Goal: Task Accomplishment & Management: Manage account settings

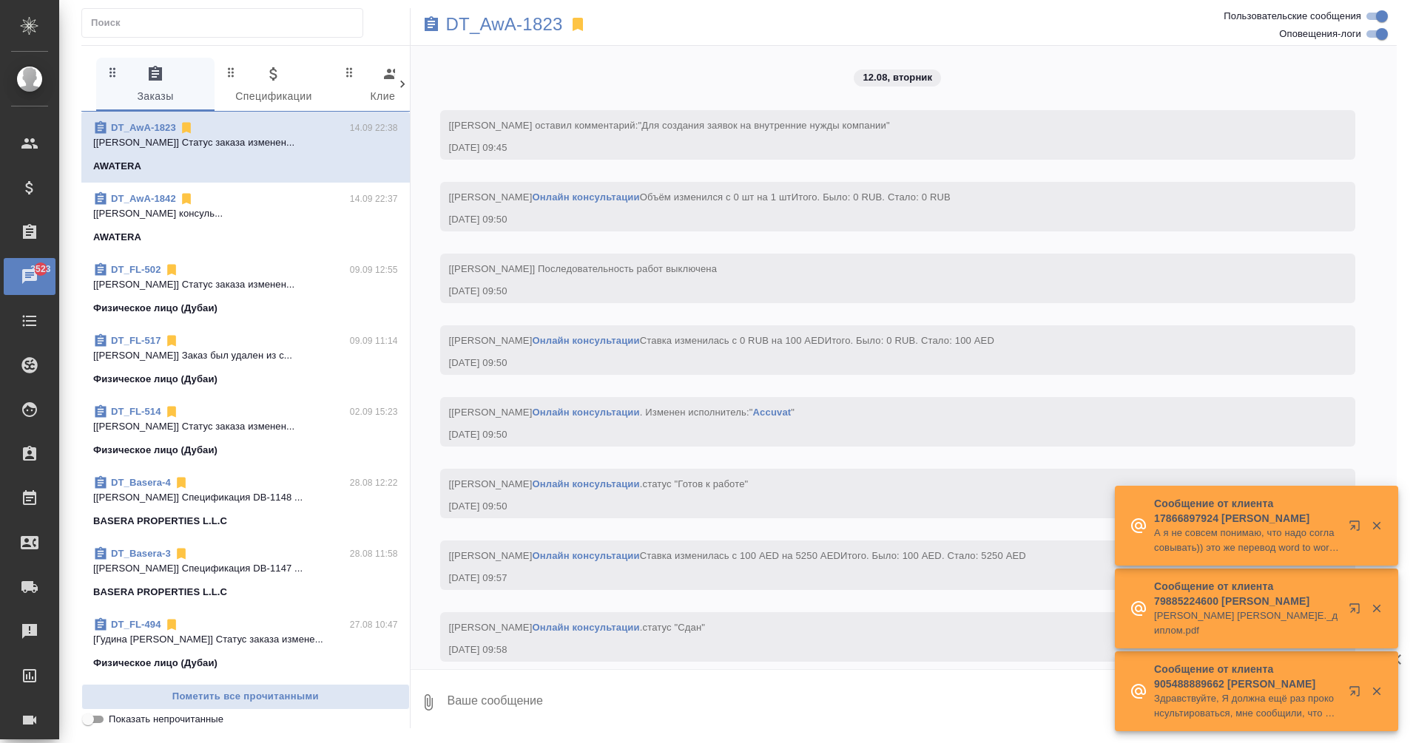
scroll to position [626, 0]
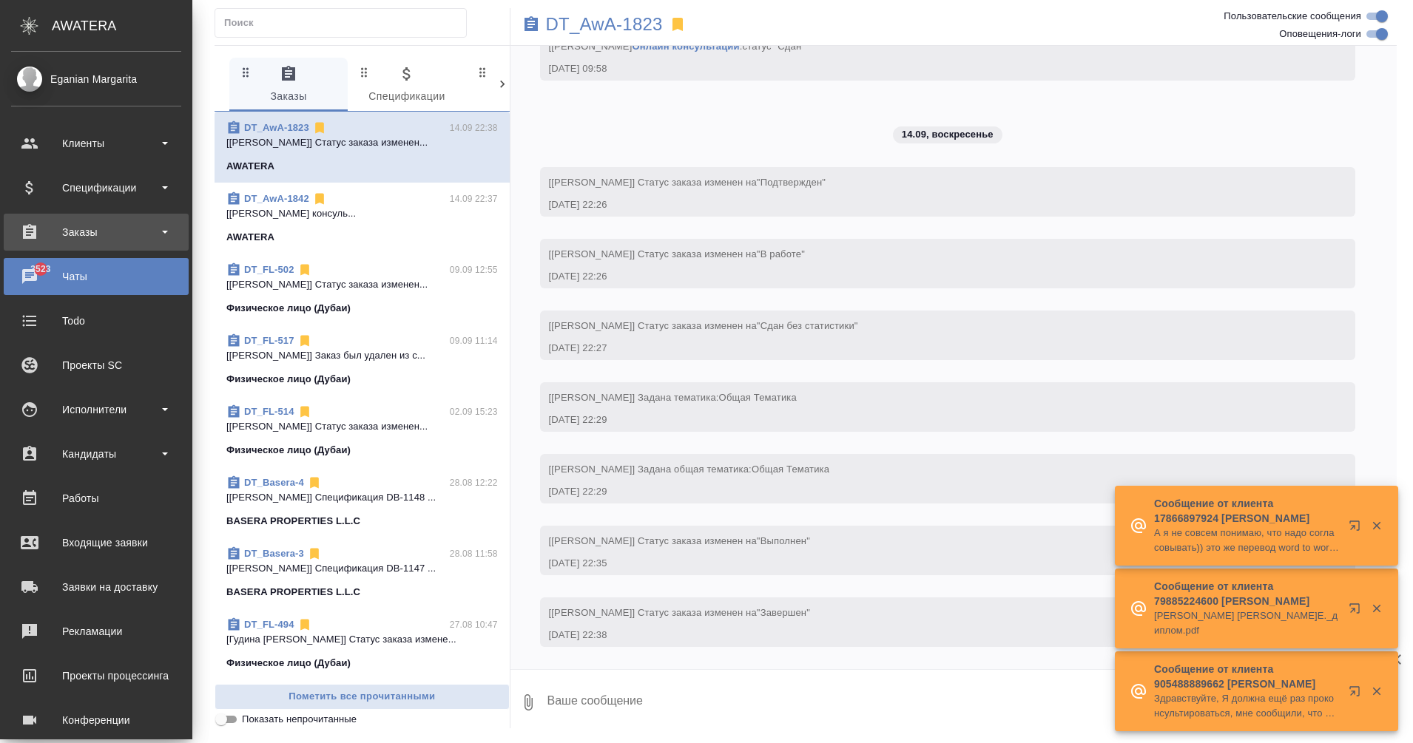
click at [115, 230] on div "Заказы" at bounding box center [96, 232] width 170 height 22
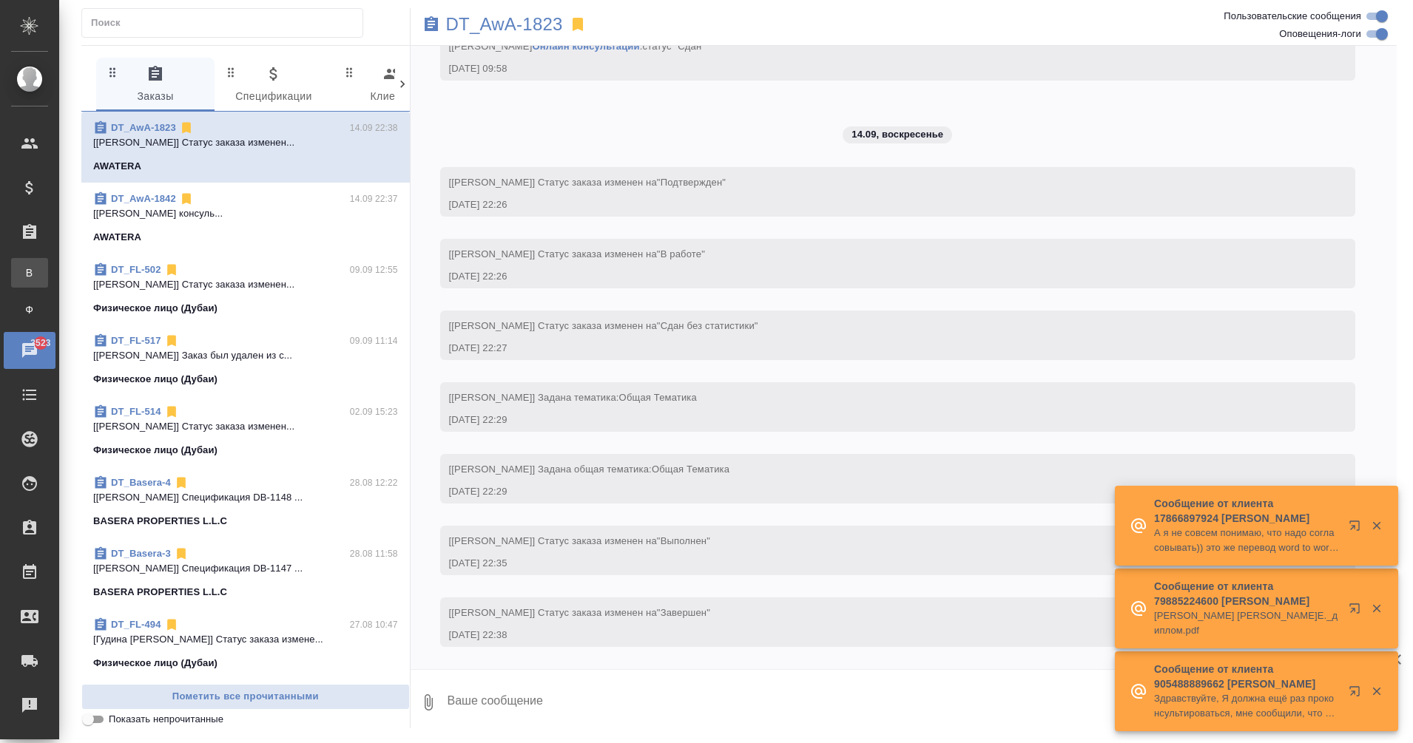
click at [106, 271] on div ".cls-1 fill:#fff; AWATERA Eganian [PERSON_NAME] Спецификации Заказы В Все заказ…" at bounding box center [706, 371] width 1413 height 743
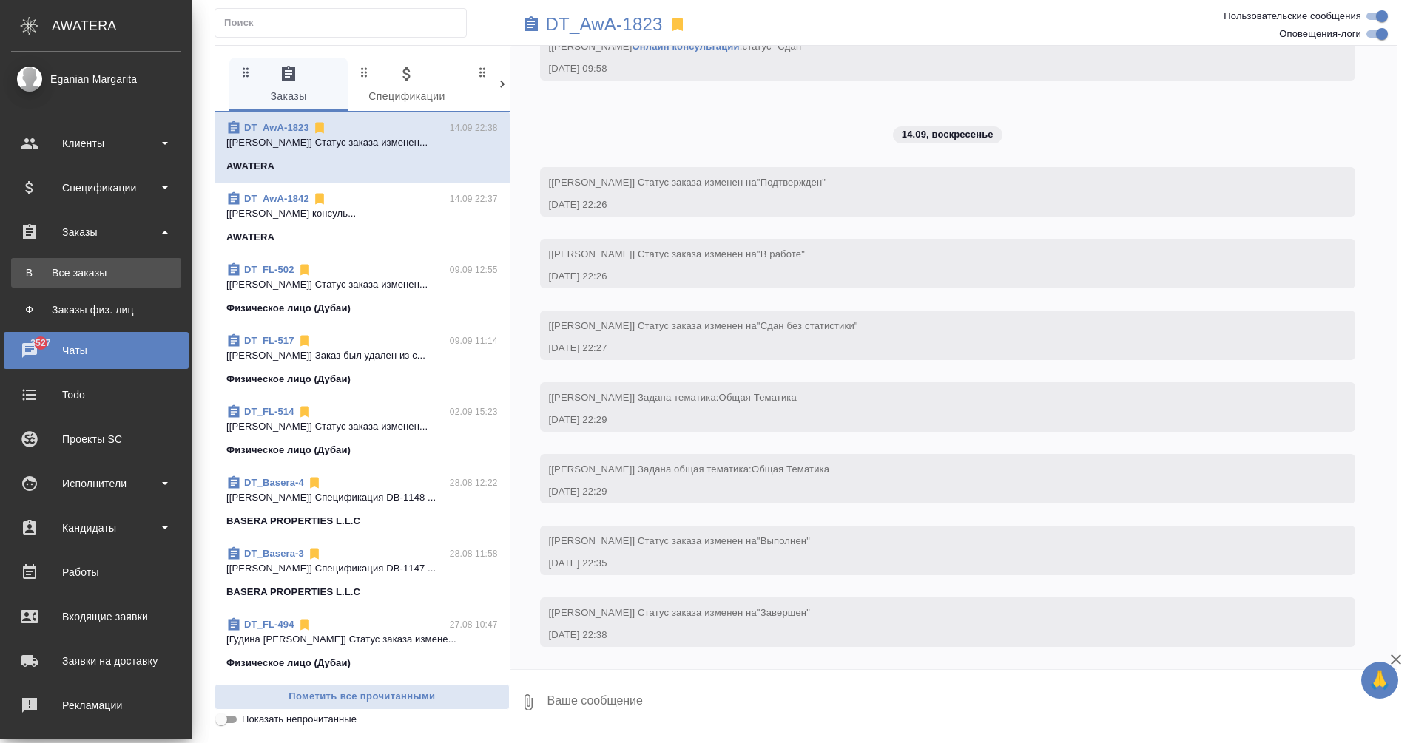
click at [27, 277] on div "Все заказы" at bounding box center [95, 273] width 155 height 15
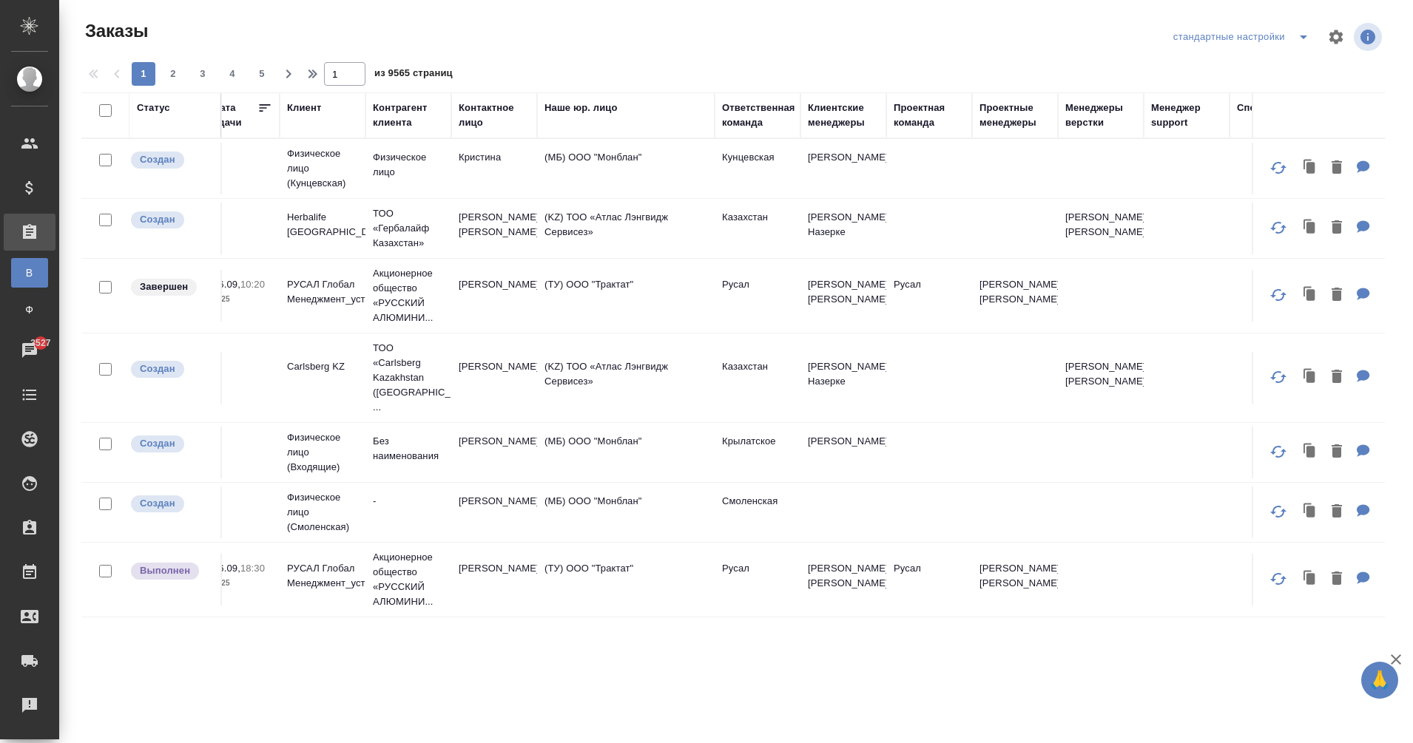
scroll to position [0, 474]
click at [818, 127] on div "Клиентские менеджеры" at bounding box center [841, 116] width 71 height 30
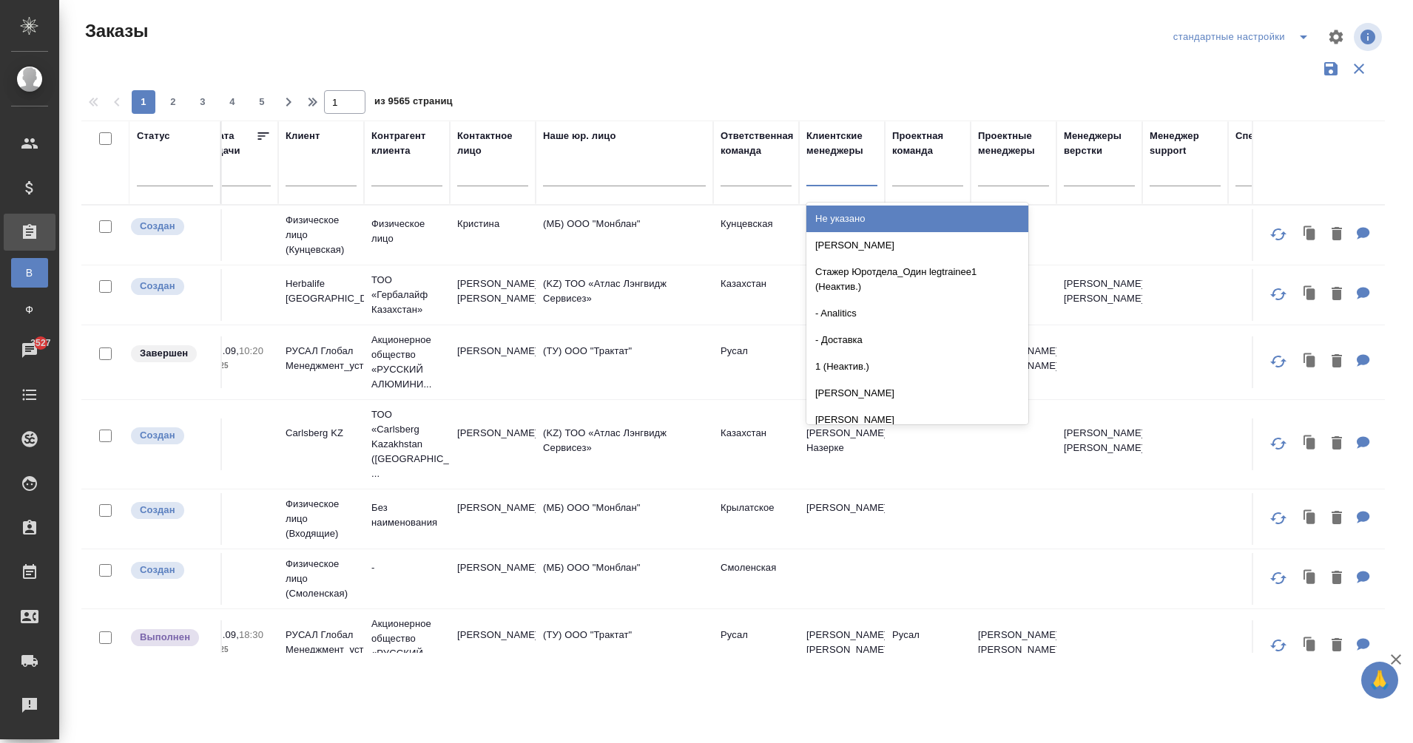
click at [822, 179] on div at bounding box center [841, 170] width 71 height 21
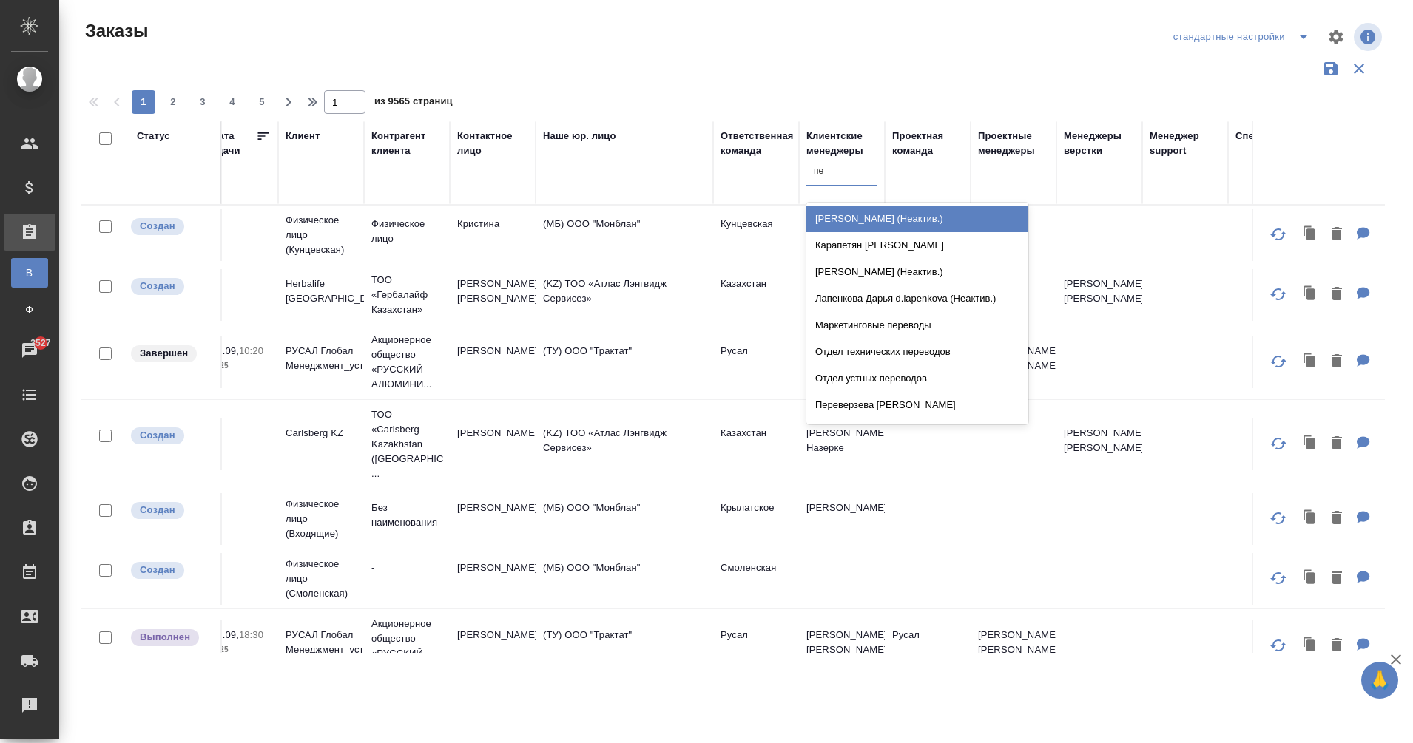
type input "п"
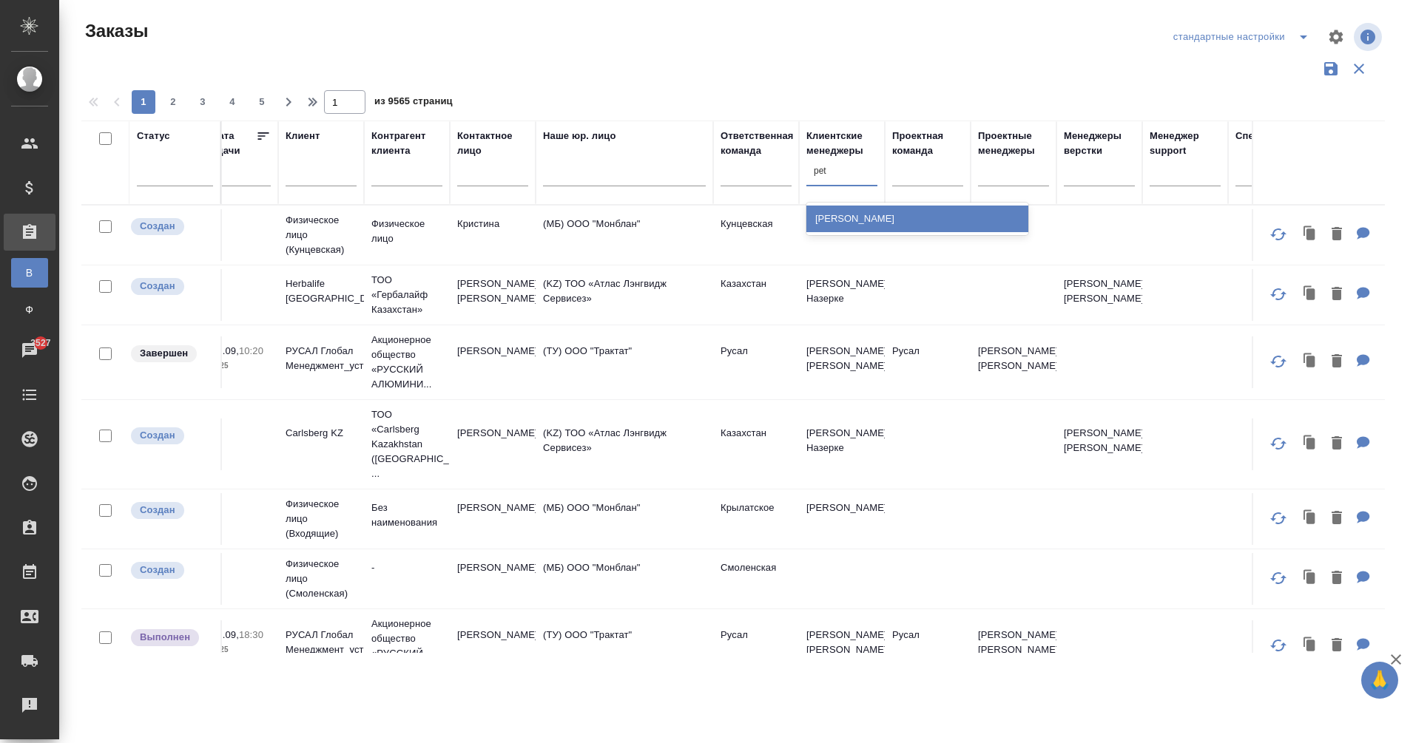
type input "petr"
click at [873, 217] on div "Solokha Petro" at bounding box center [917, 219] width 222 height 27
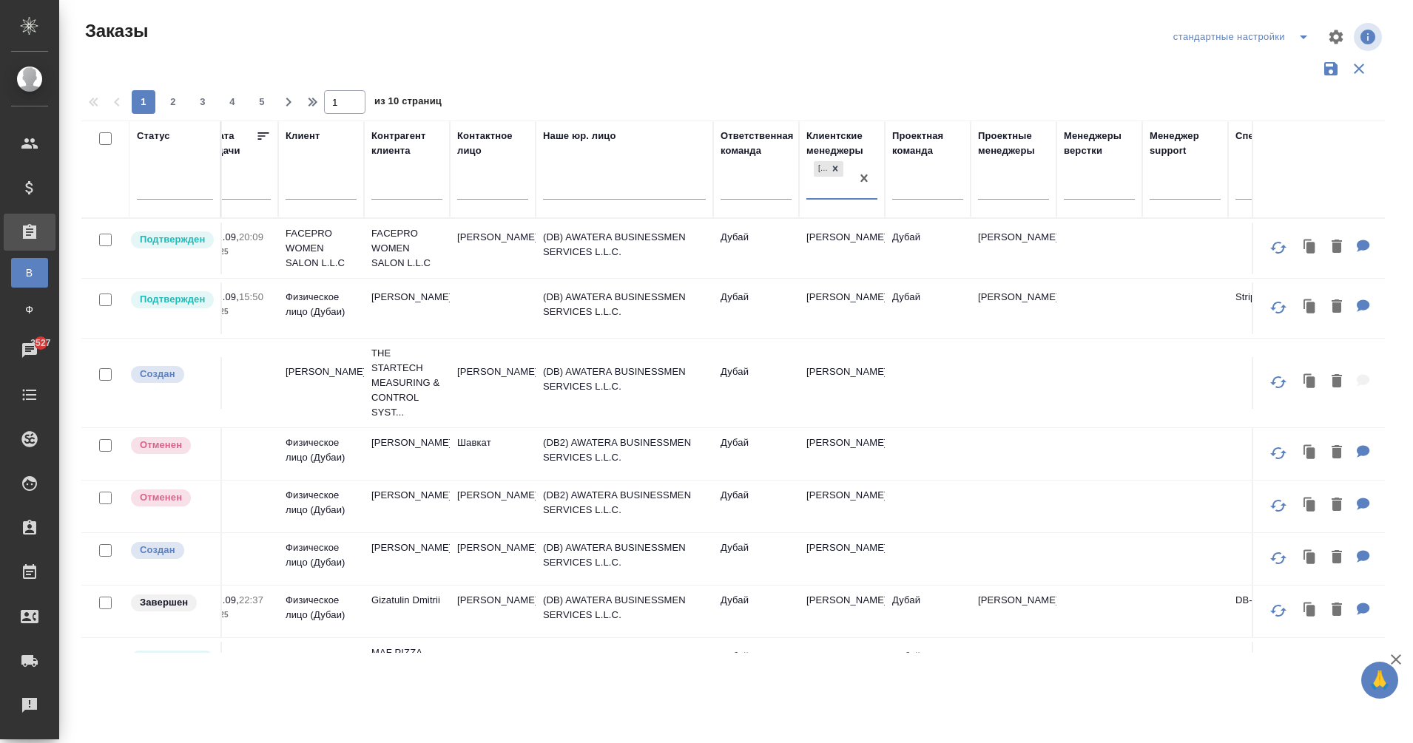
click at [570, 242] on td "(DB) AWATERA BUSINESSMEN SERVICES L.L.C." at bounding box center [624, 249] width 178 height 52
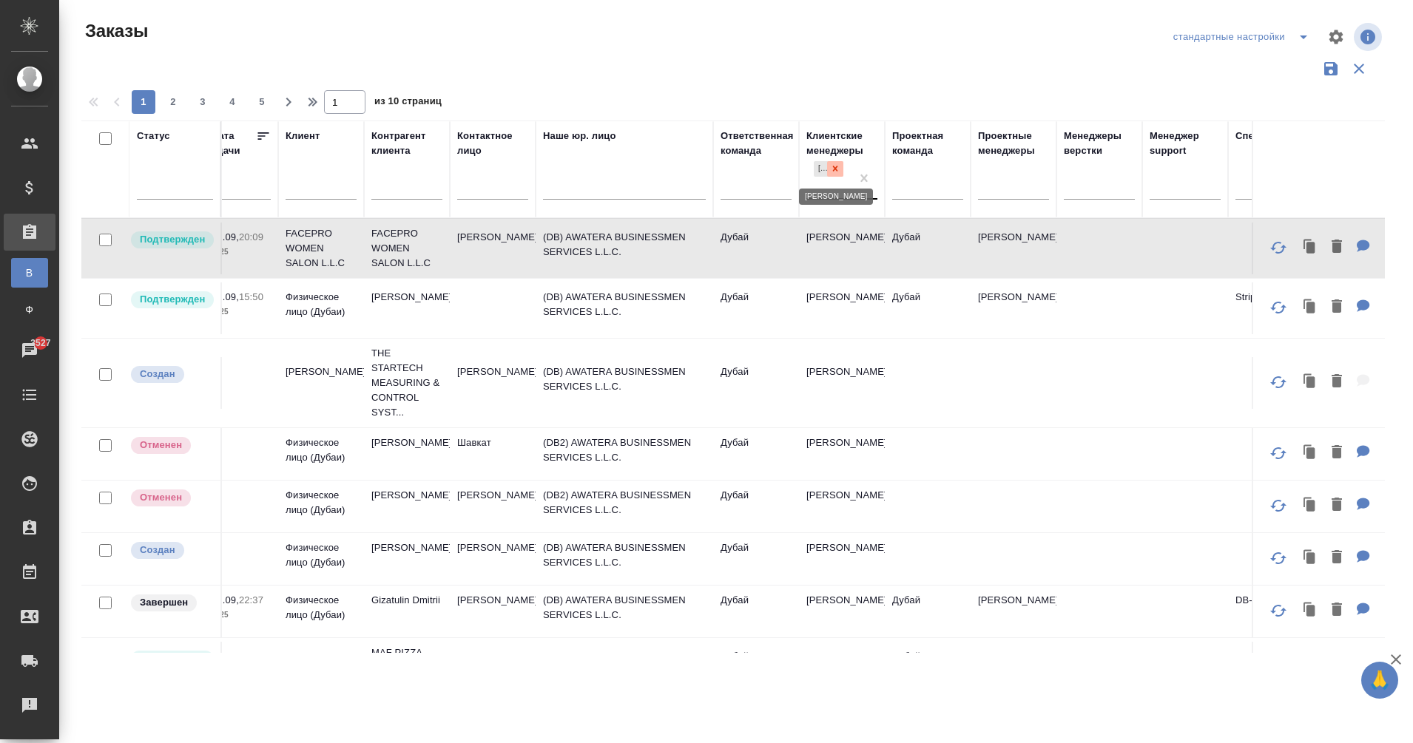
click at [835, 170] on icon at bounding box center [835, 168] width 10 height 10
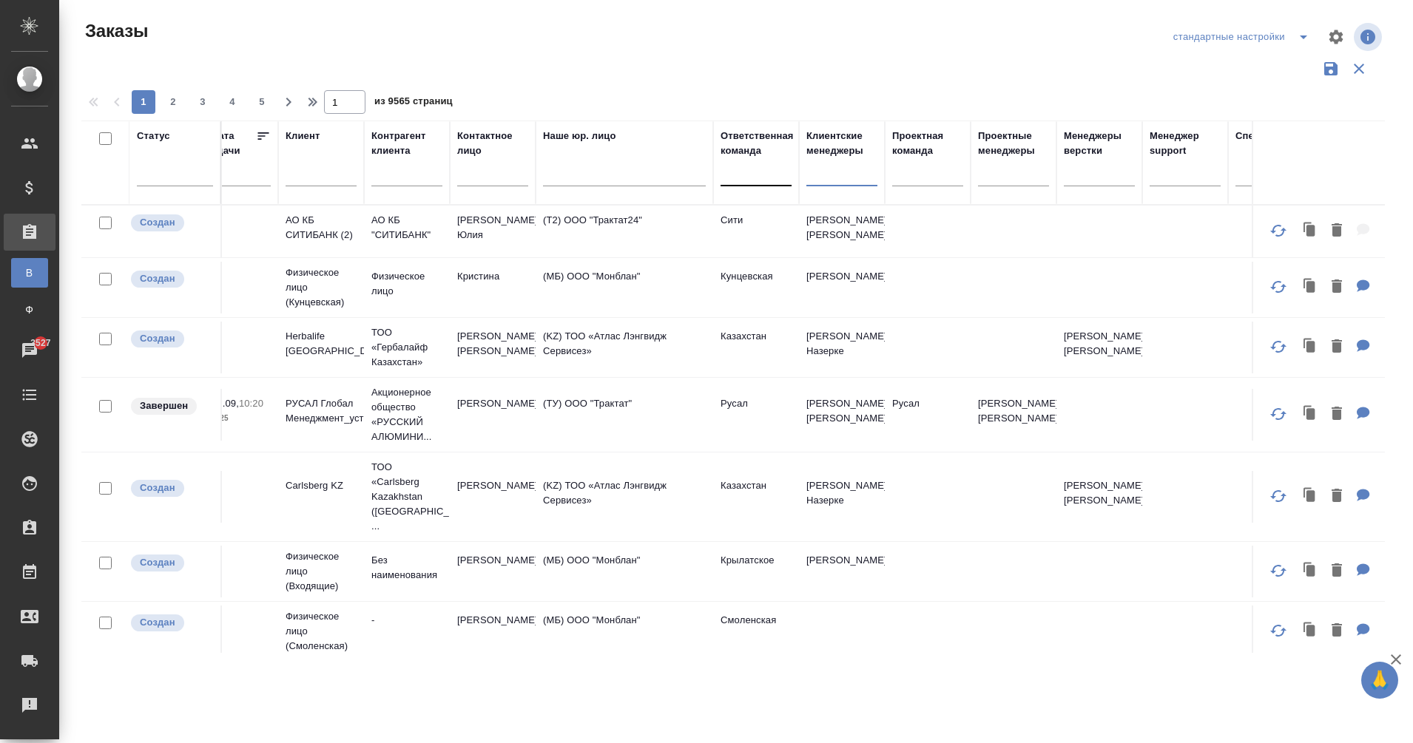
click at [742, 171] on div at bounding box center [755, 170] width 71 height 21
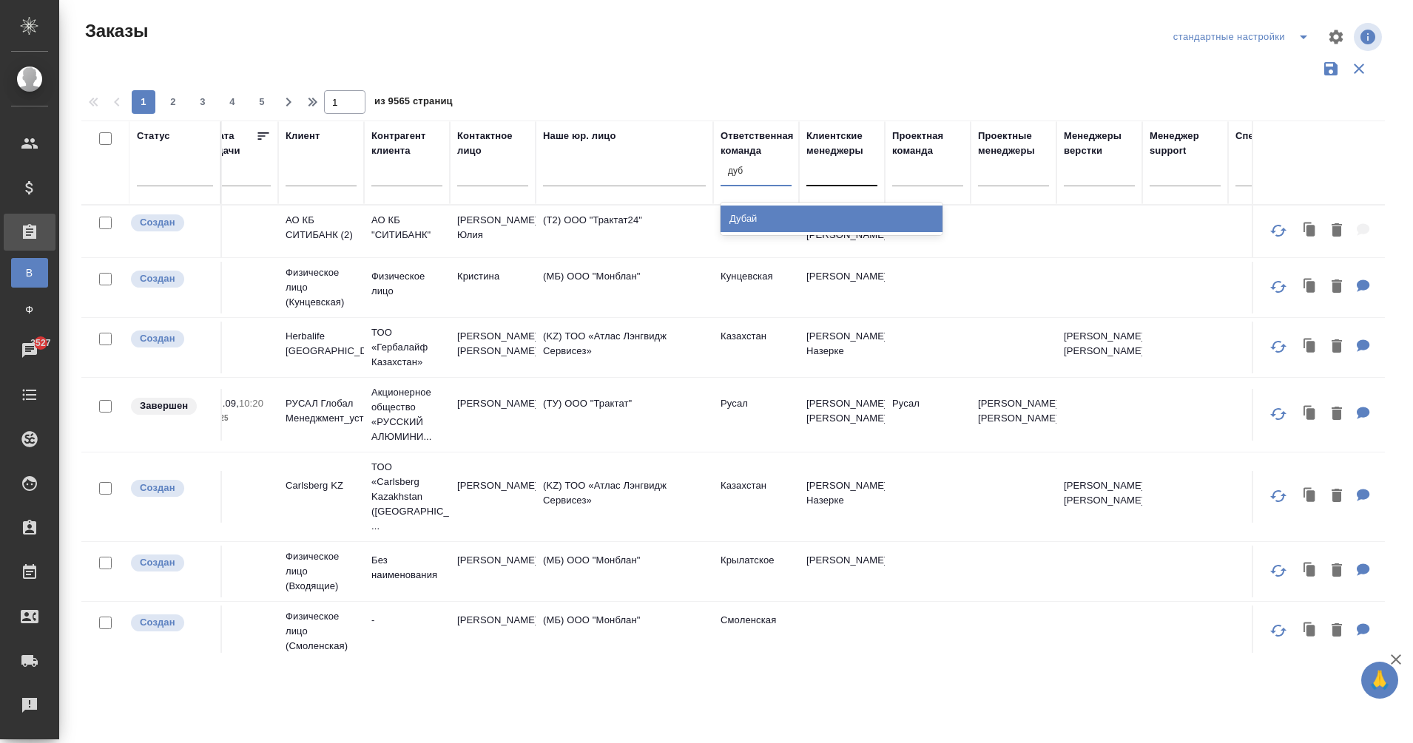
type input "дуба"
click at [765, 208] on div "Дубай" at bounding box center [831, 219] width 222 height 27
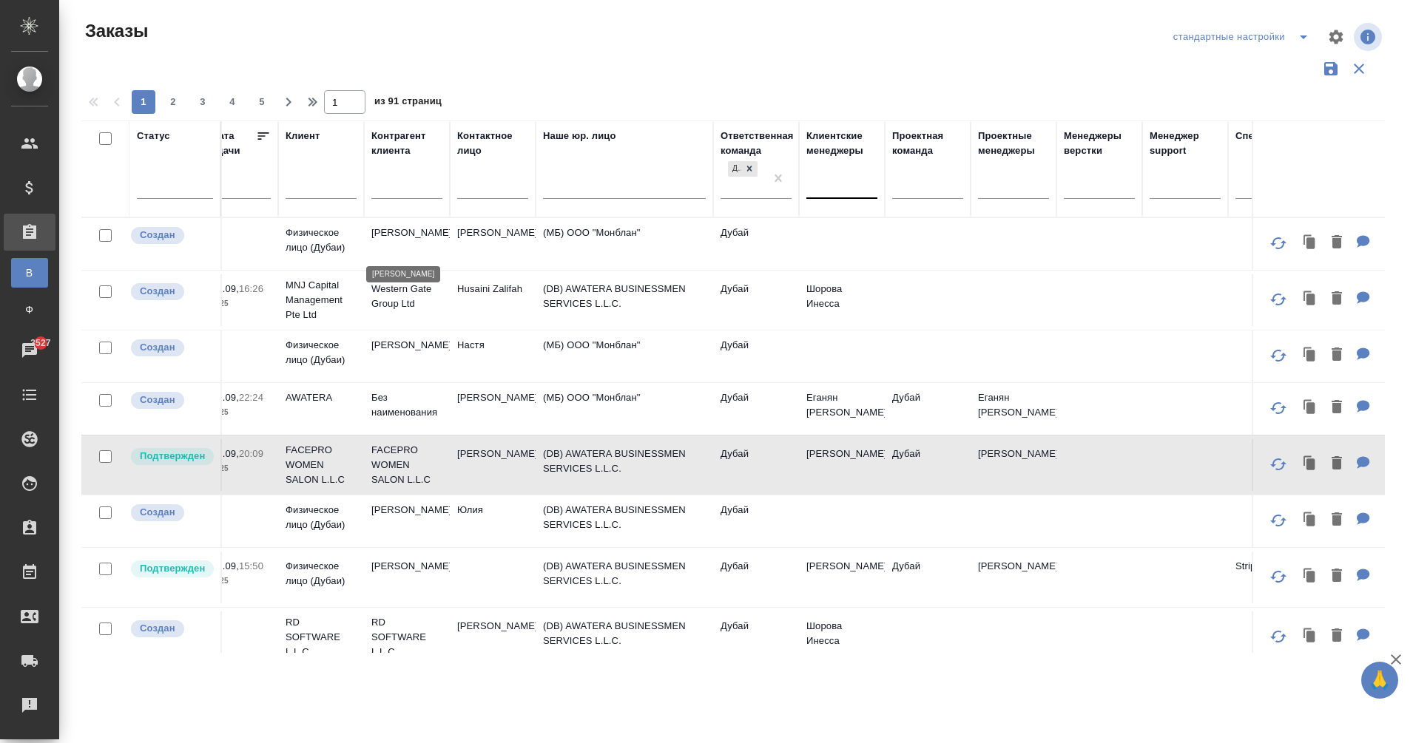
click at [411, 230] on p "Alexander Andronov" at bounding box center [406, 233] width 71 height 15
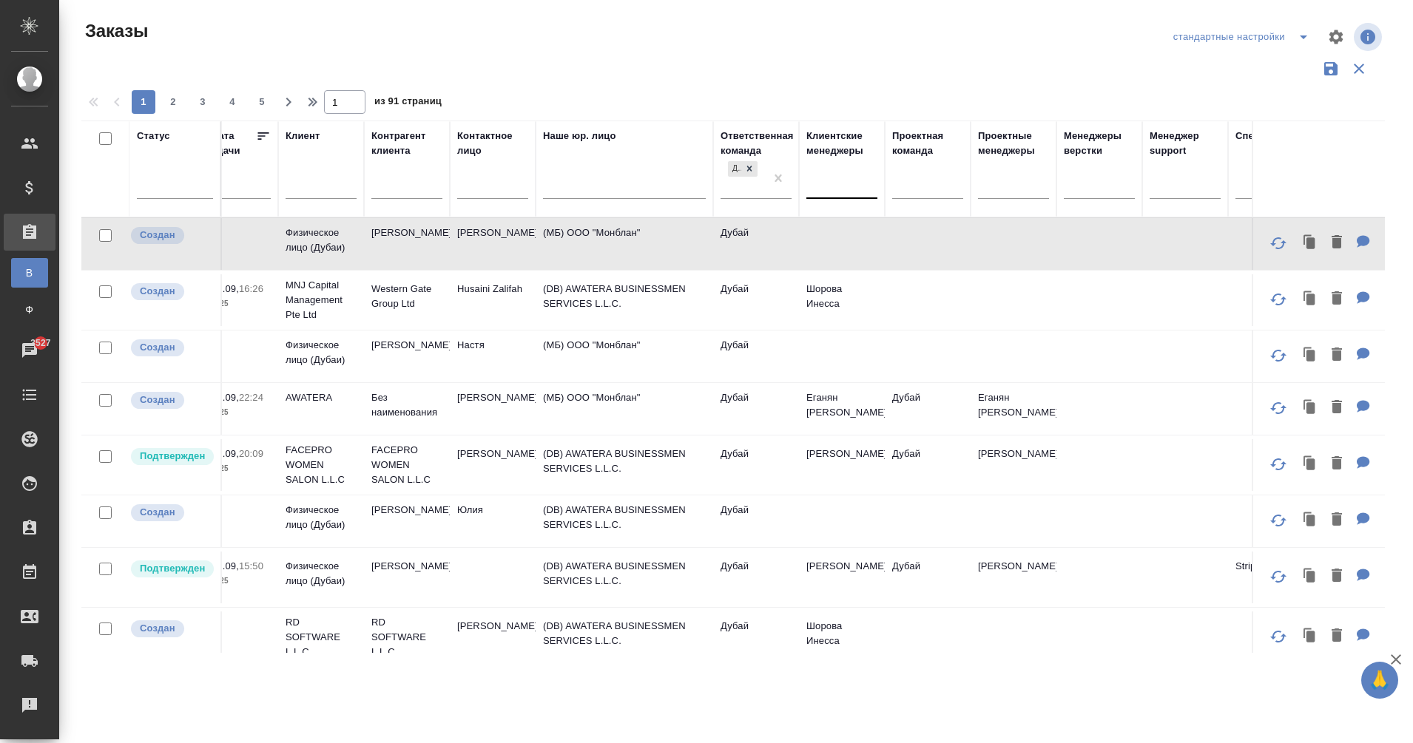
click at [1269, 246] on icon "button" at bounding box center [1278, 243] width 18 height 18
click at [306, 342] on p "Физическое лицо (Дубаи)" at bounding box center [320, 353] width 71 height 30
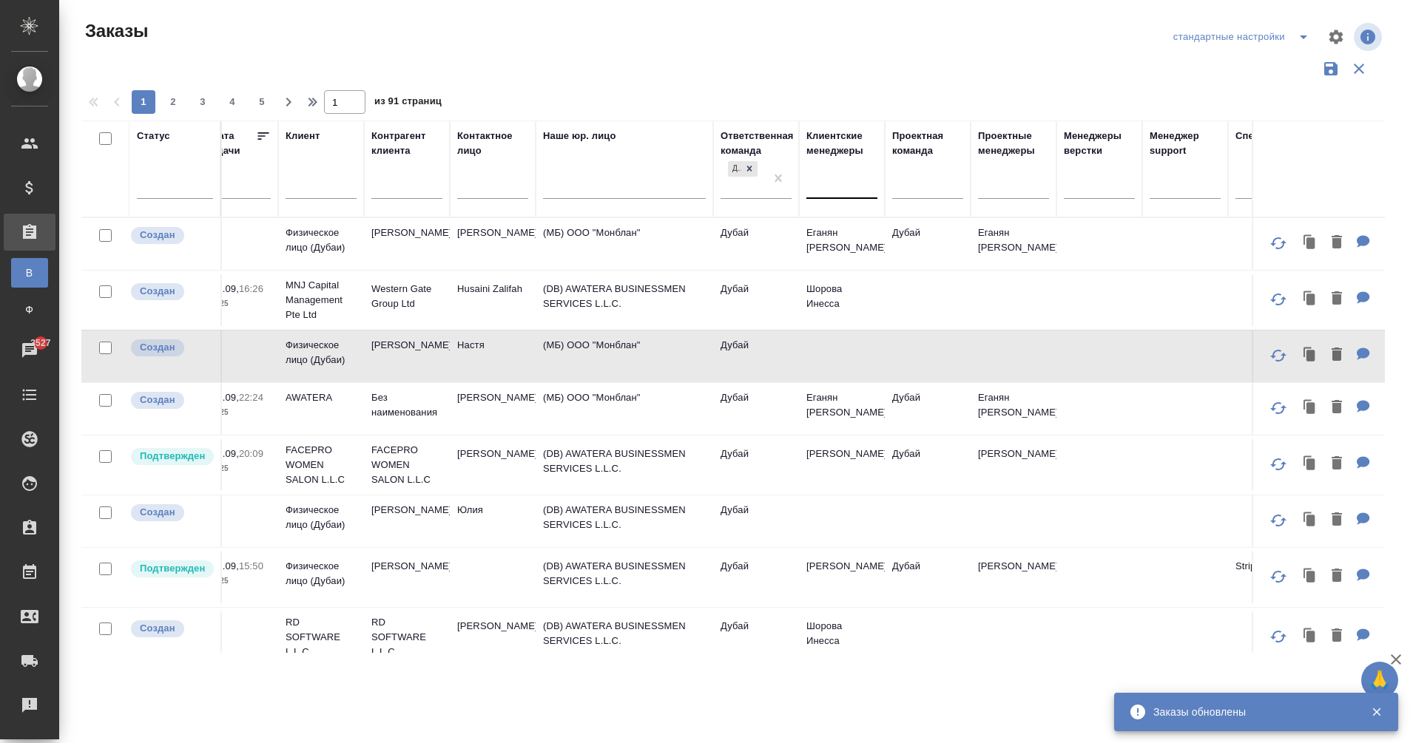
click at [1269, 357] on icon "button" at bounding box center [1278, 356] width 18 height 18
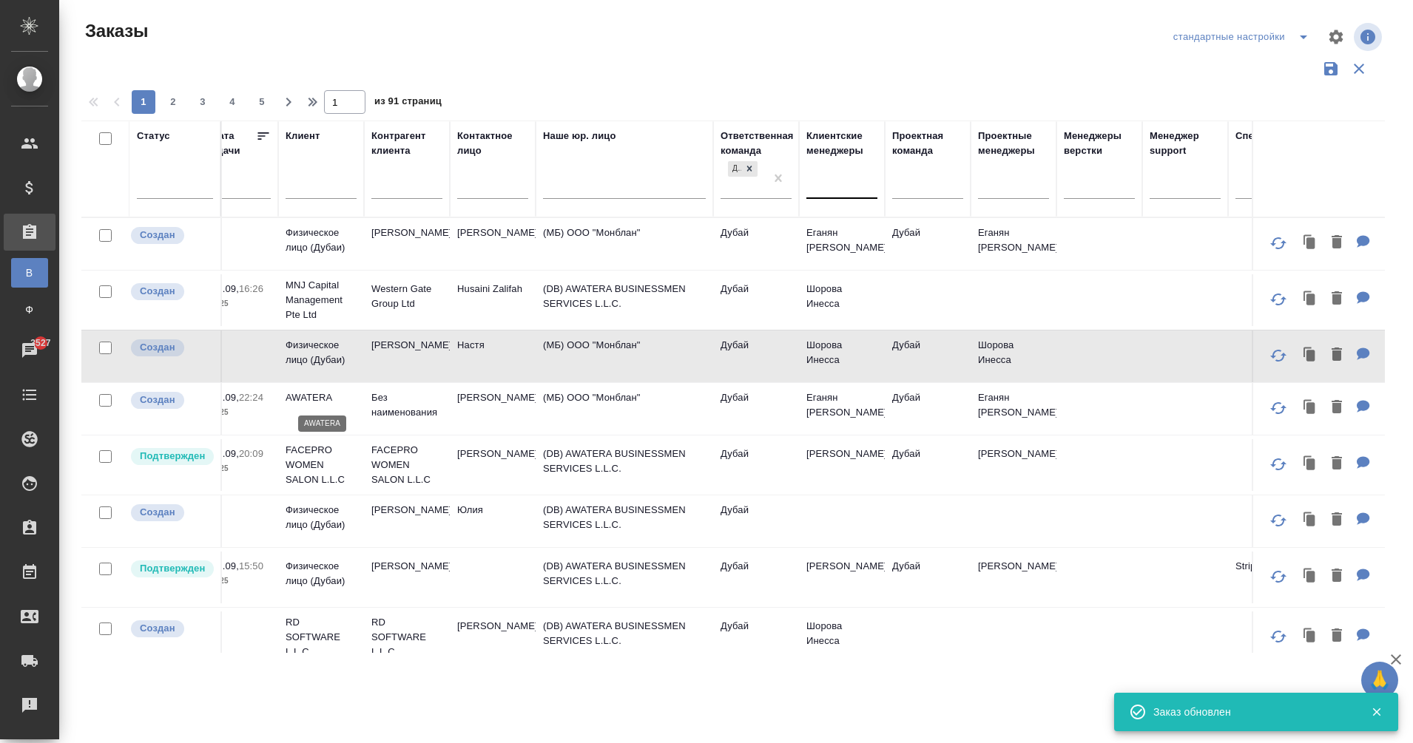
click at [319, 399] on p "AWATERA" at bounding box center [320, 398] width 71 height 15
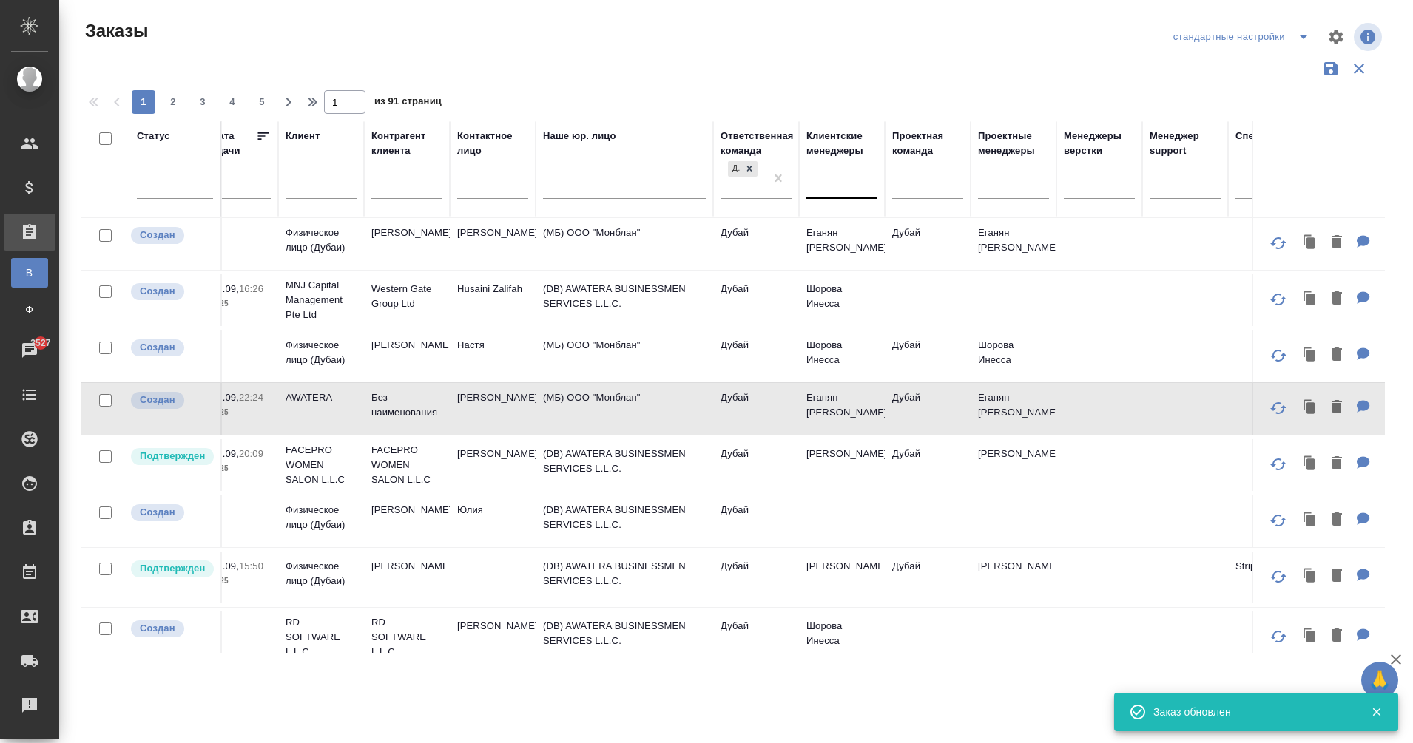
click at [1270, 408] on icon "button" at bounding box center [1278, 408] width 16 height 12
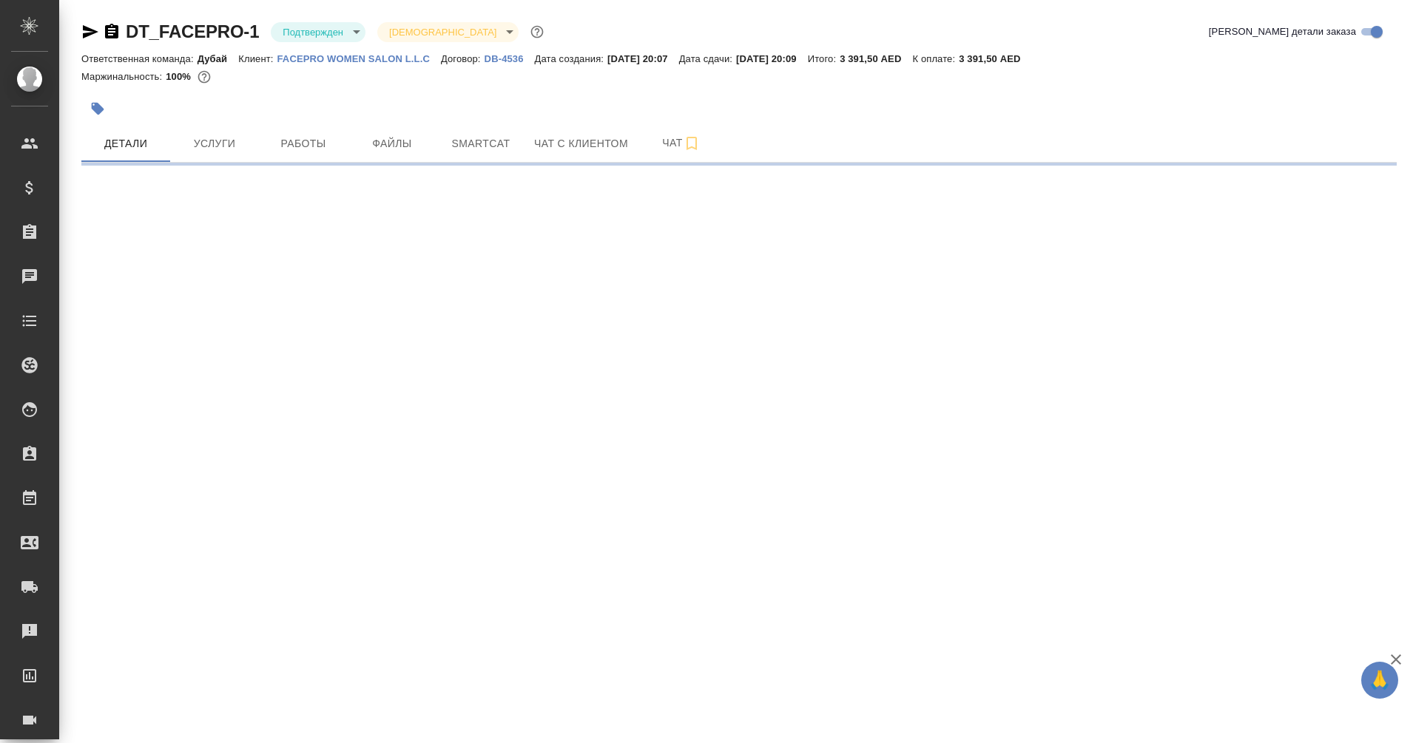
select select "RU"
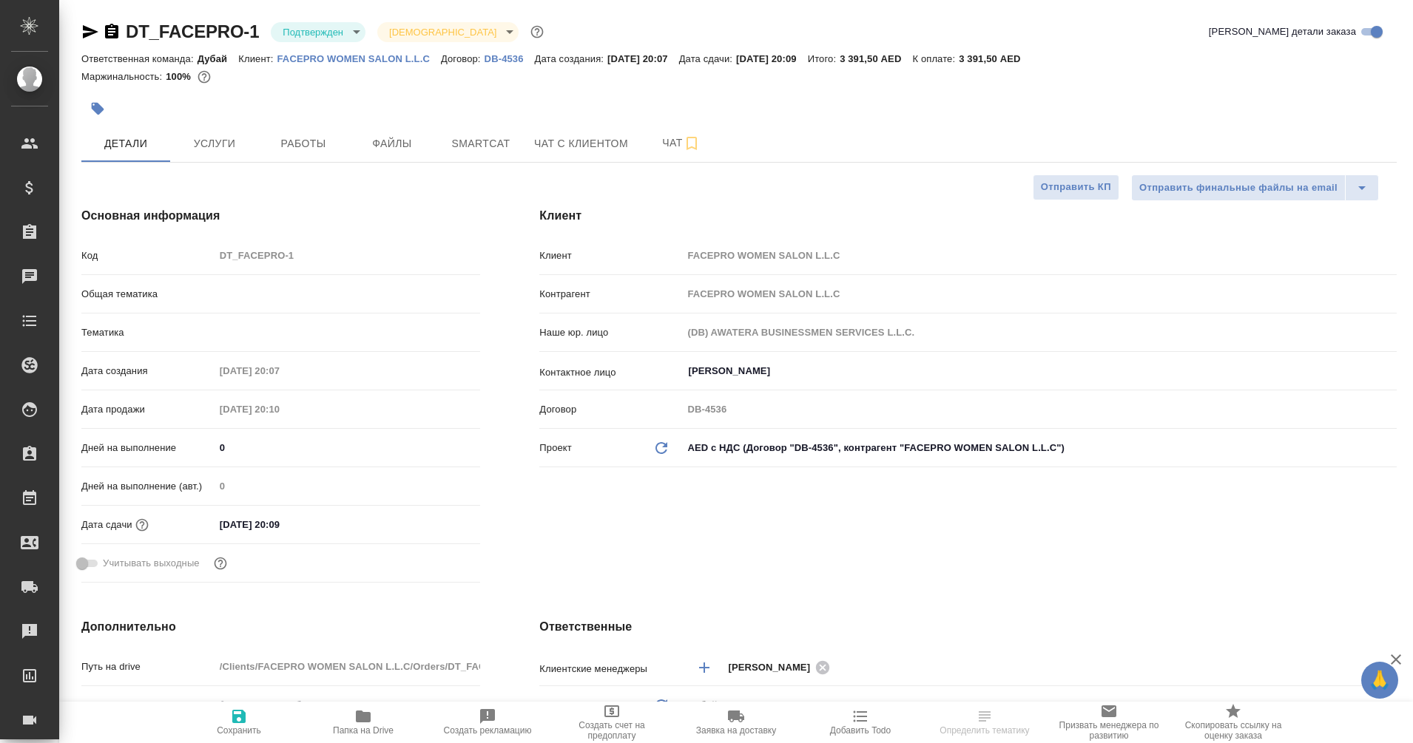
type textarea "x"
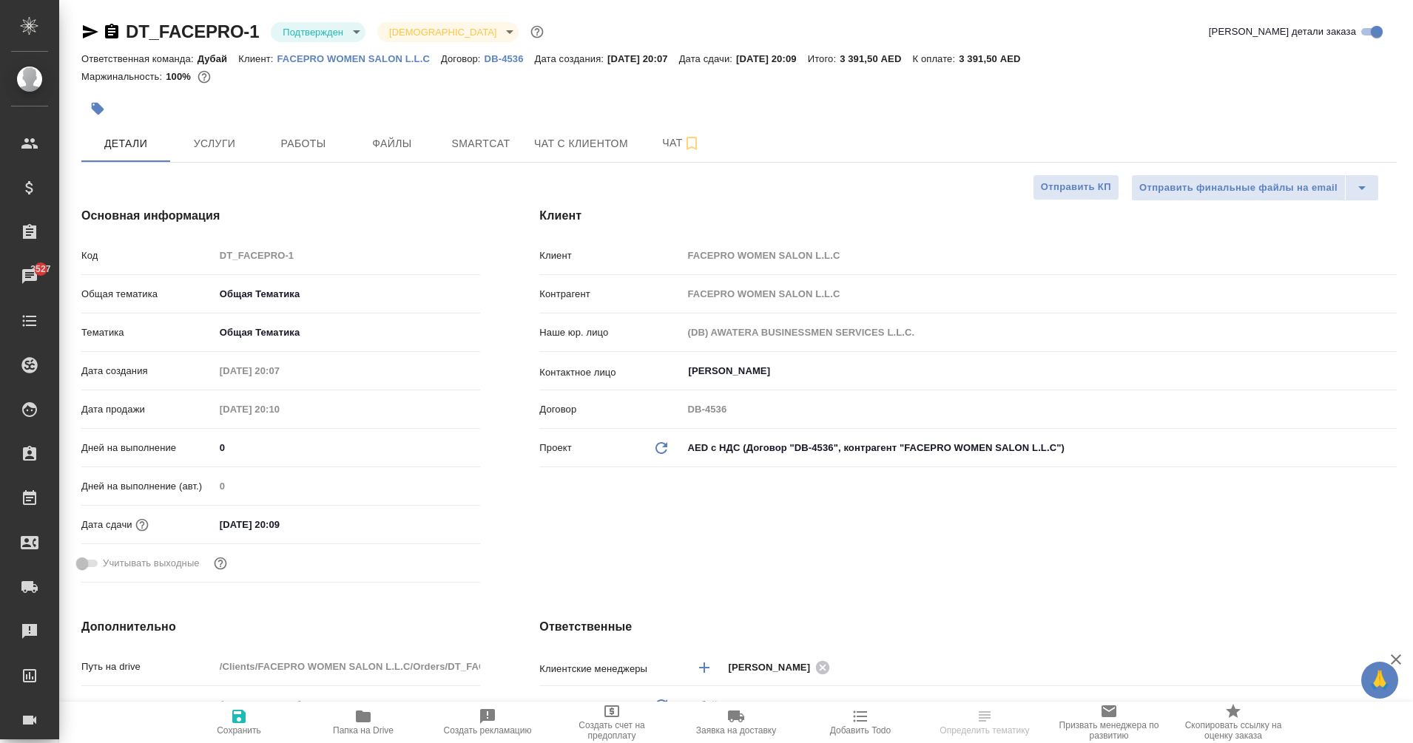
type textarea "x"
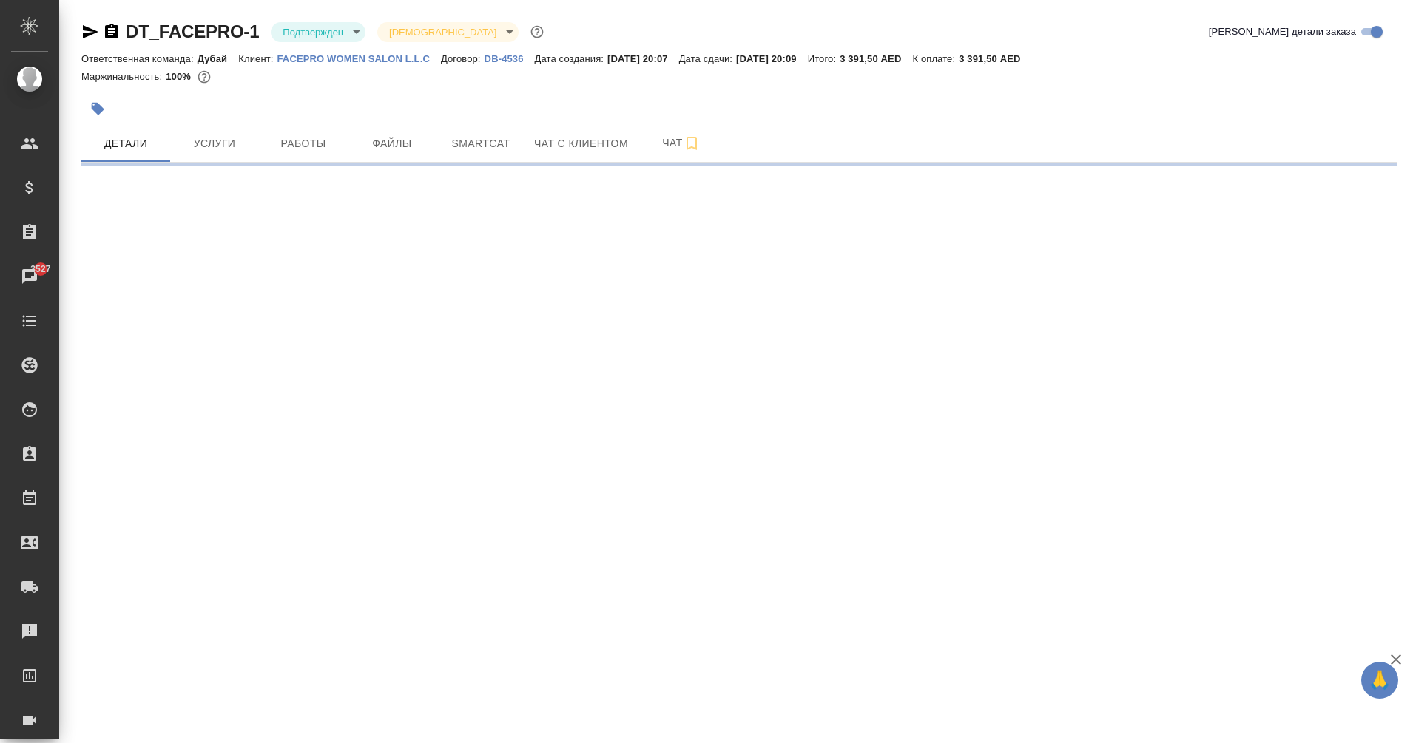
select select "RU"
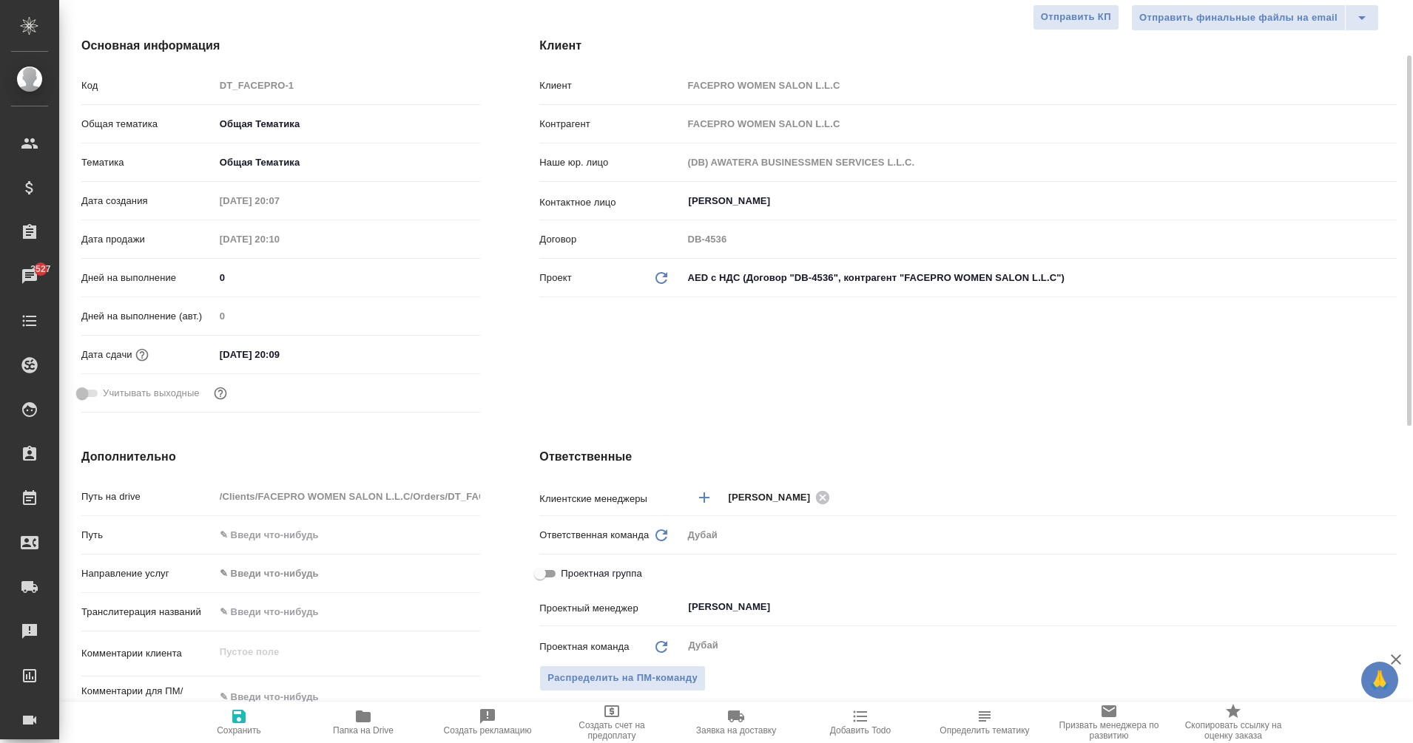
type textarea "x"
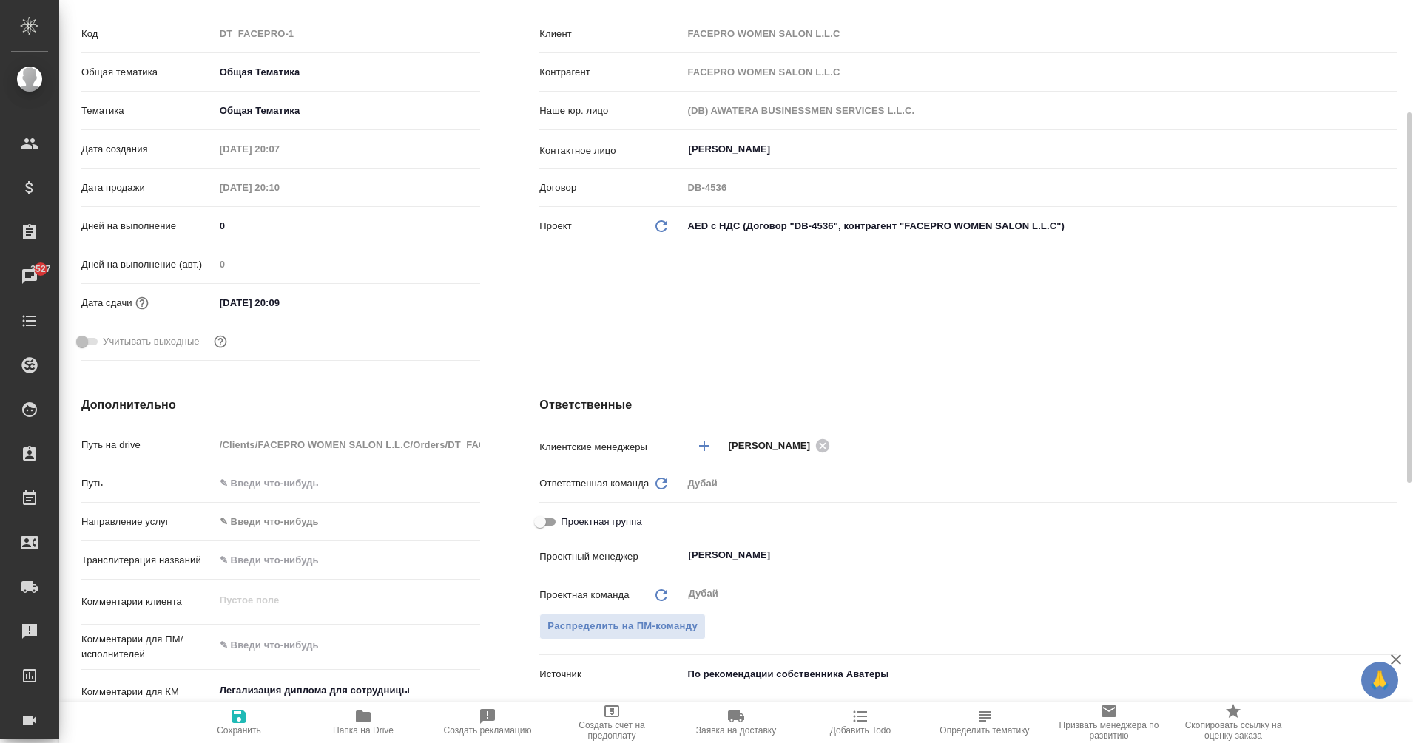
scroll to position [223, 0]
click at [555, 524] on input "Проектная группа" at bounding box center [539, 522] width 53 height 18
checkbox input "true"
type textarea "x"
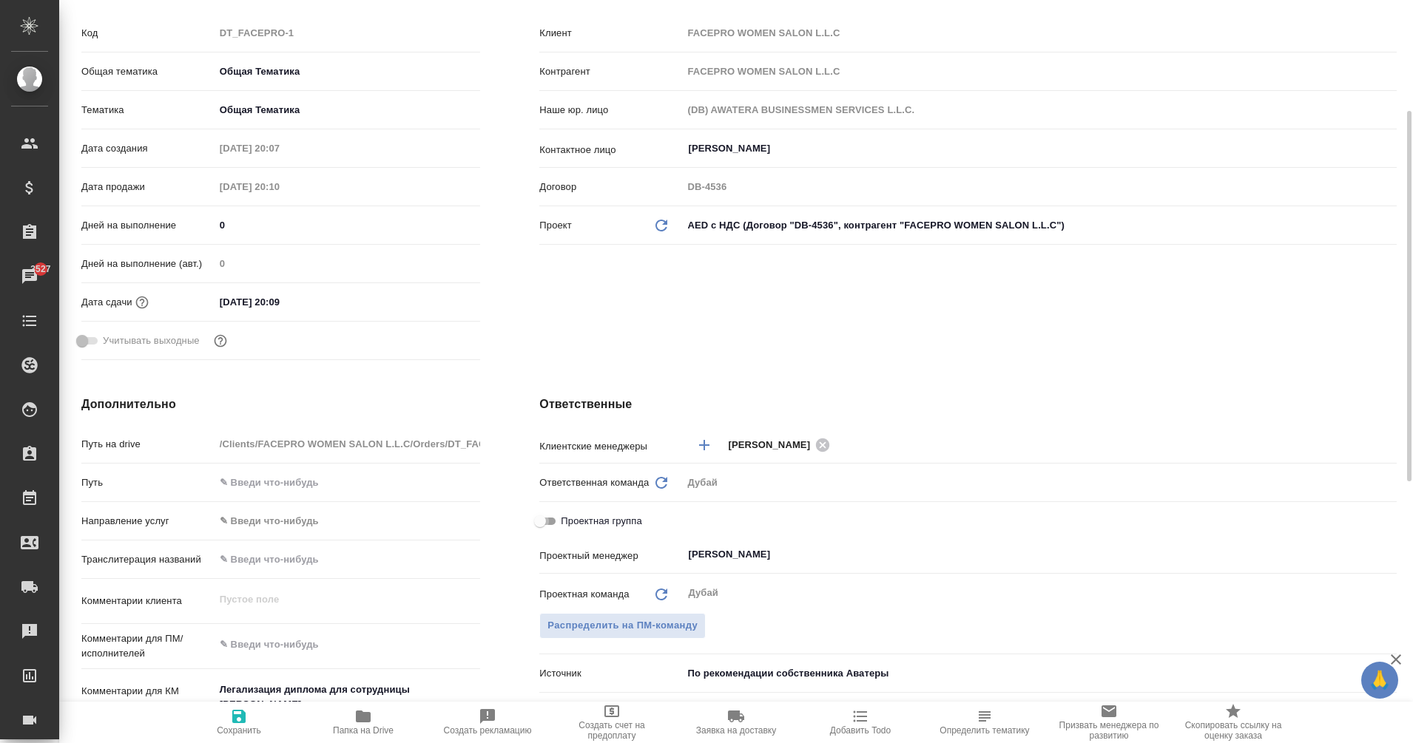
type textarea "x"
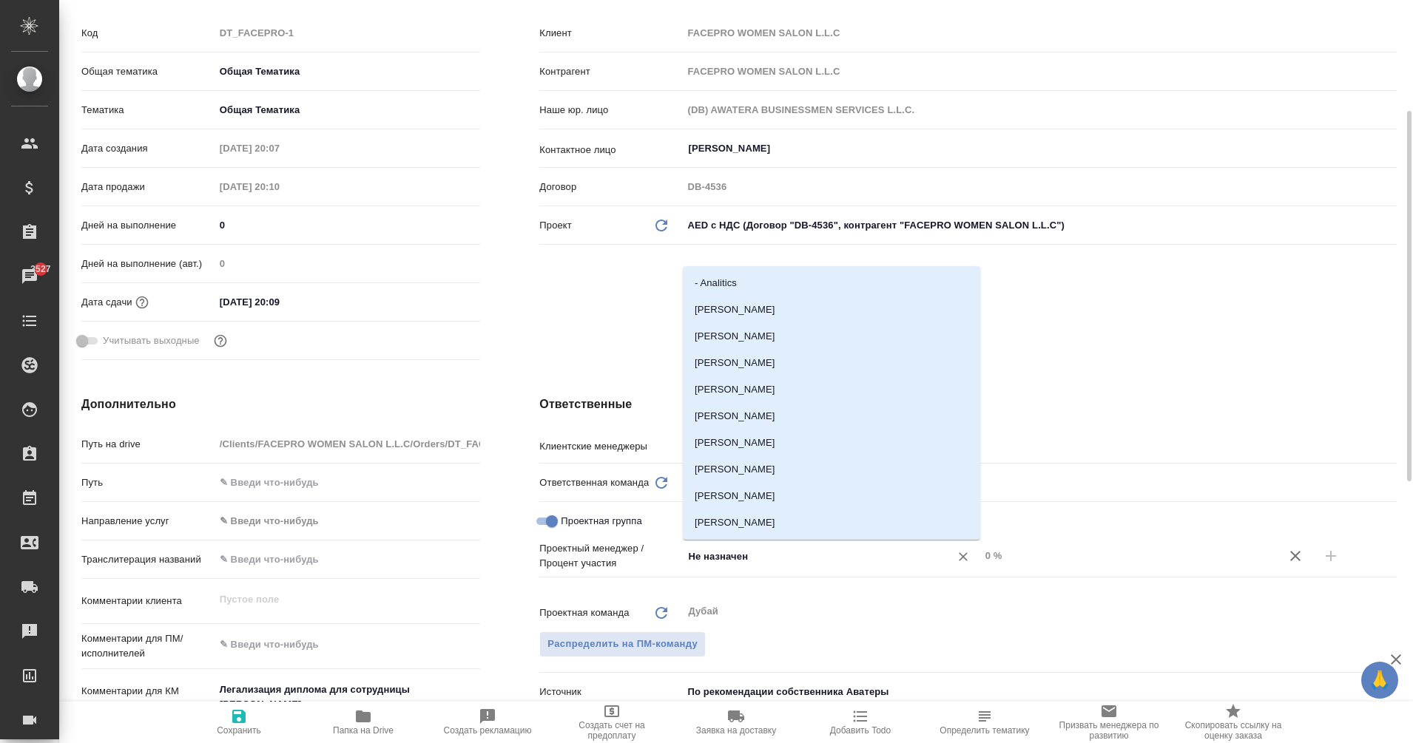
click at [715, 553] on input "Не назначен" at bounding box center [805, 556] width 239 height 18
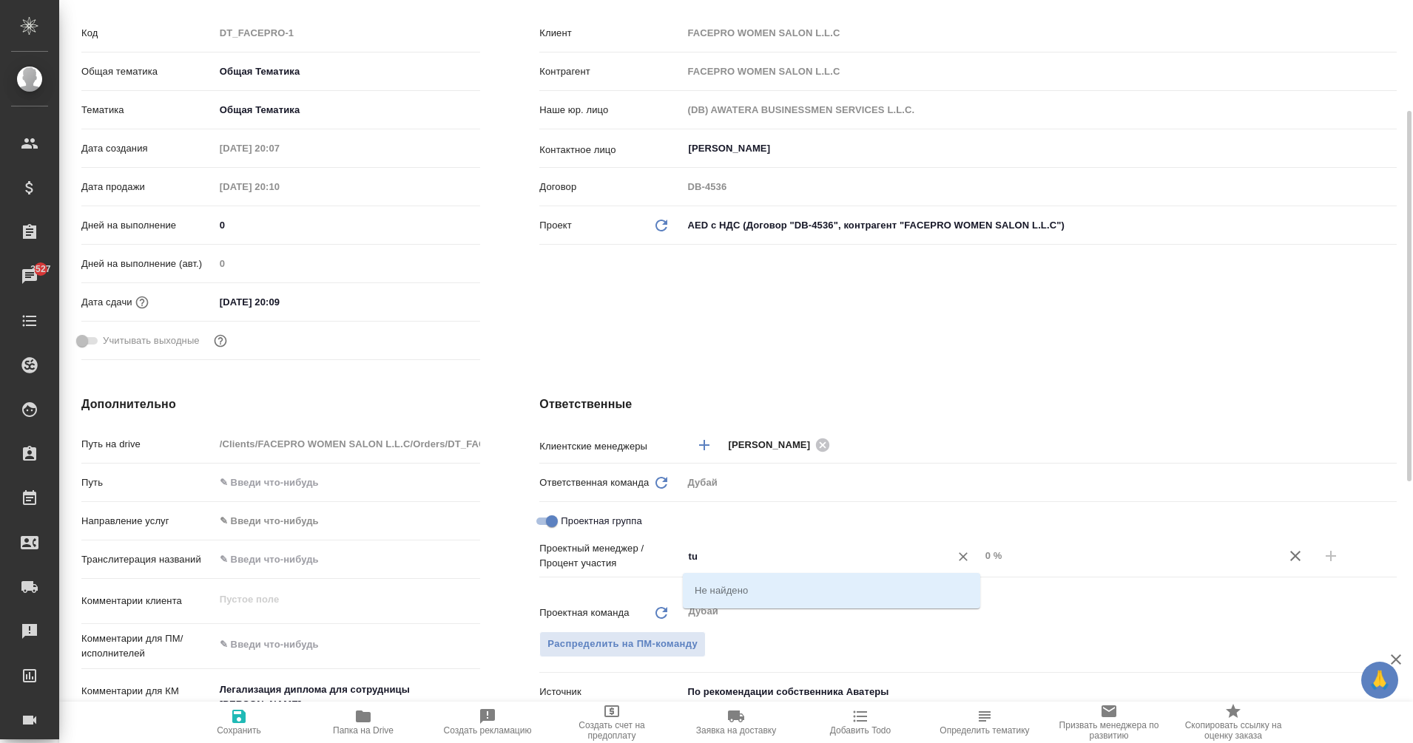
type input "t"
type input "еган"
click at [788, 586] on li "[PERSON_NAME]" at bounding box center [831, 590] width 297 height 27
type textarea "x"
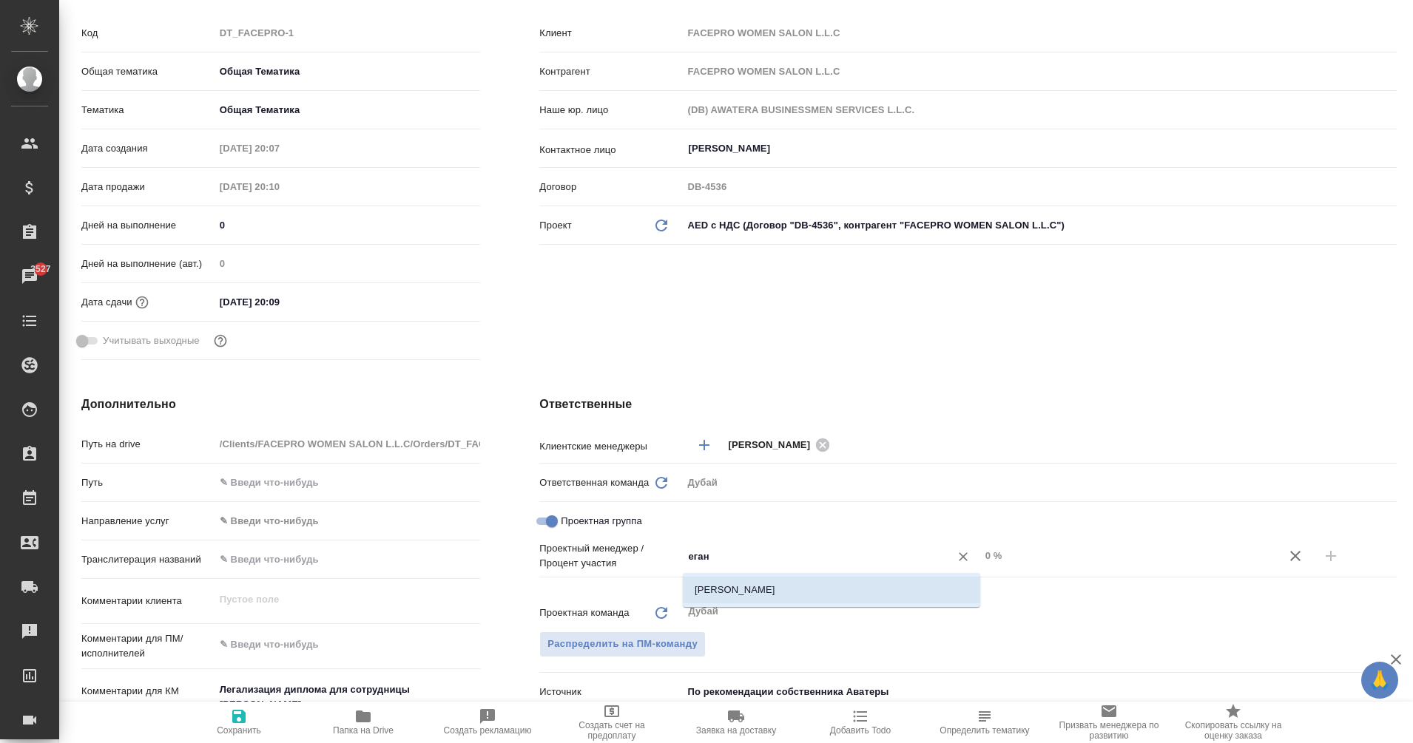
type textarea "x"
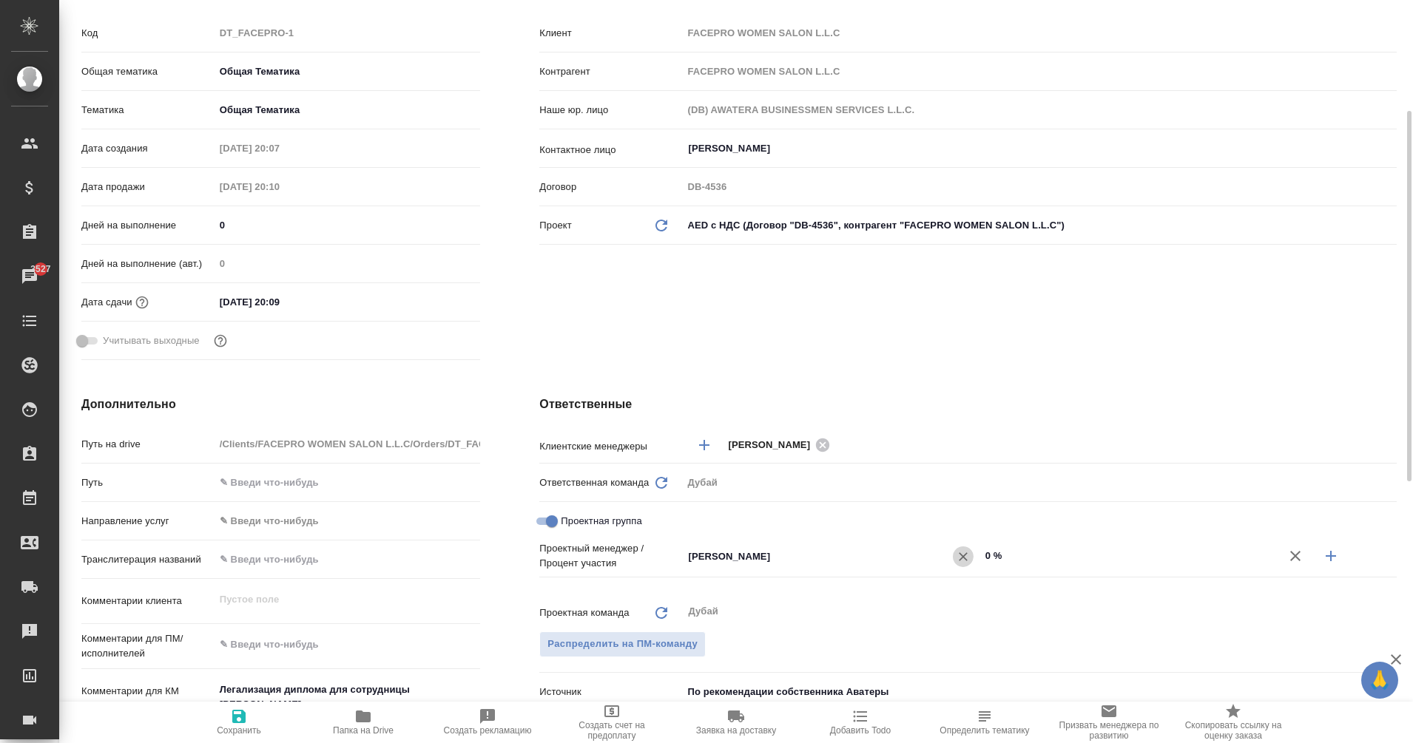
click at [961, 558] on icon "Очистить" at bounding box center [963, 557] width 15 height 15
click at [544, 521] on input "Проектная группа" at bounding box center [551, 522] width 53 height 18
checkbox input "false"
type textarea "x"
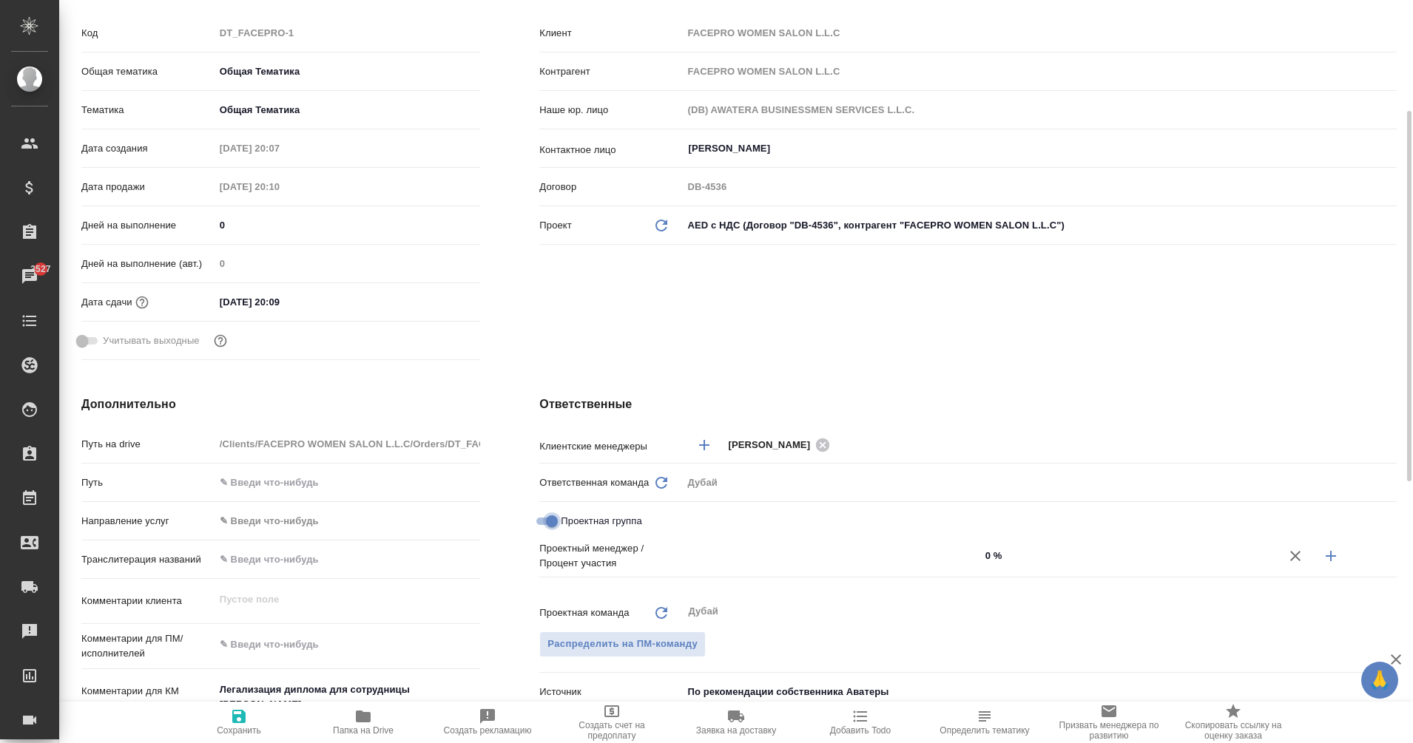
type textarea "x"
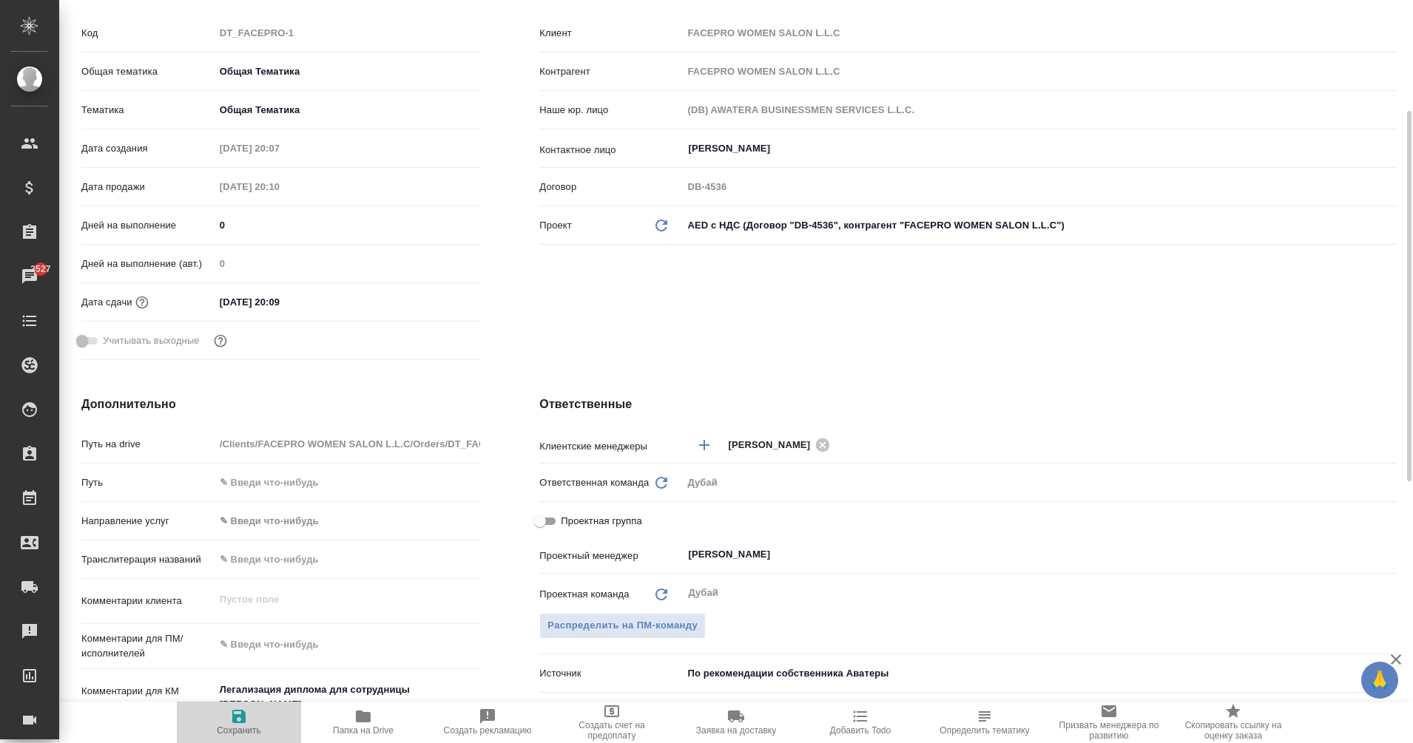
click at [244, 720] on icon "button" at bounding box center [238, 716] width 13 height 13
type textarea "x"
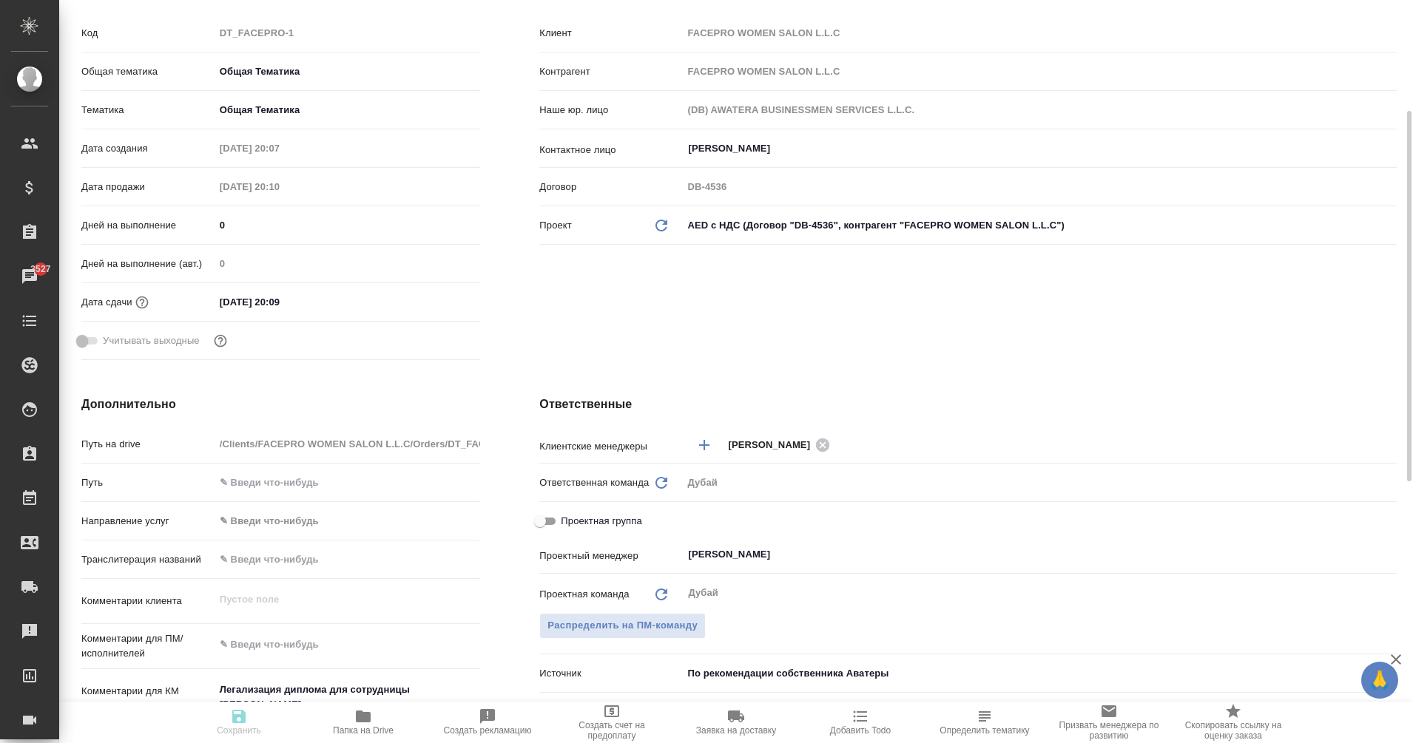
type textarea "x"
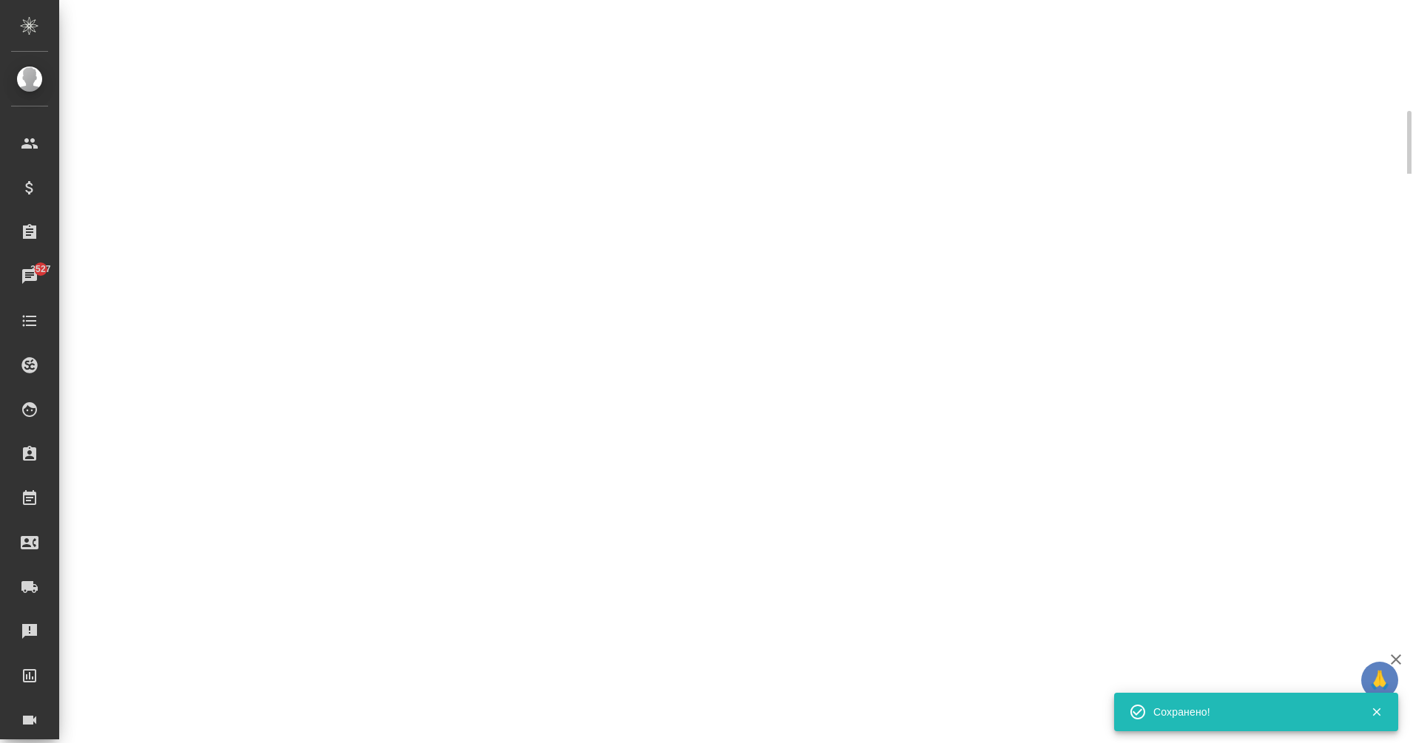
select select "RU"
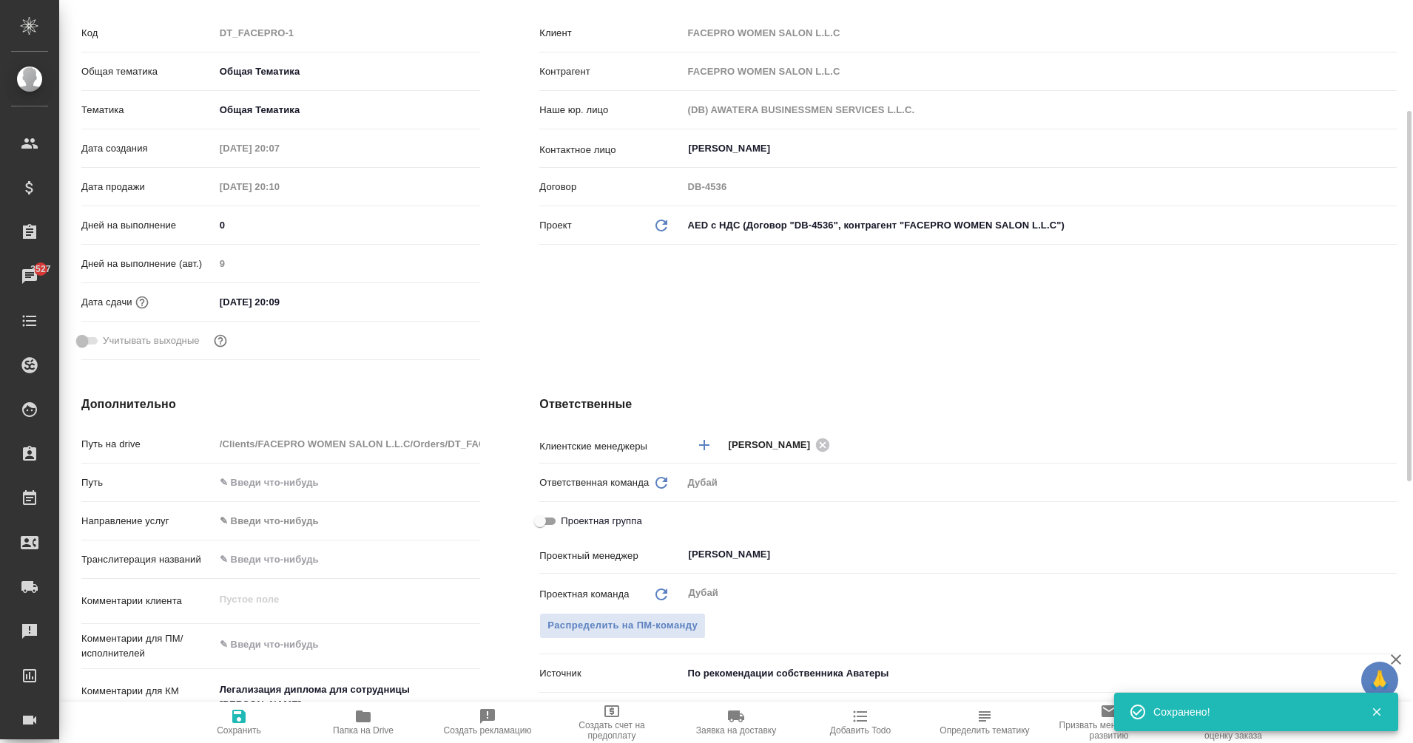
type textarea "x"
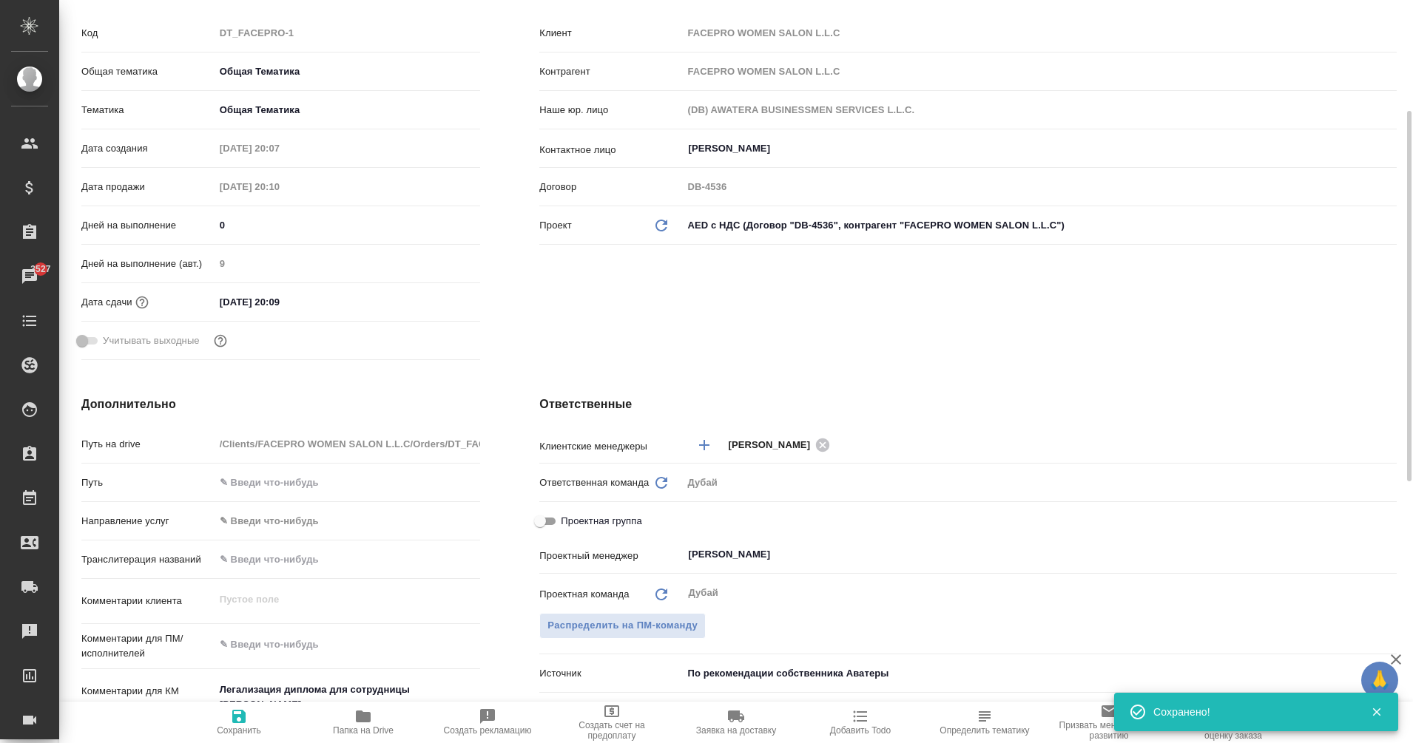
type textarea "x"
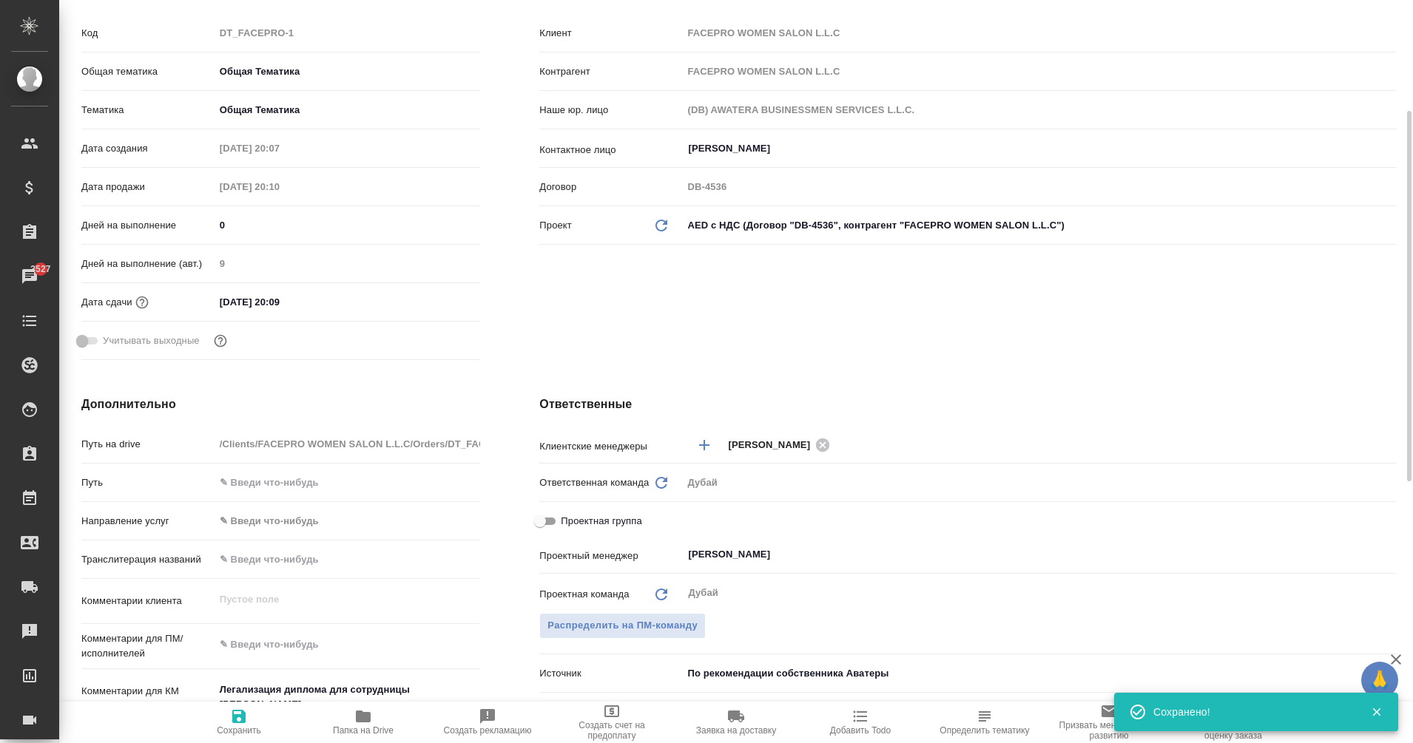
type textarea "x"
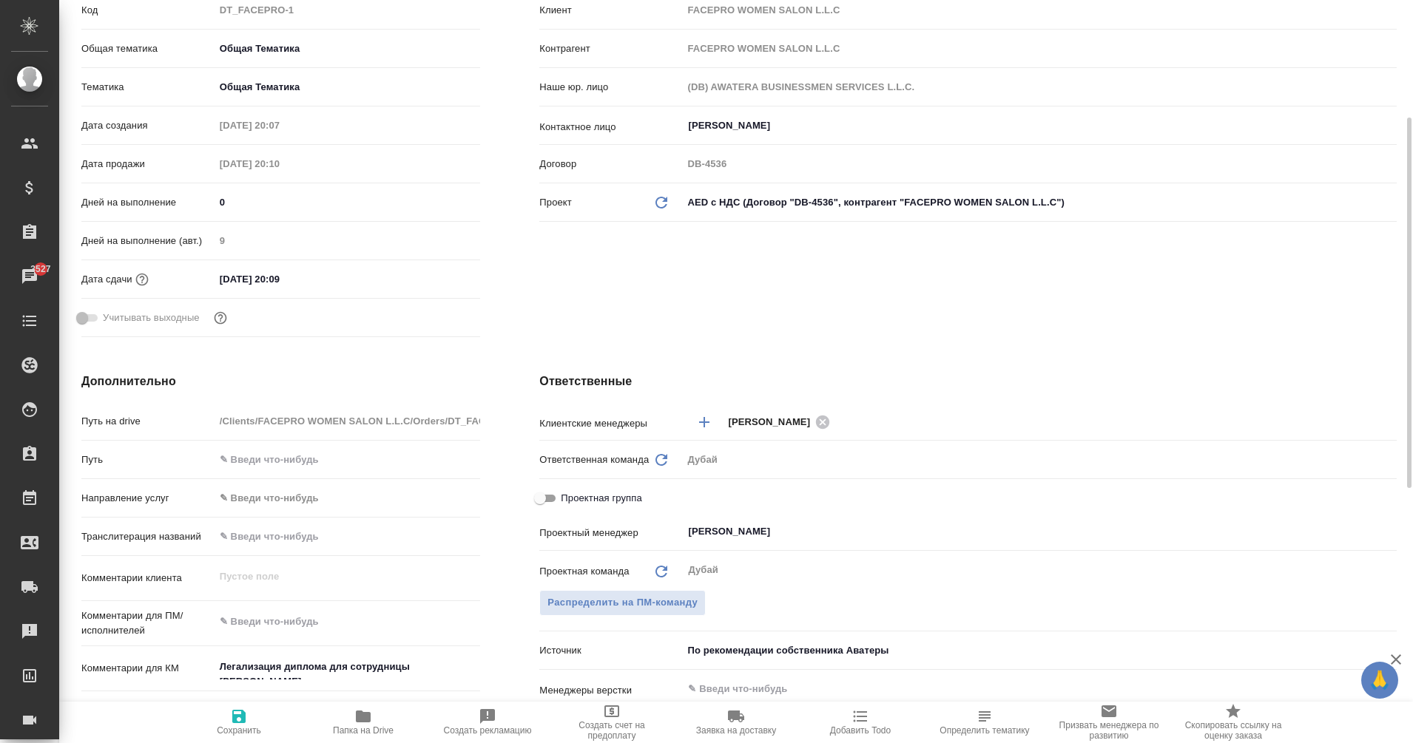
scroll to position [243, 0]
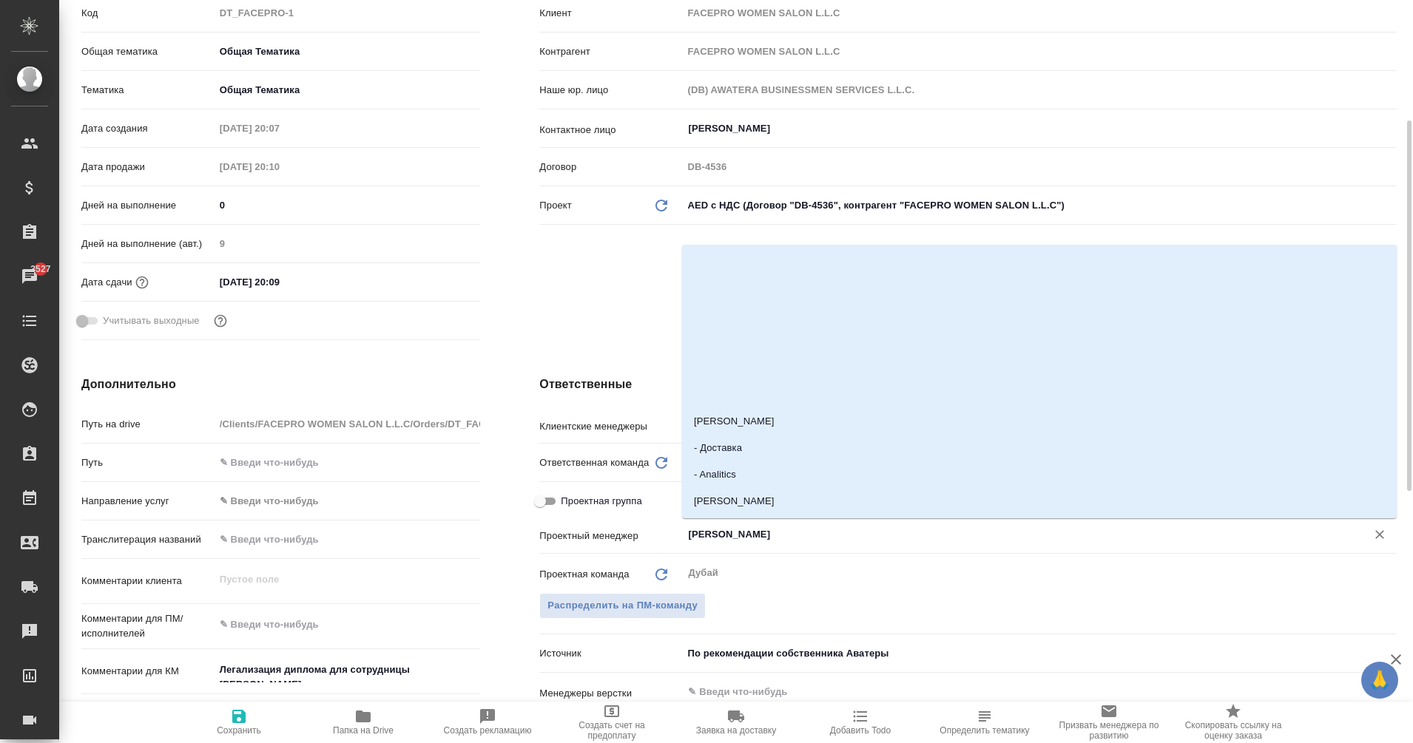
click at [721, 535] on input "Solokha Petro" at bounding box center [1014, 535] width 656 height 18
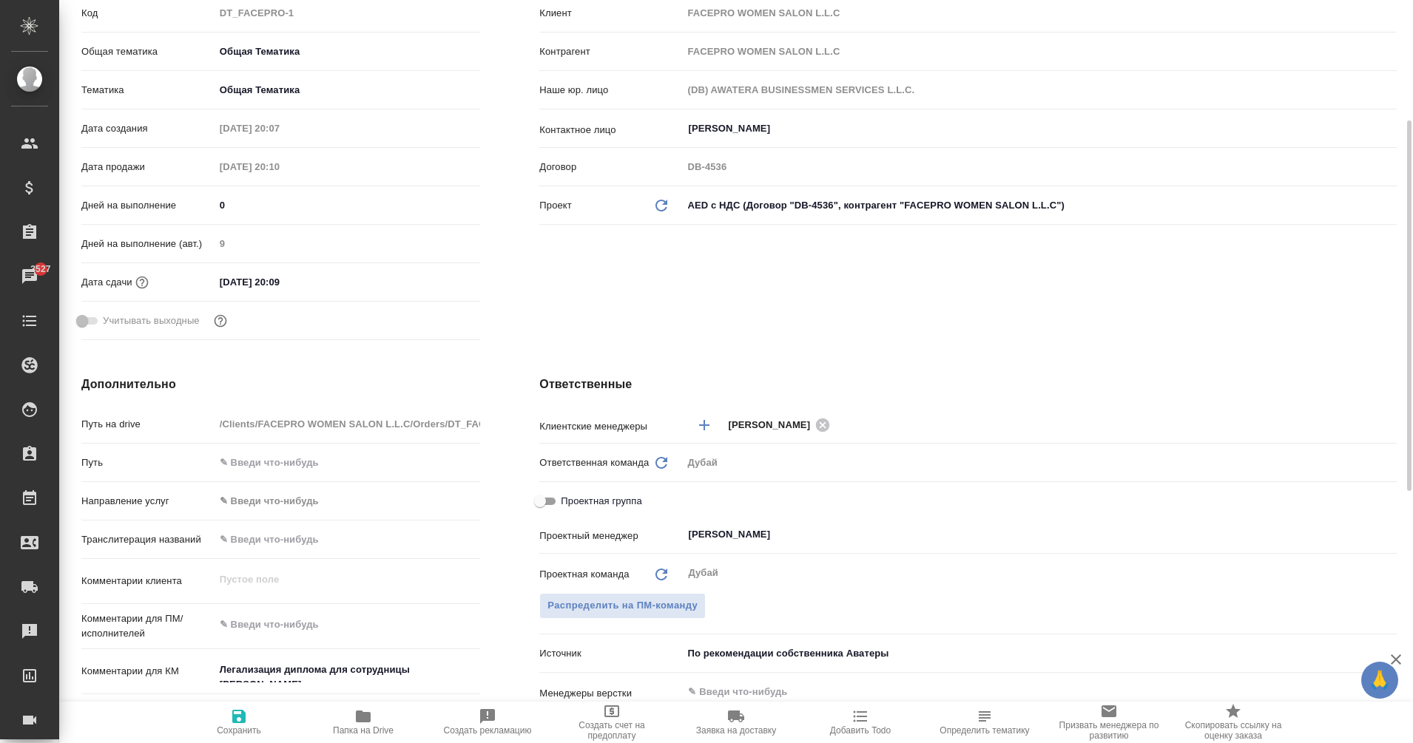
click at [401, 391] on h4 "Дополнительно" at bounding box center [280, 385] width 399 height 18
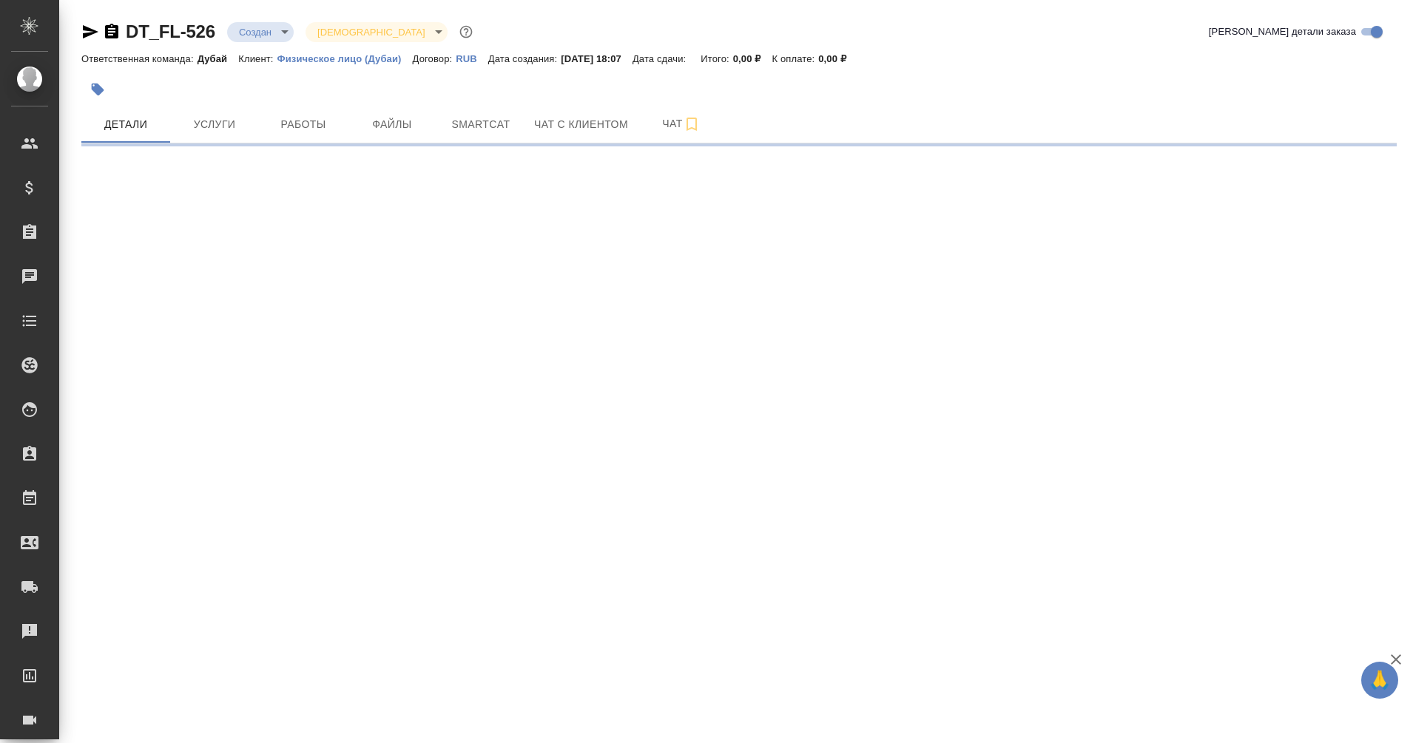
select select "RU"
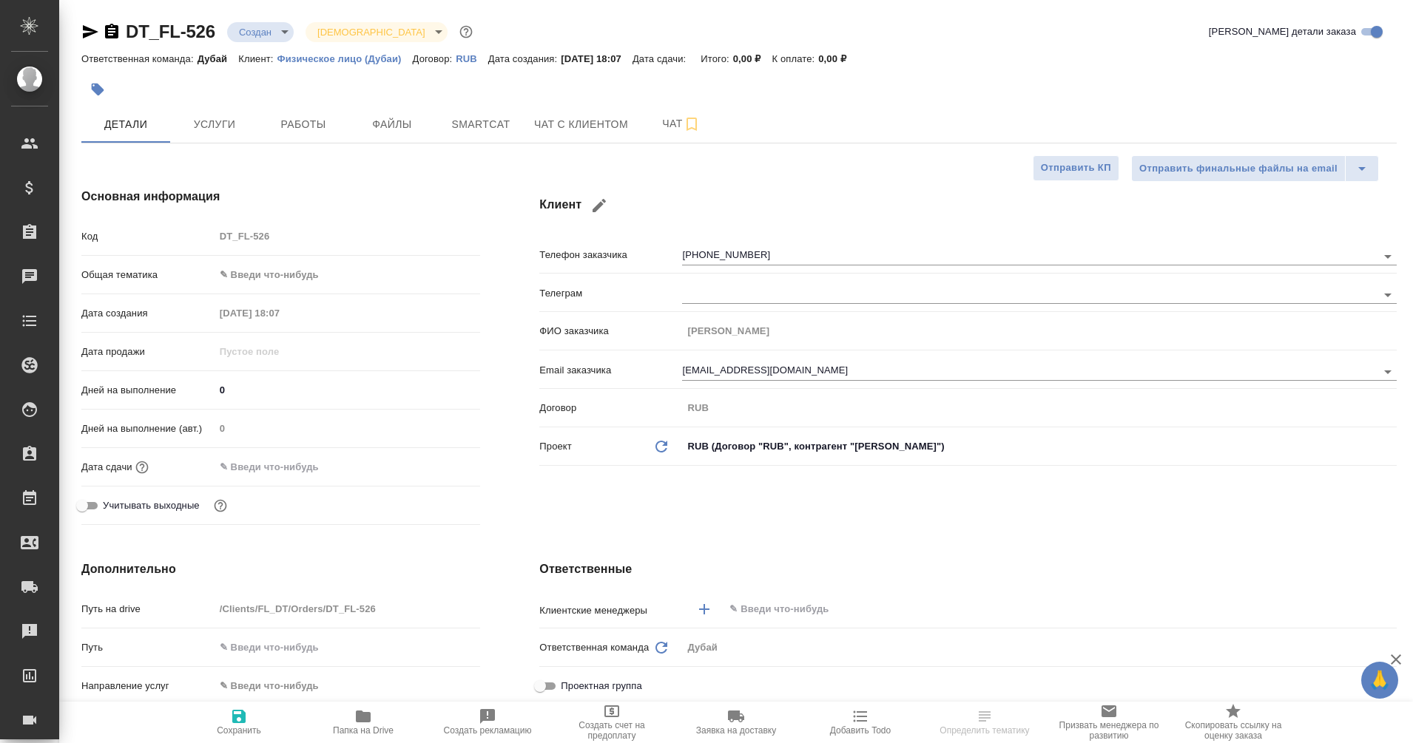
type textarea "x"
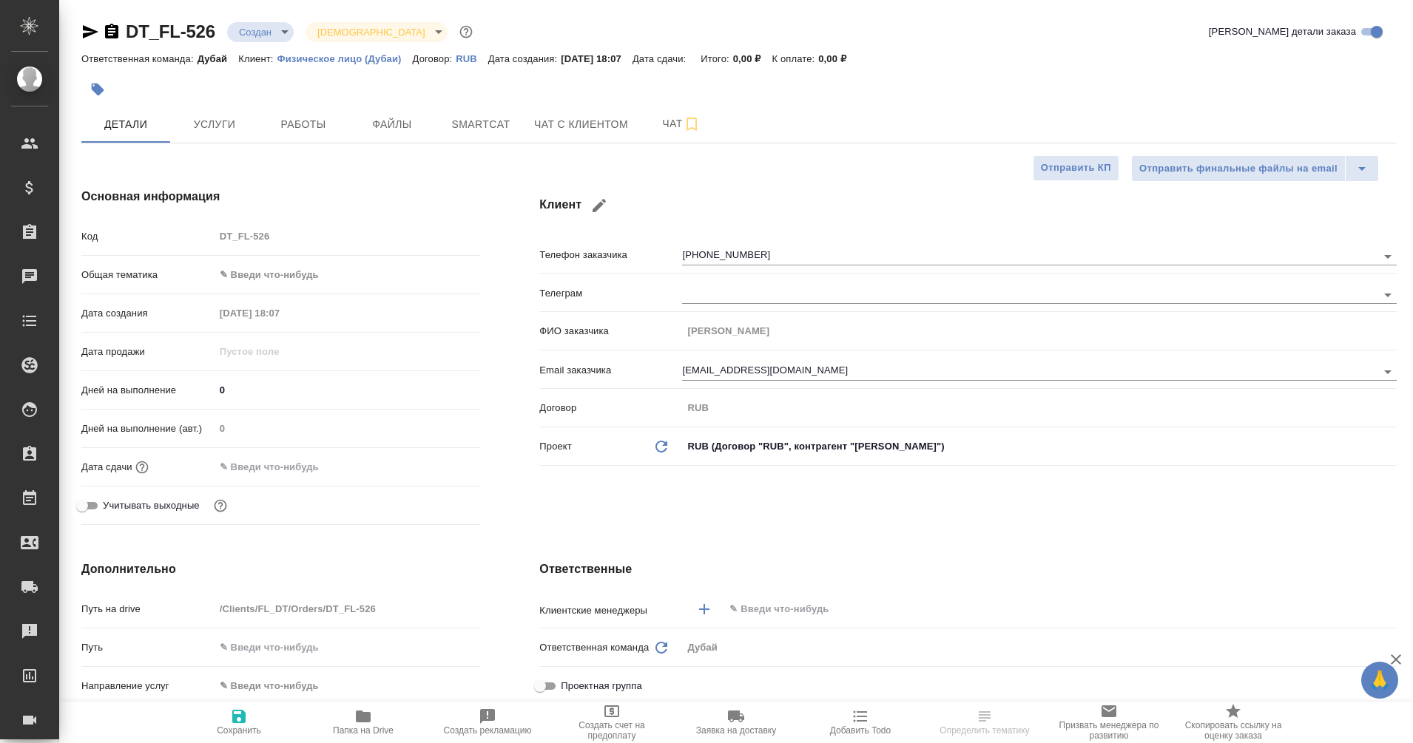
type textarea "x"
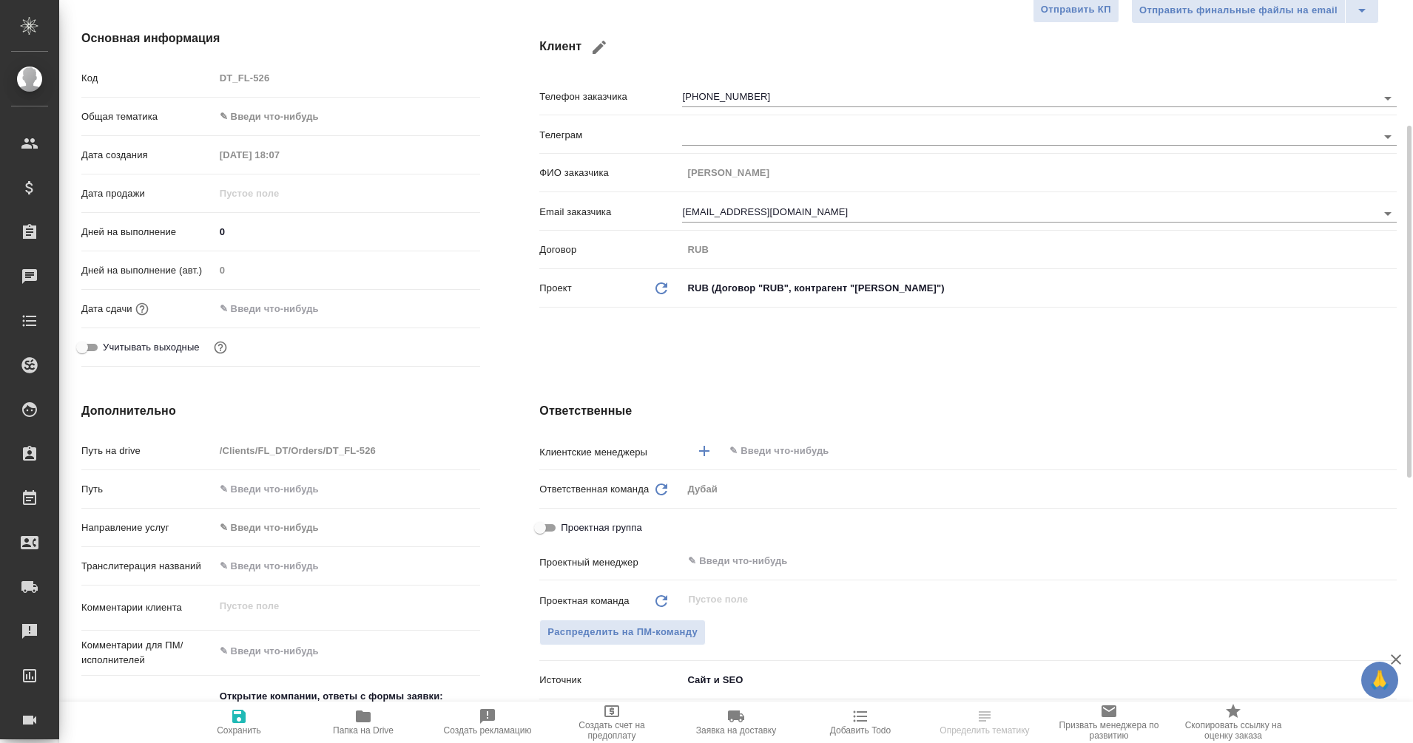
scroll to position [193, 0]
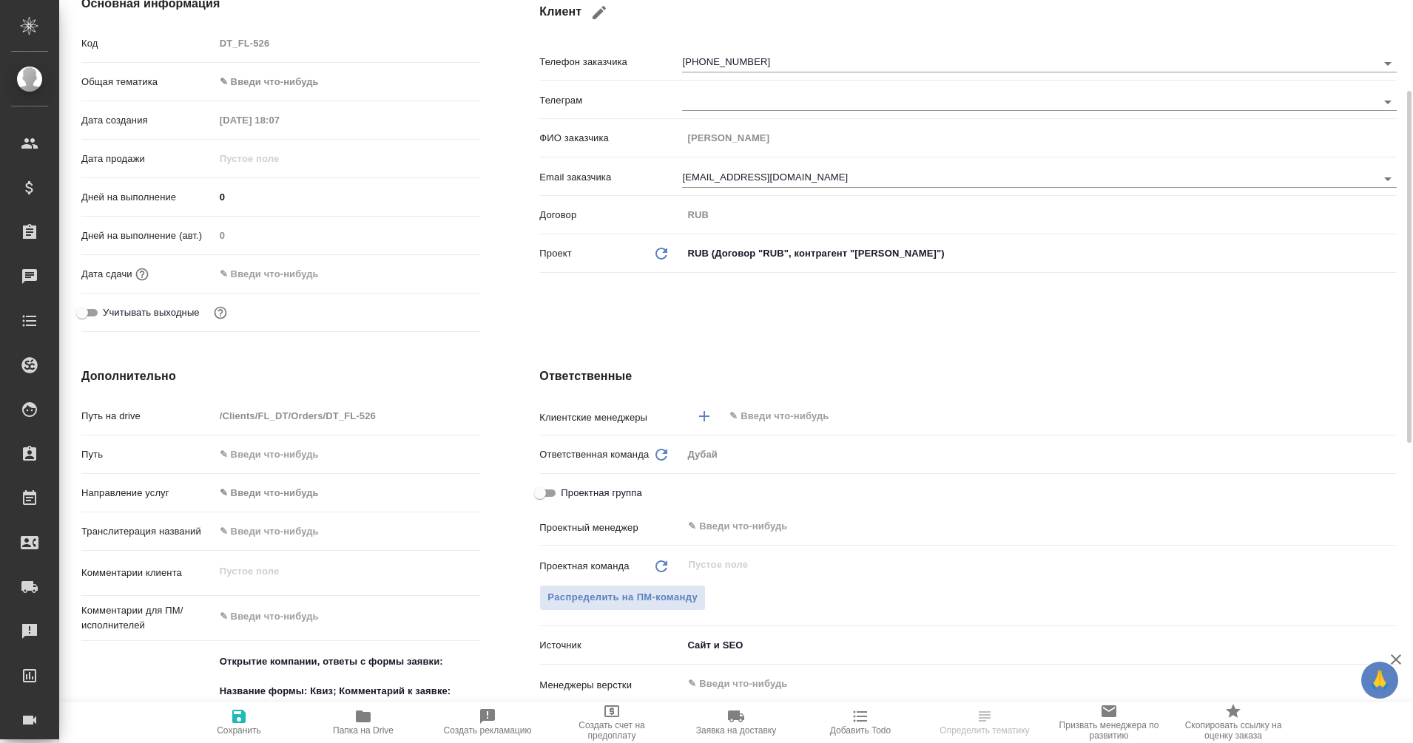
click at [765, 410] on input "text" at bounding box center [1035, 417] width 615 height 18
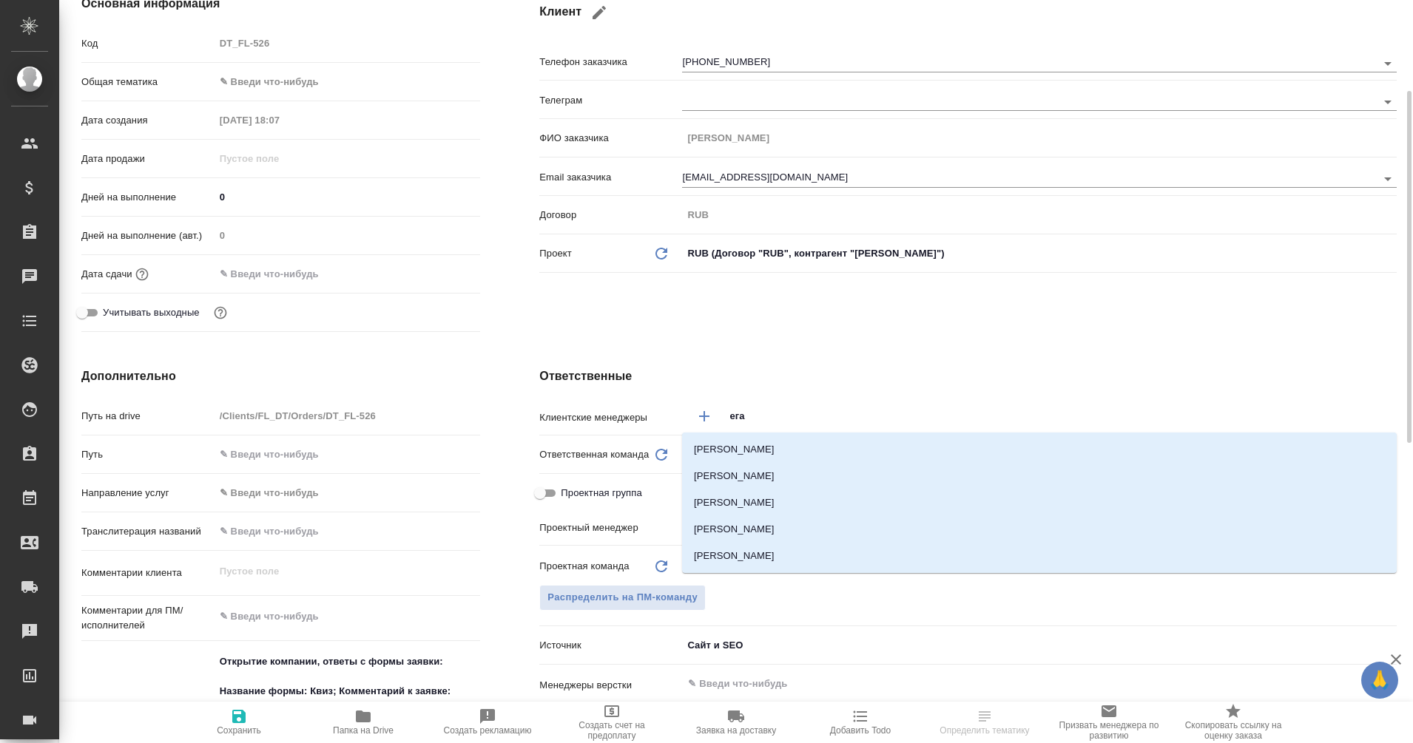
type input "еган"
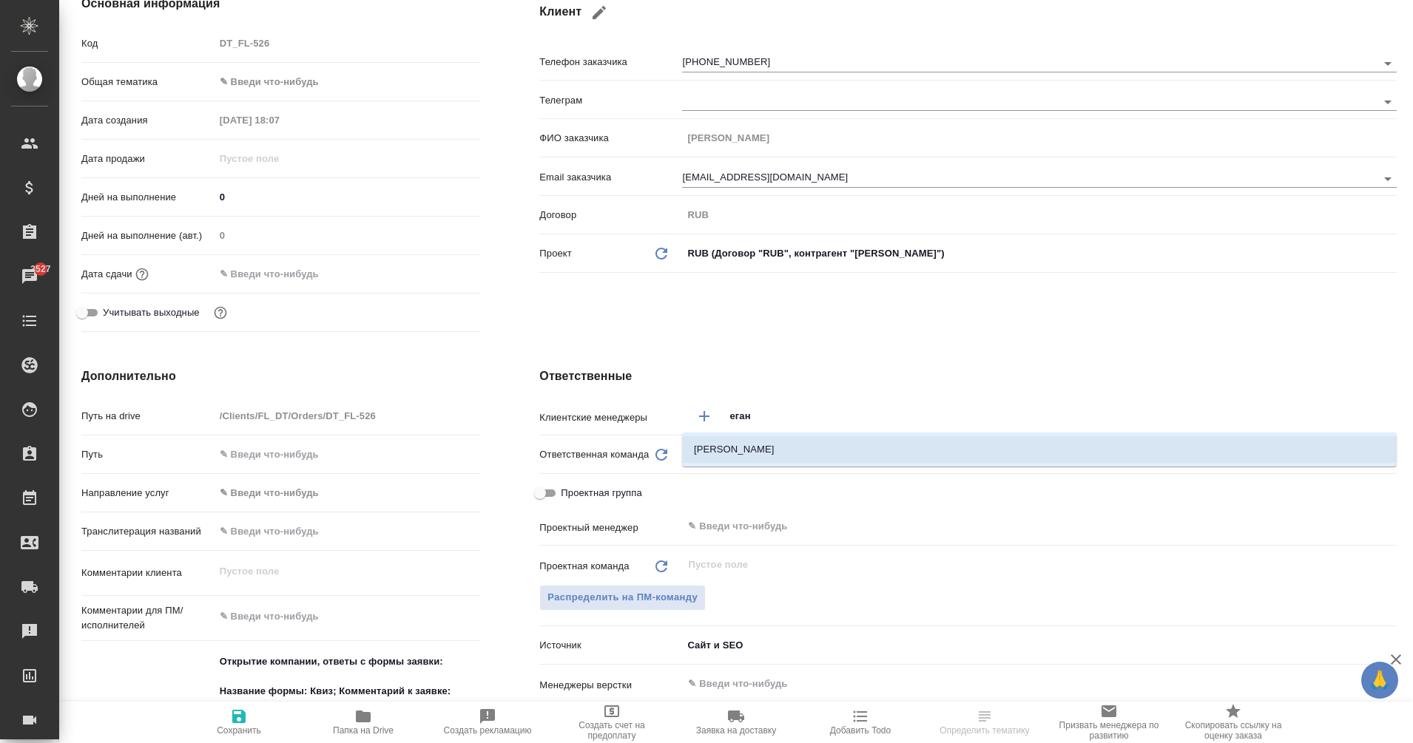
click at [766, 445] on li "[PERSON_NAME]" at bounding box center [1039, 449] width 714 height 27
type textarea "x"
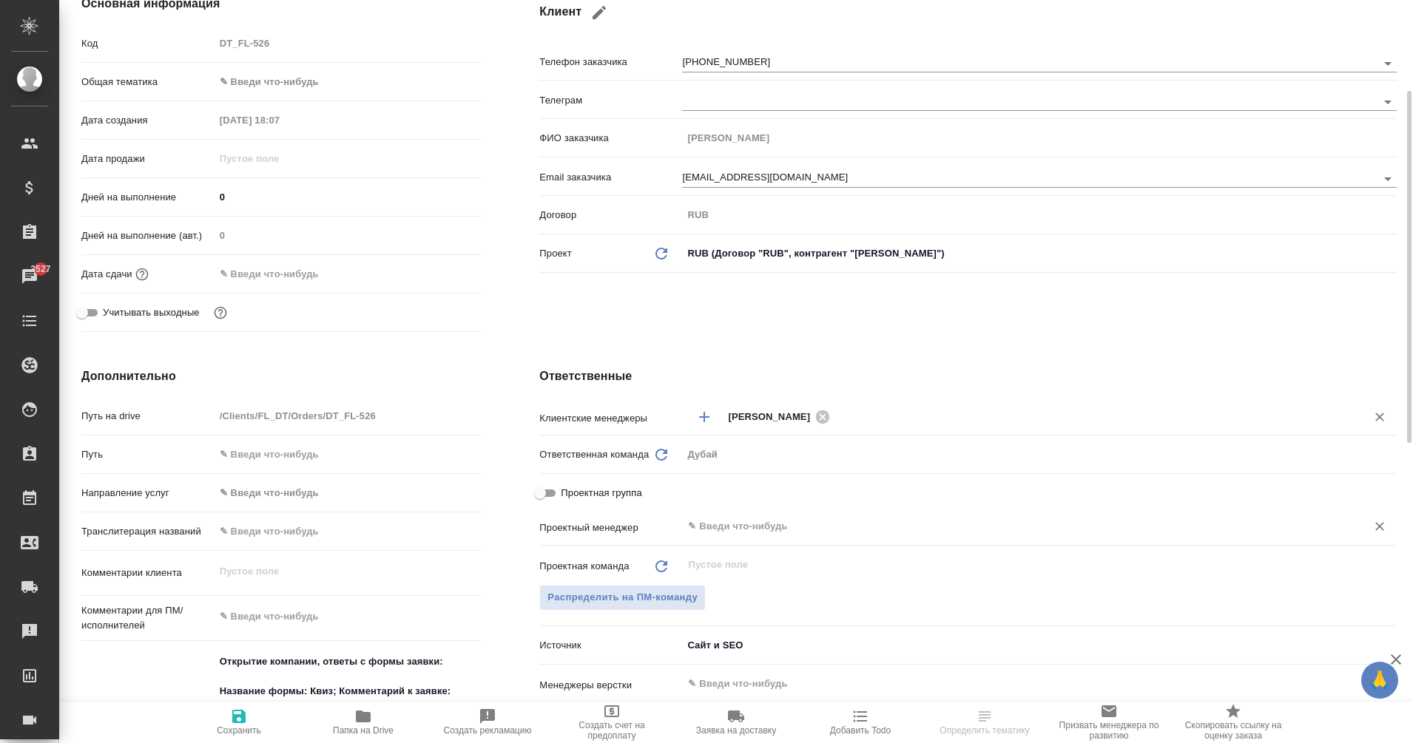
click at [738, 525] on input "text" at bounding box center [1014, 527] width 656 height 18
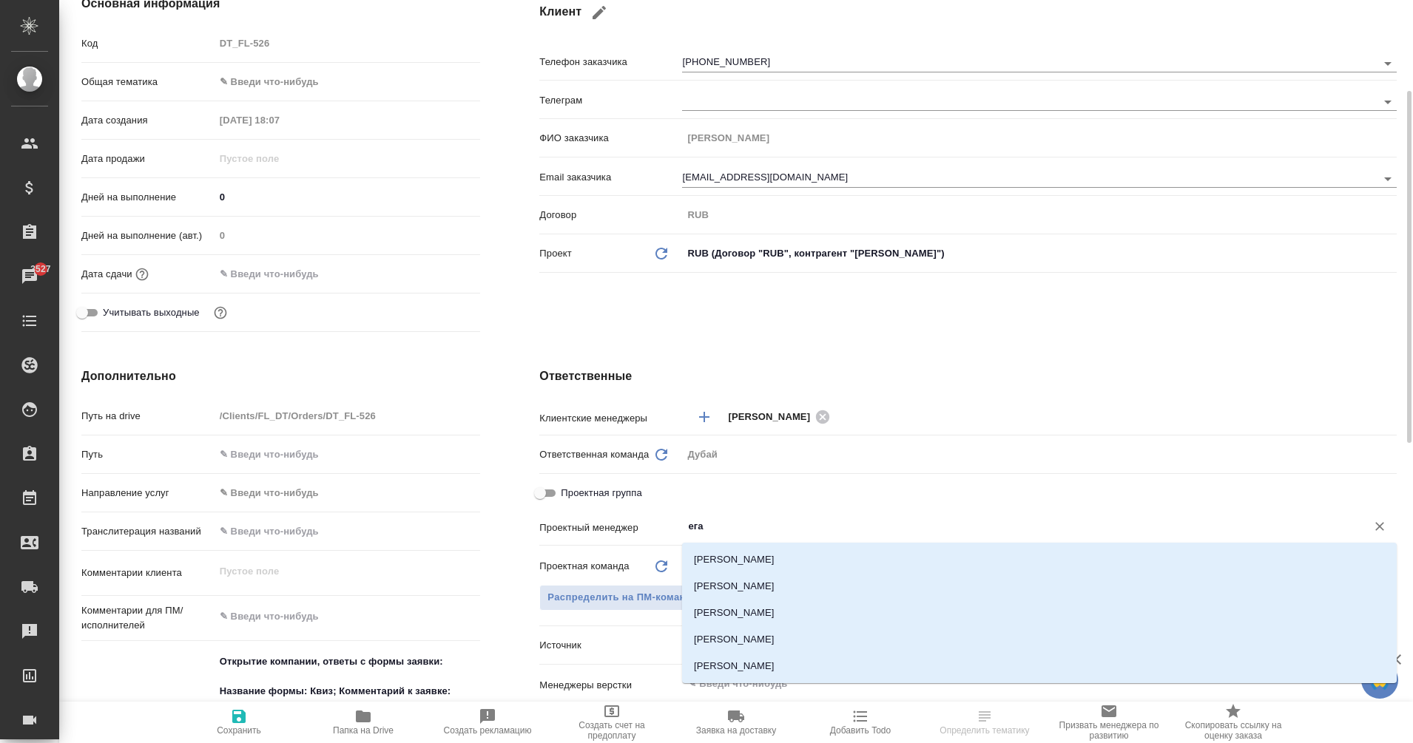
type input "еган"
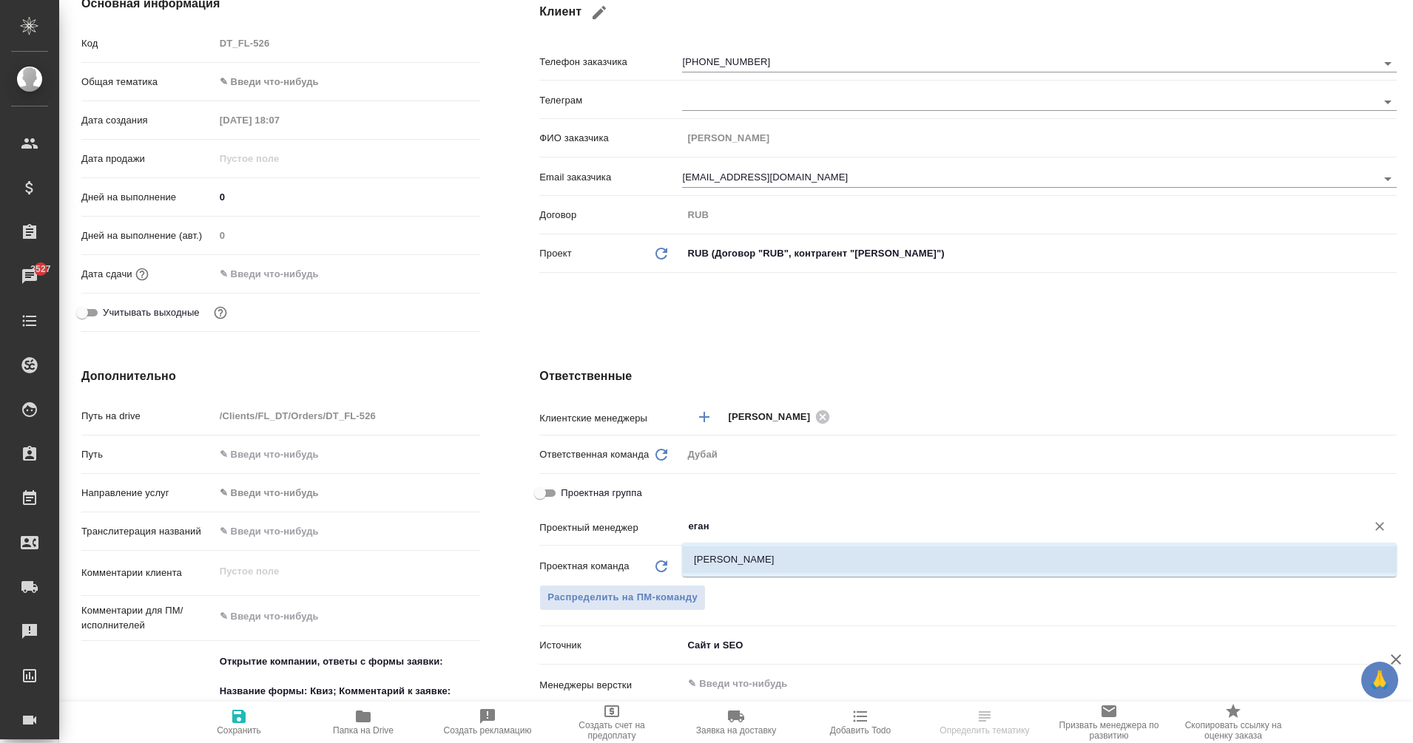
click at [768, 555] on li "Еганян [PERSON_NAME]" at bounding box center [1039, 560] width 714 height 27
type textarea "x"
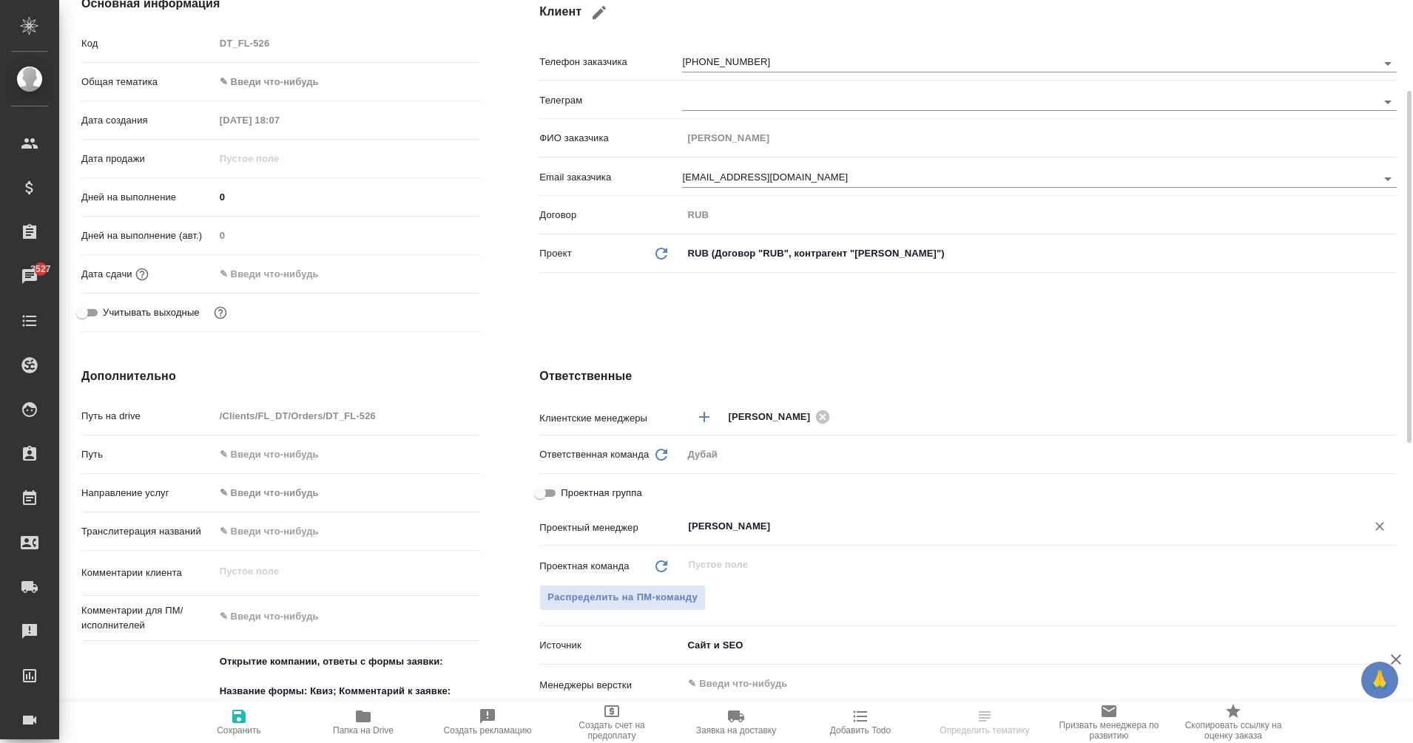
type input "Еганян [PERSON_NAME]"
click at [251, 721] on span "Сохранить" at bounding box center [239, 722] width 107 height 28
type textarea "x"
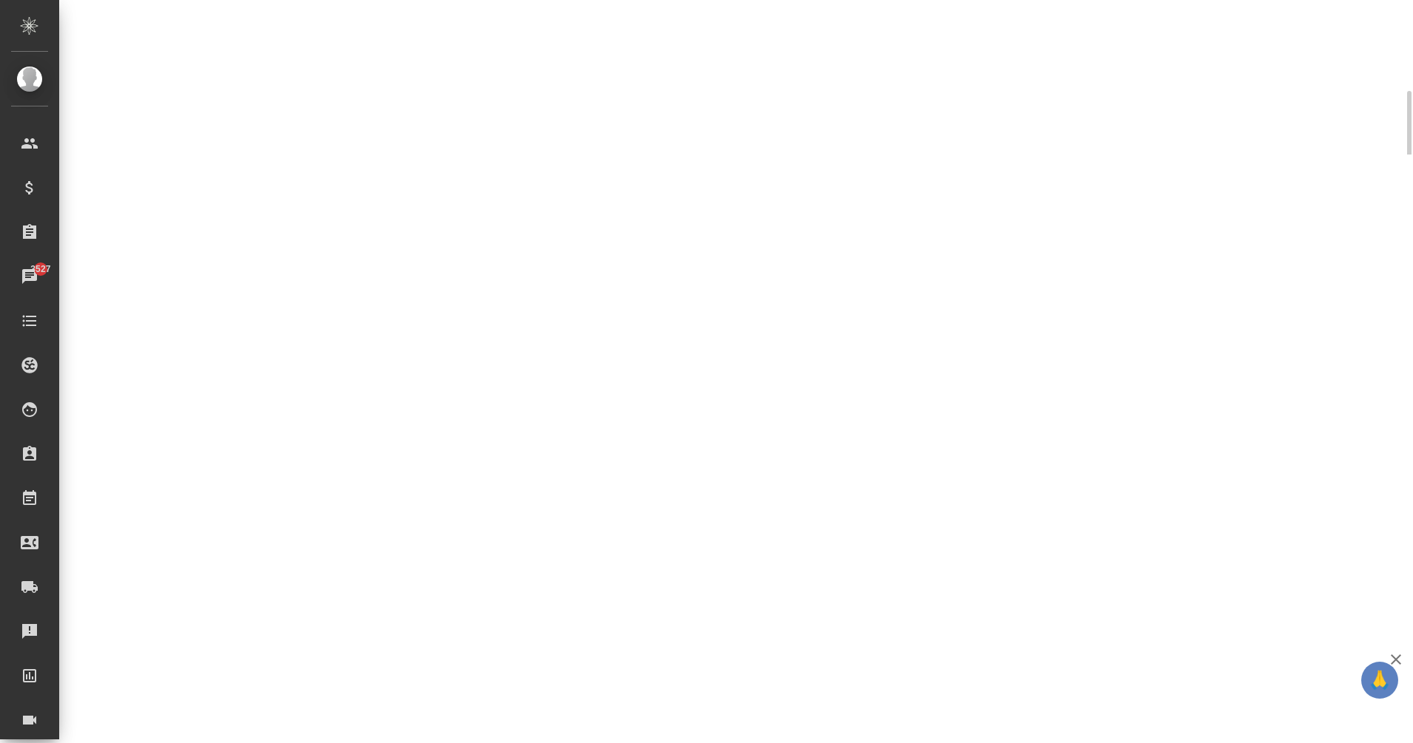
select select "RU"
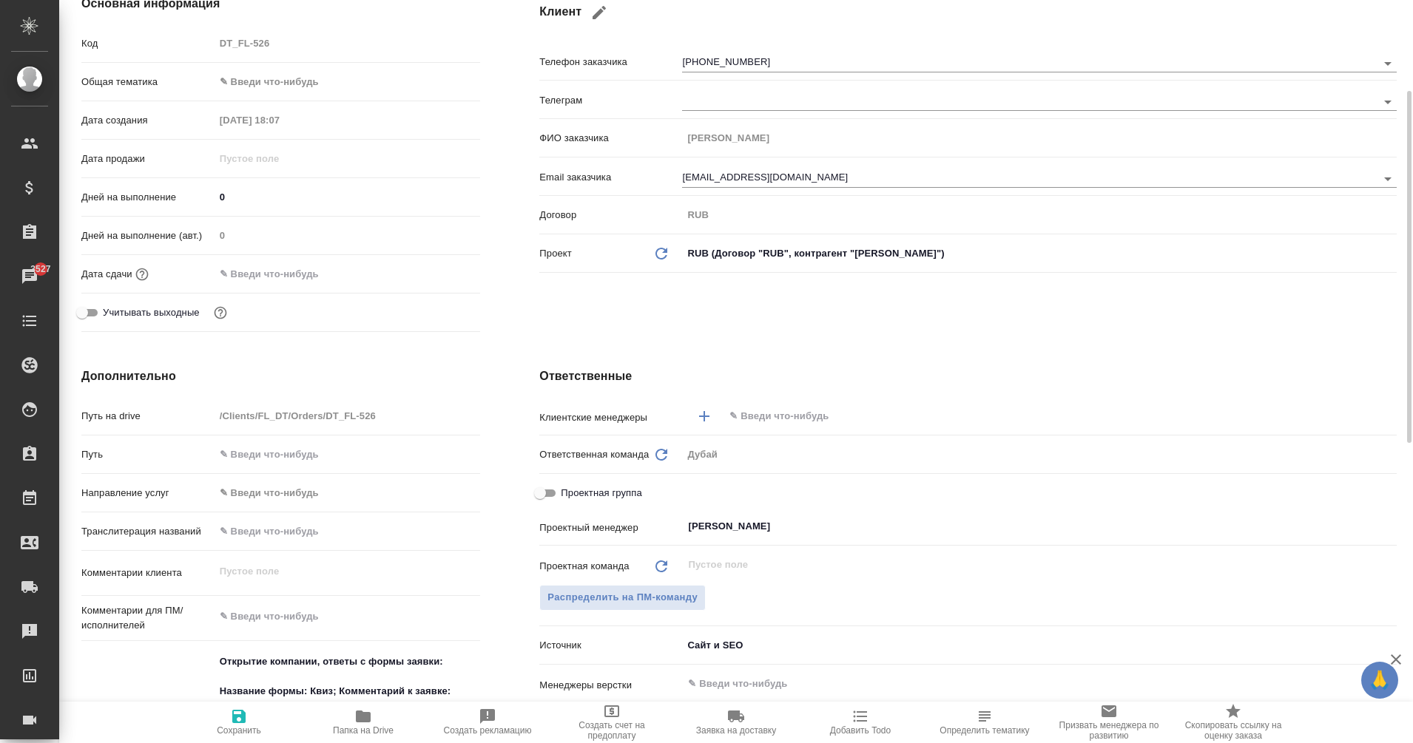
type textarea "x"
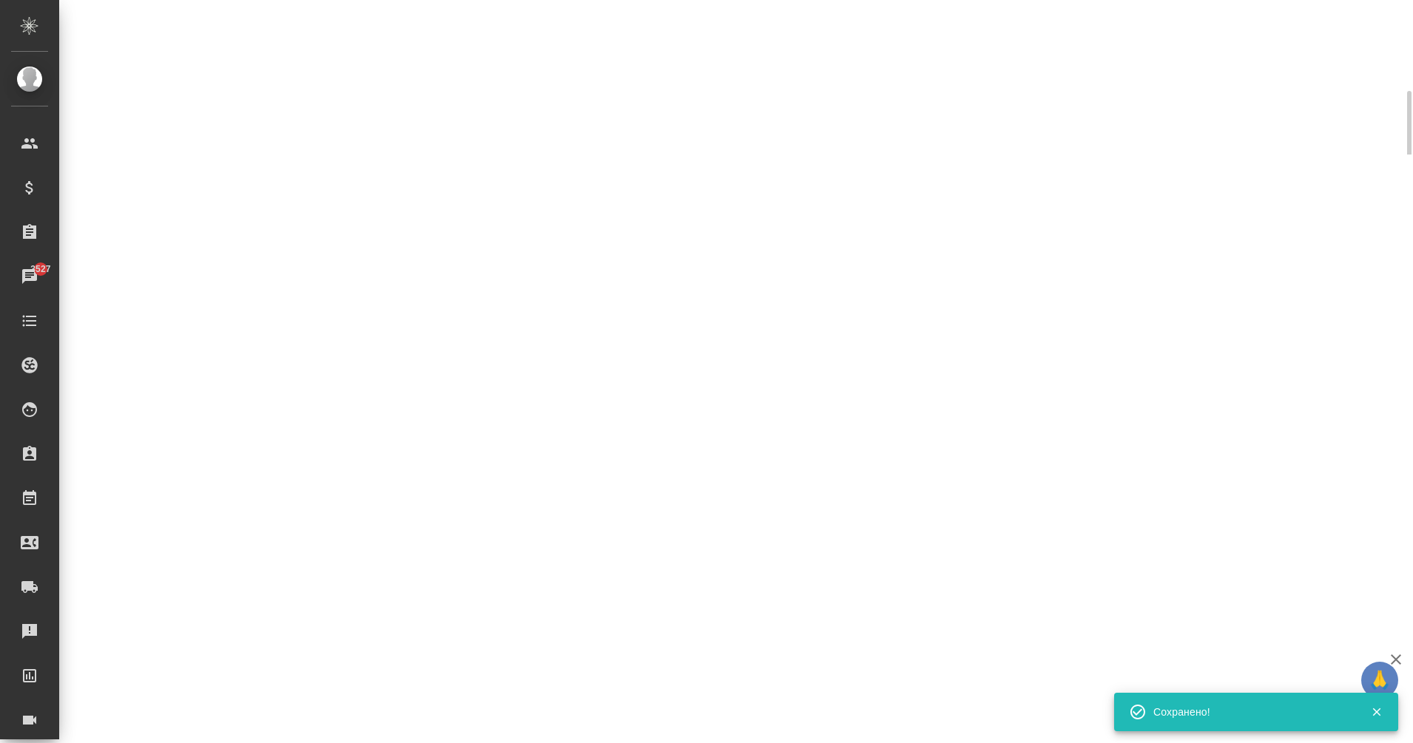
select select "RU"
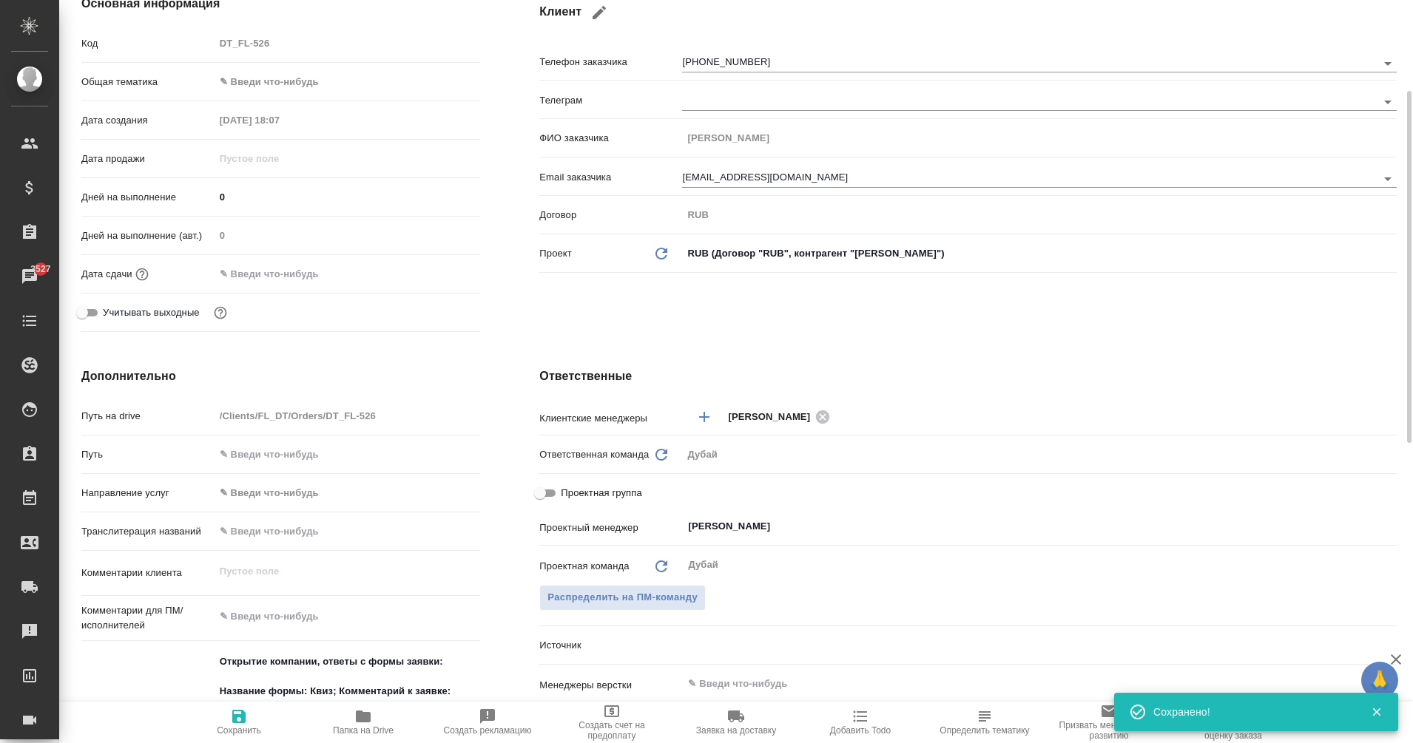
type textarea "x"
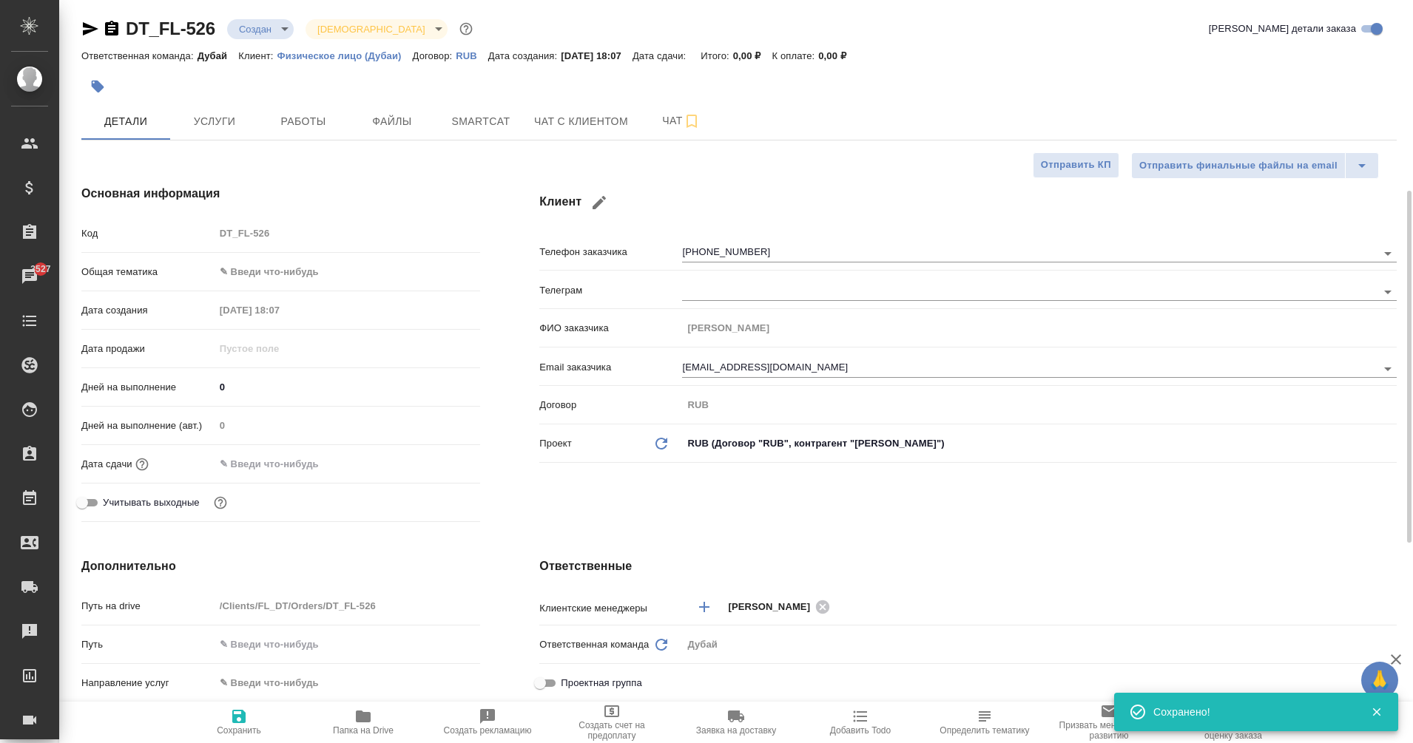
scroll to position [0, 0]
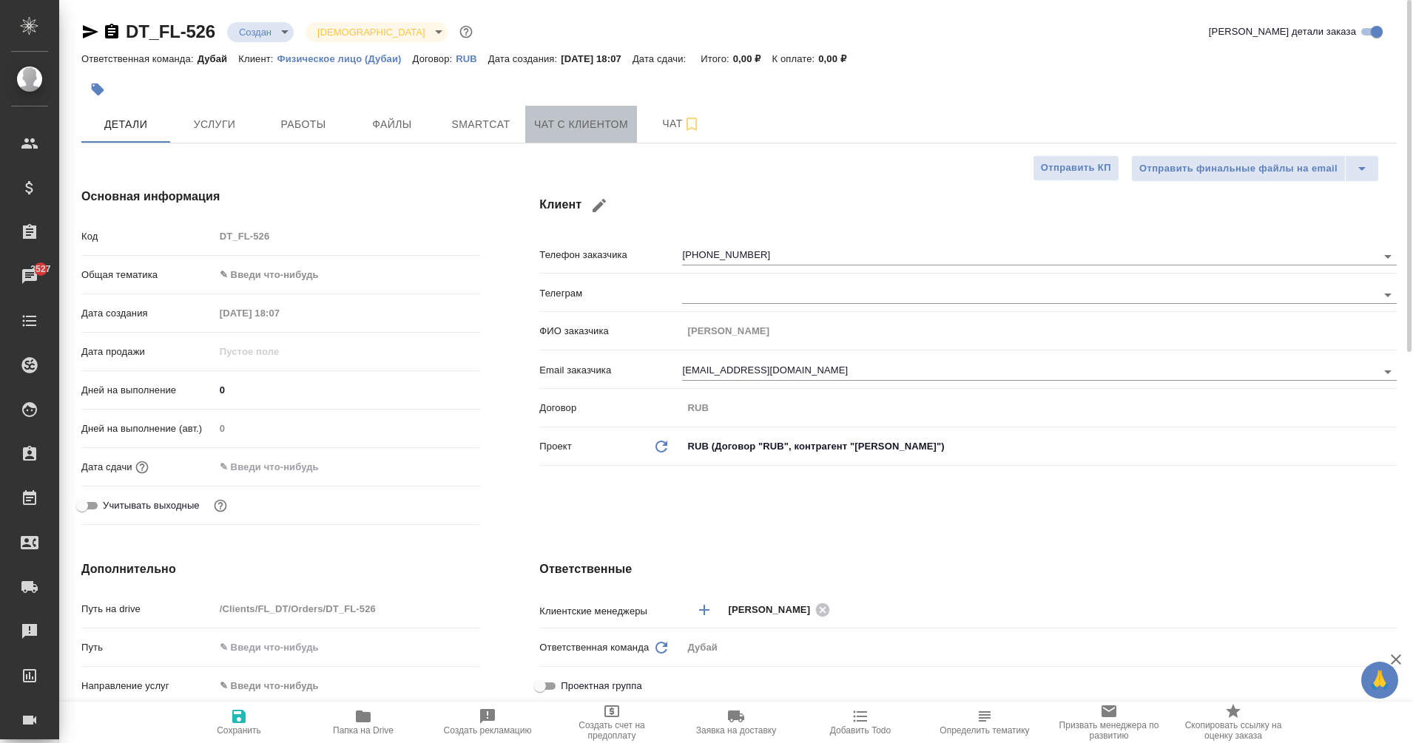
click at [587, 121] on span "Чат с клиентом" at bounding box center [581, 124] width 94 height 18
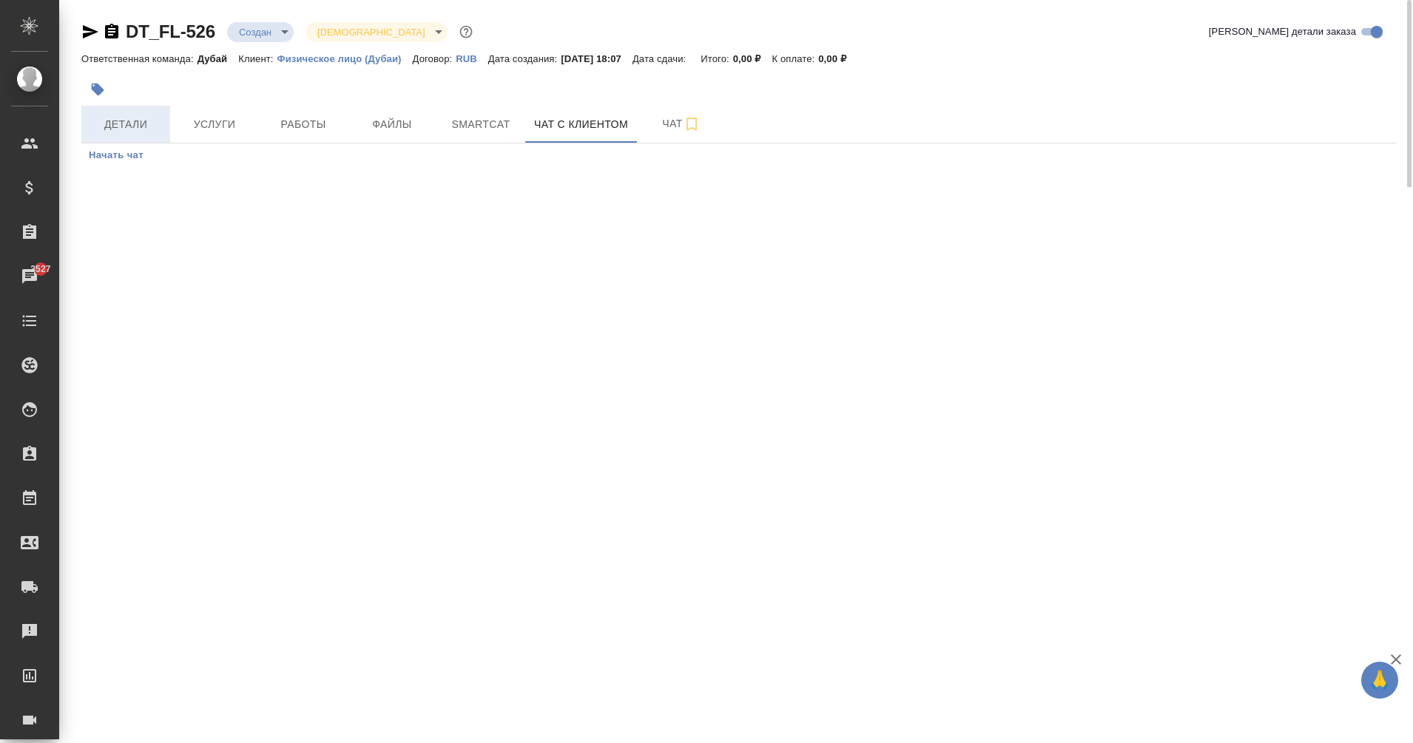
click at [122, 125] on span "Детали" at bounding box center [125, 124] width 71 height 18
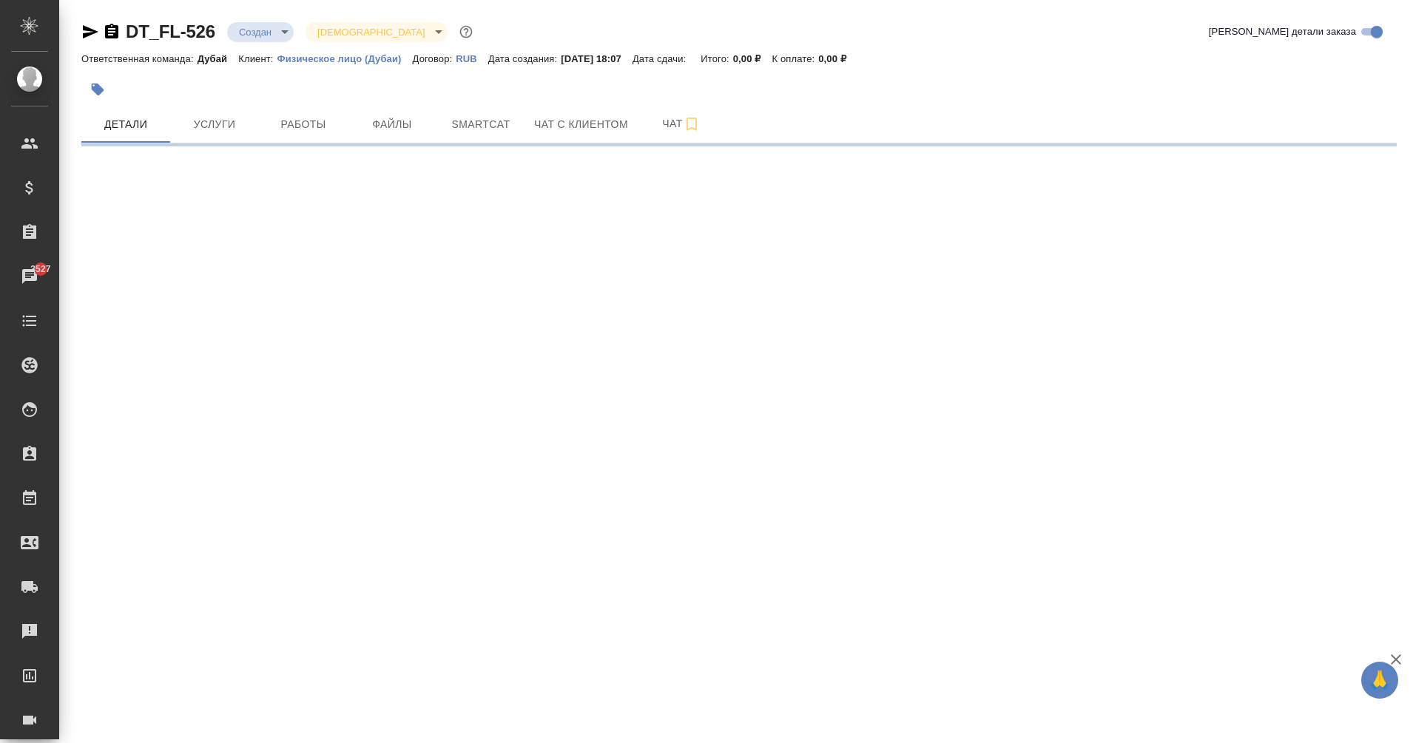
select select "RU"
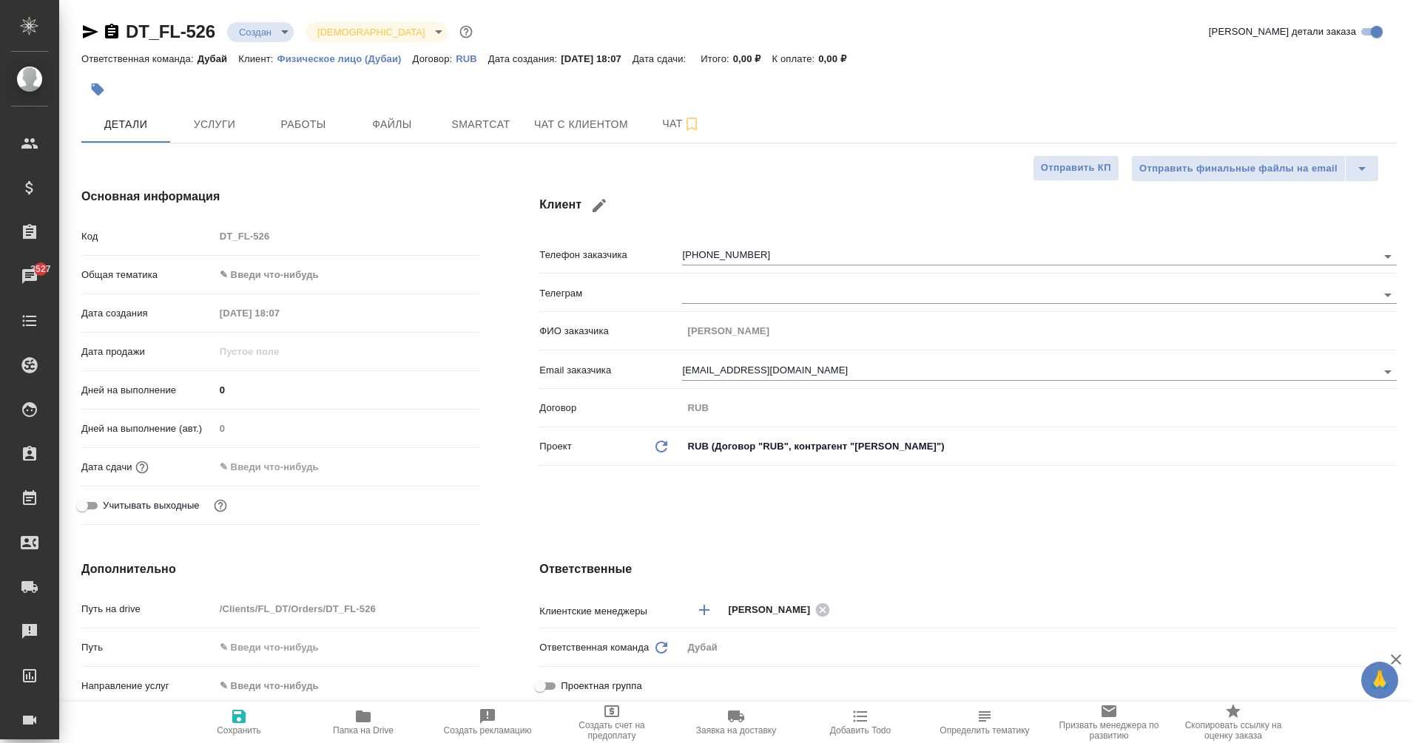
type textarea "x"
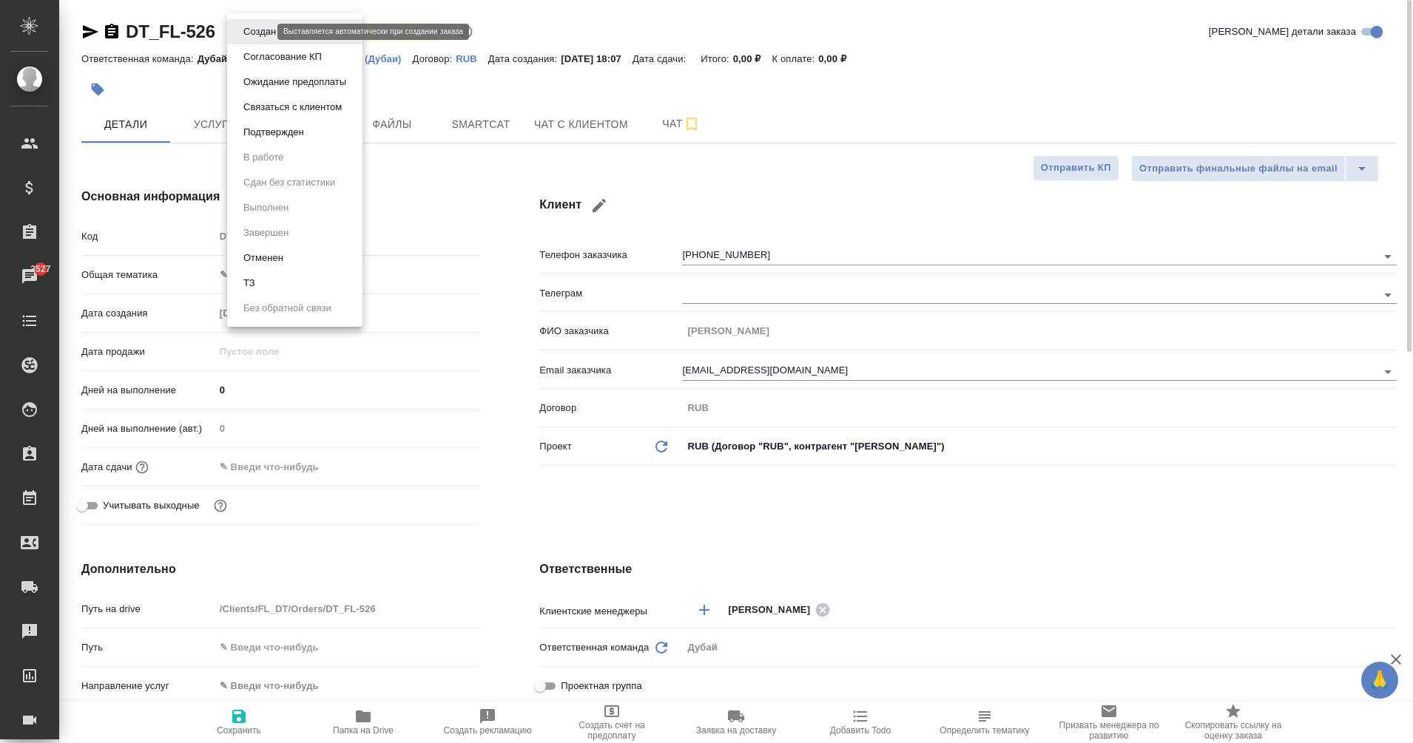
click at [266, 27] on body "🙏 .cls-1 fill:#fff; AWATERA Eganian Margarita Клиенты Спецификации Заказы 3527 …" at bounding box center [706, 371] width 1413 height 743
click at [165, 94] on div at bounding box center [706, 371] width 1413 height 743
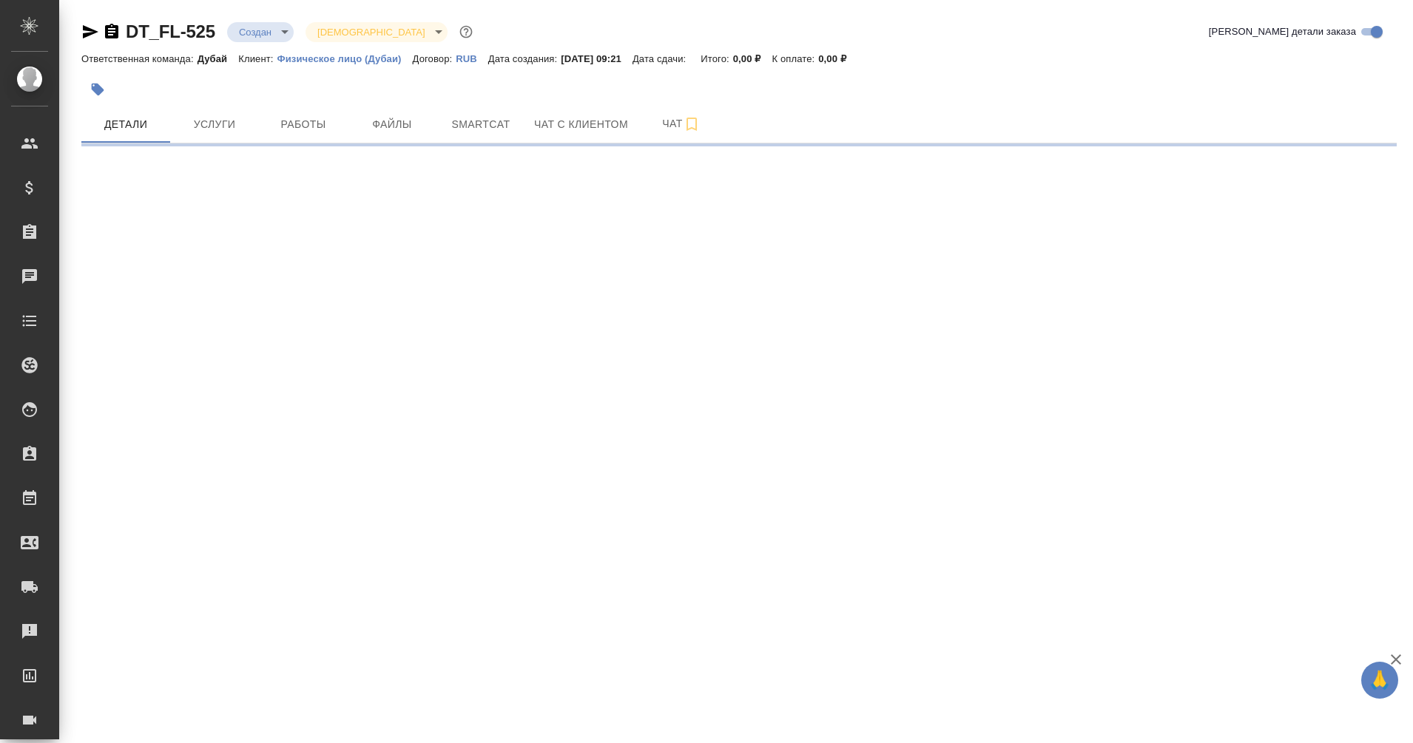
select select "RU"
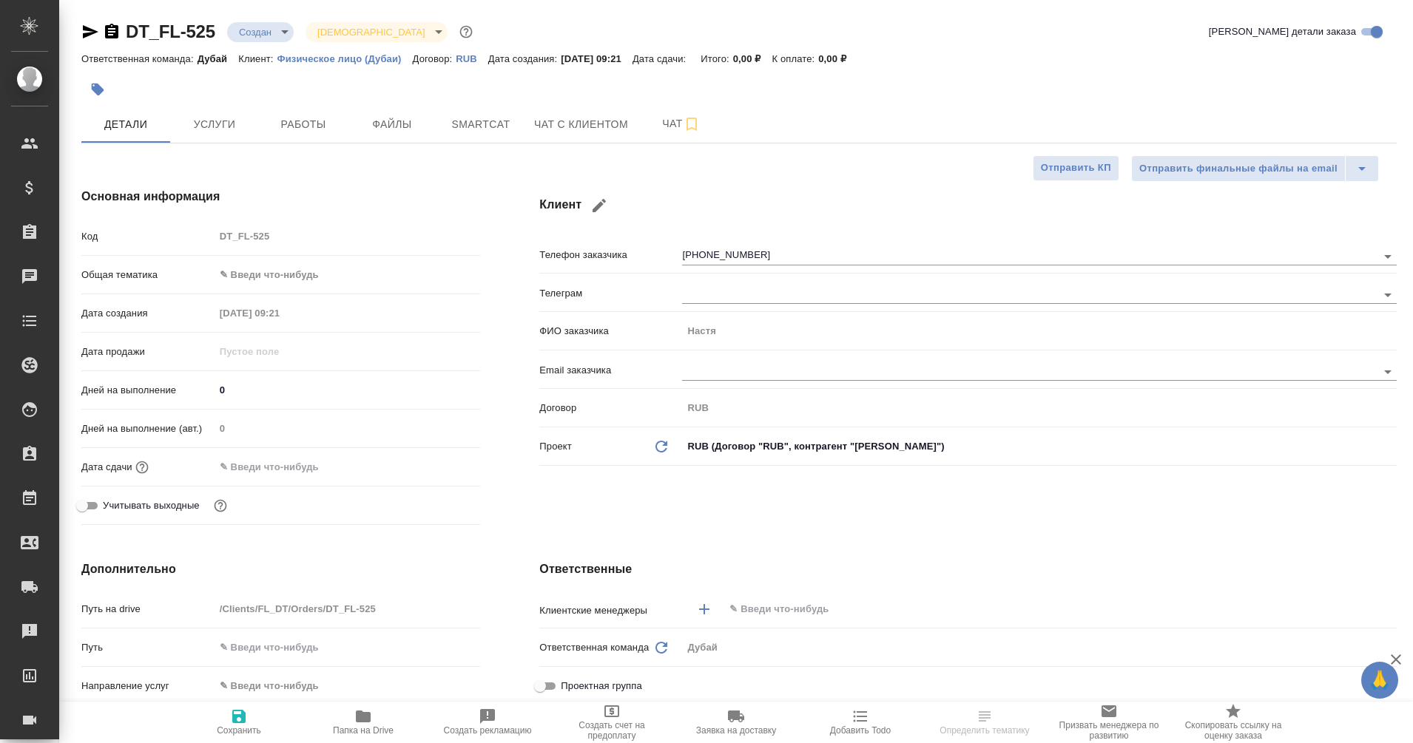
type textarea "x"
click at [116, 34] on icon "button" at bounding box center [111, 31] width 13 height 15
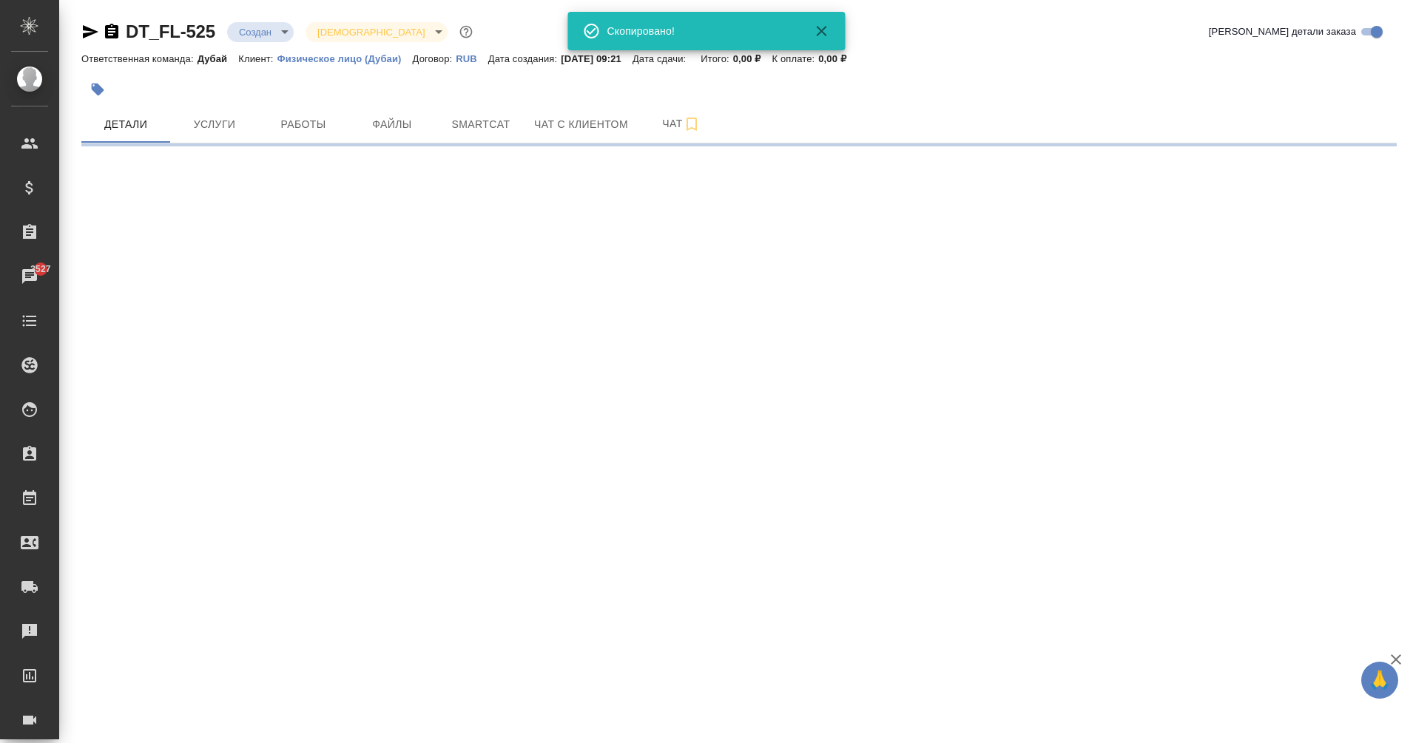
select select "RU"
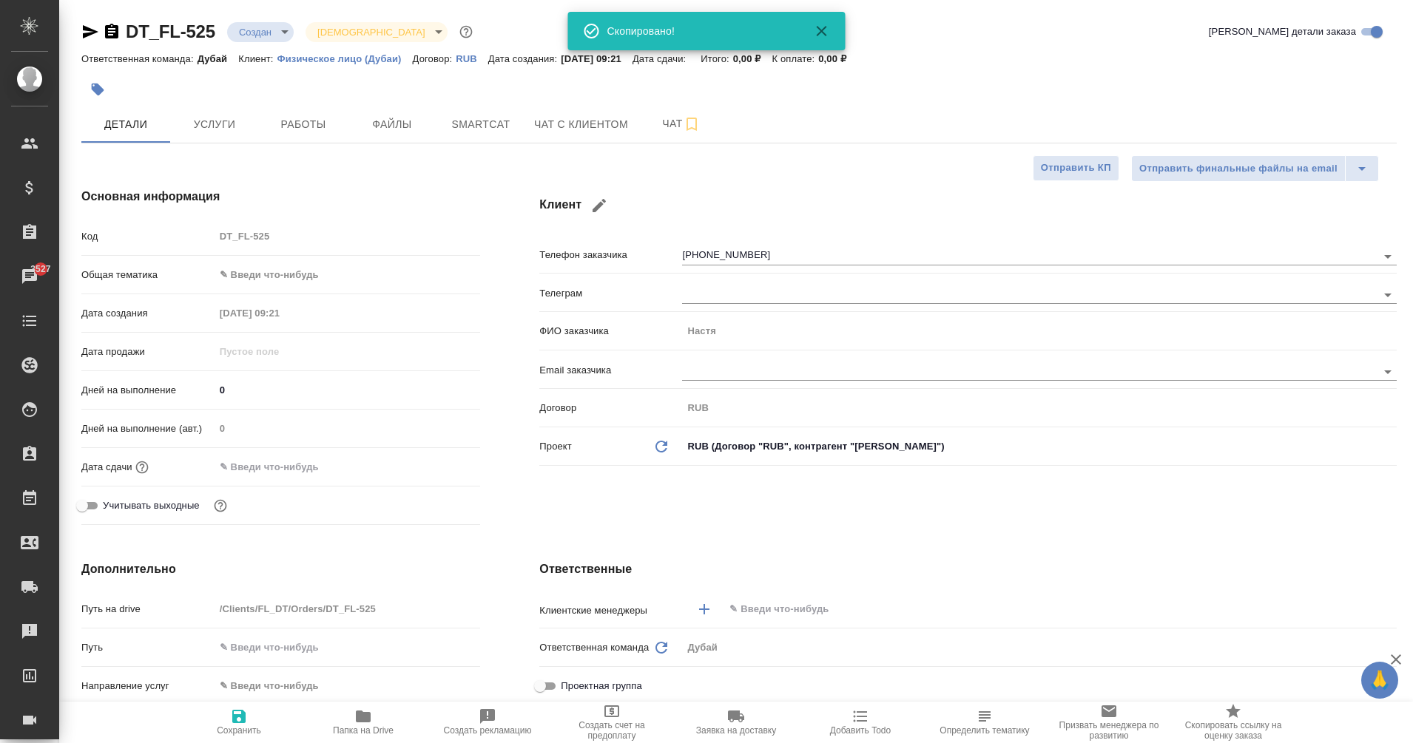
type textarea "x"
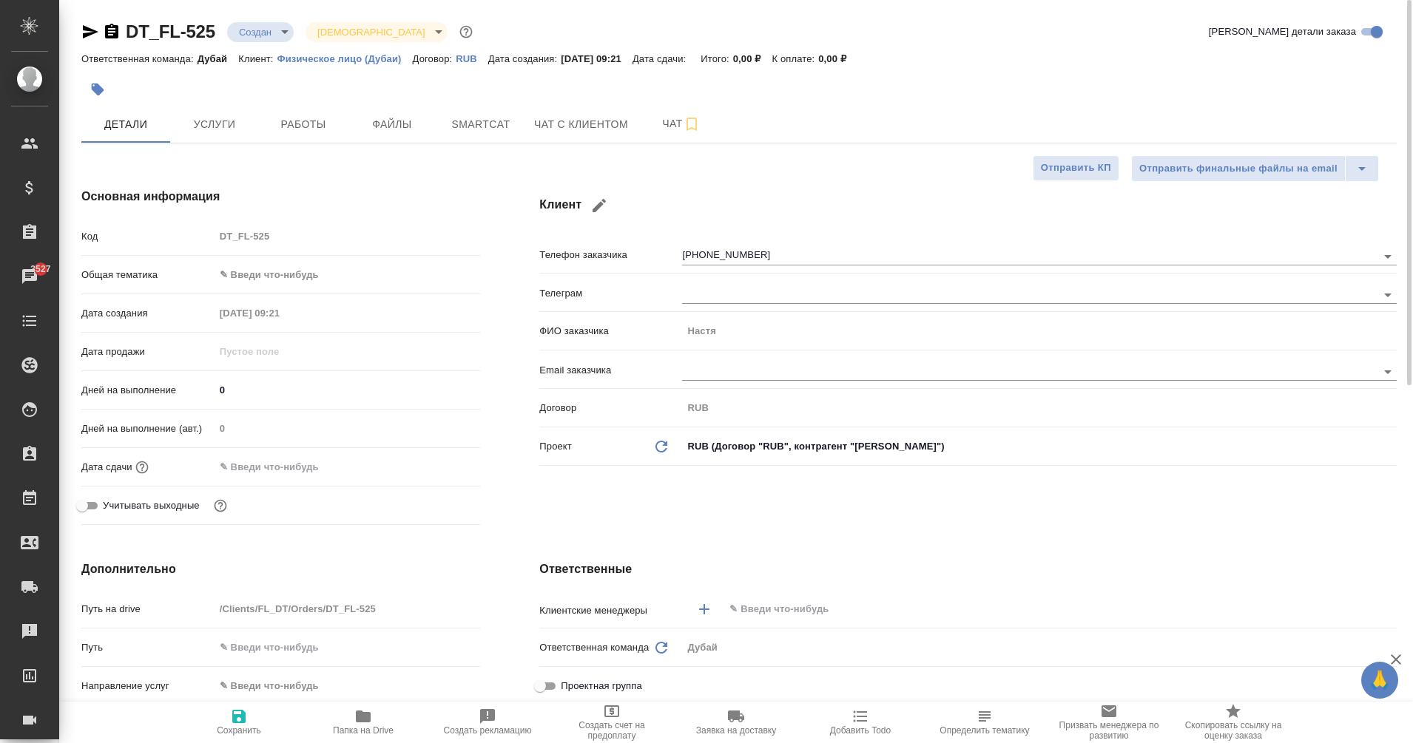
click at [756, 610] on input "text" at bounding box center [1035, 610] width 615 height 18
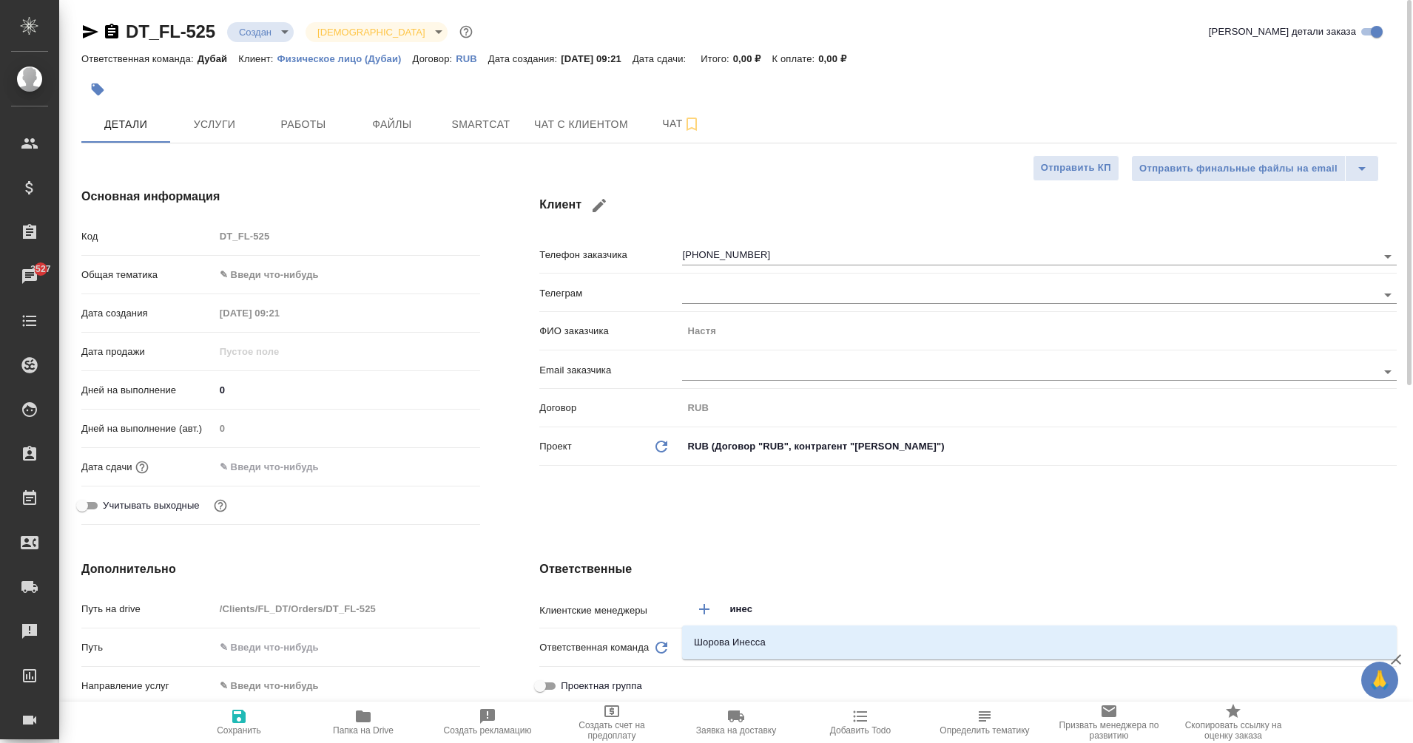
type input "инесс"
click at [759, 632] on li "Шорова Инесса" at bounding box center [1039, 642] width 714 height 27
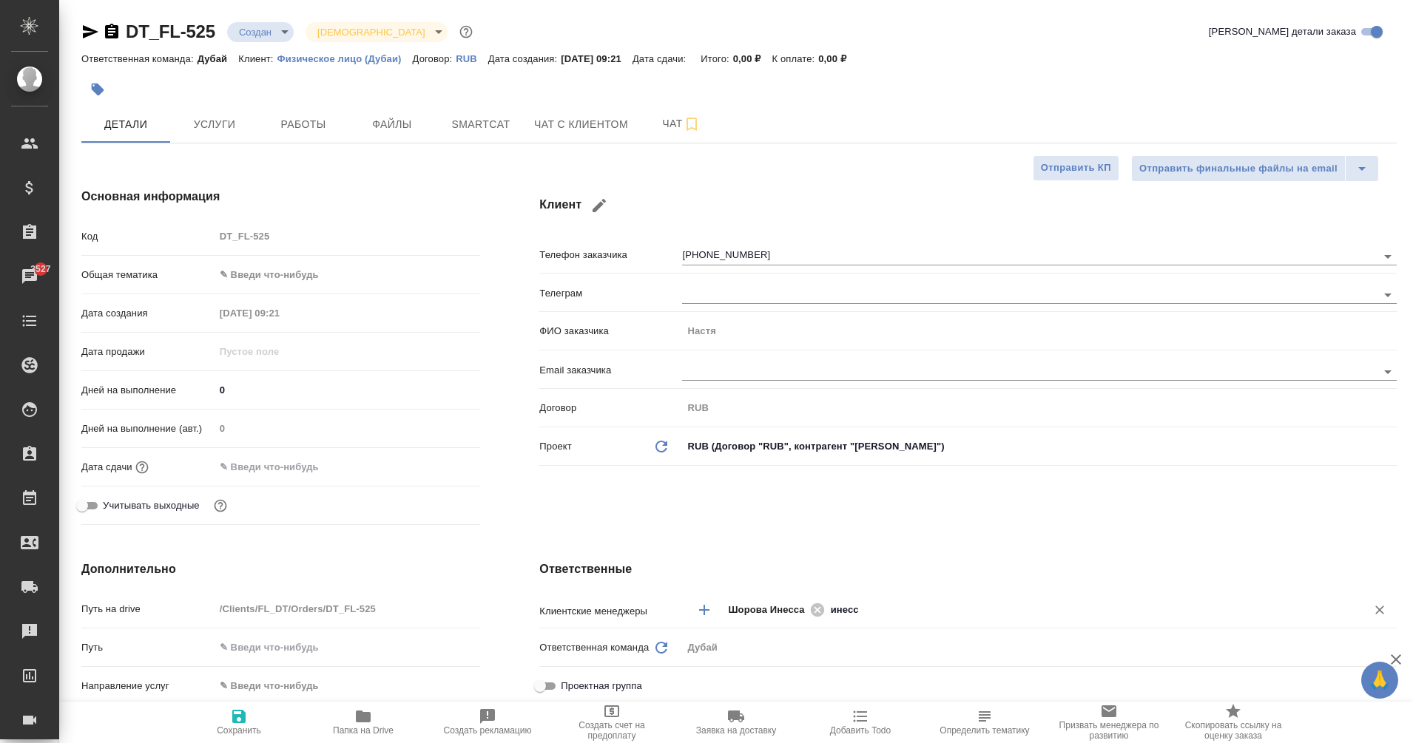
type textarea "x"
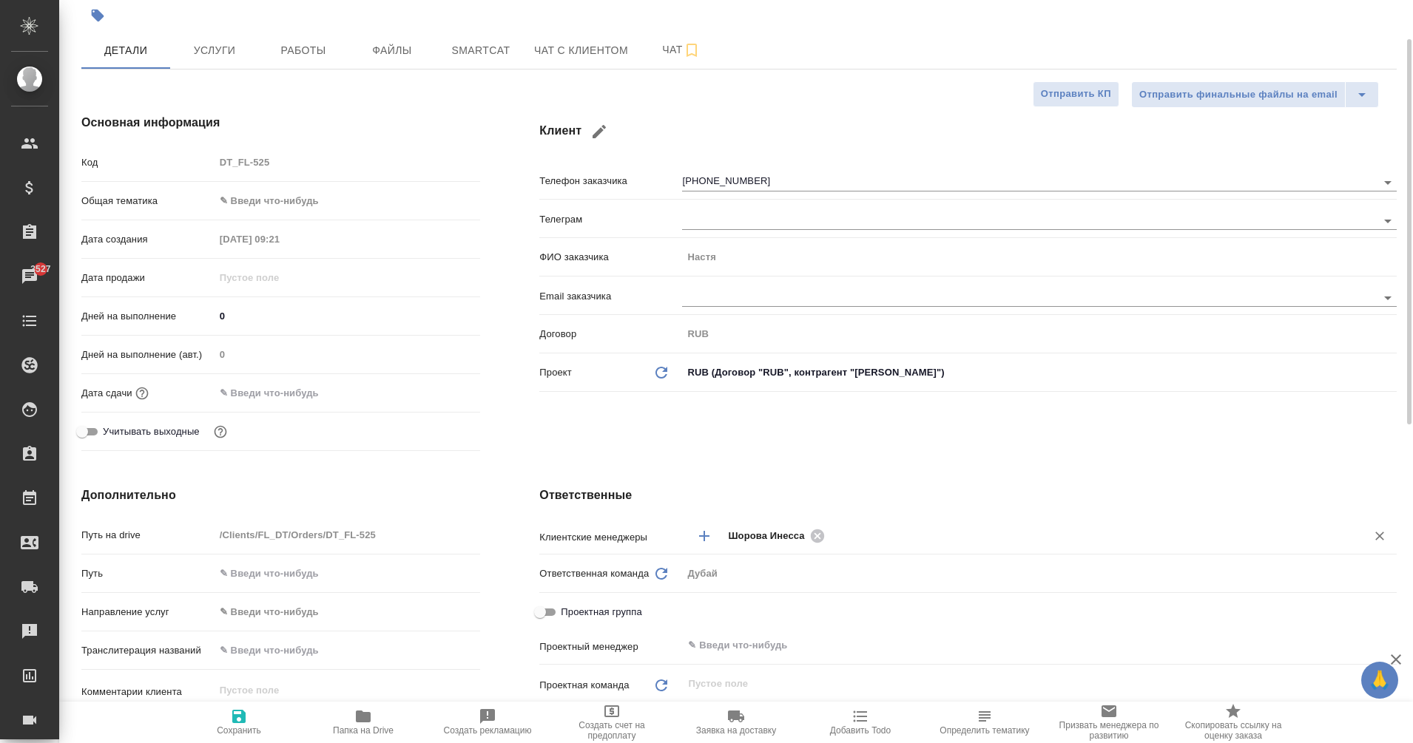
scroll to position [75, 0]
click at [703, 644] on input "text" at bounding box center [1014, 645] width 656 height 18
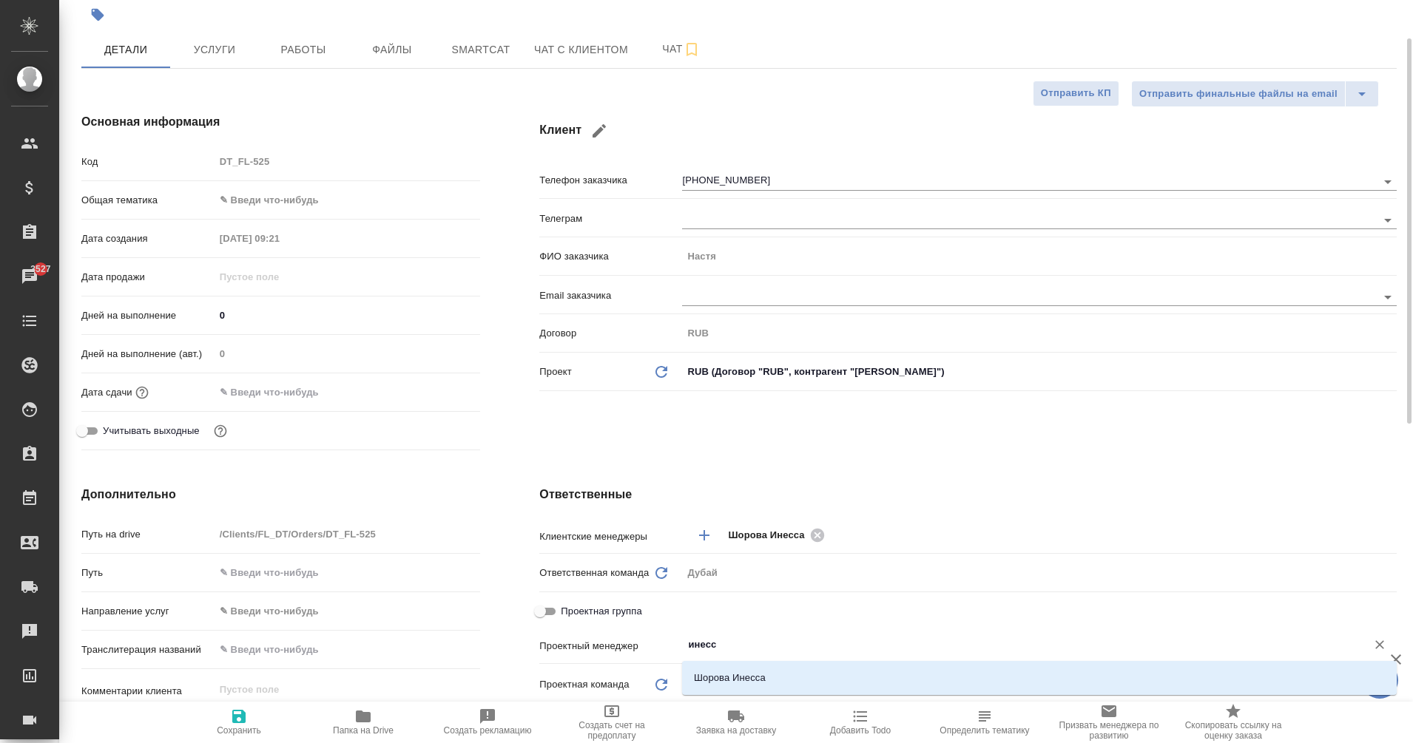
type input "инесса"
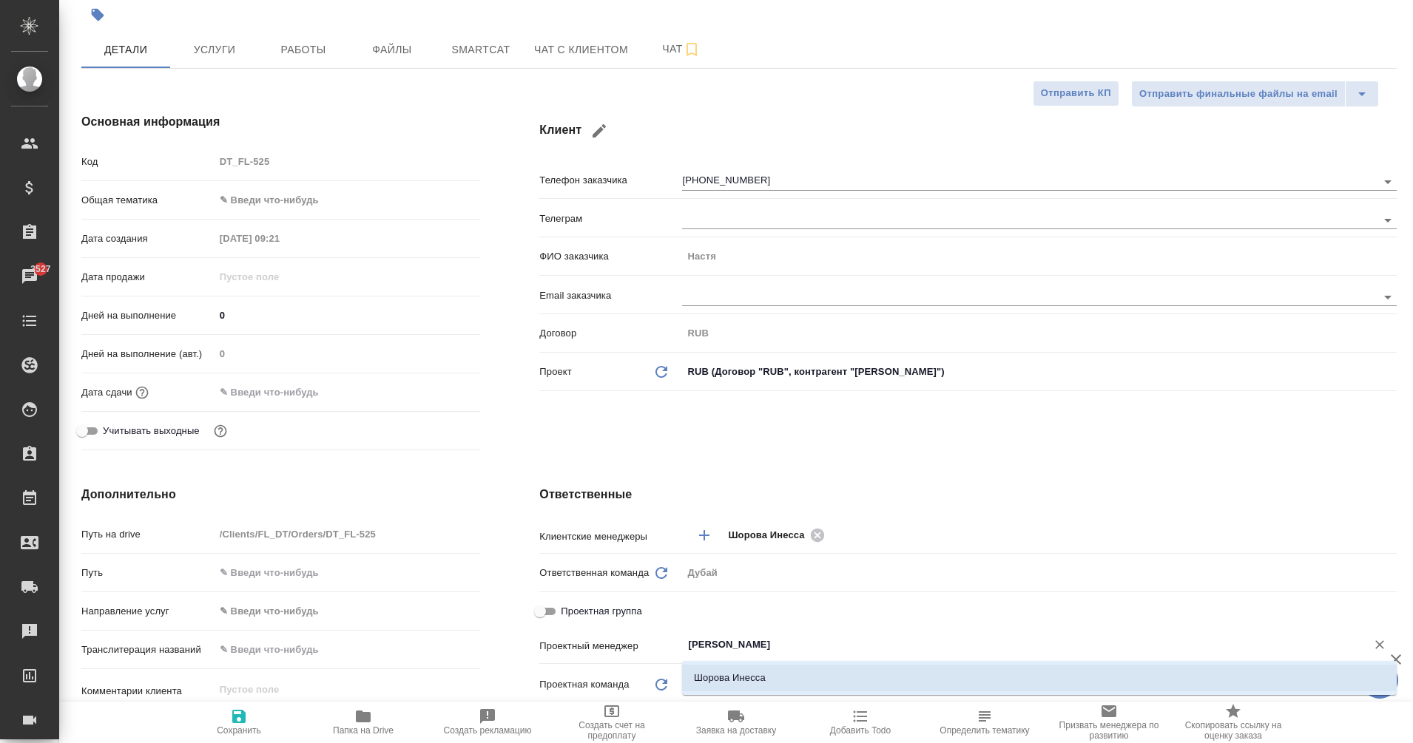
click at [737, 672] on li "Шорова Инесса" at bounding box center [1039, 678] width 714 height 27
type textarea "x"
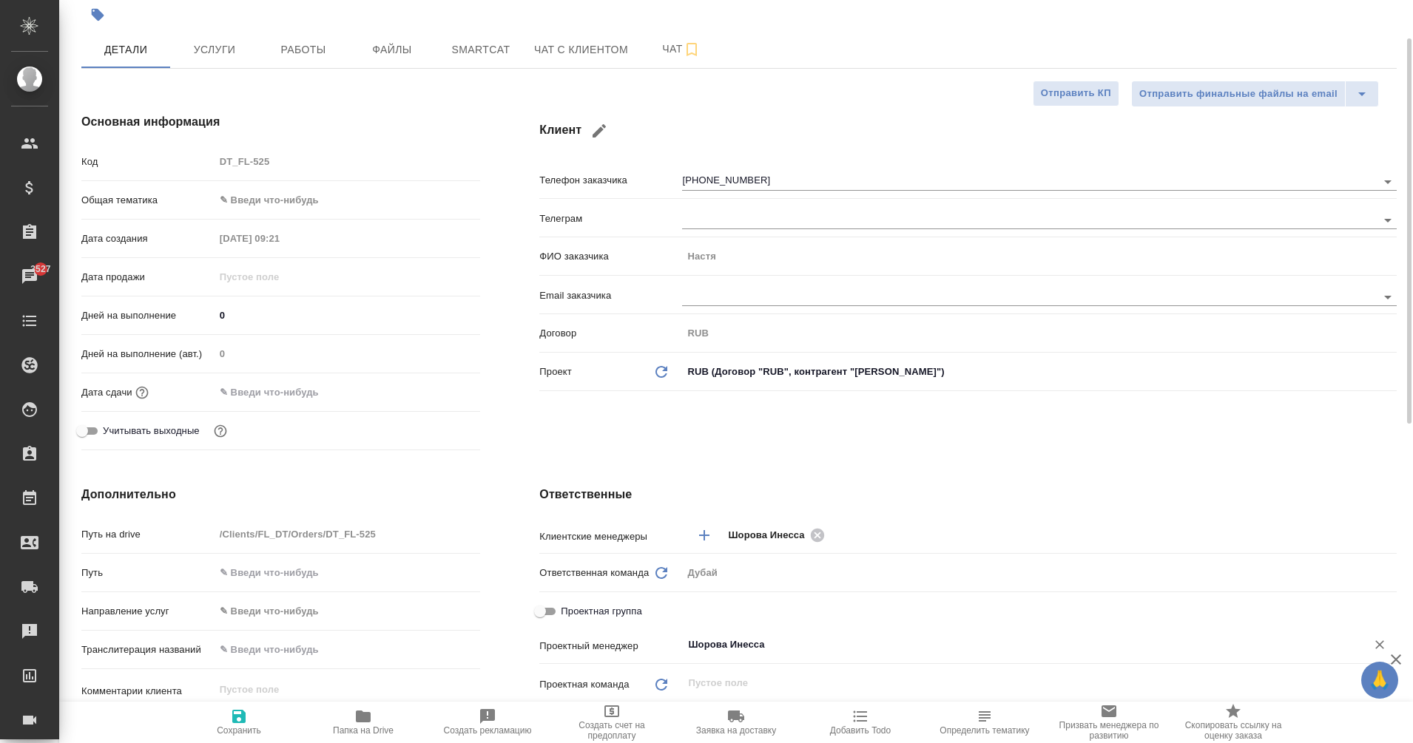
type input "Шорова Инесса"
click at [263, 721] on span "Сохранить" at bounding box center [239, 722] width 107 height 28
type textarea "x"
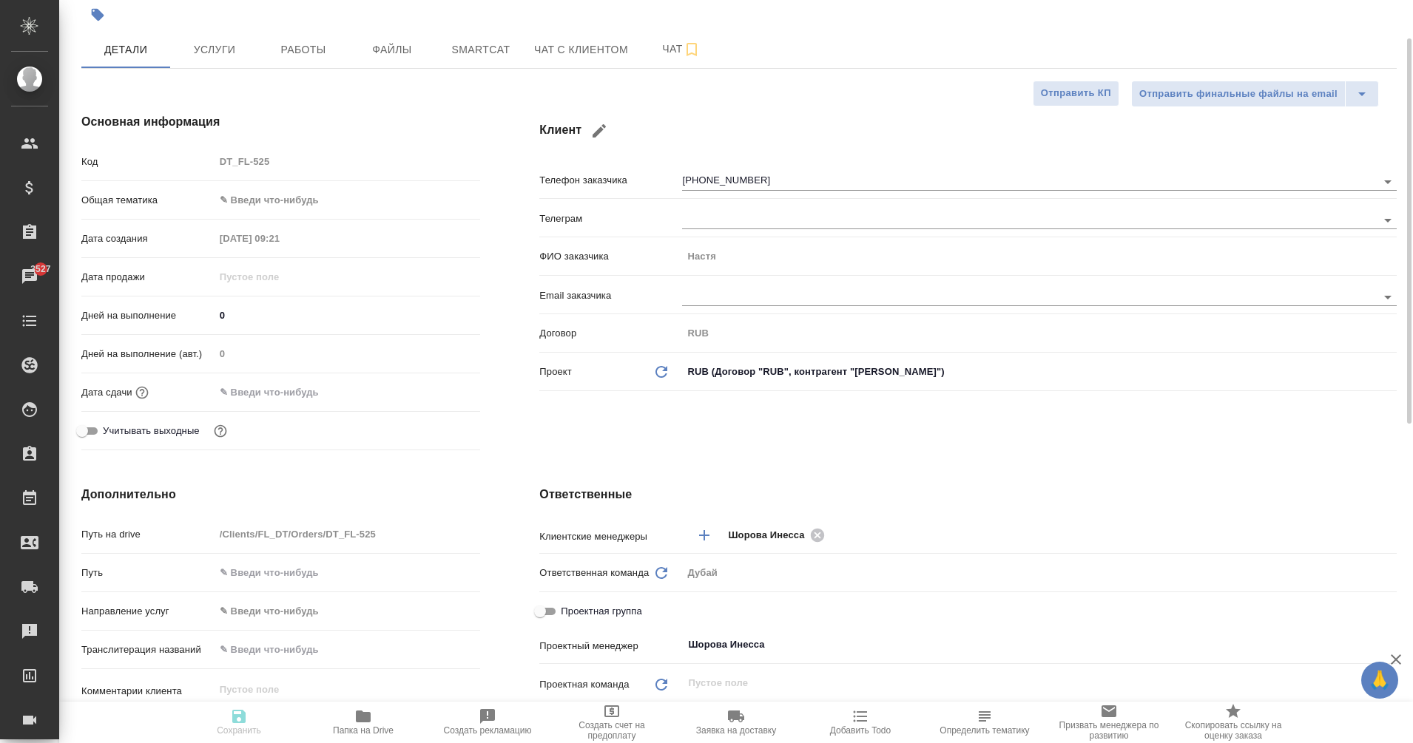
type textarea "x"
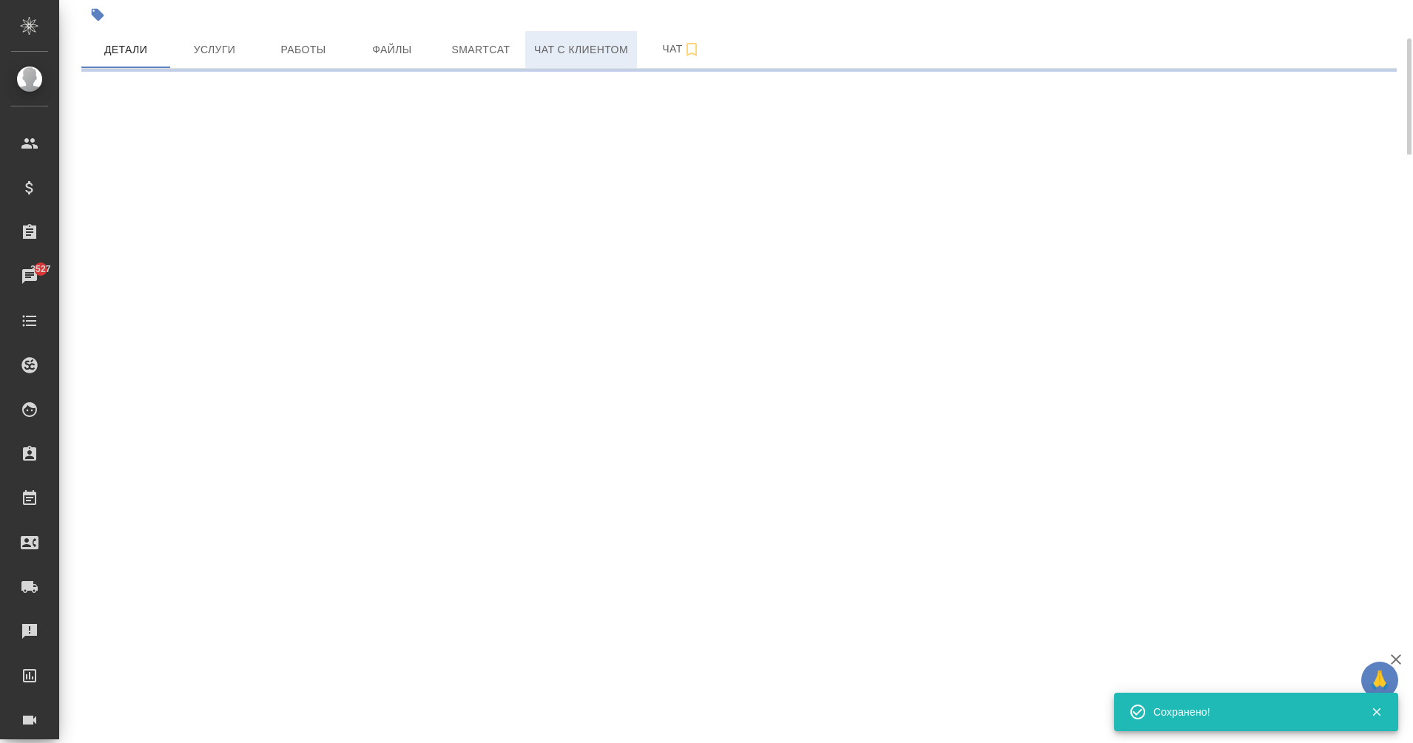
select select "RU"
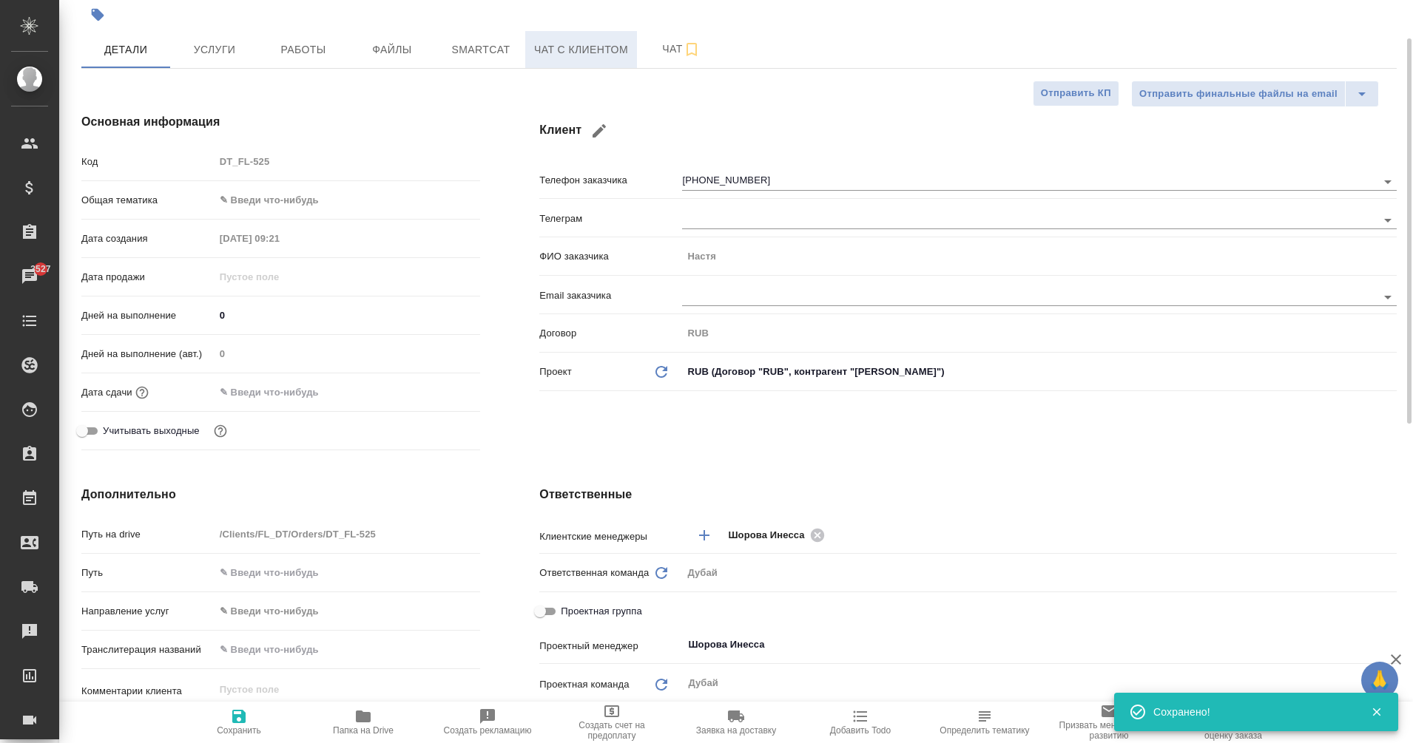
type textarea "x"
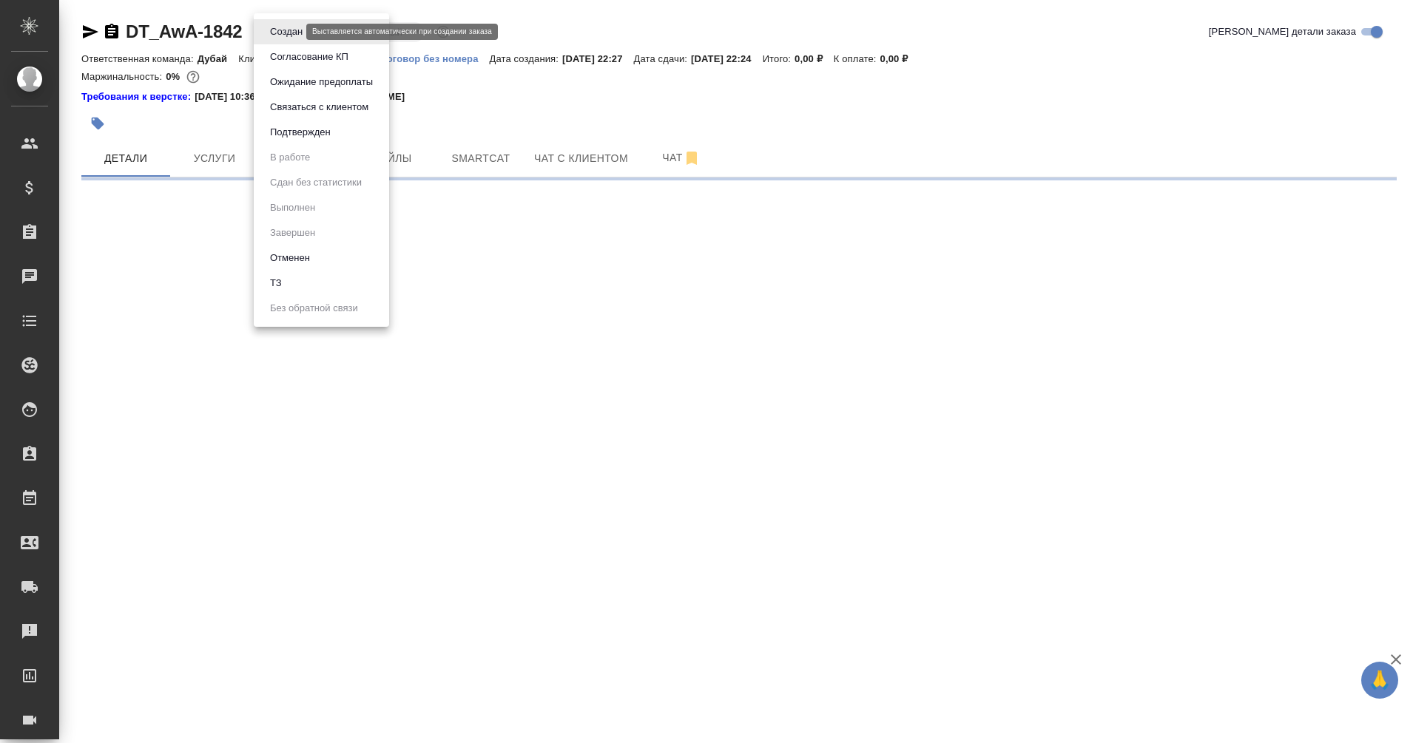
click at [292, 37] on body "🙏 .cls-1 fill:#fff; AWATERA Eganian [PERSON_NAME] Спецификации Заказы Чаты Todo…" at bounding box center [706, 371] width 1413 height 743
click at [336, 135] on li "Подтвержден" at bounding box center [321, 132] width 135 height 25
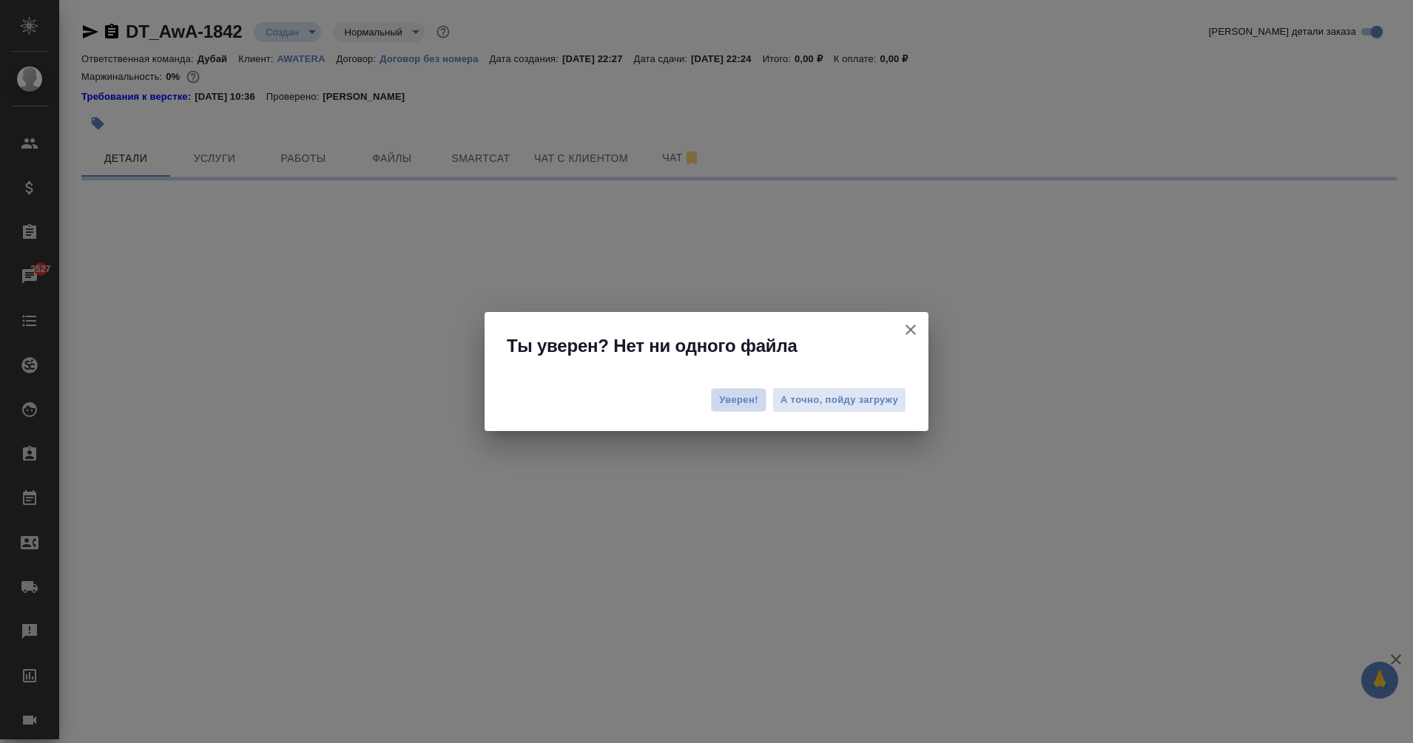
click at [750, 403] on span "Уверен!" at bounding box center [738, 400] width 39 height 15
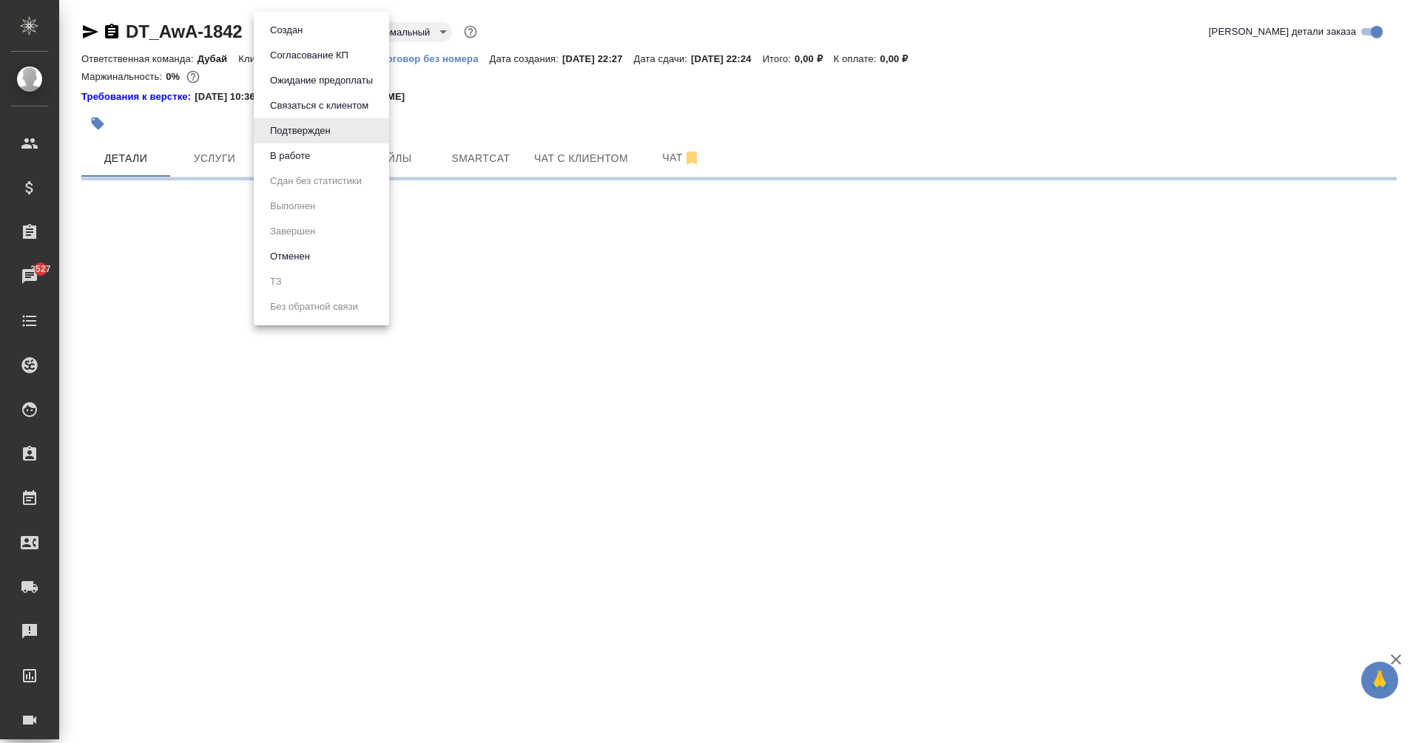
click at [296, 38] on body "🙏 .cls-1 fill:#fff; AWATERA Eganian [PERSON_NAME] Спецификации Заказы 3527 Чаты…" at bounding box center [706, 371] width 1413 height 743
click at [320, 153] on li "В работе" at bounding box center [321, 155] width 135 height 25
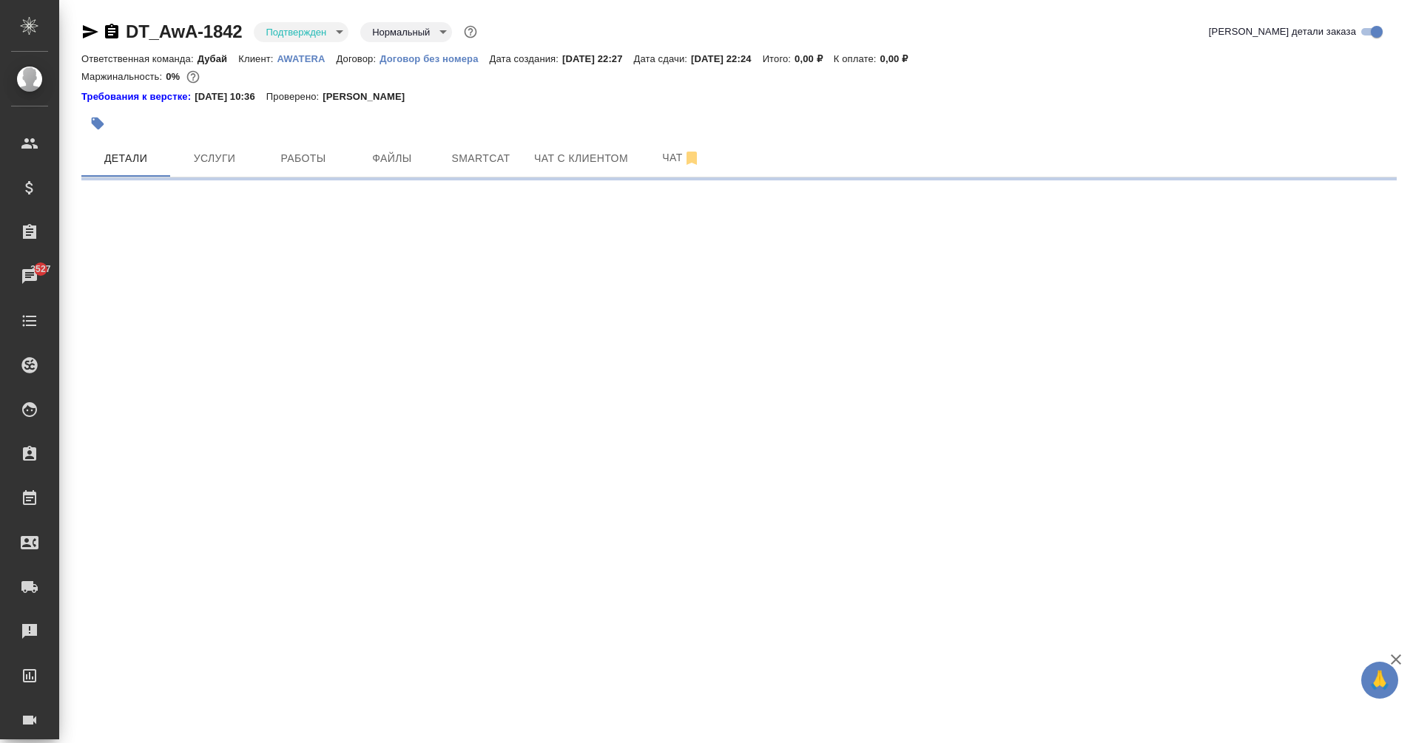
select select "RU"
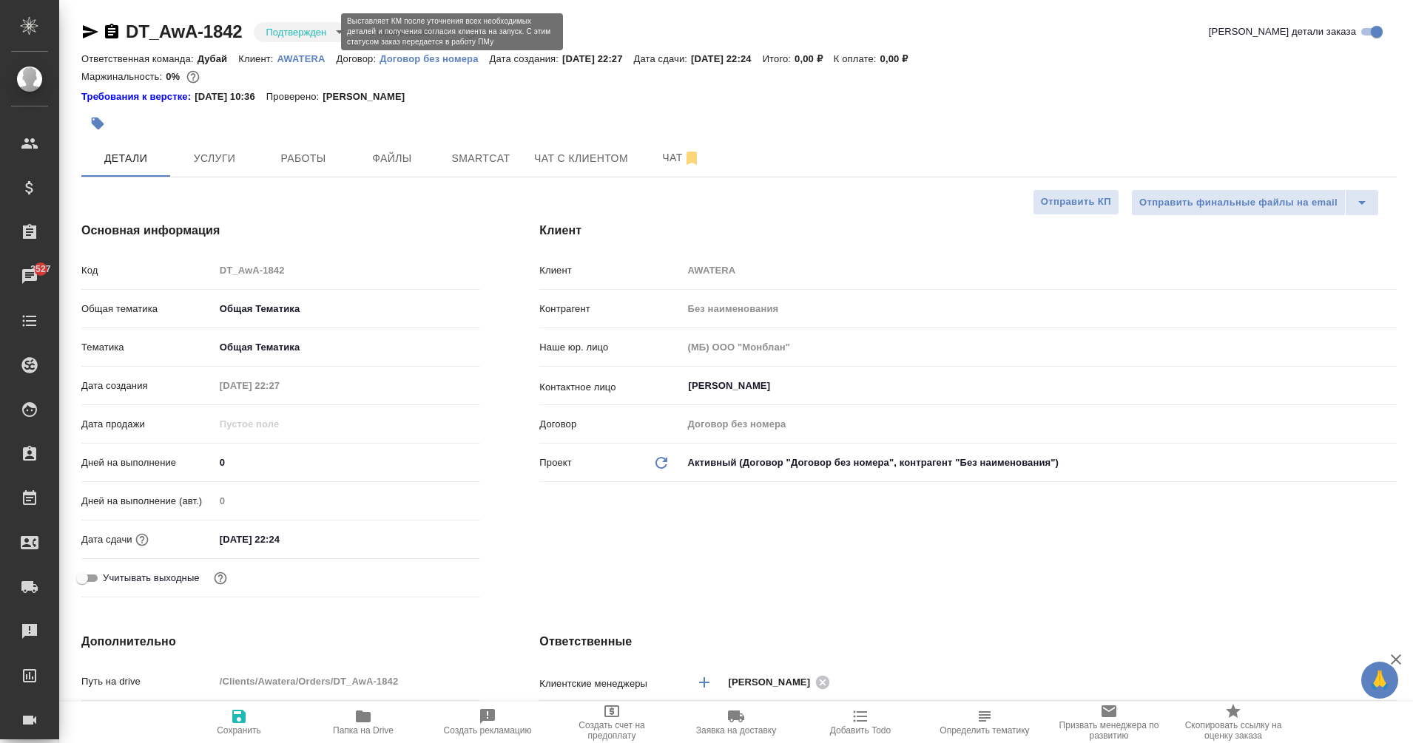
type textarea "x"
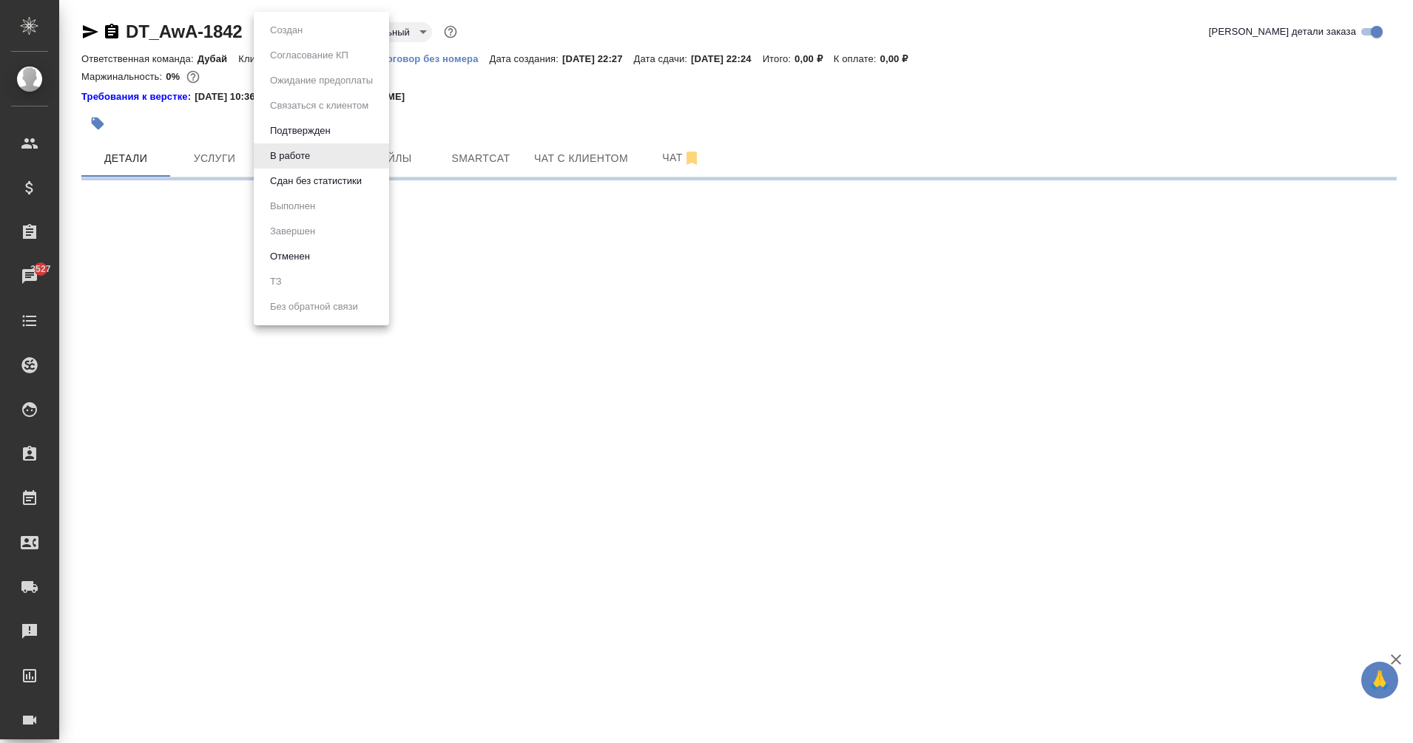
click at [303, 32] on body "🙏 .cls-1 fill:#fff; AWATERA Eganian [PERSON_NAME] Спецификации Заказы 3527 Чаты…" at bounding box center [706, 371] width 1413 height 743
click at [336, 169] on li "Сдан без статистики" at bounding box center [321, 181] width 135 height 25
select select "RU"
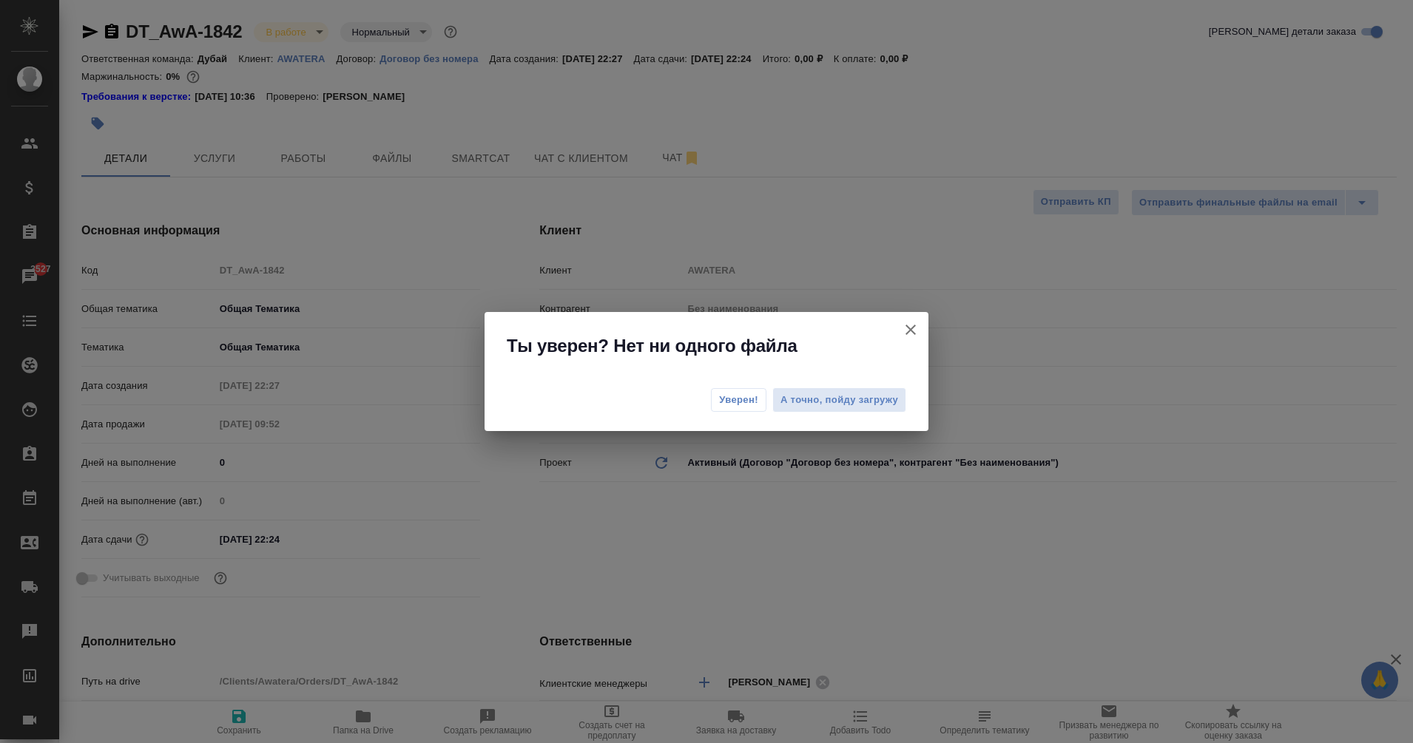
type textarea "x"
click at [742, 413] on div "Уверен! А точно, пойду загружу" at bounding box center [706, 402] width 444 height 59
click at [727, 399] on span "Уверен!" at bounding box center [738, 400] width 39 height 15
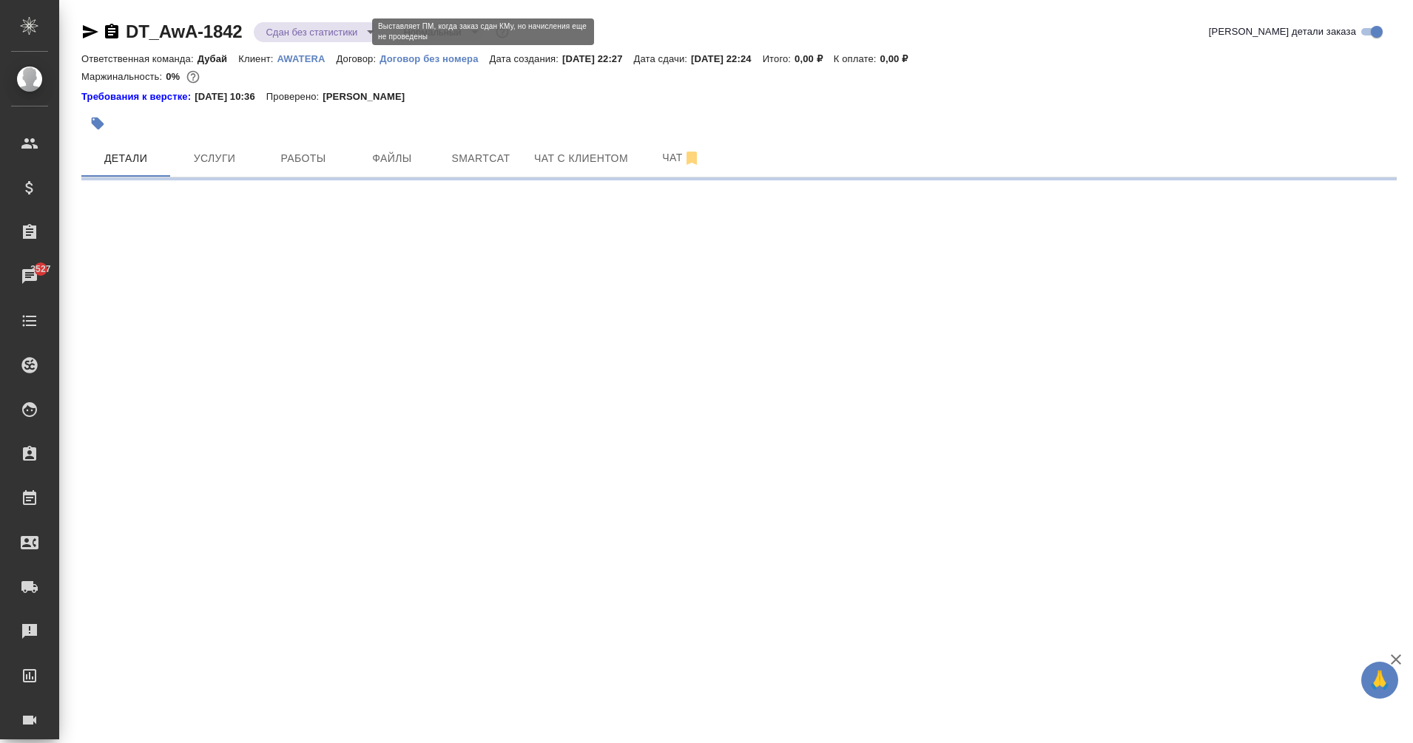
click at [288, 38] on body "🙏 .cls-1 fill:#fff; AWATERA Eganian Margarita Клиенты Спецификации Заказы 3527 …" at bounding box center [706, 371] width 1413 height 743
select select "RU"
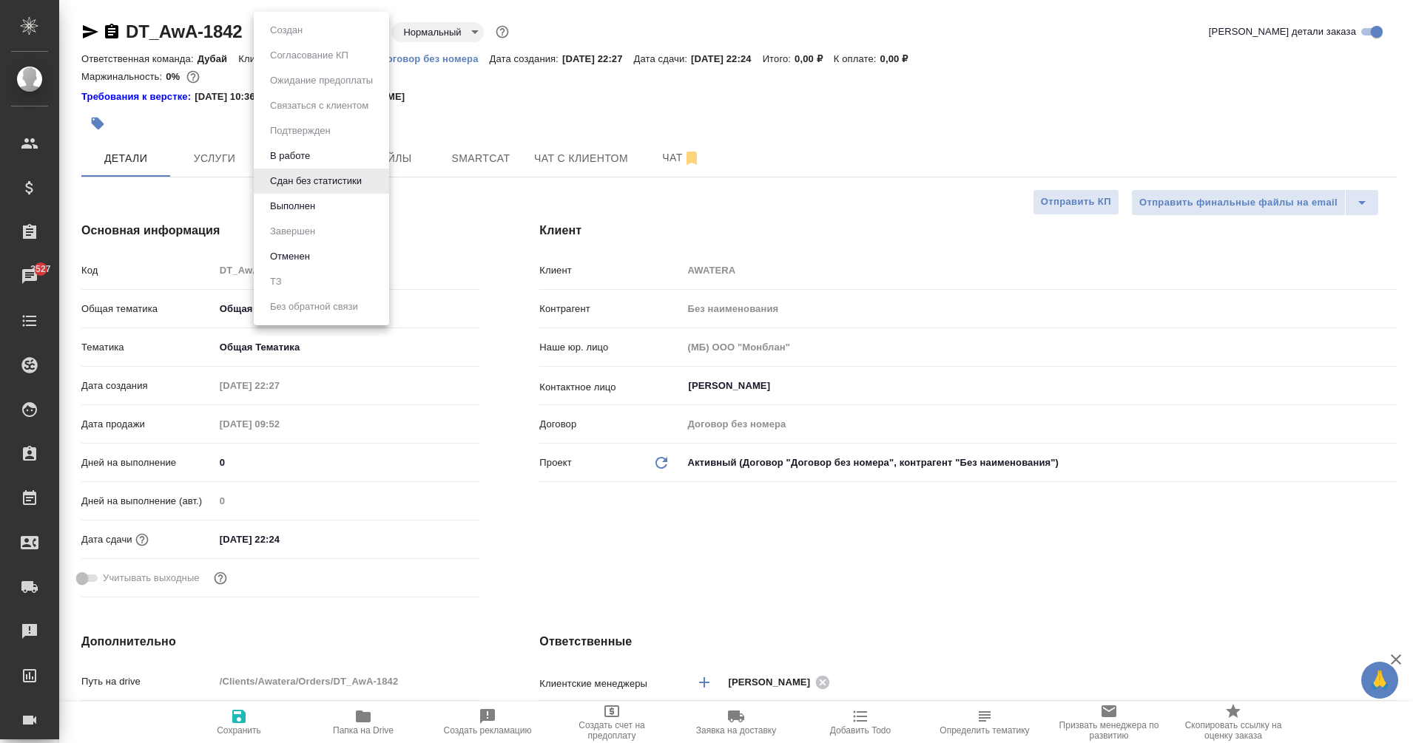
type textarea "x"
click at [331, 203] on li "Выполнен" at bounding box center [321, 206] width 135 height 25
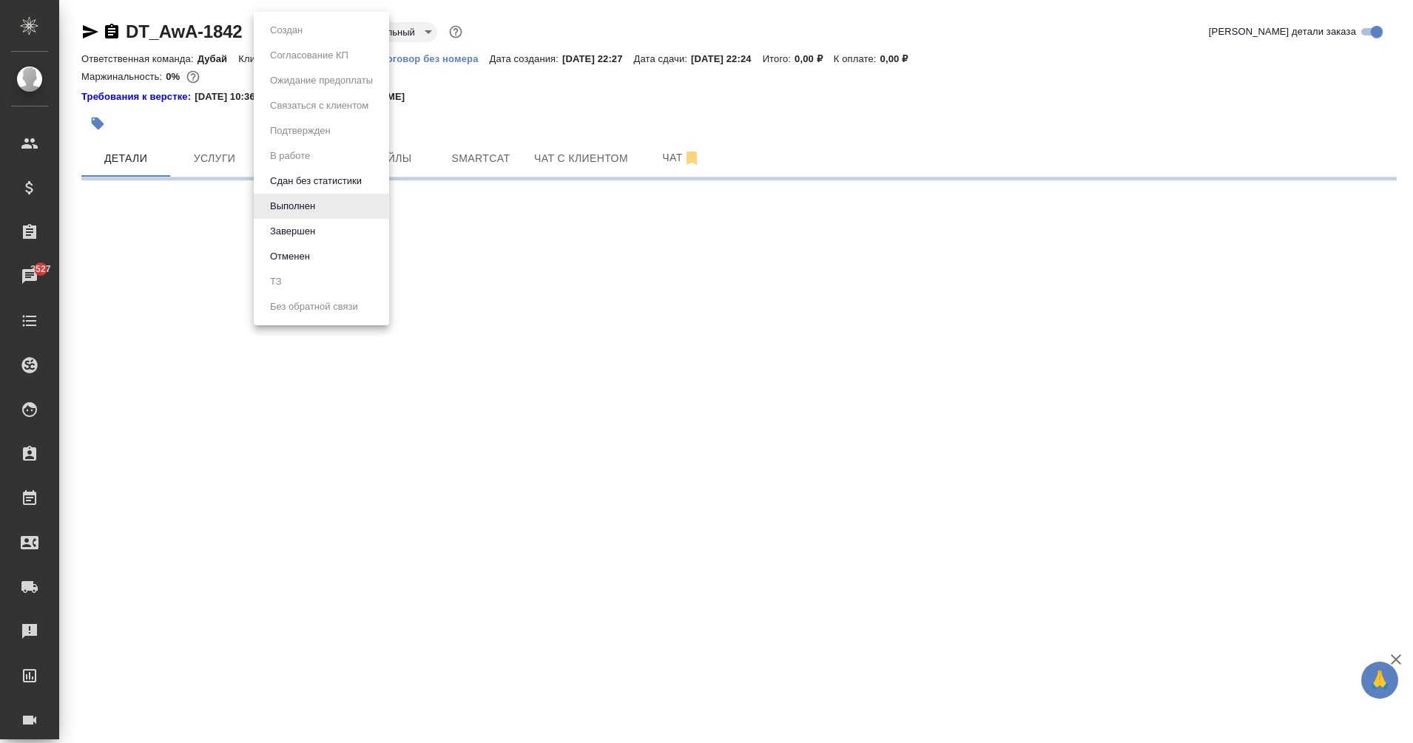
click at [274, 32] on body "🙏 .cls-1 fill:#fff; AWATERA Eganian Margarita Клиенты Спецификации Заказы 3527 …" at bounding box center [706, 371] width 1413 height 743
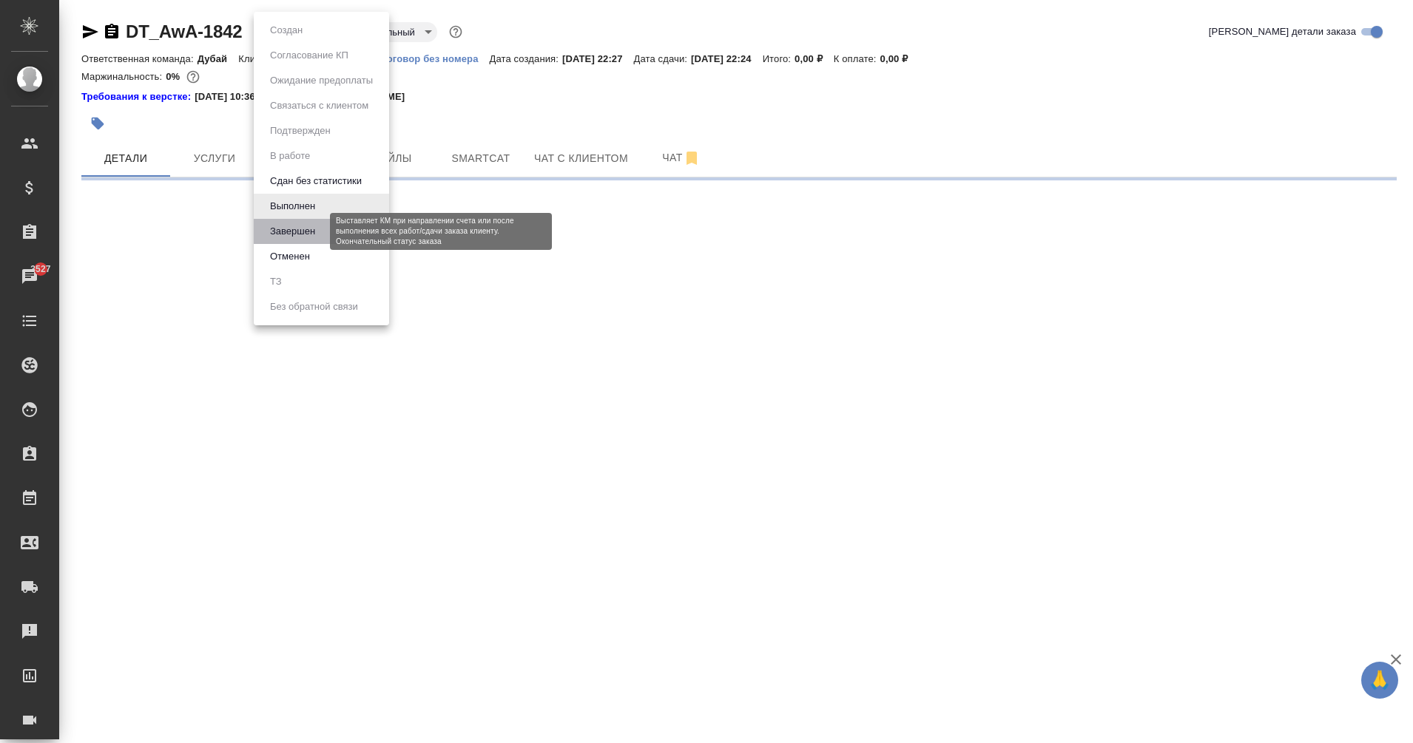
click at [311, 234] on button "Завершен" at bounding box center [293, 231] width 54 height 16
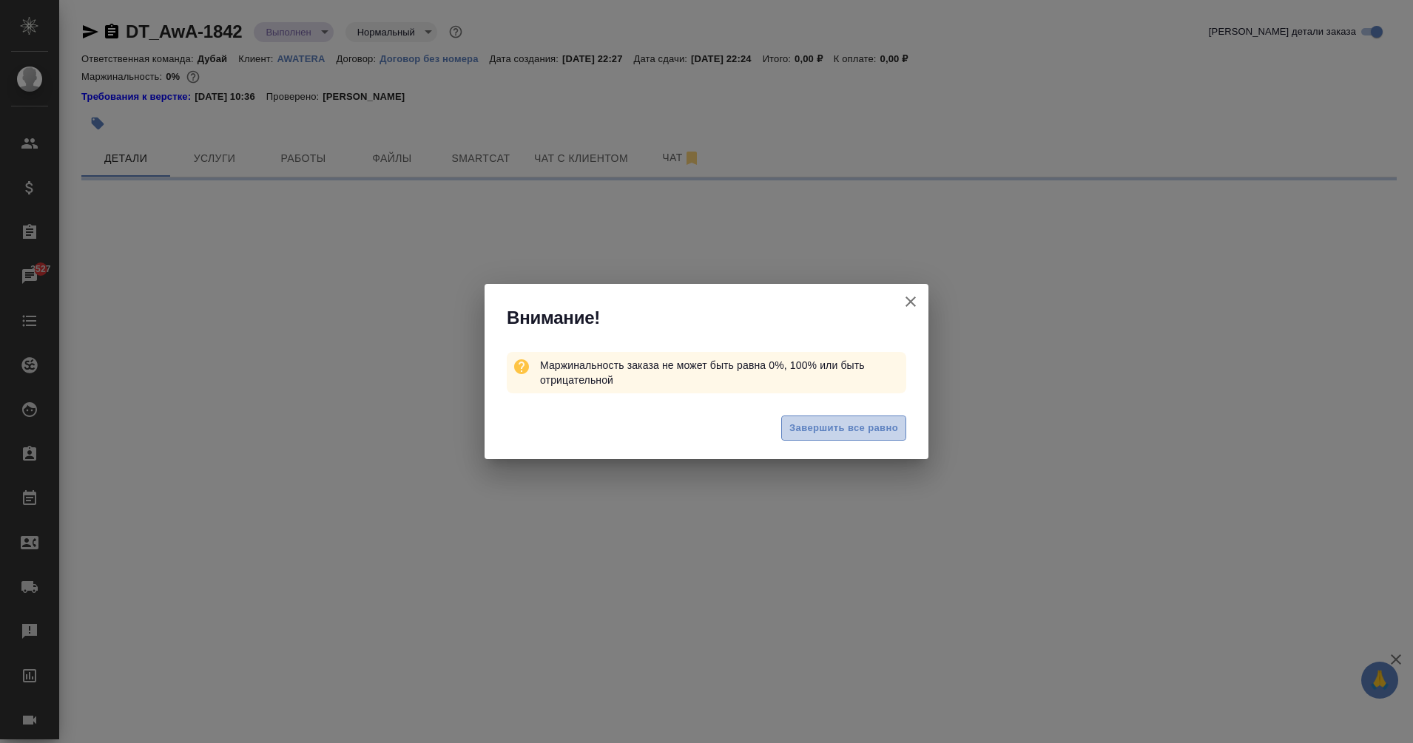
click at [847, 417] on button "Завершить все равно" at bounding box center [843, 429] width 125 height 26
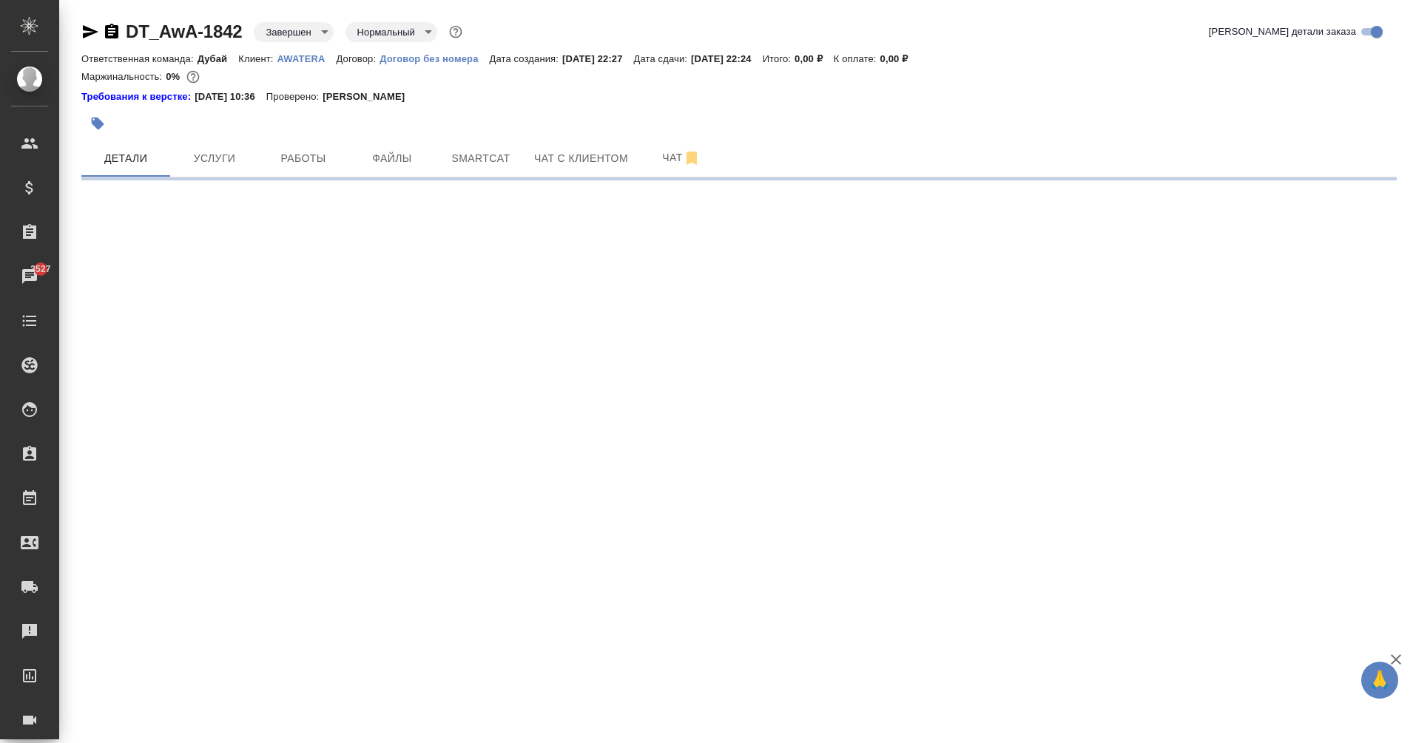
click at [308, 39] on body "🙏 .cls-1 fill:#fff; AWATERA Eganian Margarita Клиенты Спецификации Заказы 3527 …" at bounding box center [706, 371] width 1413 height 743
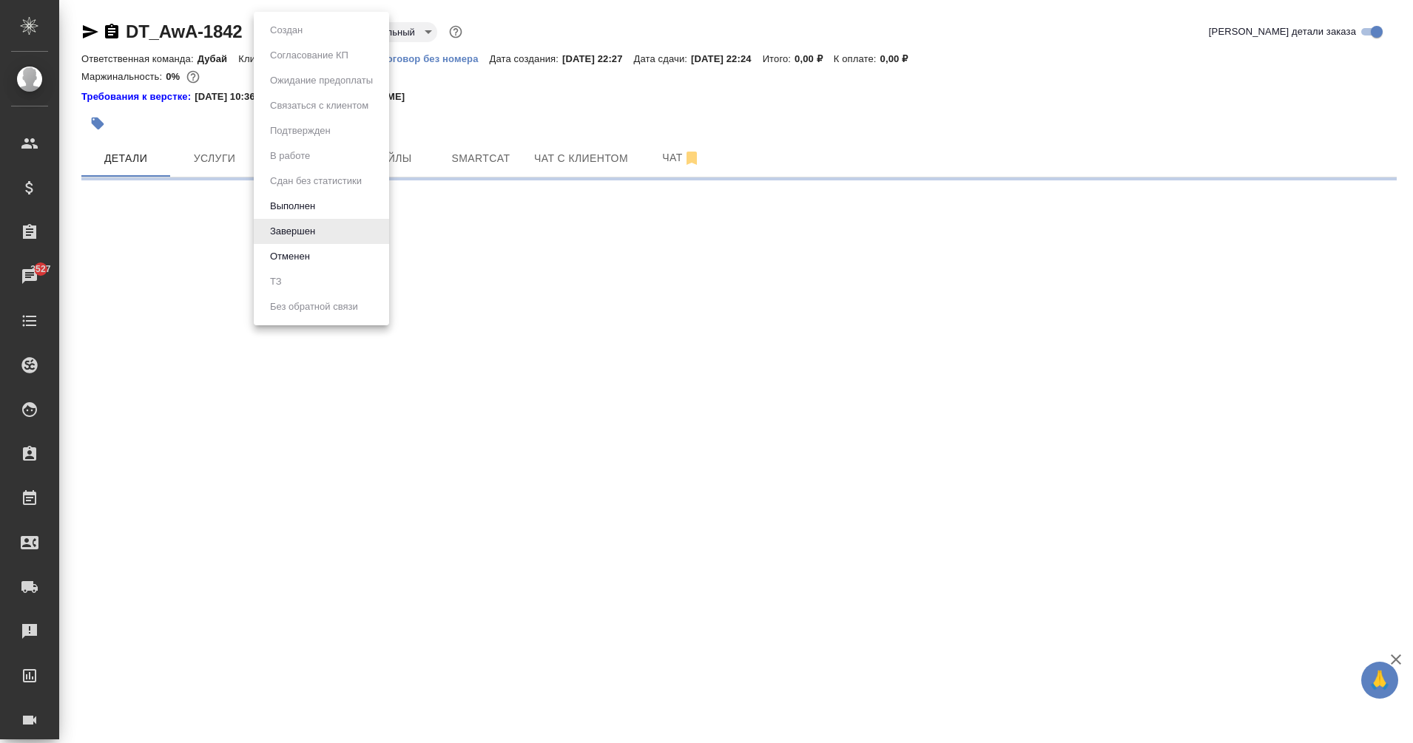
click at [672, 312] on div at bounding box center [706, 371] width 1413 height 743
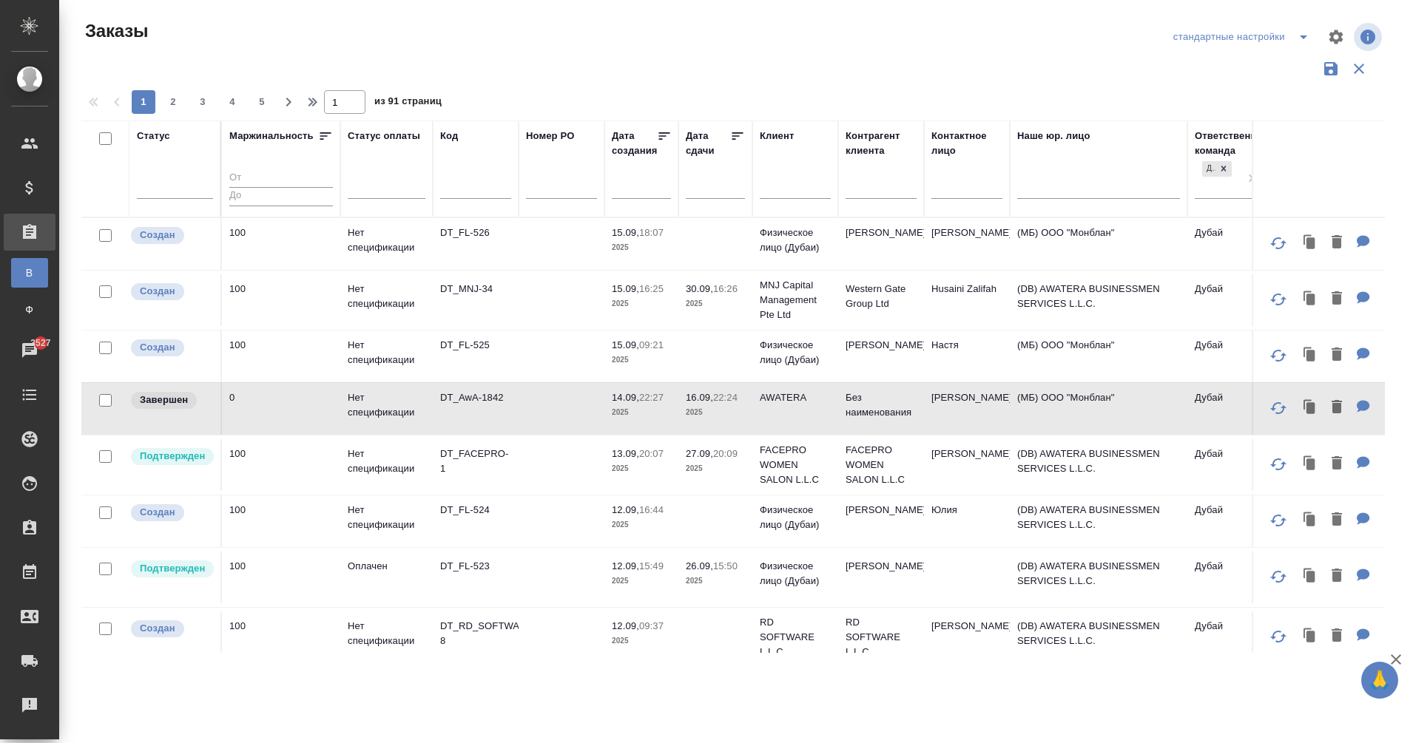
scroll to position [0, 474]
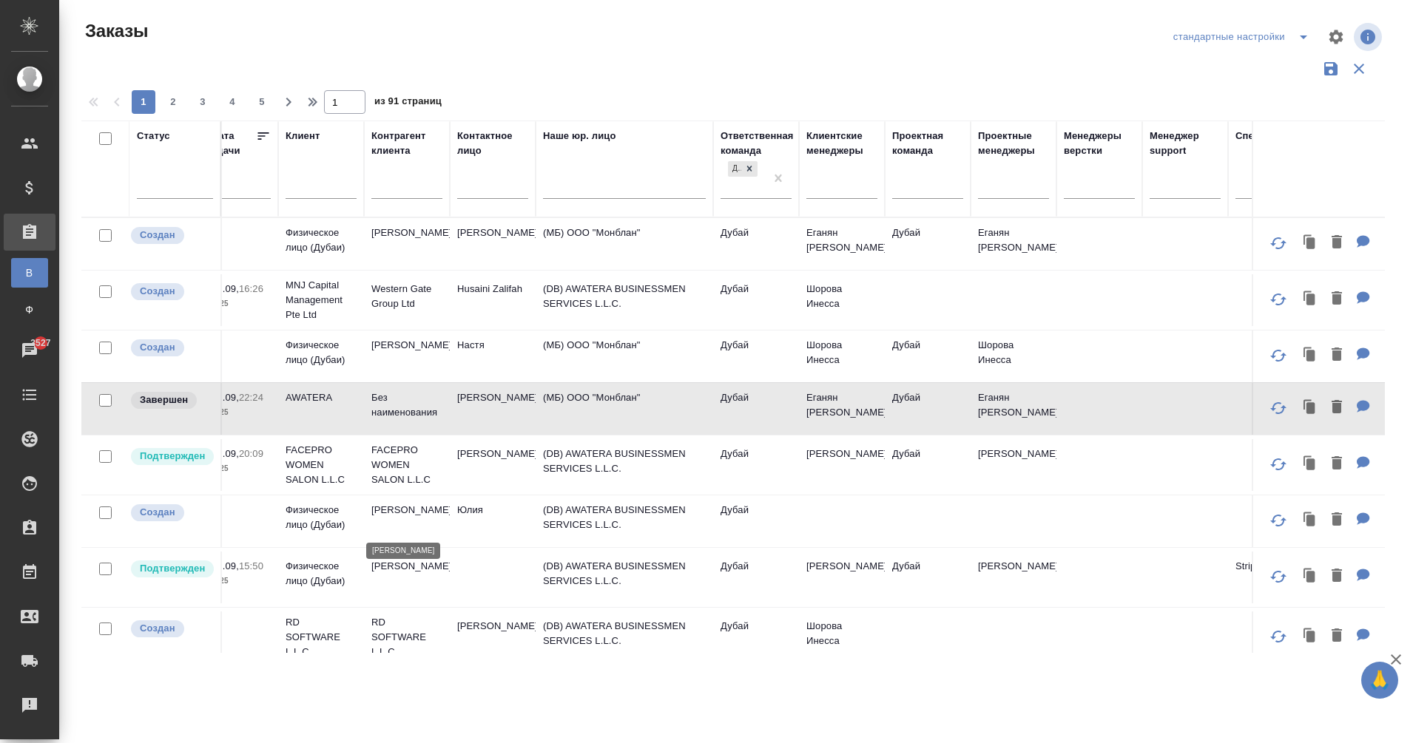
click at [406, 516] on p "[PERSON_NAME]" at bounding box center [406, 510] width 71 height 15
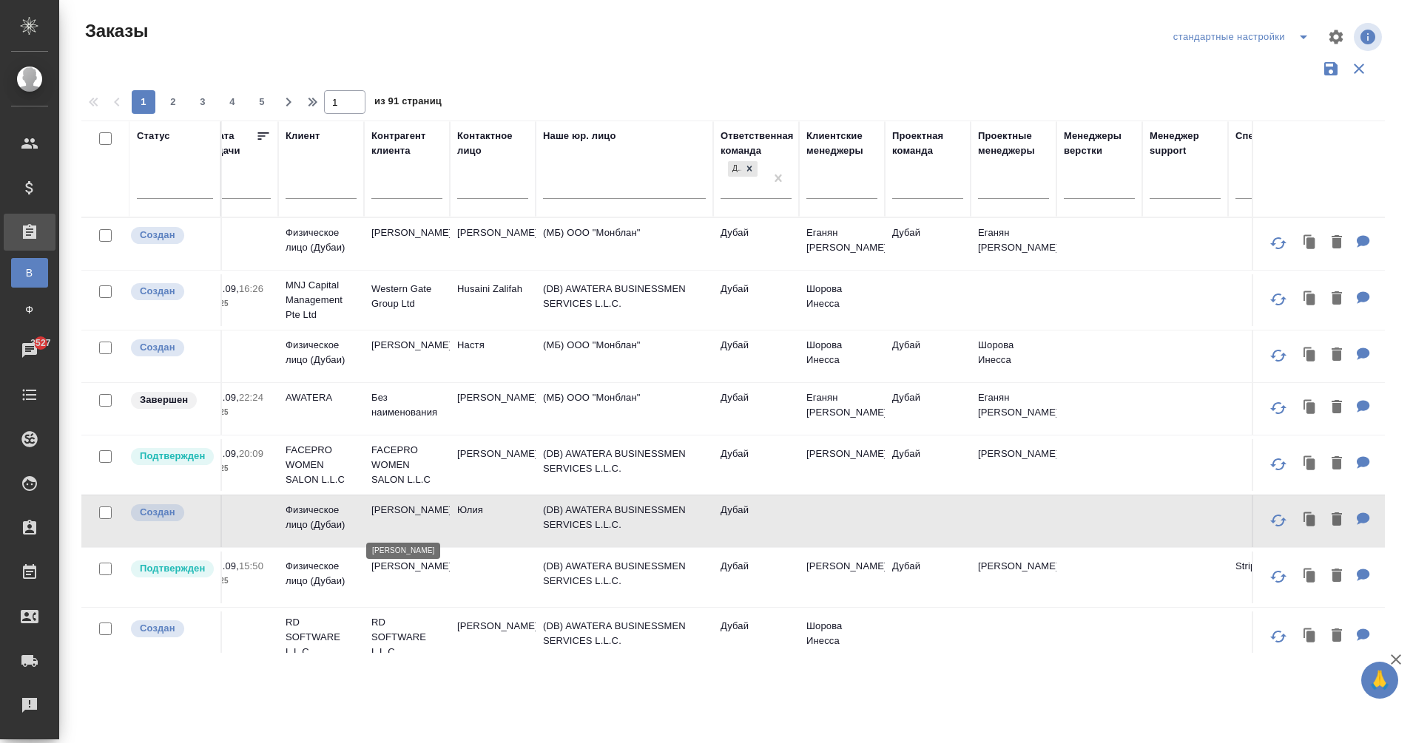
click at [406, 516] on p "[PERSON_NAME]" at bounding box center [406, 510] width 71 height 15
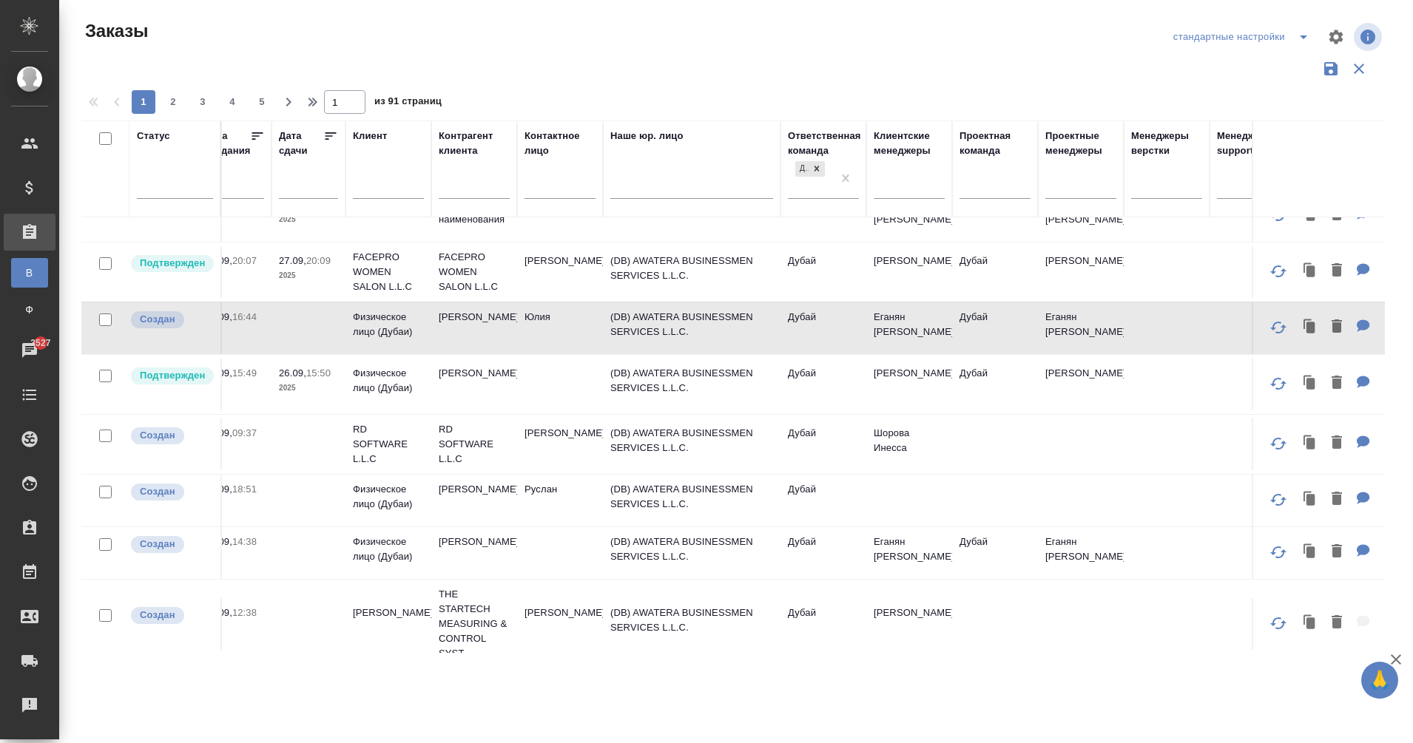
scroll to position [193, 403]
click at [373, 492] on p "Физическое лицо (Дубаи)" at bounding box center [391, 497] width 71 height 30
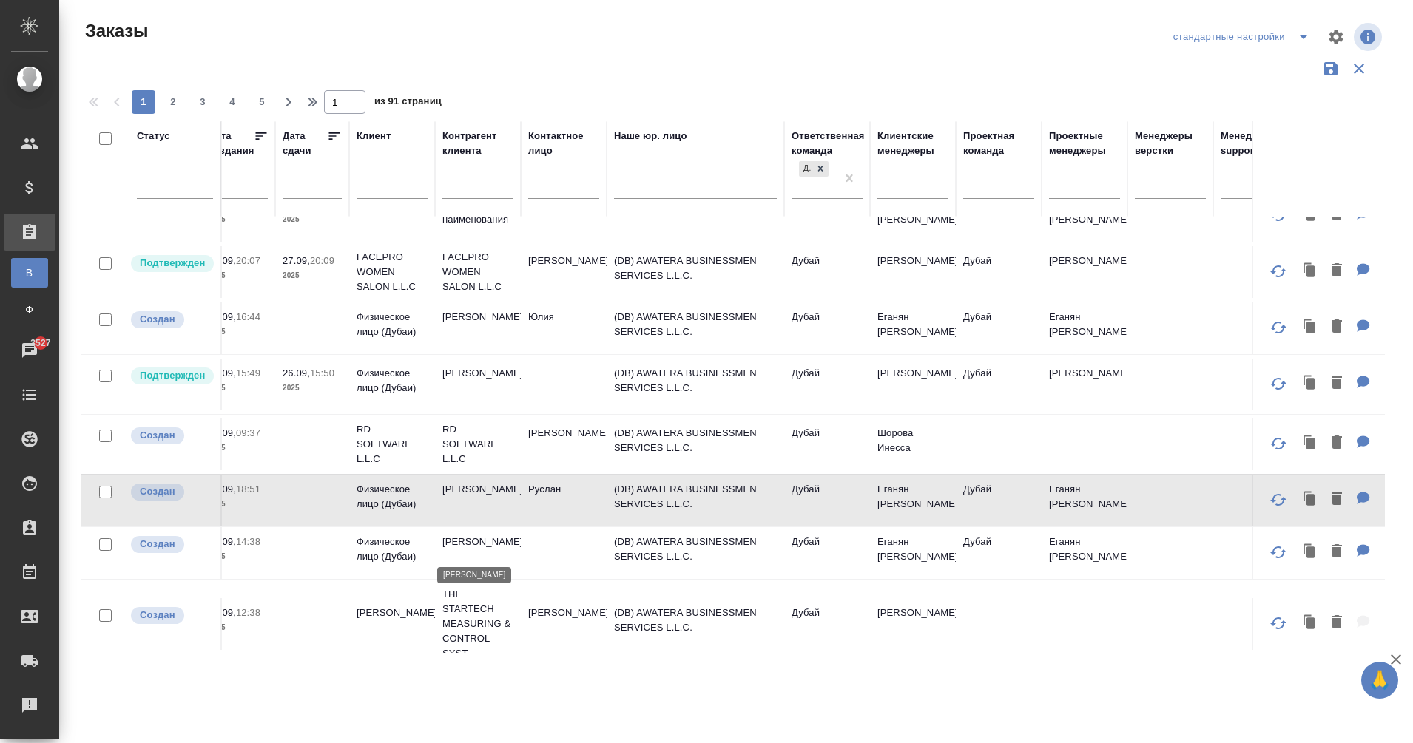
click at [470, 542] on p "Alexander Andronov" at bounding box center [477, 542] width 71 height 15
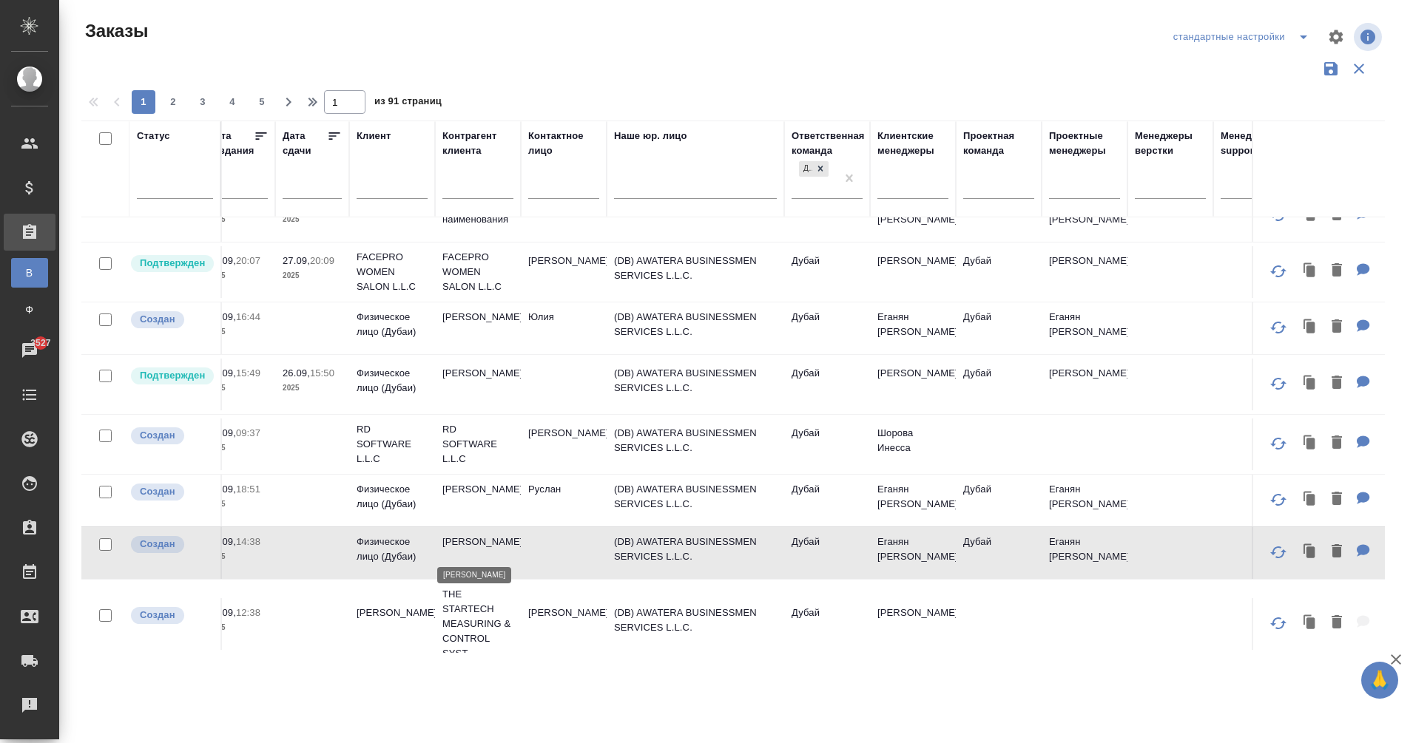
click at [470, 542] on p "Alexander Andronov" at bounding box center [477, 542] width 71 height 15
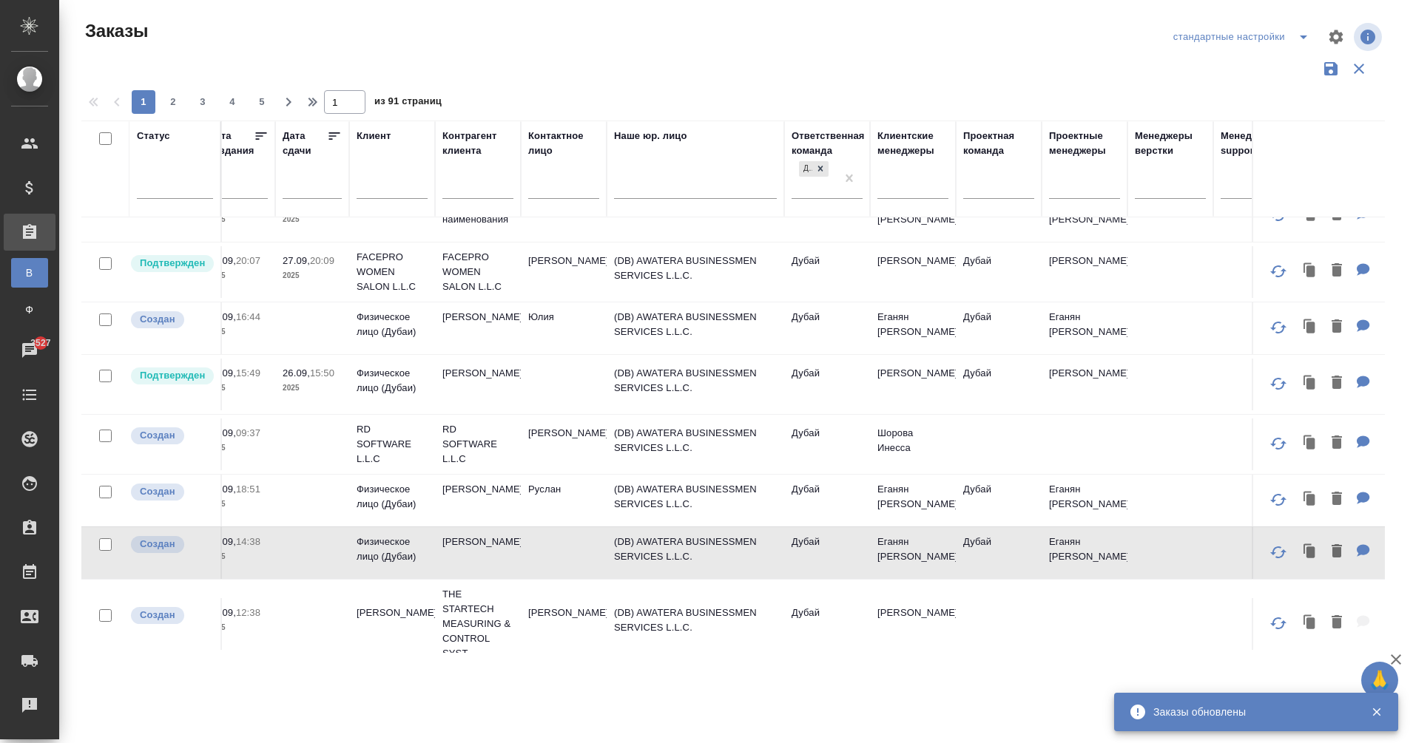
click at [1269, 544] on icon "button" at bounding box center [1278, 553] width 18 height 18
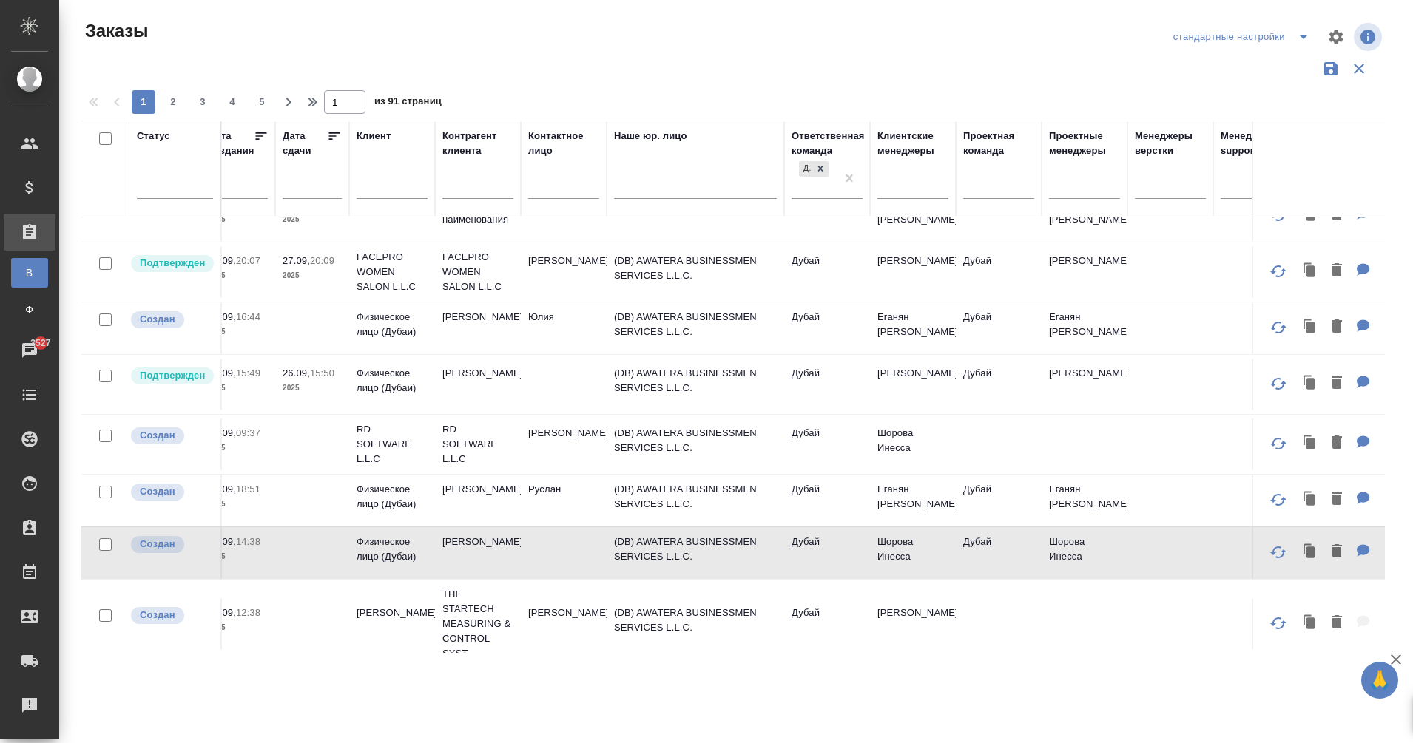
click at [1269, 546] on icon "button" at bounding box center [1278, 553] width 18 height 18
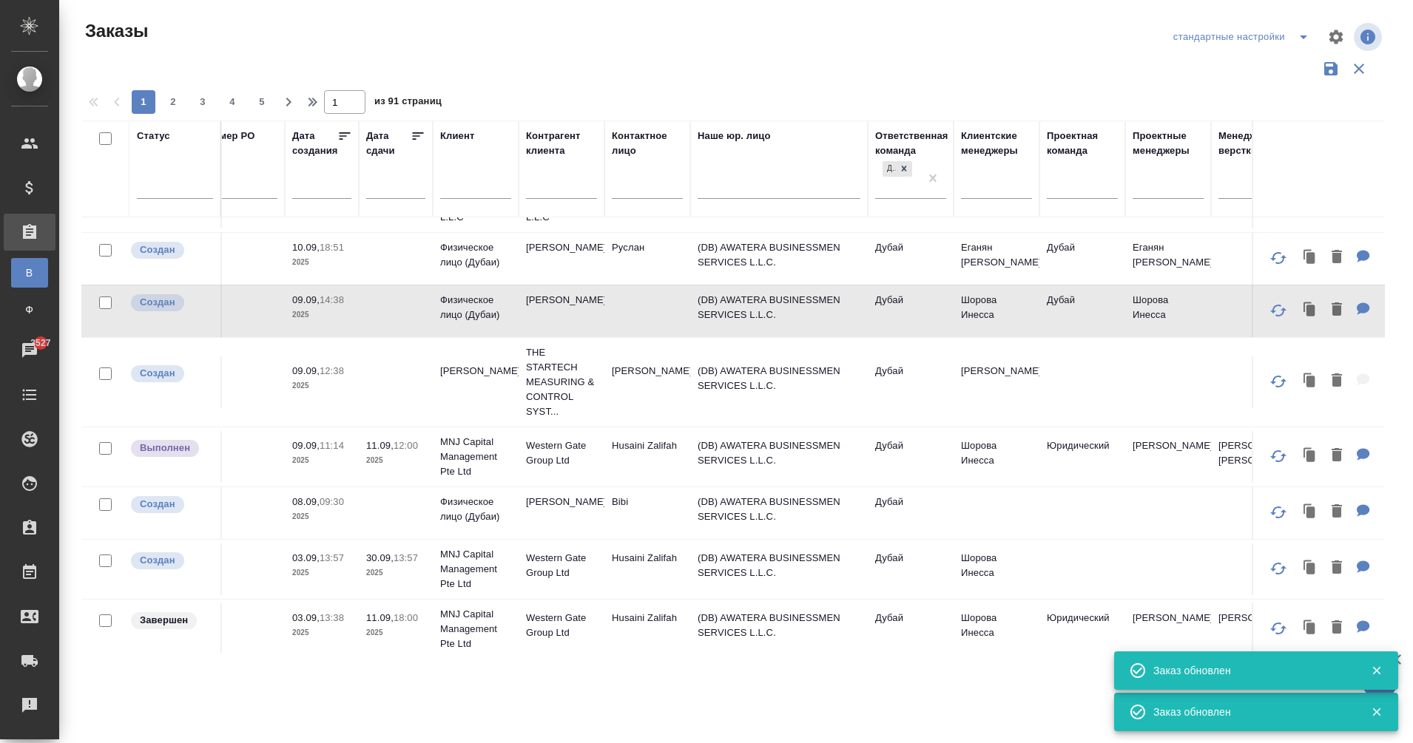
scroll to position [443, 320]
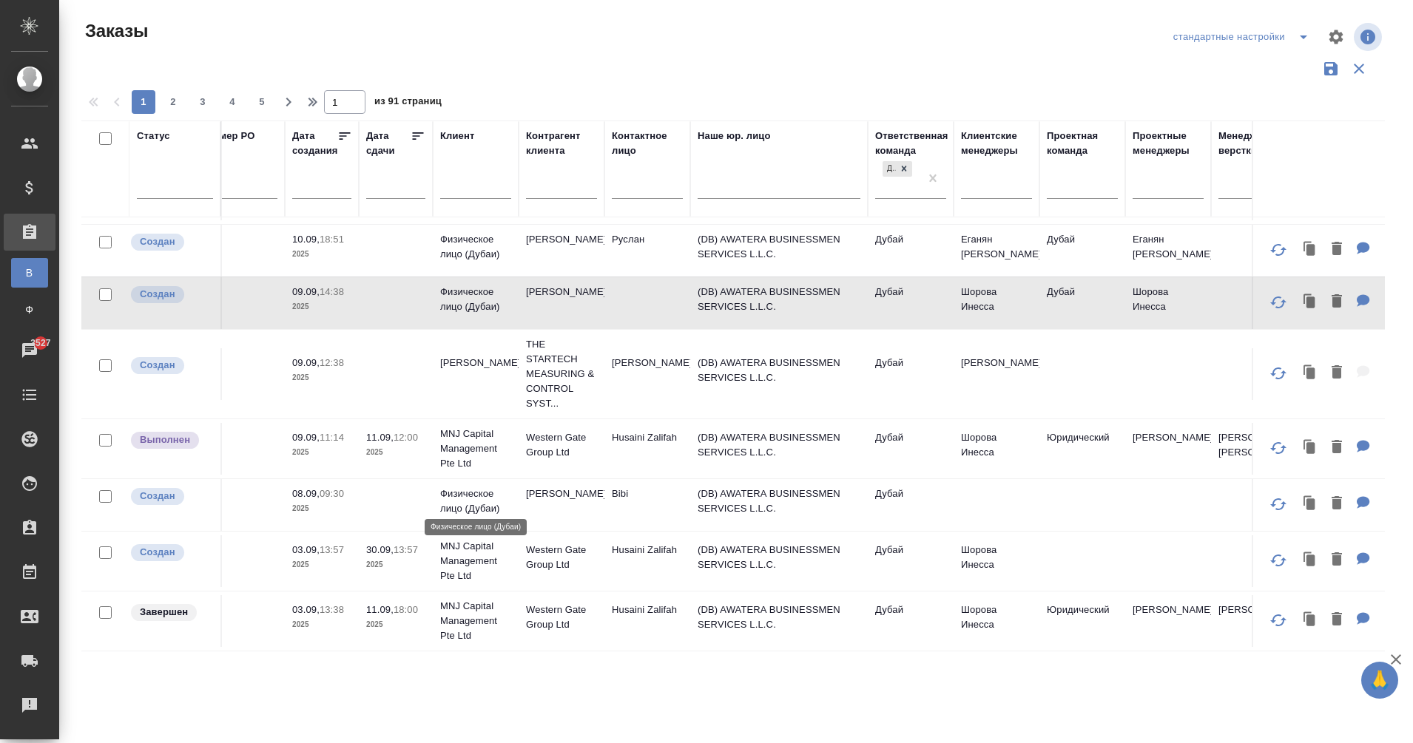
click at [467, 490] on p "Физическое лицо (Дубаи)" at bounding box center [475, 502] width 71 height 30
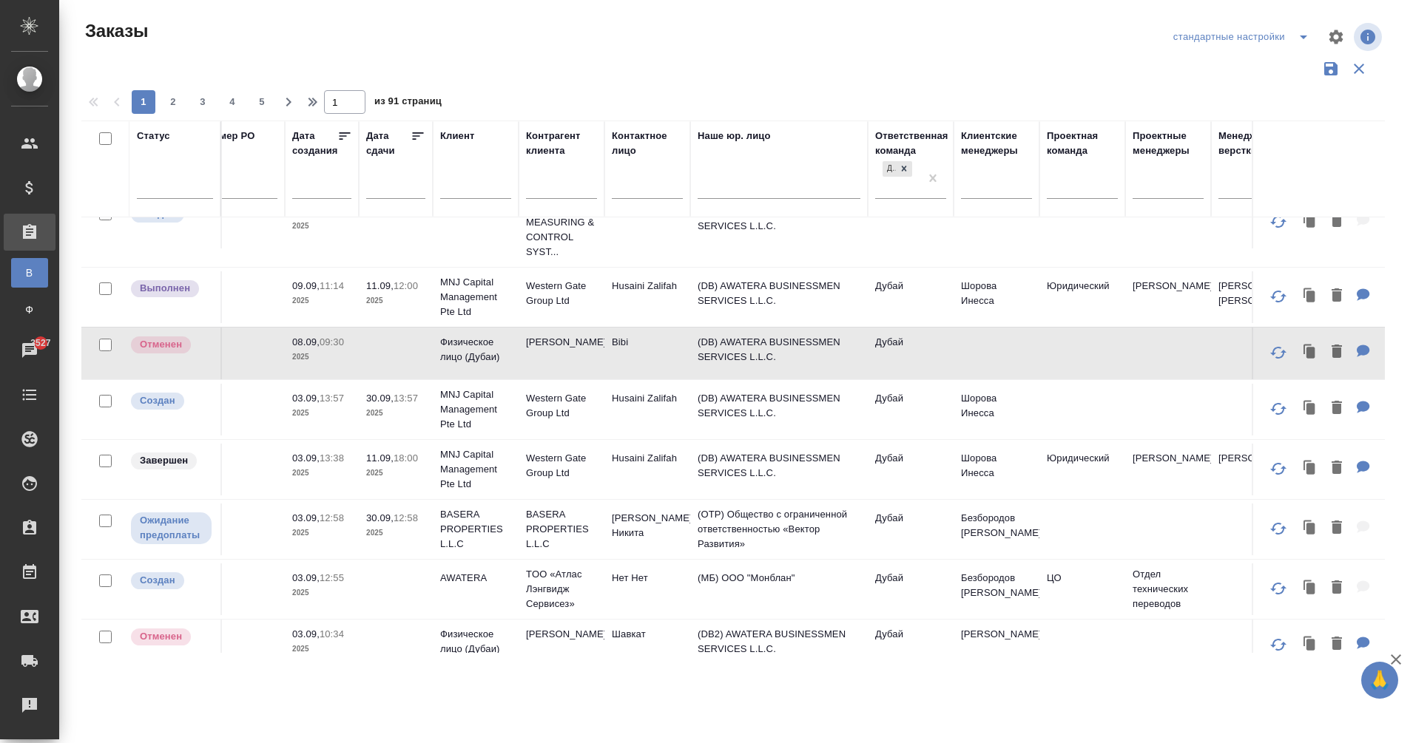
scroll to position [601, 320]
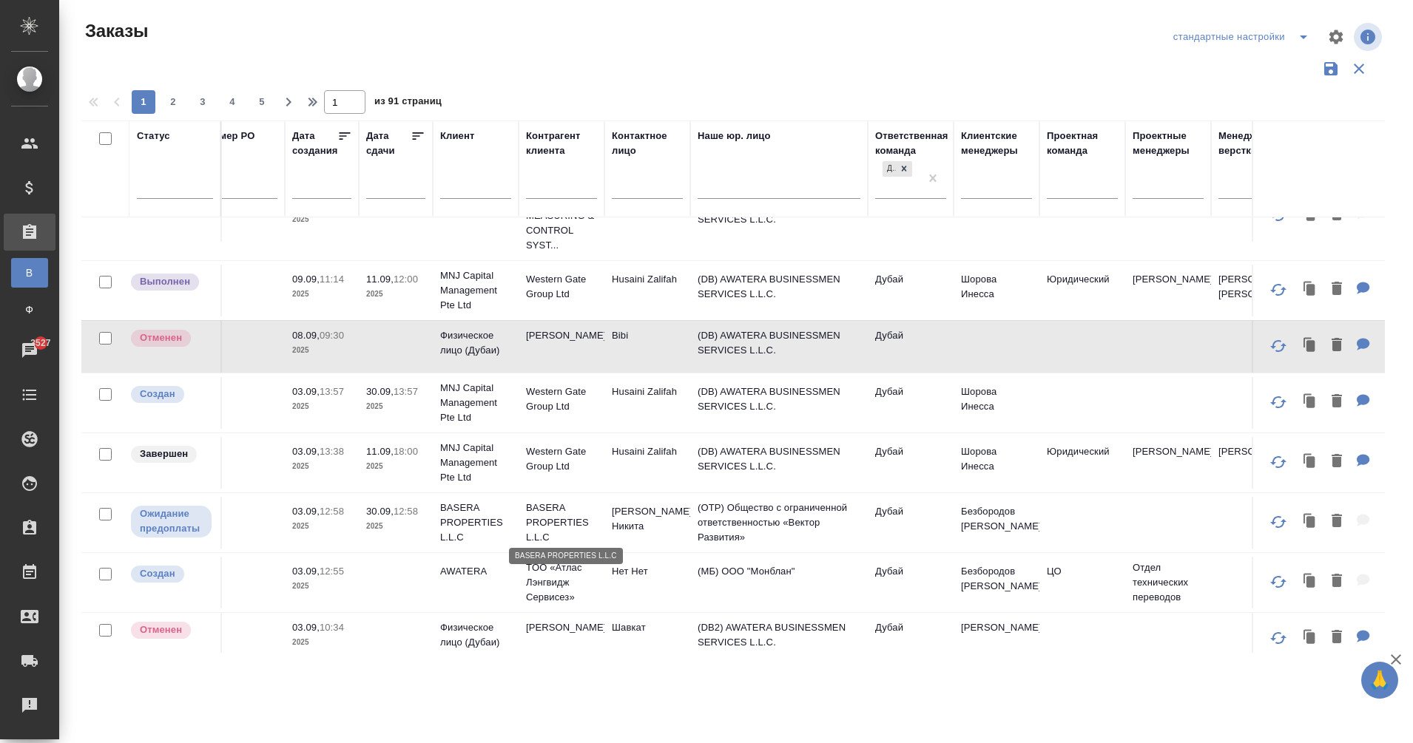
click at [533, 503] on p "BASERA PROPERTIES L.L.C" at bounding box center [561, 523] width 71 height 44
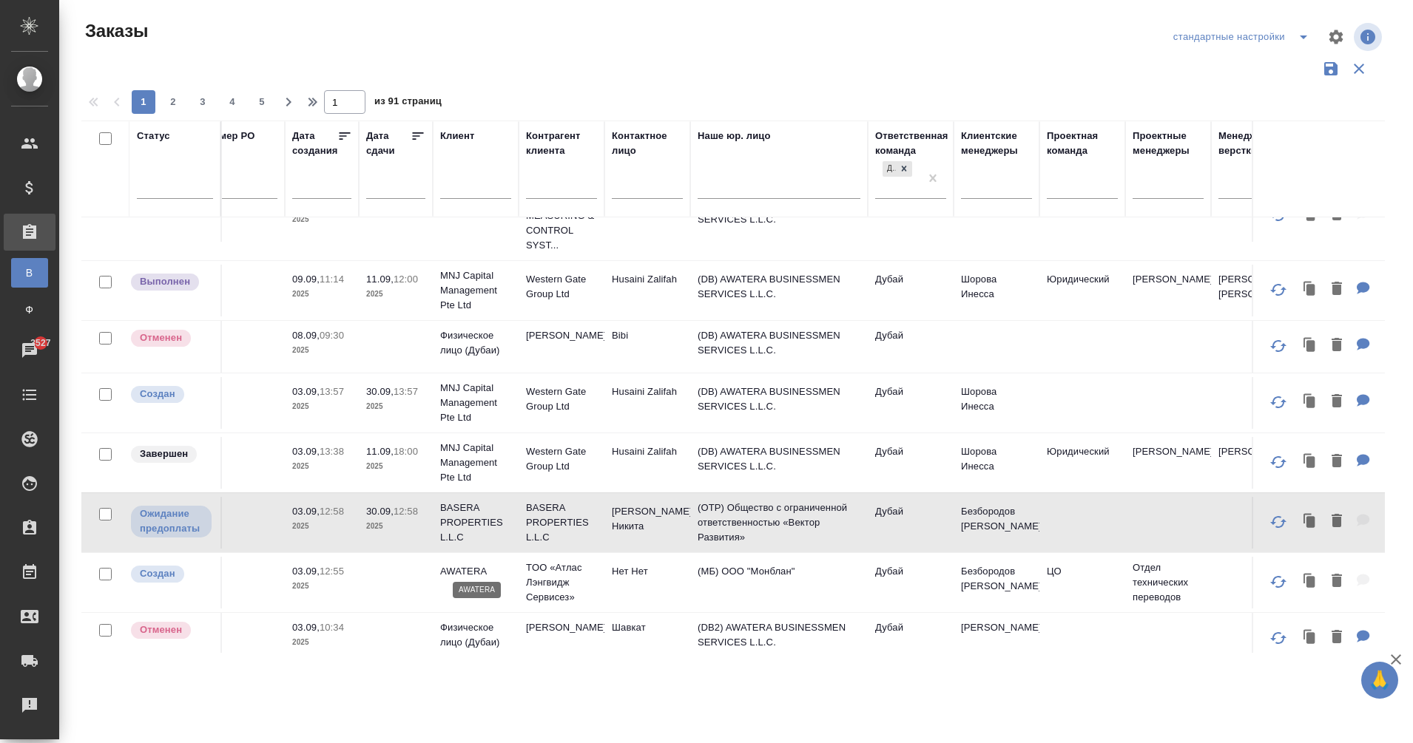
click at [461, 564] on p "AWATERA" at bounding box center [475, 571] width 71 height 15
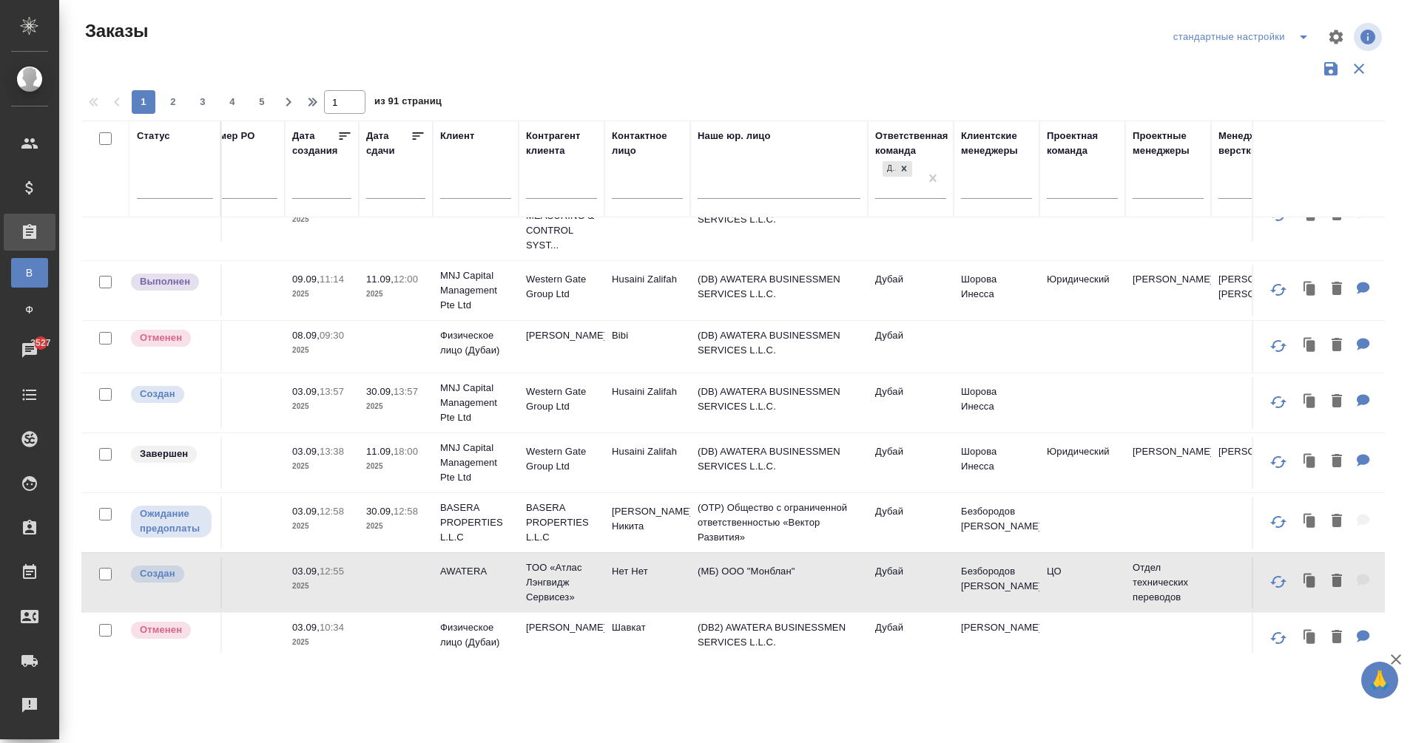
scroll to position [754, 320]
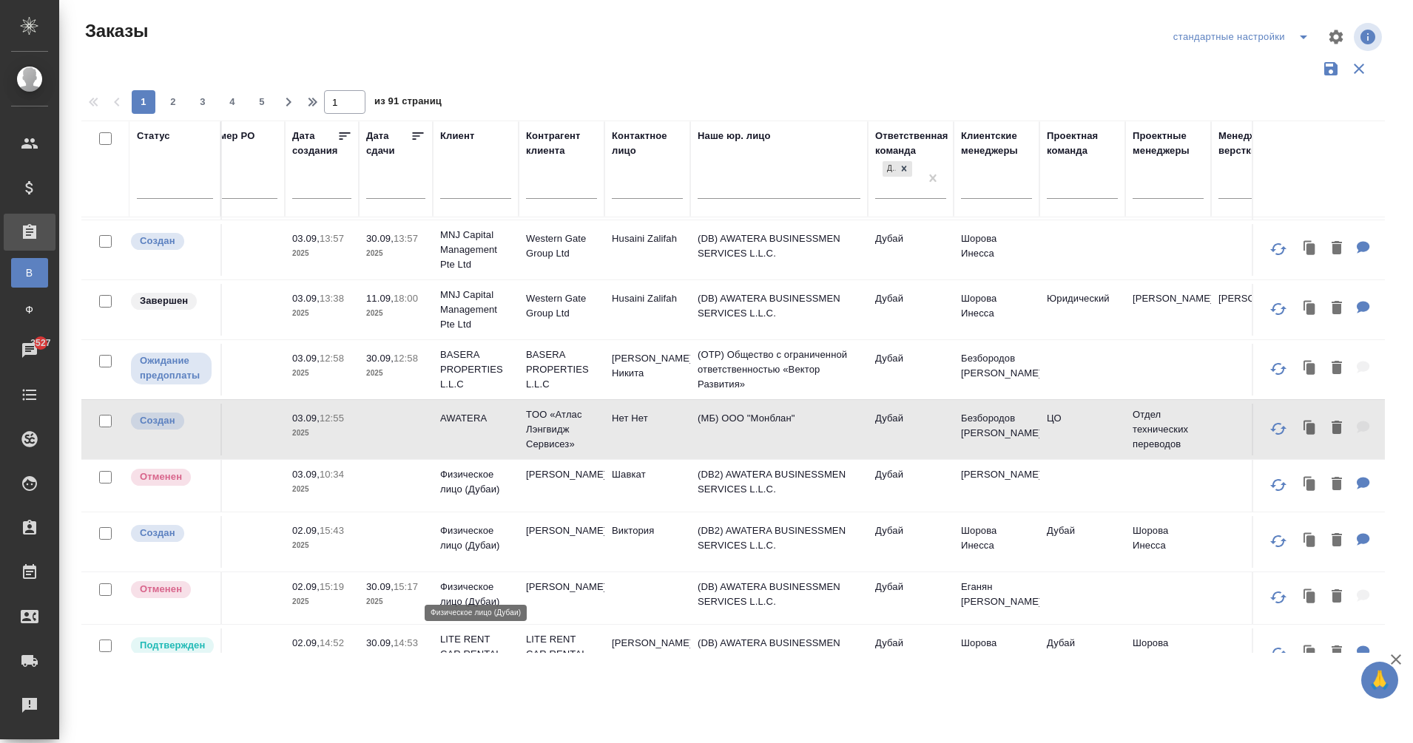
click at [452, 580] on p "Физическое лицо (Дубаи)" at bounding box center [475, 595] width 71 height 30
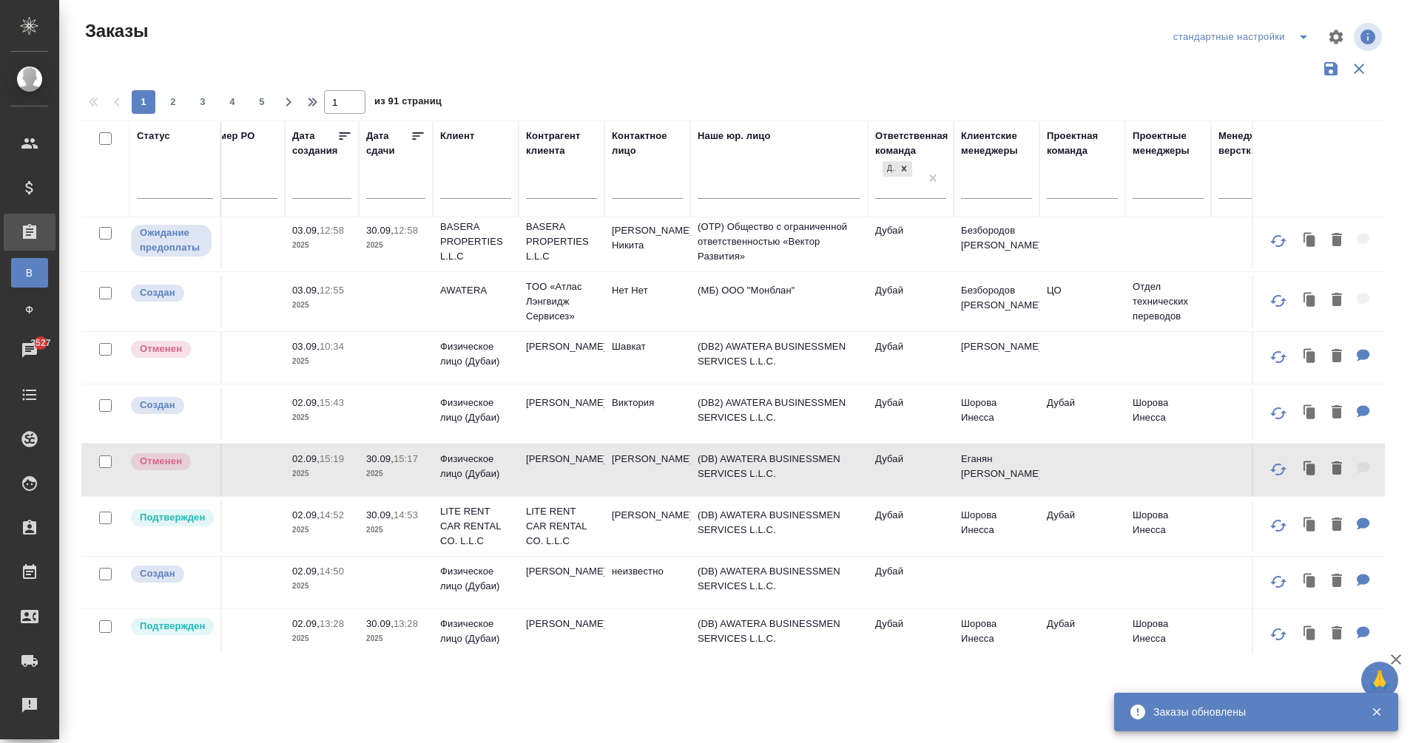
scroll to position [881, 320]
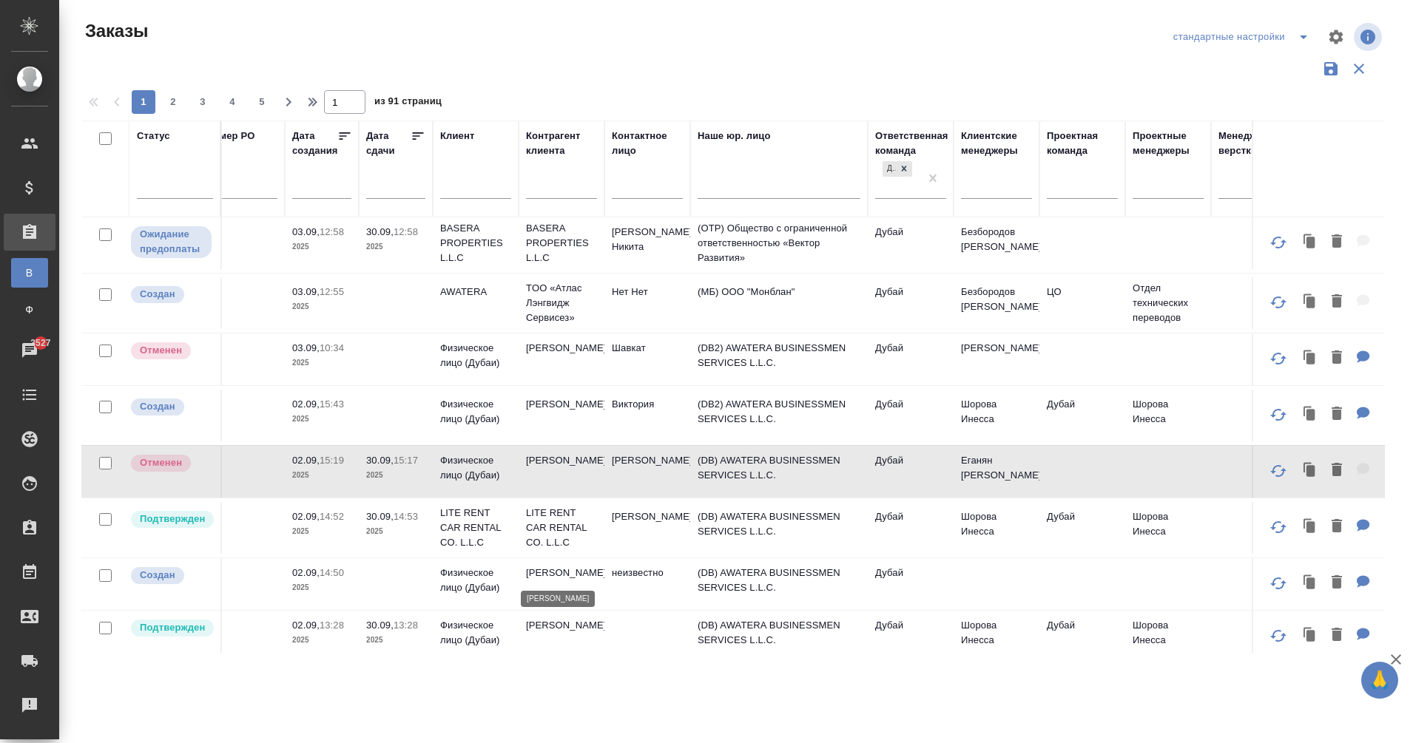
click at [530, 566] on p "Alexander Andronov" at bounding box center [561, 573] width 71 height 15
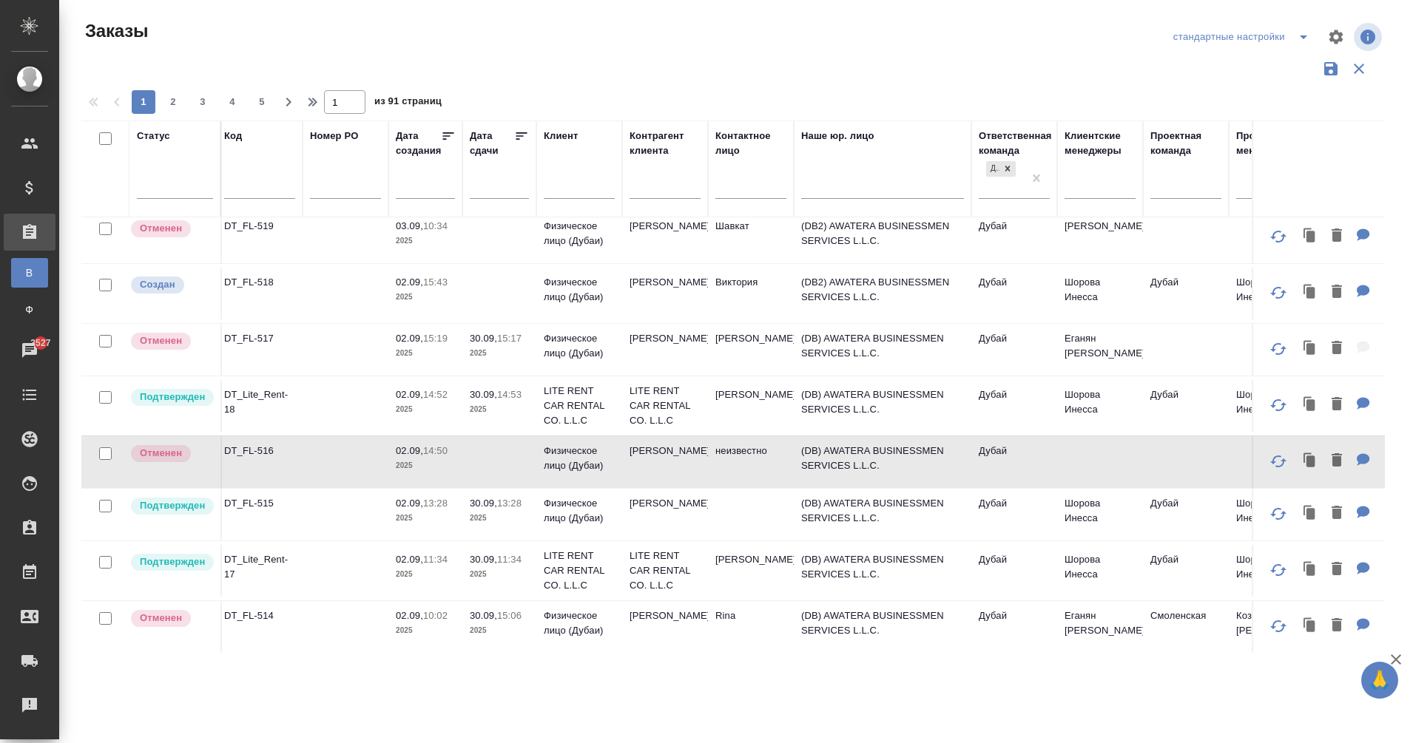
scroll to position [1003, 219]
click at [746, 498] on td at bounding box center [748, 515] width 86 height 52
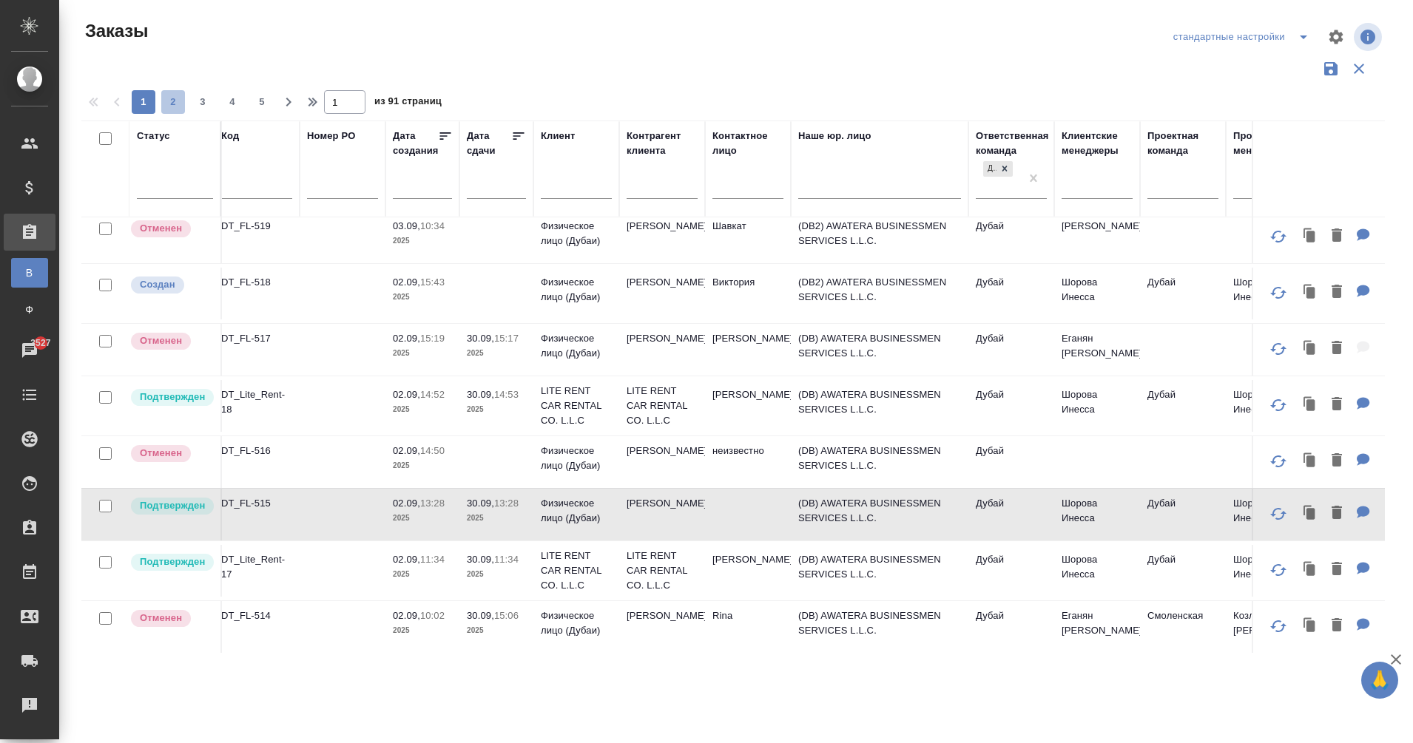
click at [177, 99] on span "2" at bounding box center [173, 102] width 24 height 15
type input "2"
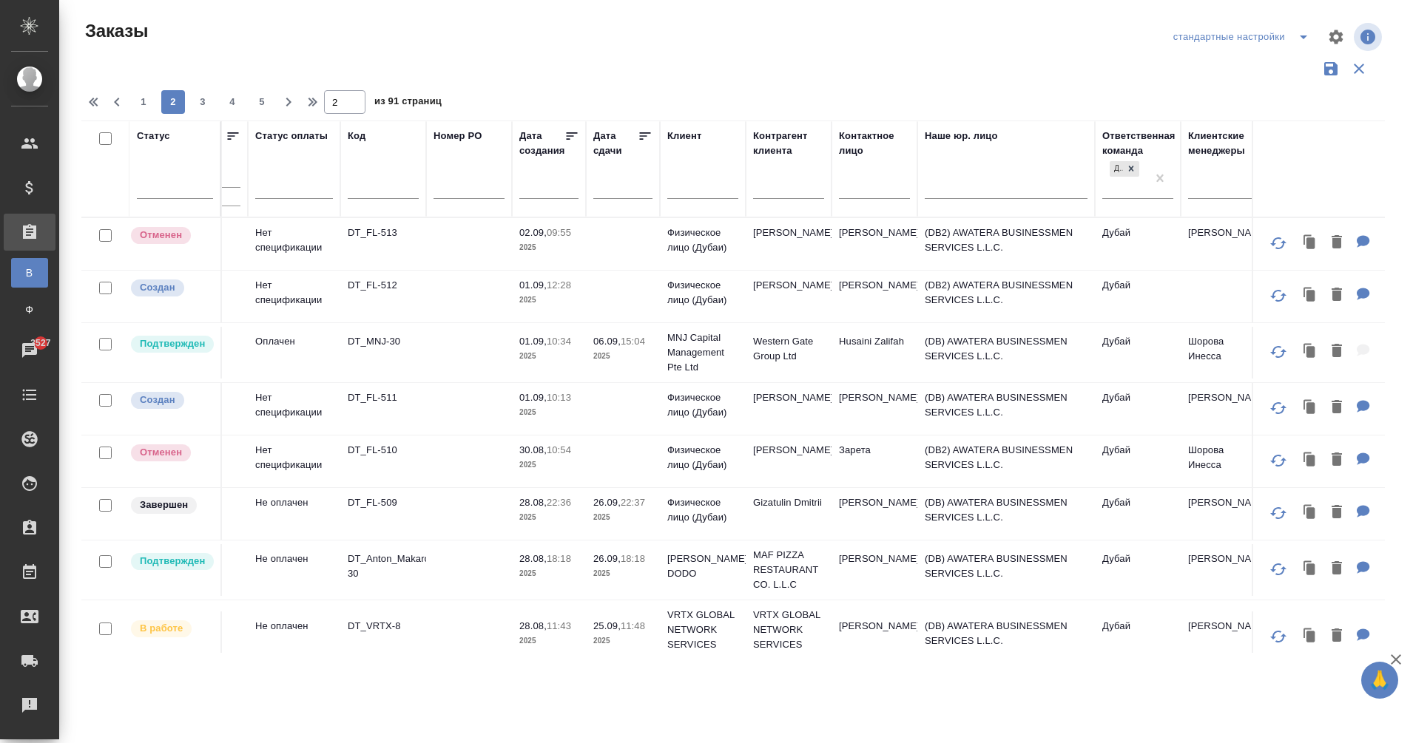
scroll to position [0, 82]
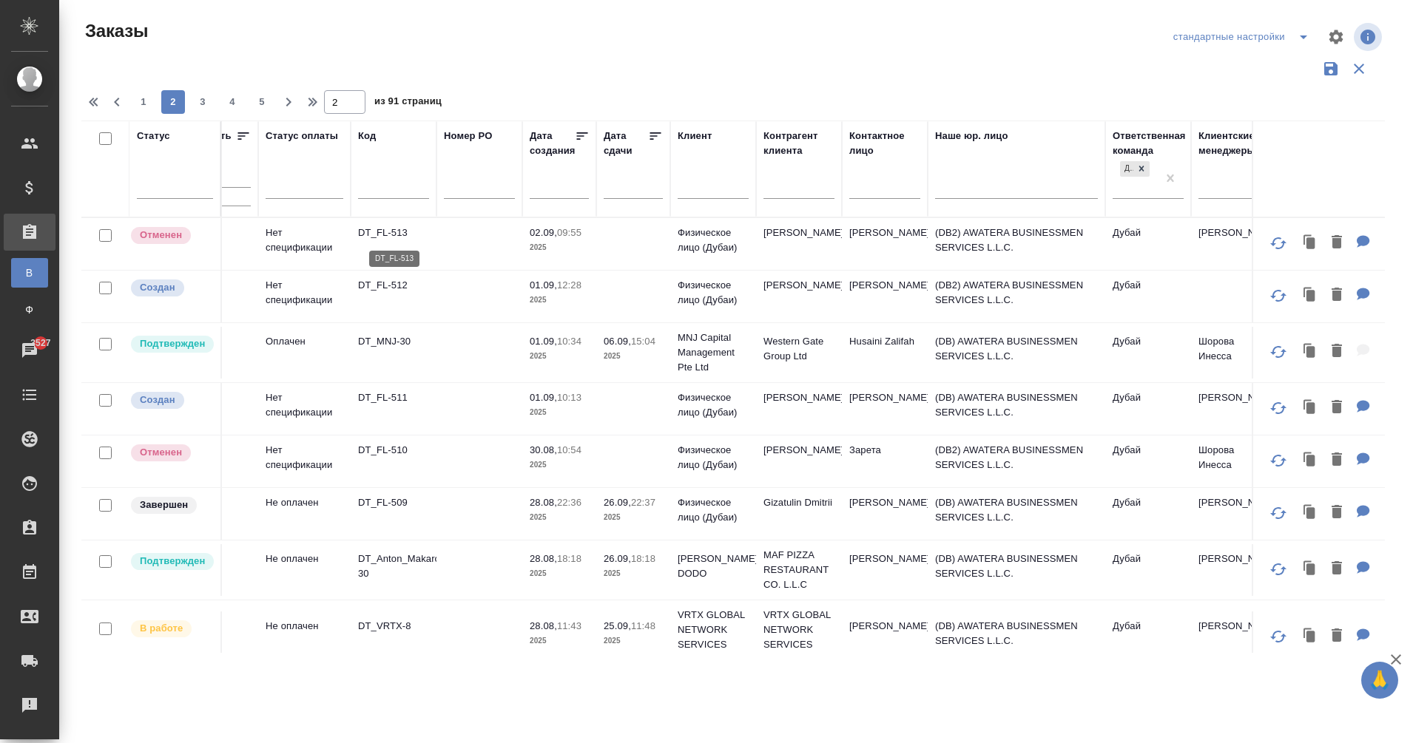
click at [395, 231] on p "DT_FL-513" at bounding box center [393, 233] width 71 height 15
click at [373, 287] on p "DT_FL-512" at bounding box center [393, 285] width 71 height 15
click at [385, 396] on p "DT_FL-511" at bounding box center [393, 398] width 71 height 15
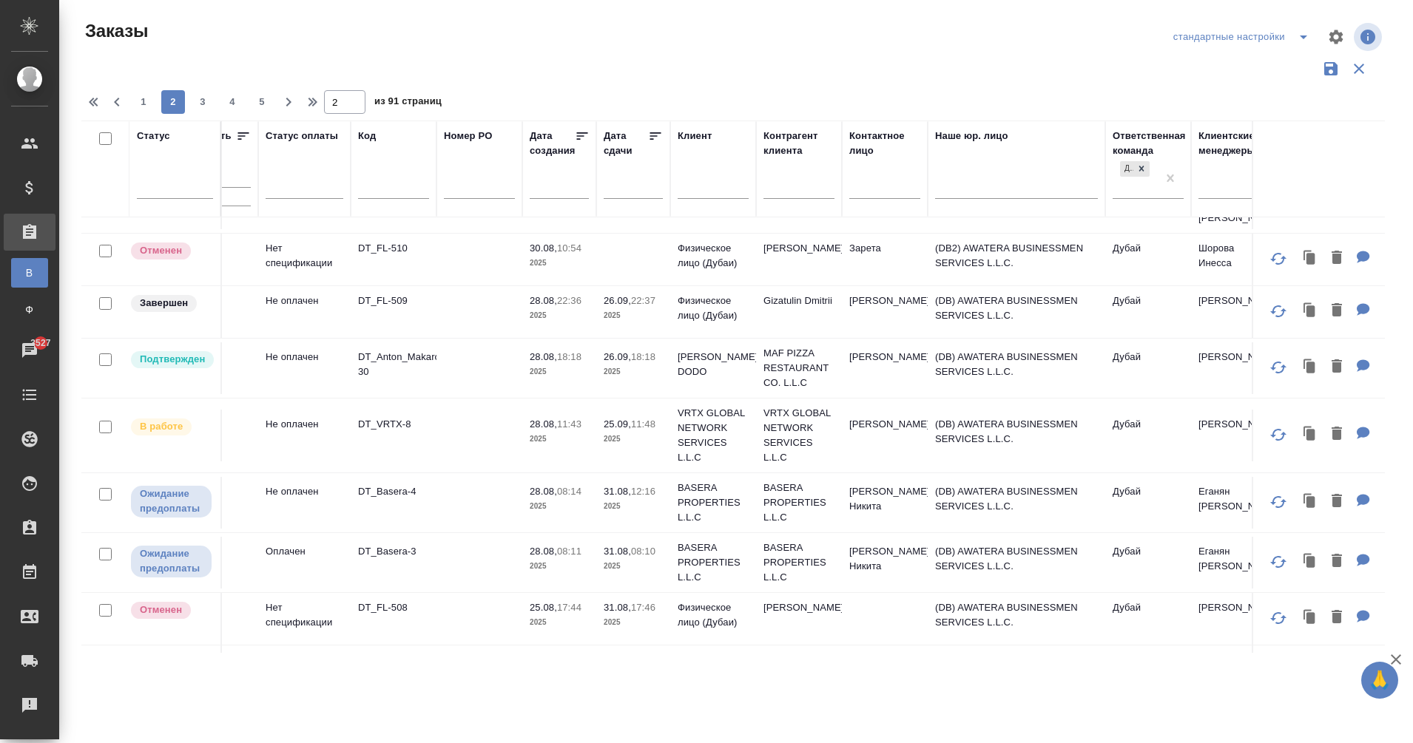
scroll to position [210, 82]
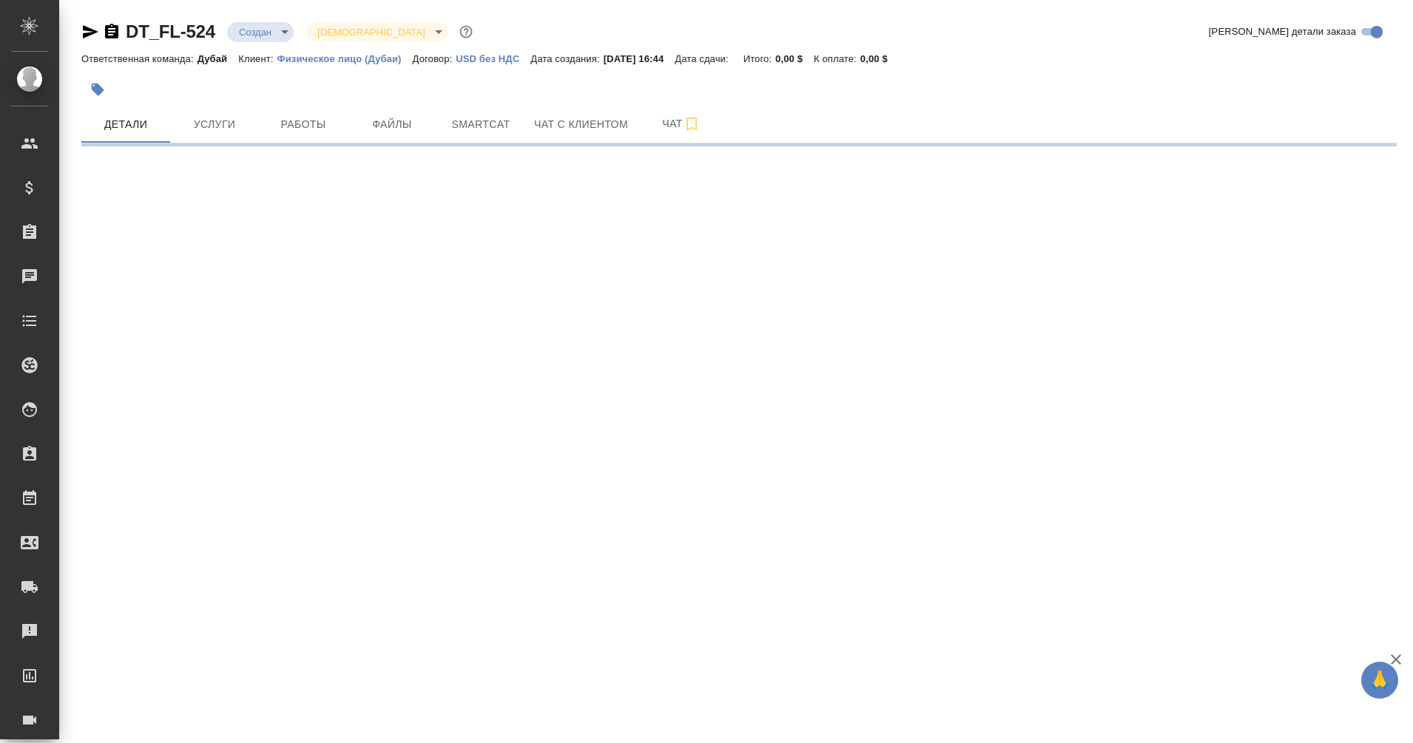
select select "RU"
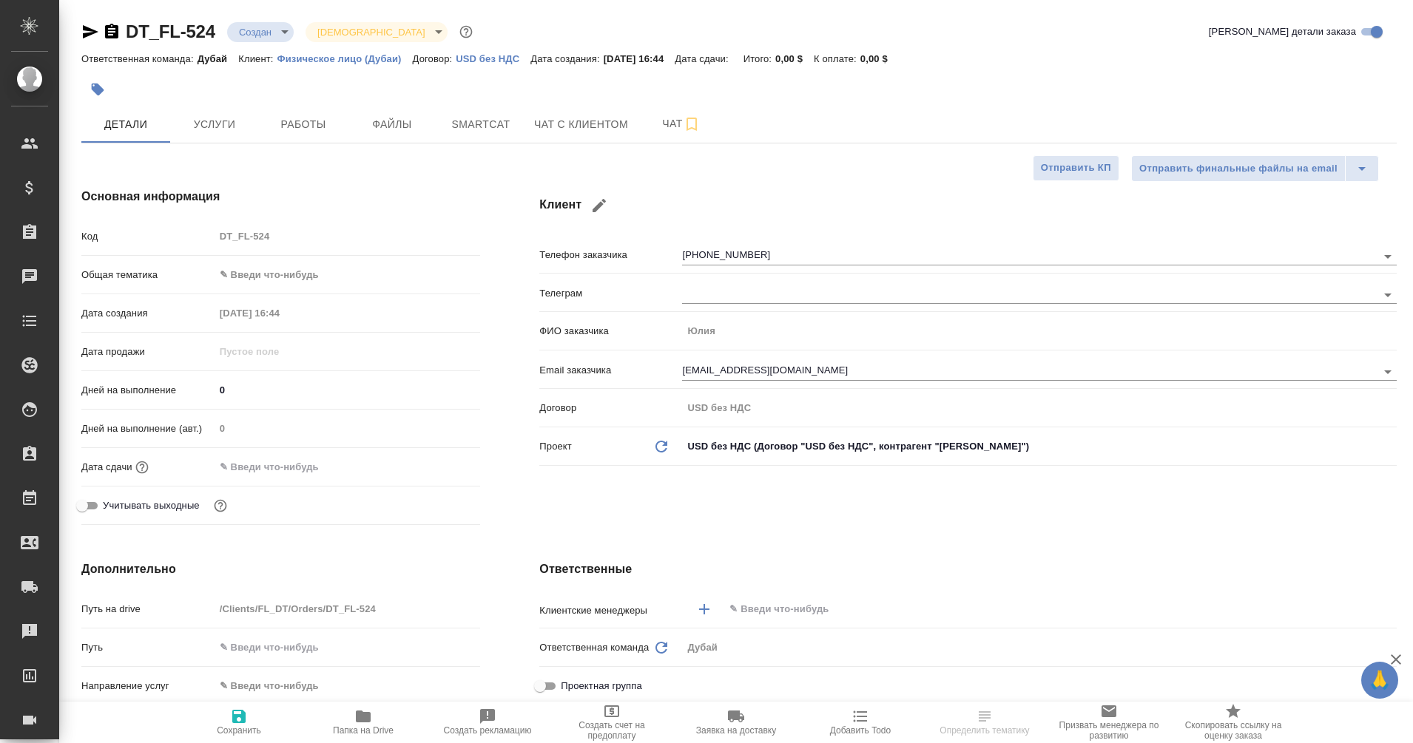
type textarea "x"
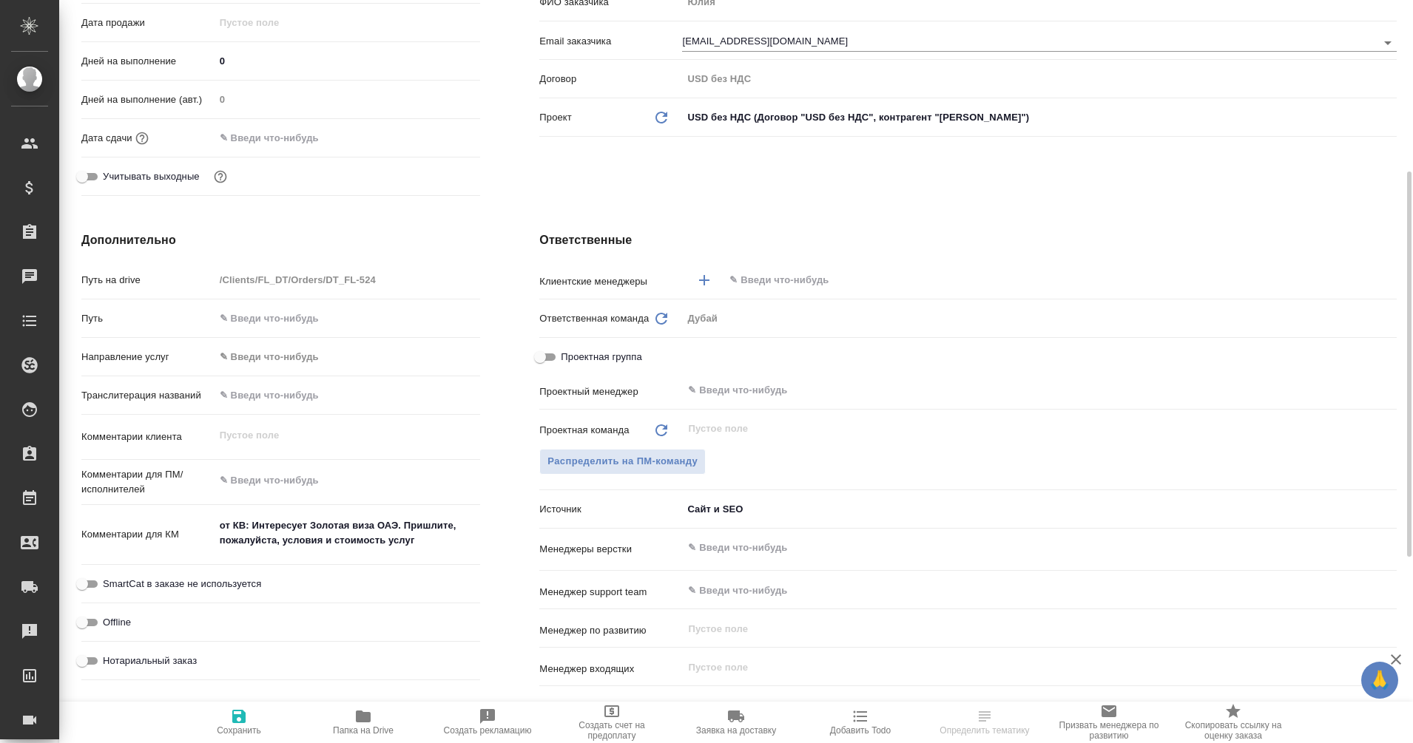
scroll to position [330, 0]
click at [771, 270] on div "​" at bounding box center [1039, 279] width 714 height 27
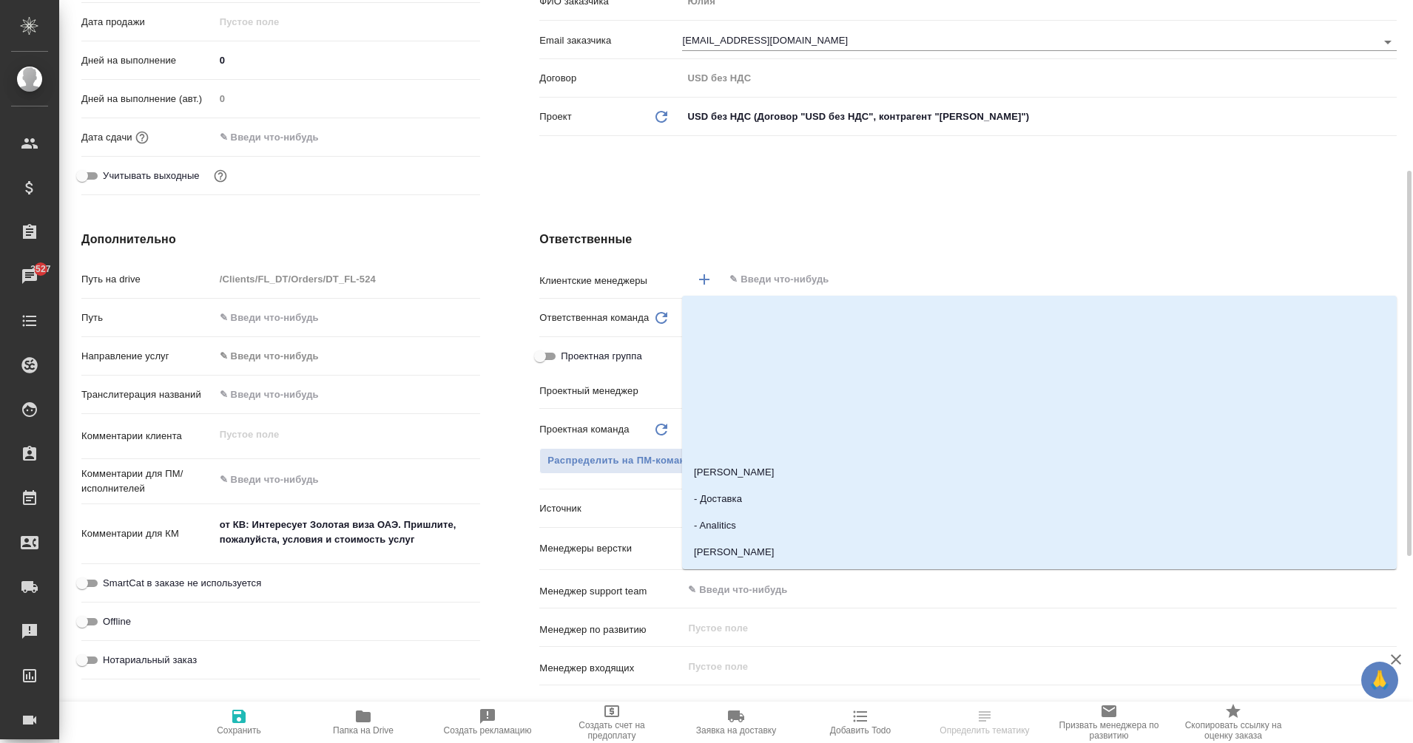
click at [774, 285] on input "text" at bounding box center [1035, 280] width 615 height 18
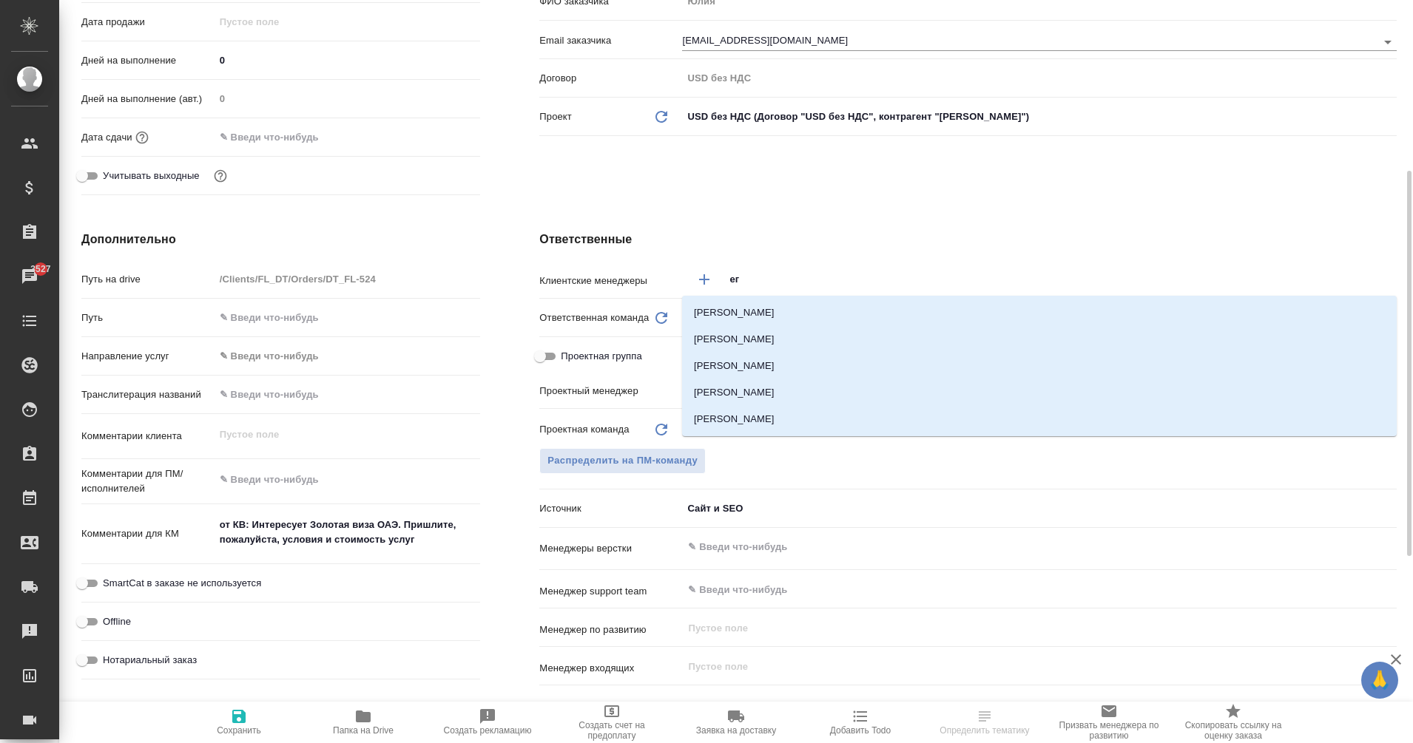
type input "ега"
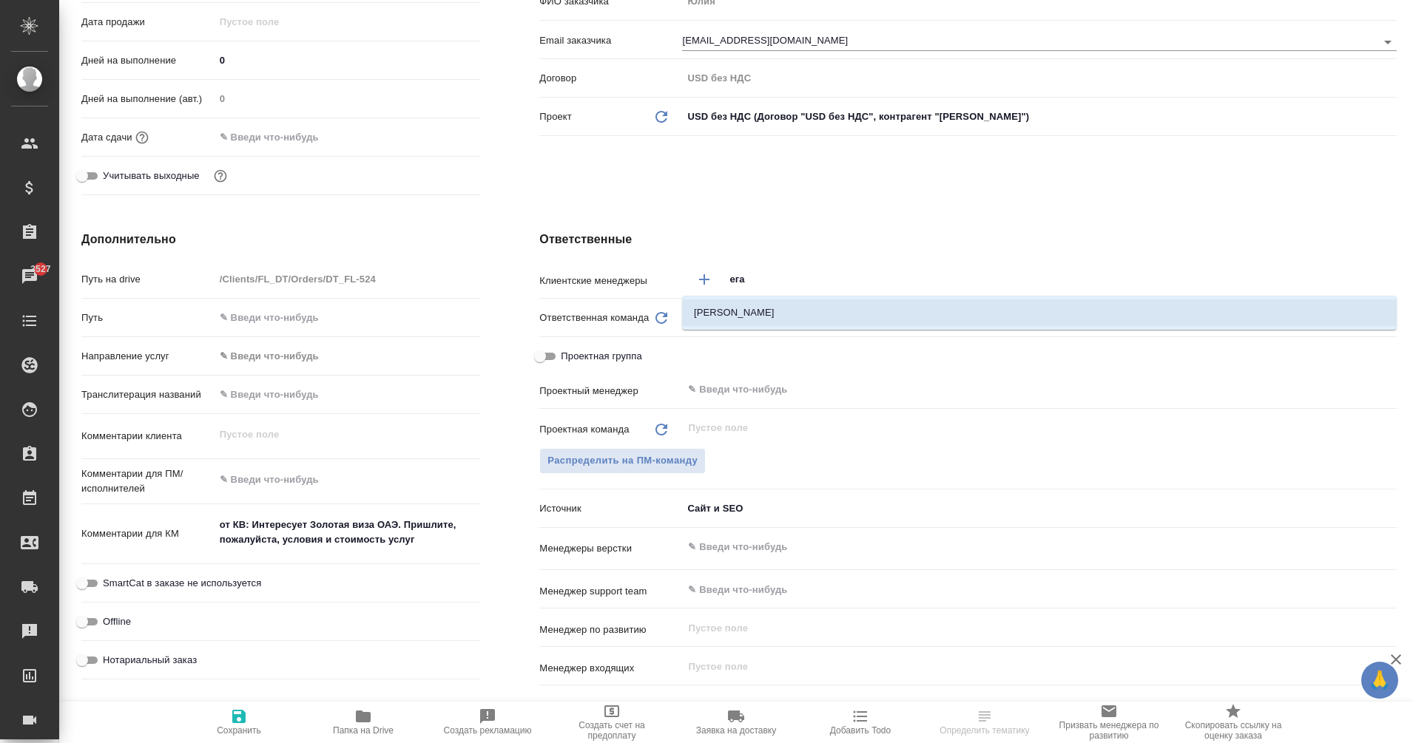
click at [780, 310] on li "[PERSON_NAME]" at bounding box center [1039, 313] width 714 height 27
type textarea "x"
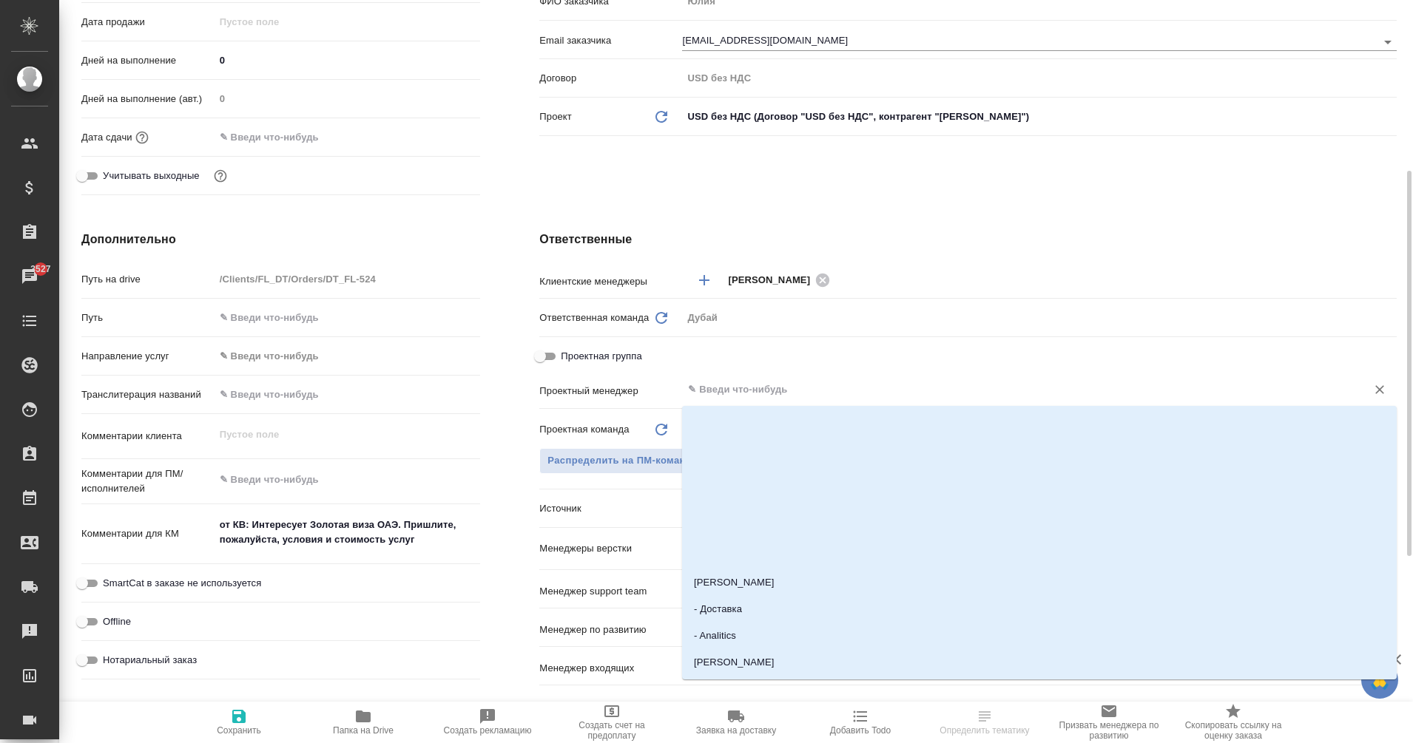
click at [731, 396] on input "text" at bounding box center [1014, 390] width 656 height 18
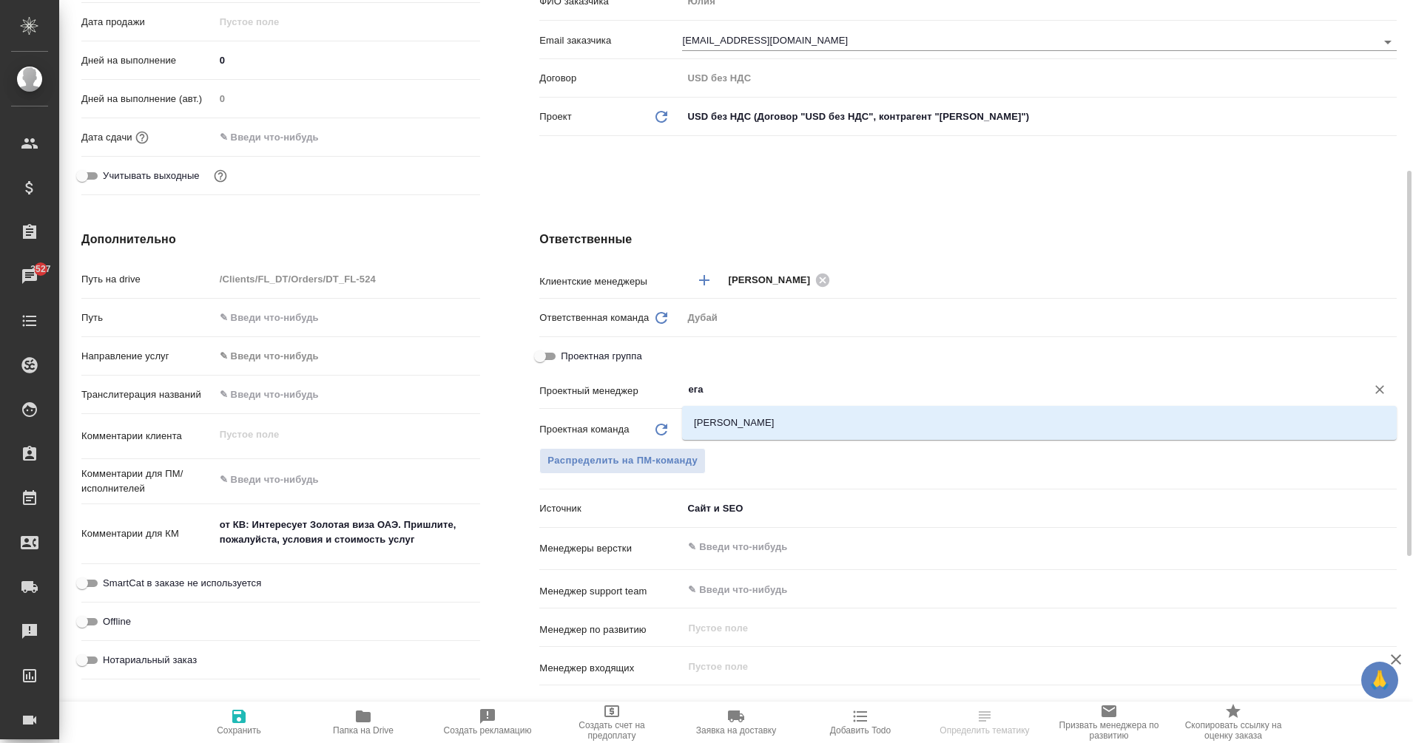
type input "еган"
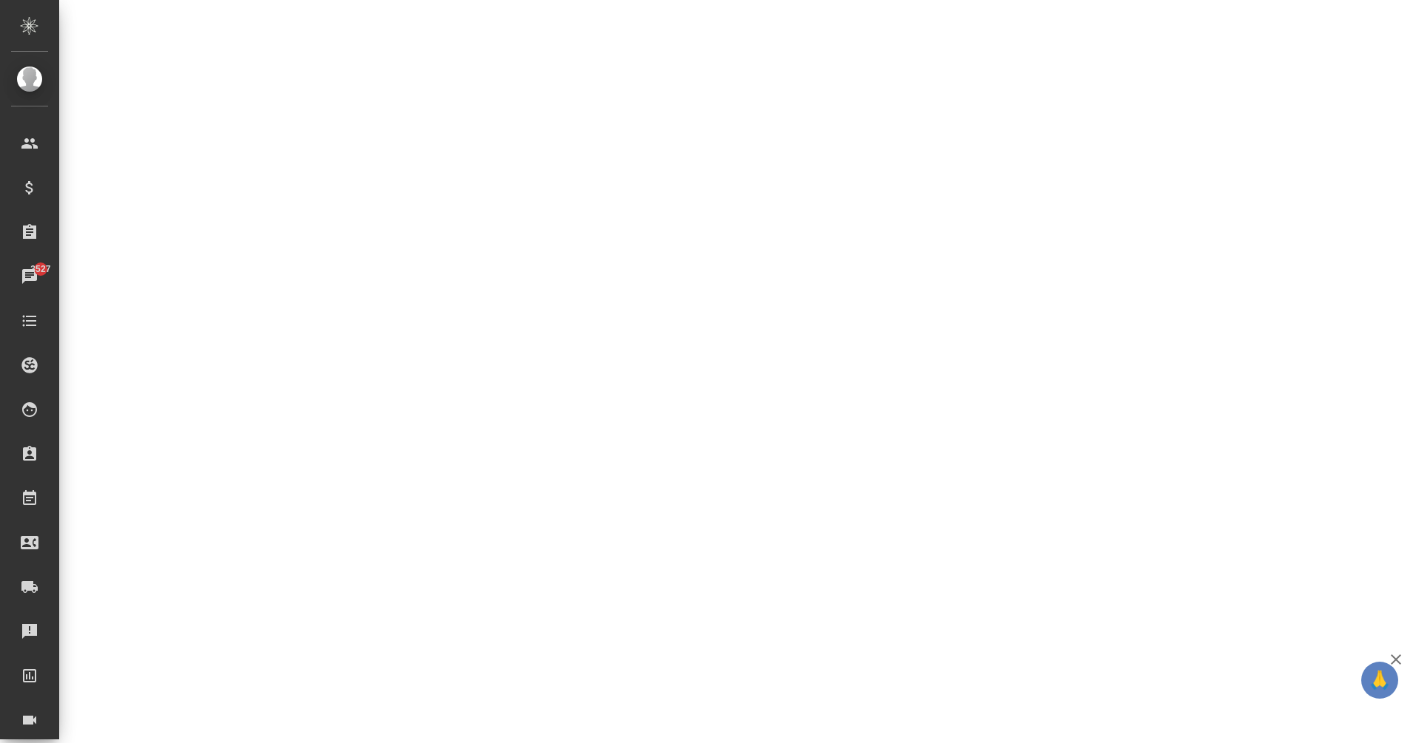
select select "RU"
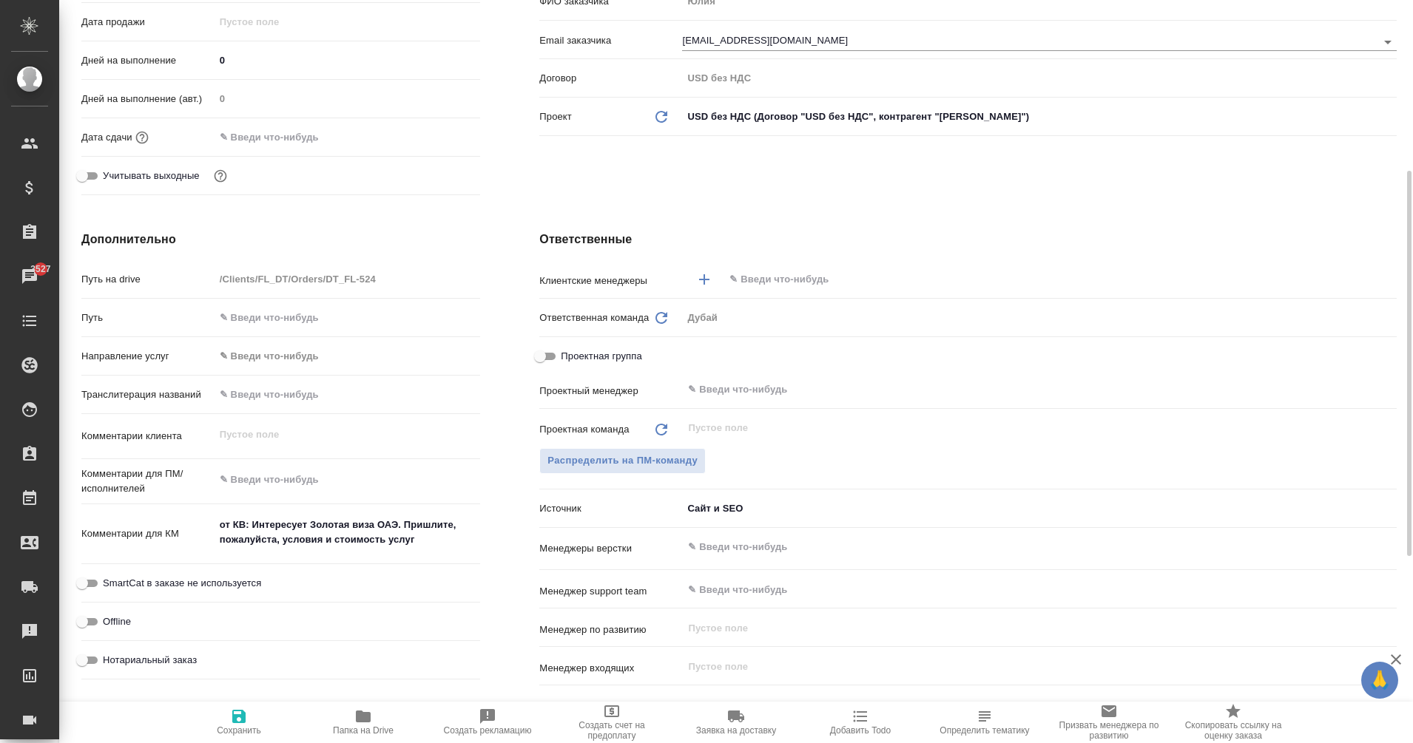
type textarea "x"
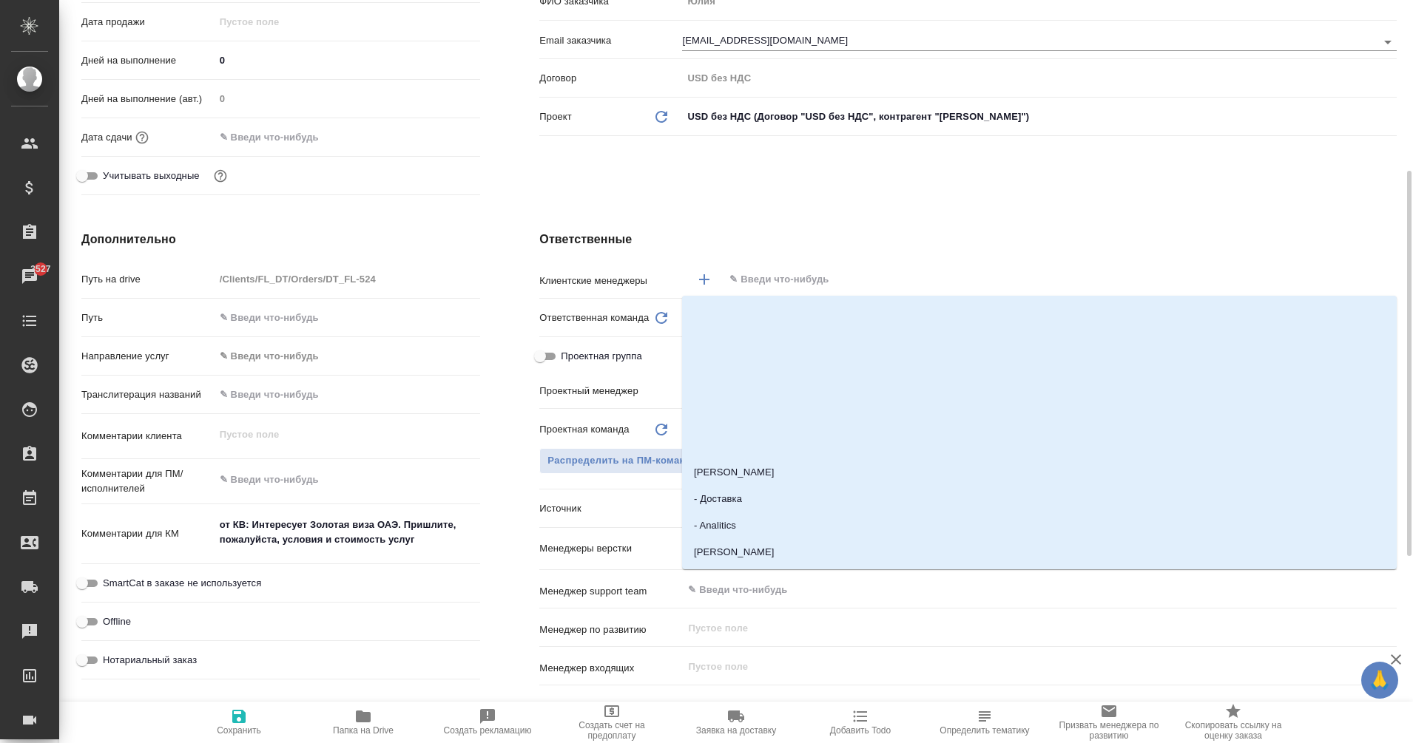
click at [777, 273] on input "text" at bounding box center [1035, 280] width 615 height 18
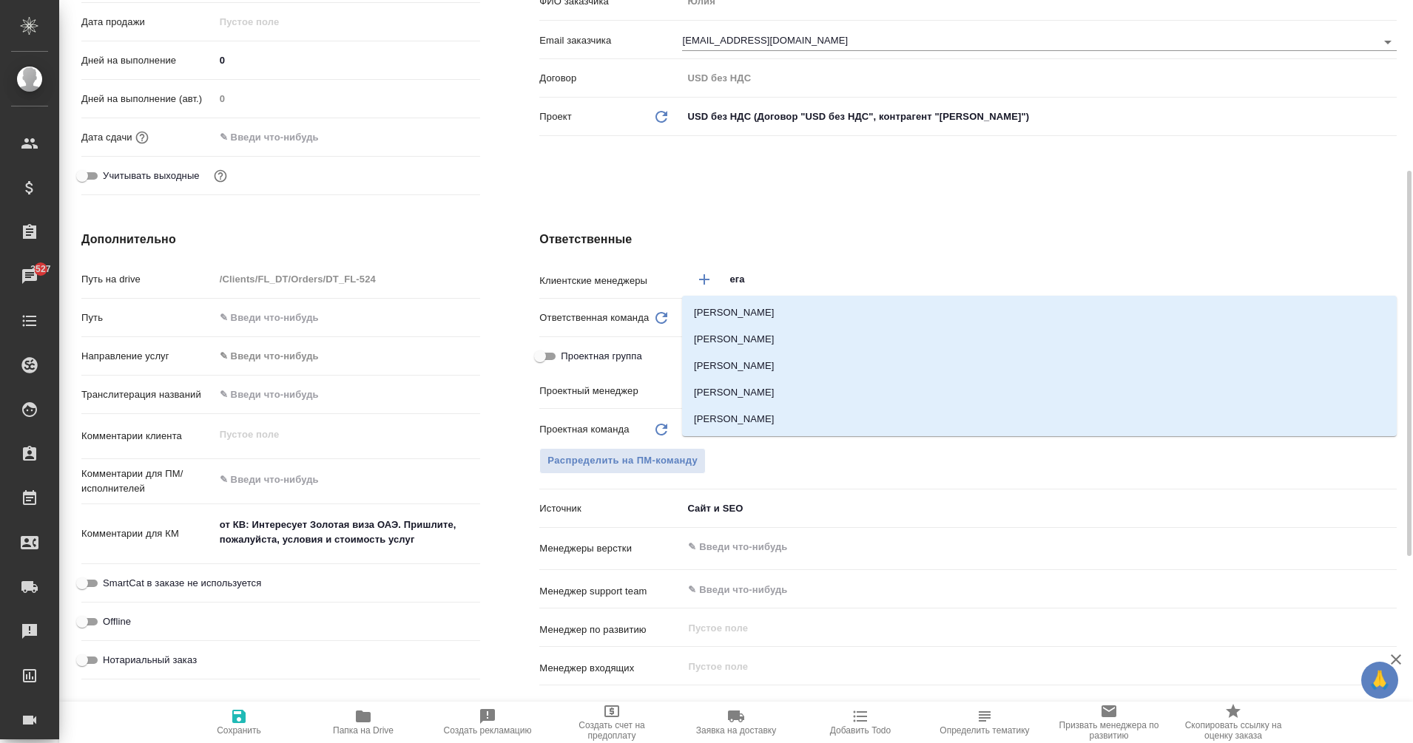
type input "еган"
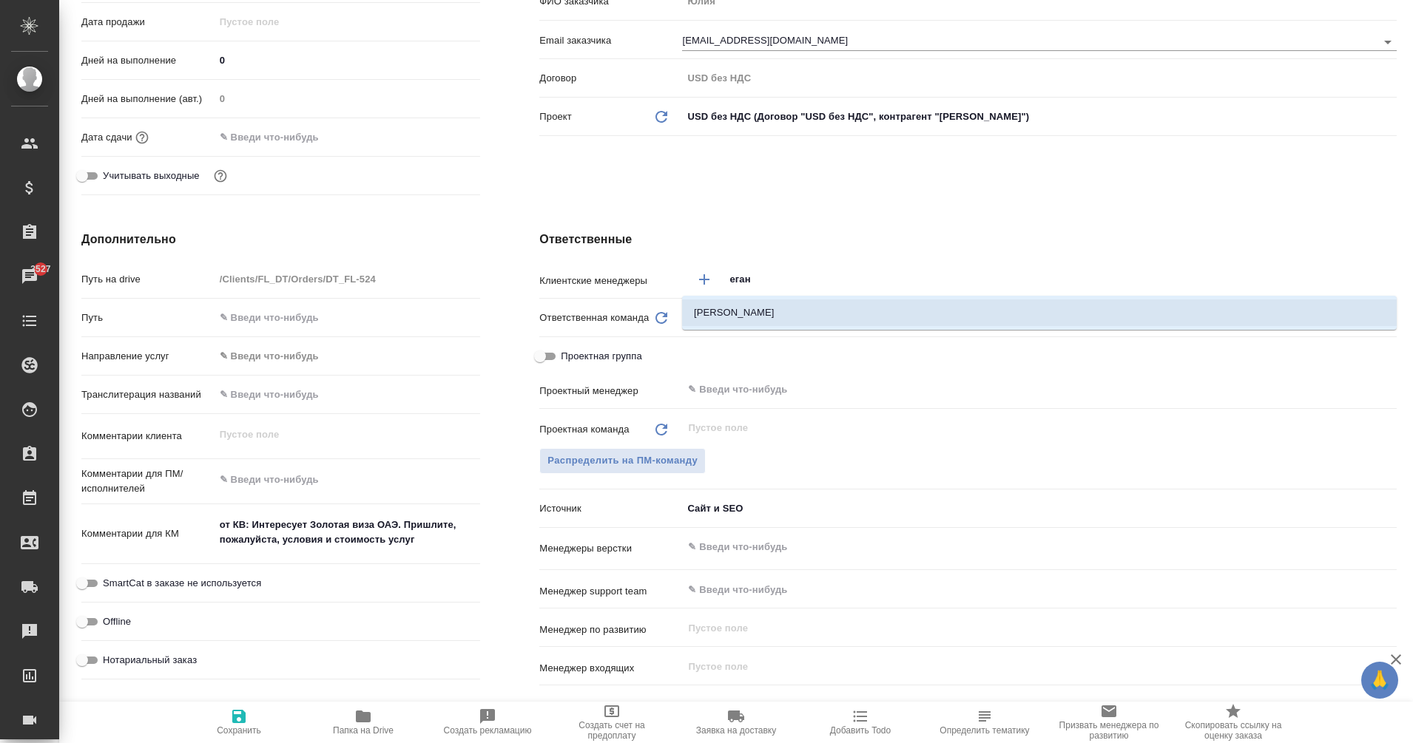
click at [778, 308] on li "[PERSON_NAME]" at bounding box center [1039, 313] width 714 height 27
type textarea "x"
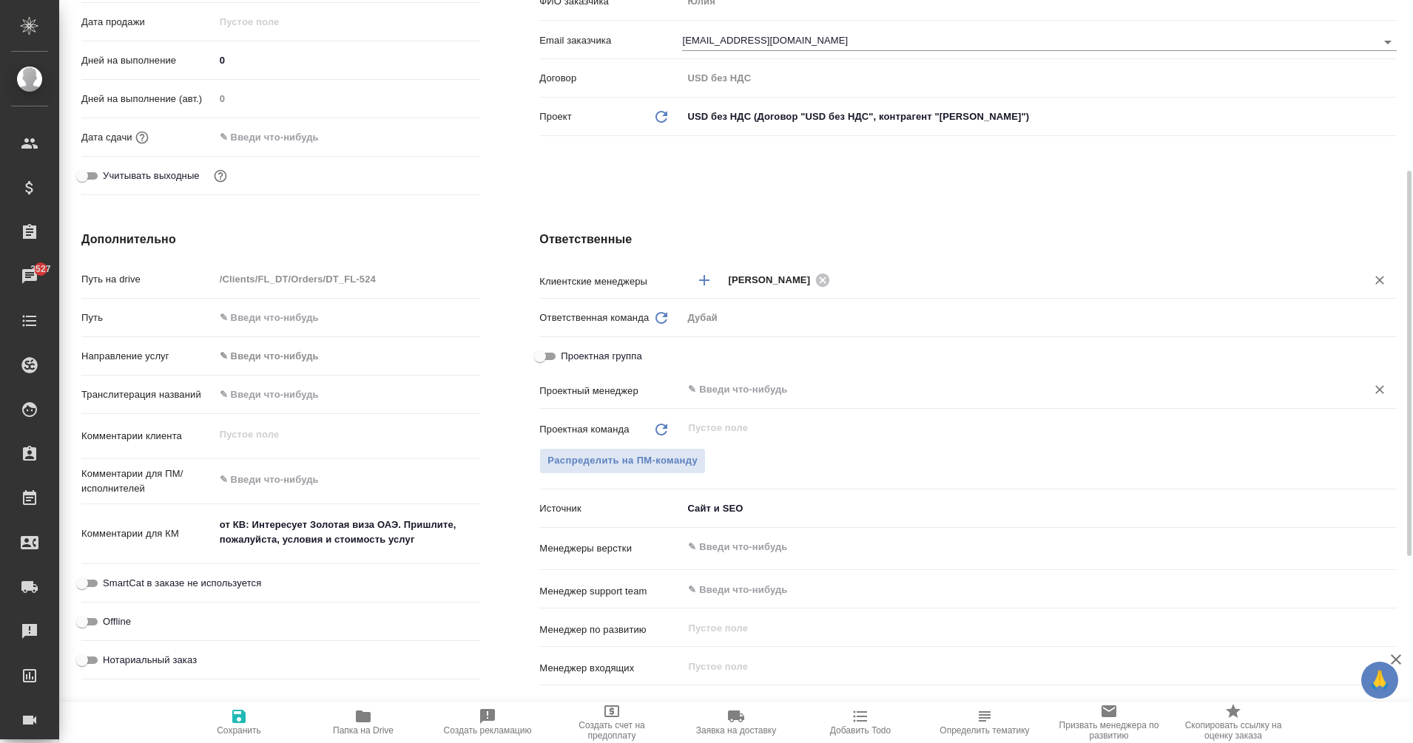
click at [736, 393] on input "text" at bounding box center [1014, 390] width 656 height 18
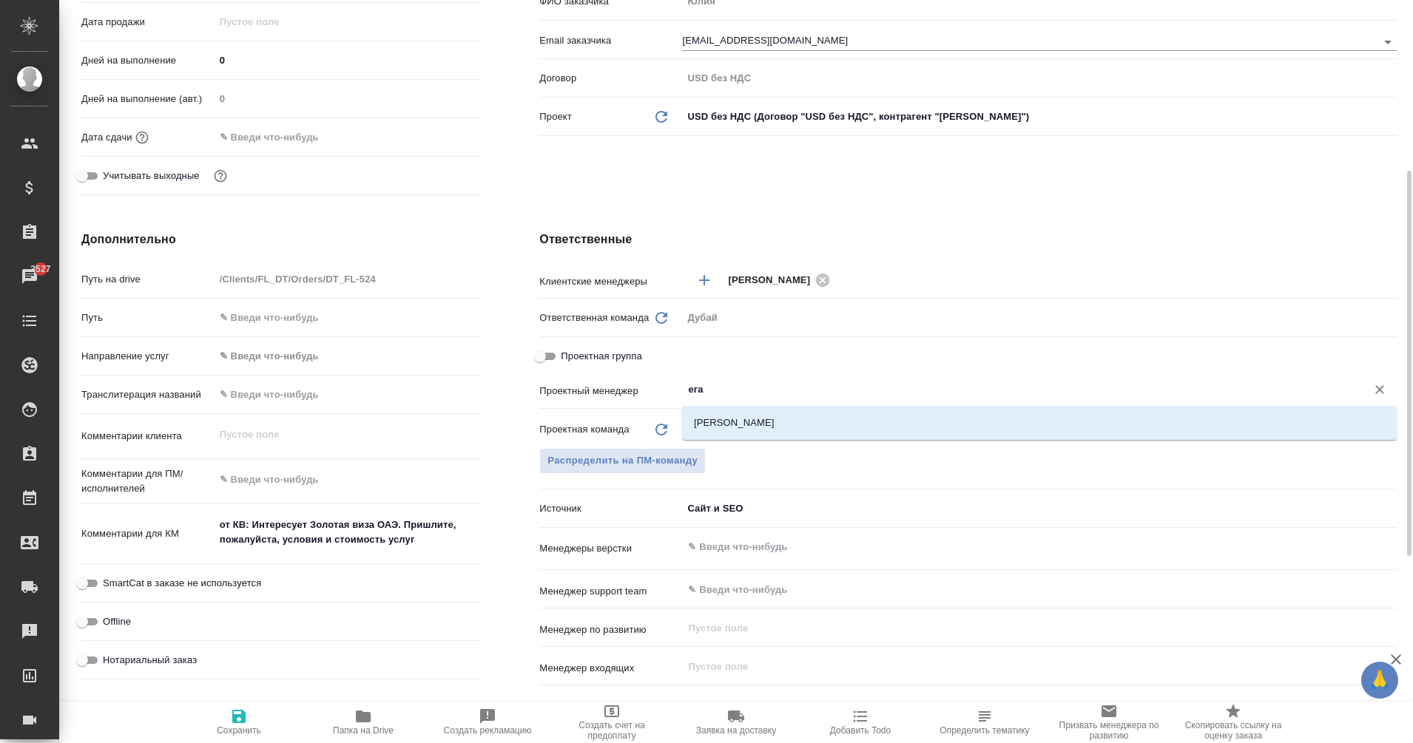
type input "еган"
click at [757, 413] on li "[PERSON_NAME]" at bounding box center [1039, 423] width 714 height 27
type textarea "x"
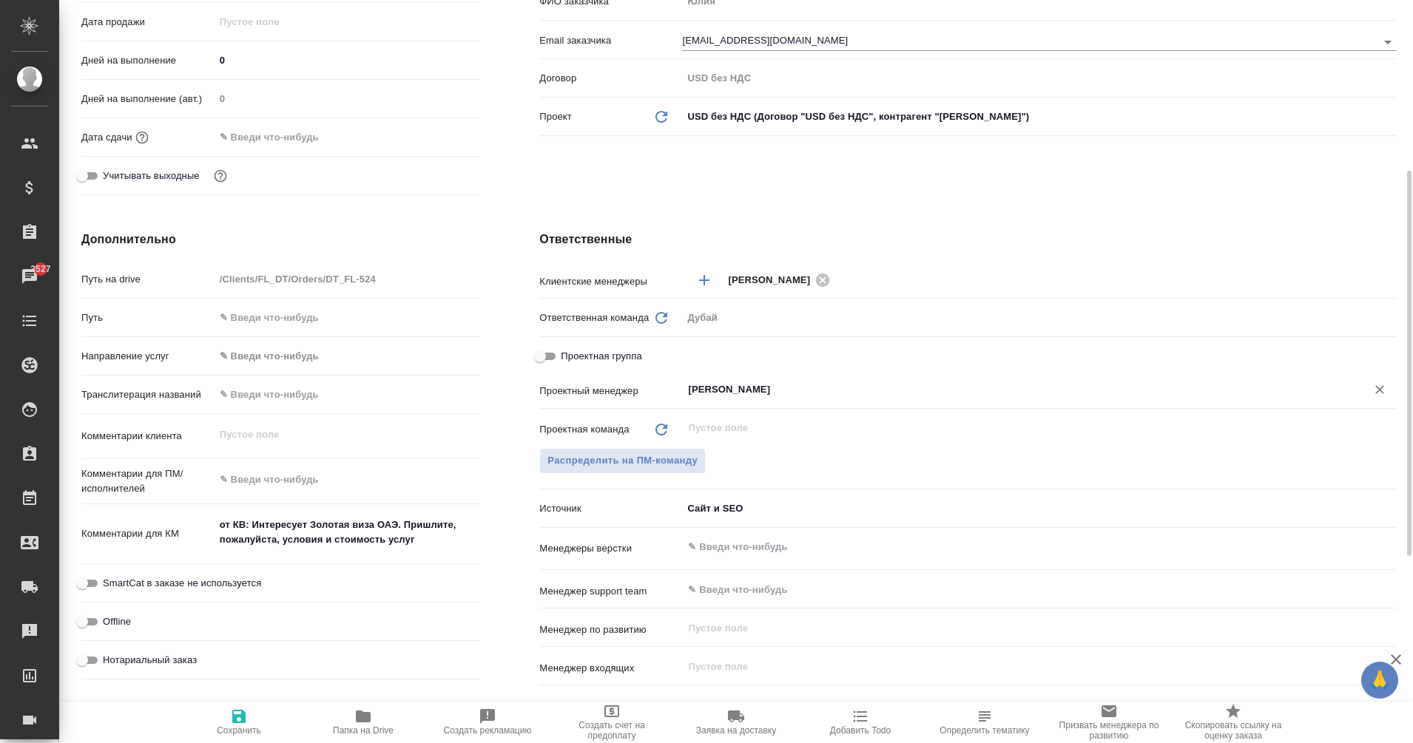
type input "[PERSON_NAME]"
click at [260, 726] on span "Сохранить" at bounding box center [239, 731] width 44 height 10
type textarea "x"
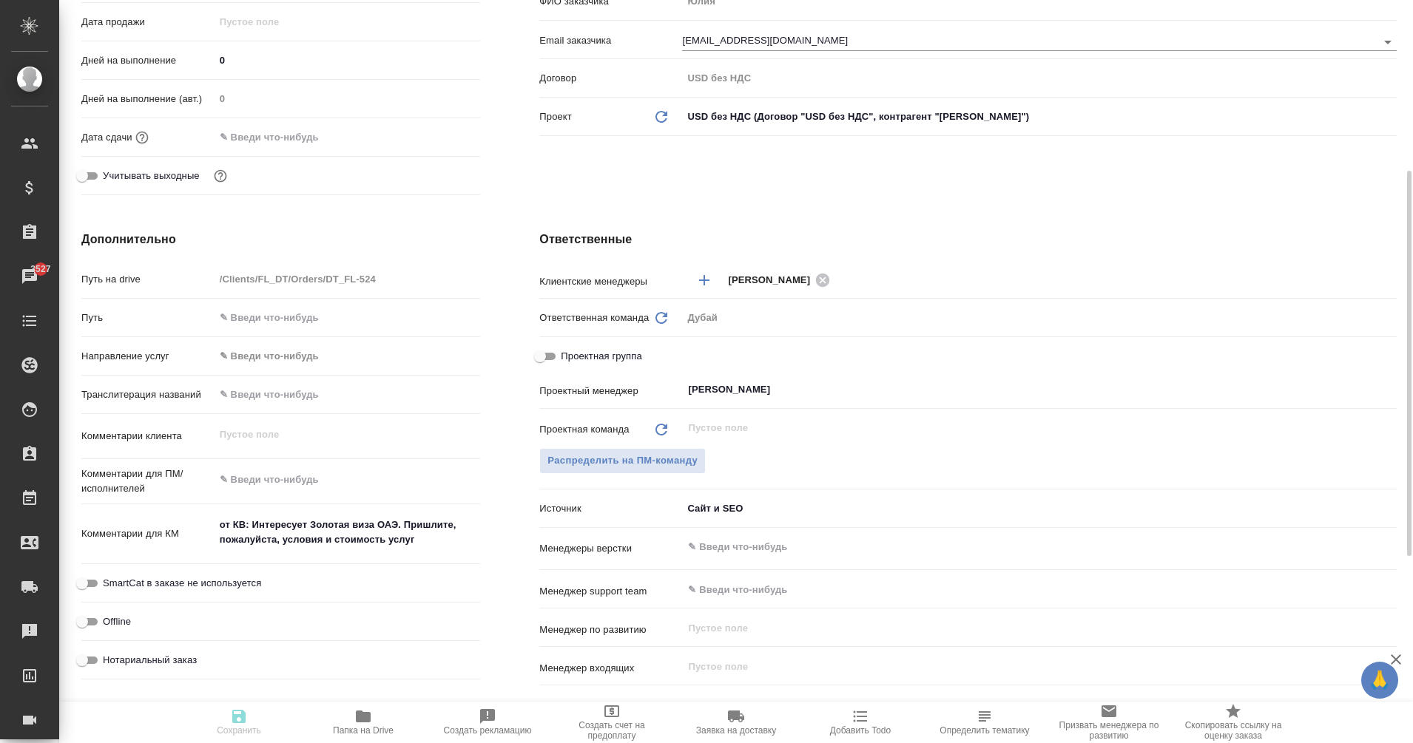
type textarea "x"
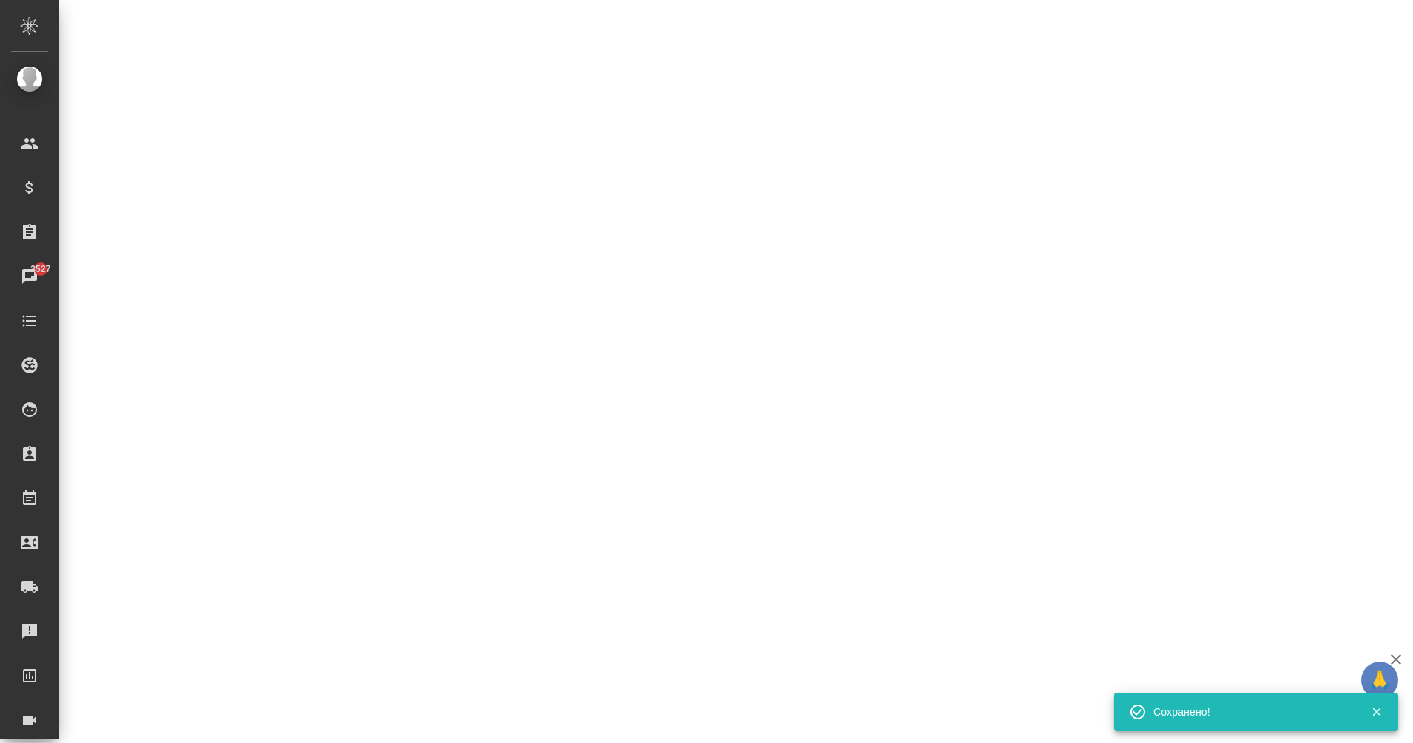
select select "RU"
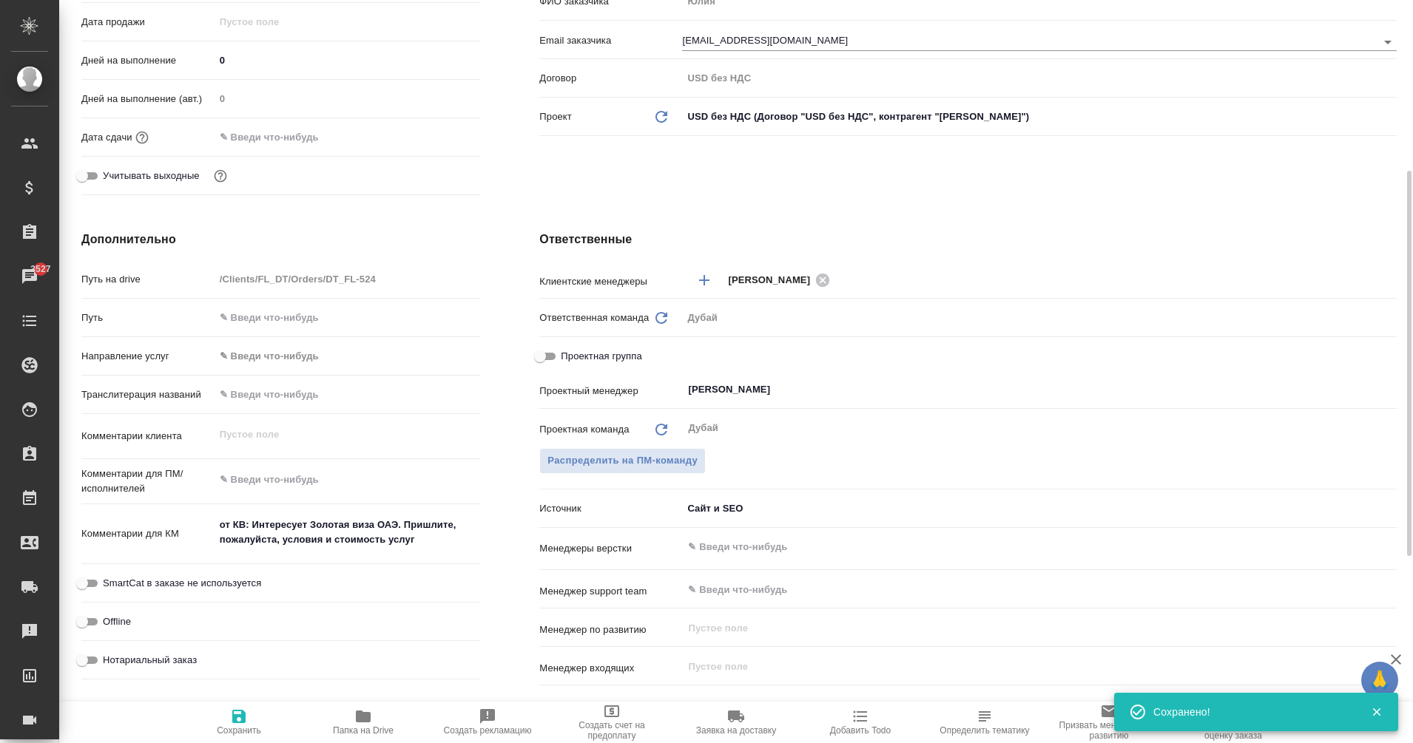
type textarea "x"
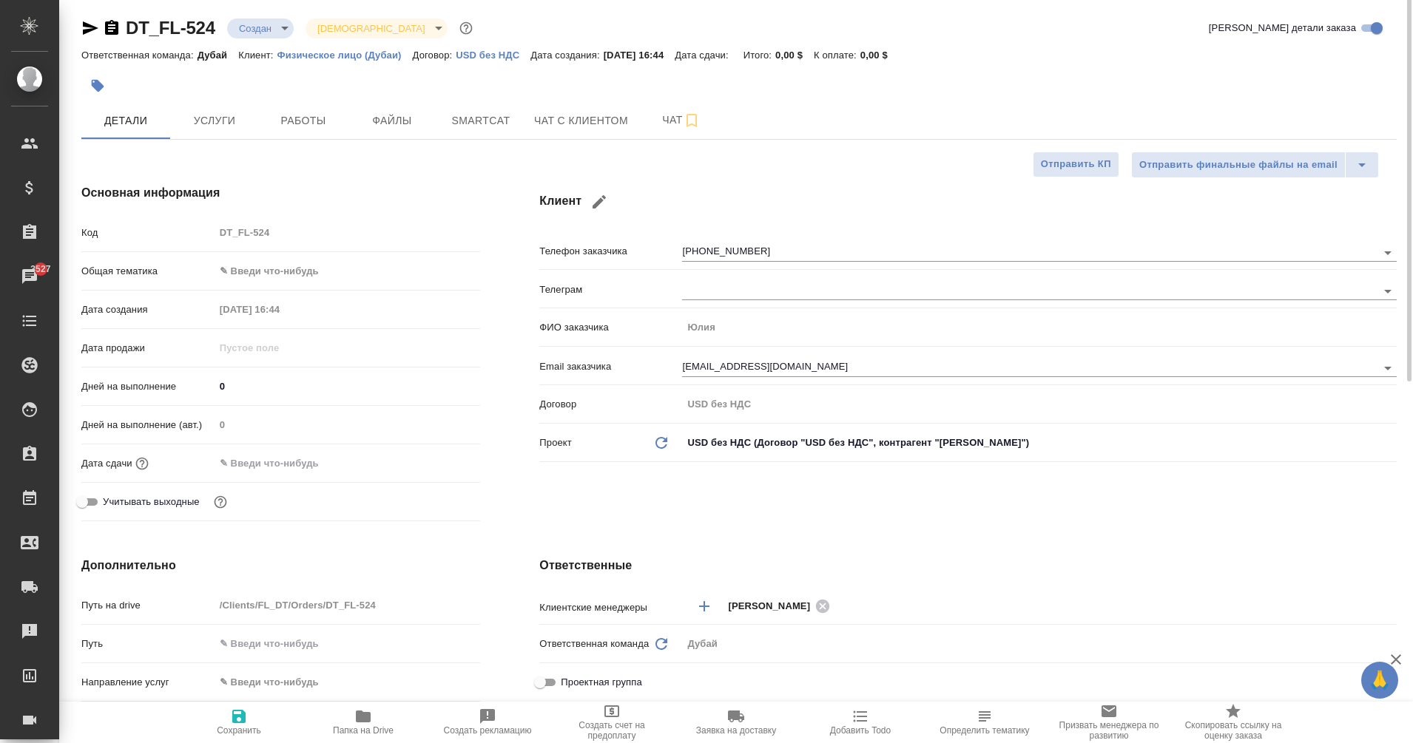
scroll to position [0, 0]
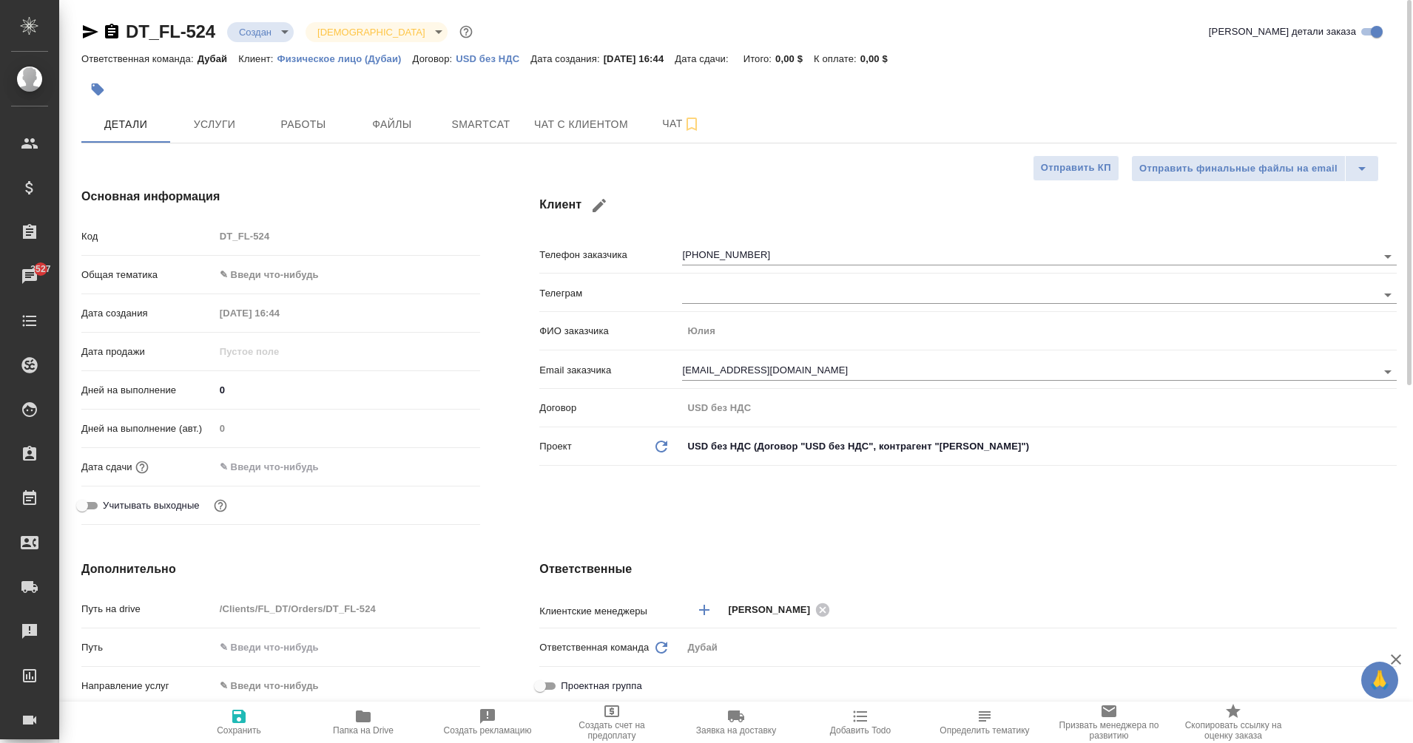
type textarea "x"
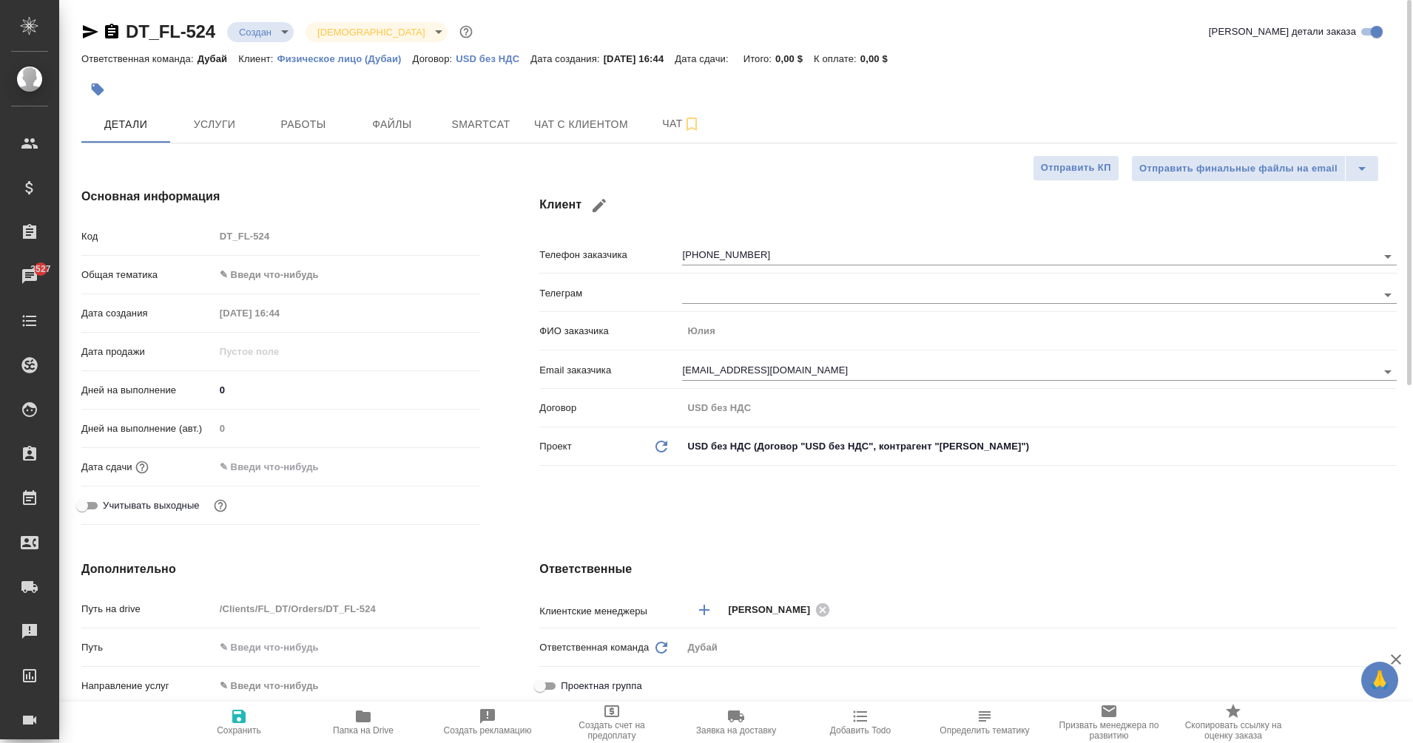
type textarea "x"
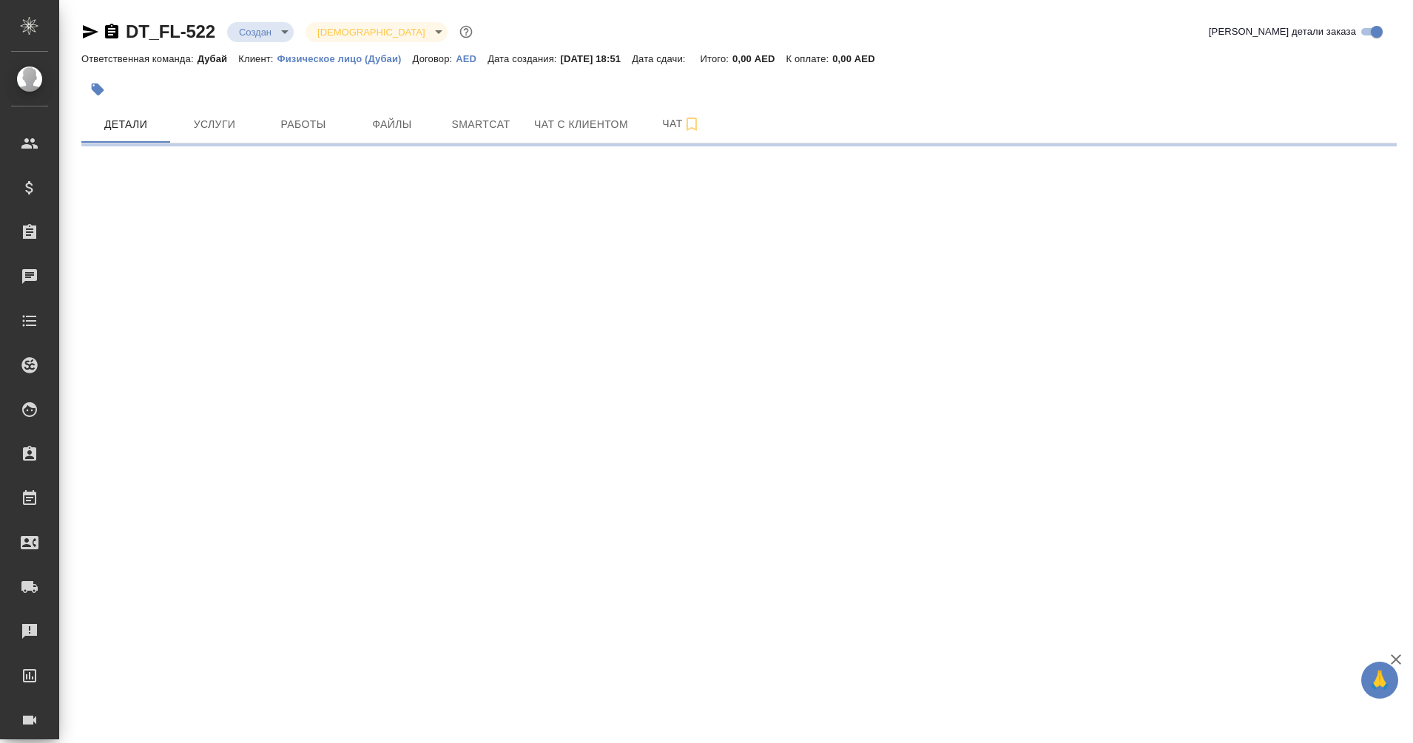
select select "RU"
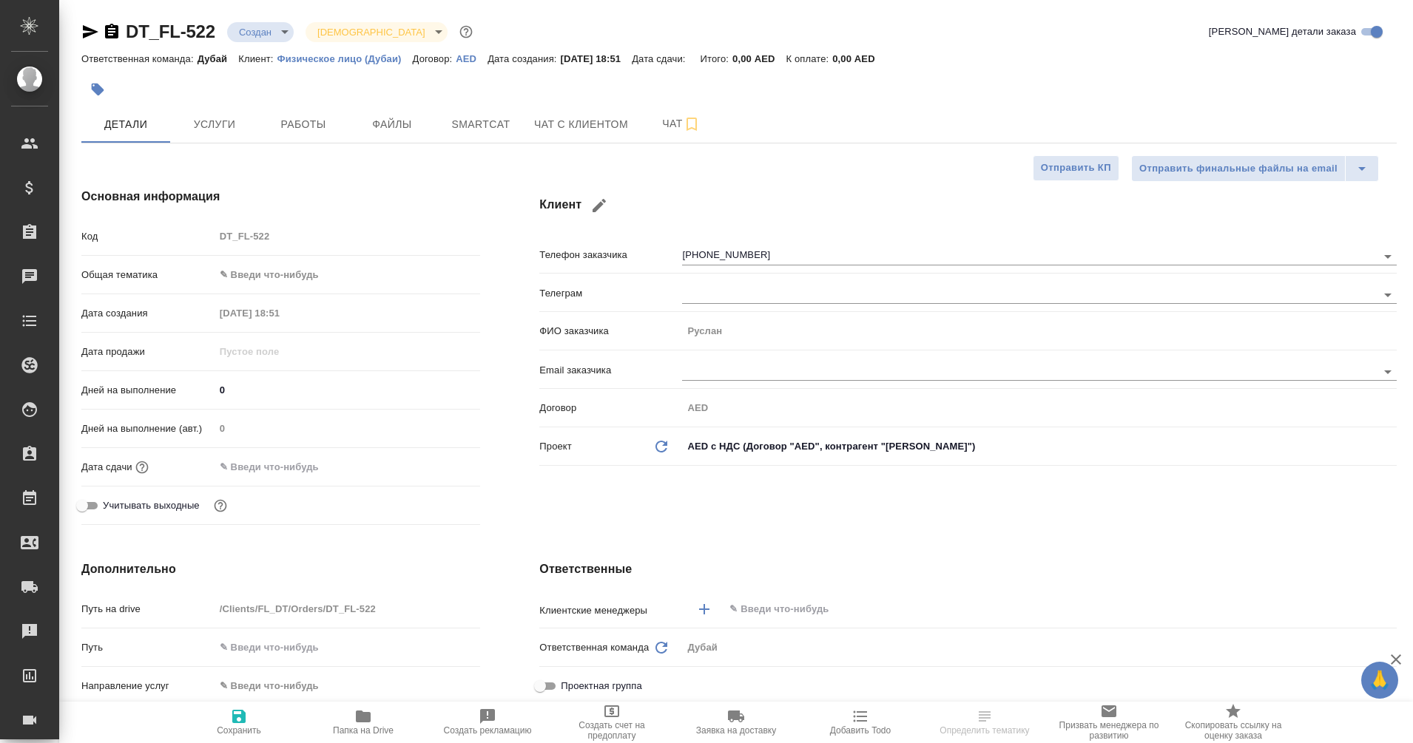
type textarea "x"
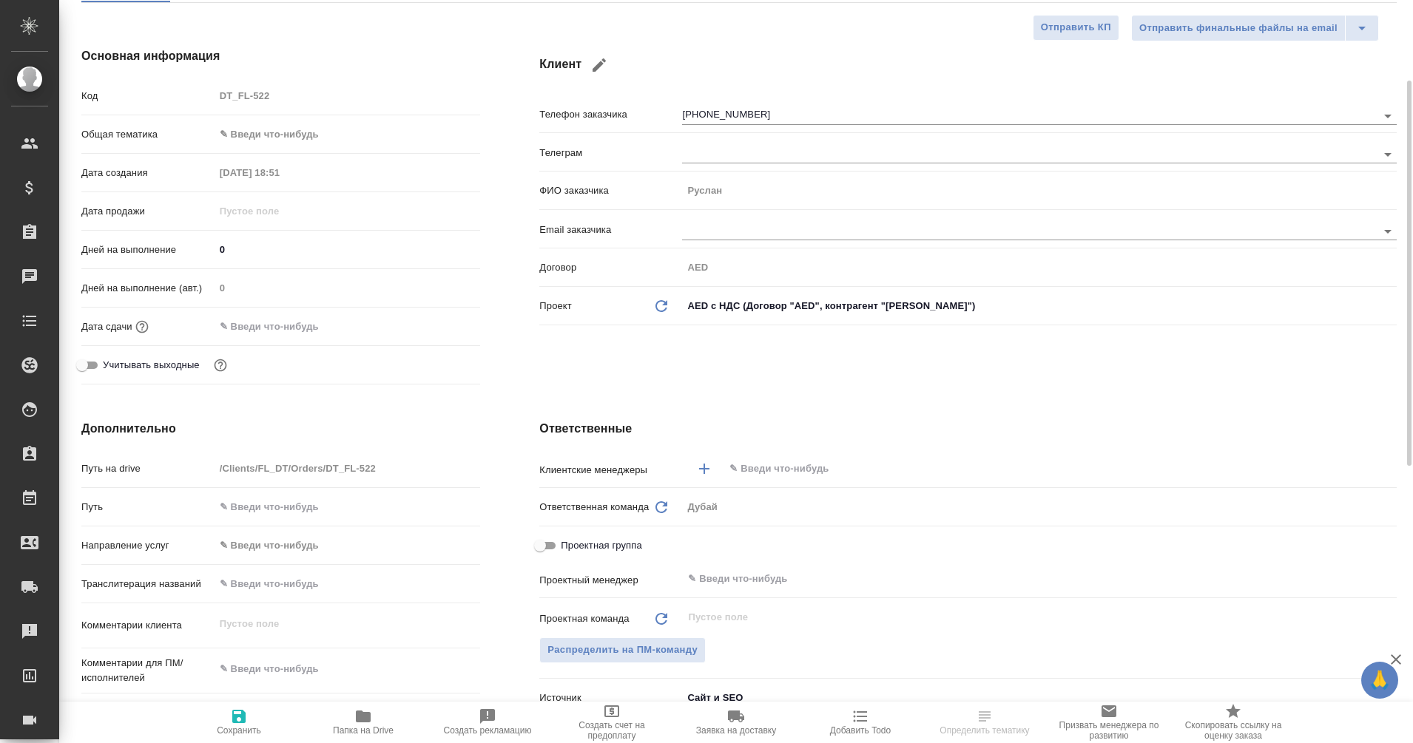
scroll to position [146, 0]
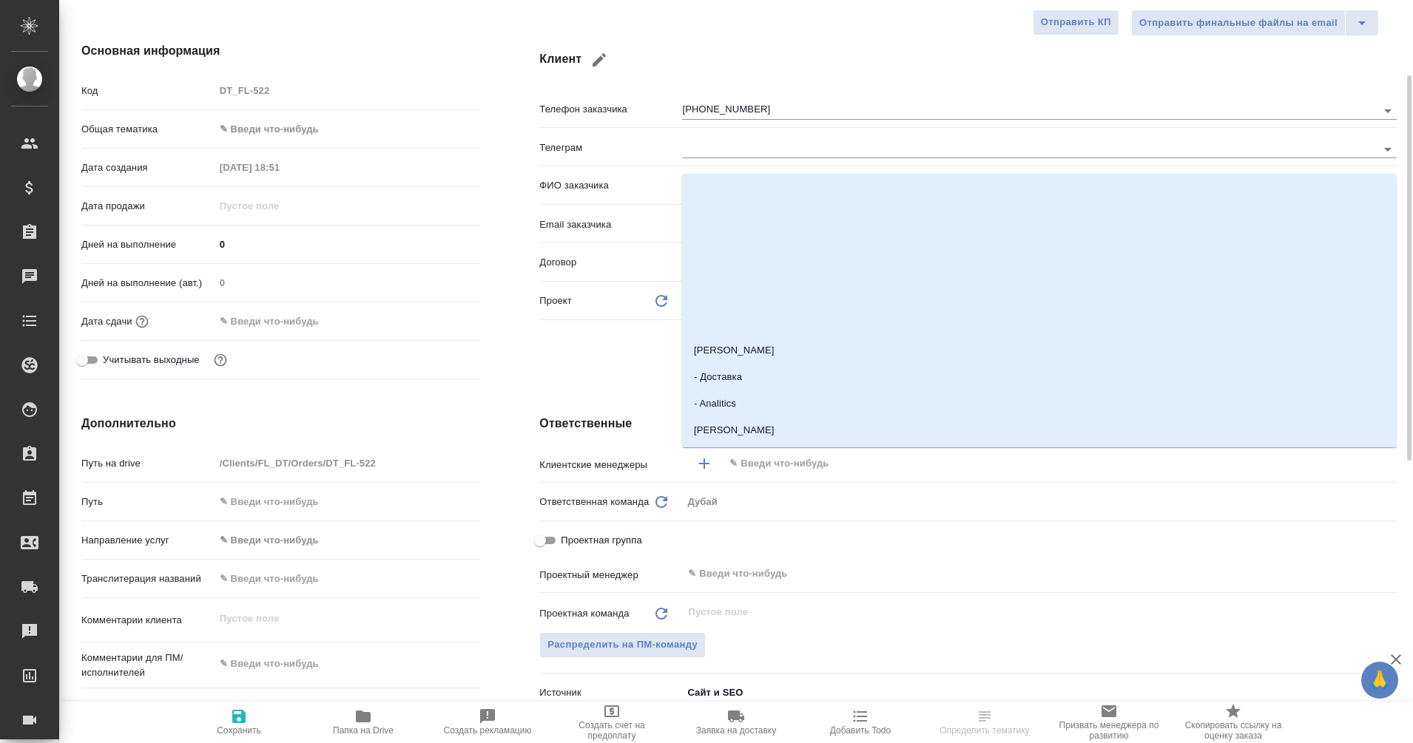
click at [755, 462] on input "text" at bounding box center [1035, 464] width 615 height 18
type input "еган"
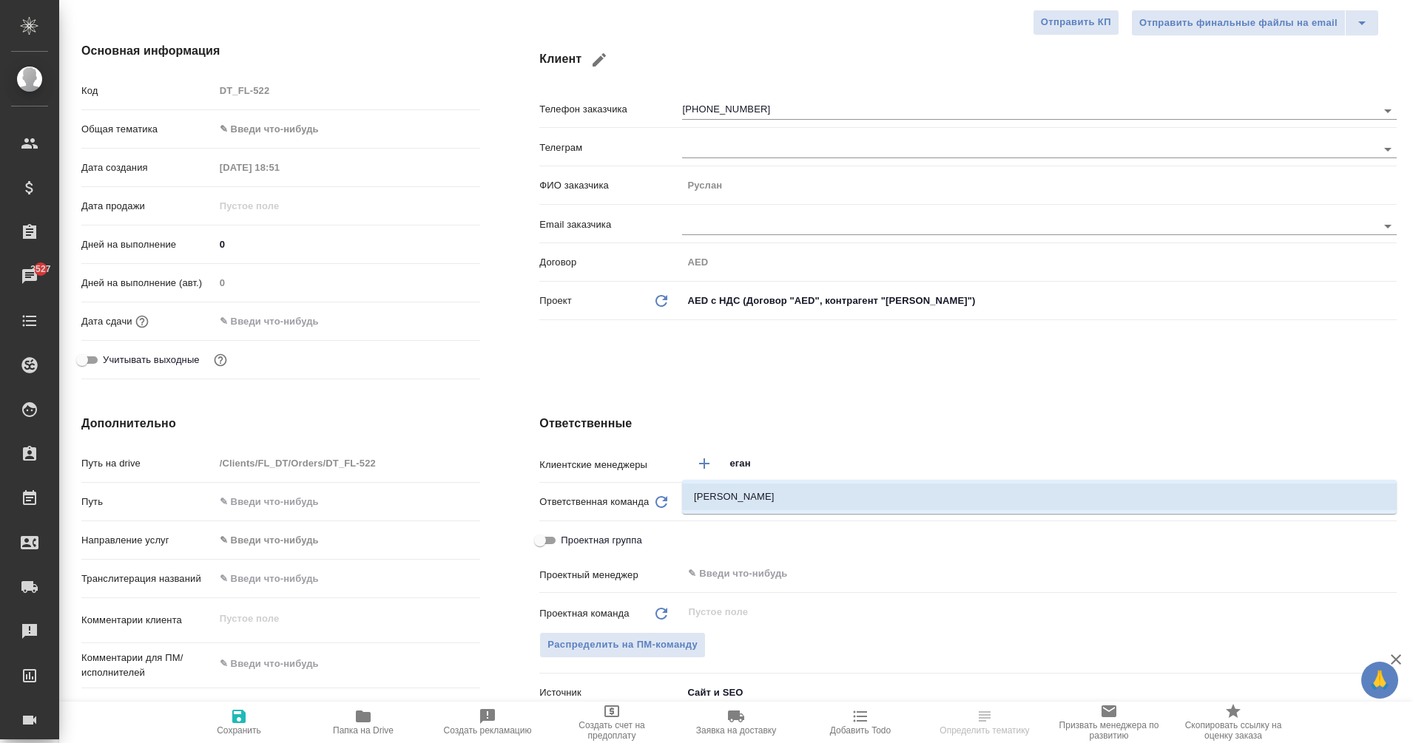
click at [782, 493] on li "Еганян Маргарита" at bounding box center [1039, 497] width 714 height 27
type textarea "x"
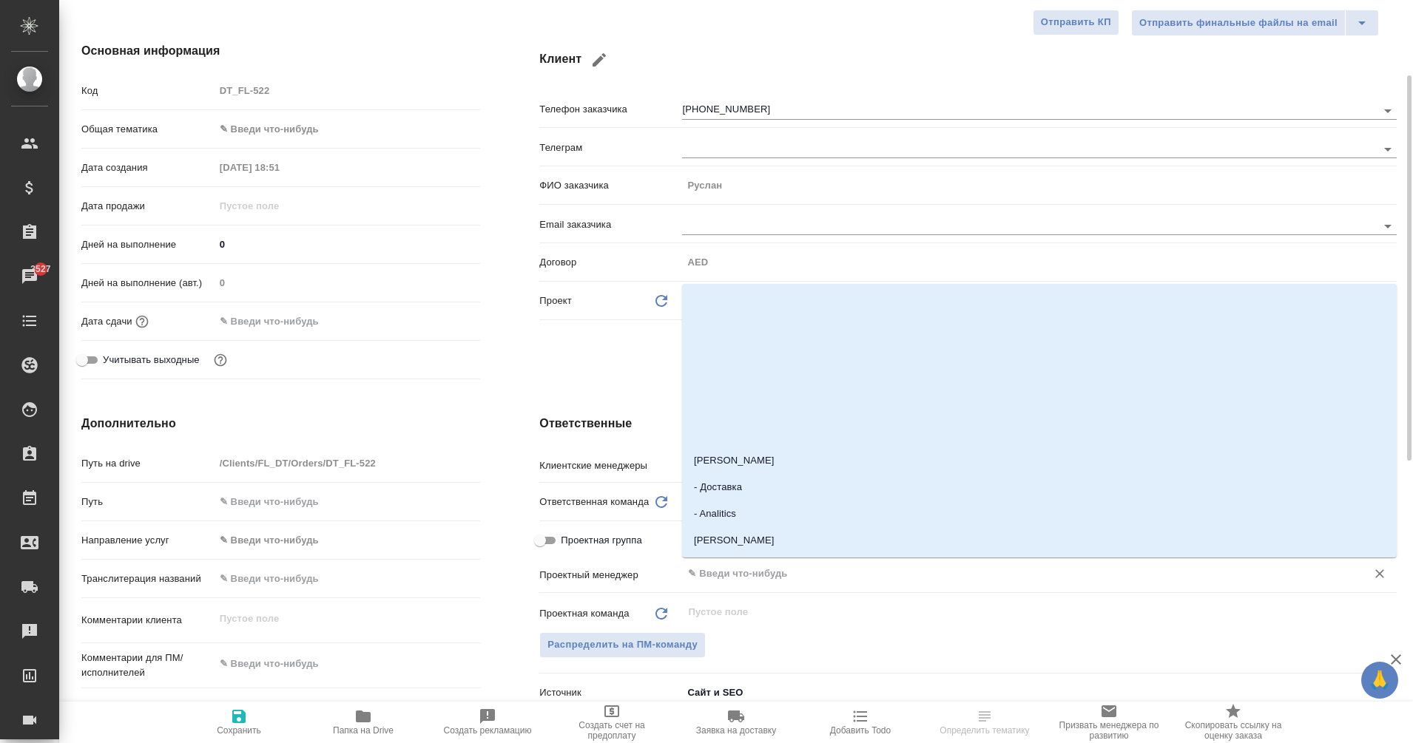
click at [714, 578] on input "text" at bounding box center [1014, 574] width 656 height 18
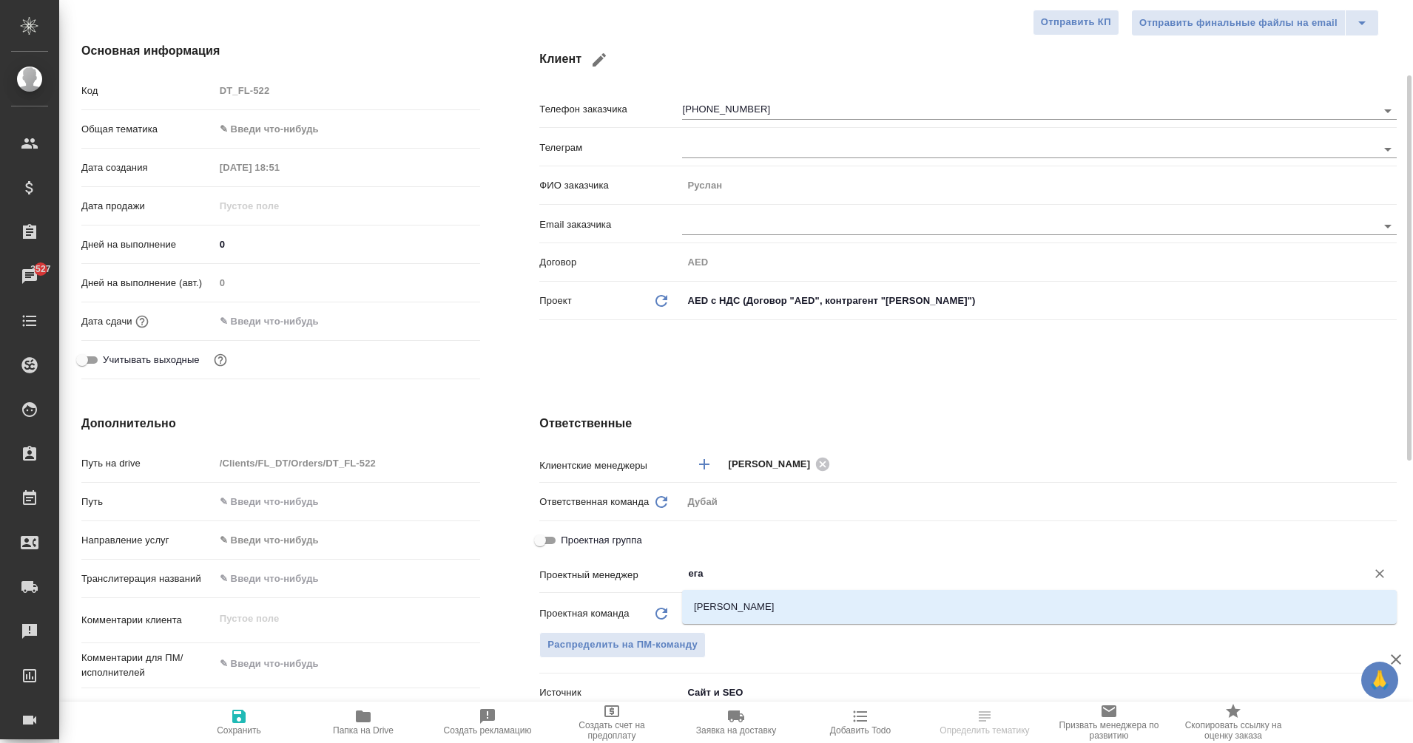
type input "еган"
click at [775, 598] on li "Еганян Маргарита" at bounding box center [1039, 607] width 714 height 27
type textarea "x"
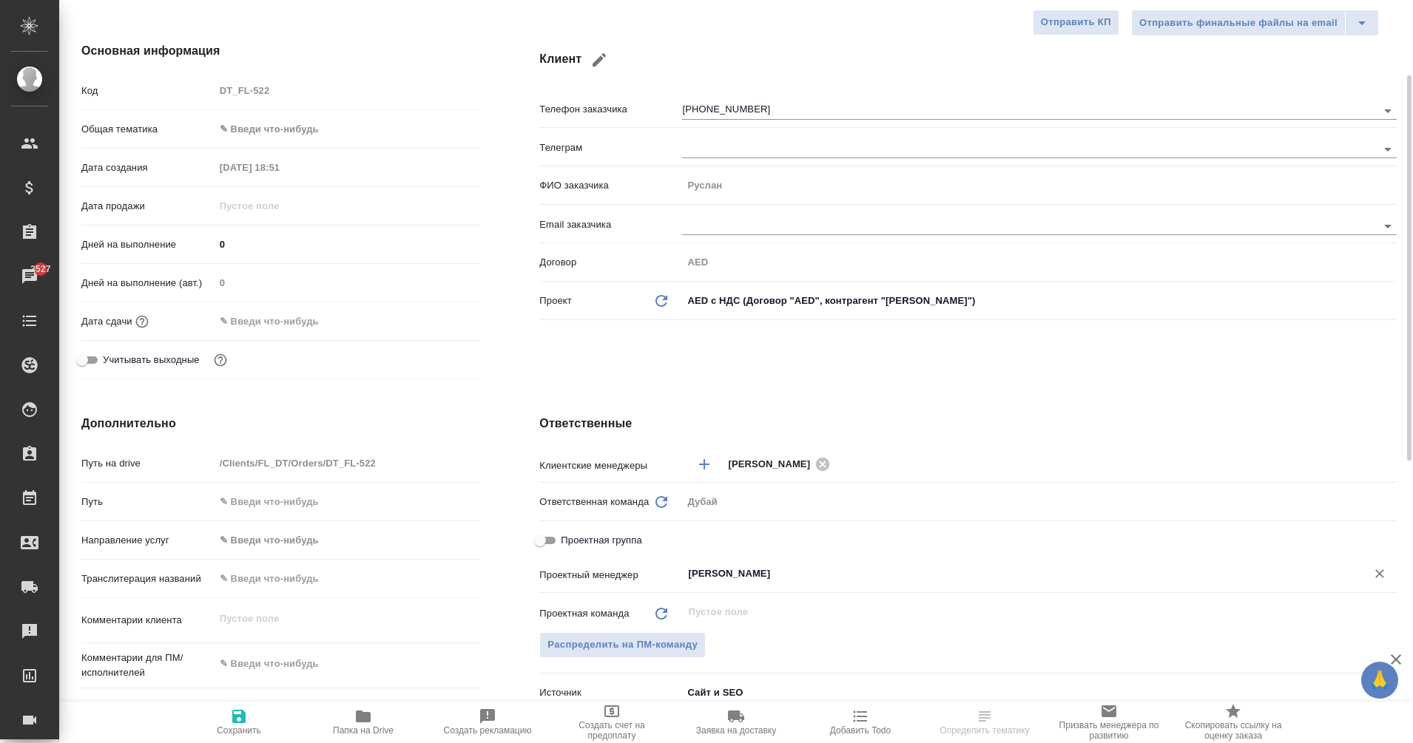
type input "Еганян Маргарита"
click at [237, 723] on icon "button" at bounding box center [238, 716] width 13 height 13
type textarea "x"
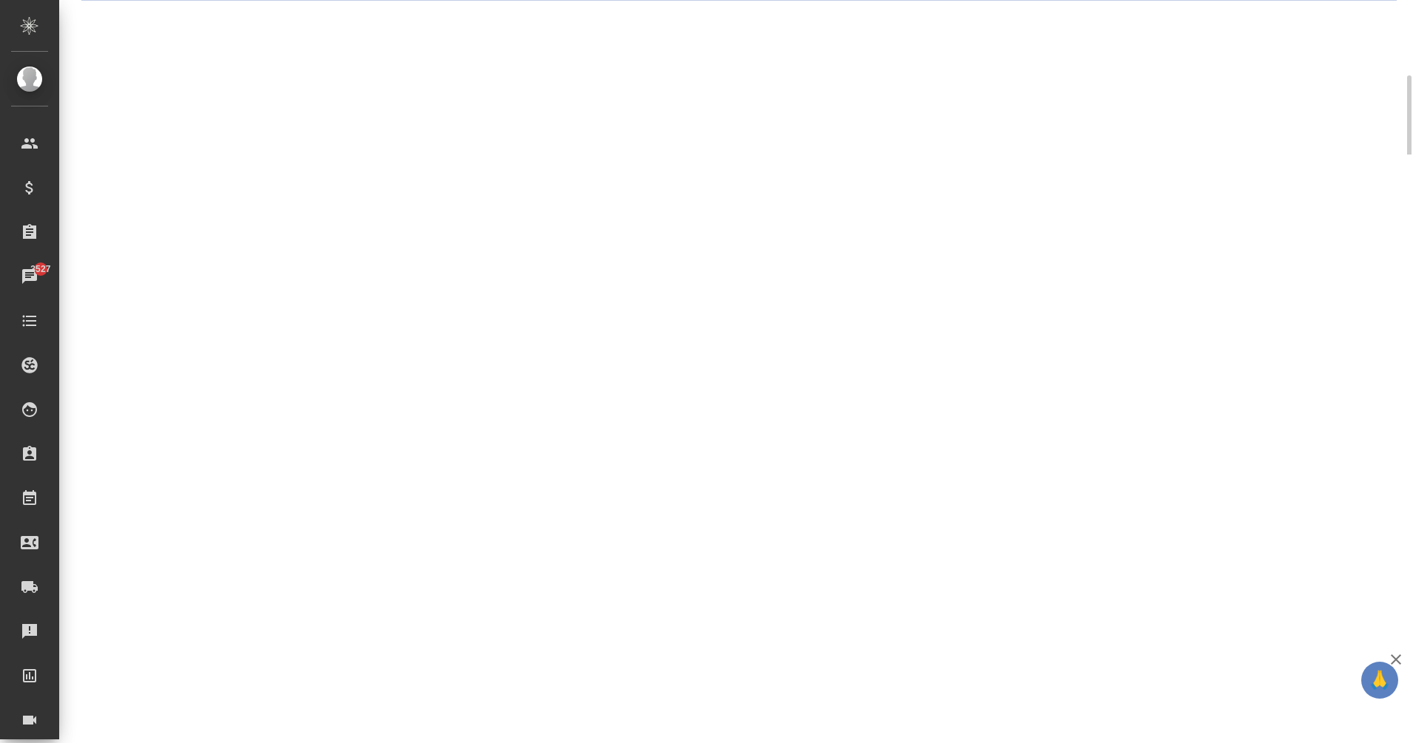
select select "RU"
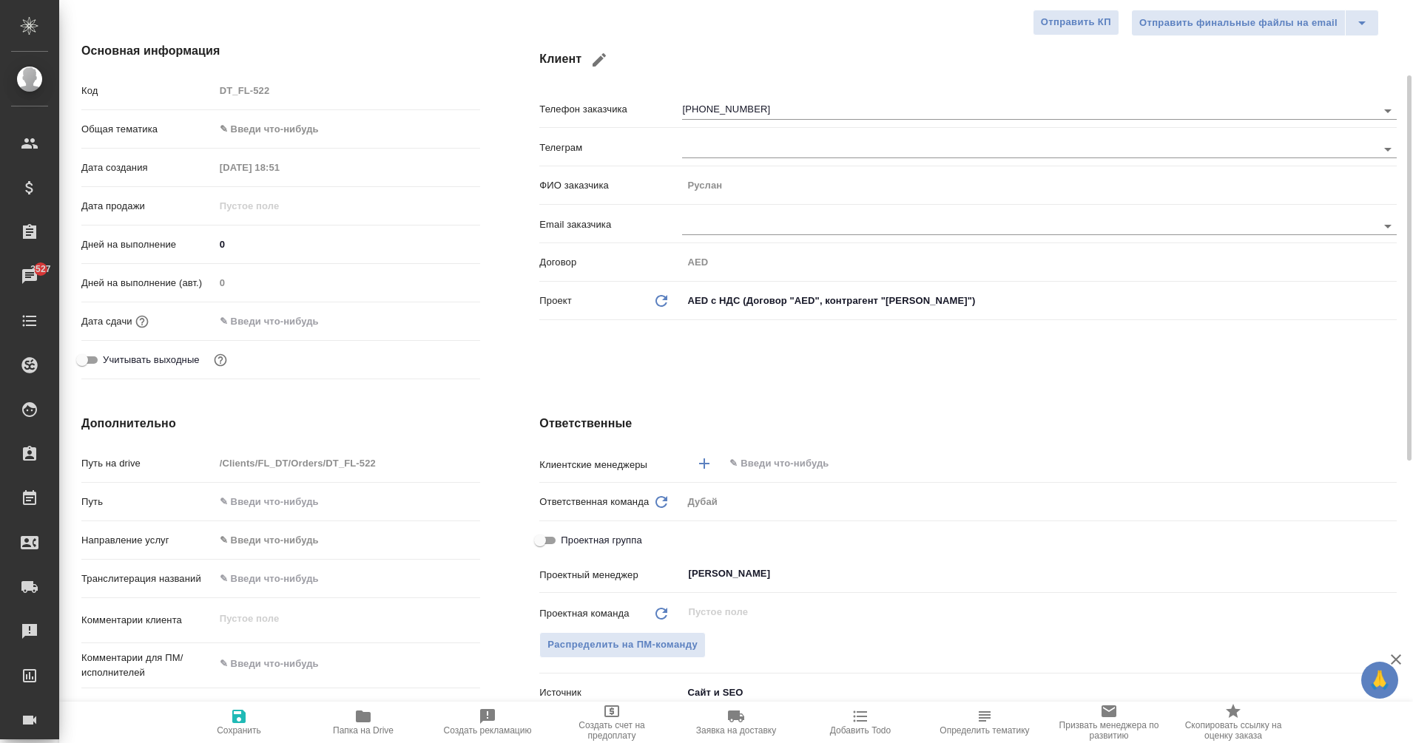
type textarea "x"
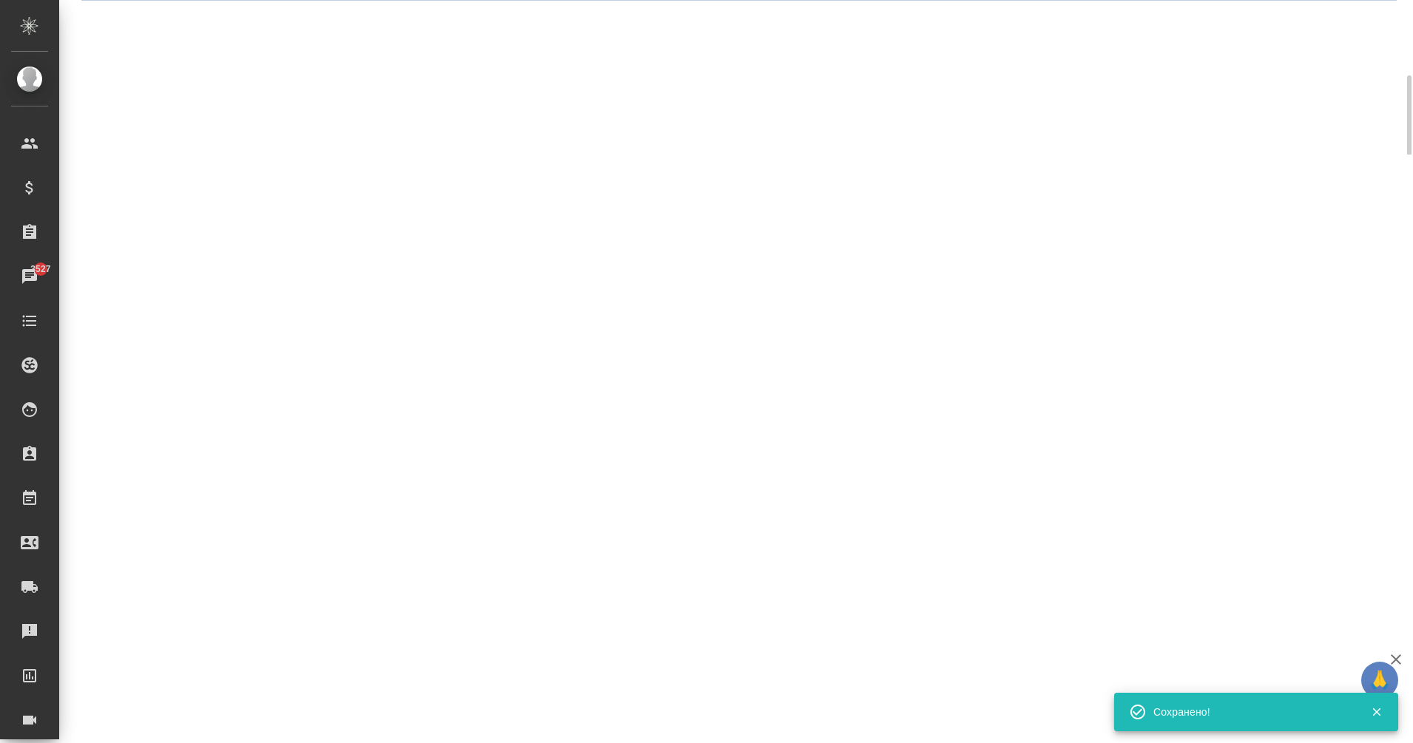
select select "RU"
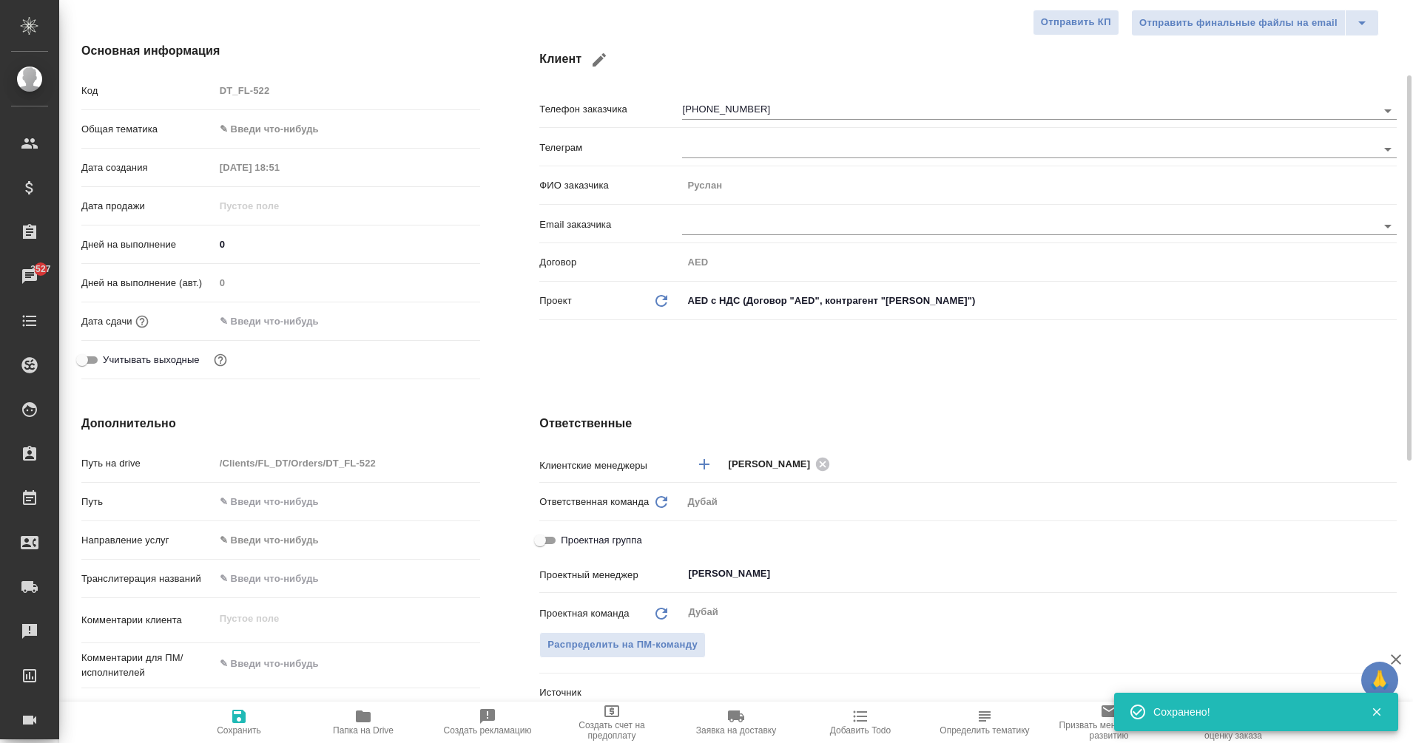
type textarea "x"
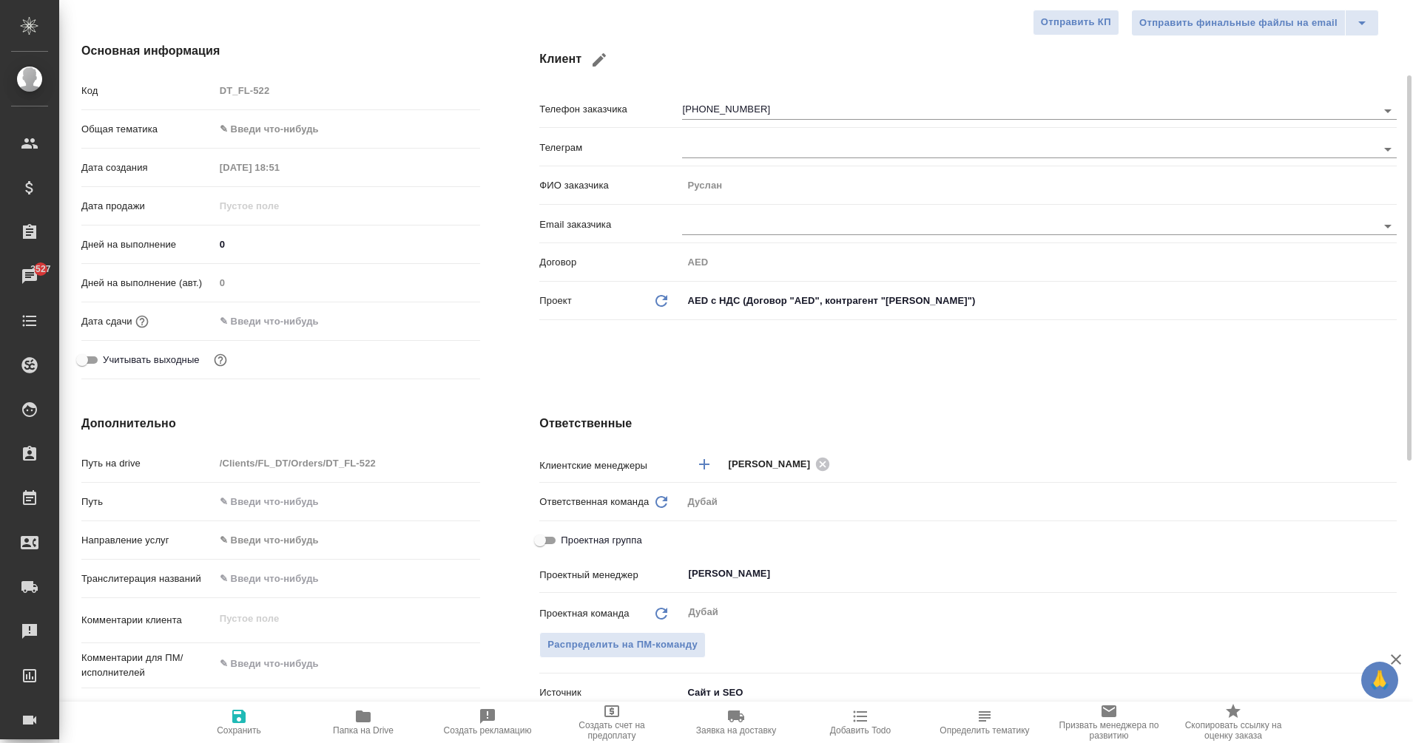
type textarea "x"
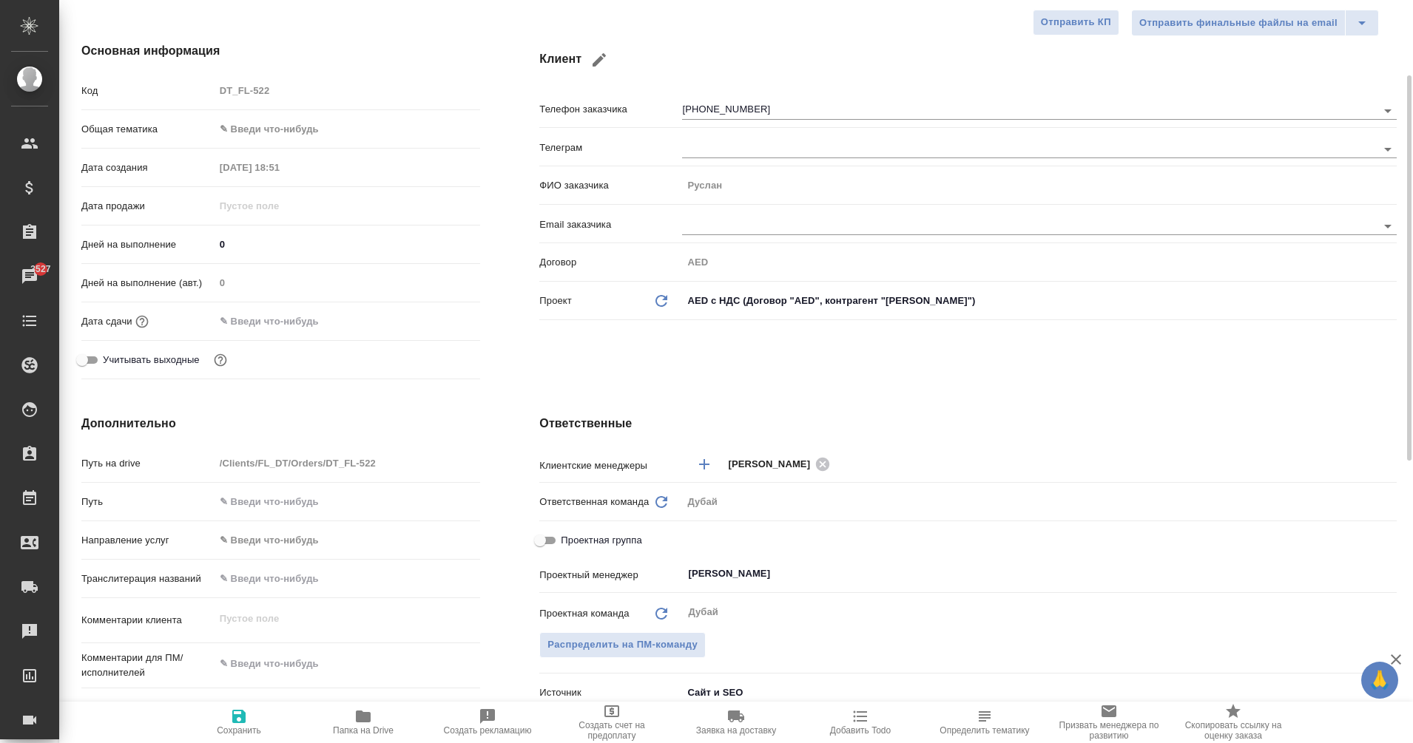
type textarea "x"
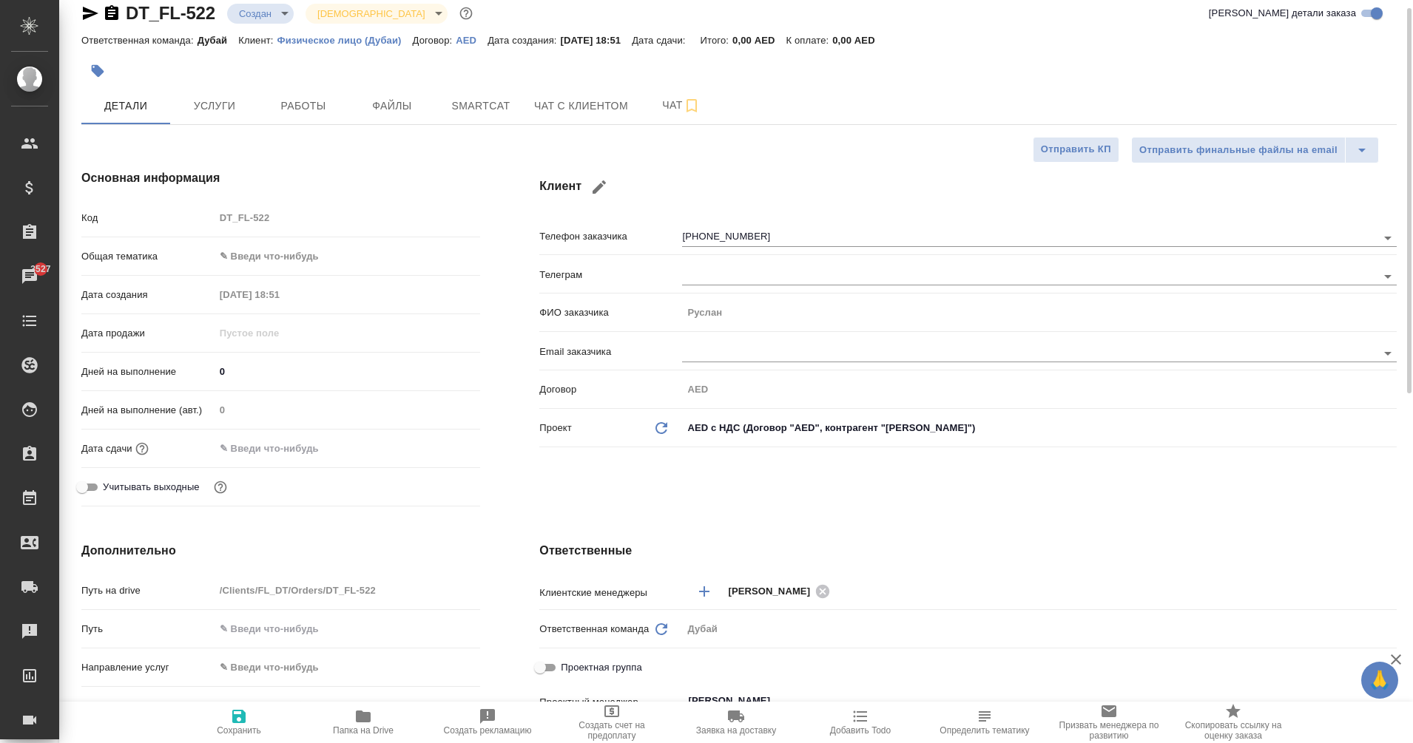
scroll to position [18, 0]
type textarea "x"
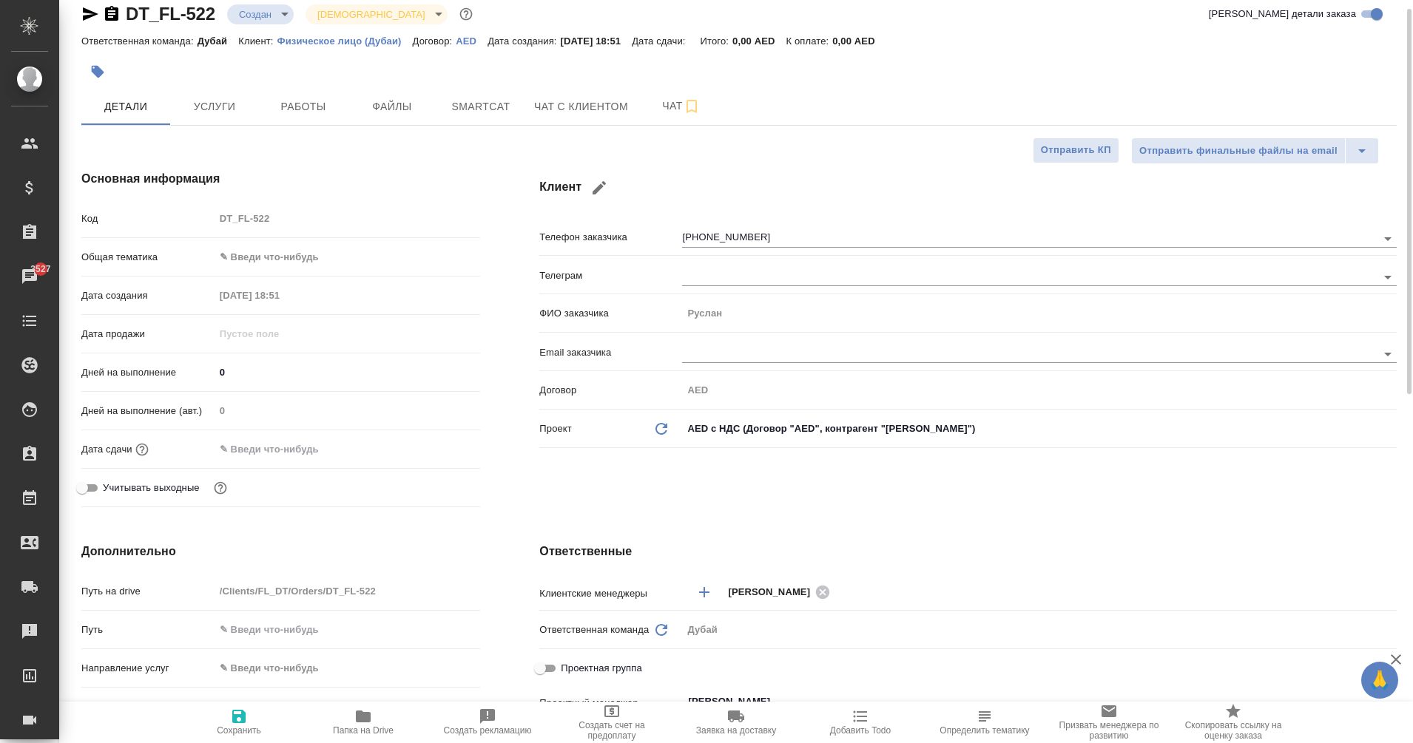
type textarea "x"
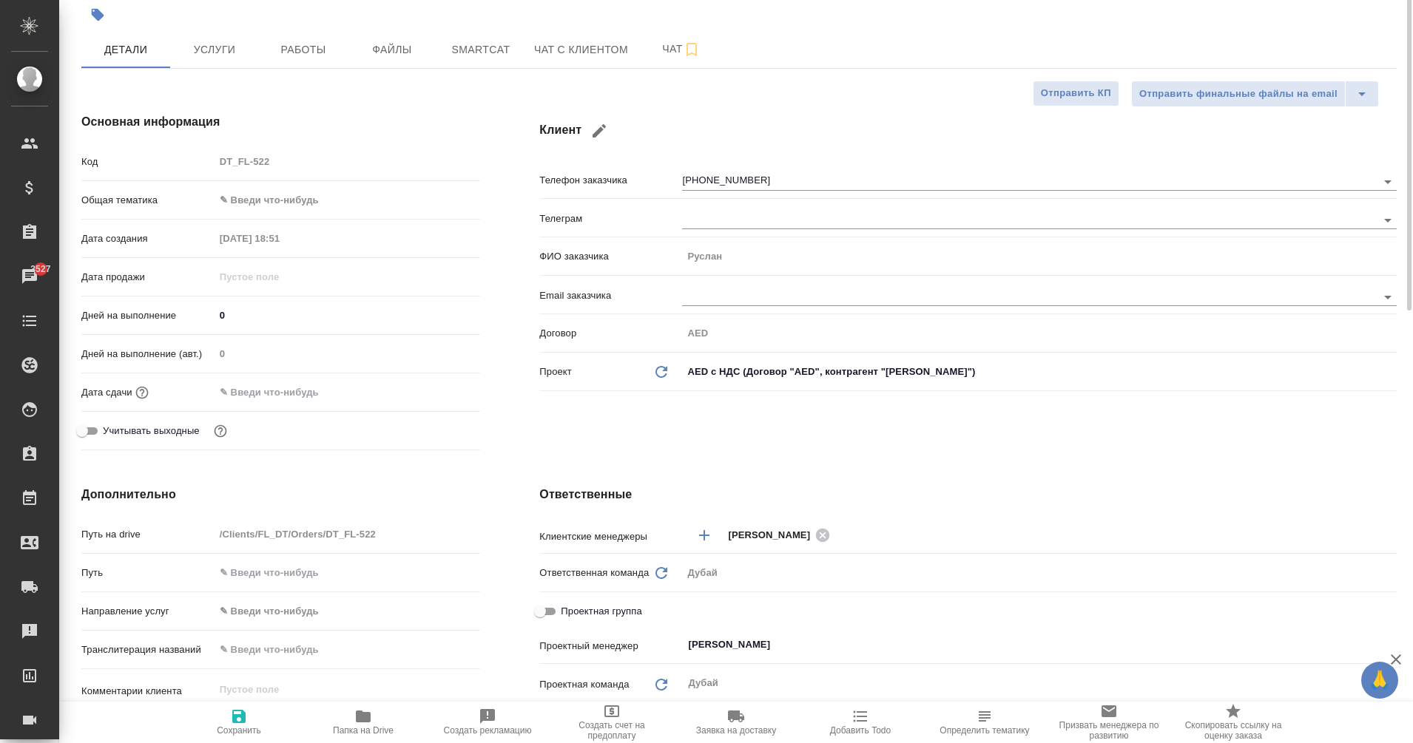
scroll to position [0, 0]
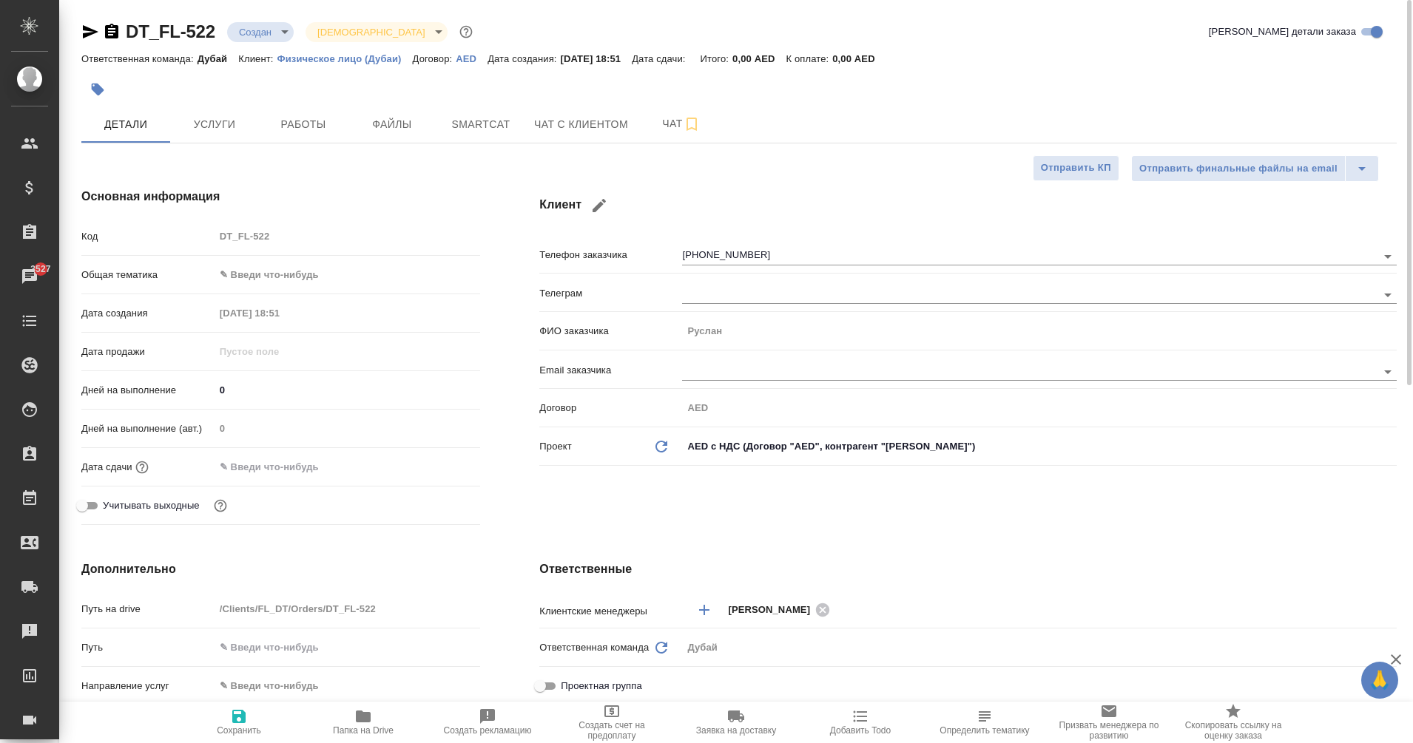
type textarea "x"
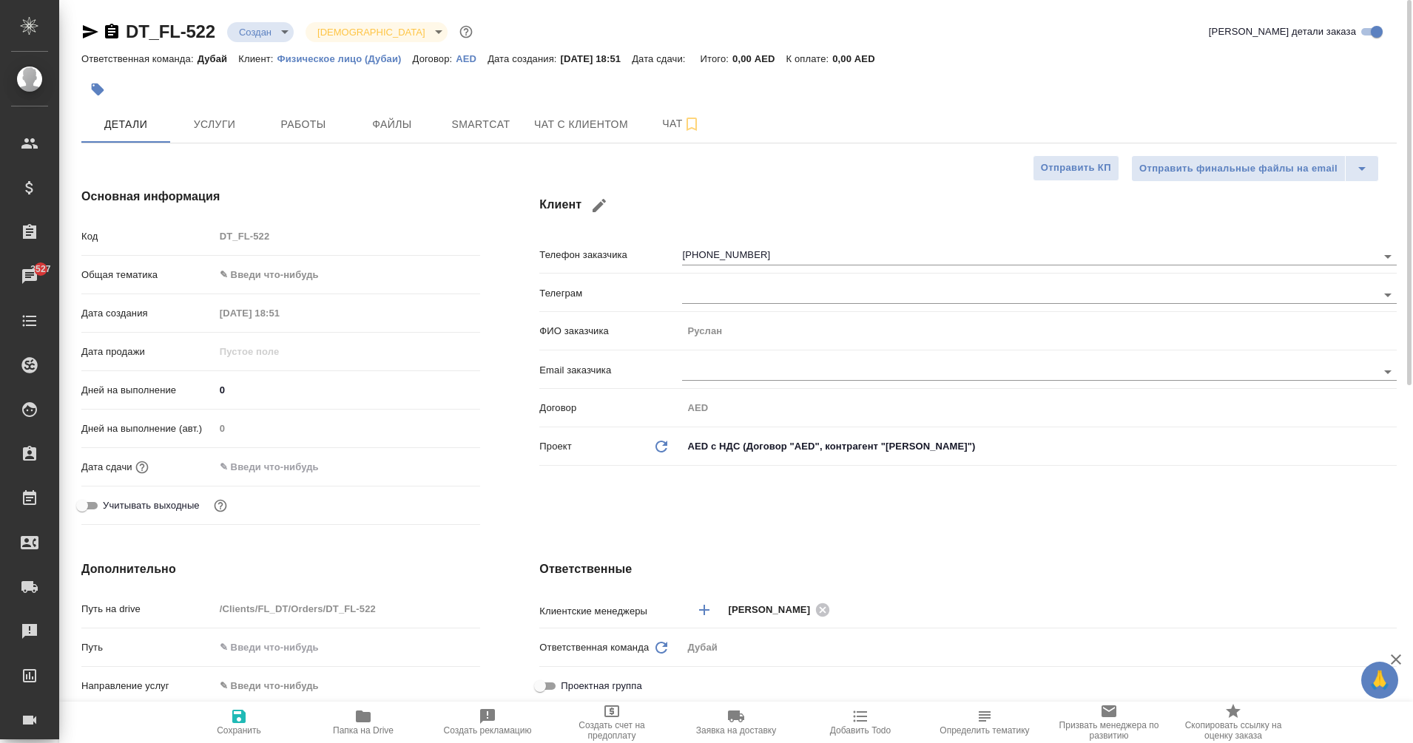
type textarea "x"
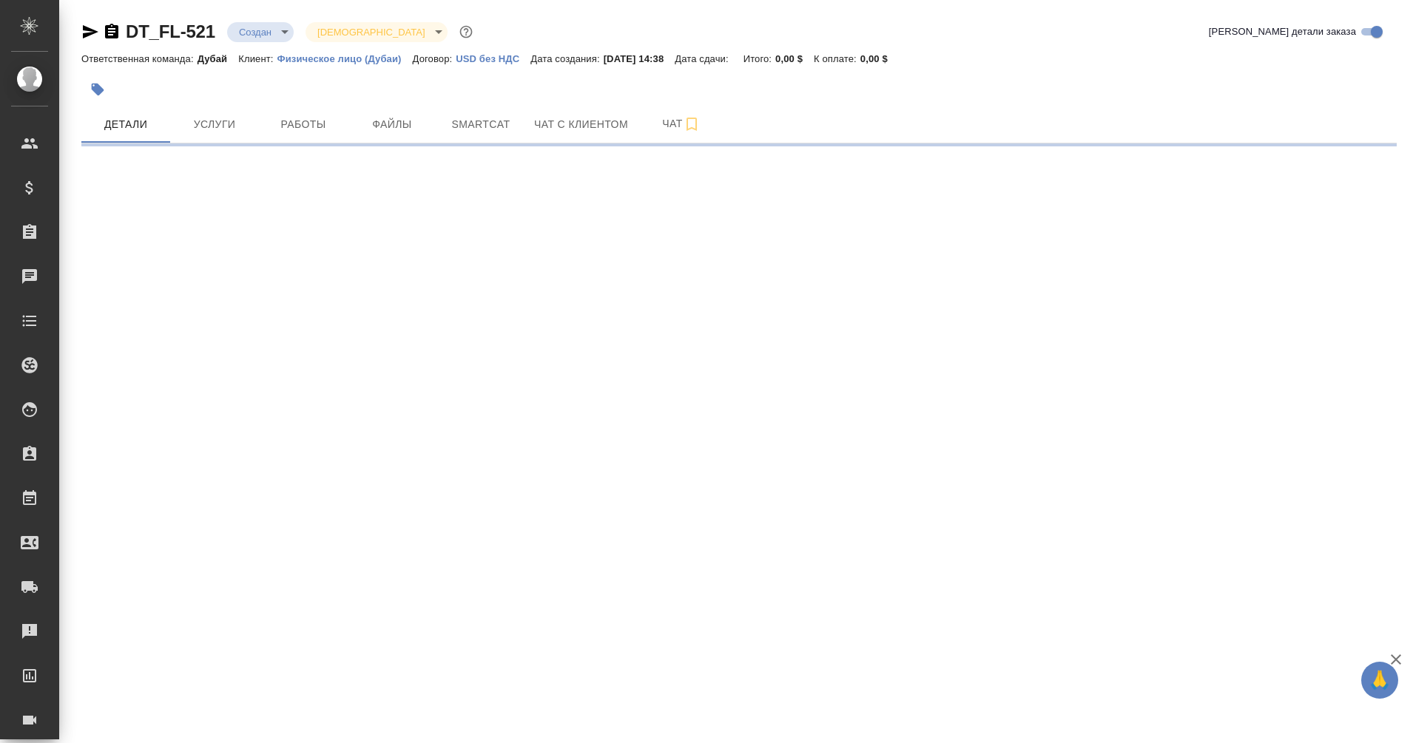
select select "RU"
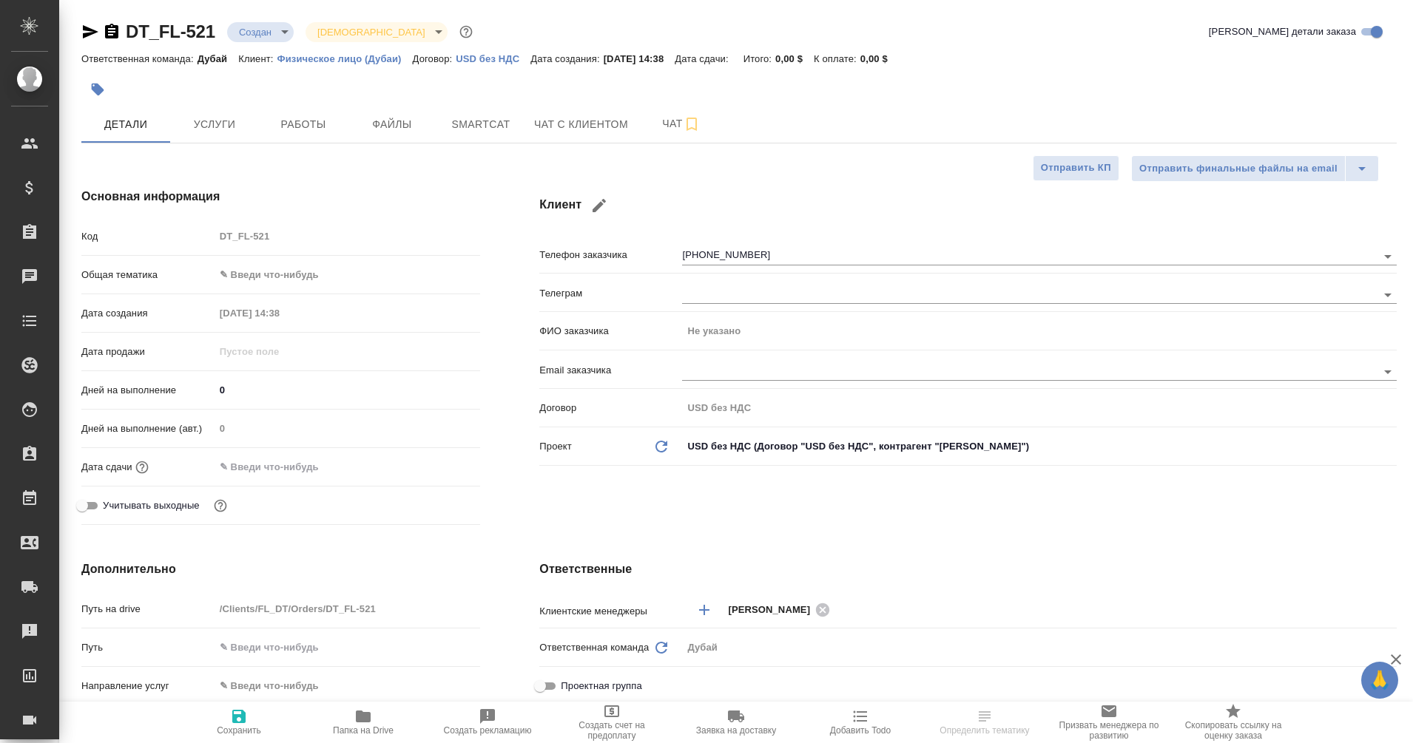
type textarea "x"
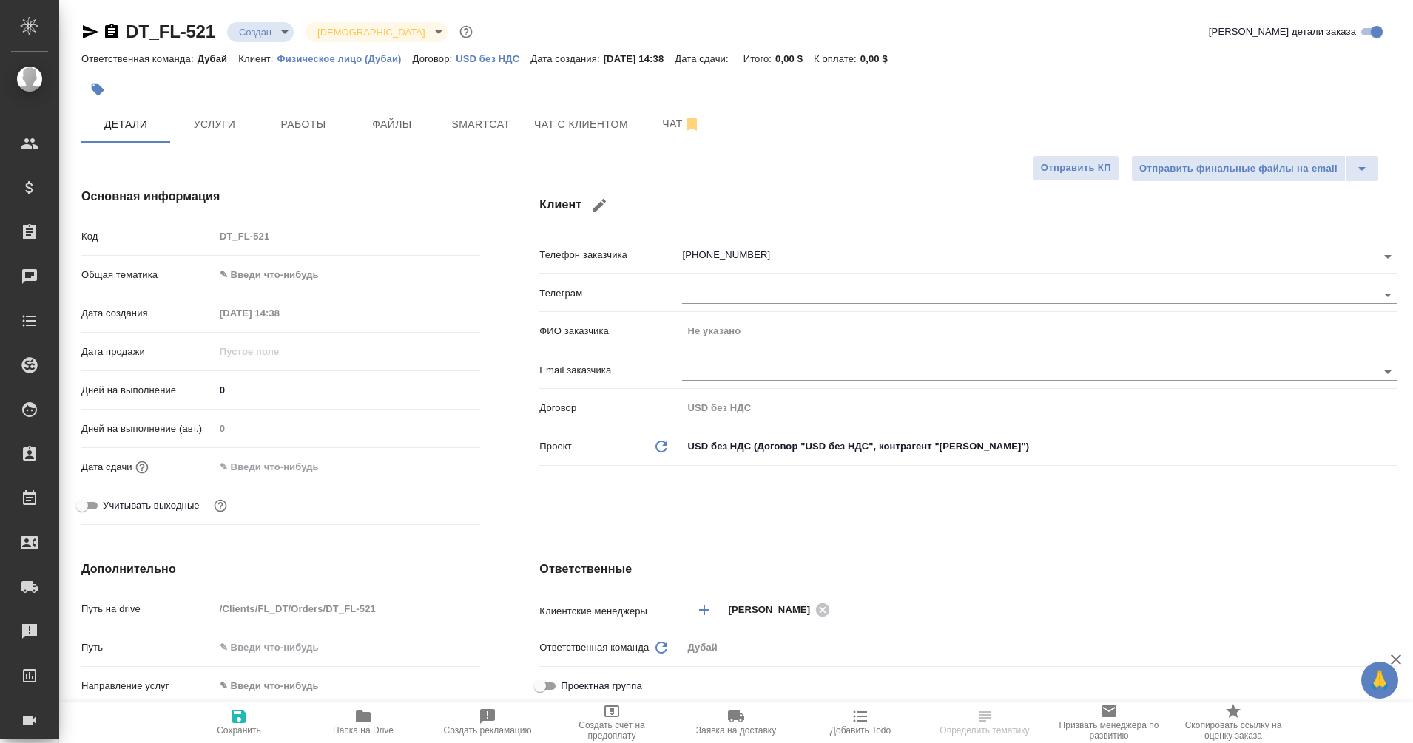
type textarea "x"
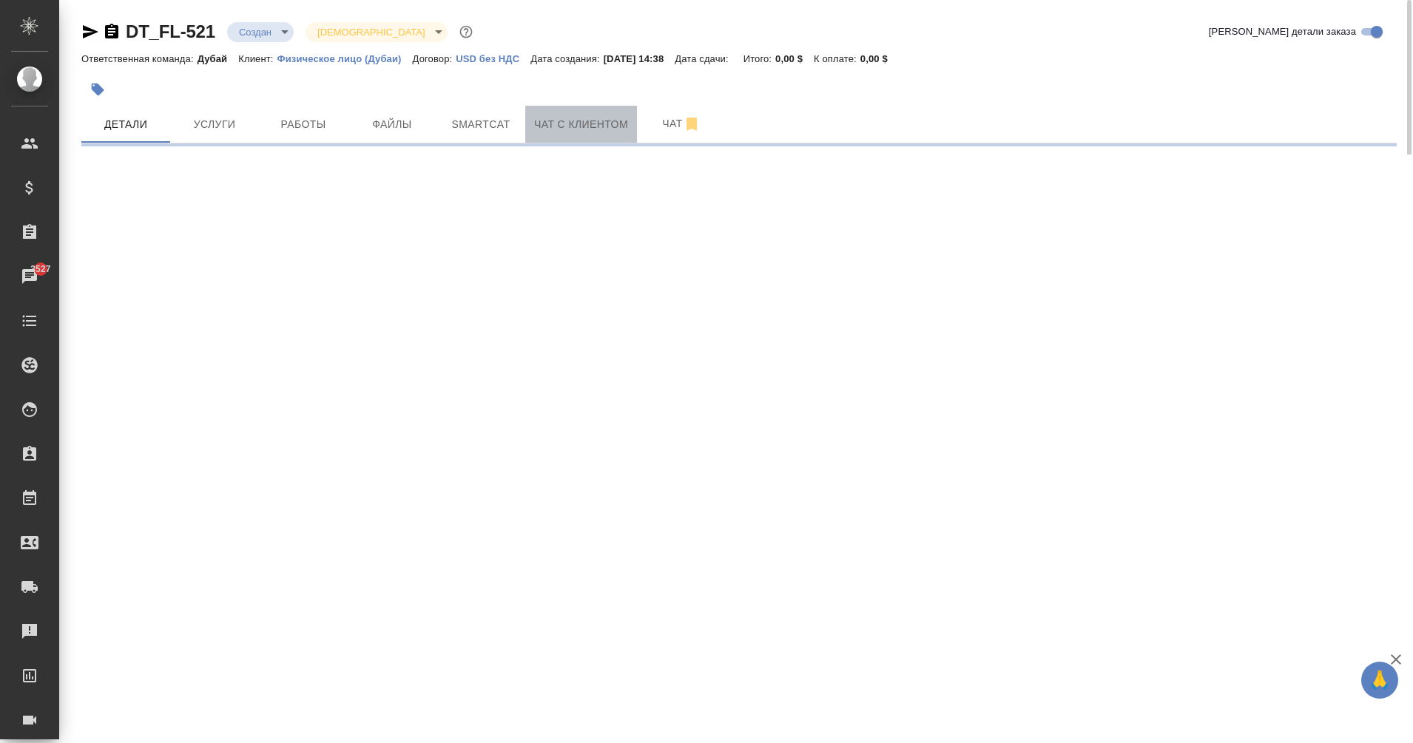
click at [561, 129] on span "Чат с клиентом" at bounding box center [581, 124] width 94 height 18
select select "RU"
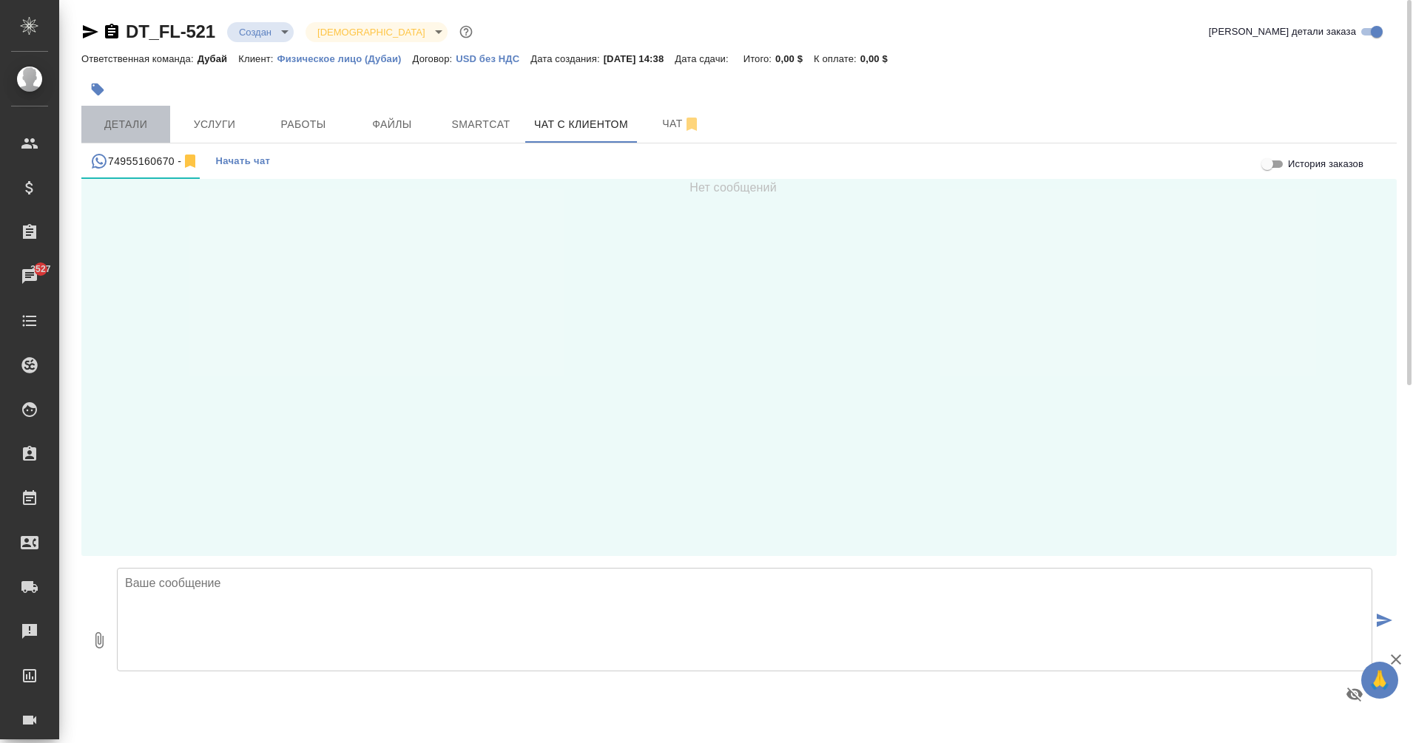
click at [124, 119] on span "Детали" at bounding box center [125, 124] width 71 height 18
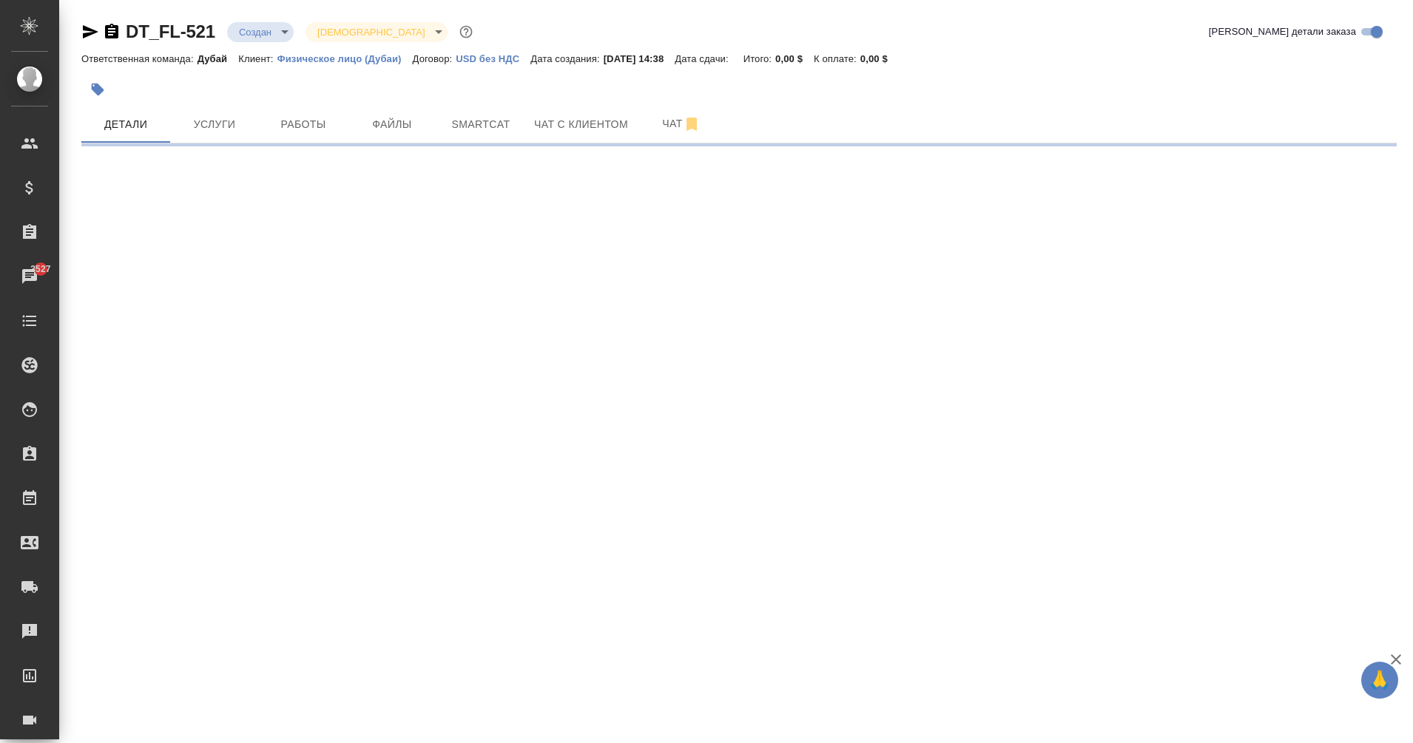
select select "RU"
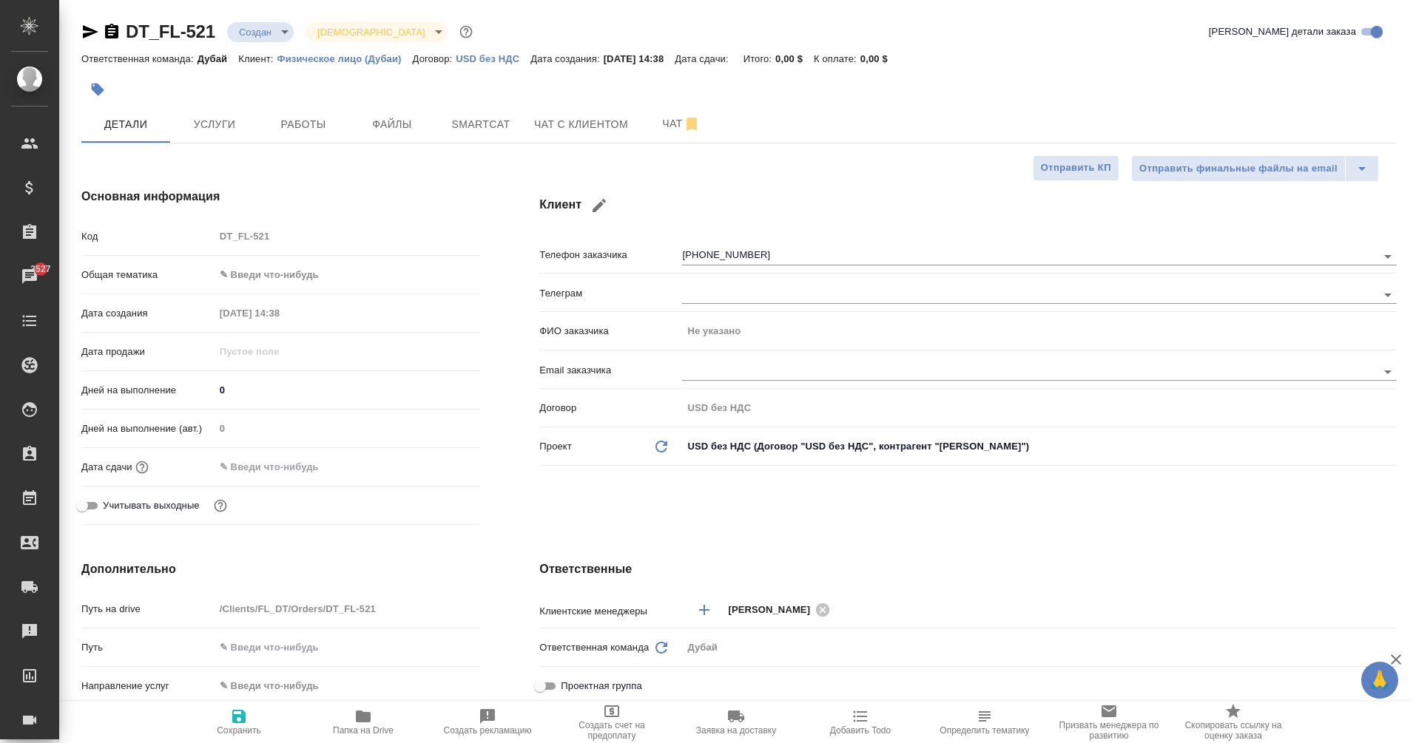
type textarea "x"
click at [834, 611] on div "[PERSON_NAME]" at bounding box center [781, 610] width 107 height 18
click at [828, 609] on icon at bounding box center [822, 610] width 16 height 16
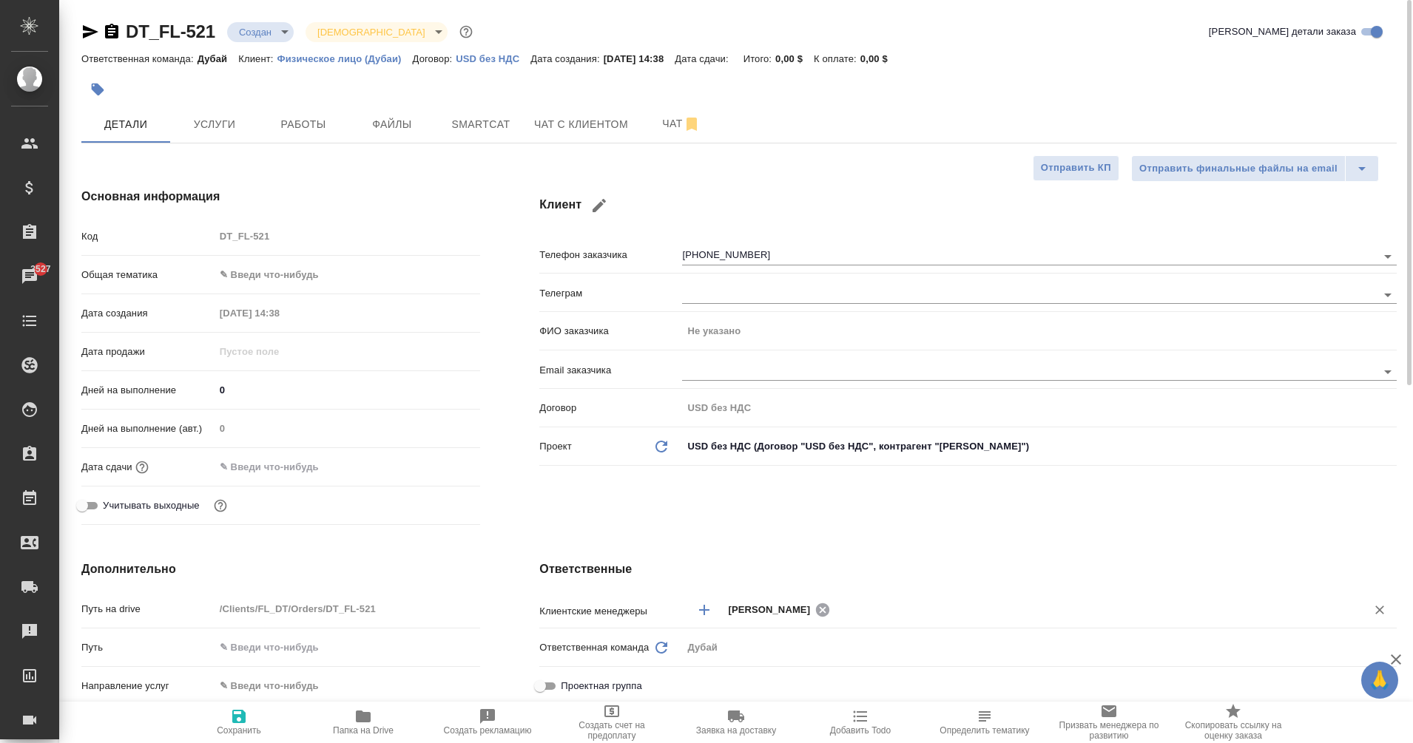
type textarea "x"
click at [752, 610] on input "text" at bounding box center [1035, 610] width 615 height 18
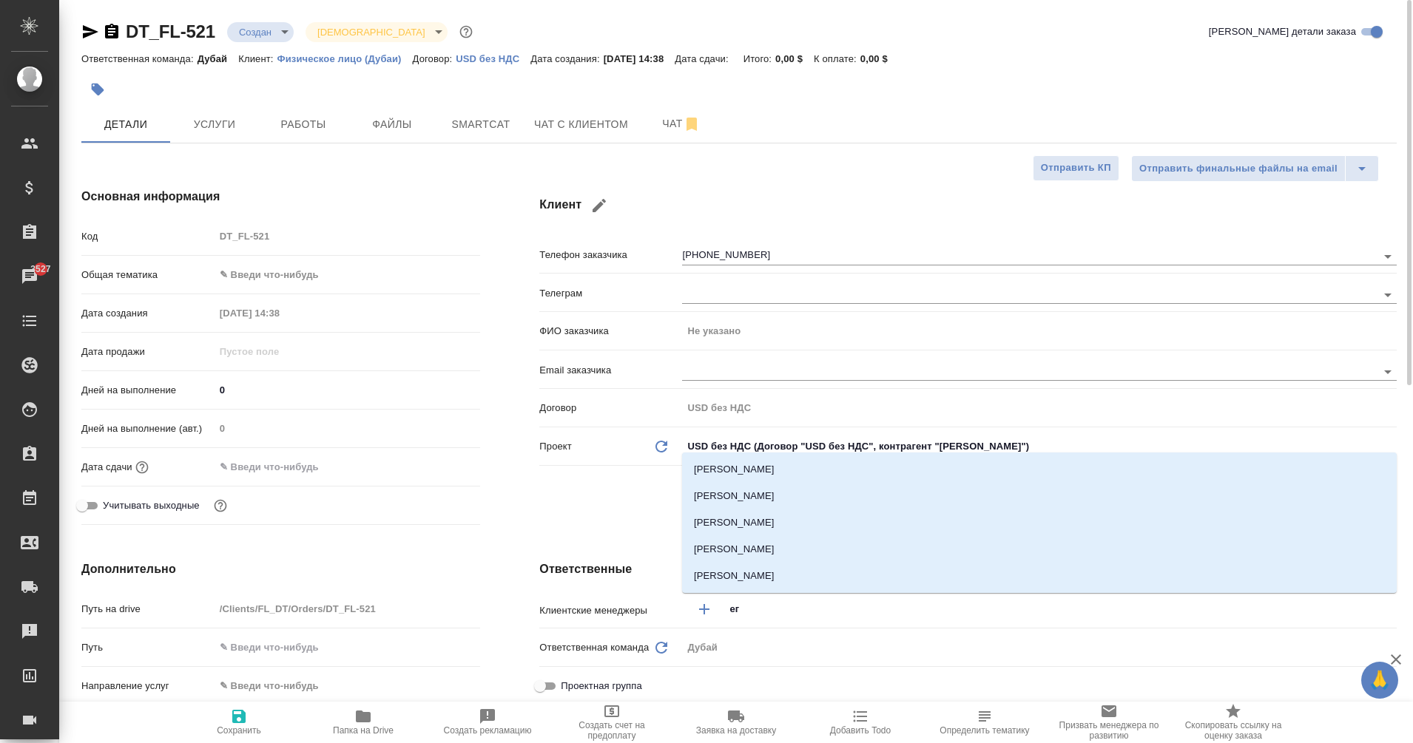
type input "е"
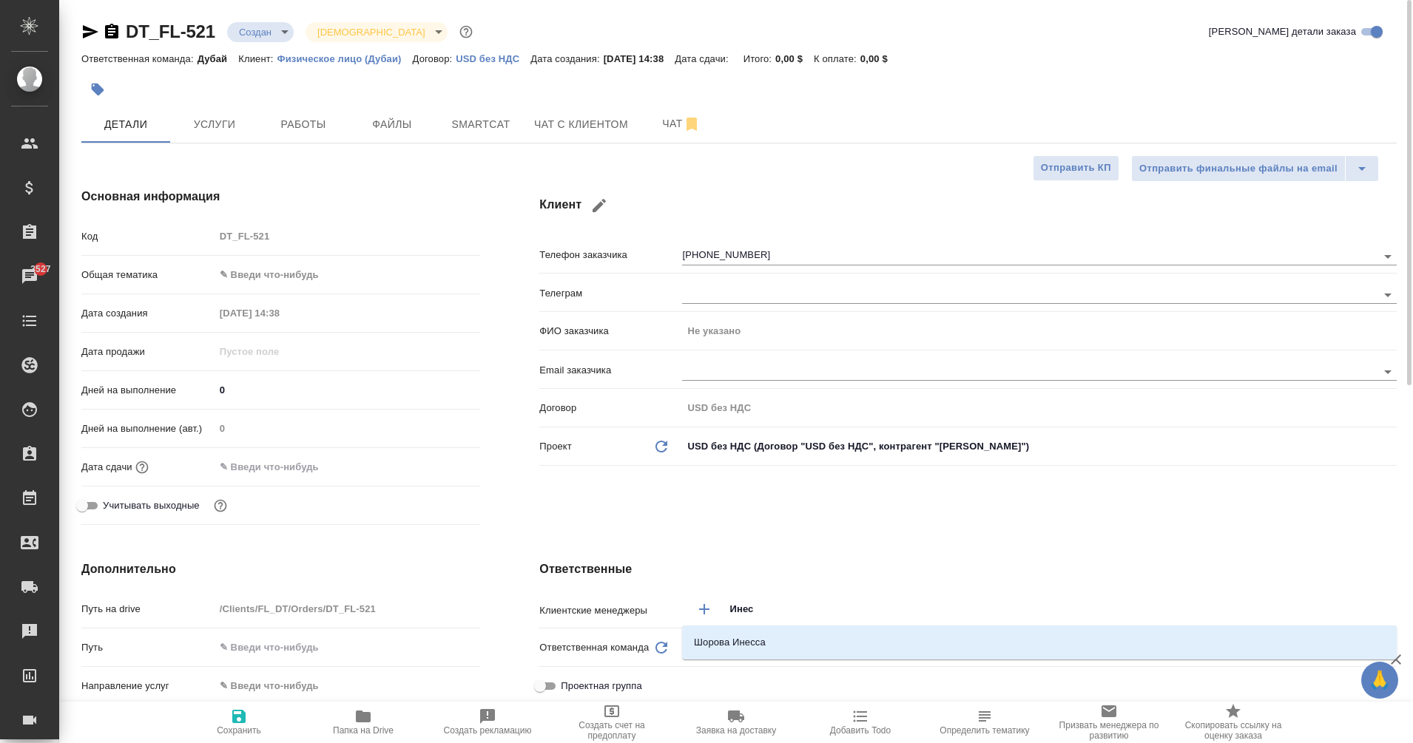
type input "Инесс"
click at [787, 632] on li "Шорова Инесса" at bounding box center [1039, 642] width 714 height 27
type textarea "x"
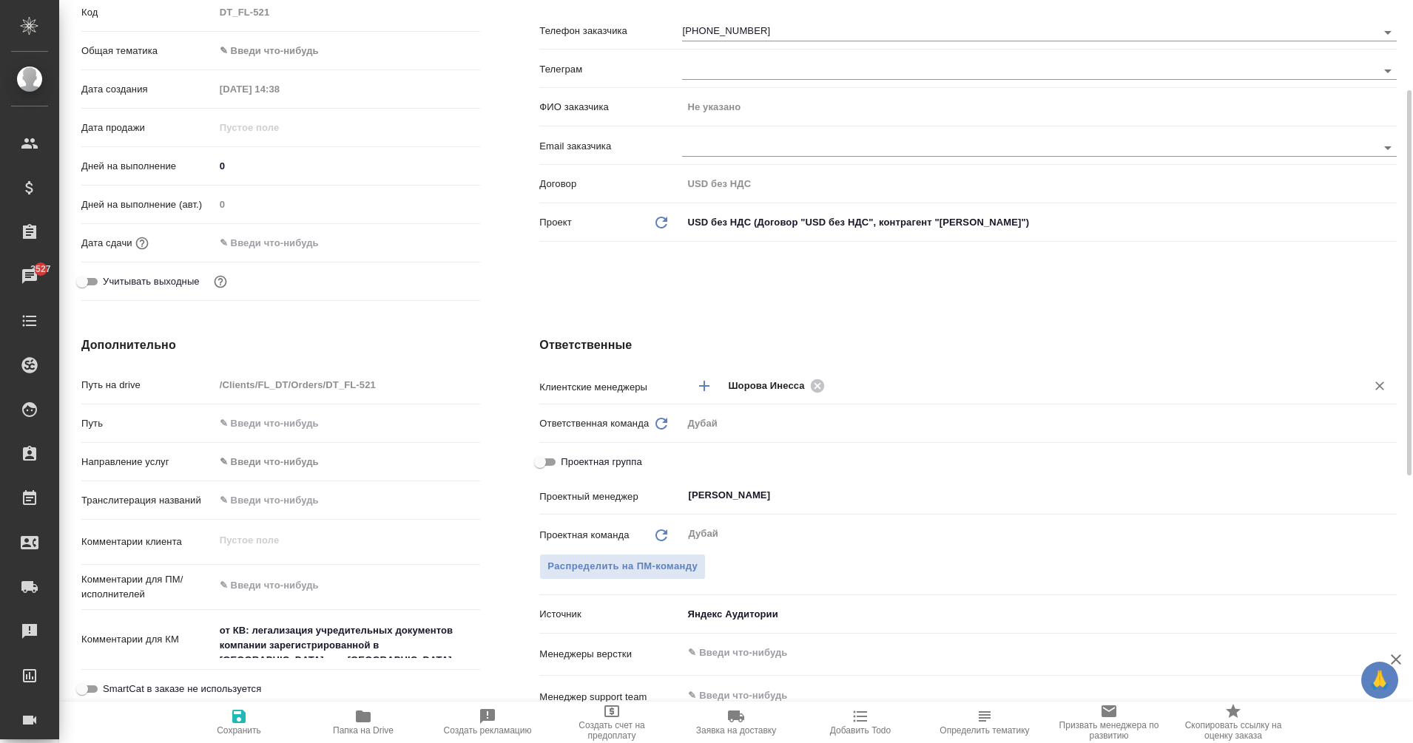
scroll to position [229, 0]
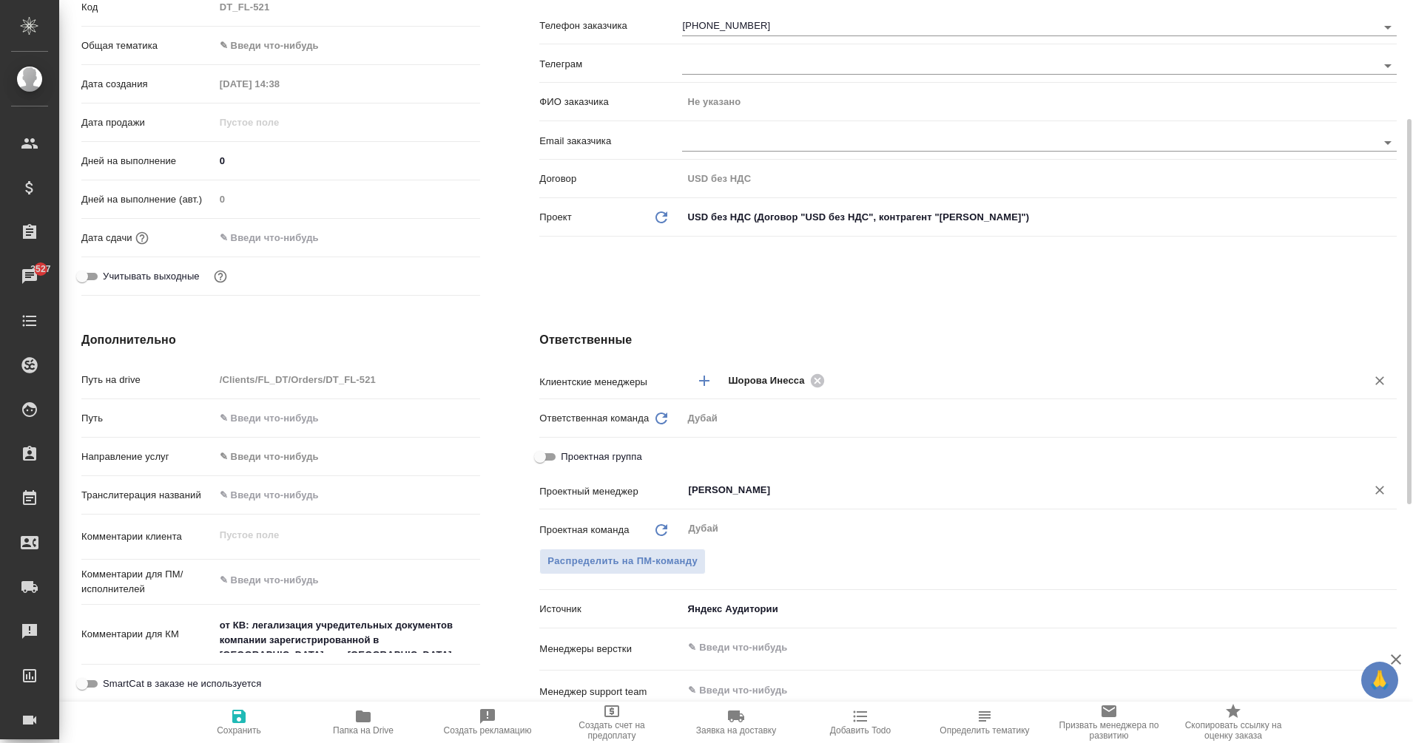
click at [733, 478] on div "Еганян Маргарита ​" at bounding box center [1039, 490] width 714 height 27
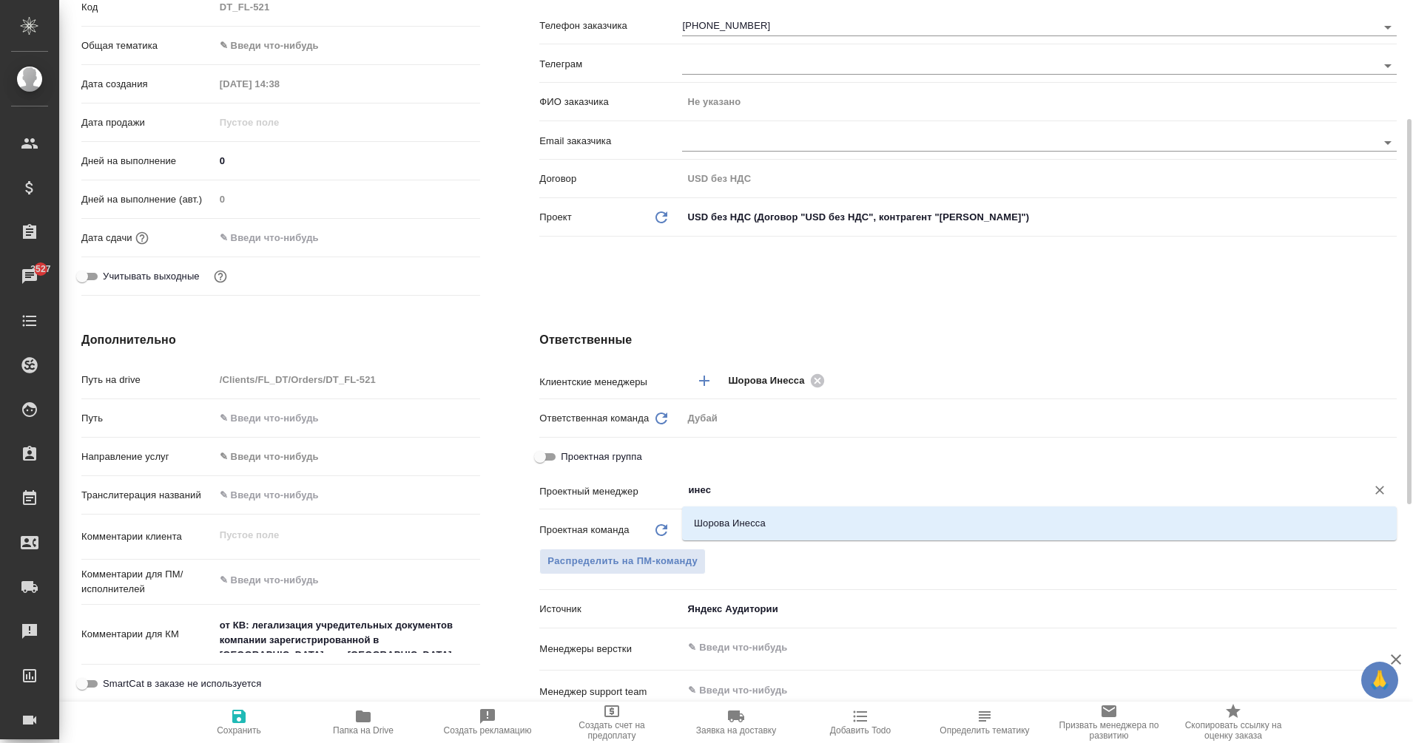
type input "инесс"
click at [777, 523] on li "Шорова Инесса" at bounding box center [1039, 523] width 714 height 27
type textarea "x"
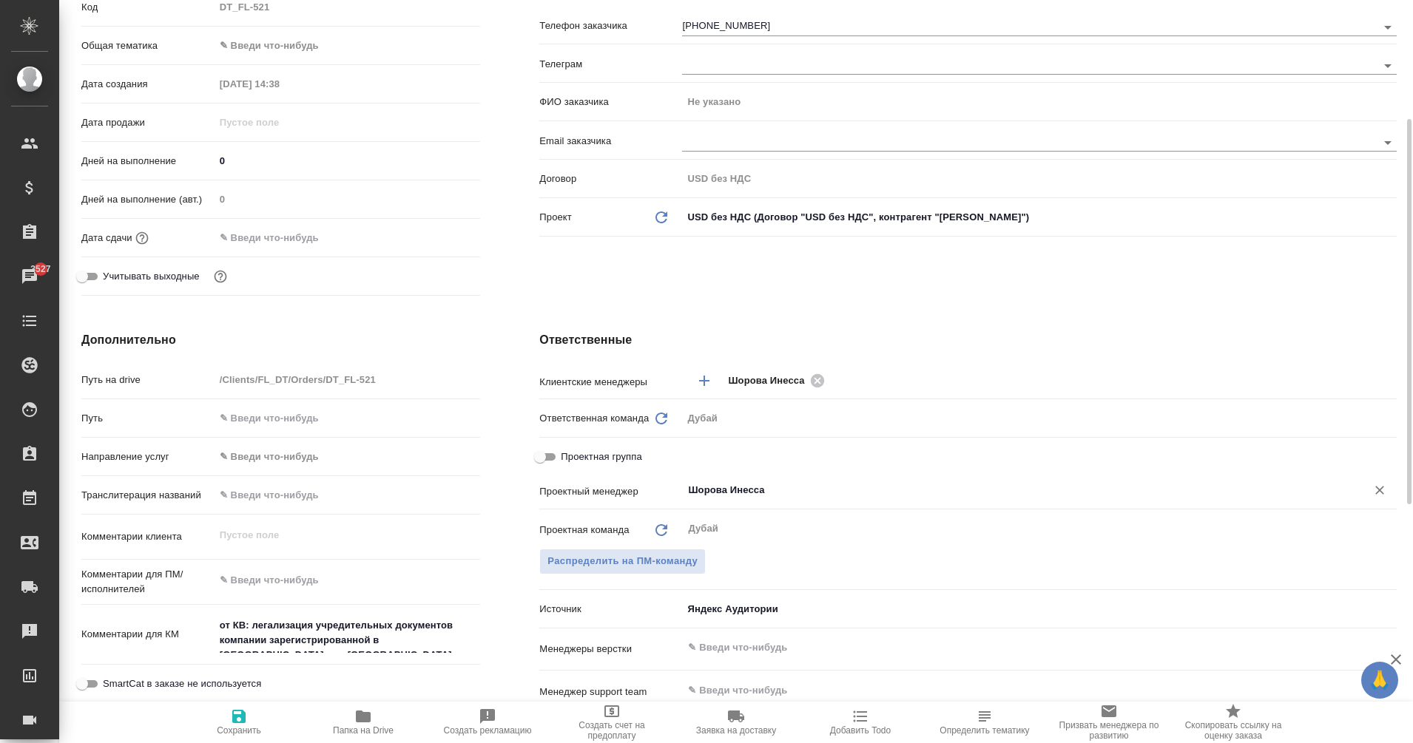
type input "Шорова Инесса"
click at [240, 724] on icon "button" at bounding box center [239, 717] width 18 height 18
type textarea "x"
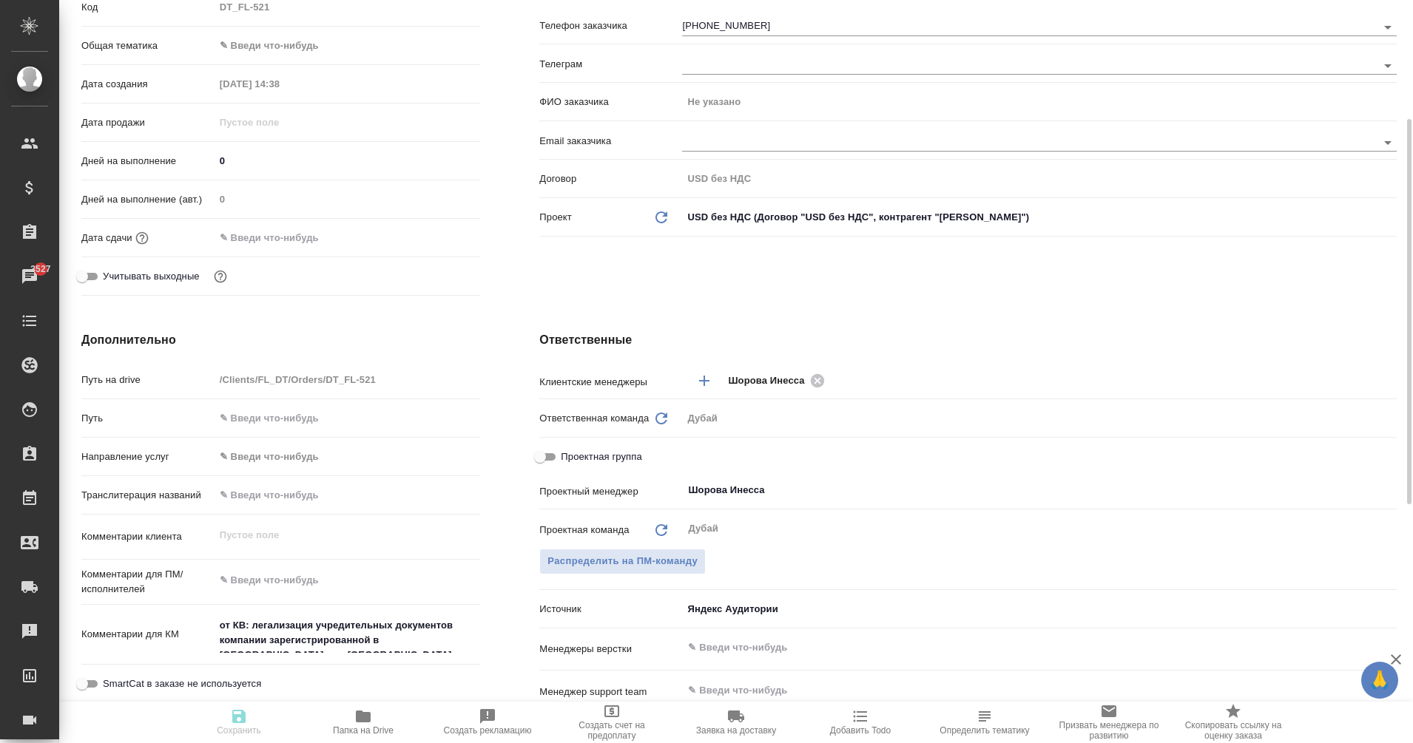
type textarea "x"
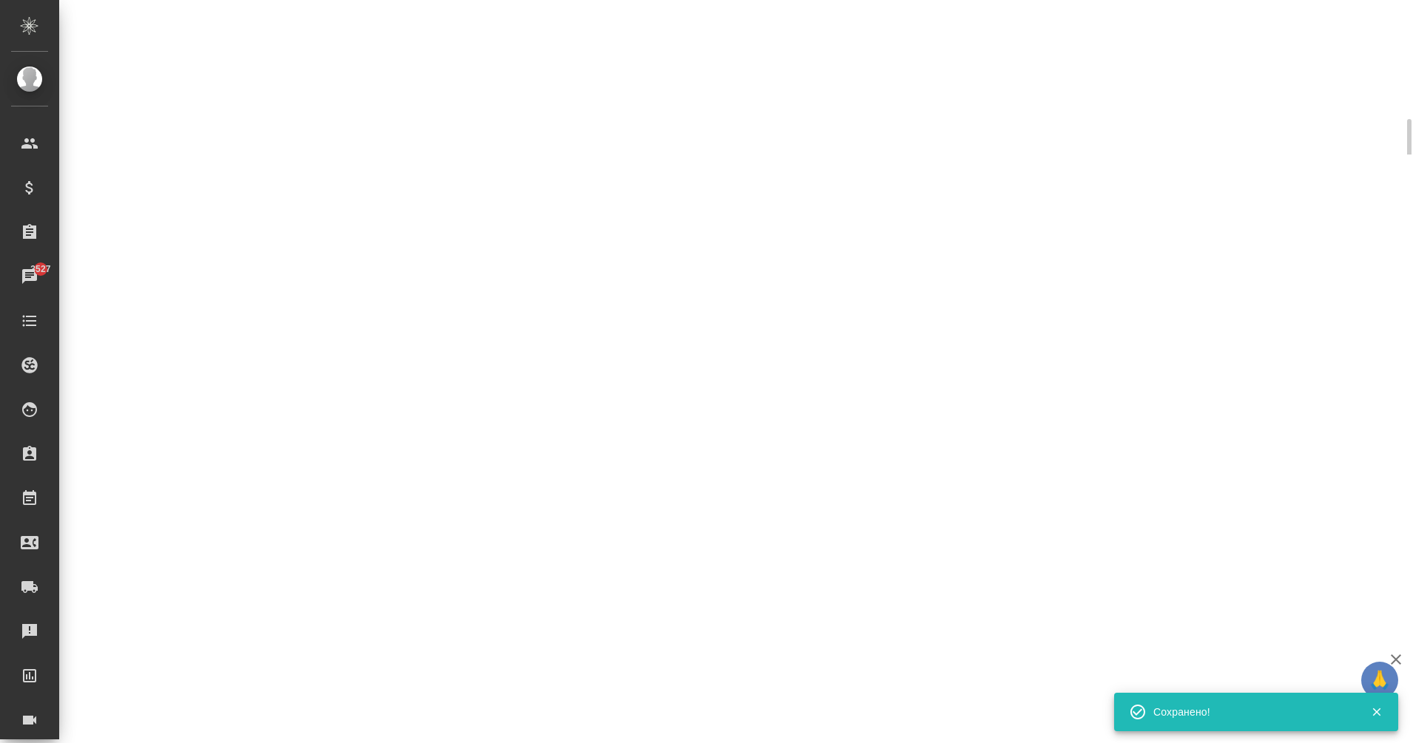
select select "RU"
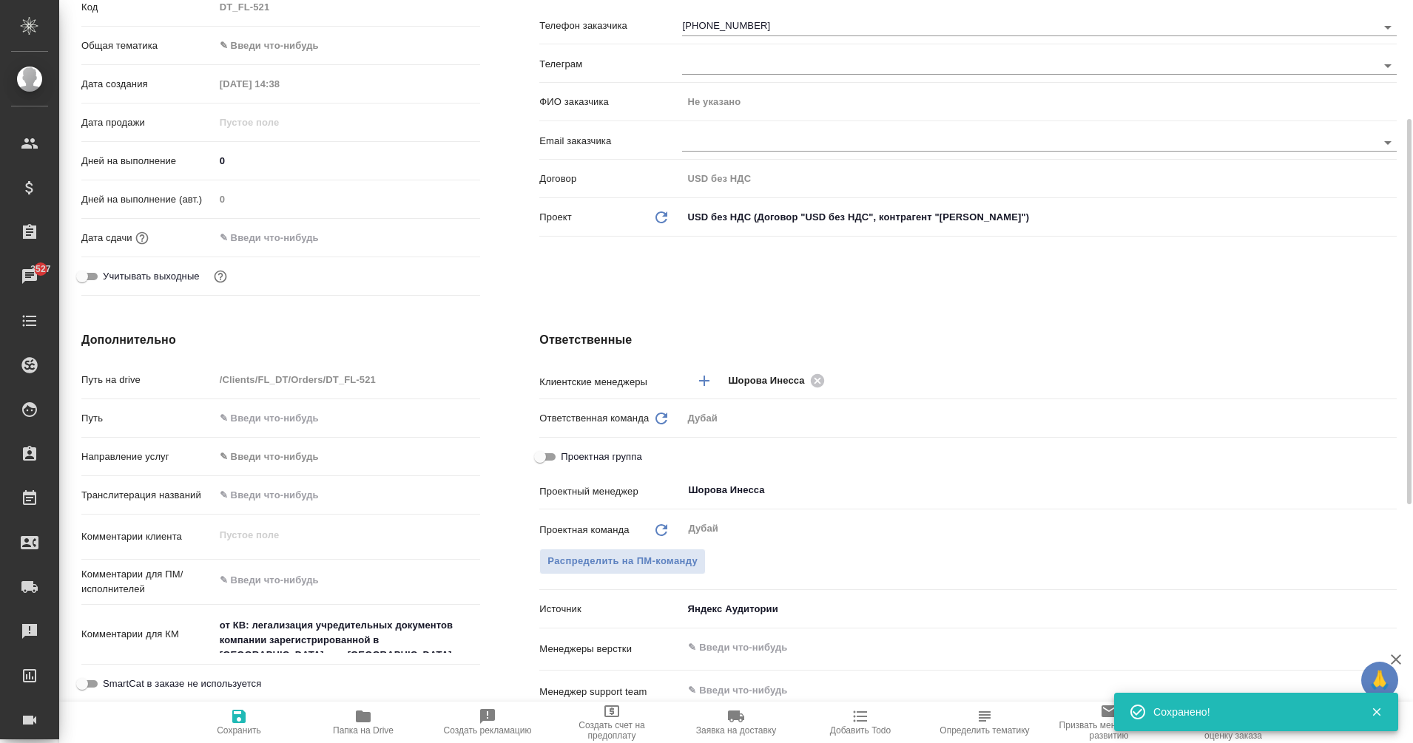
type textarea "x"
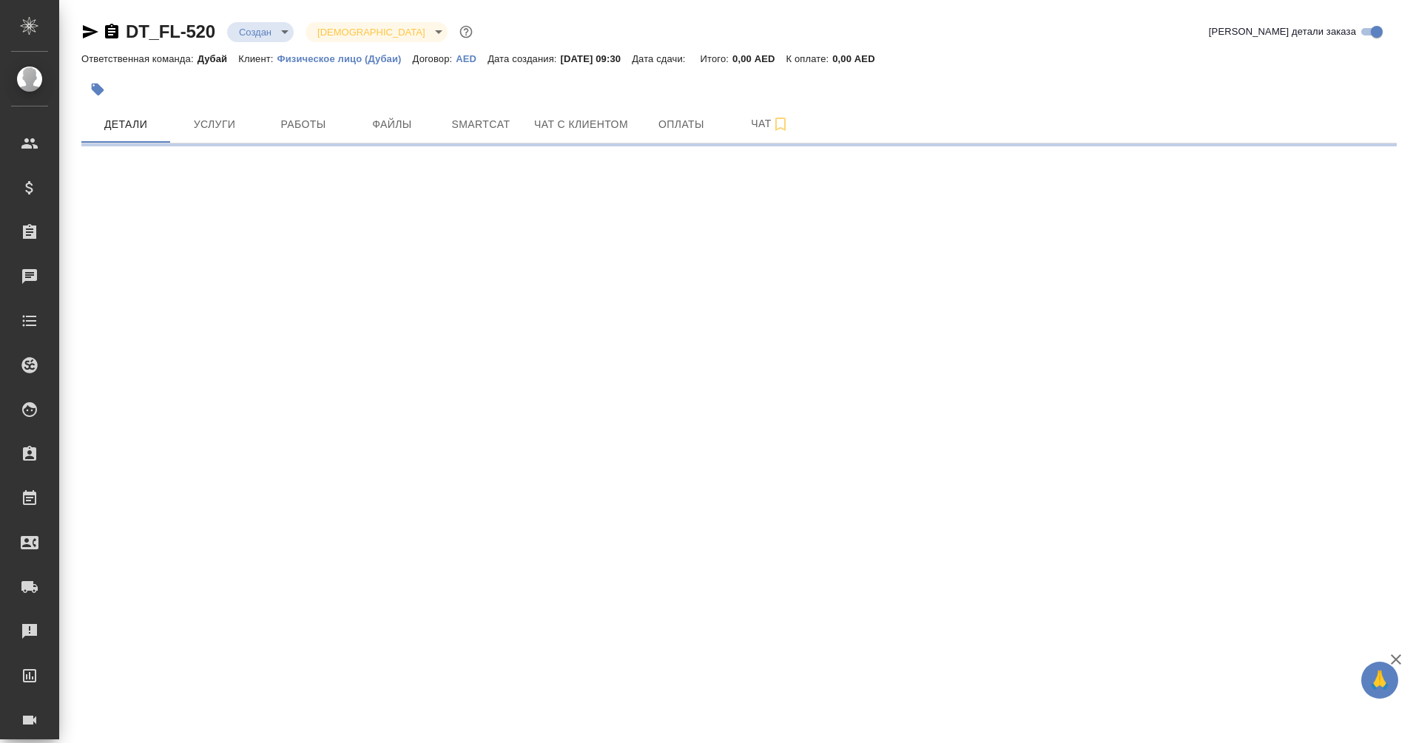
select select "RU"
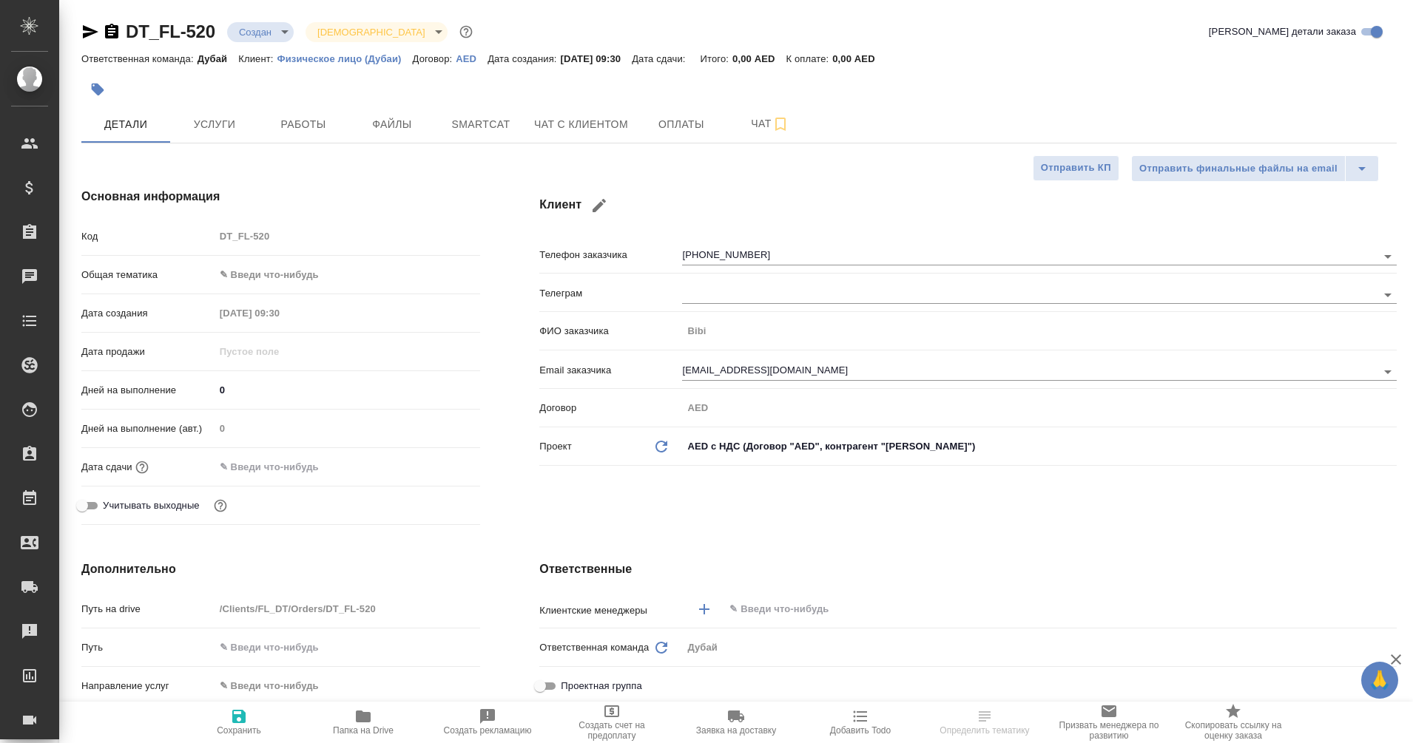
type textarea "x"
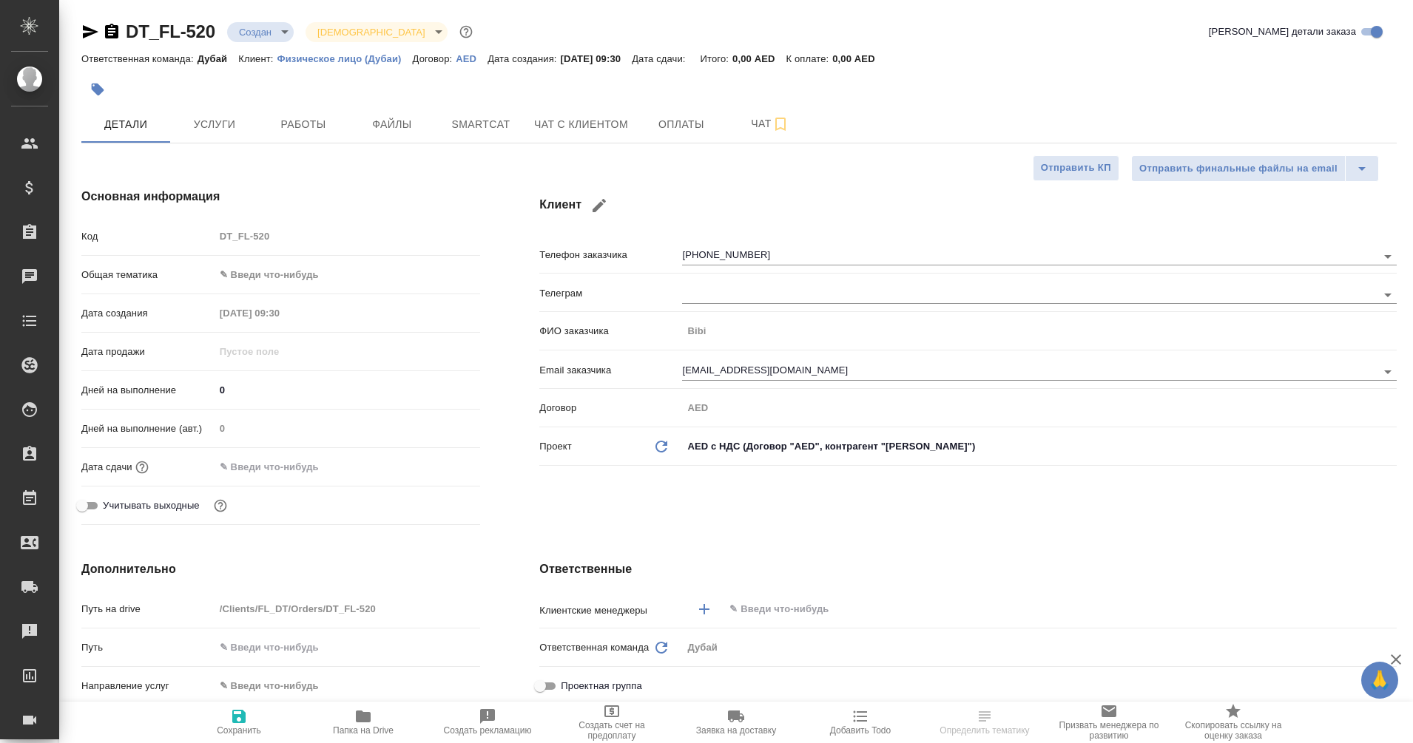
type textarea "x"
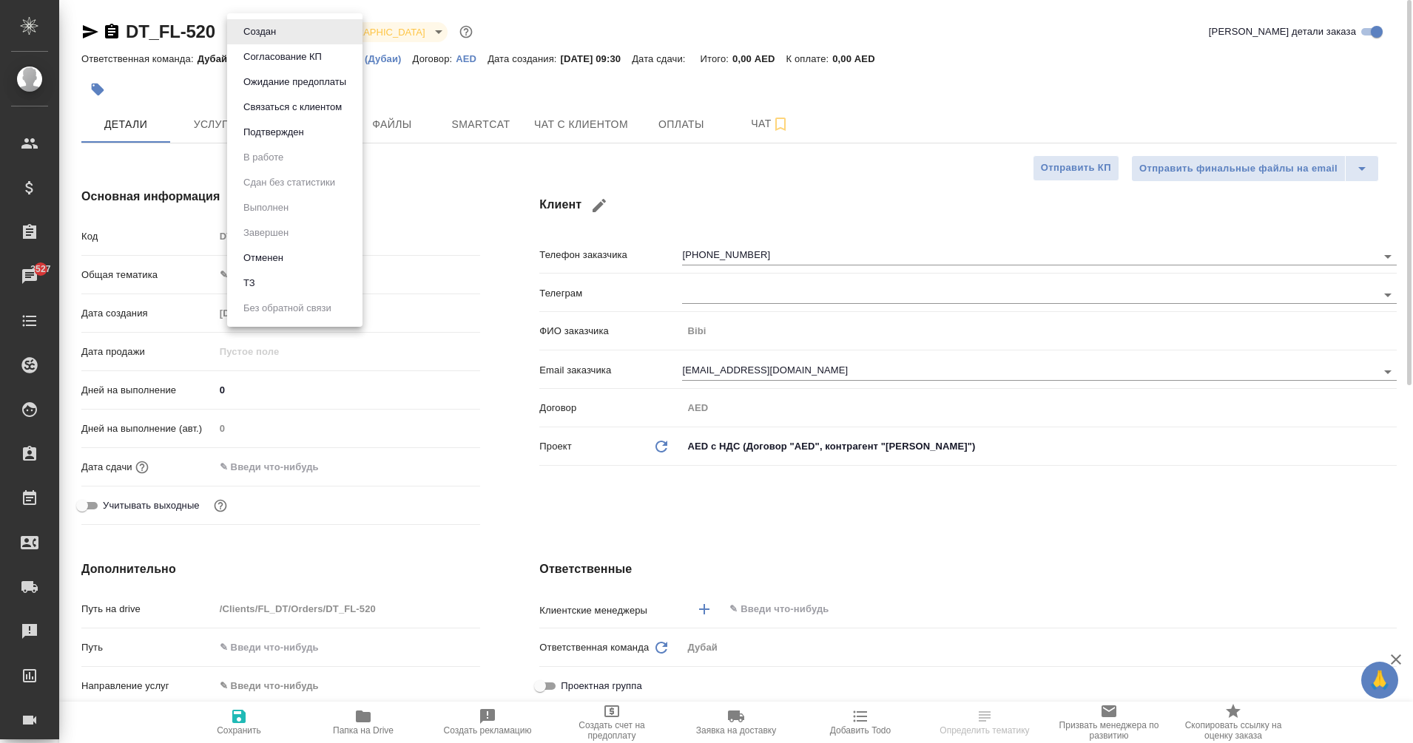
click at [266, 38] on body "🙏 .cls-1 fill:#fff; AWATERA Eganian Margarita Клиенты Спецификации Заказы 3527 …" at bounding box center [706, 371] width 1413 height 743
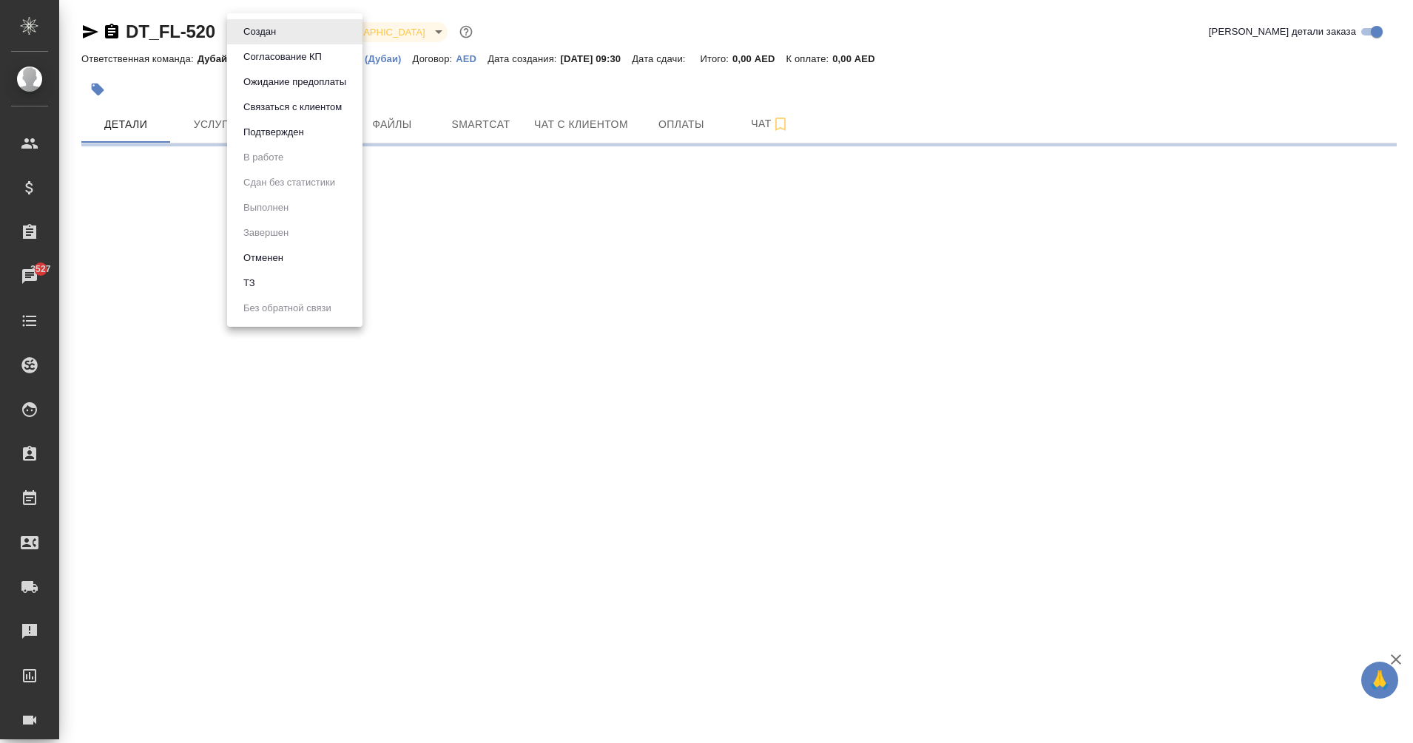
select select "RU"
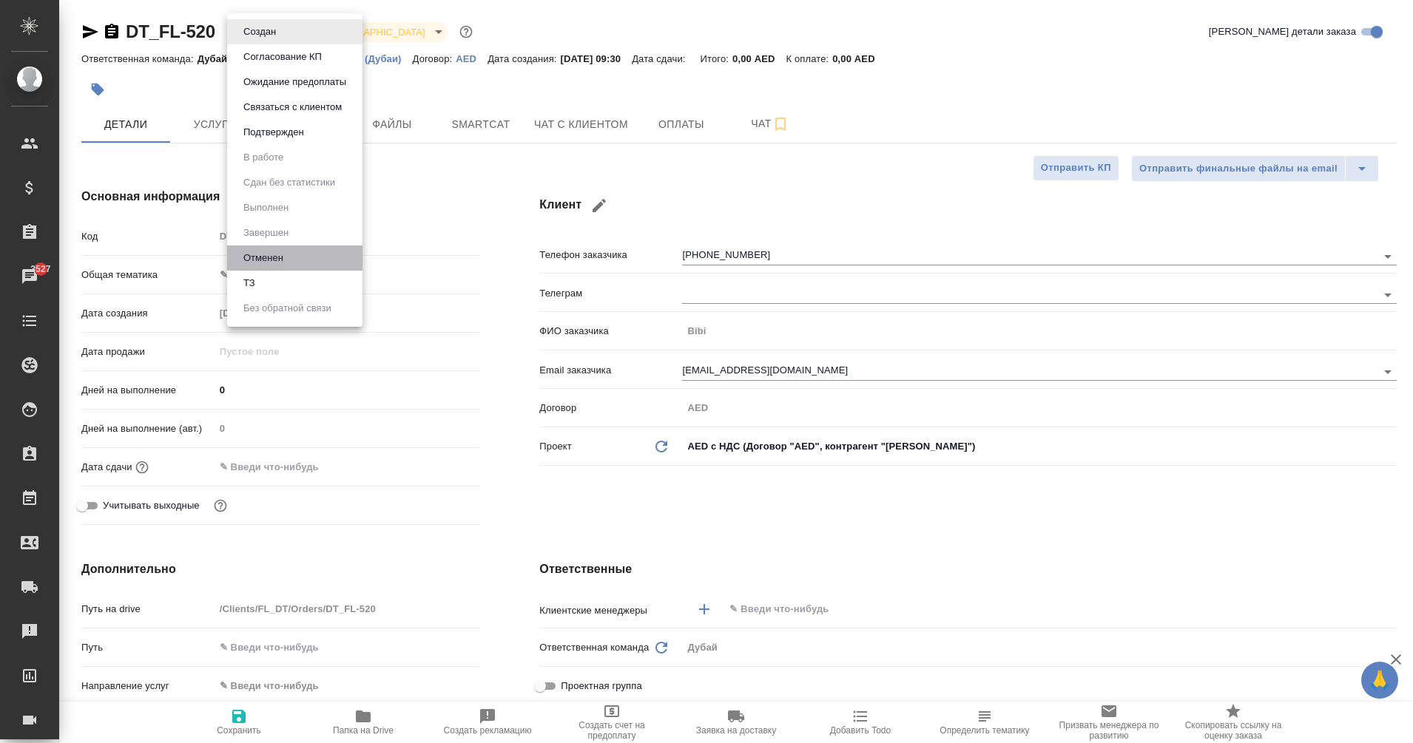
click at [290, 262] on li "Отменен" at bounding box center [294, 258] width 135 height 25
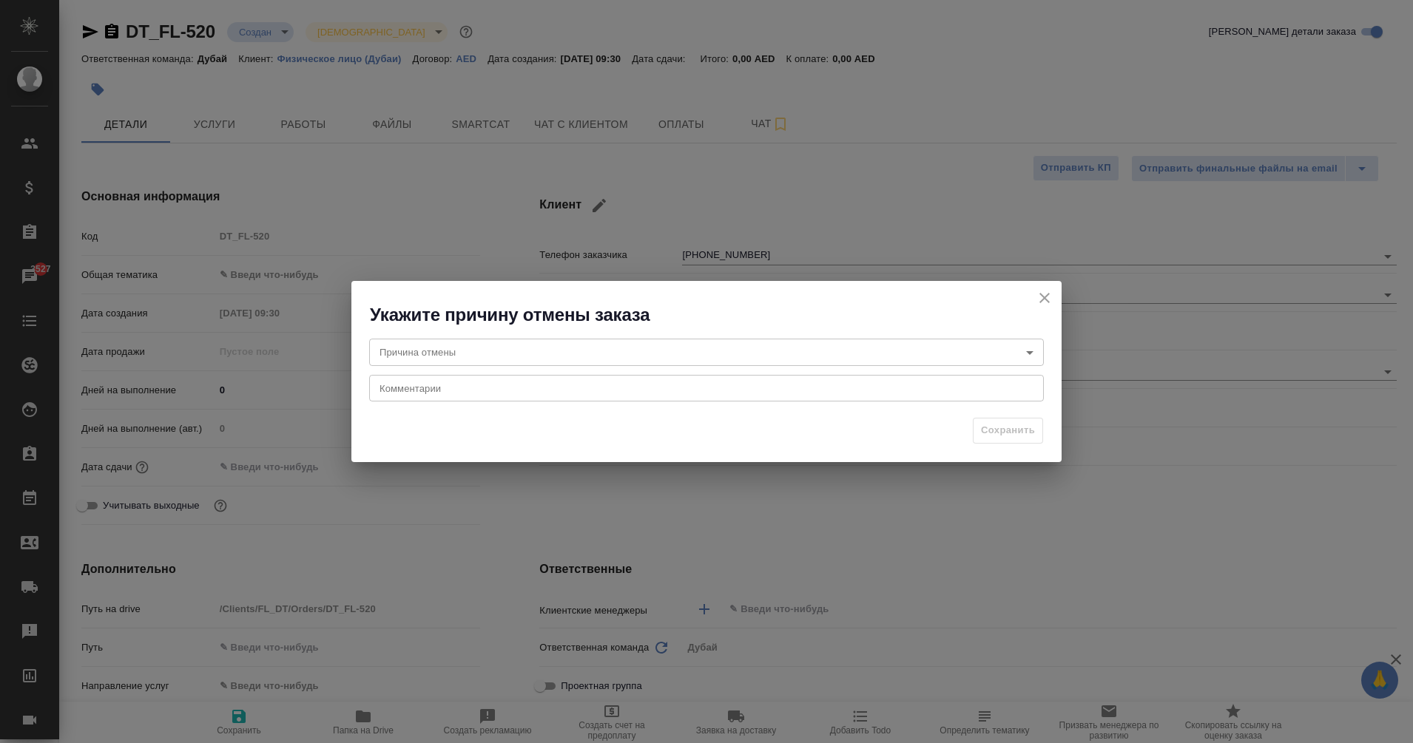
type textarea "x"
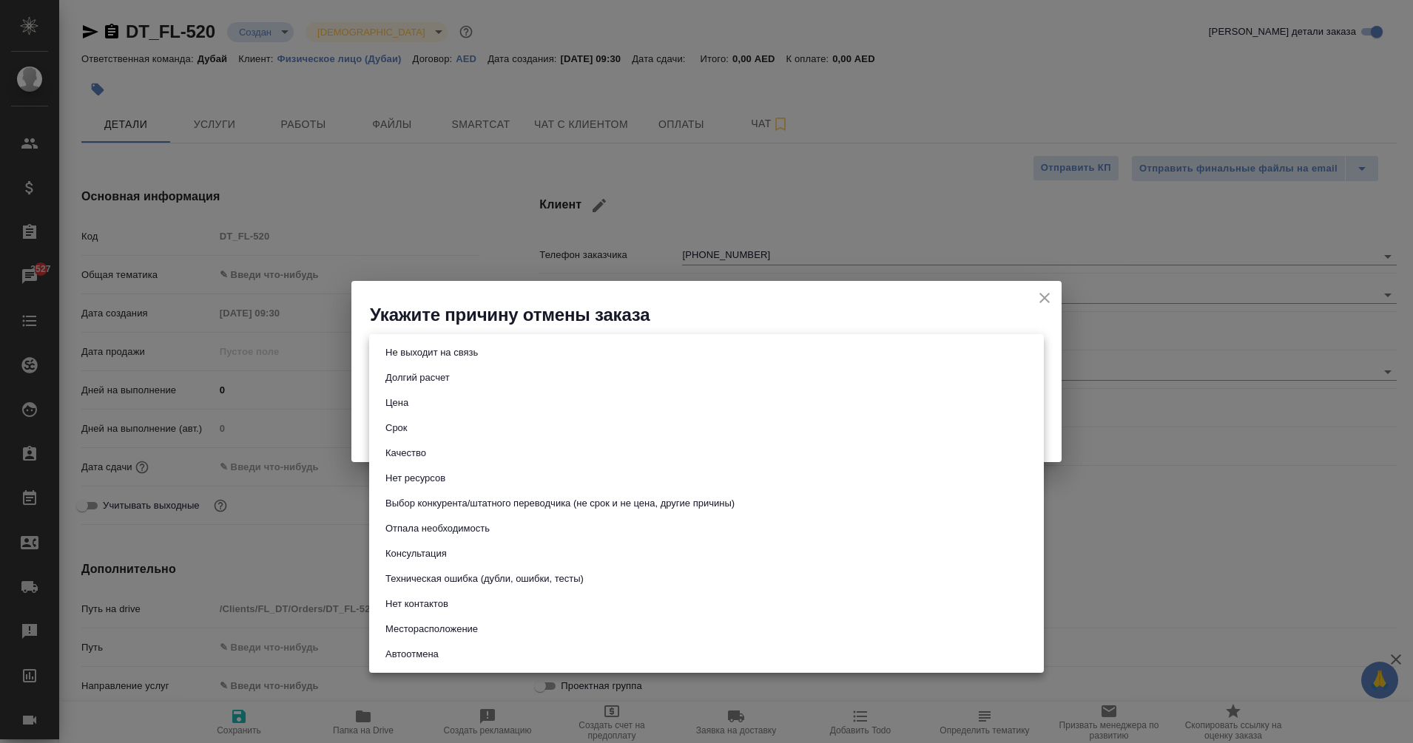
click at [467, 359] on body "🙏 .cls-1 fill:#fff; AWATERA Eganian Margarita Клиенты Спецификации Заказы 3527 …" at bounding box center [706, 371] width 1413 height 743
click at [467, 359] on button "Не выходит на связь" at bounding box center [431, 353] width 101 height 16
type input "stopContacting"
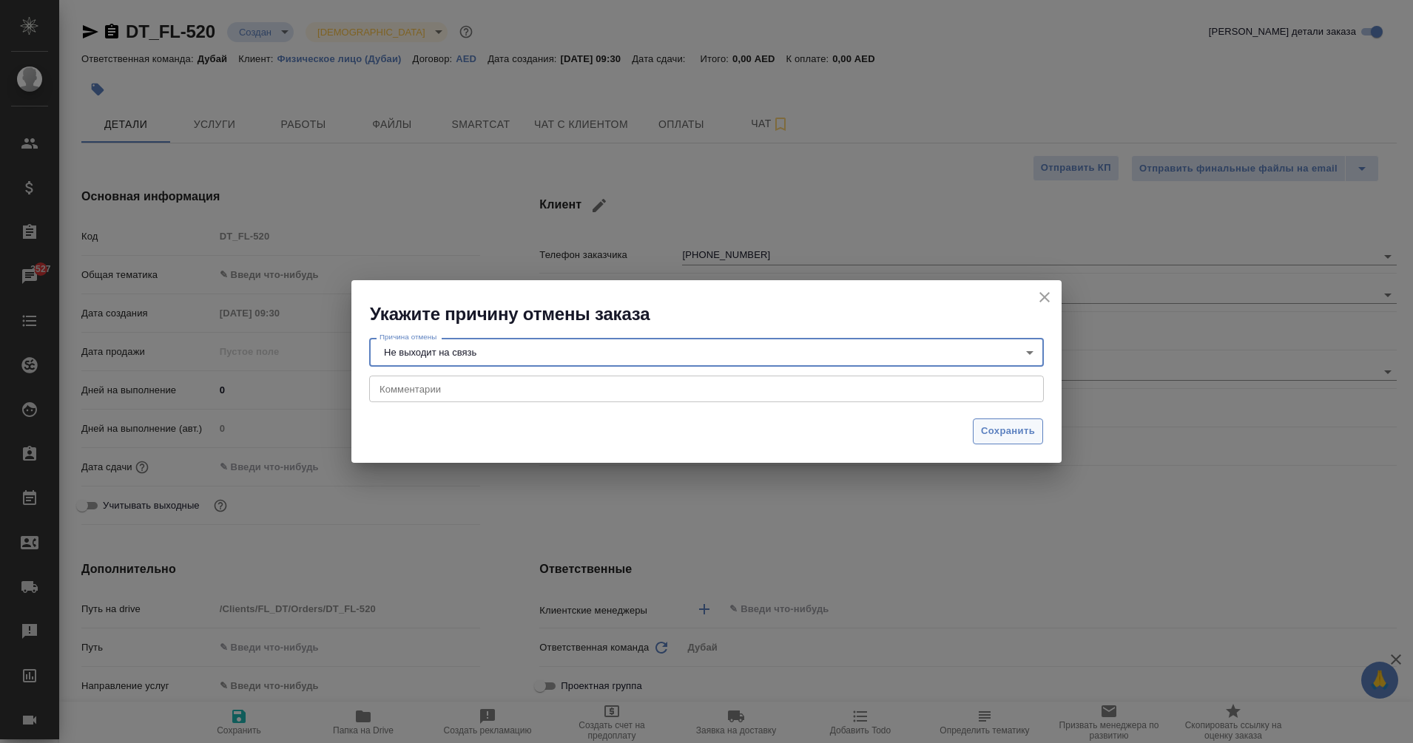
click at [1014, 427] on span "Сохранить" at bounding box center [1008, 431] width 54 height 17
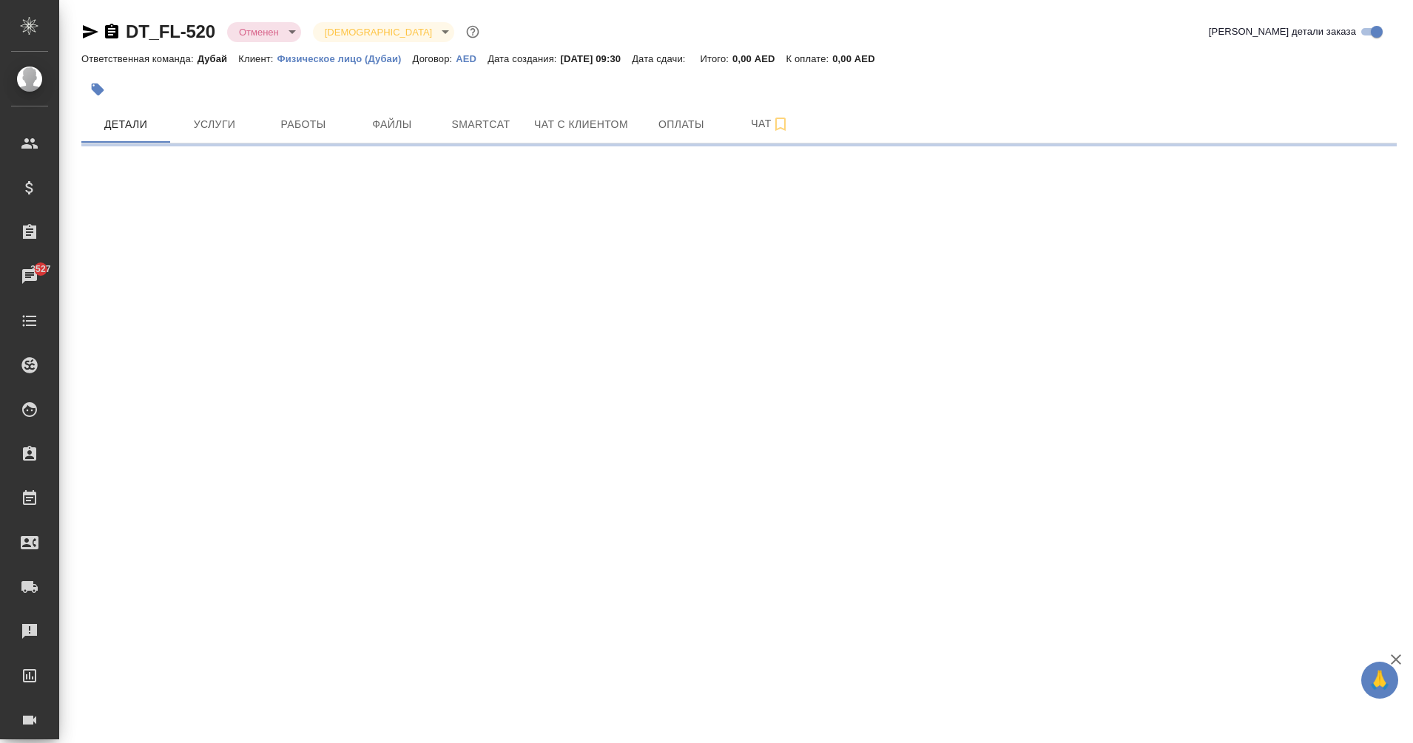
select select "RU"
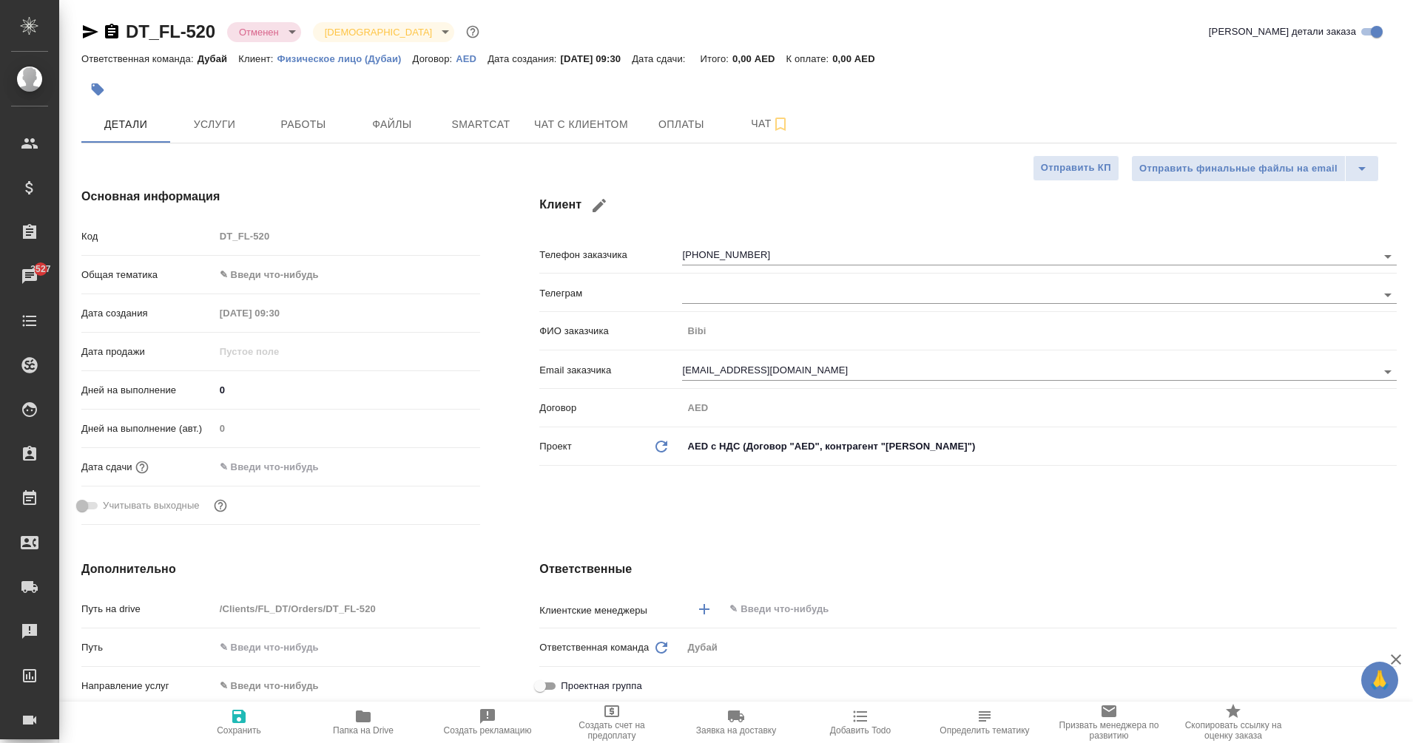
type textarea "x"
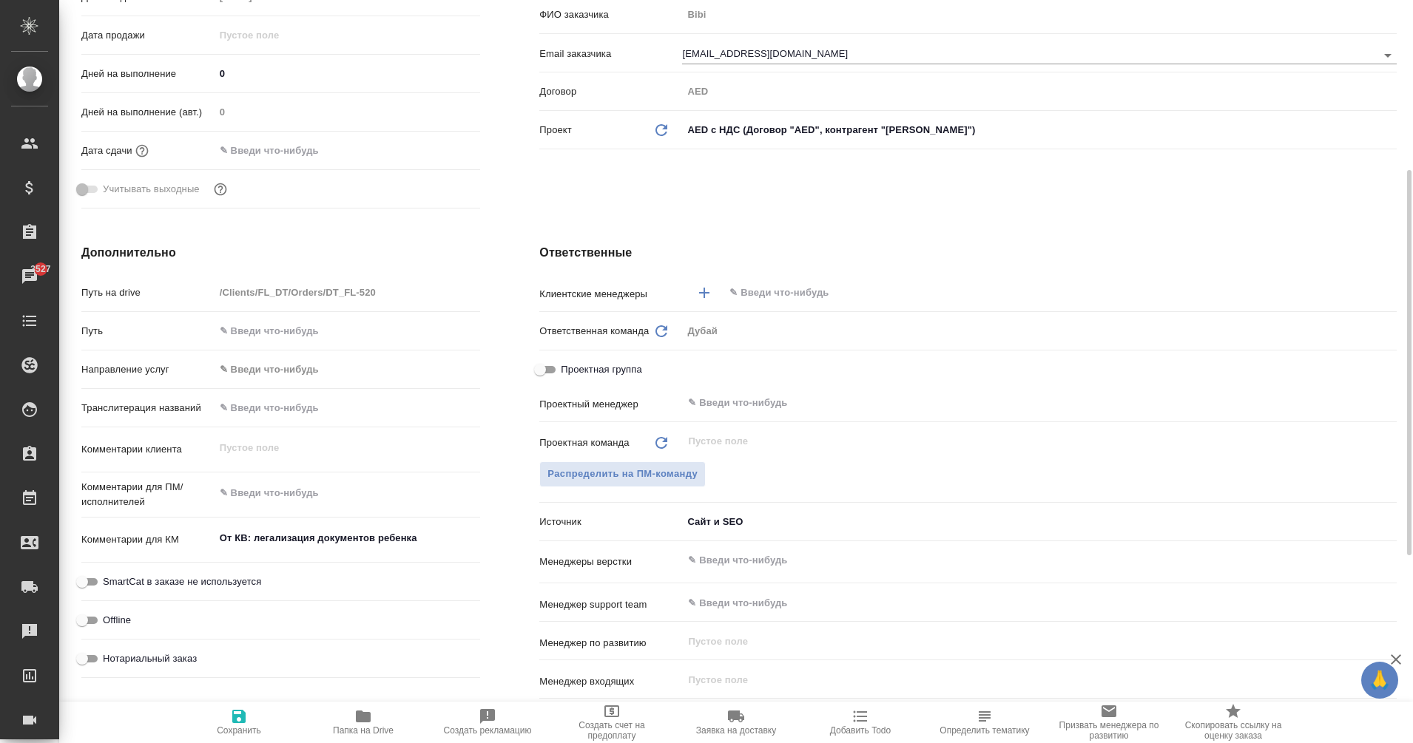
scroll to position [323, 0]
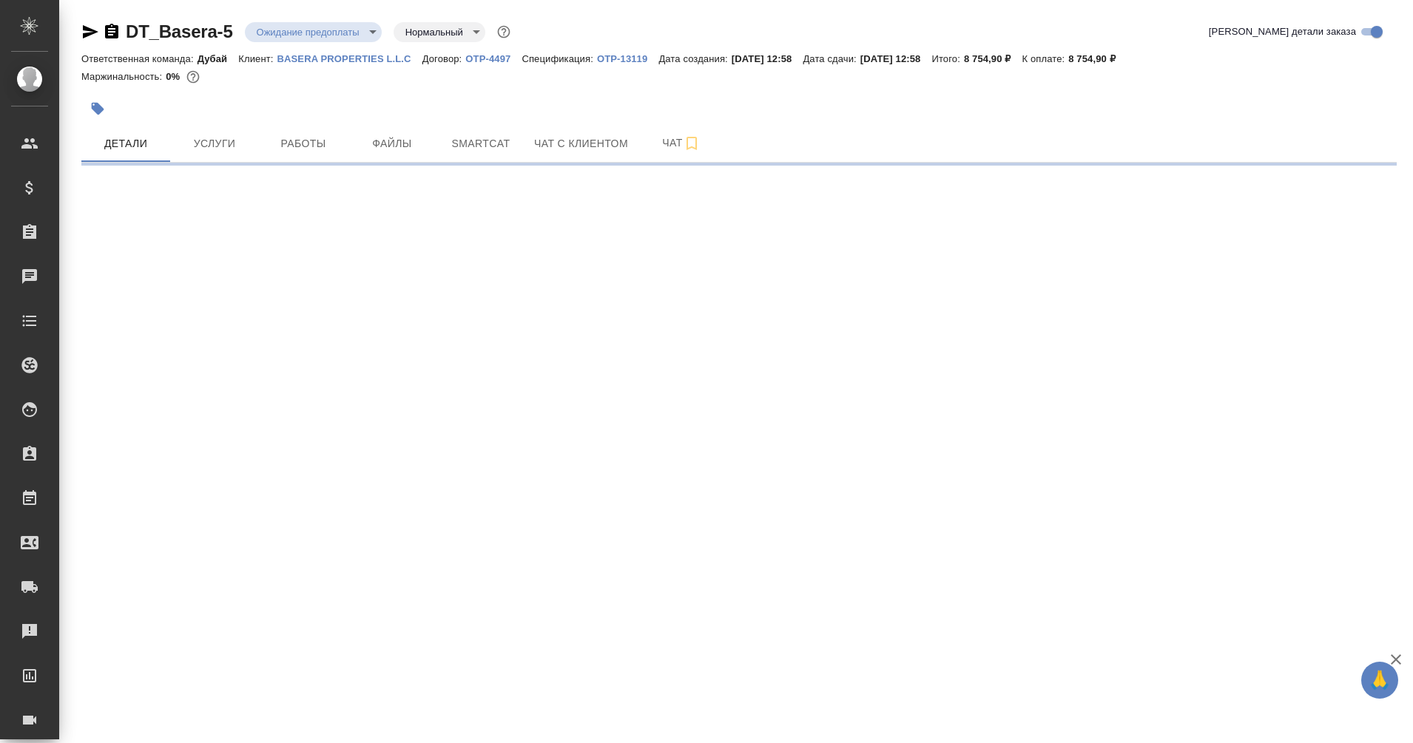
select select "RU"
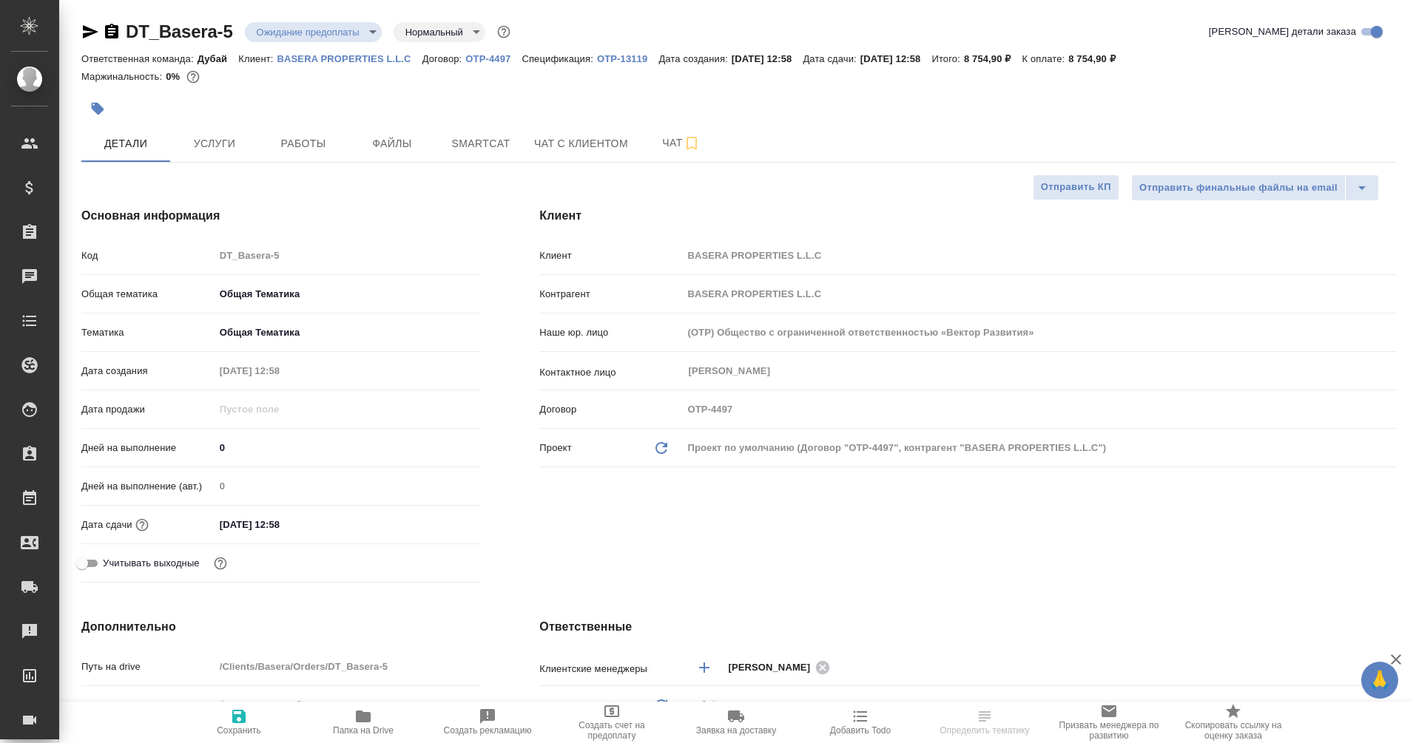
type textarea "x"
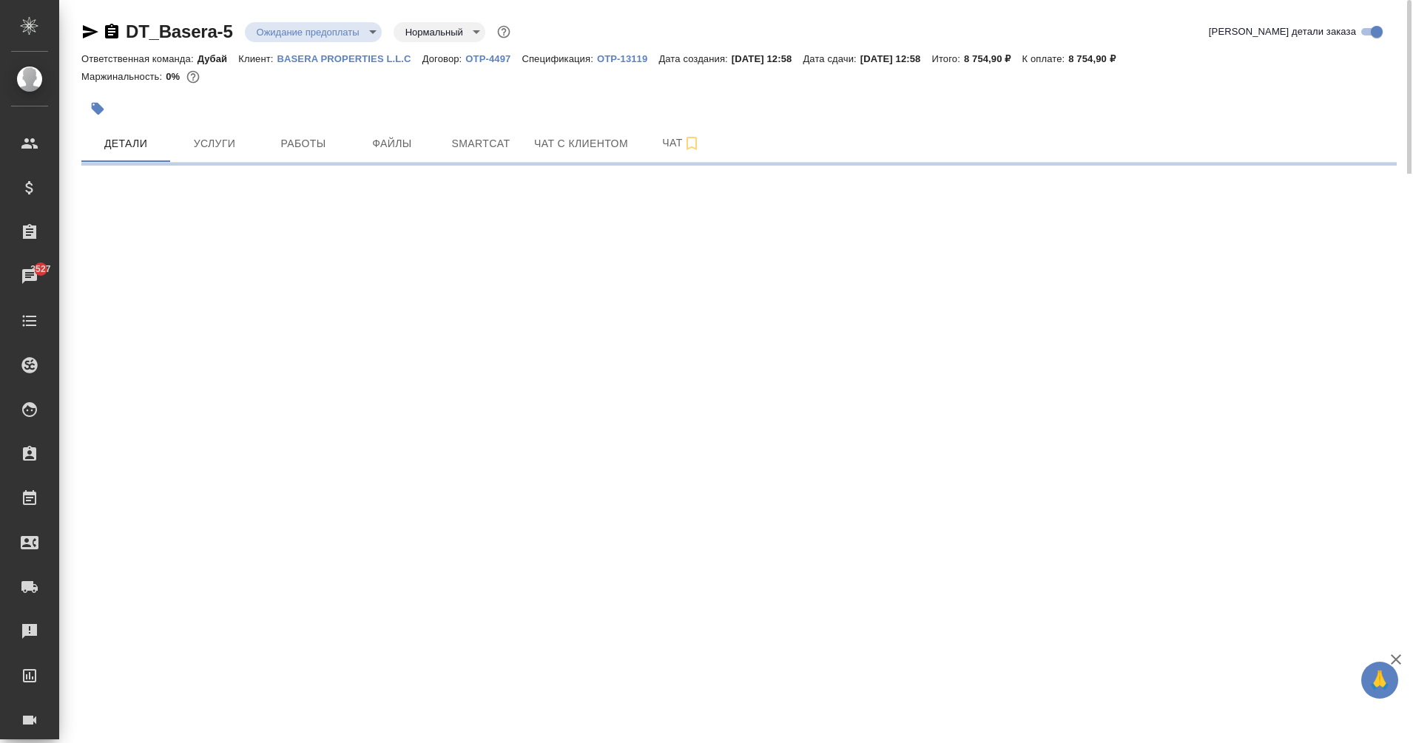
select select "RU"
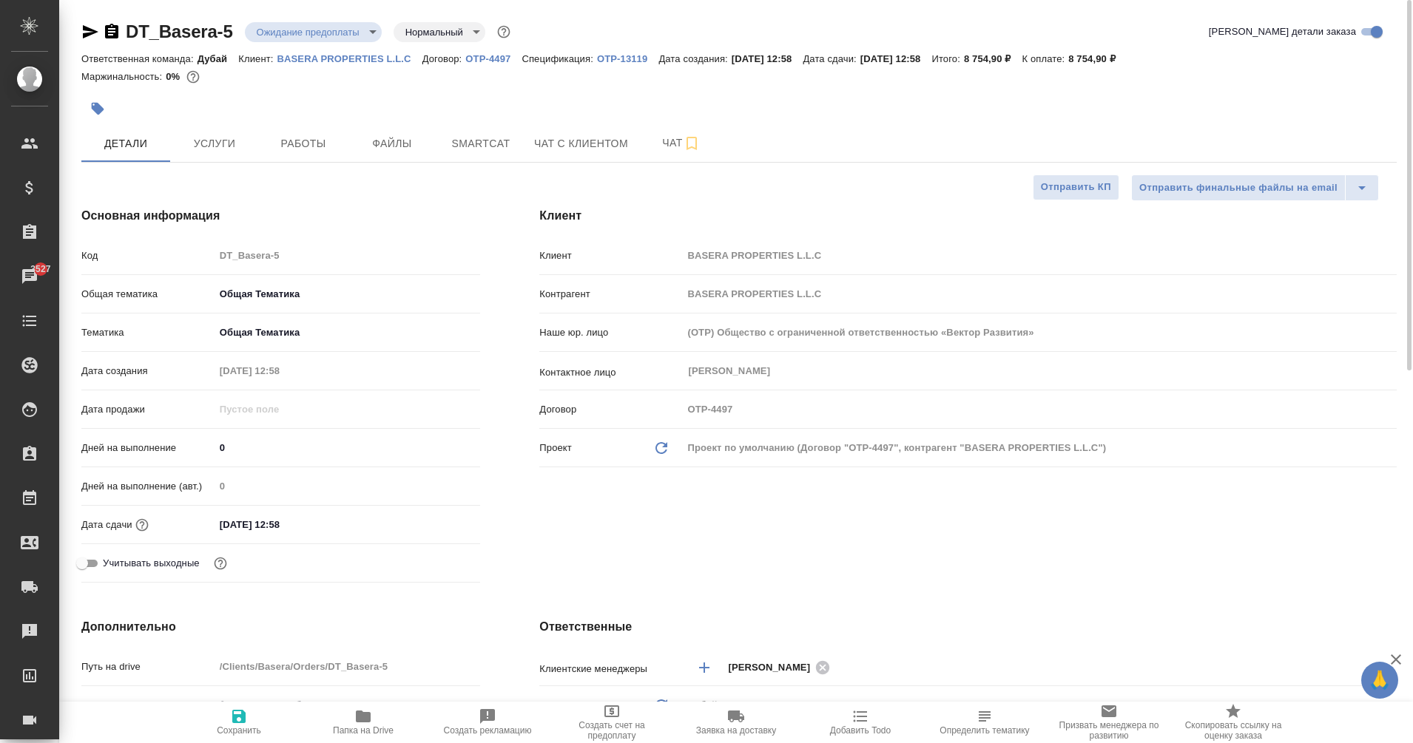
type textarea "x"
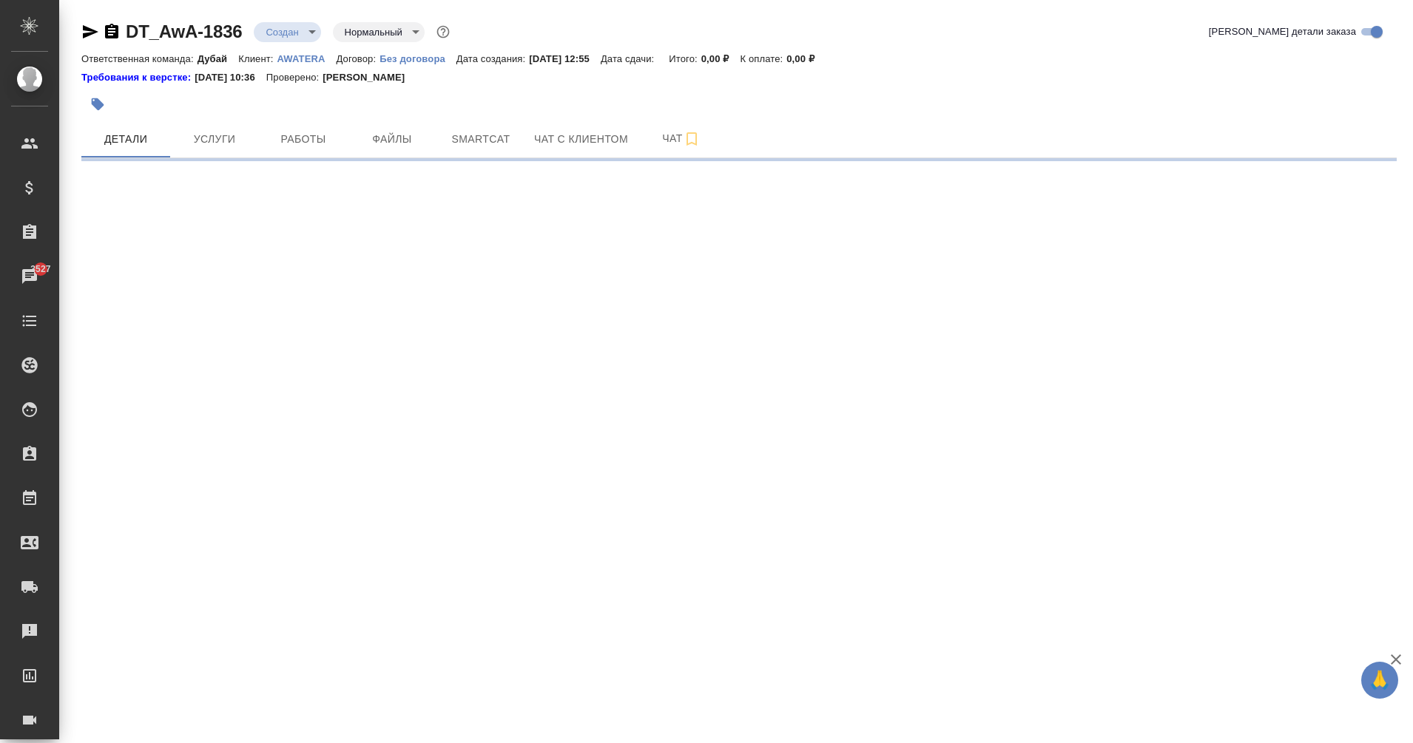
select select "RU"
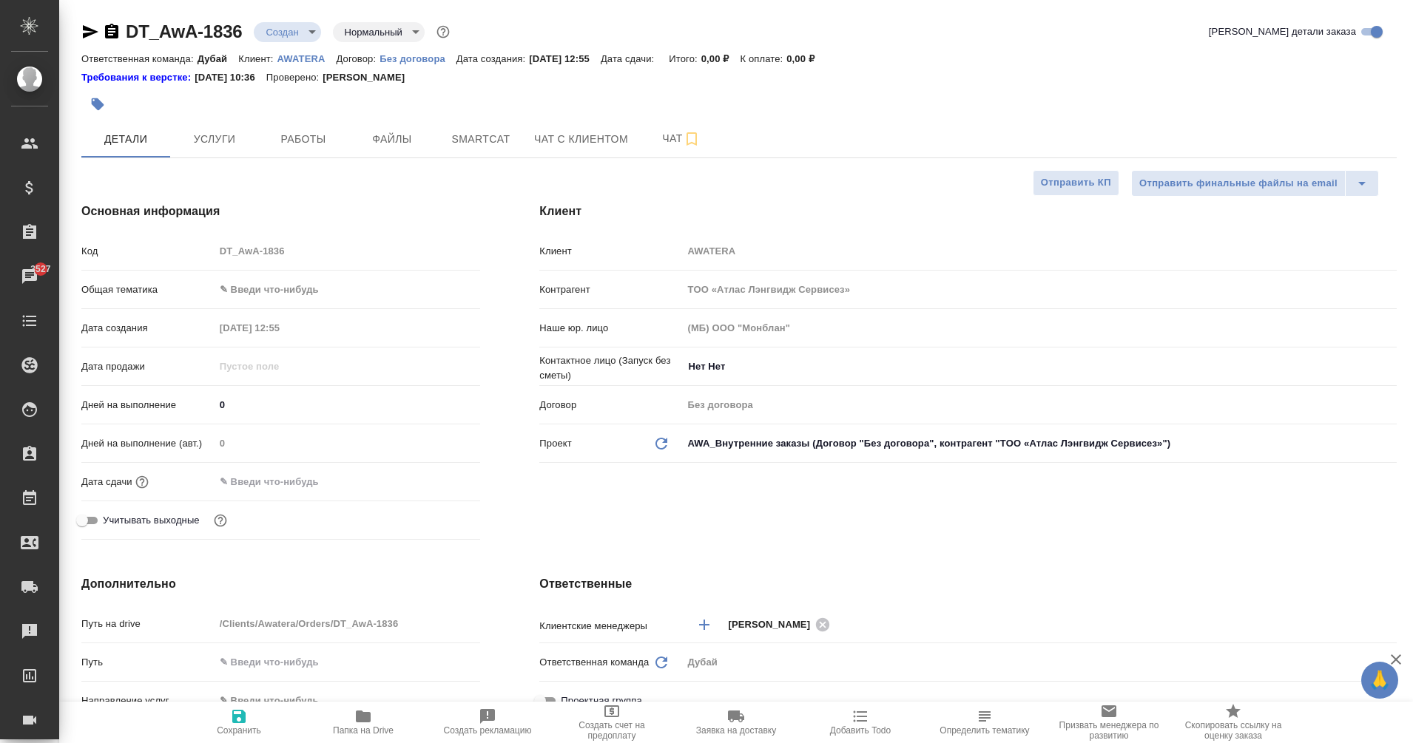
type textarea "x"
click at [339, 137] on button "Работы" at bounding box center [303, 139] width 89 height 37
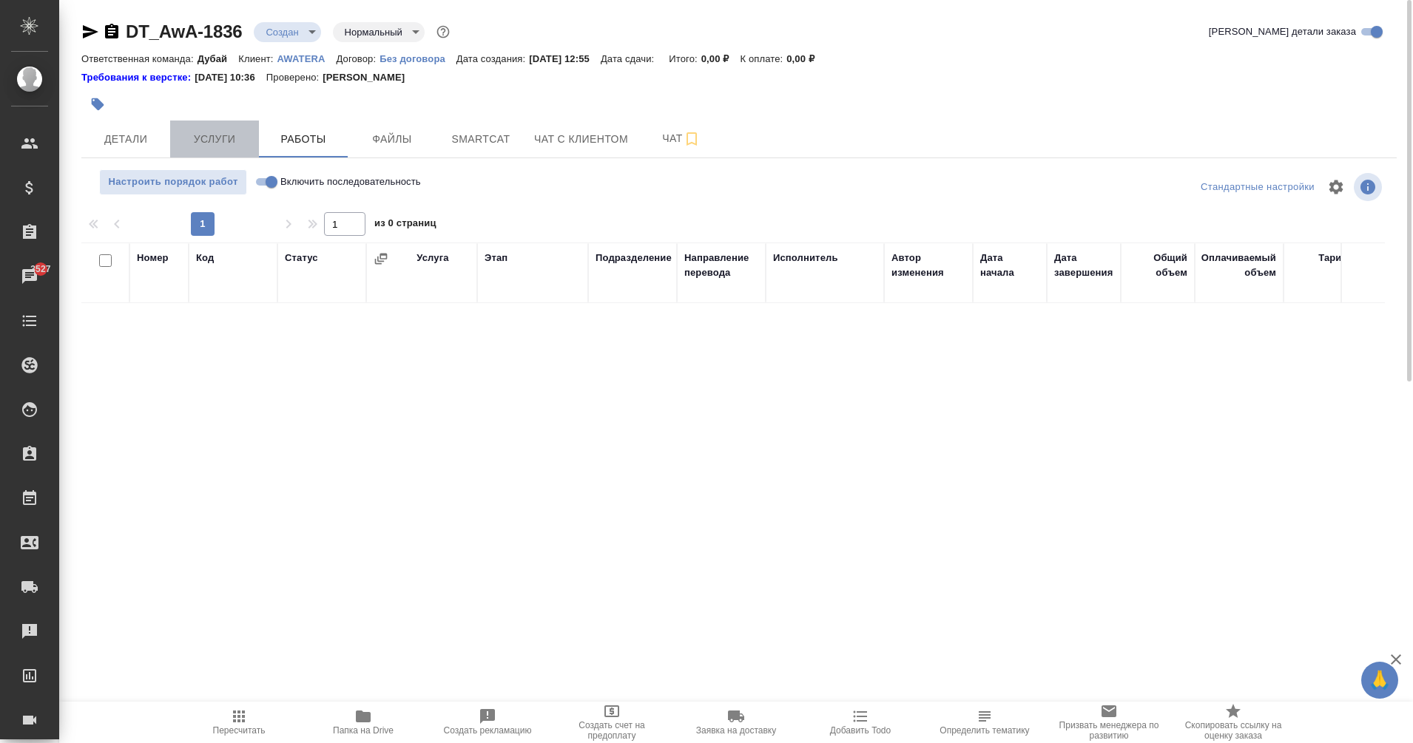
click at [209, 138] on span "Услуги" at bounding box center [214, 139] width 71 height 18
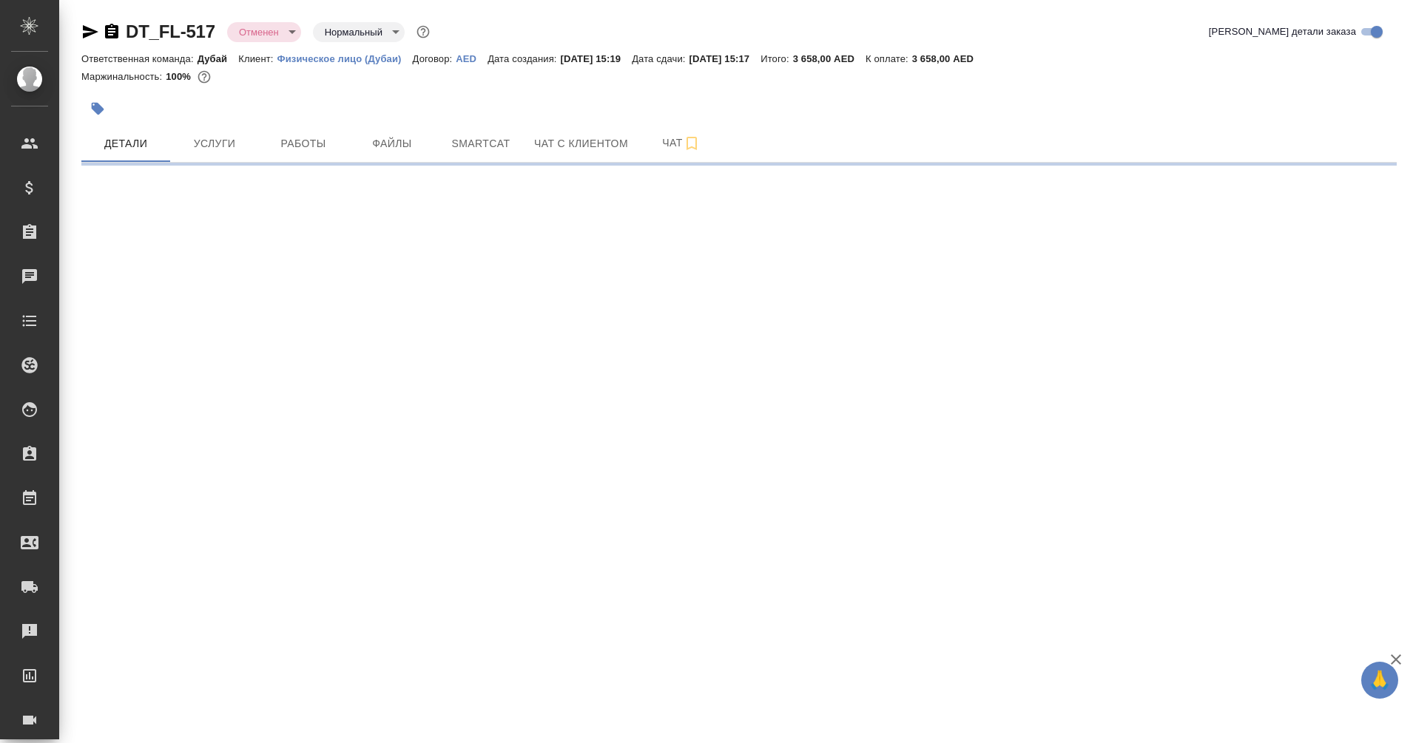
select select "RU"
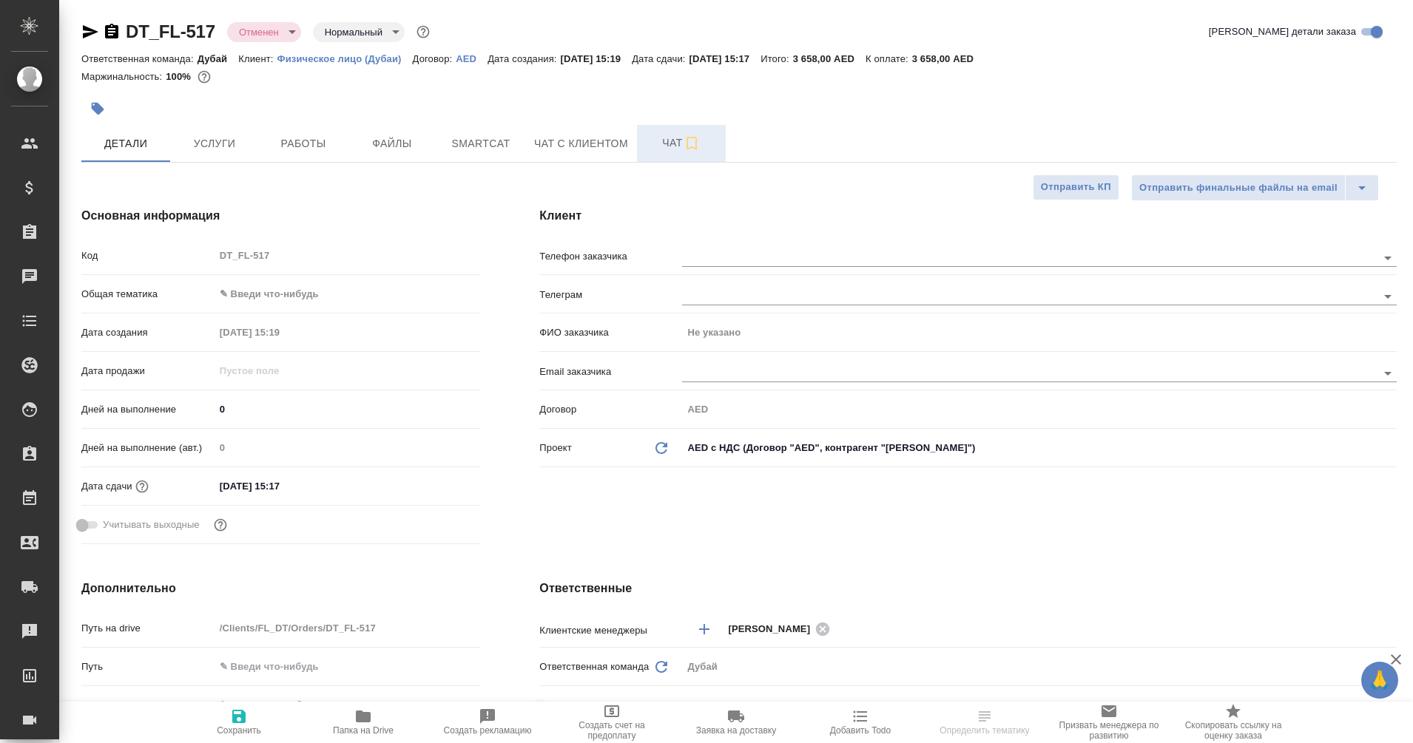
type textarea "x"
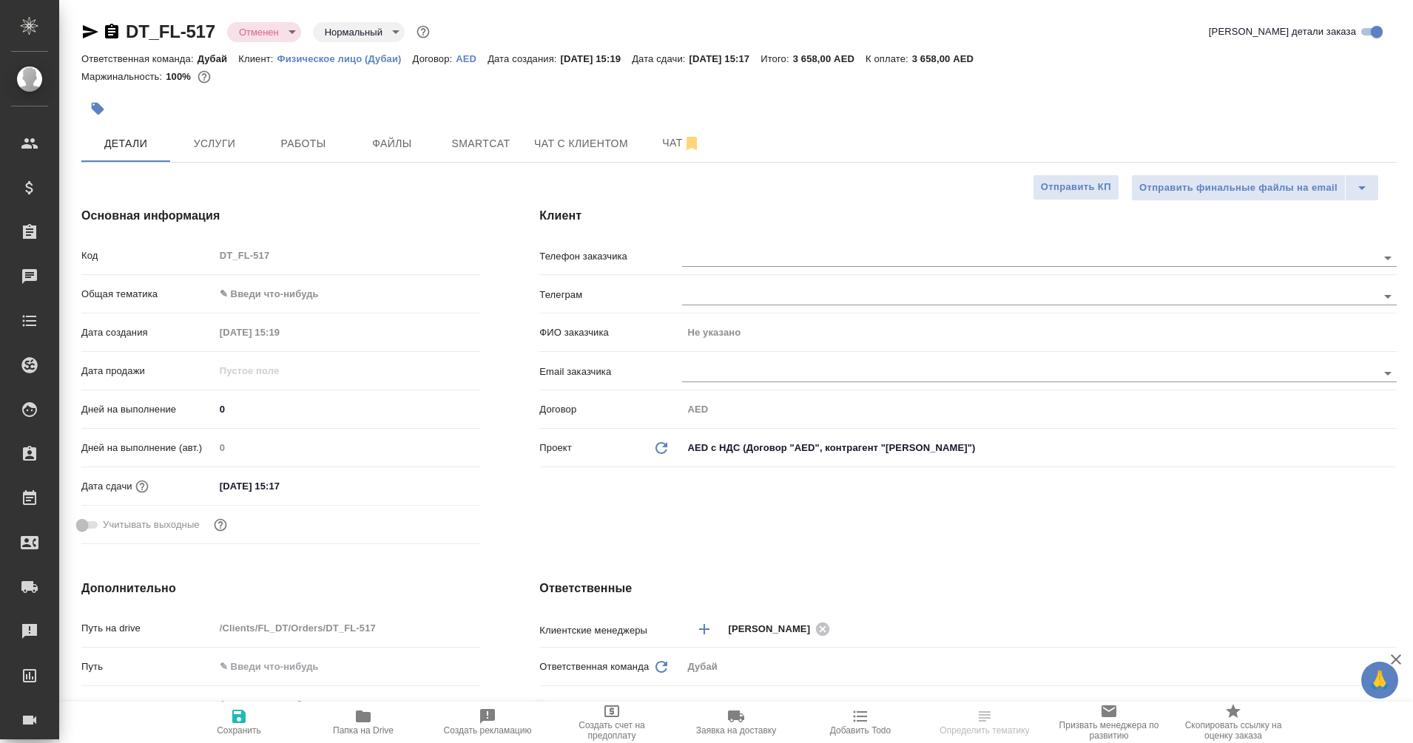
type textarea "x"
click at [586, 139] on span "Чат с клиентом" at bounding box center [581, 144] width 94 height 18
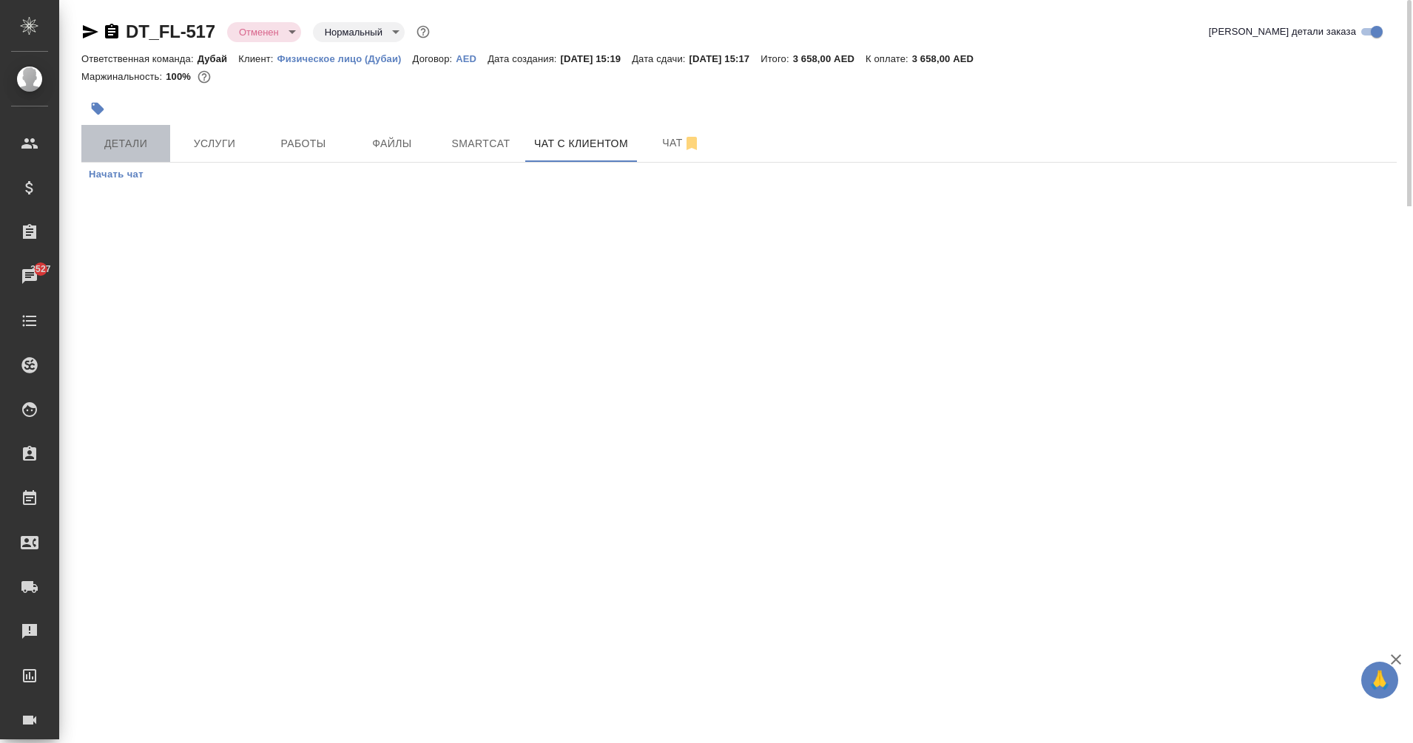
click at [130, 136] on span "Детали" at bounding box center [125, 144] width 71 height 18
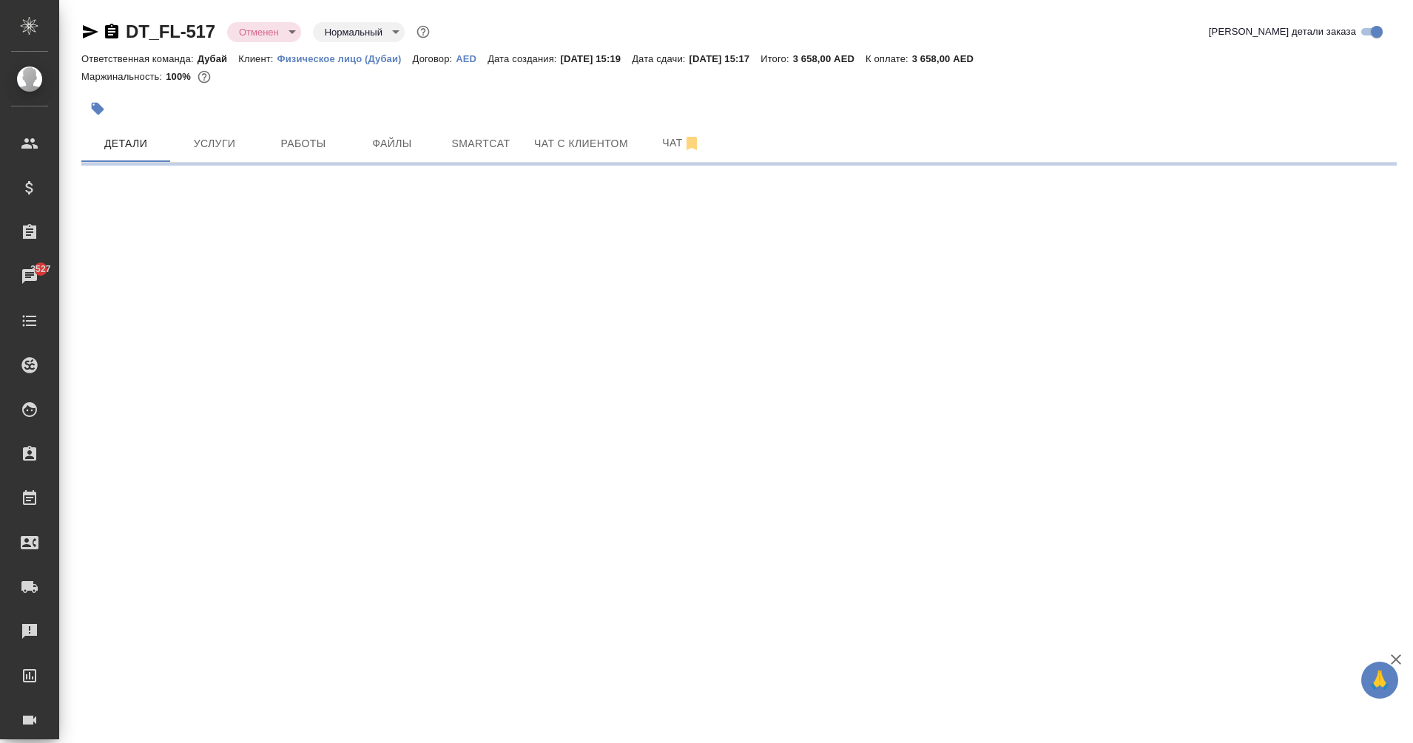
select select "RU"
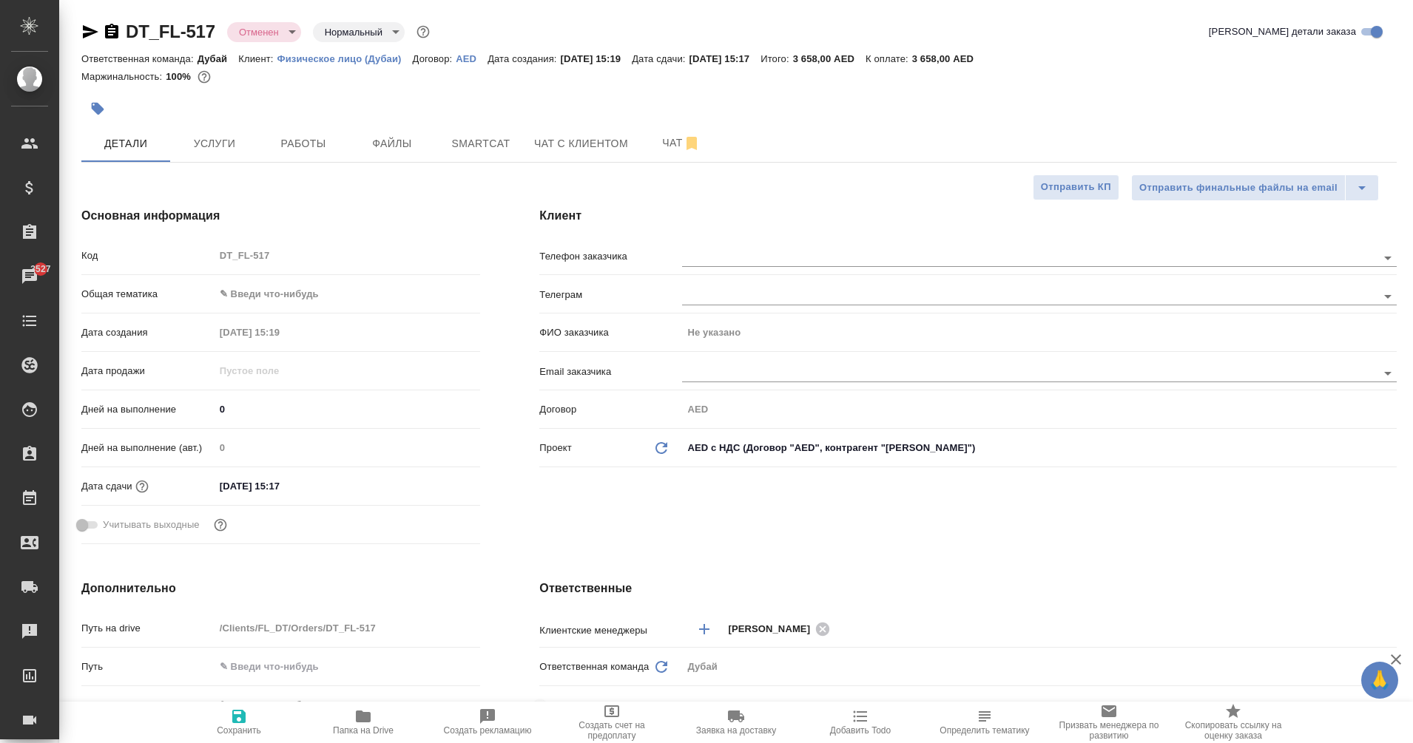
type textarea "x"
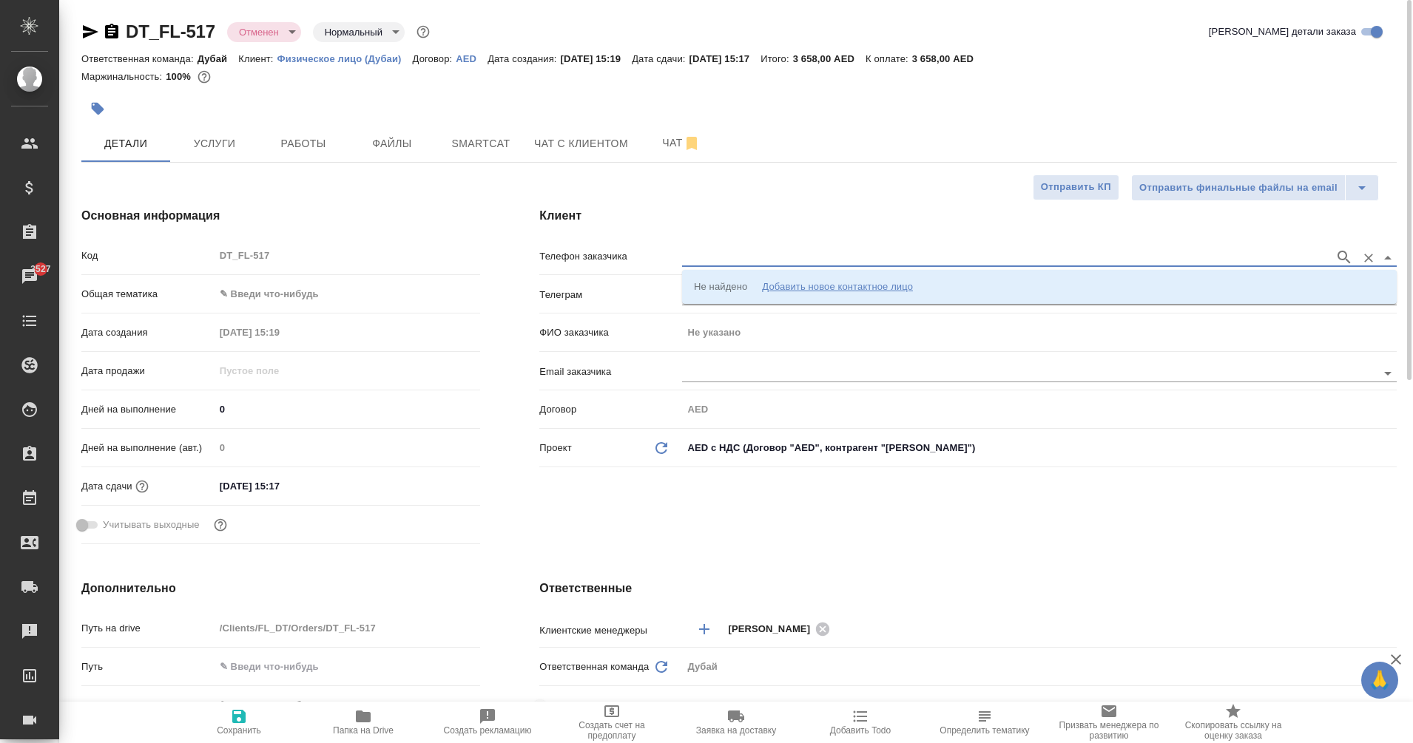
click at [715, 260] on input "text" at bounding box center [1004, 258] width 645 height 18
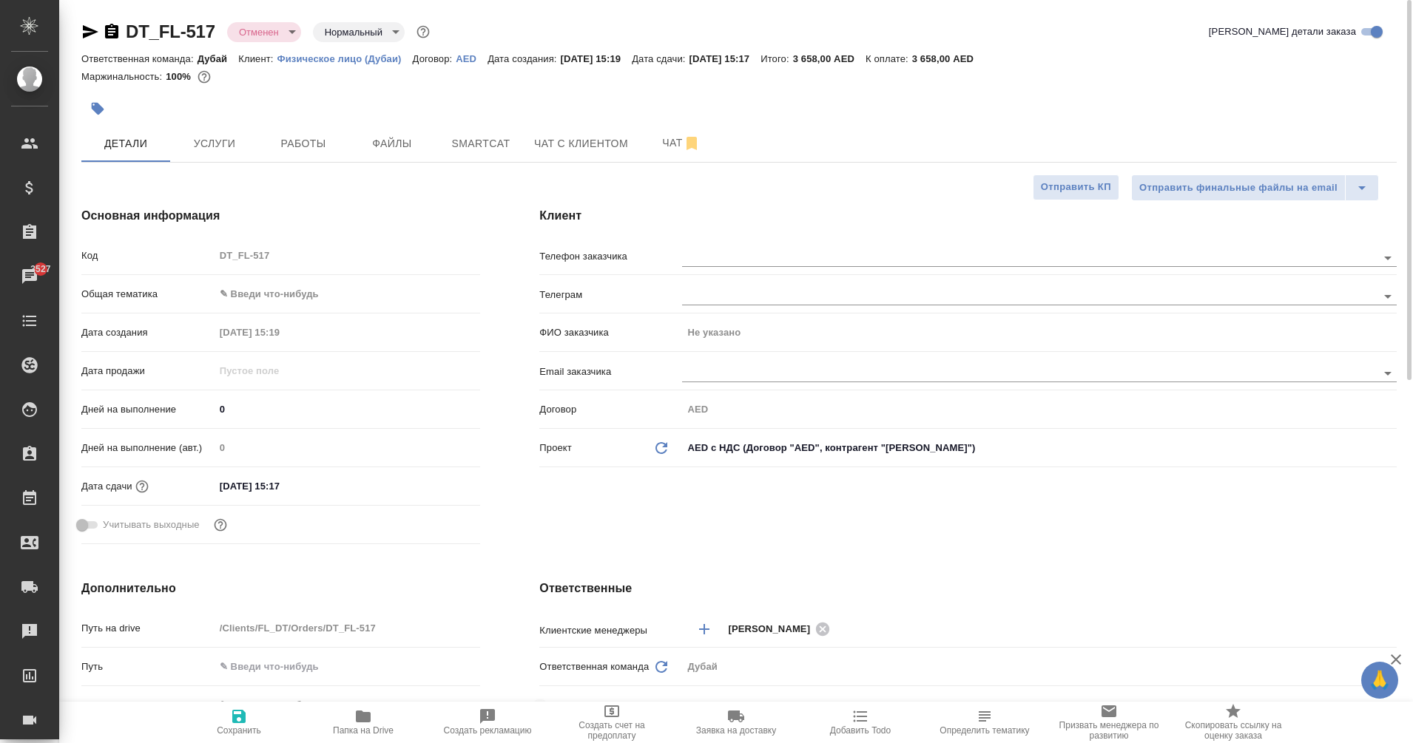
type textarea "x"
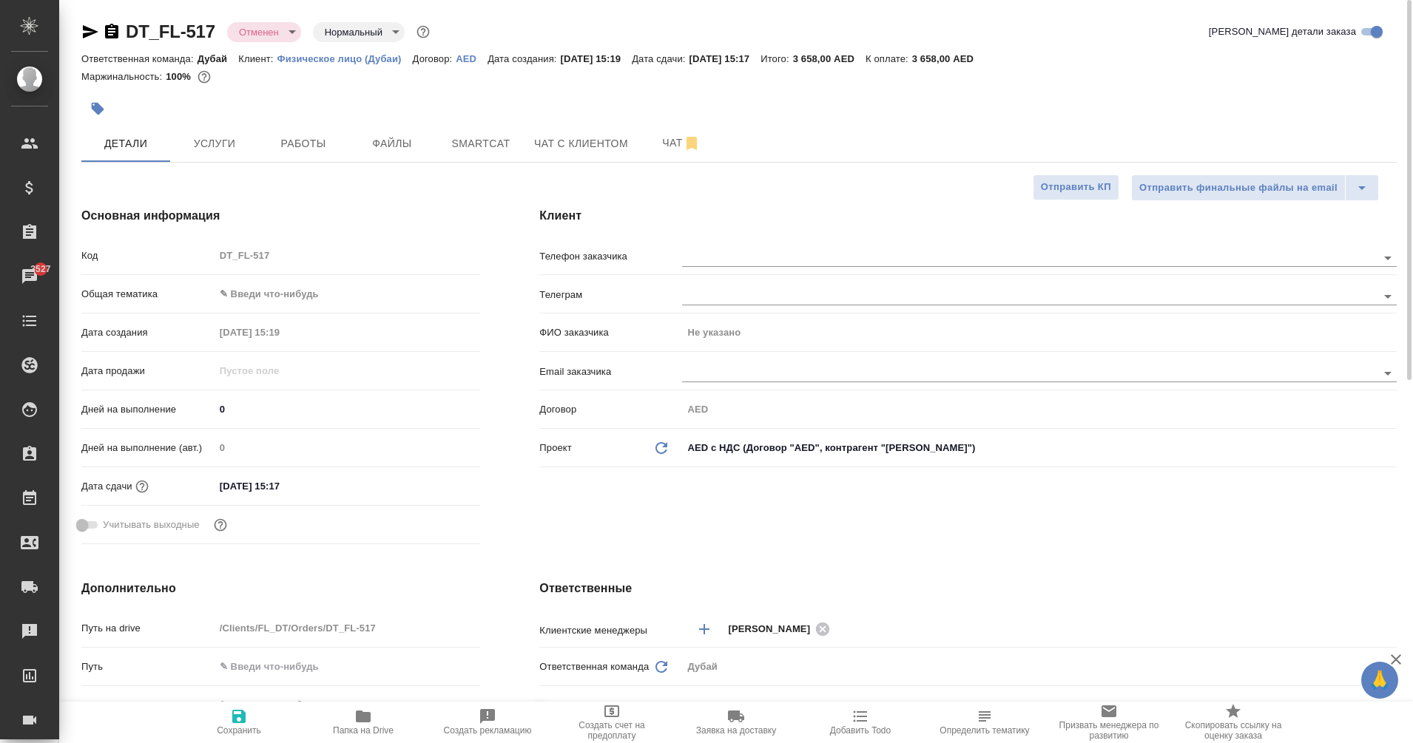
type textarea "x"
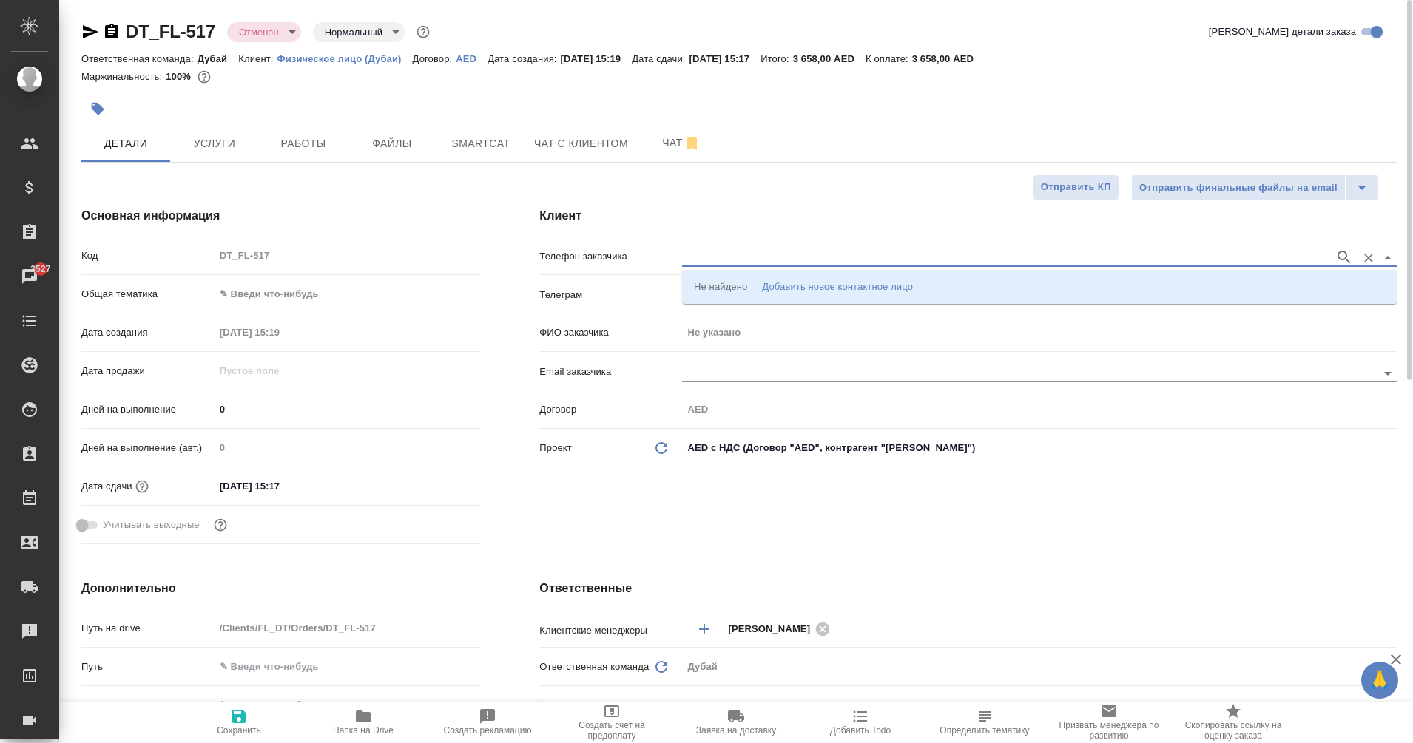
click at [725, 261] on input "text" at bounding box center [1004, 258] width 645 height 18
click at [814, 285] on div "Добавить новое контактное лицо" at bounding box center [837, 287] width 151 height 15
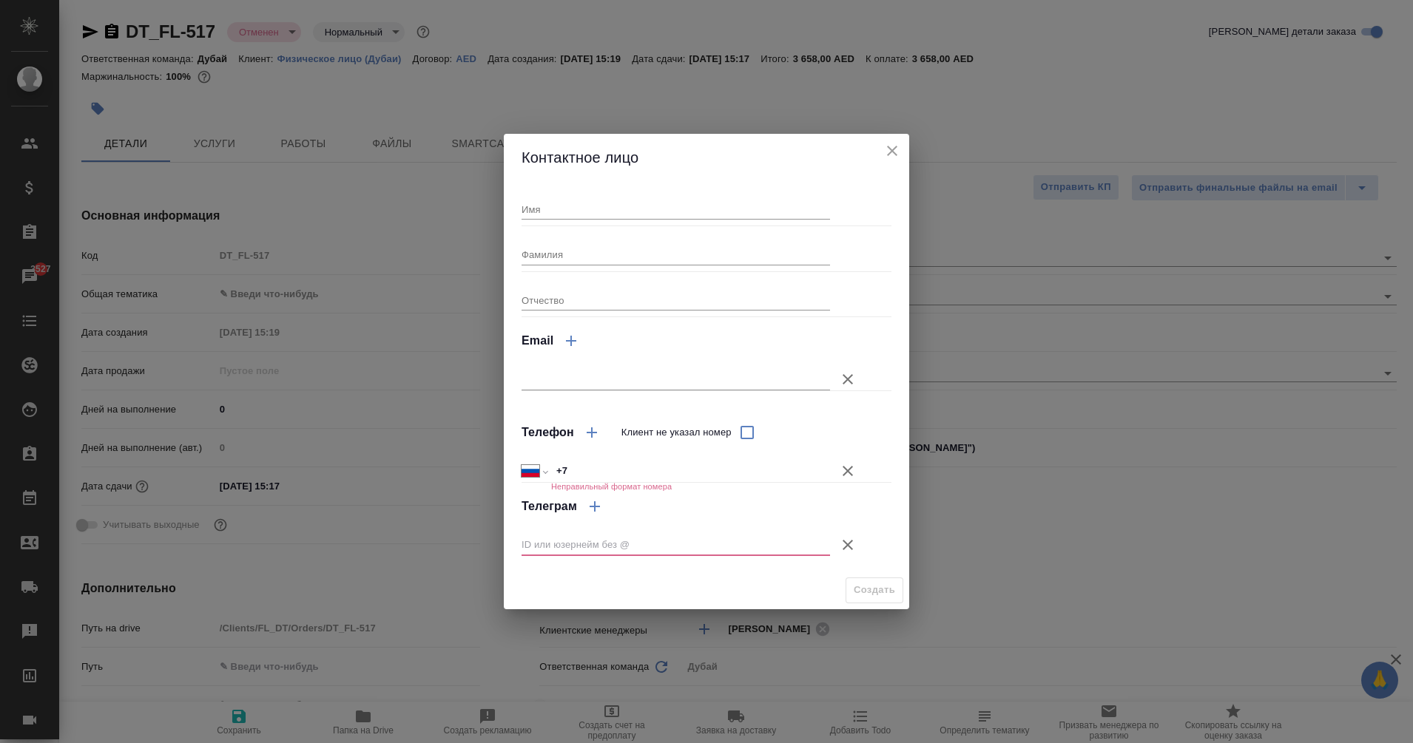
click at [573, 212] on input "Имя" at bounding box center [675, 209] width 308 height 21
type input "Rina"
type input "Makosh"
click at [599, 541] on input "text" at bounding box center [675, 545] width 308 height 21
type textarea "x"
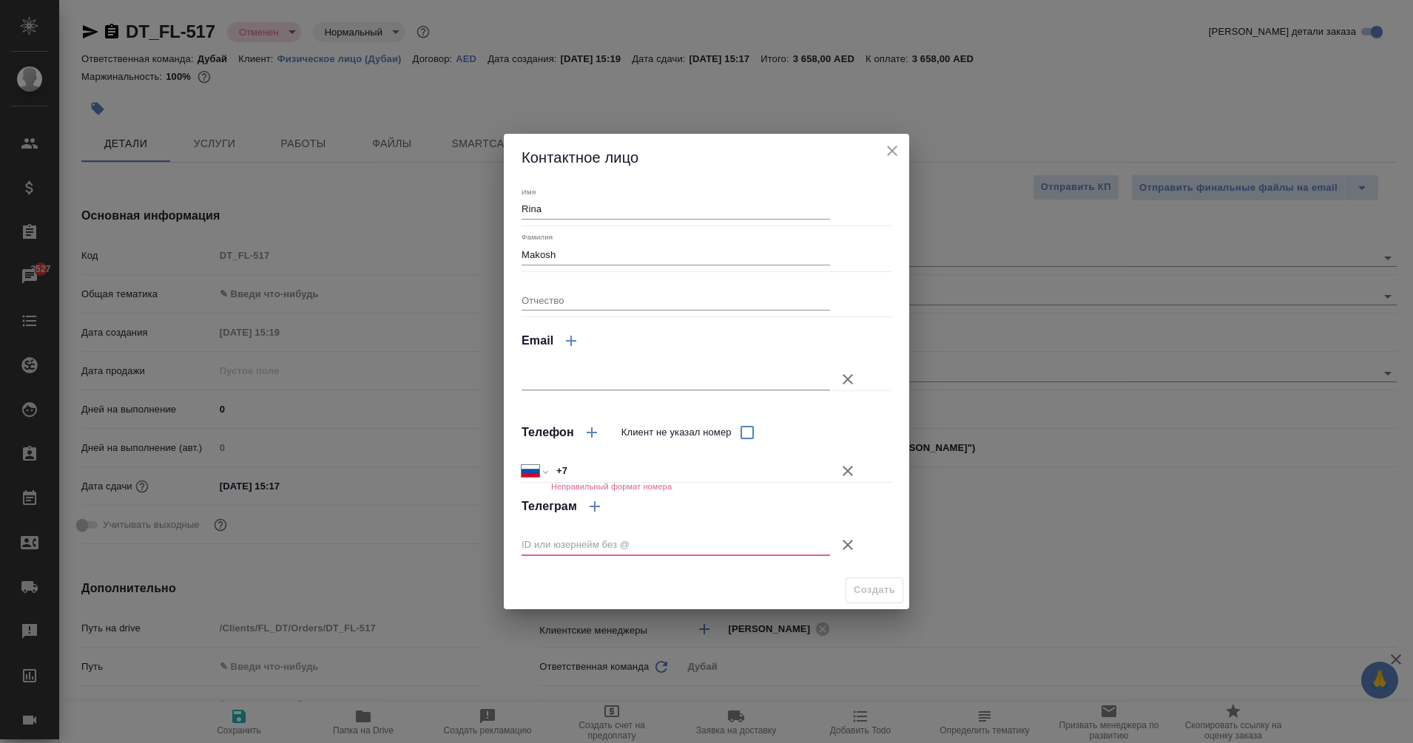
type textarea "x"
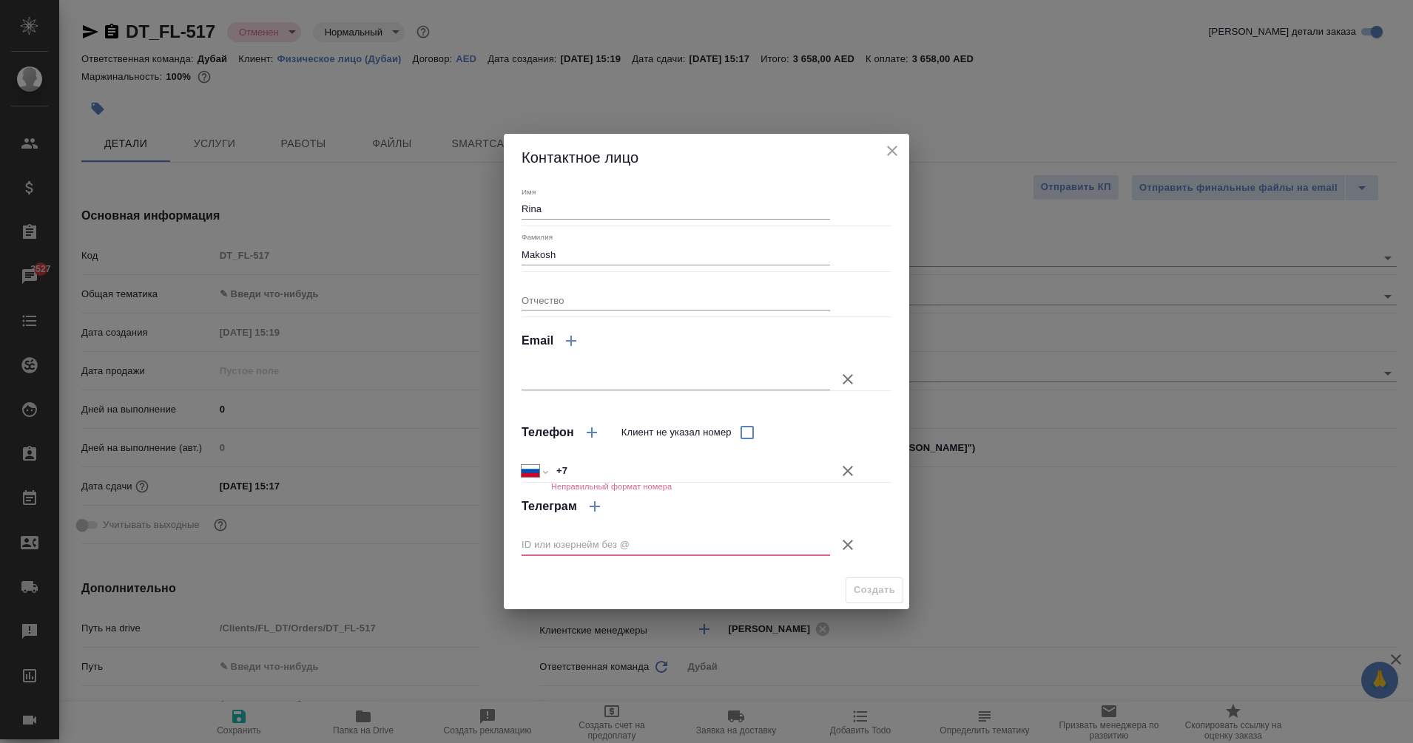
click at [577, 547] on input "text" at bounding box center [675, 545] width 308 height 21
paste input "@e_makosh"
type input "@e_makosh"
click at [748, 427] on input "Клиент не указал номер" at bounding box center [746, 432] width 31 height 31
checkbox input "true"
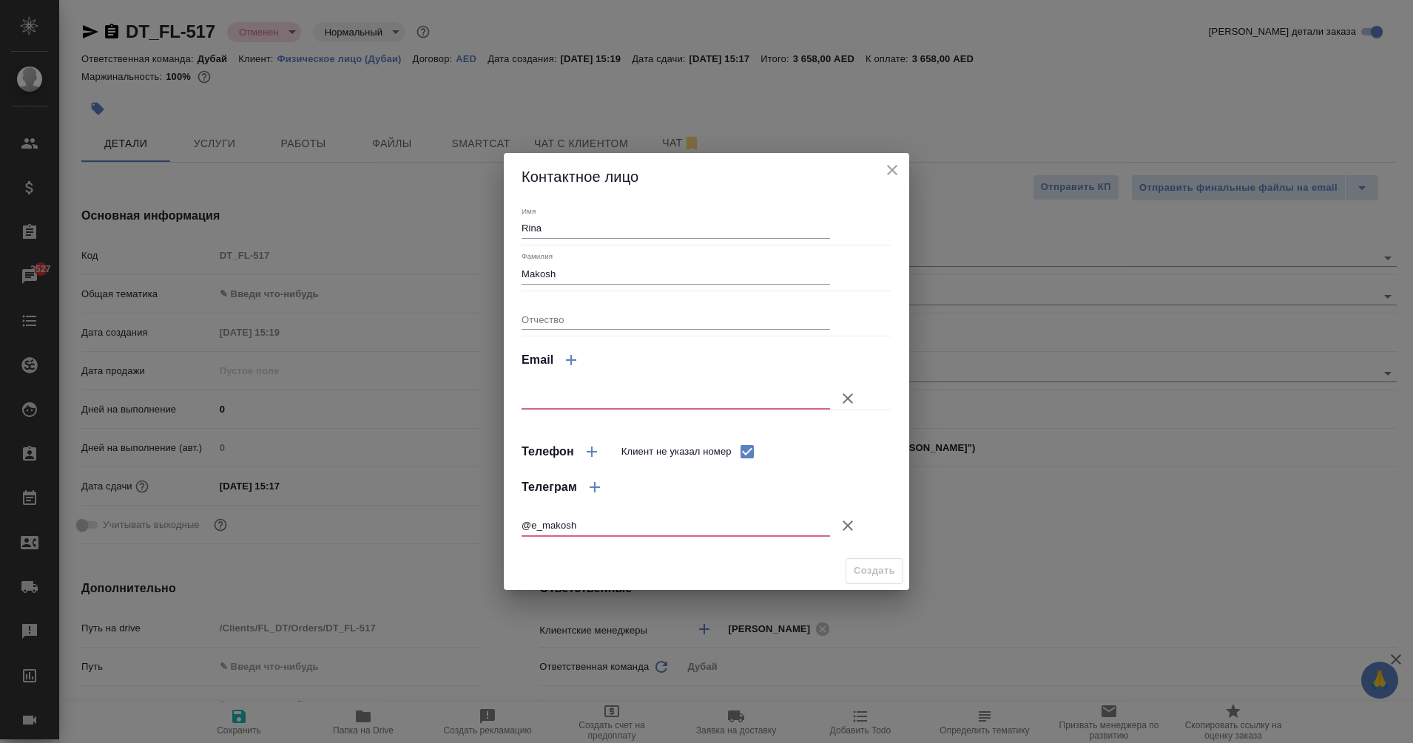
click at [849, 395] on icon "button" at bounding box center [848, 399] width 18 height 18
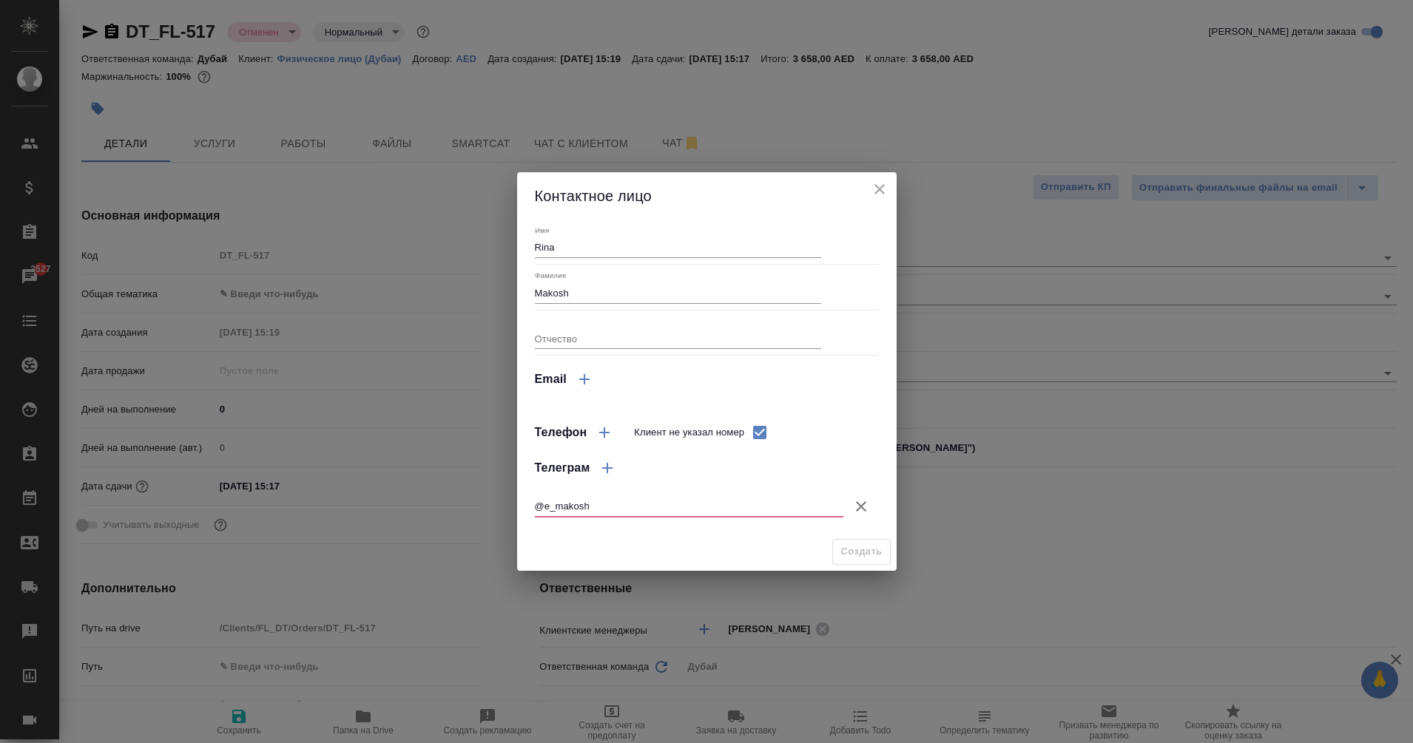
click at [545, 506] on input "@e_makosh" at bounding box center [689, 506] width 308 height 21
type input "e_makosh"
click at [872, 549] on span "Создать" at bounding box center [860, 552] width 41 height 17
type input "Makosh Rina"
type textarea "x"
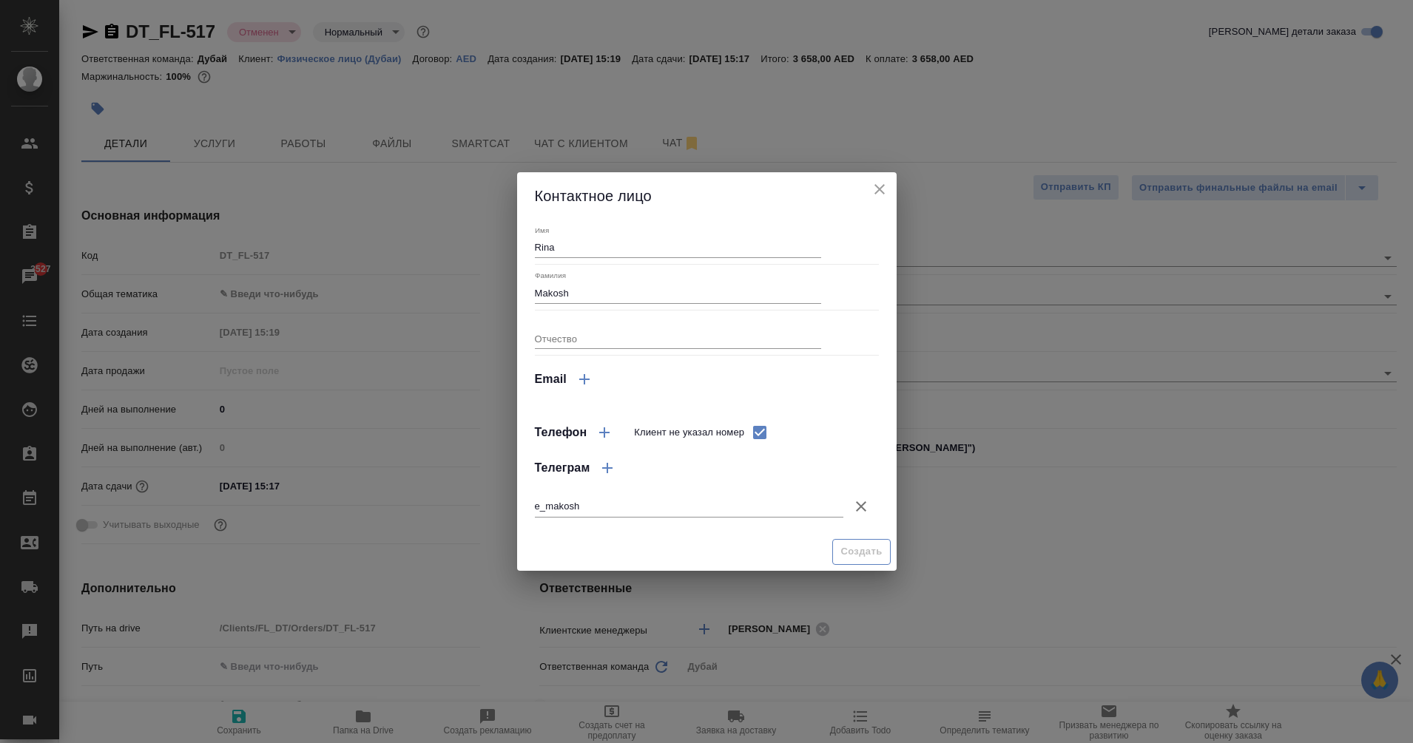
type textarea "x"
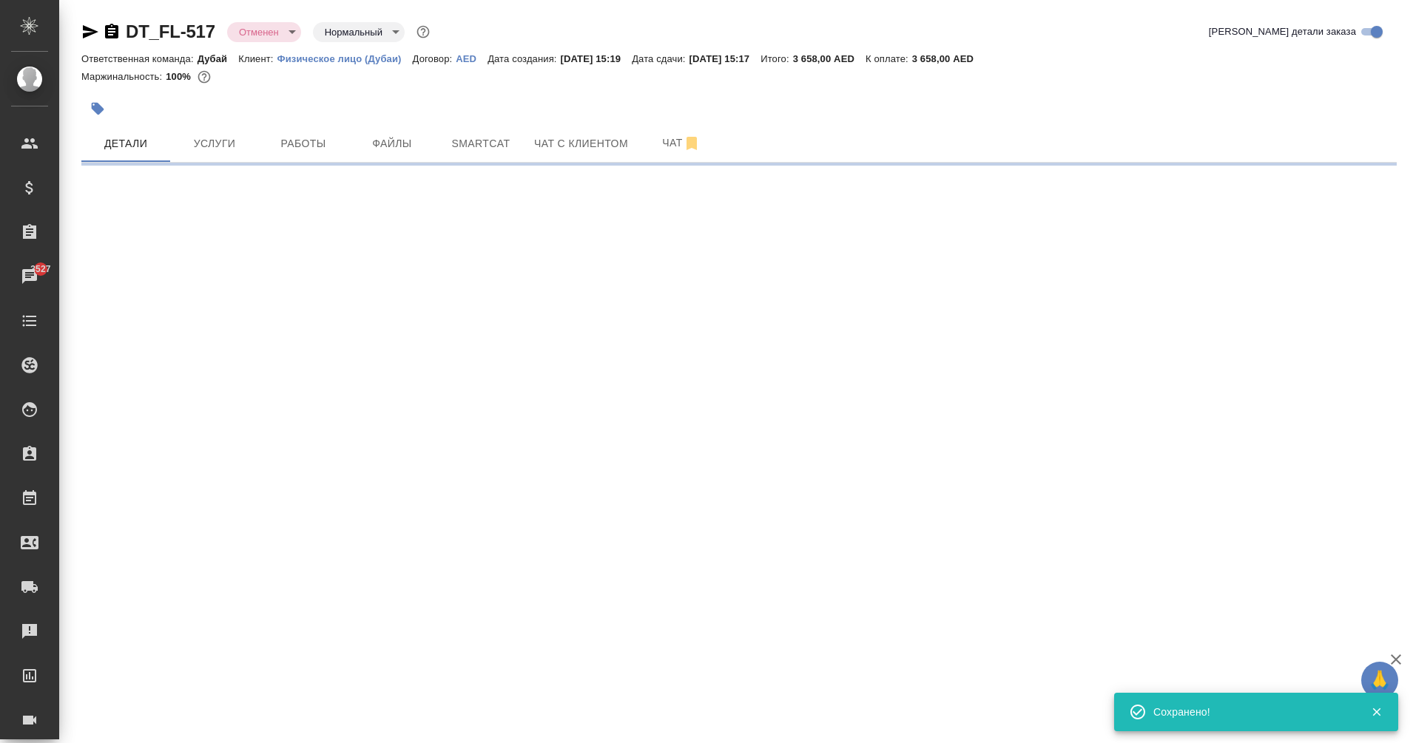
type input "holyTrinity"
select select "RU"
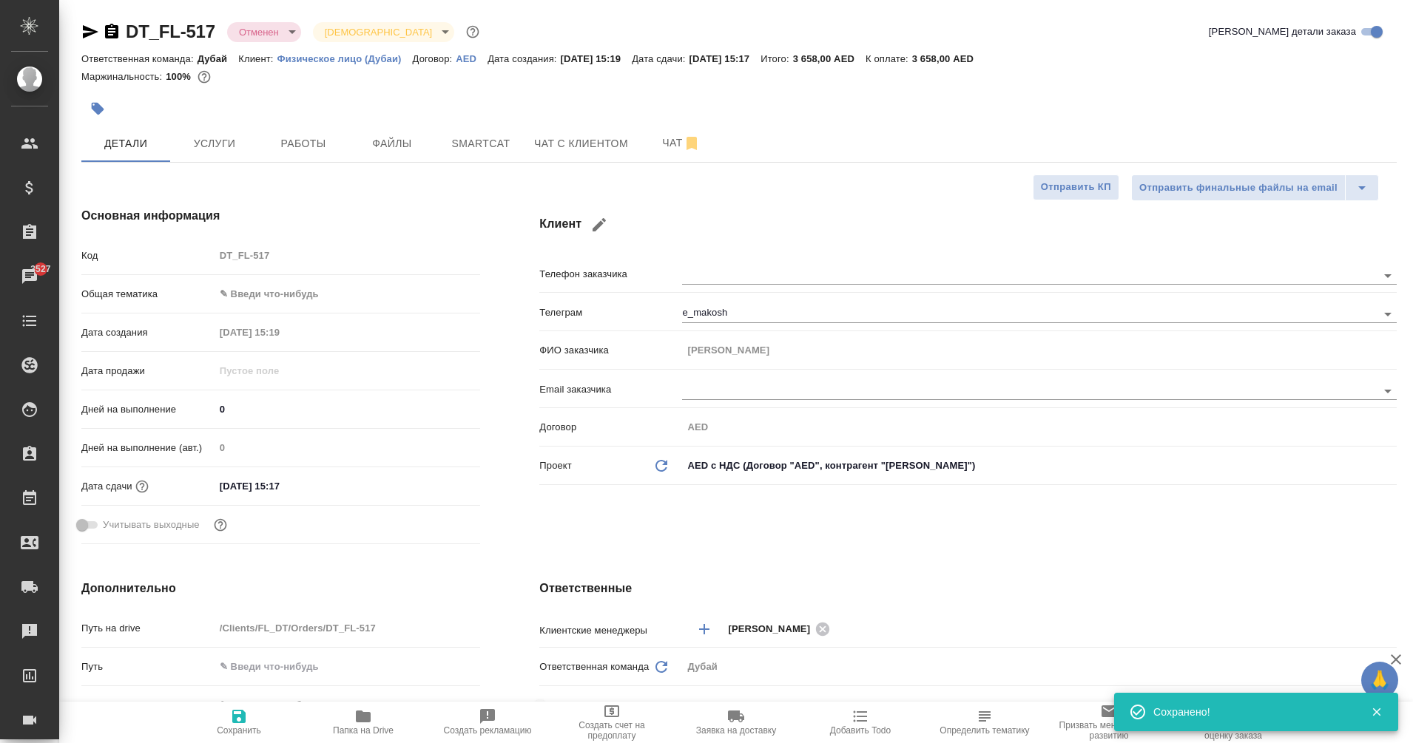
type textarea "x"
click at [731, 195] on div "Клиент Телефон заказчика Телеграм e_makosh ФИО заказчика Makosh Rina Email зака…" at bounding box center [968, 379] width 916 height 402
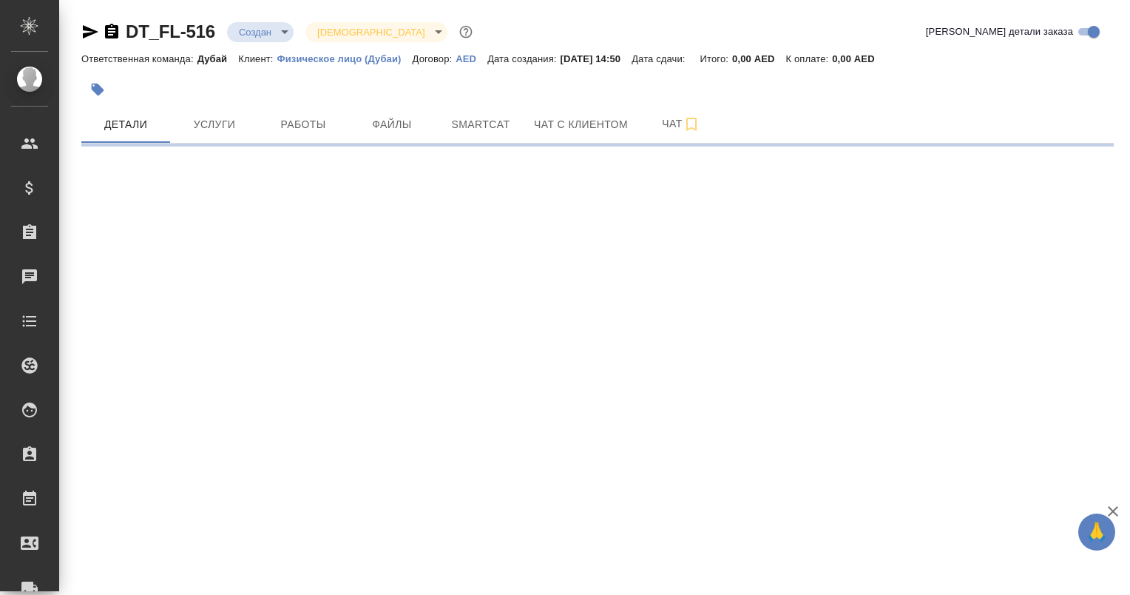
select select "RU"
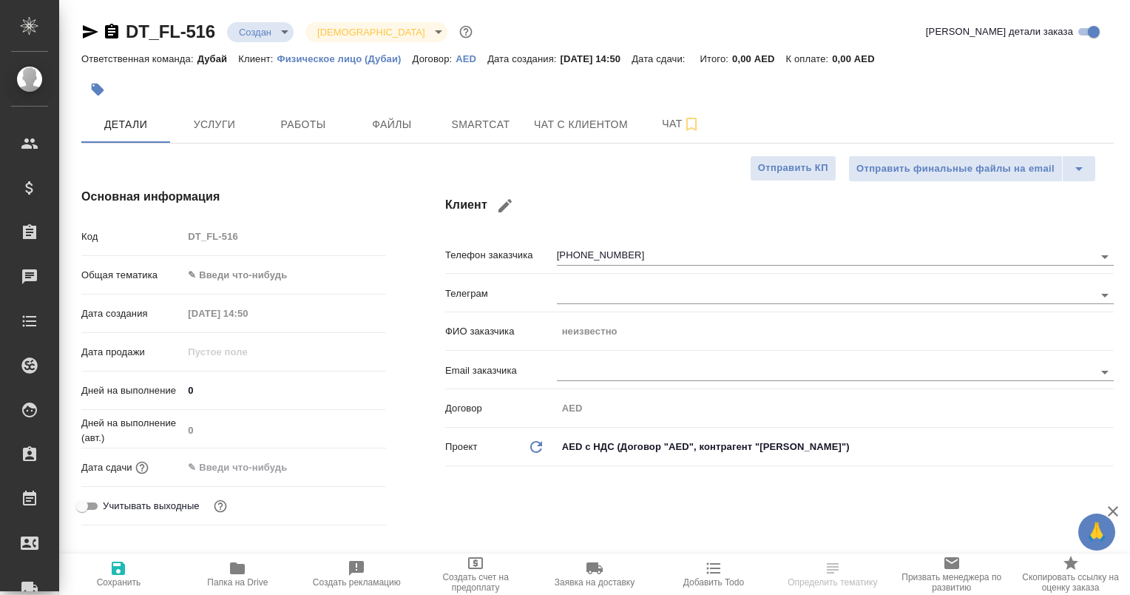
type textarea "x"
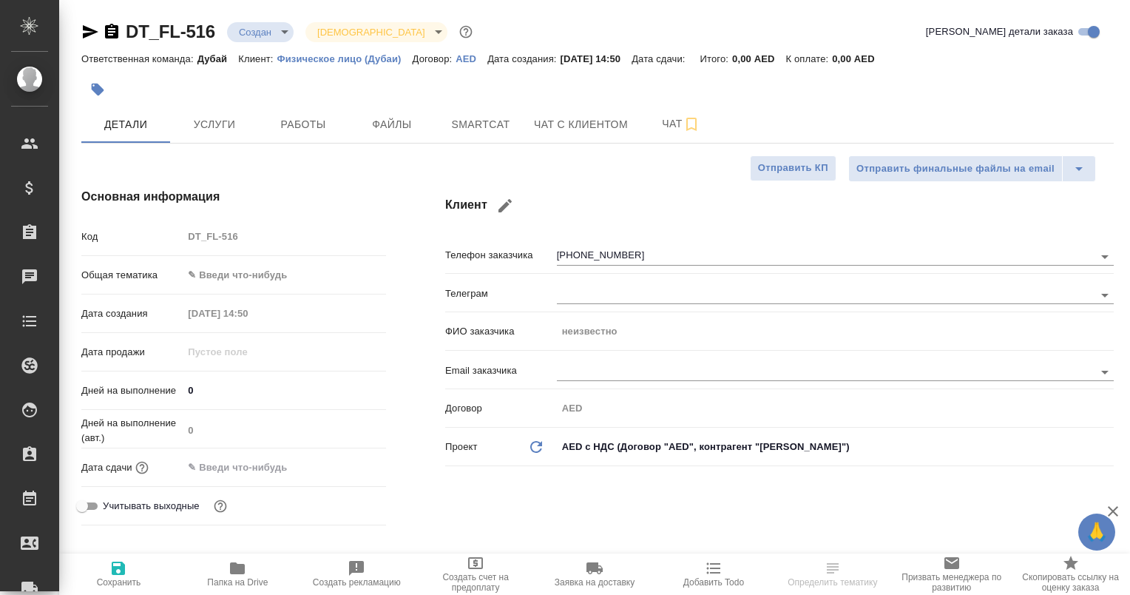
type textarea "x"
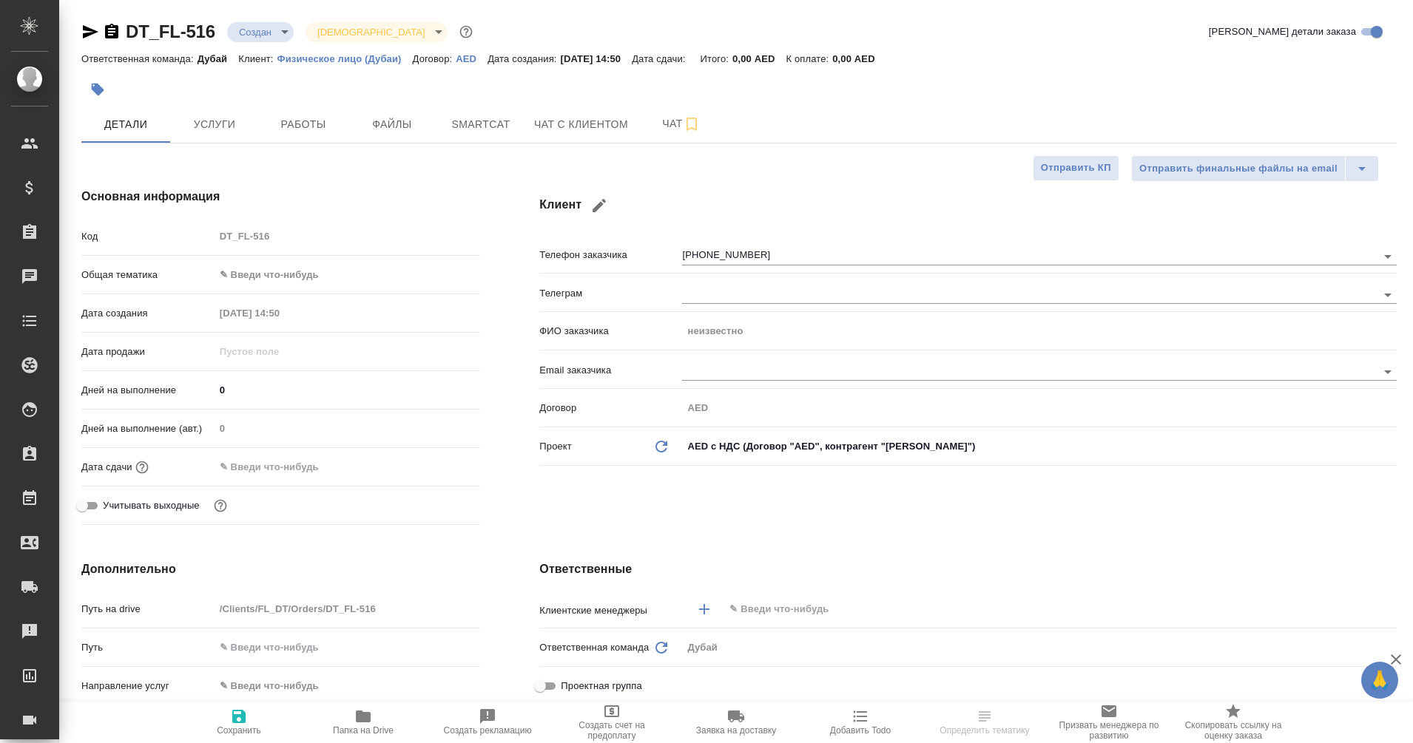
type textarea "x"
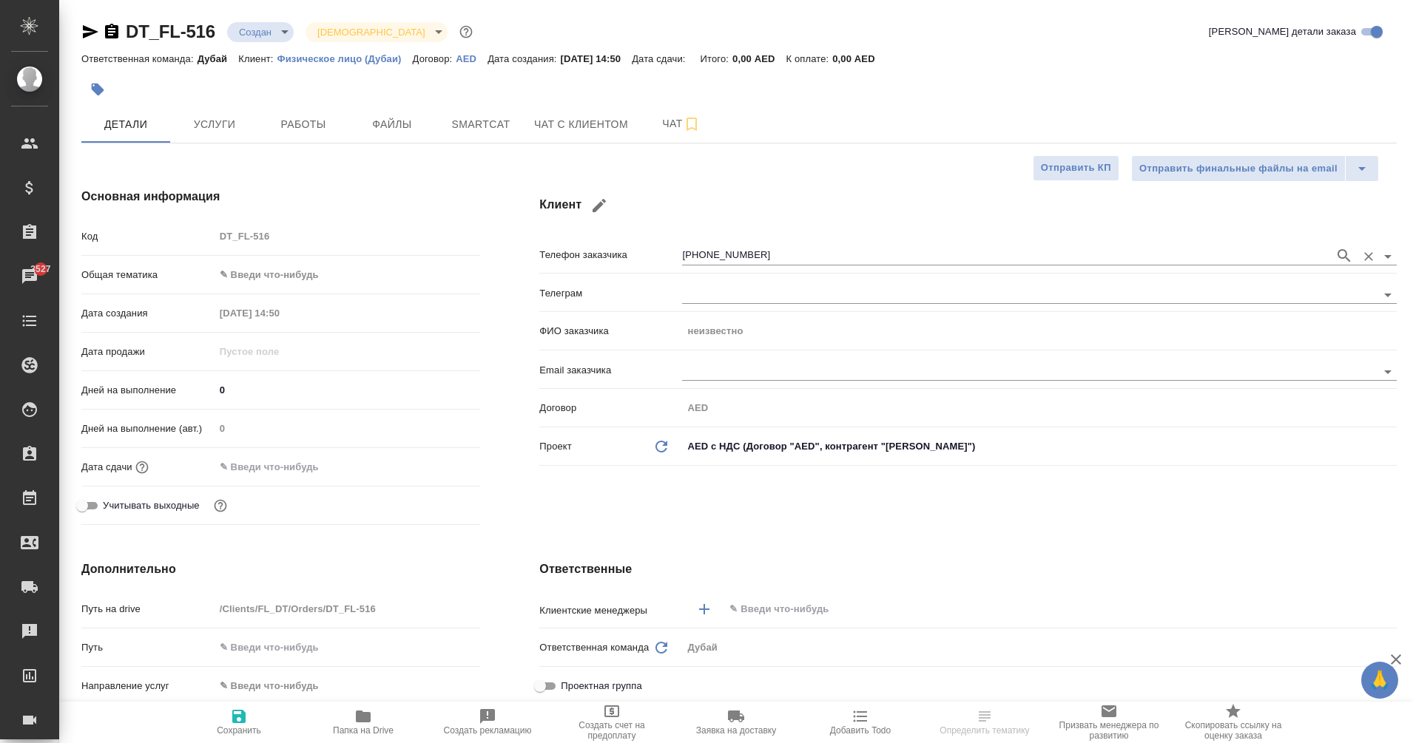
type textarea "x"
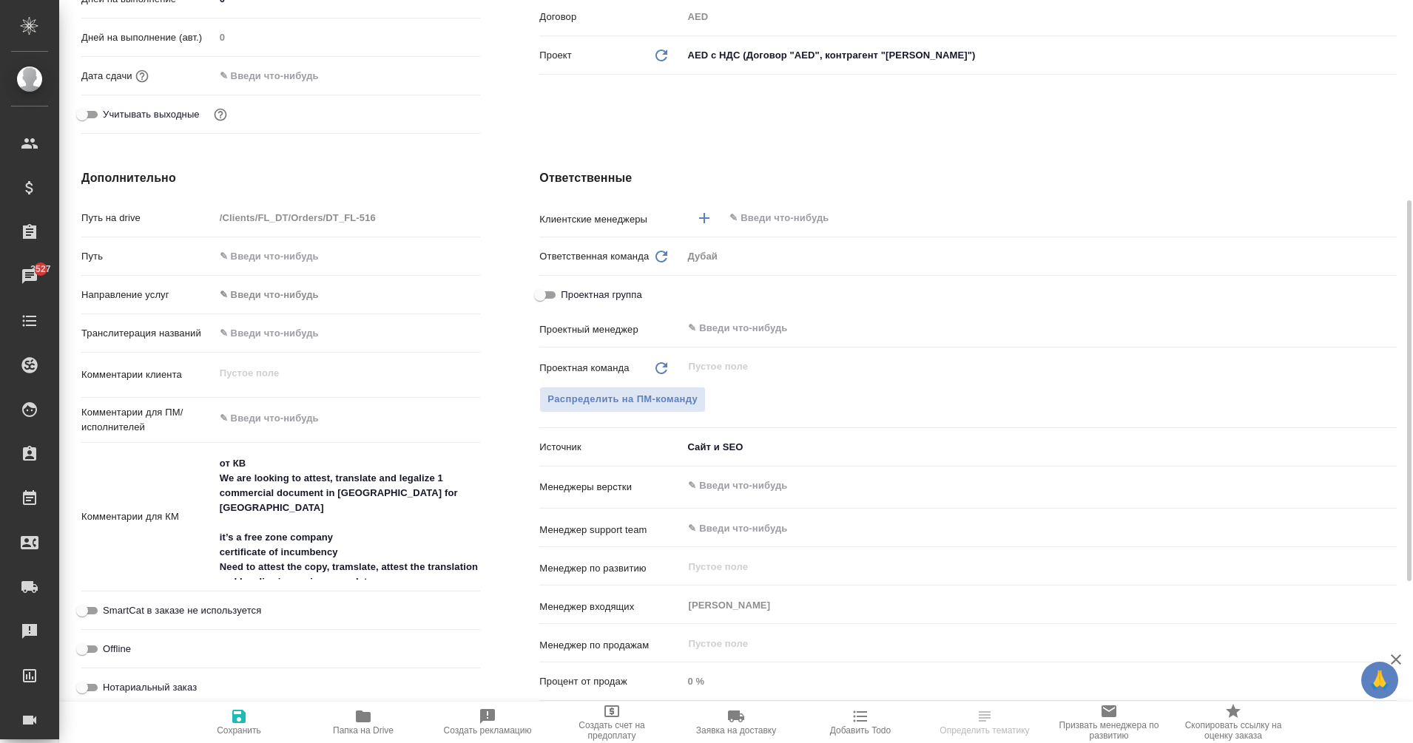
scroll to position [391, 0]
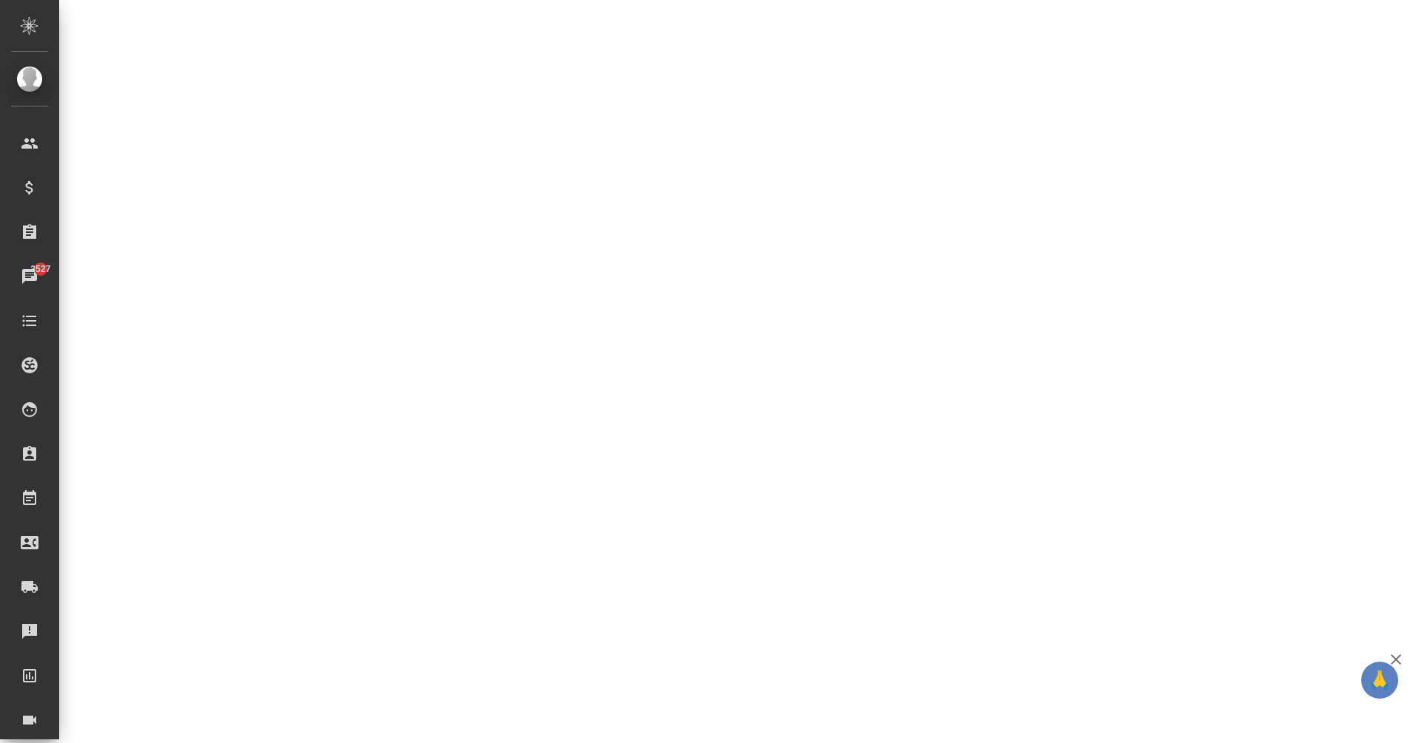
select select "RU"
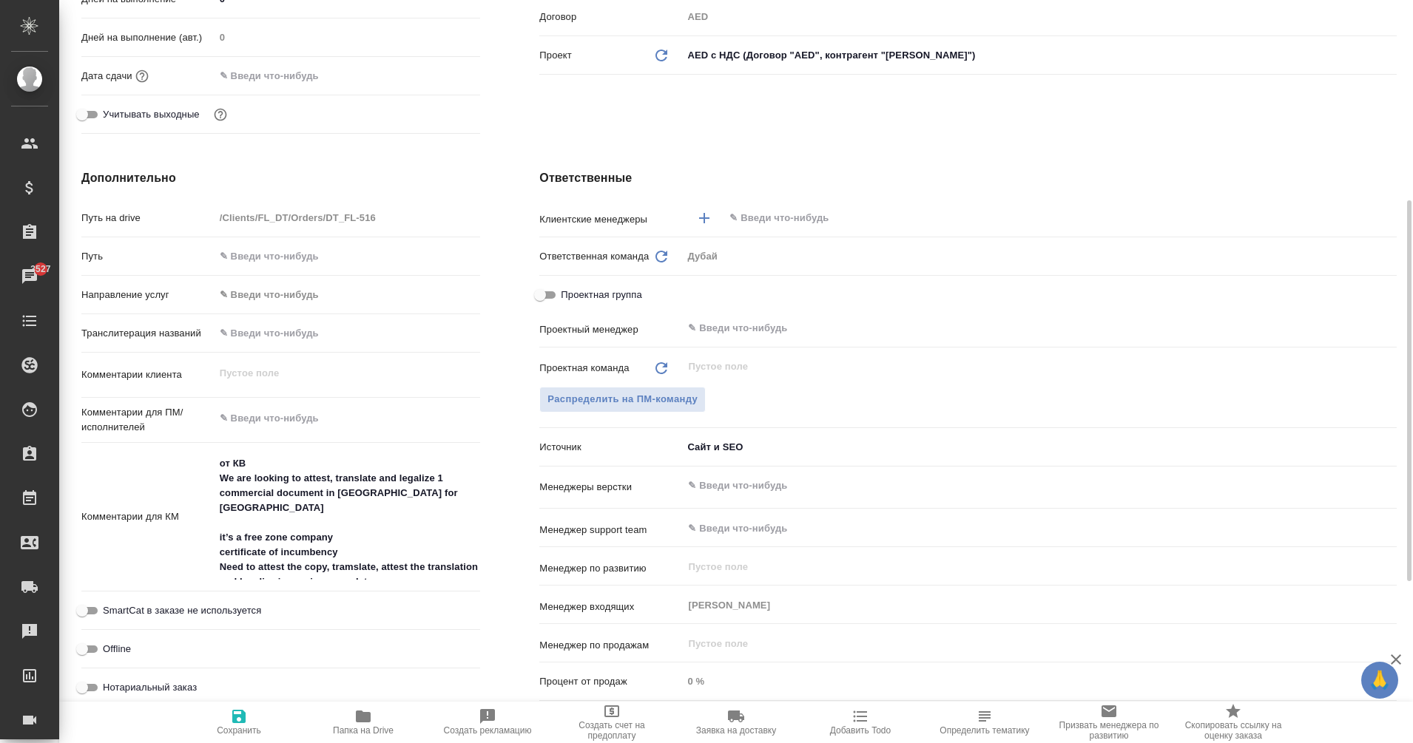
type textarea "x"
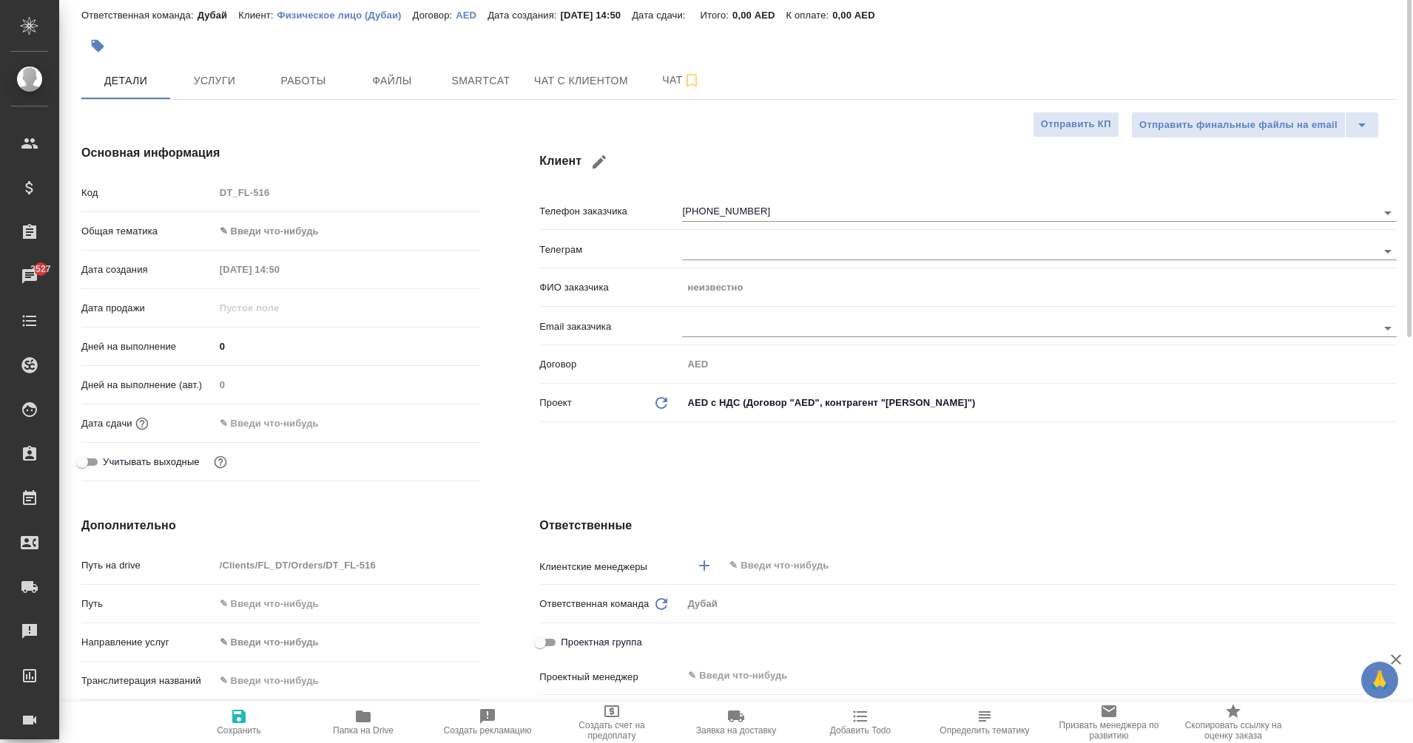
scroll to position [0, 0]
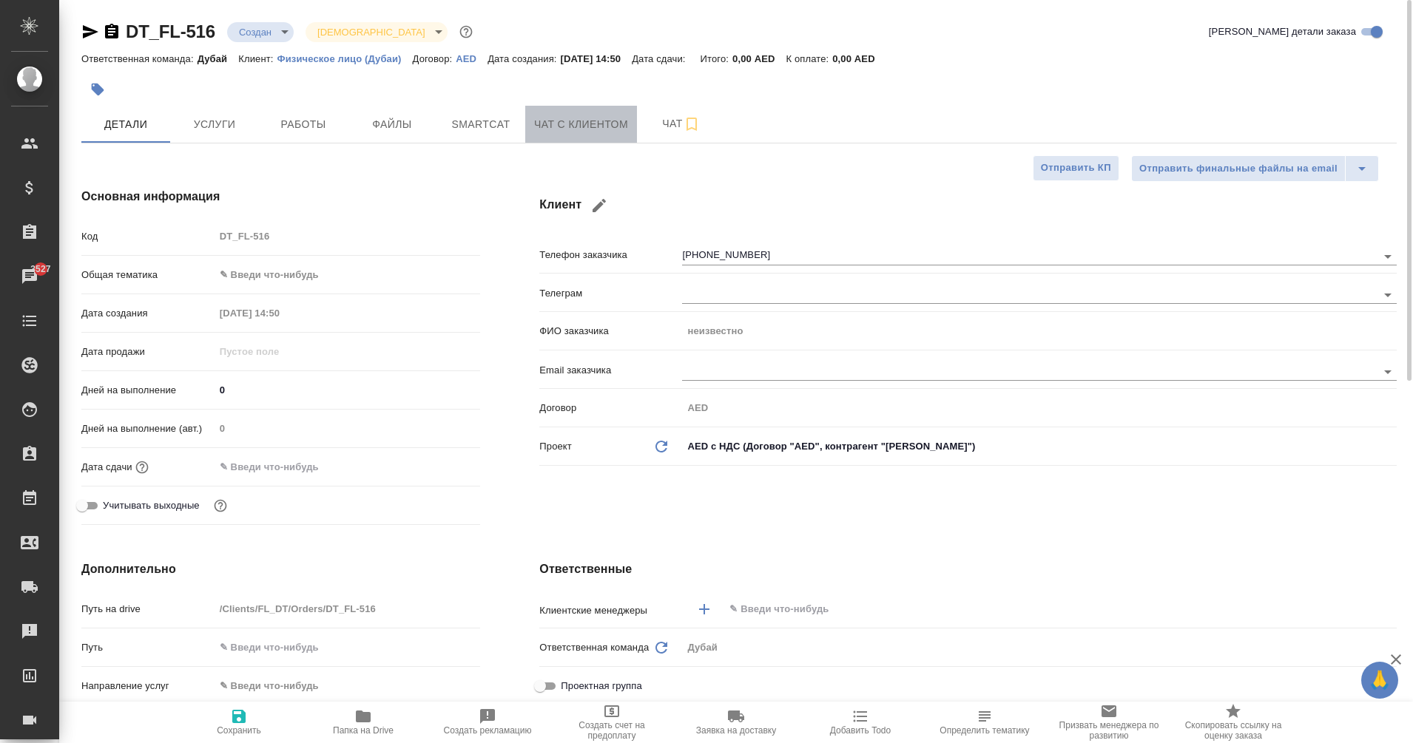
click at [569, 129] on span "Чат с клиентом" at bounding box center [581, 124] width 94 height 18
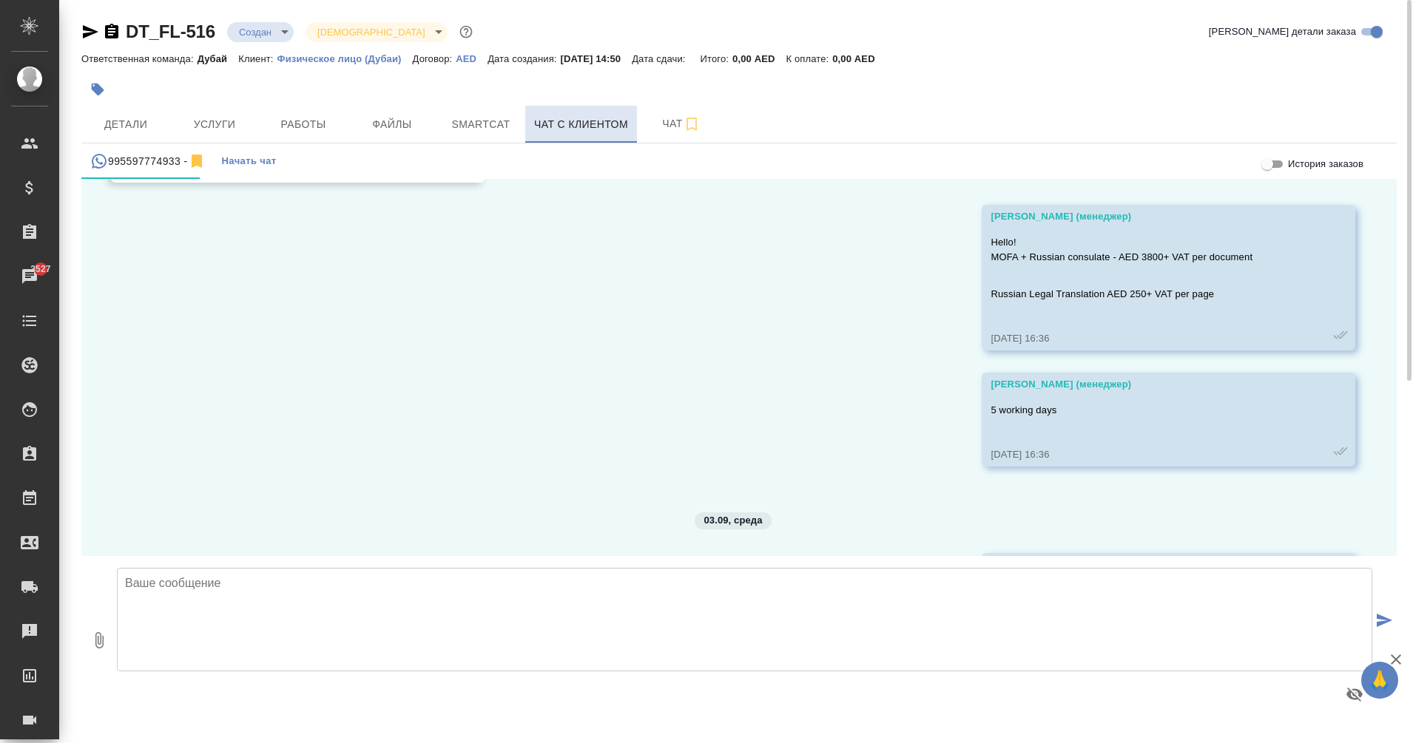
scroll to position [1612, 0]
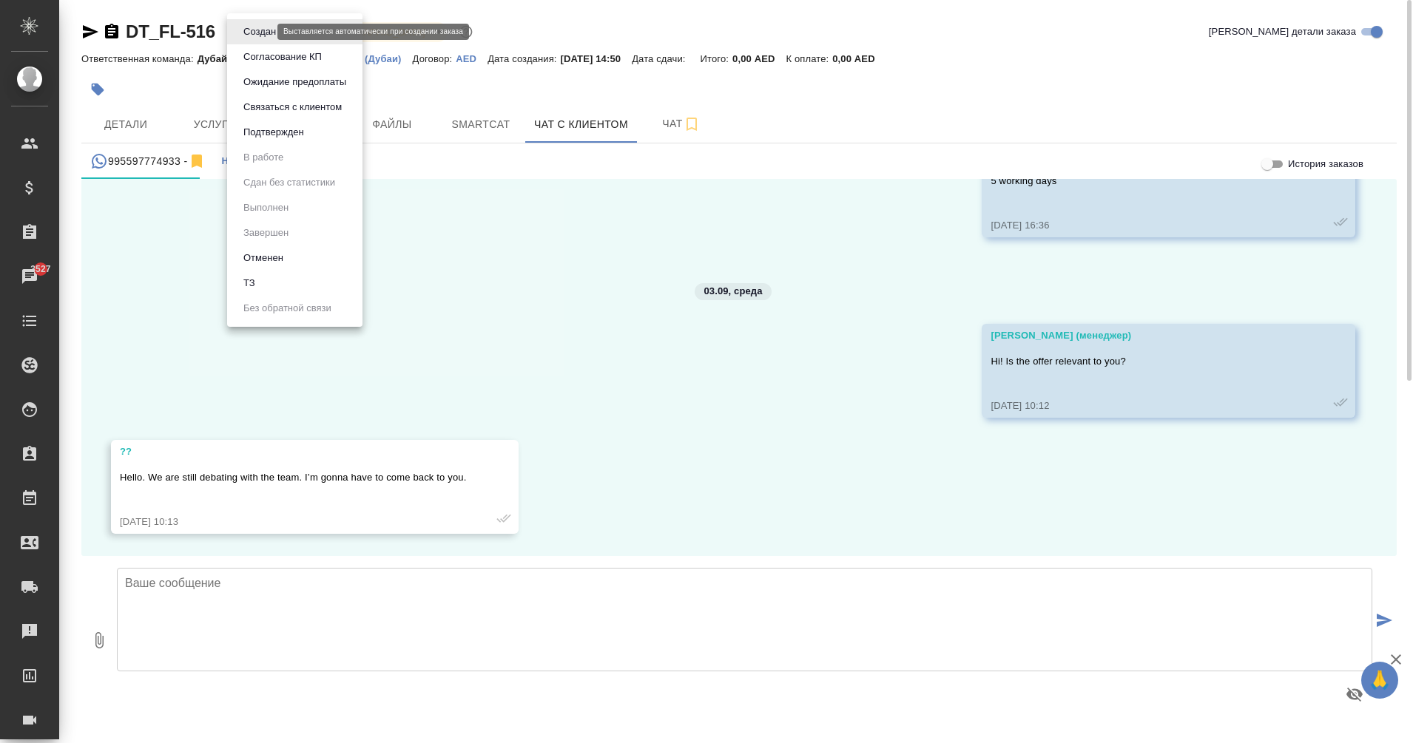
click at [251, 28] on body "🙏 .cls-1 fill:#fff; AWATERA Eganian [PERSON_NAME] Спецификации Заказы 3527 Чаты…" at bounding box center [706, 371] width 1413 height 743
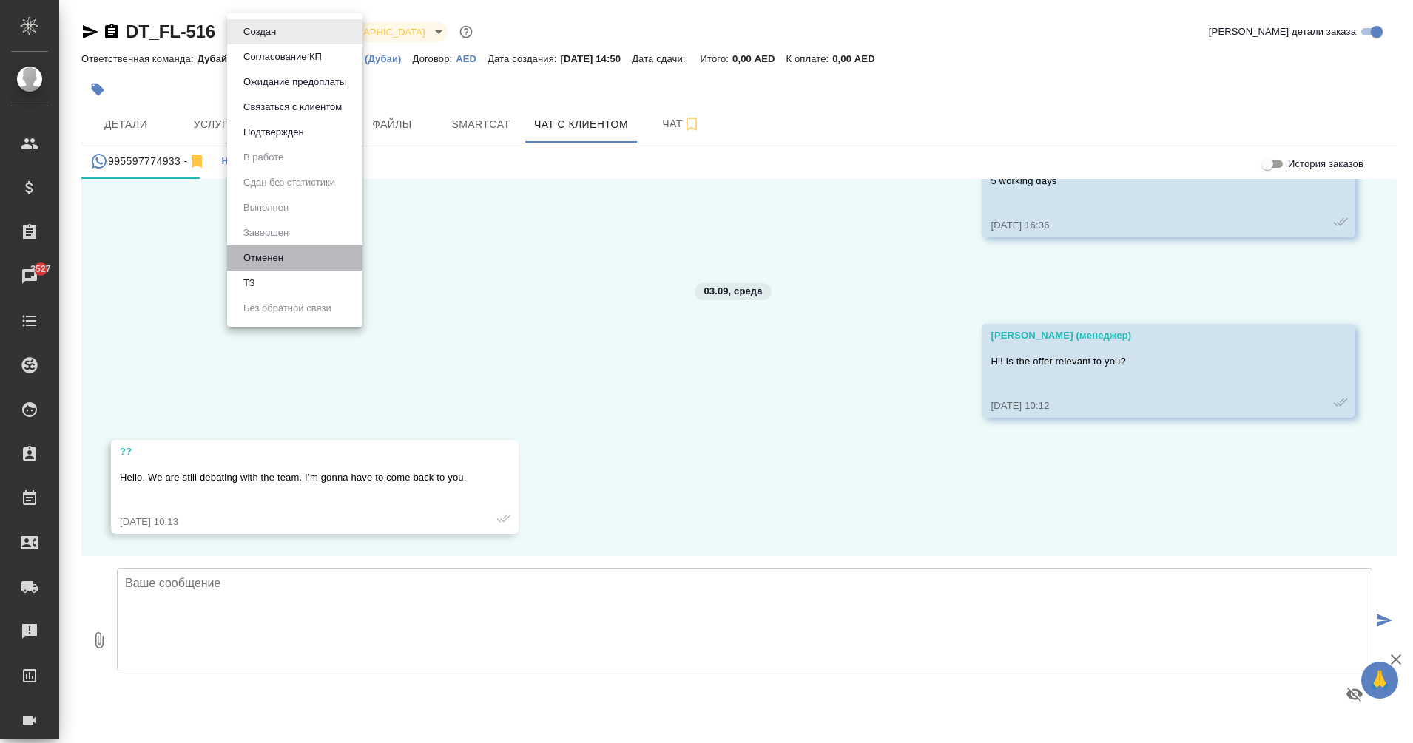
click at [288, 253] on li "Отменен" at bounding box center [294, 258] width 135 height 25
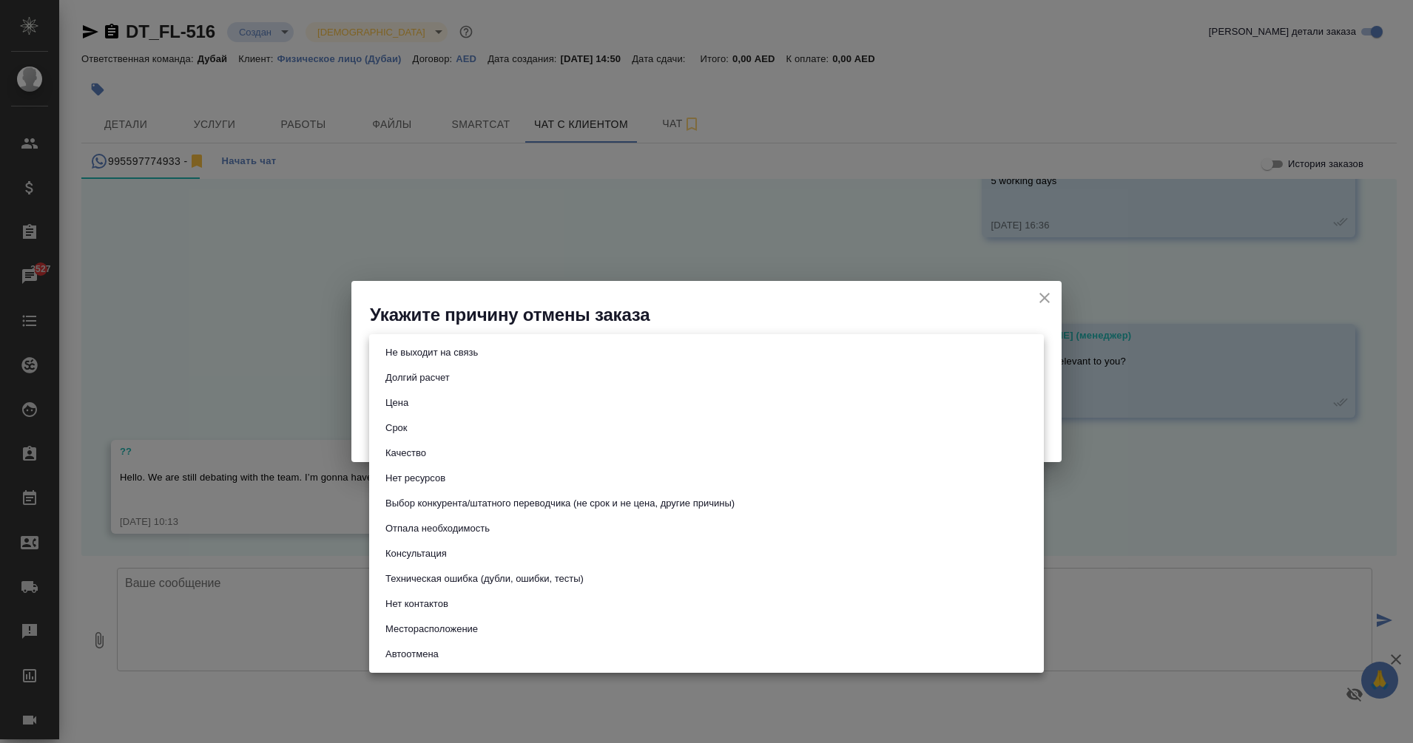
click at [534, 365] on body "🙏 .cls-1 fill:#fff; AWATERA Eganian [PERSON_NAME] Спецификации Заказы 3527 Чаты…" at bounding box center [706, 371] width 1413 height 743
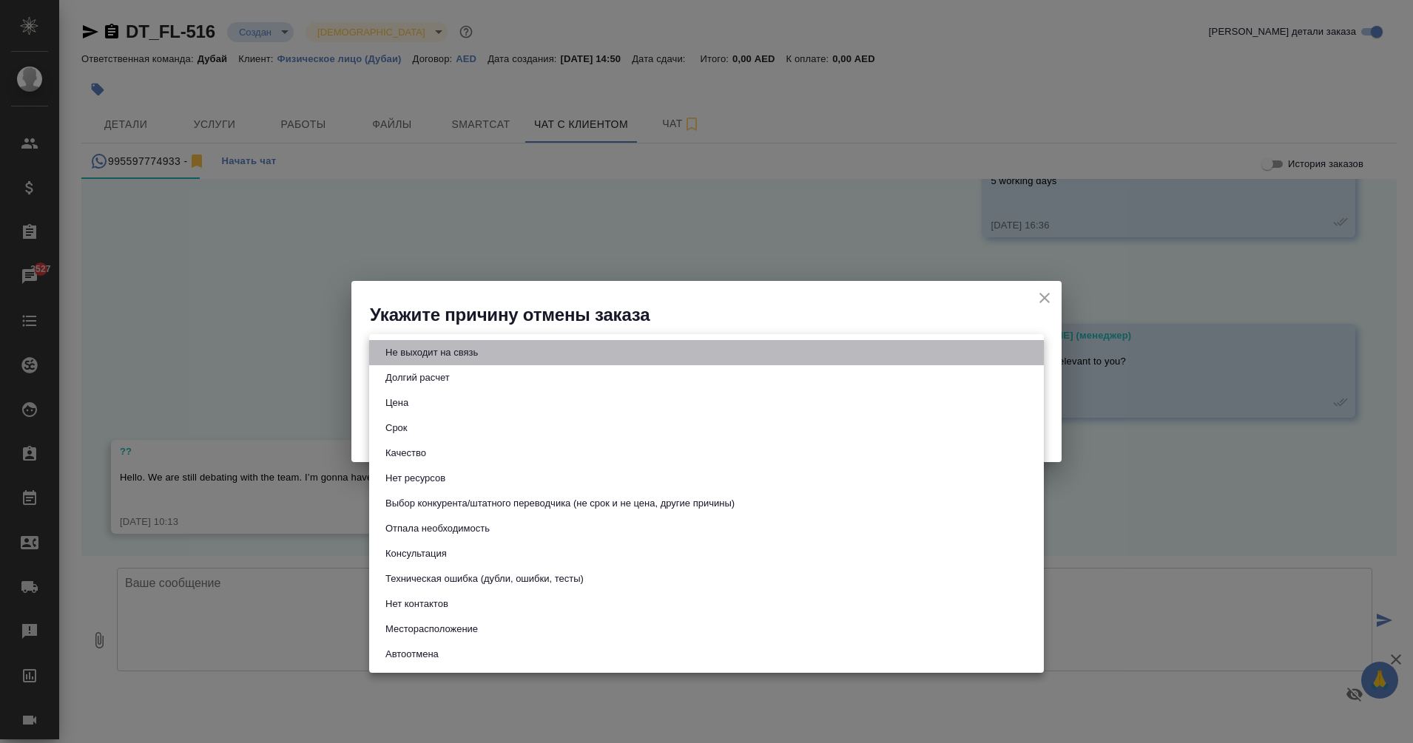
click at [534, 365] on li "Не выходит на связь" at bounding box center [706, 352] width 675 height 25
type input "stopContacting"
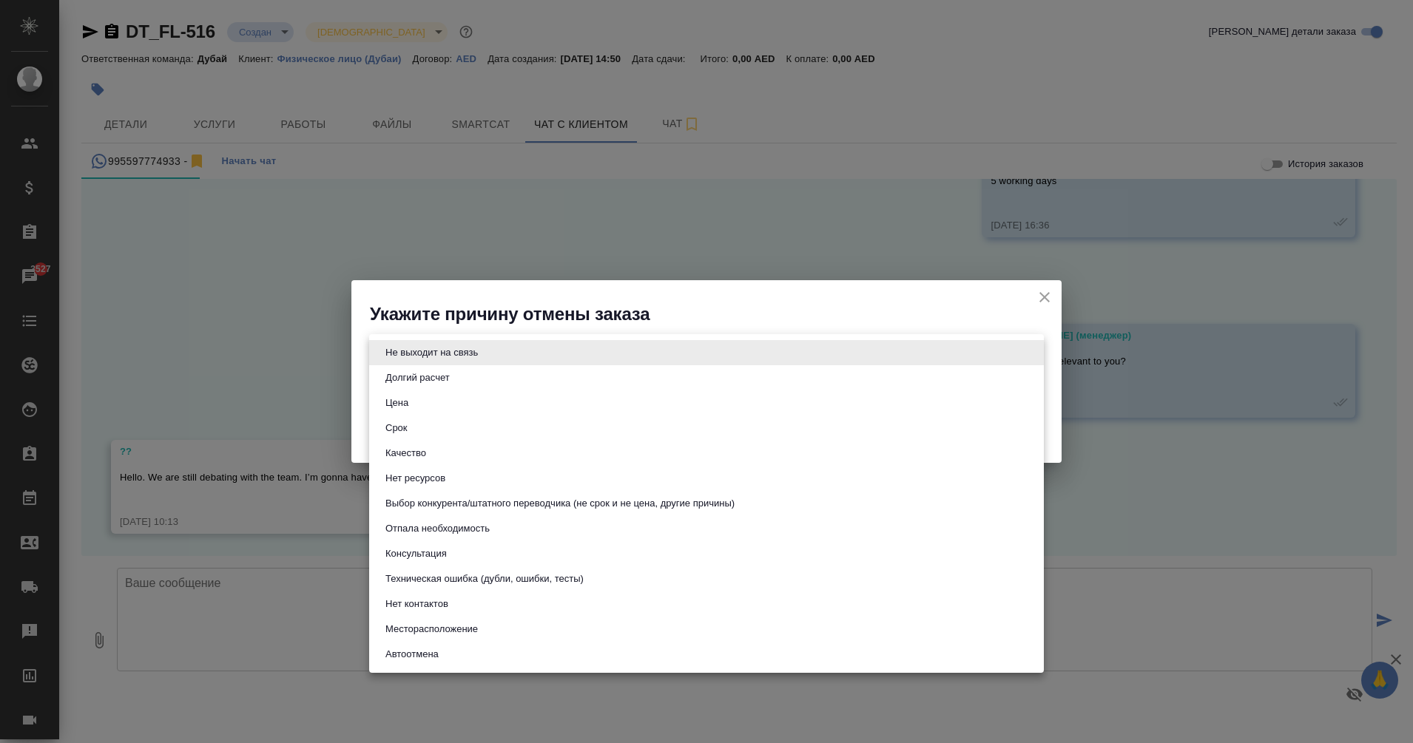
click at [534, 365] on body "🙏 .cls-1 fill:#fff; AWATERA Eganian [PERSON_NAME] Спецификации Заказы 3527 Чаты…" at bounding box center [706, 371] width 1413 height 743
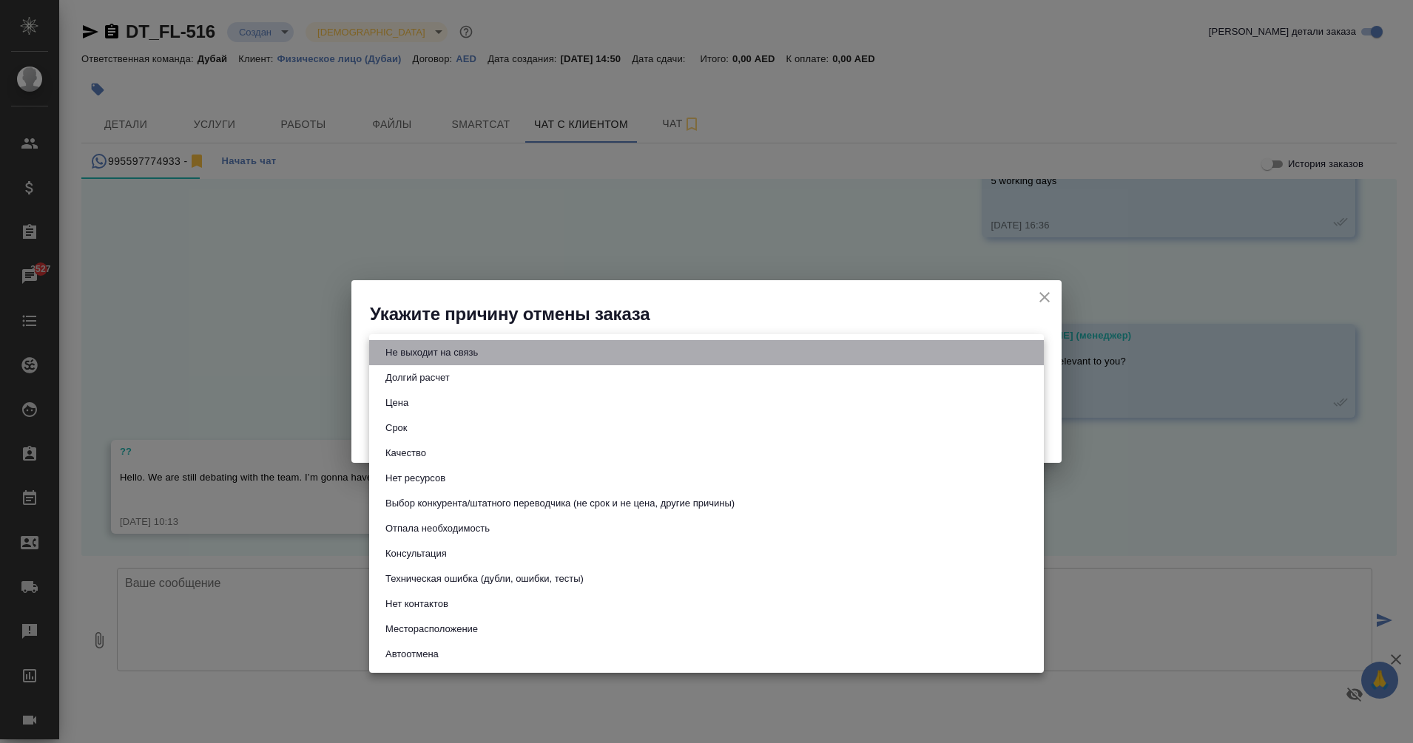
click at [534, 365] on li "Не выходит на связь" at bounding box center [706, 352] width 675 height 25
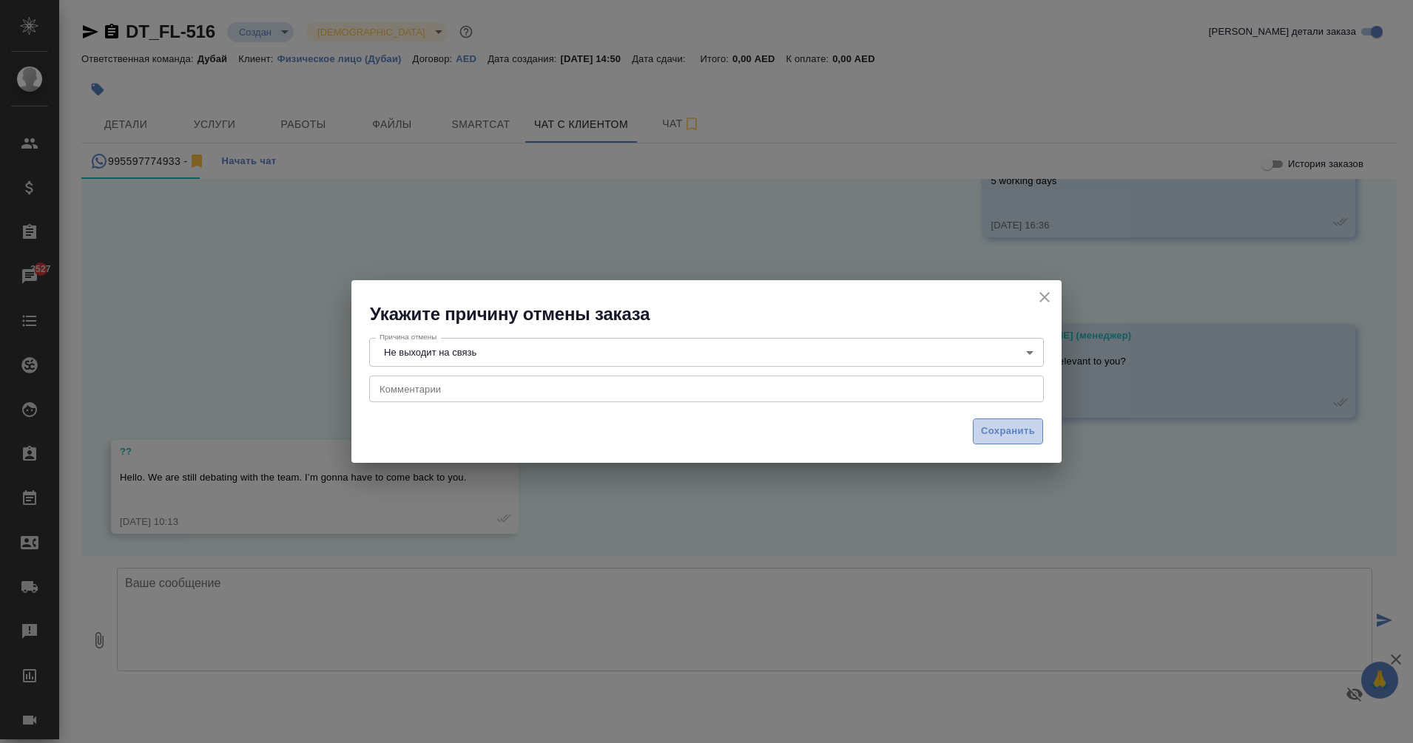
click at [998, 428] on span "Сохранить" at bounding box center [1008, 431] width 54 height 17
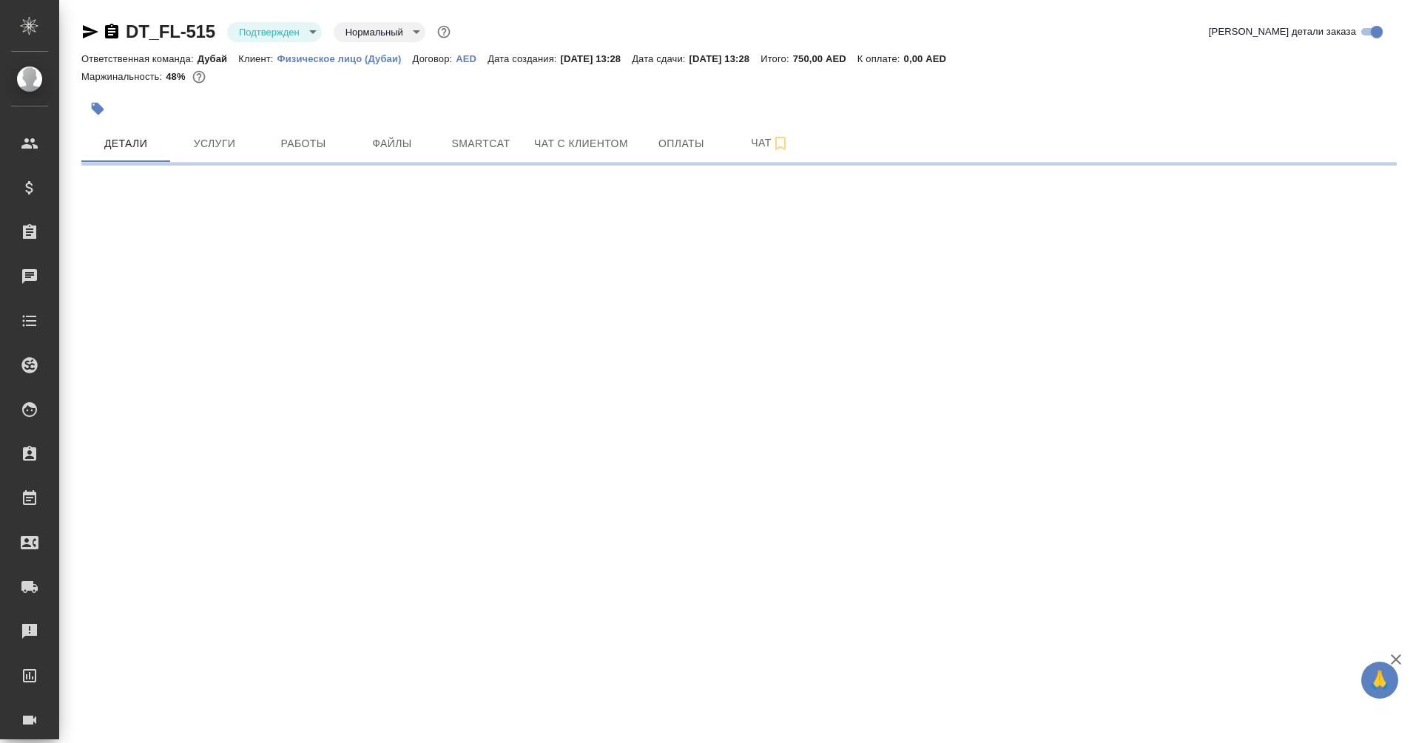
select select "RU"
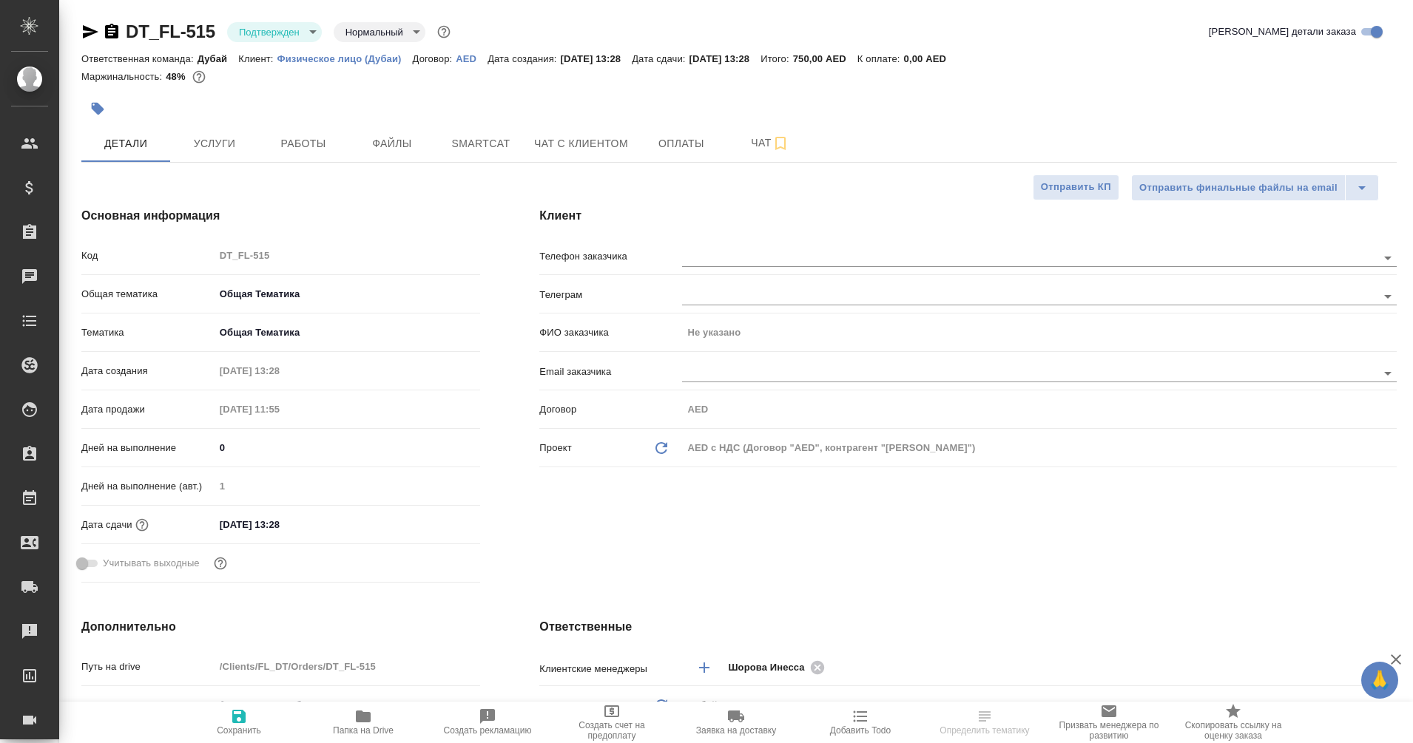
type textarea "x"
click at [190, 135] on span "Услуги" at bounding box center [214, 144] width 71 height 18
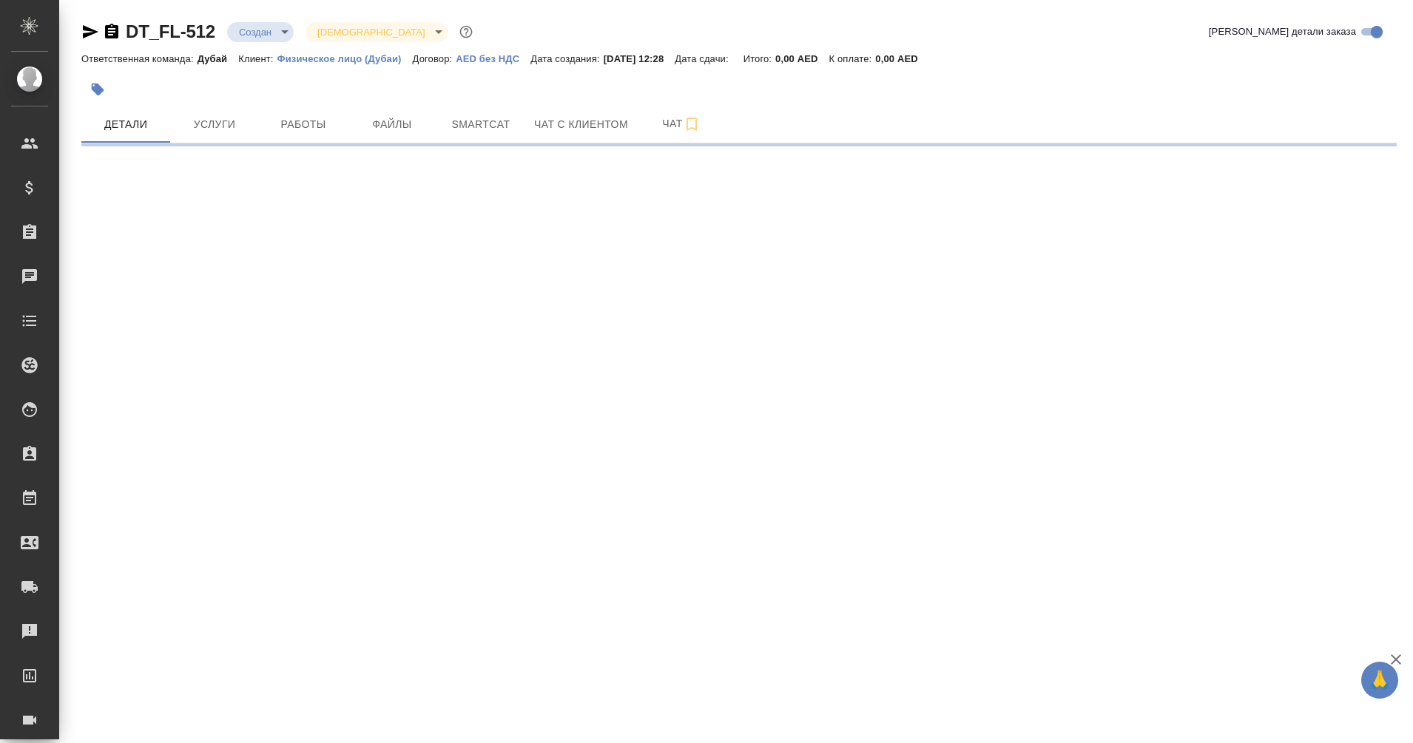
select select "RU"
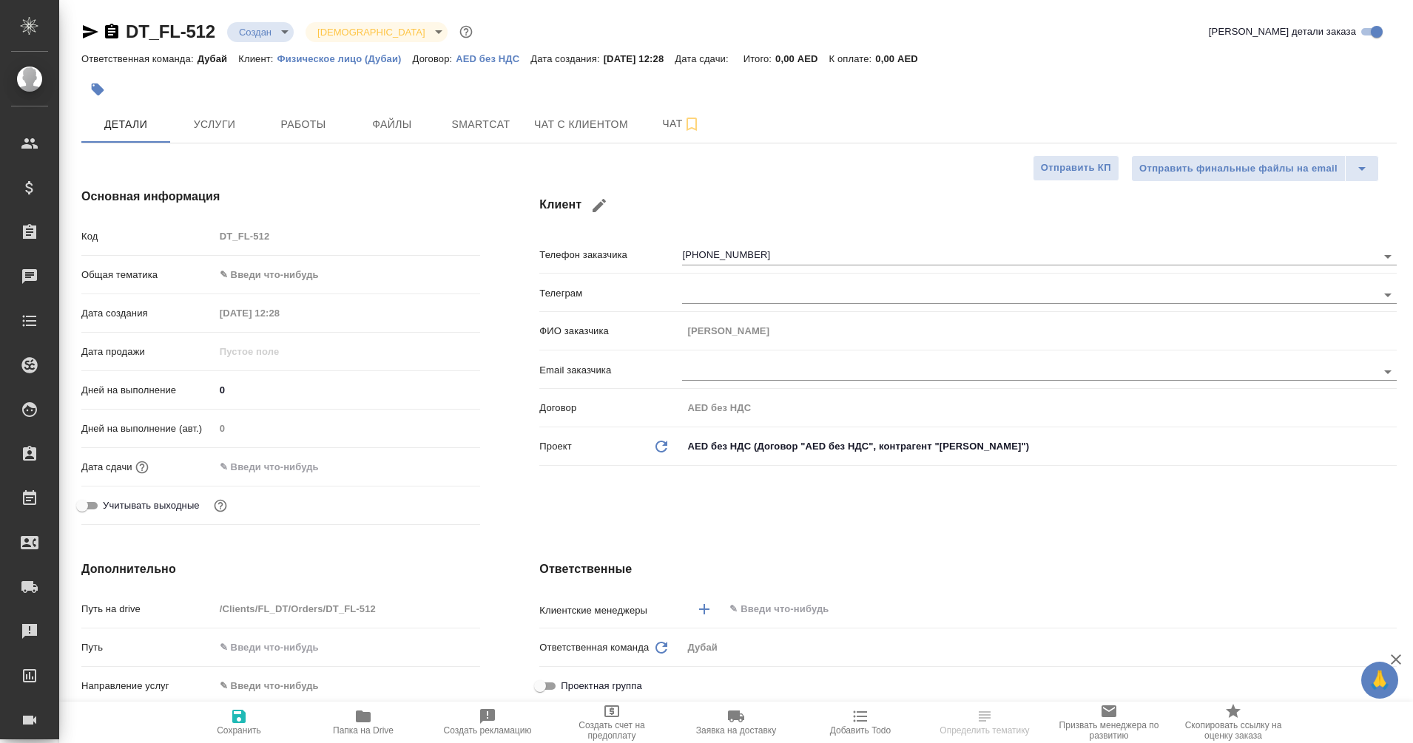
type textarea "x"
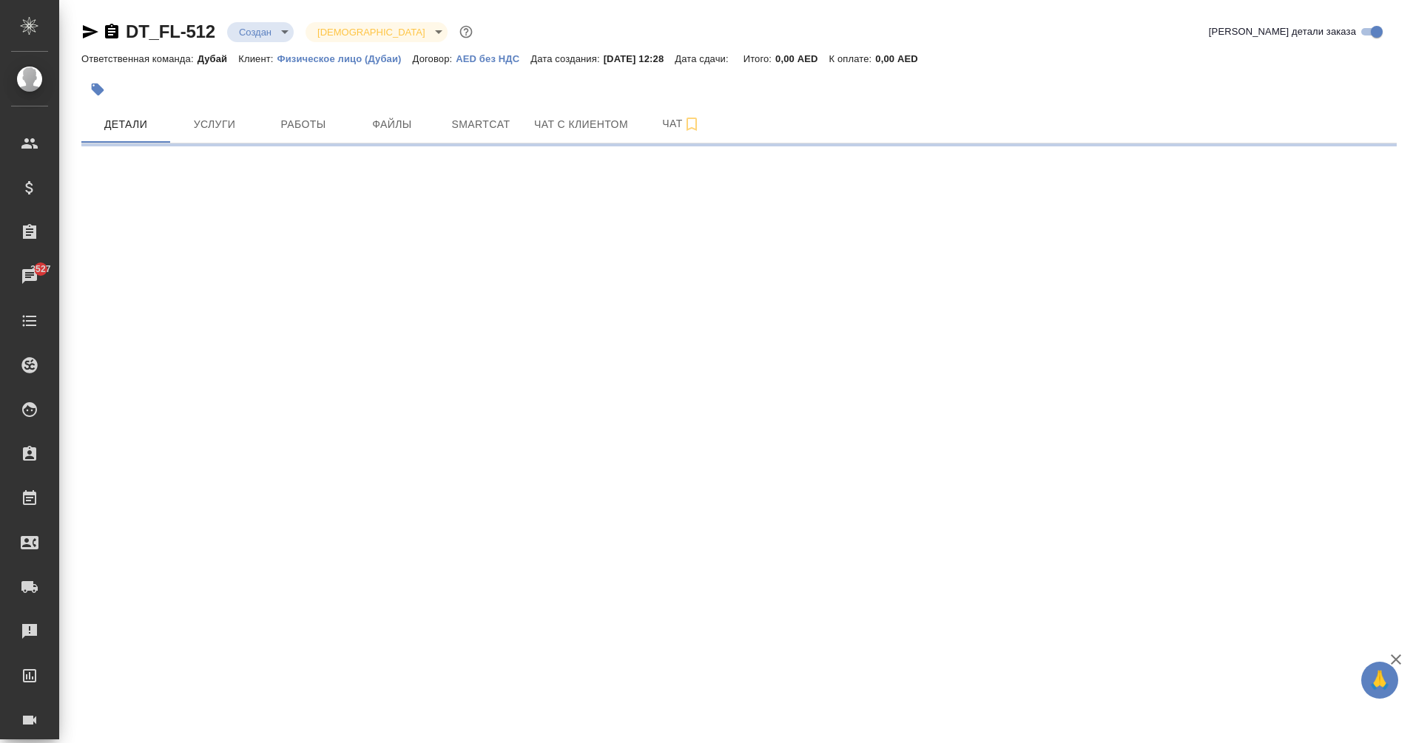
select select "RU"
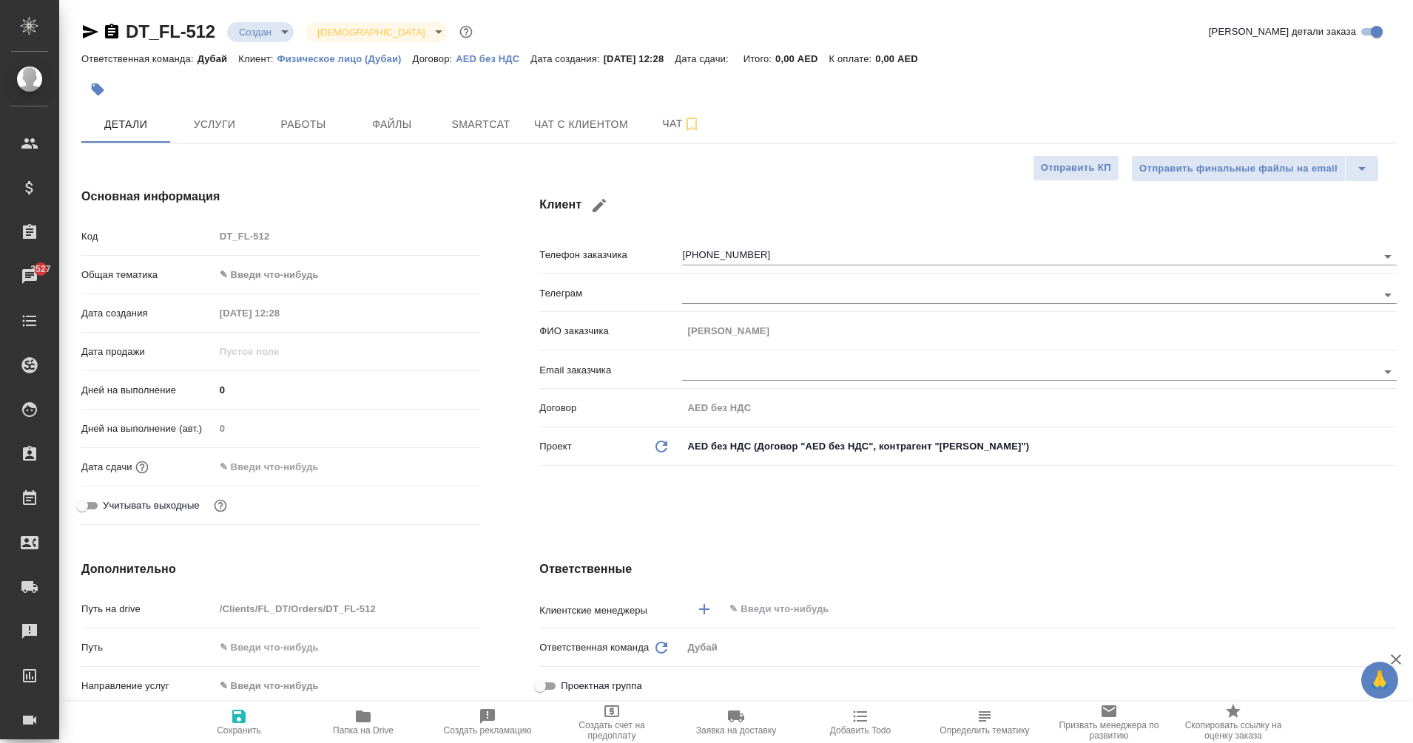
type textarea "x"
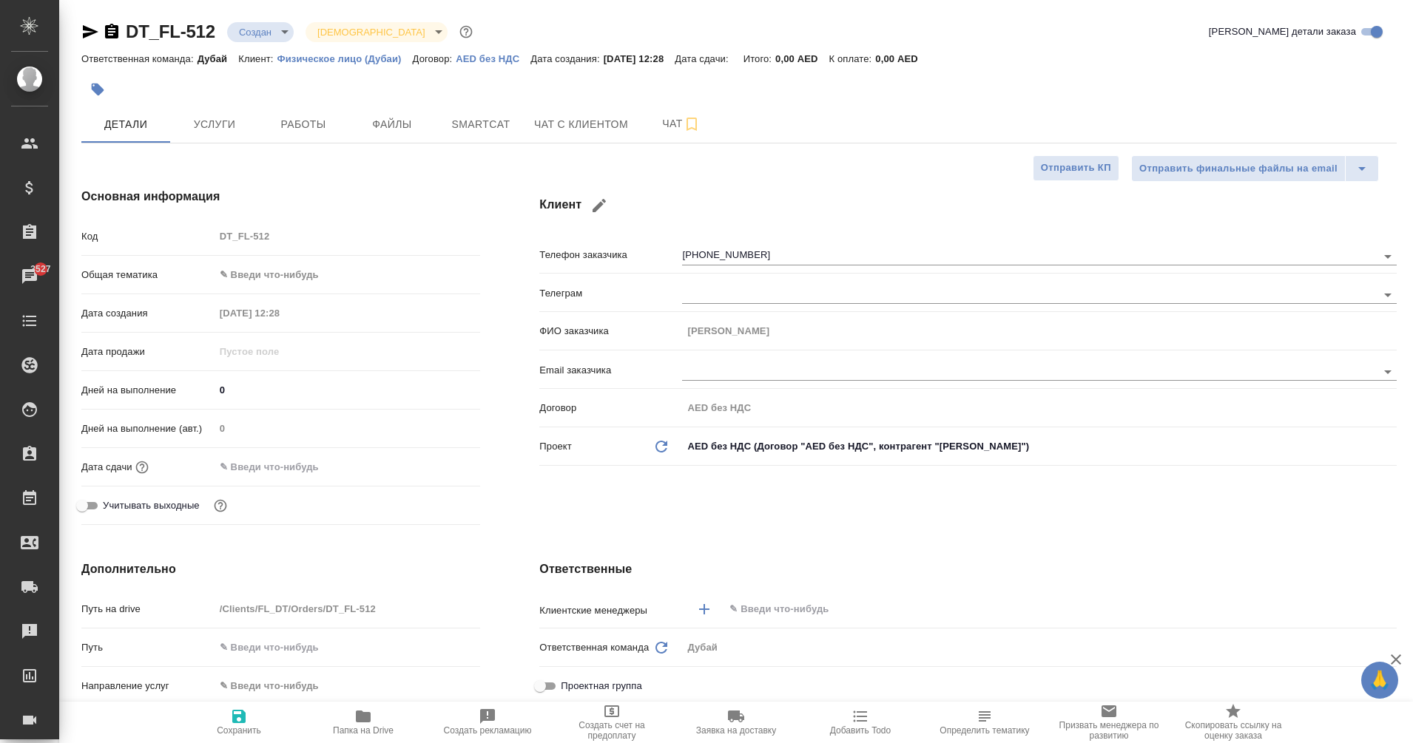
type textarea "x"
click at [609, 125] on span "Чат с клиентом" at bounding box center [581, 124] width 94 height 18
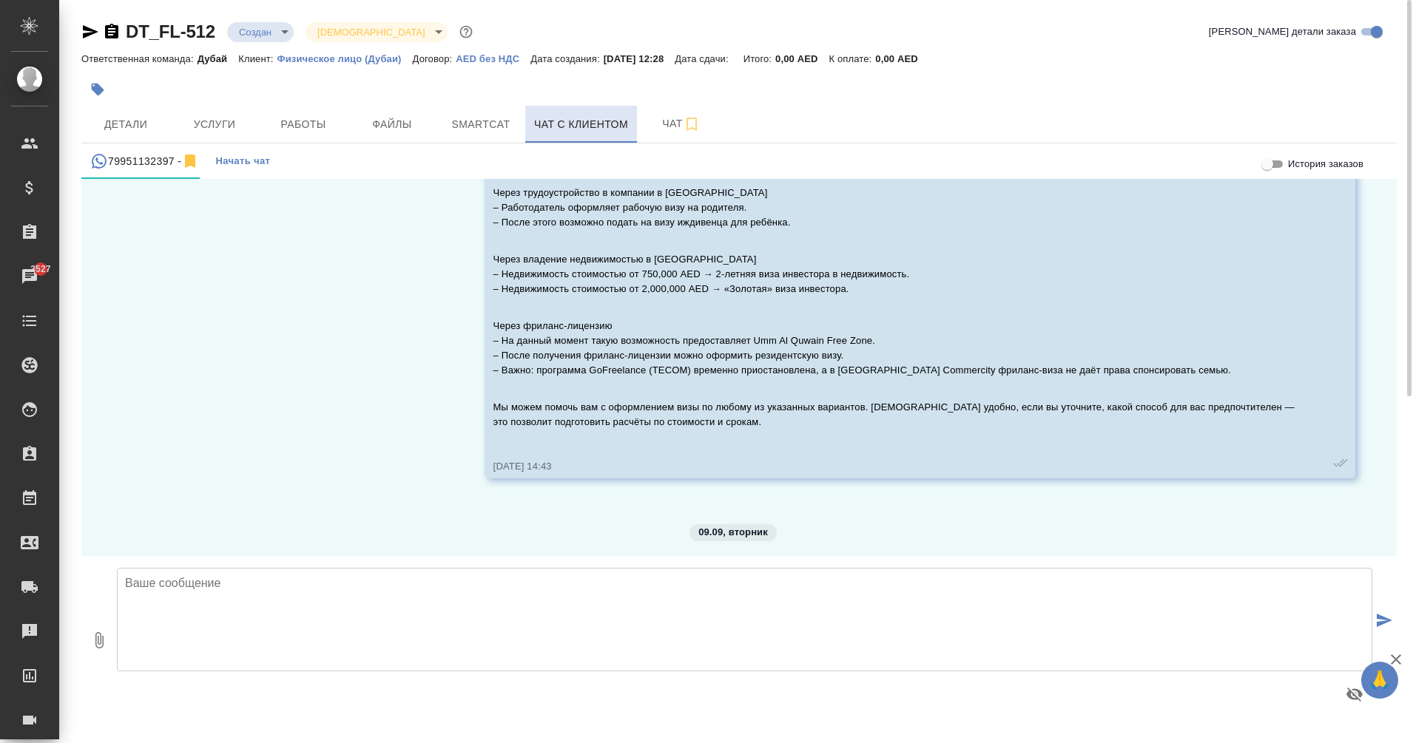
scroll to position [1356, 0]
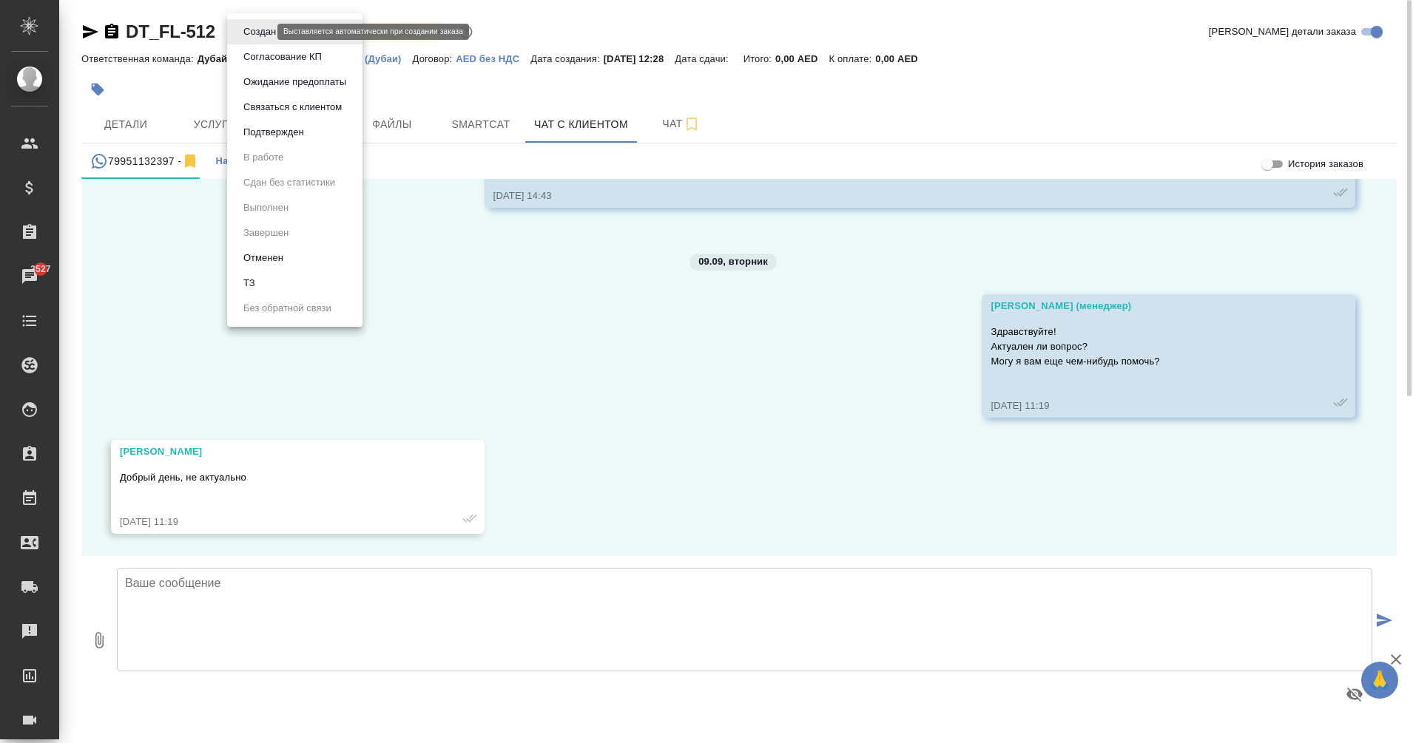
click at [251, 31] on body "🙏 .cls-1 fill:#fff; AWATERA Eganian [PERSON_NAME] Спецификации Заказы 3527 Чаты…" at bounding box center [706, 371] width 1413 height 743
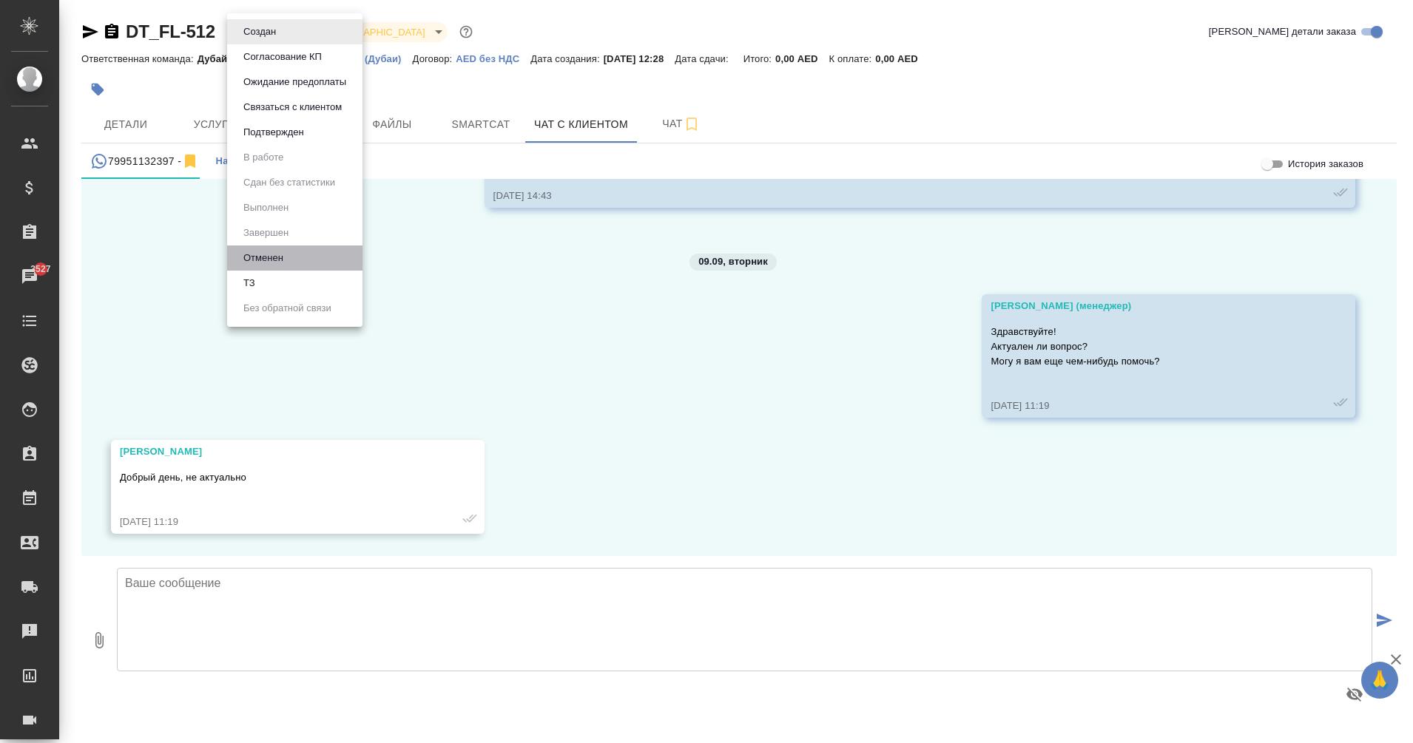
click at [309, 252] on li "Отменен" at bounding box center [294, 258] width 135 height 25
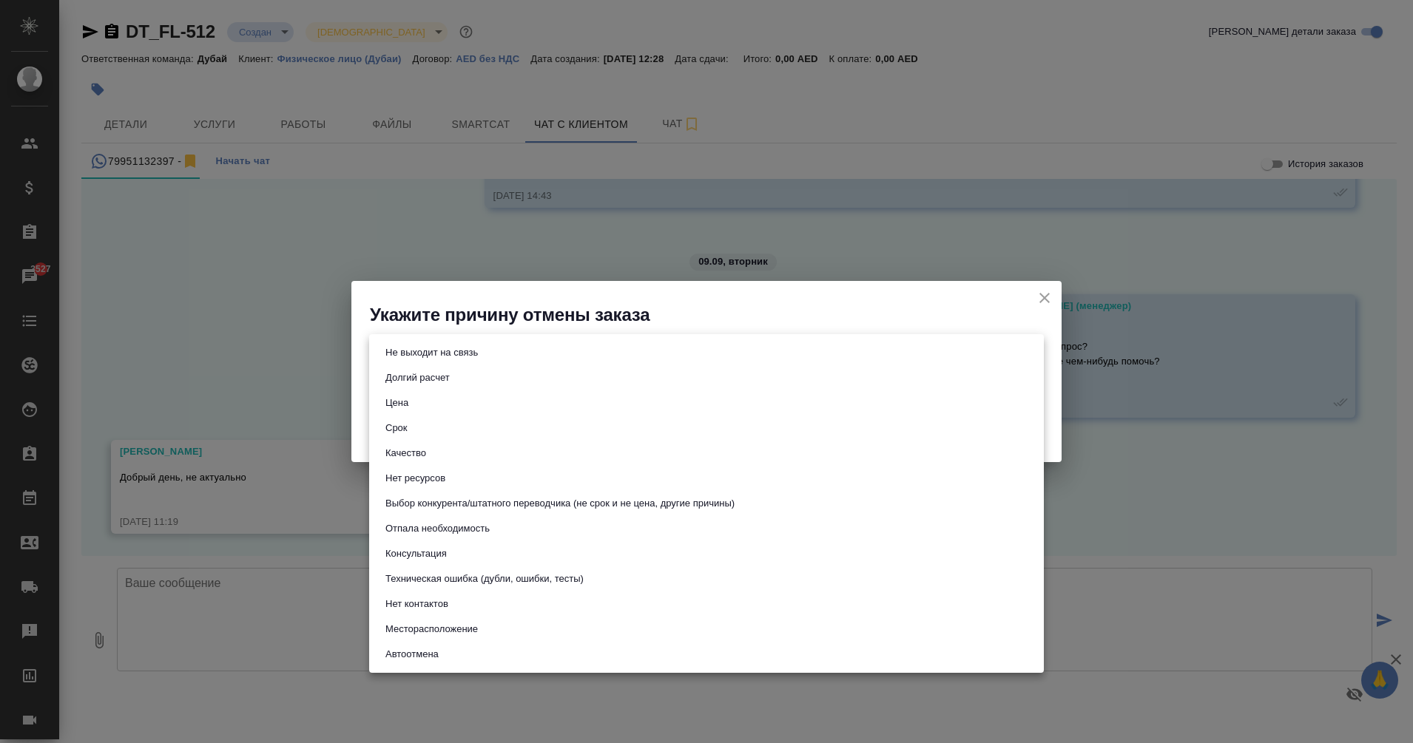
click at [541, 351] on body "🙏 .cls-1 fill:#fff; AWATERA Eganian Margarita Клиенты Спецификации Заказы 3527 …" at bounding box center [706, 371] width 1413 height 743
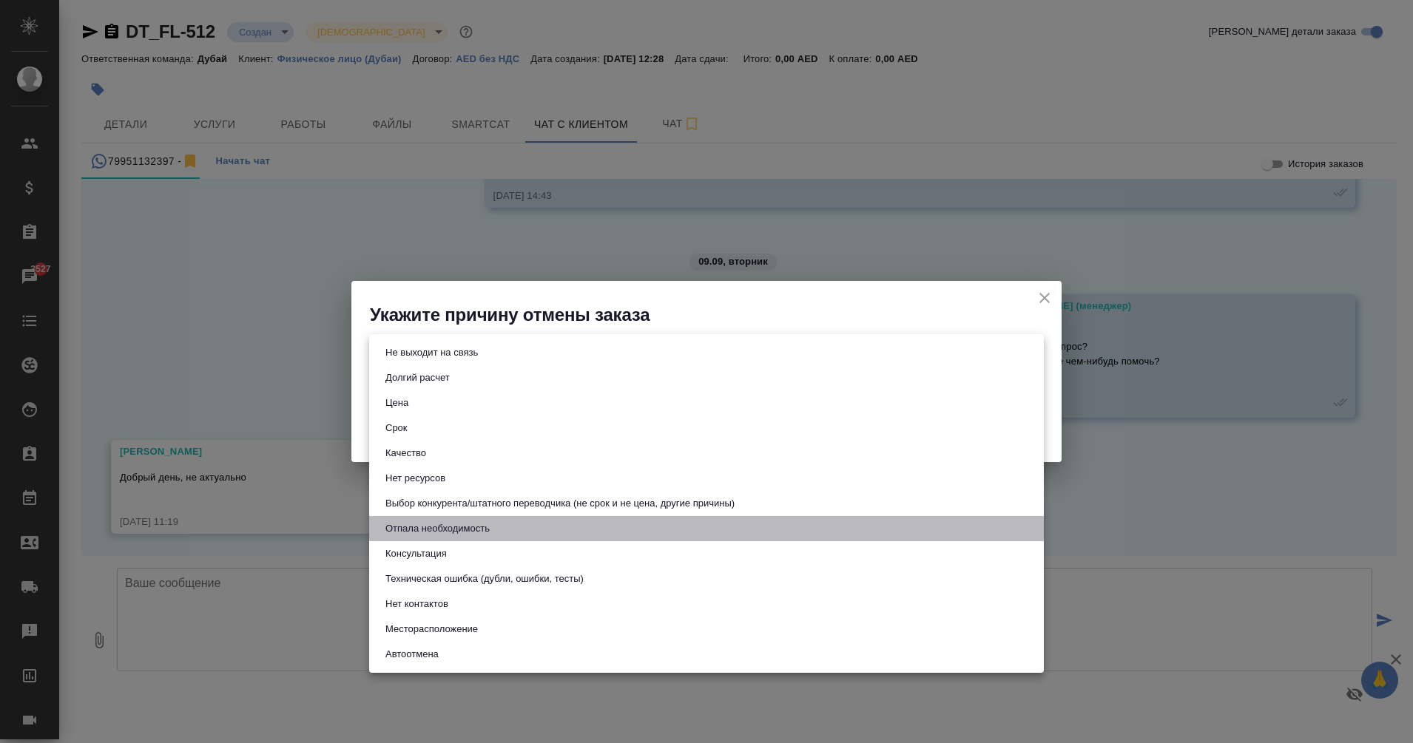
click at [481, 530] on button "Отпала необходимость" at bounding box center [437, 529] width 113 height 16
type input "noNeed"
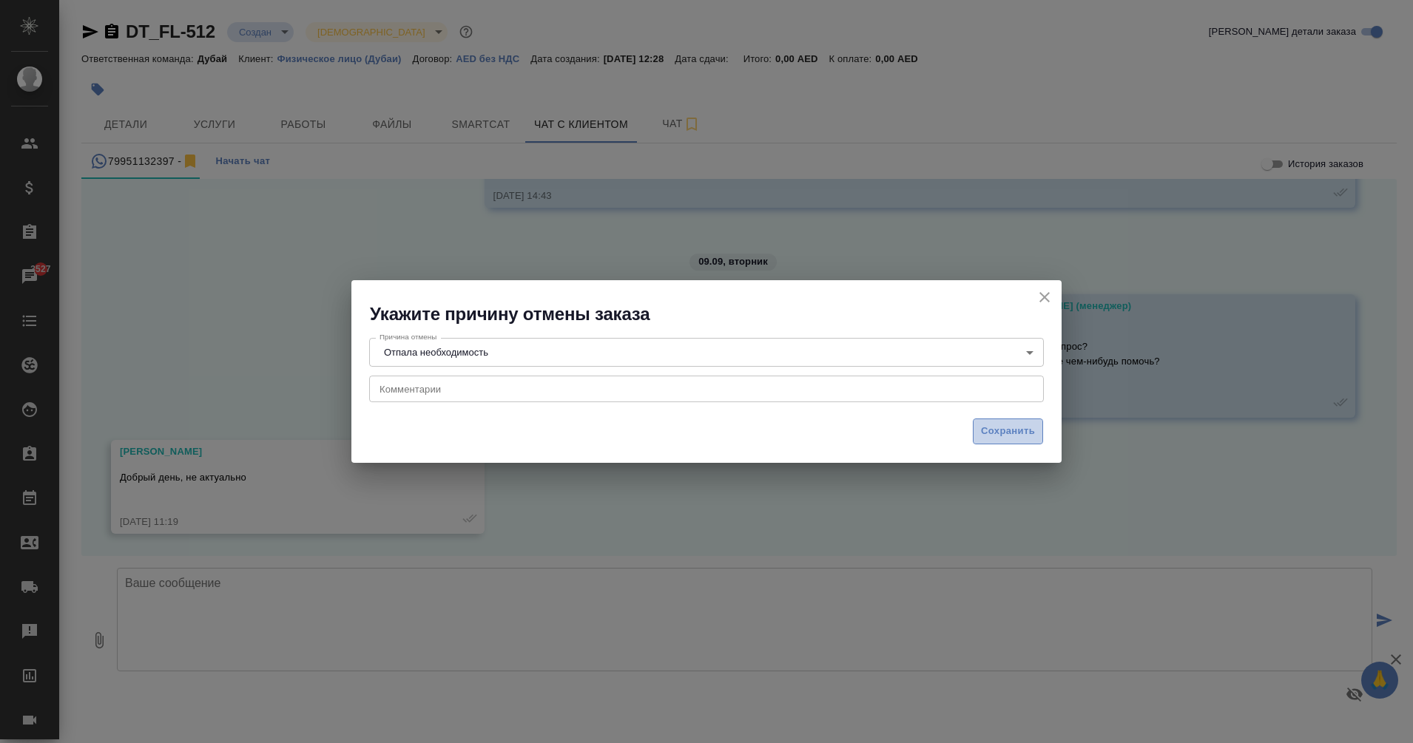
click at [1005, 440] on button "Сохранить" at bounding box center [1008, 432] width 70 height 26
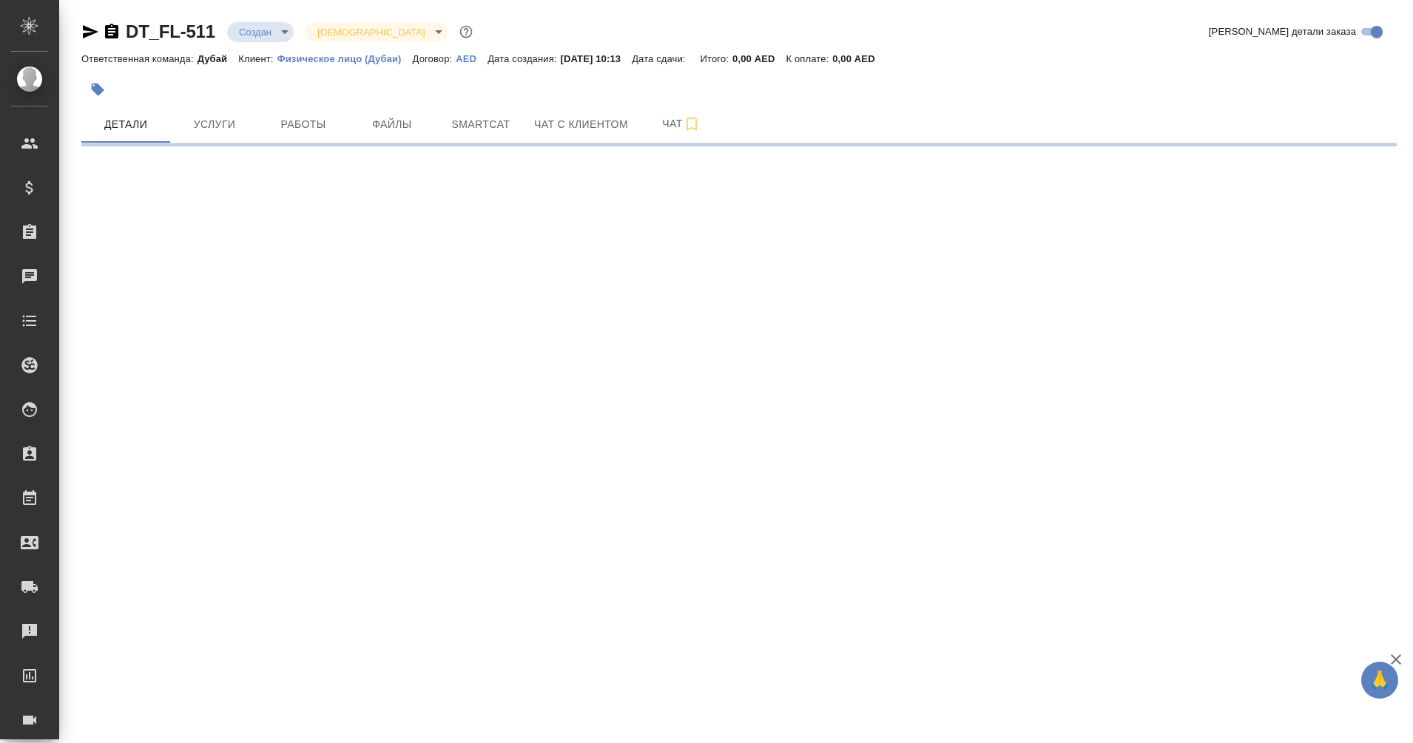
select select "RU"
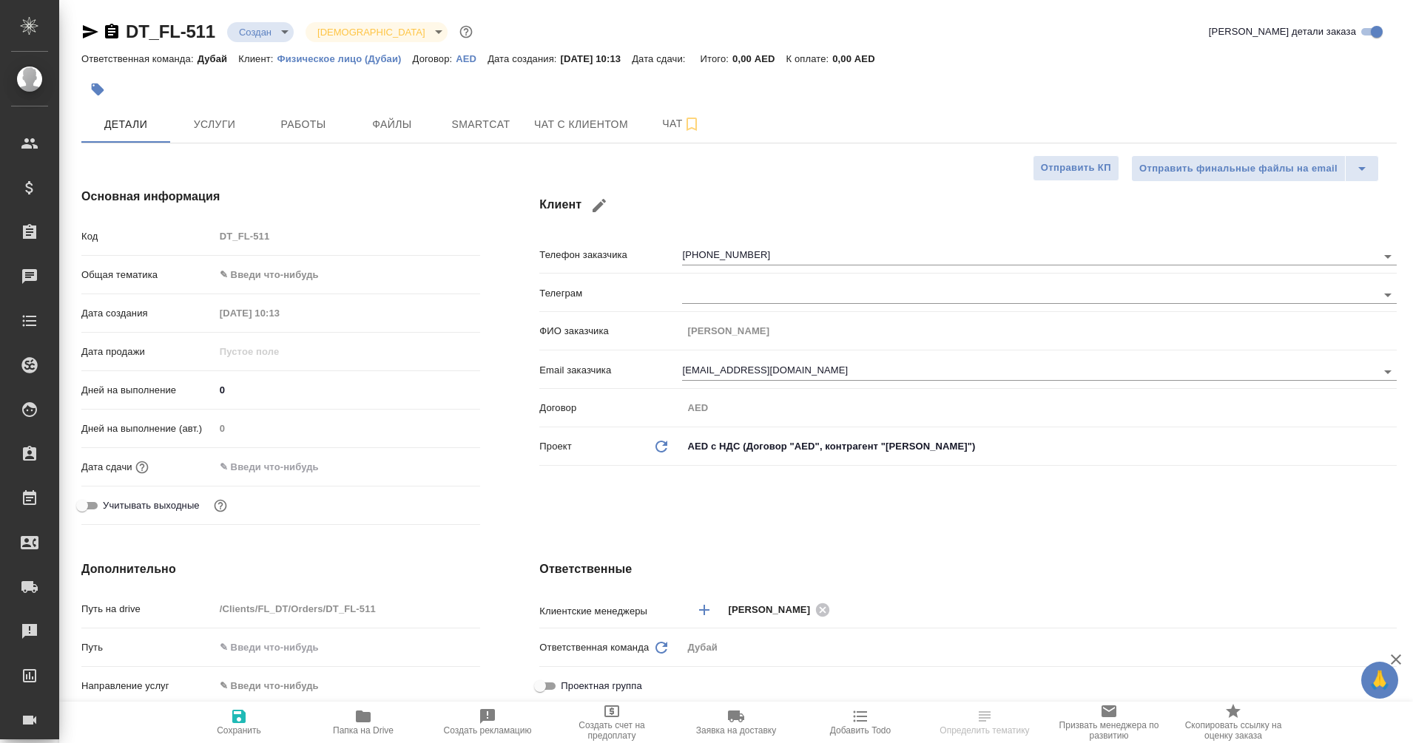
type textarea "x"
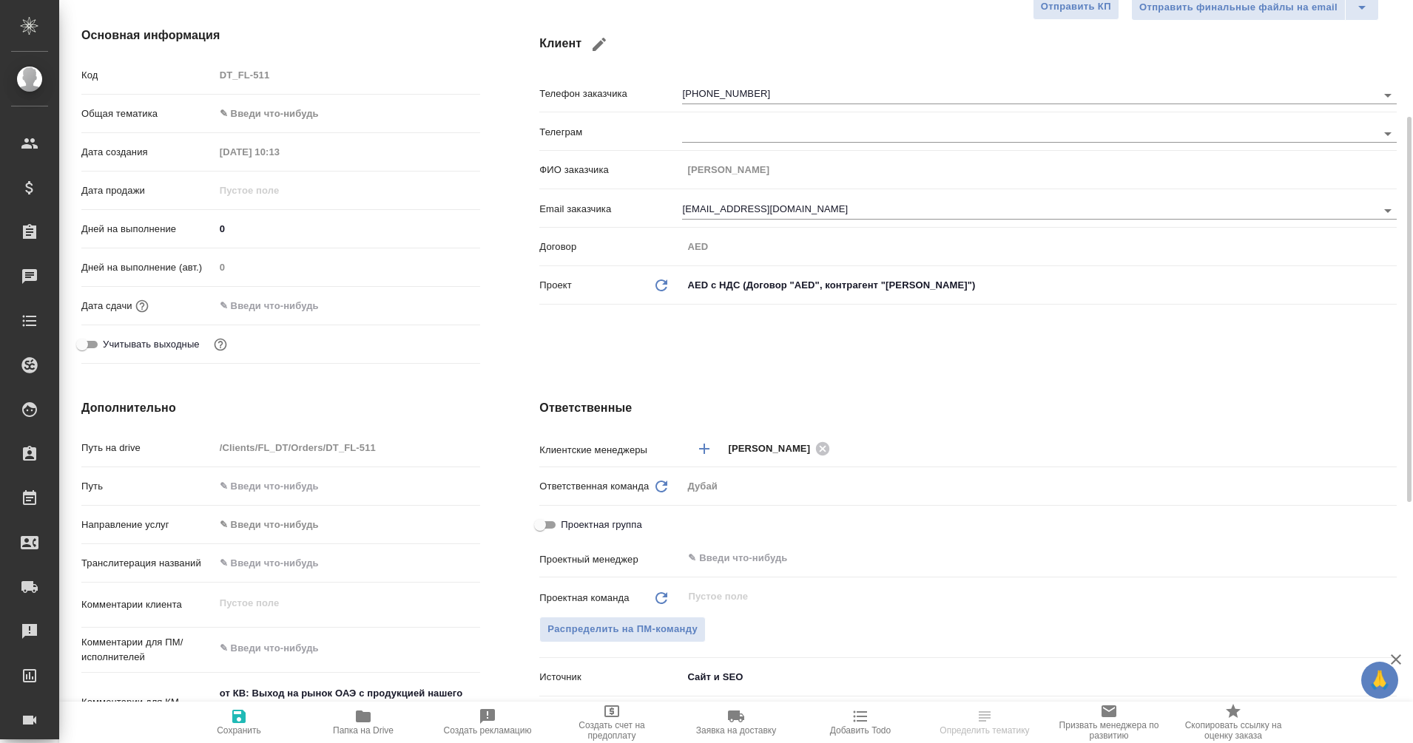
scroll to position [203, 0]
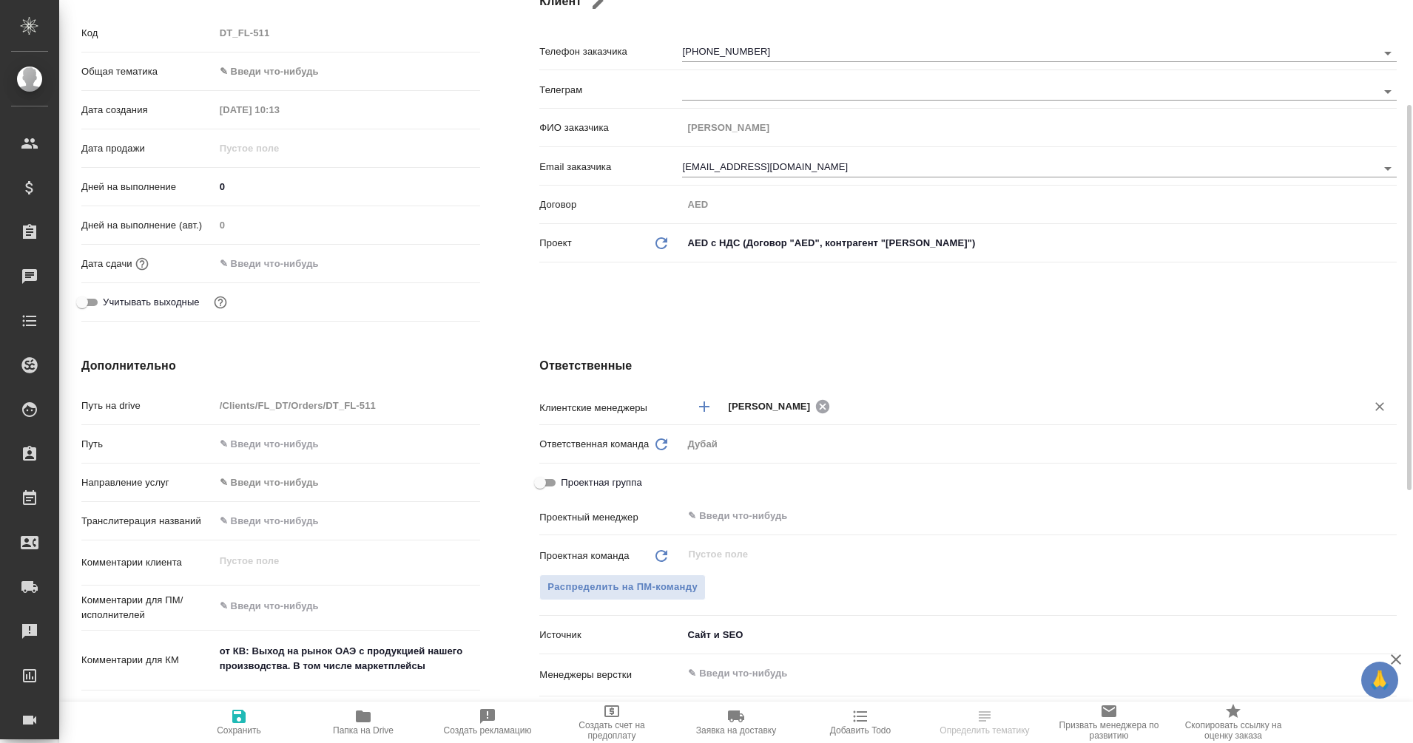
click at [816, 411] on icon at bounding box center [822, 405] width 13 height 13
type textarea "x"
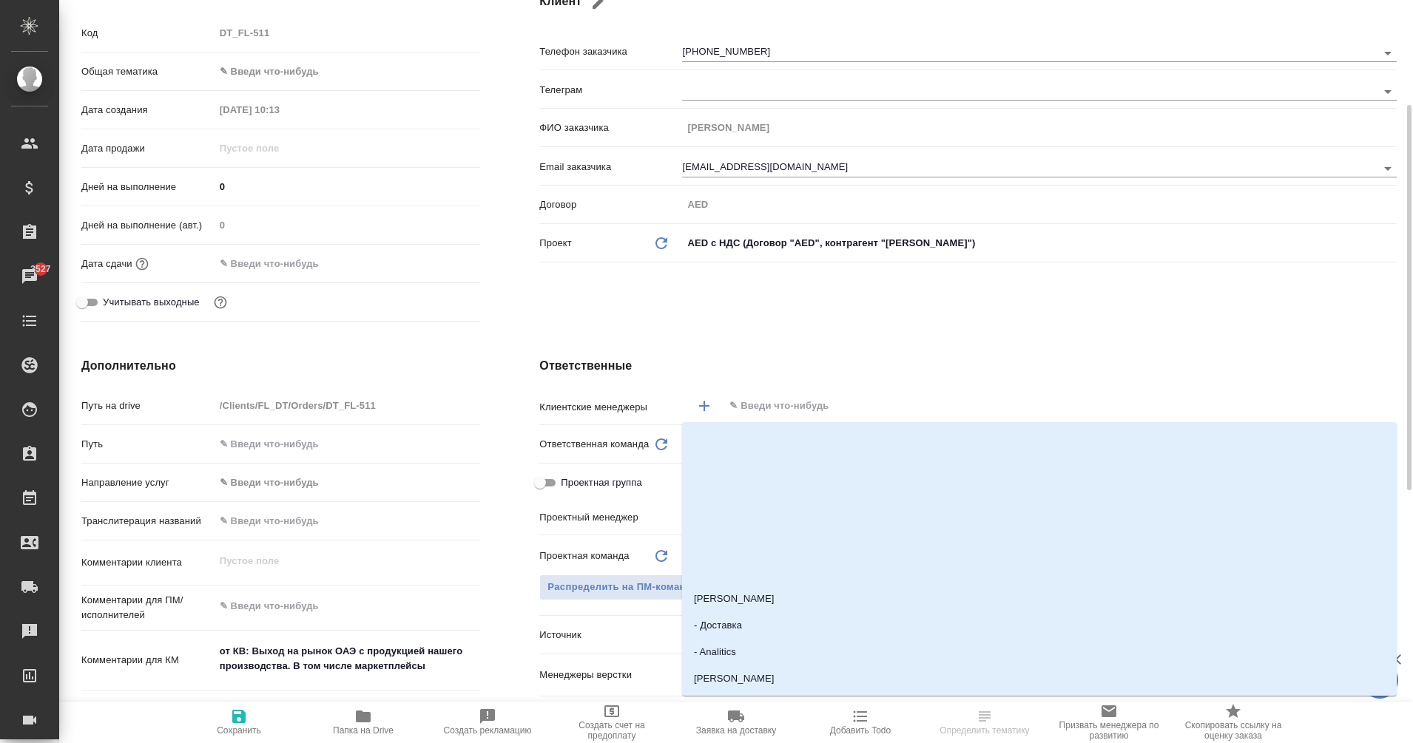
click at [755, 412] on input "text" at bounding box center [1035, 406] width 615 height 18
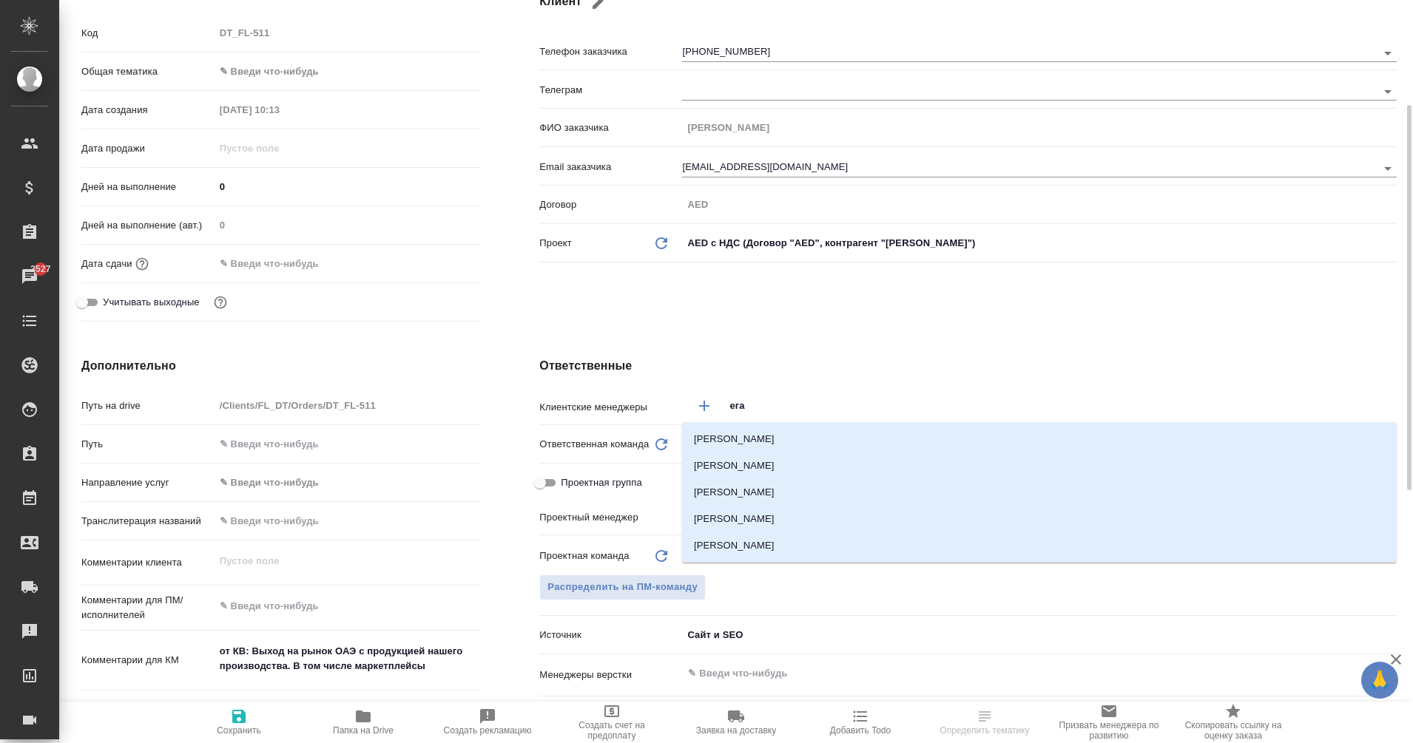
type input "еган"
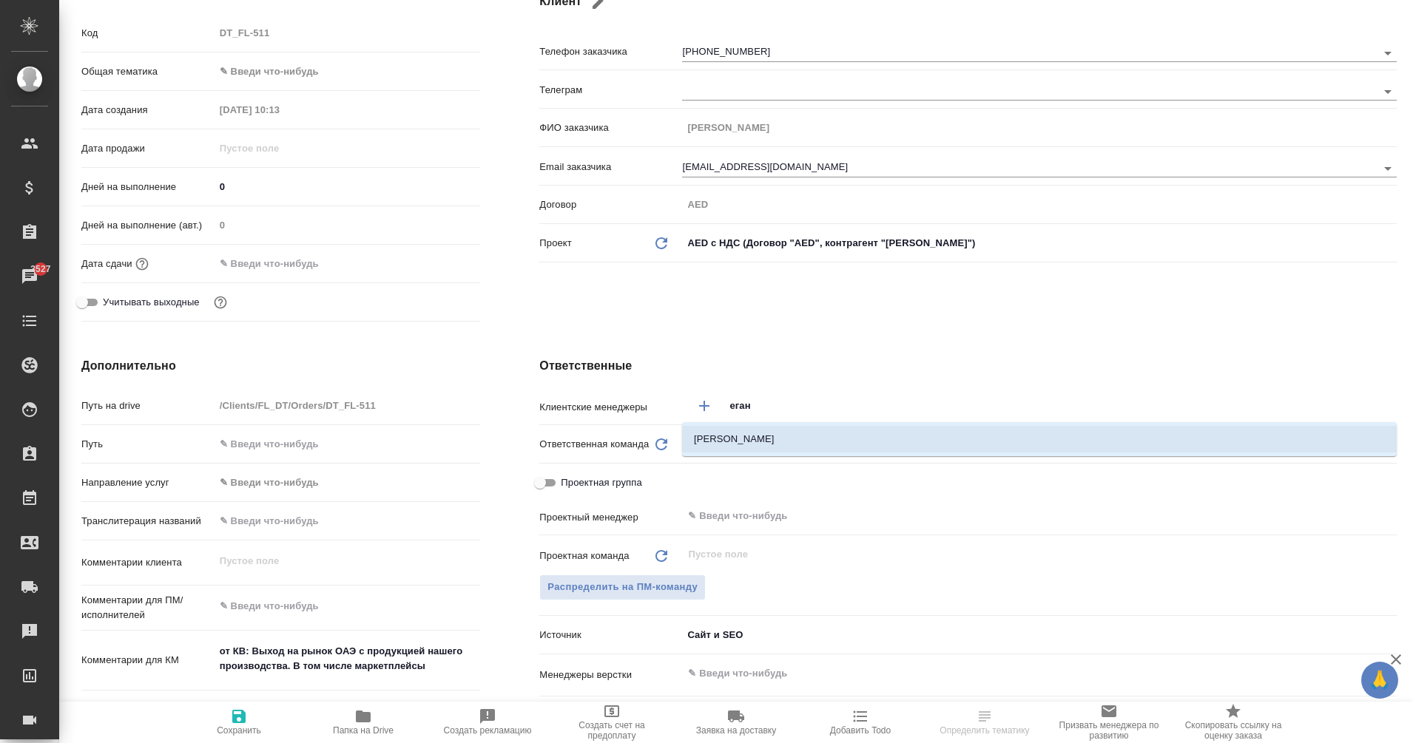
click at [781, 439] on li "Еганян Маргарита" at bounding box center [1039, 439] width 714 height 27
type textarea "x"
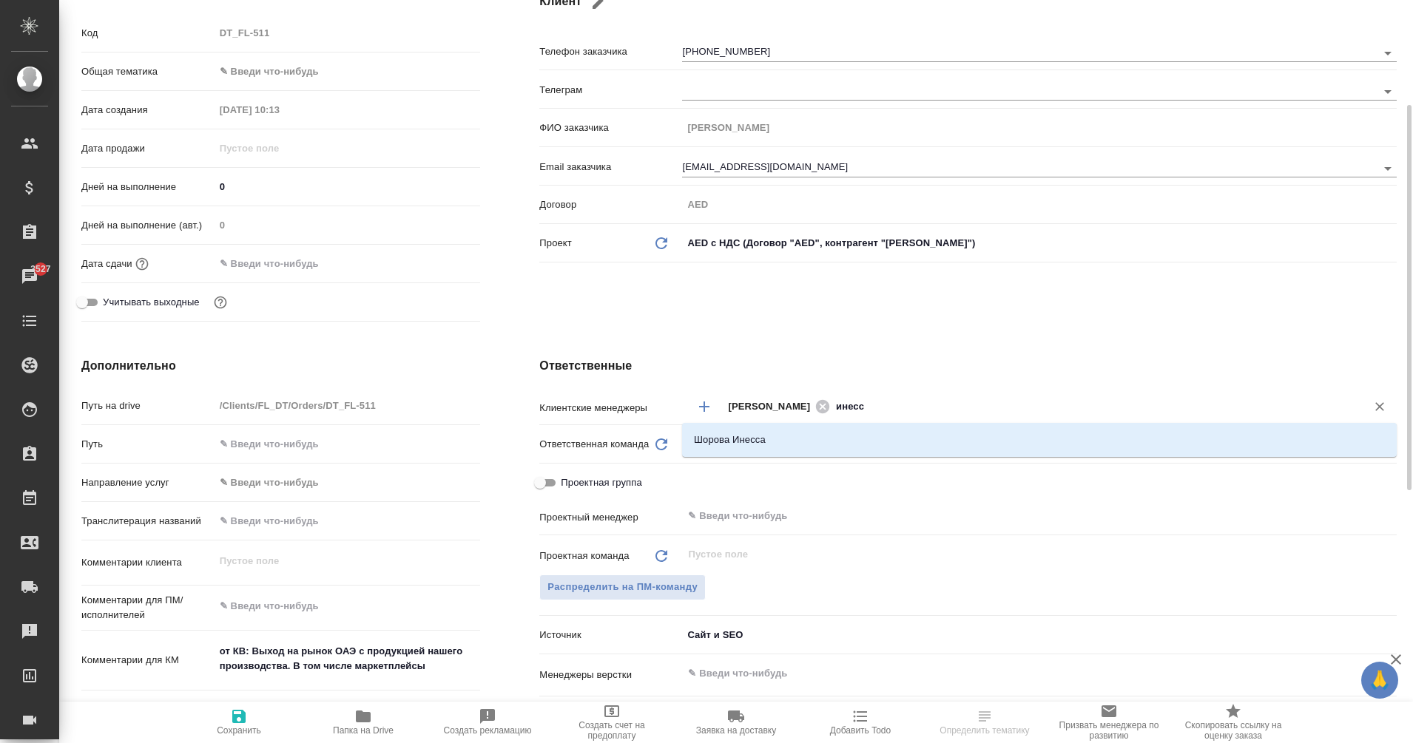
type input "инесса"
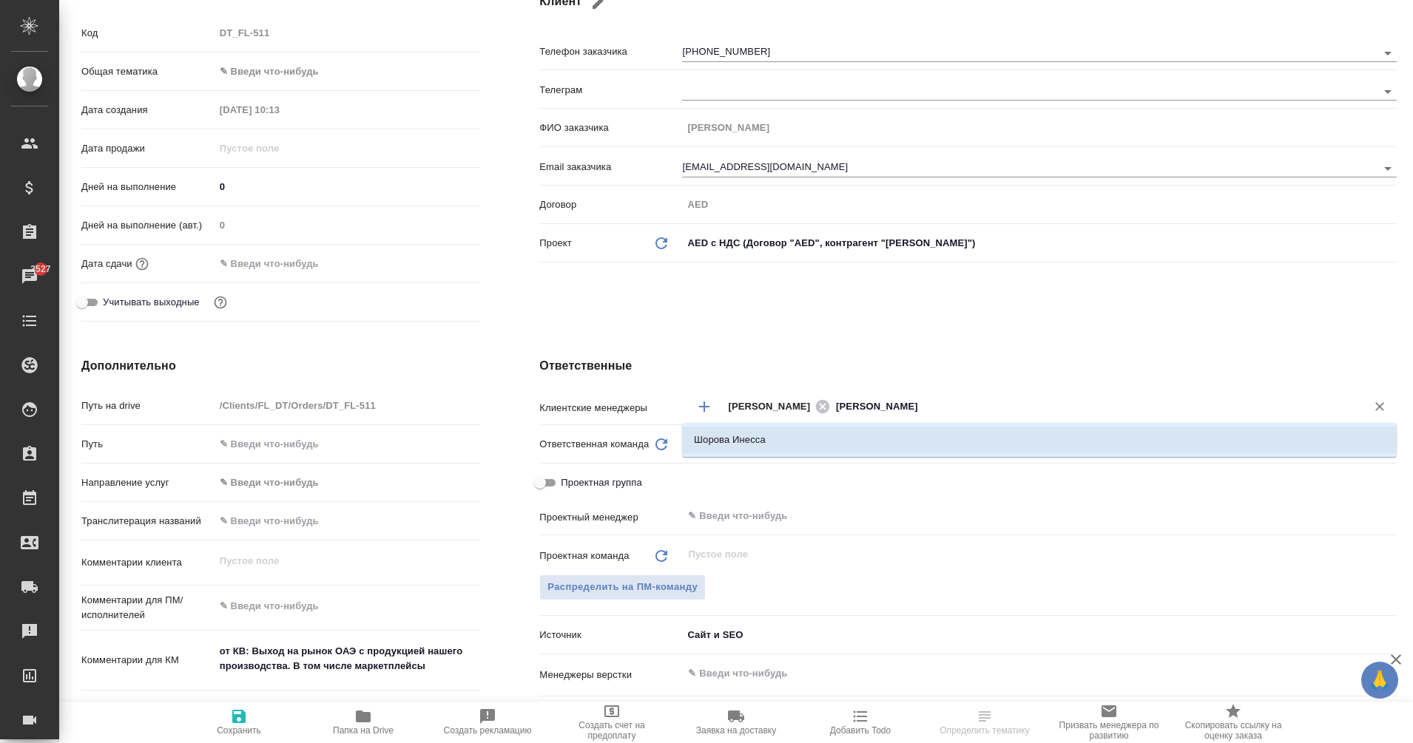
click at [801, 439] on li "Шорова Инесса" at bounding box center [1039, 440] width 714 height 27
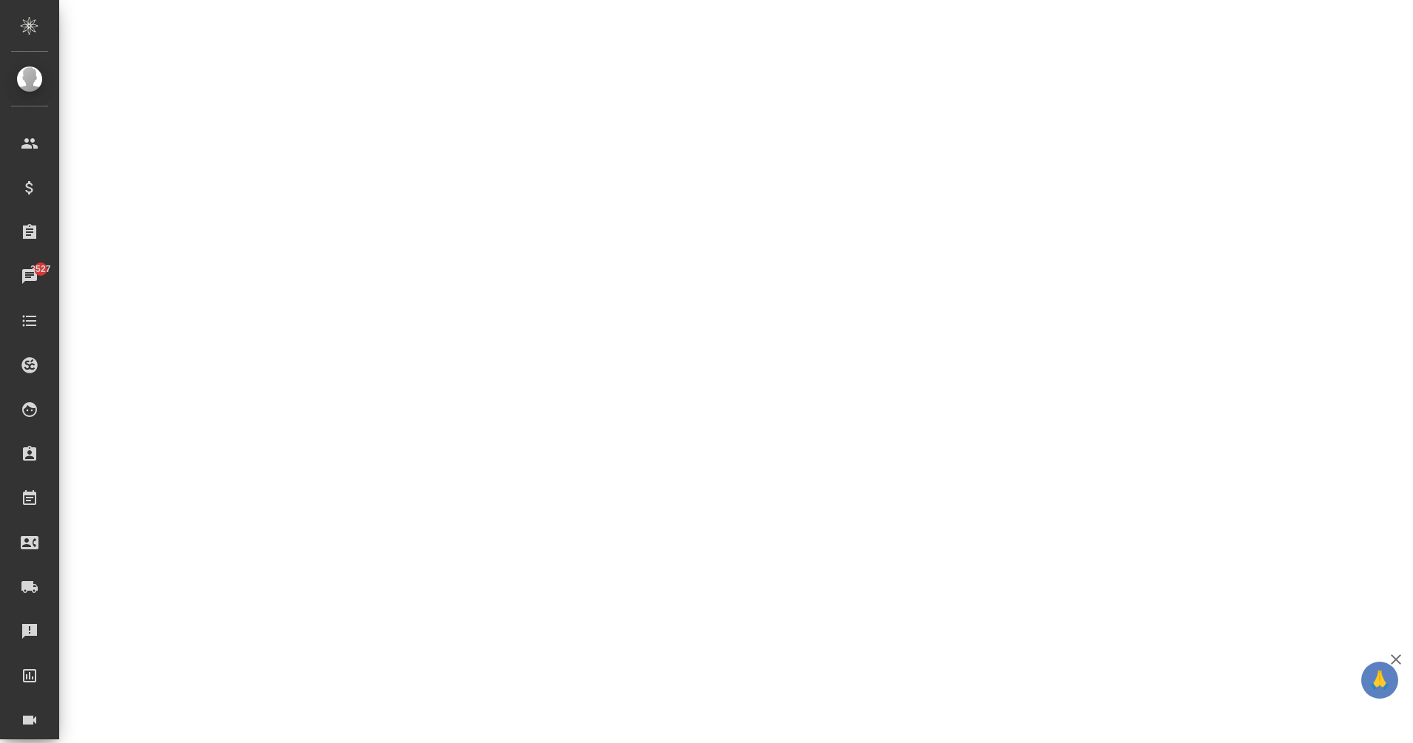
select select "RU"
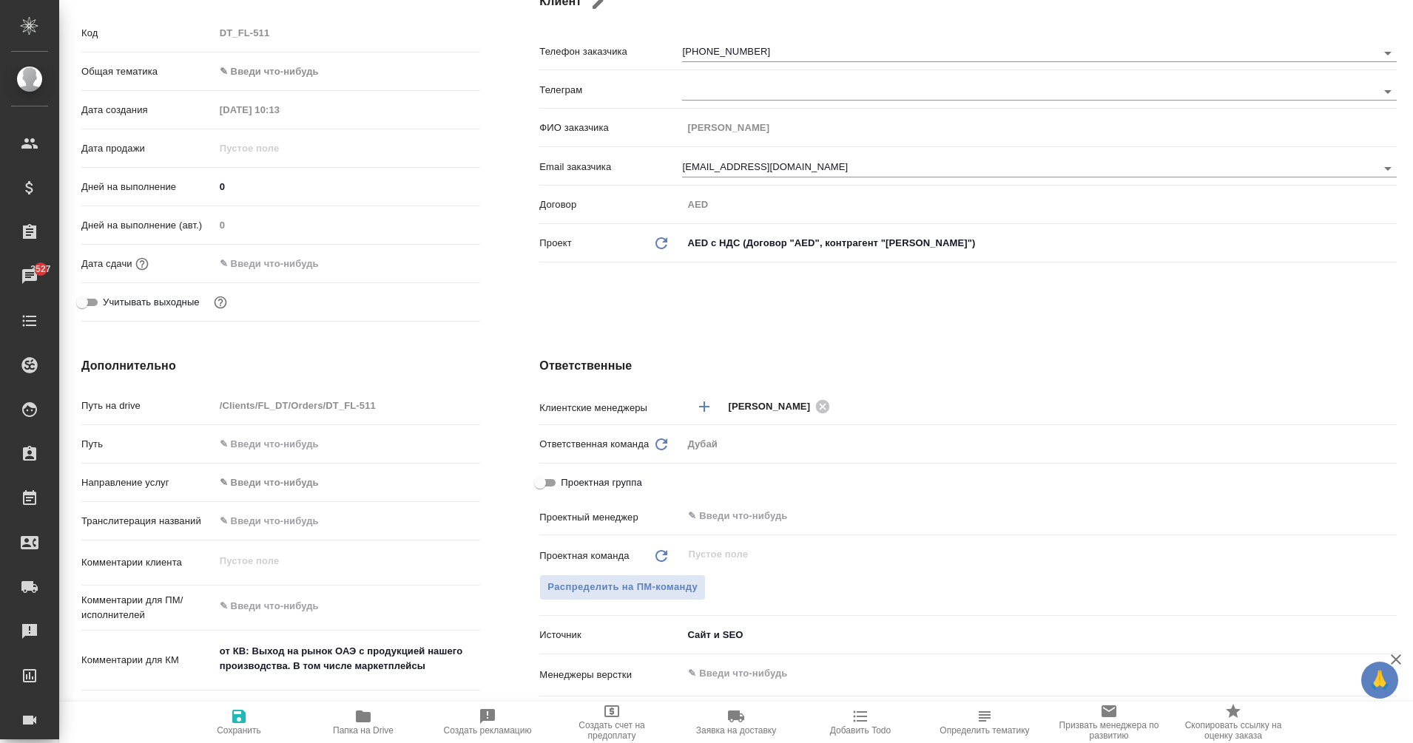
type textarea "x"
click at [816, 404] on icon at bounding box center [822, 405] width 13 height 13
type textarea "x"
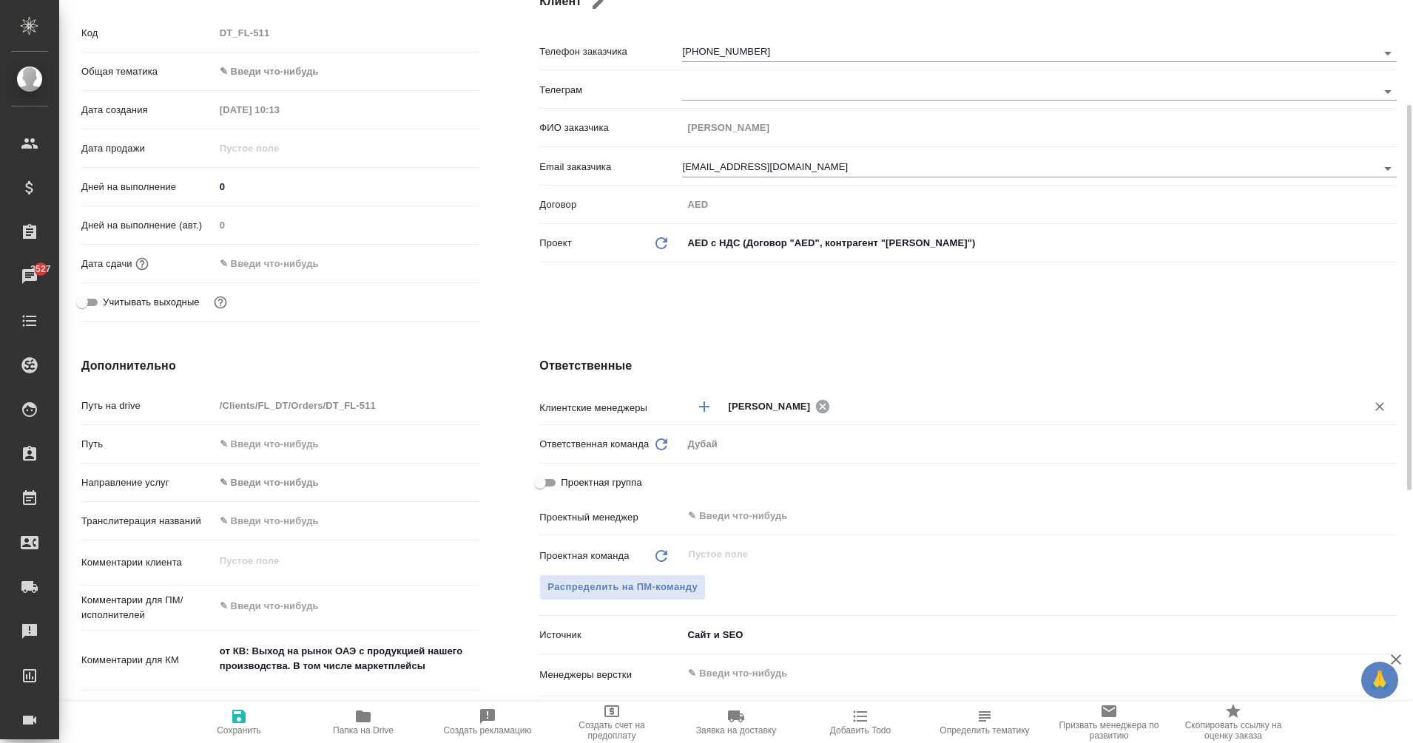
type textarea "x"
click at [765, 407] on input "text" at bounding box center [1035, 406] width 615 height 18
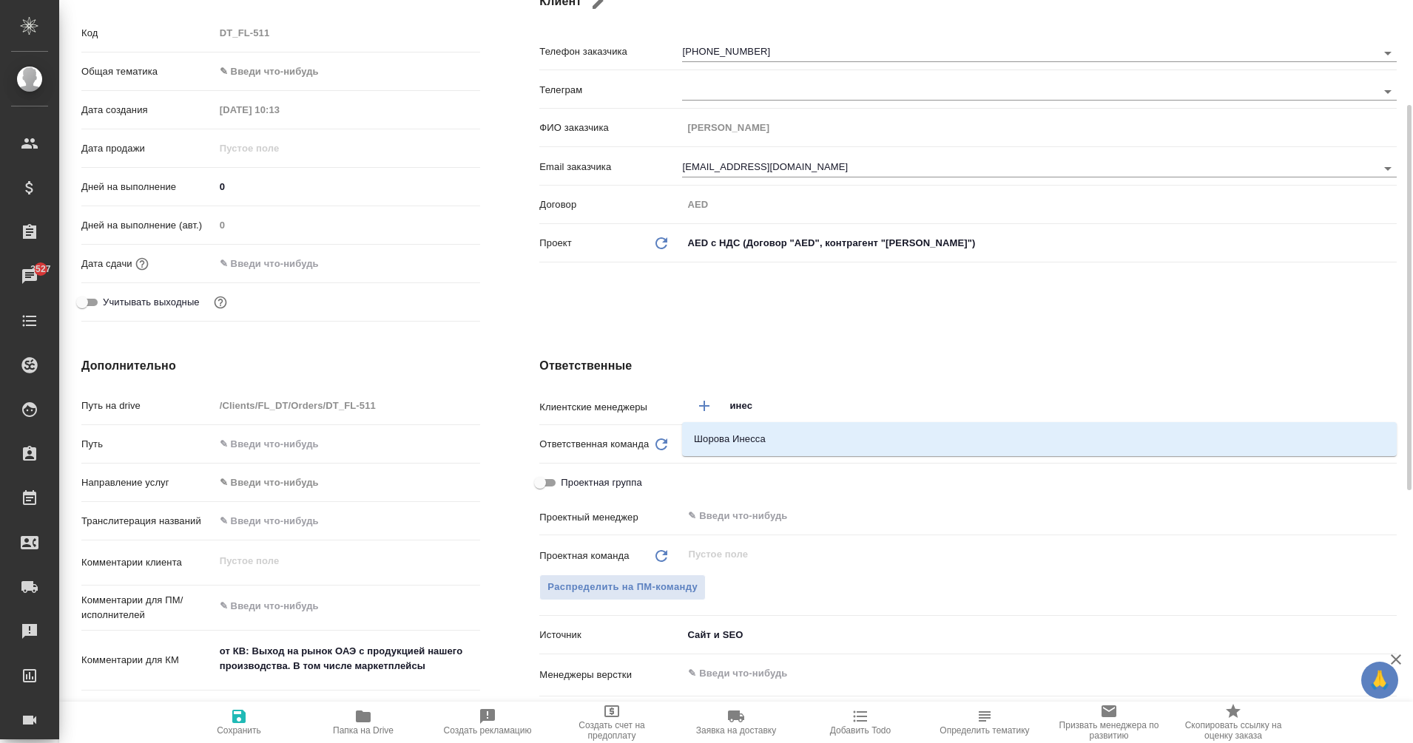
type input "инесс"
click at [788, 439] on li "Шорова Инесса" at bounding box center [1039, 439] width 714 height 27
type textarea "x"
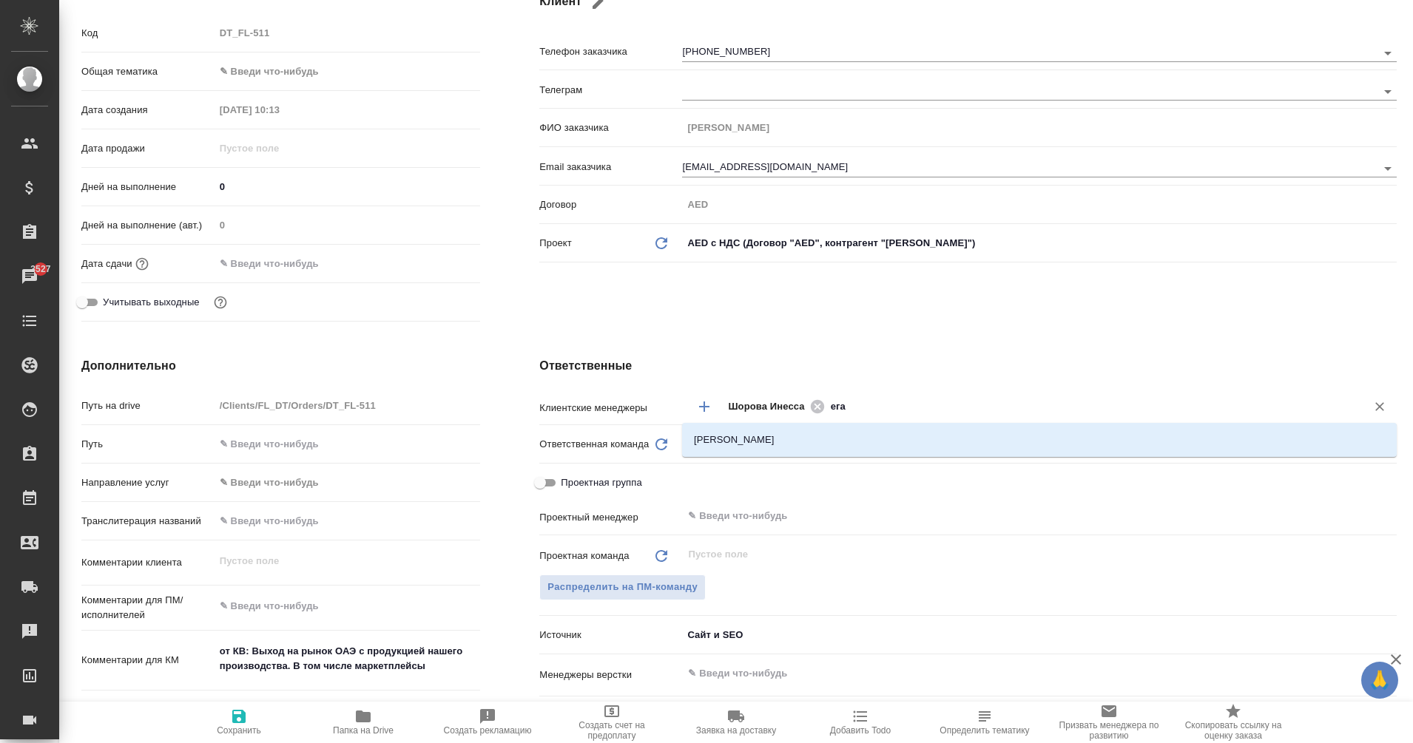
type input "еган"
click at [809, 439] on li "[PERSON_NAME]" at bounding box center [1039, 440] width 714 height 27
type textarea "x"
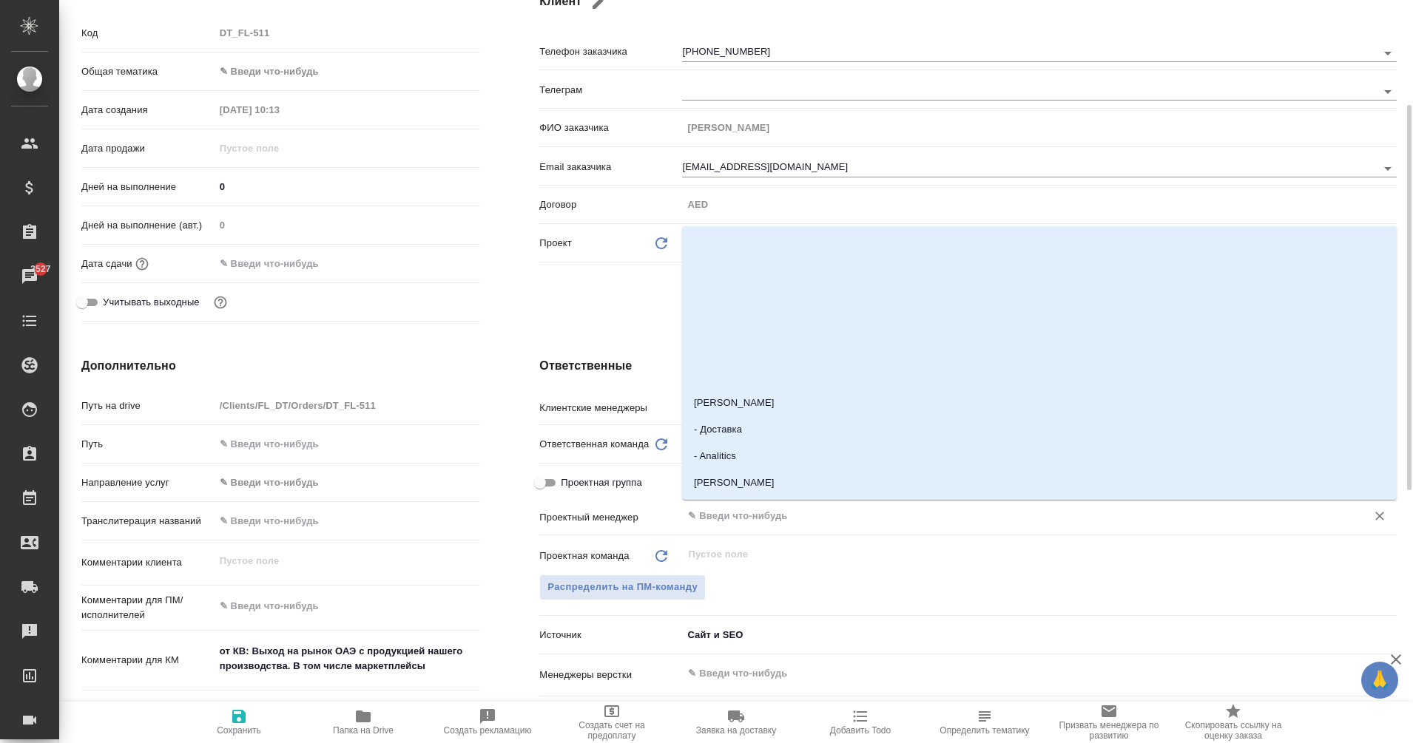
click at [714, 518] on input "text" at bounding box center [1014, 516] width 656 height 18
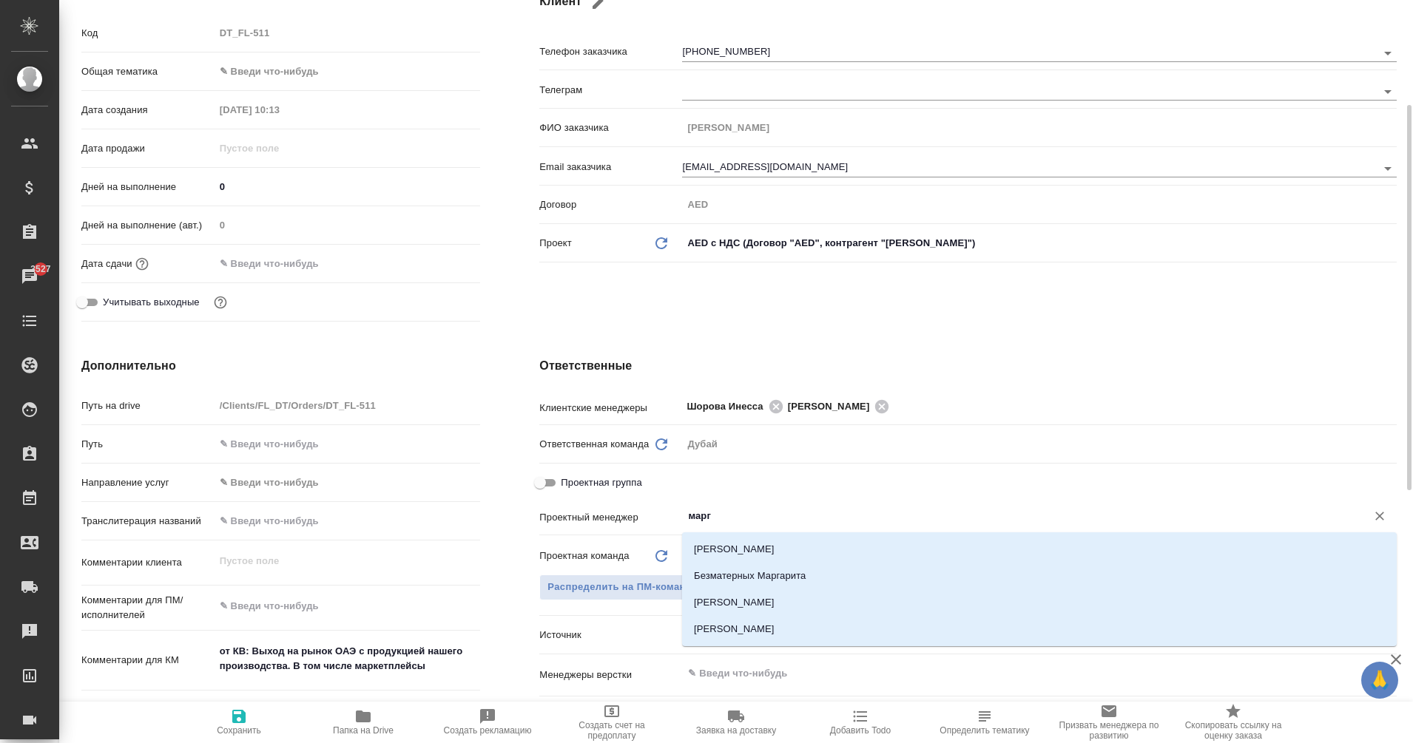
type input "марга"
click at [842, 599] on li "[PERSON_NAME]" at bounding box center [1039, 602] width 714 height 27
type textarea "x"
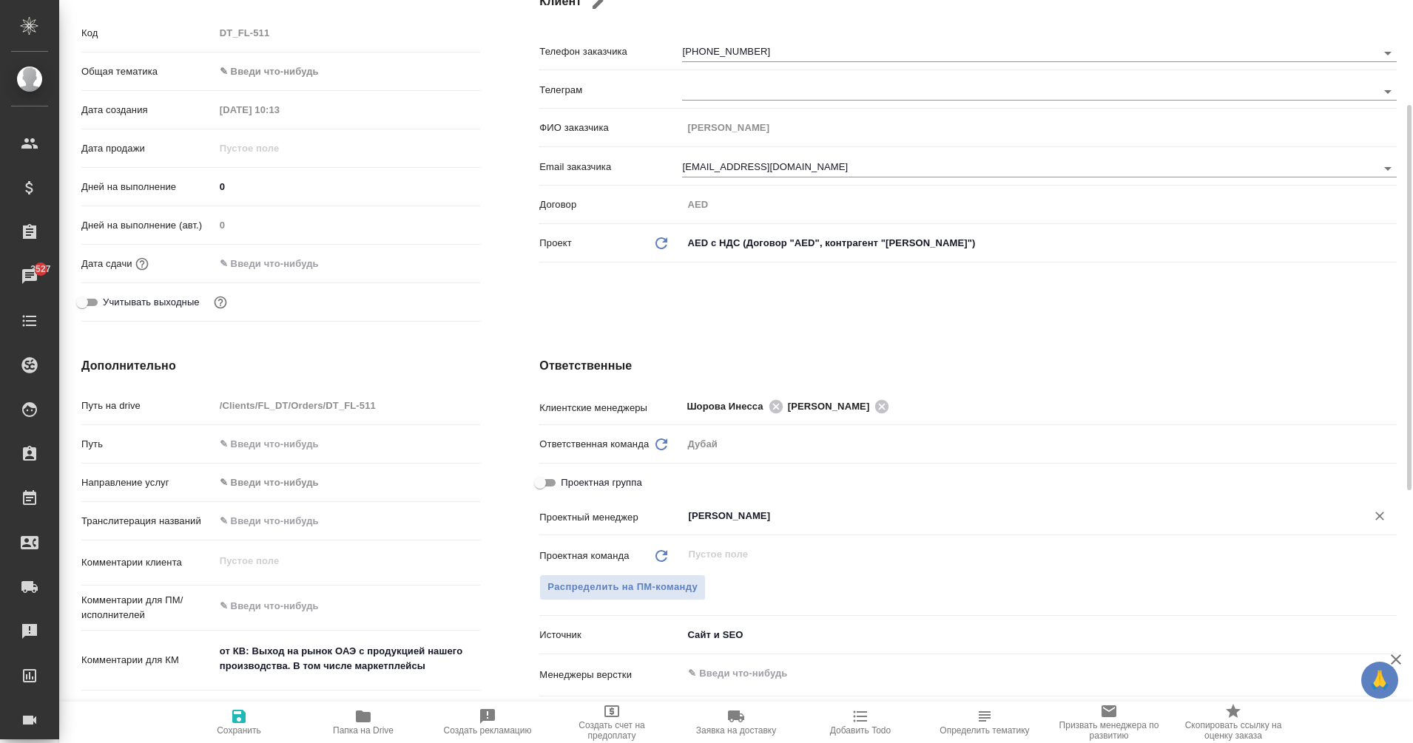
type input "[PERSON_NAME]"
click at [247, 723] on icon "button" at bounding box center [239, 717] width 18 height 18
type textarea "x"
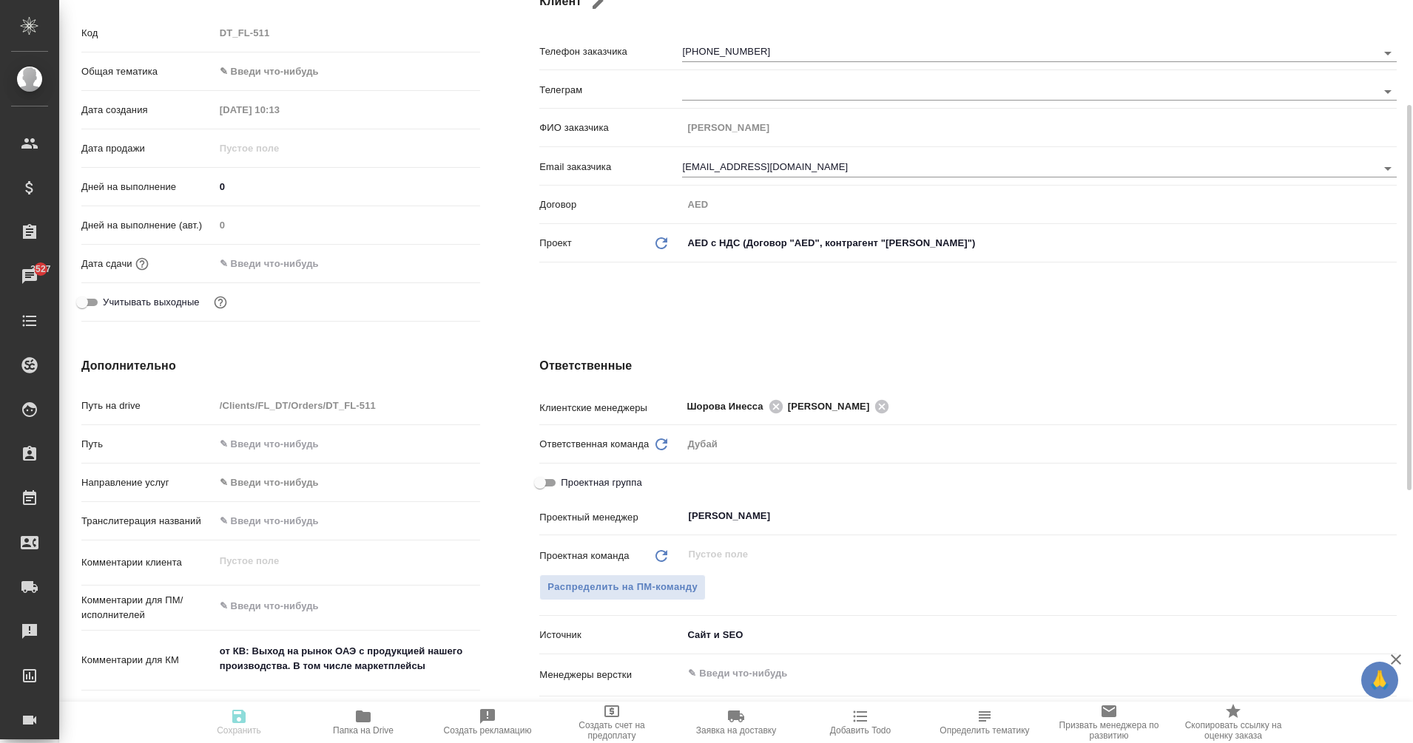
type textarea "x"
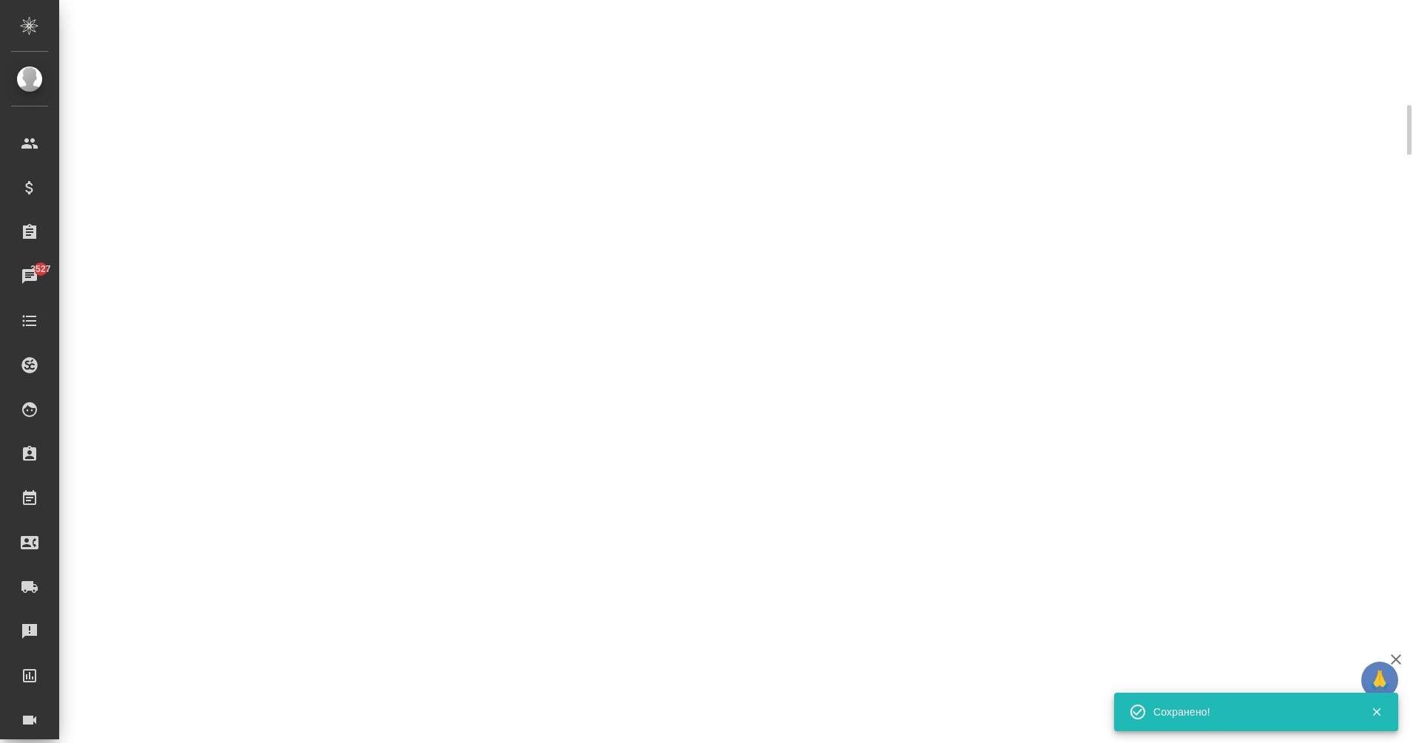
select select "RU"
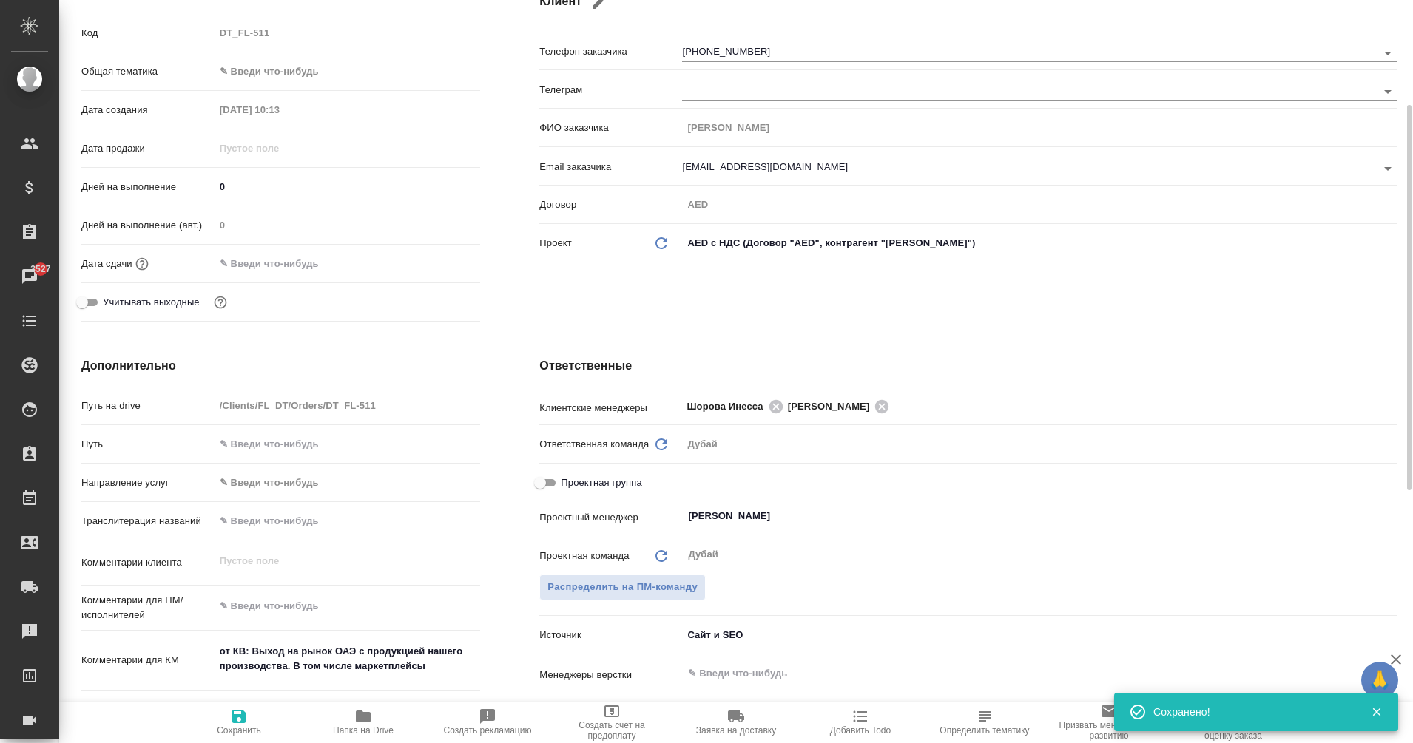
type textarea "x"
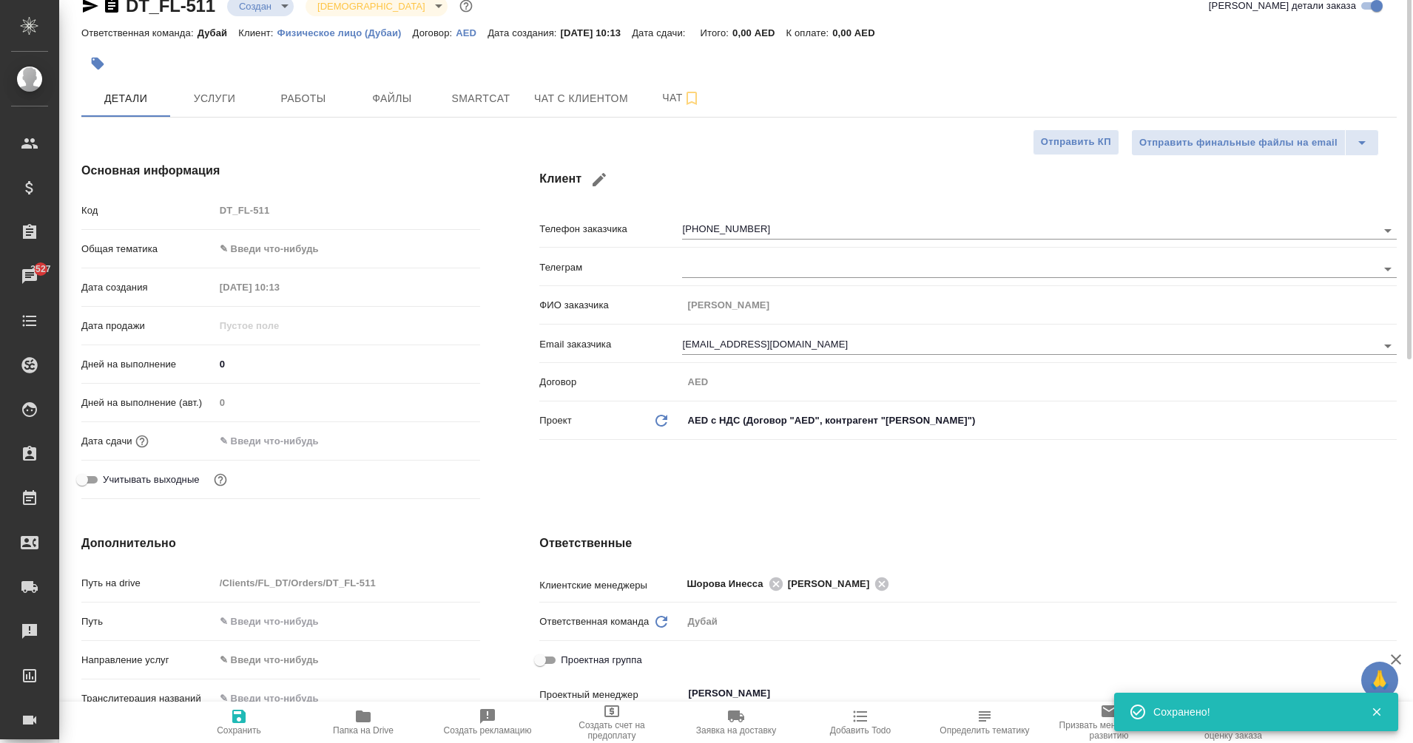
scroll to position [0, 0]
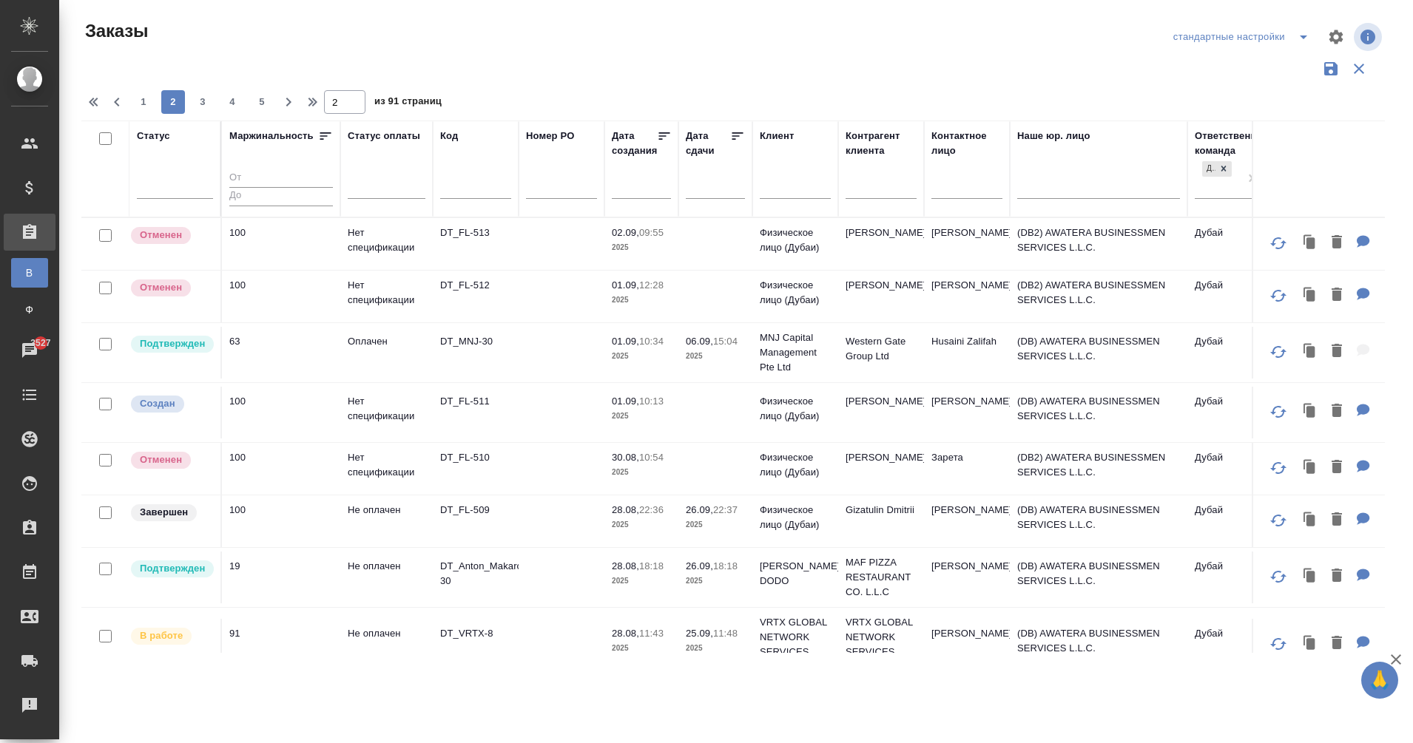
scroll to position [210, 82]
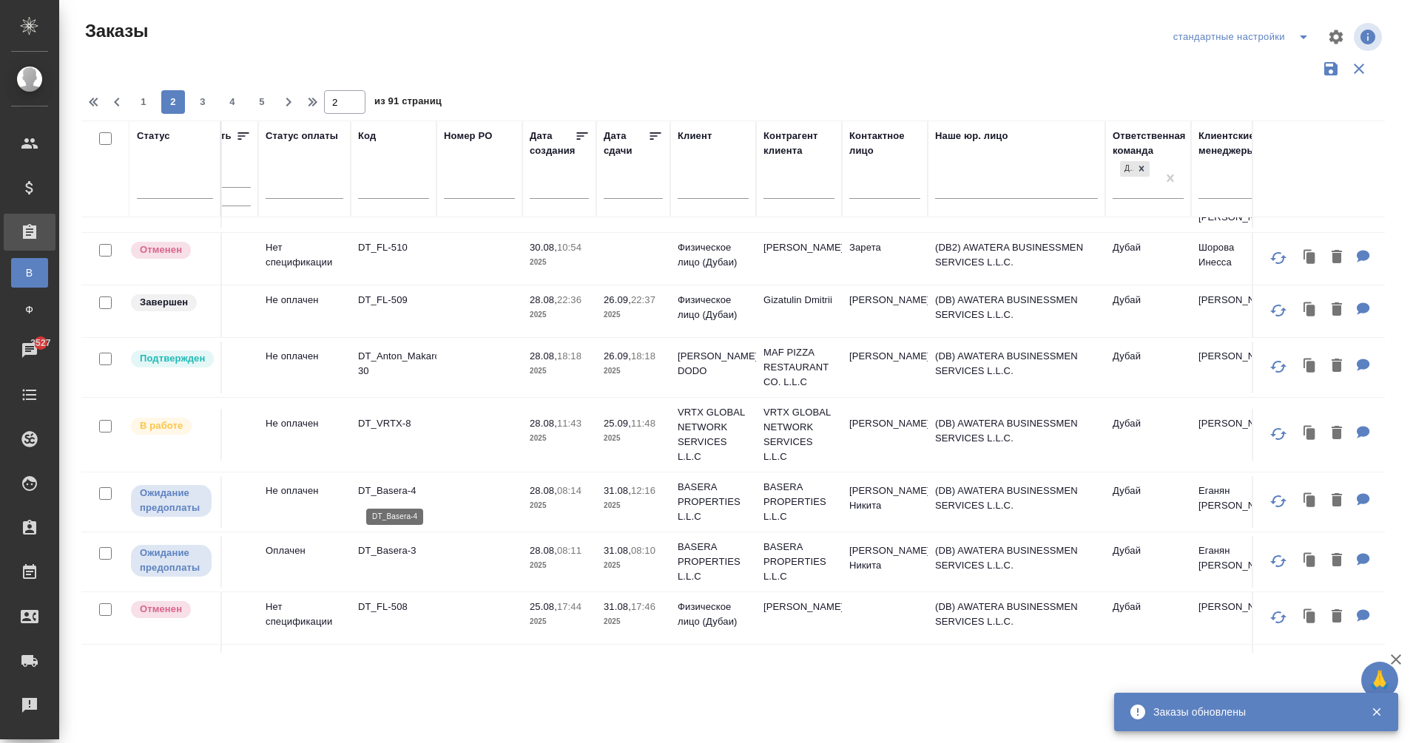
click at [405, 492] on p "DT_Basera-4" at bounding box center [393, 491] width 71 height 15
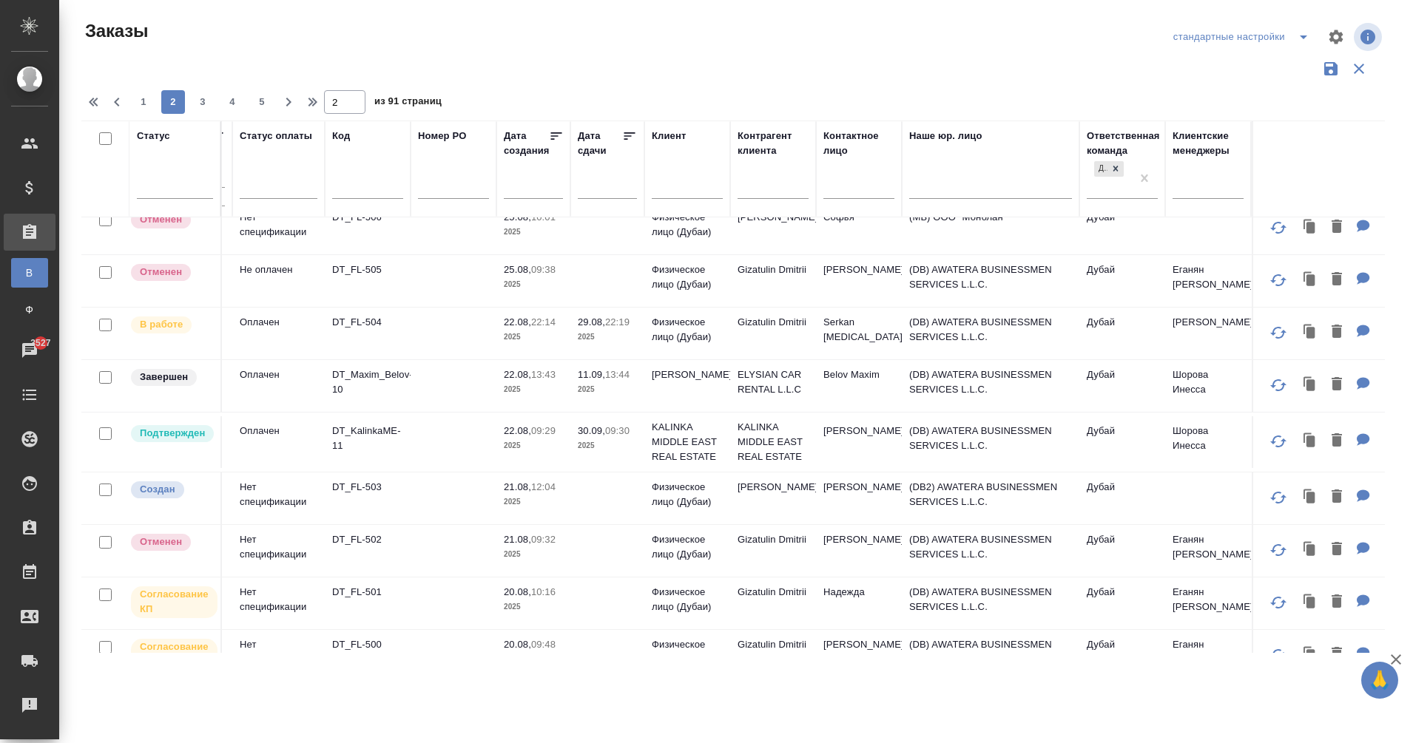
scroll to position [711, 108]
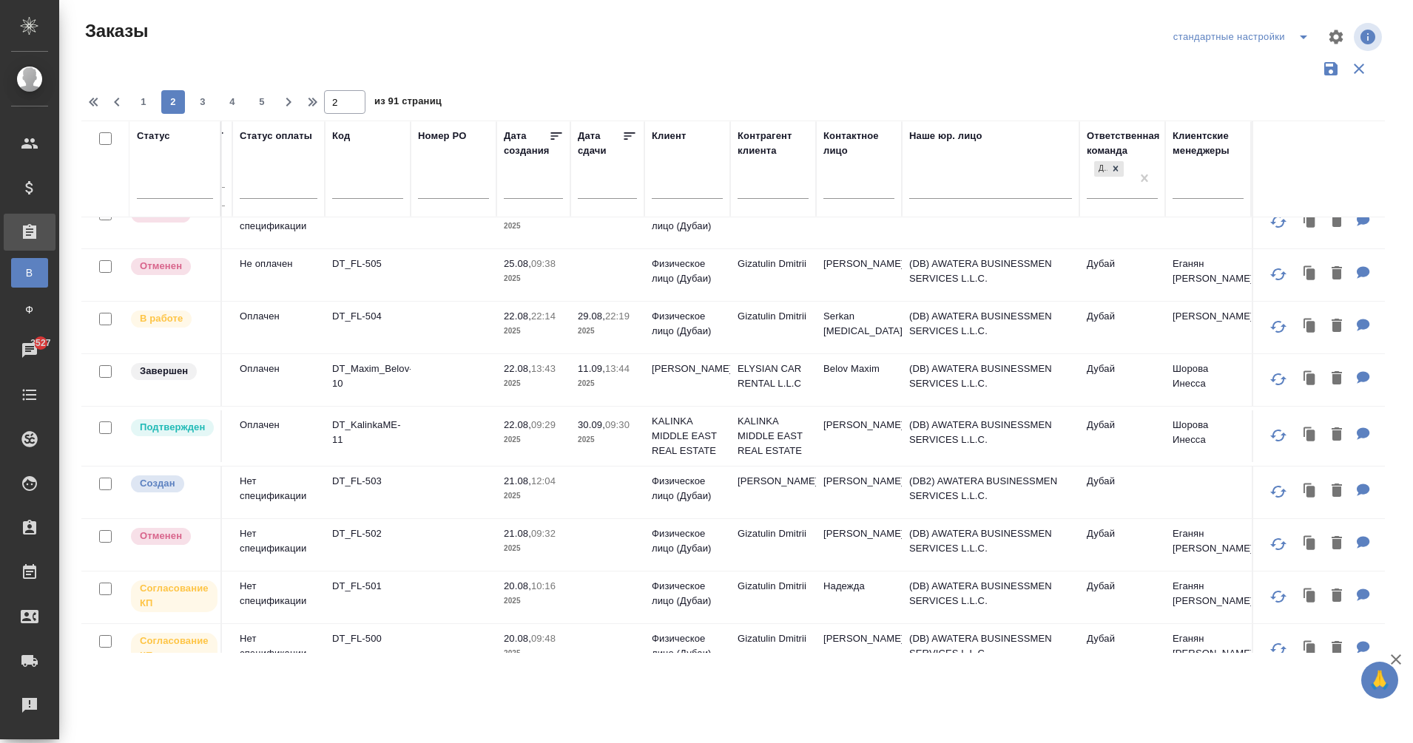
click at [355, 467] on td "DT_FL-503" at bounding box center [368, 493] width 86 height 52
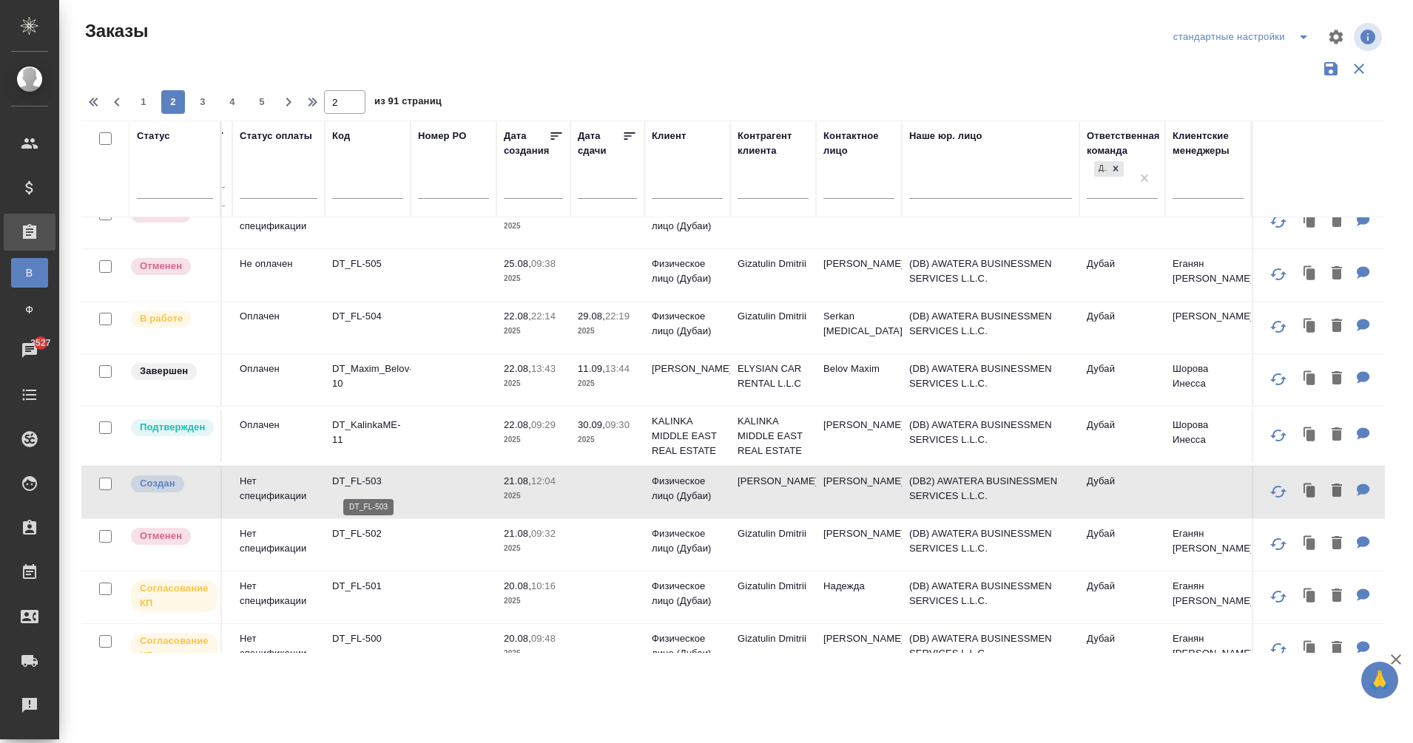
click at [361, 481] on p "DT_FL-503" at bounding box center [367, 481] width 71 height 15
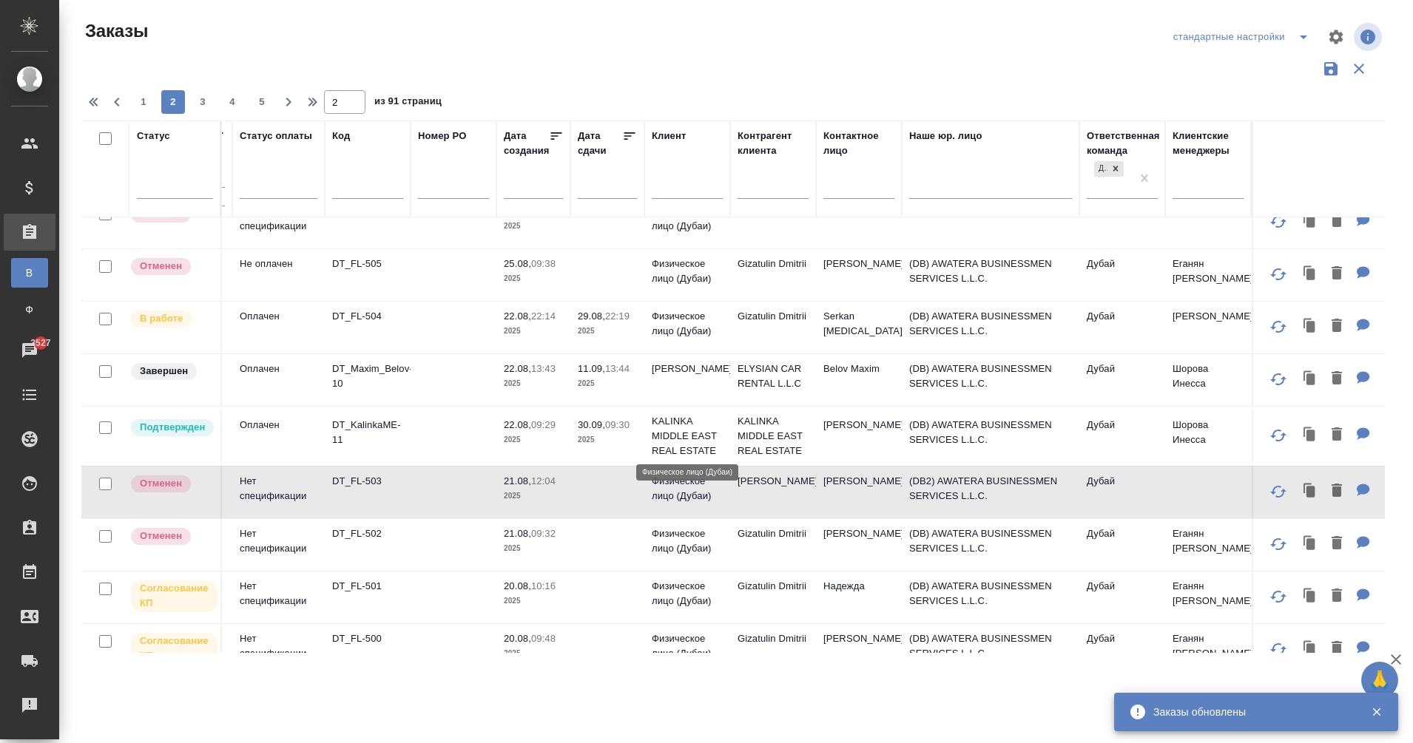
scroll to position [814, 108]
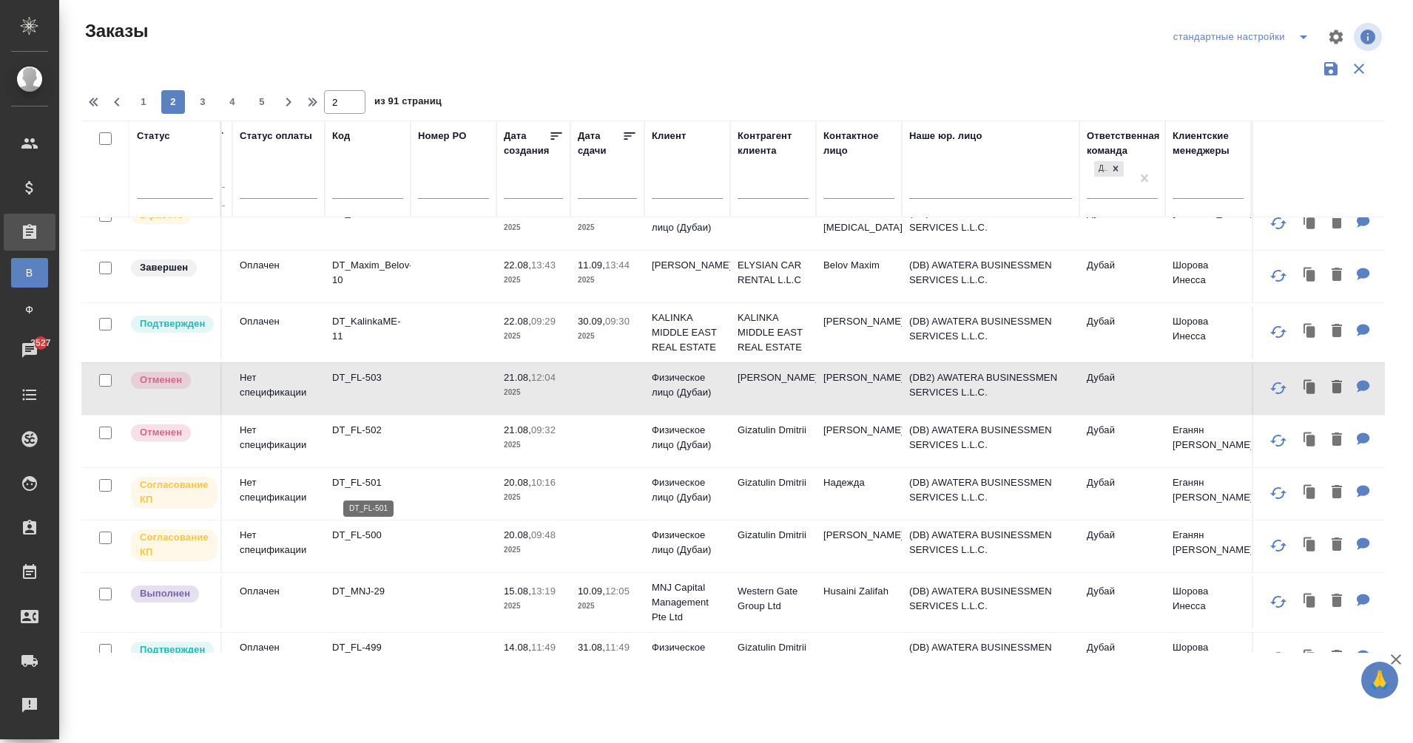
click at [365, 483] on p "DT_FL-501" at bounding box center [367, 483] width 71 height 15
click at [346, 533] on p "DT_FL-500" at bounding box center [367, 535] width 71 height 15
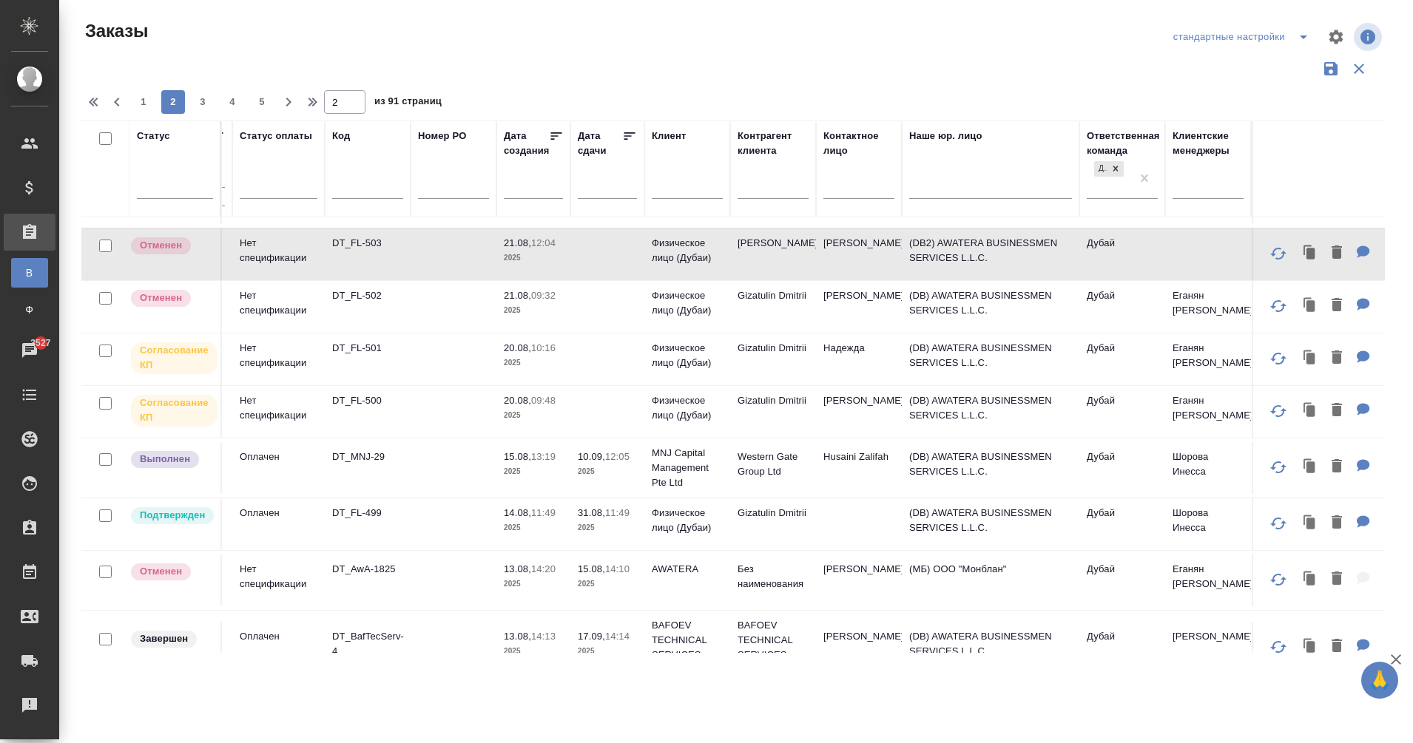
scroll to position [995, 108]
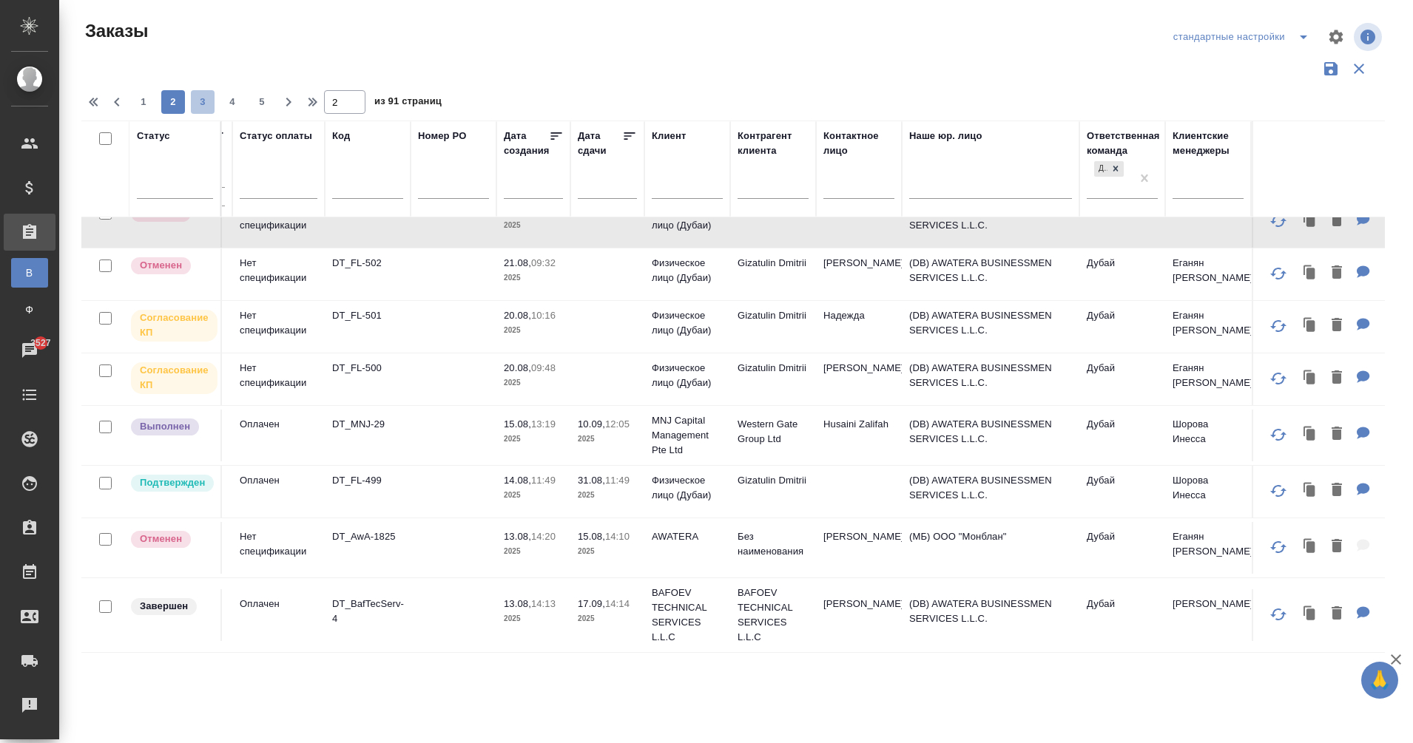
click at [211, 104] on span "3" at bounding box center [203, 102] width 24 height 15
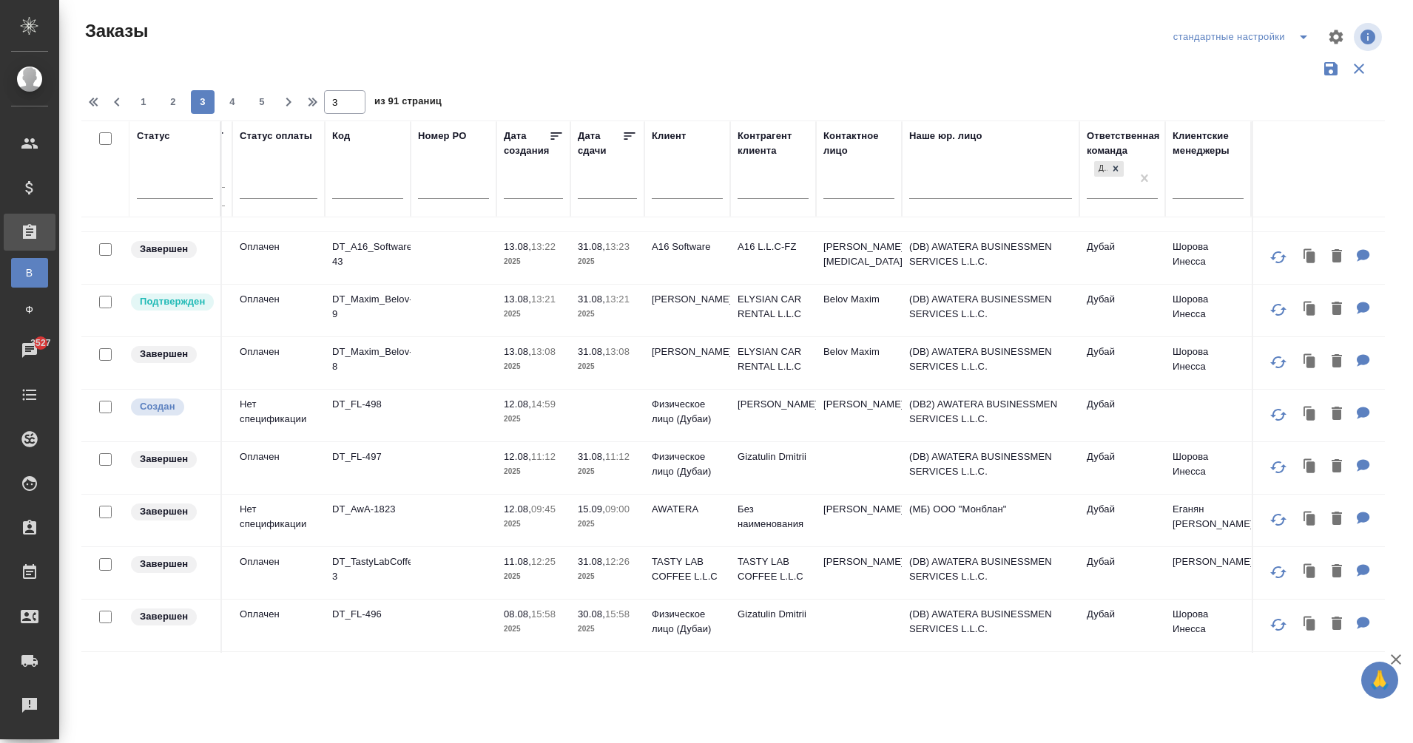
scroll to position [0, 108]
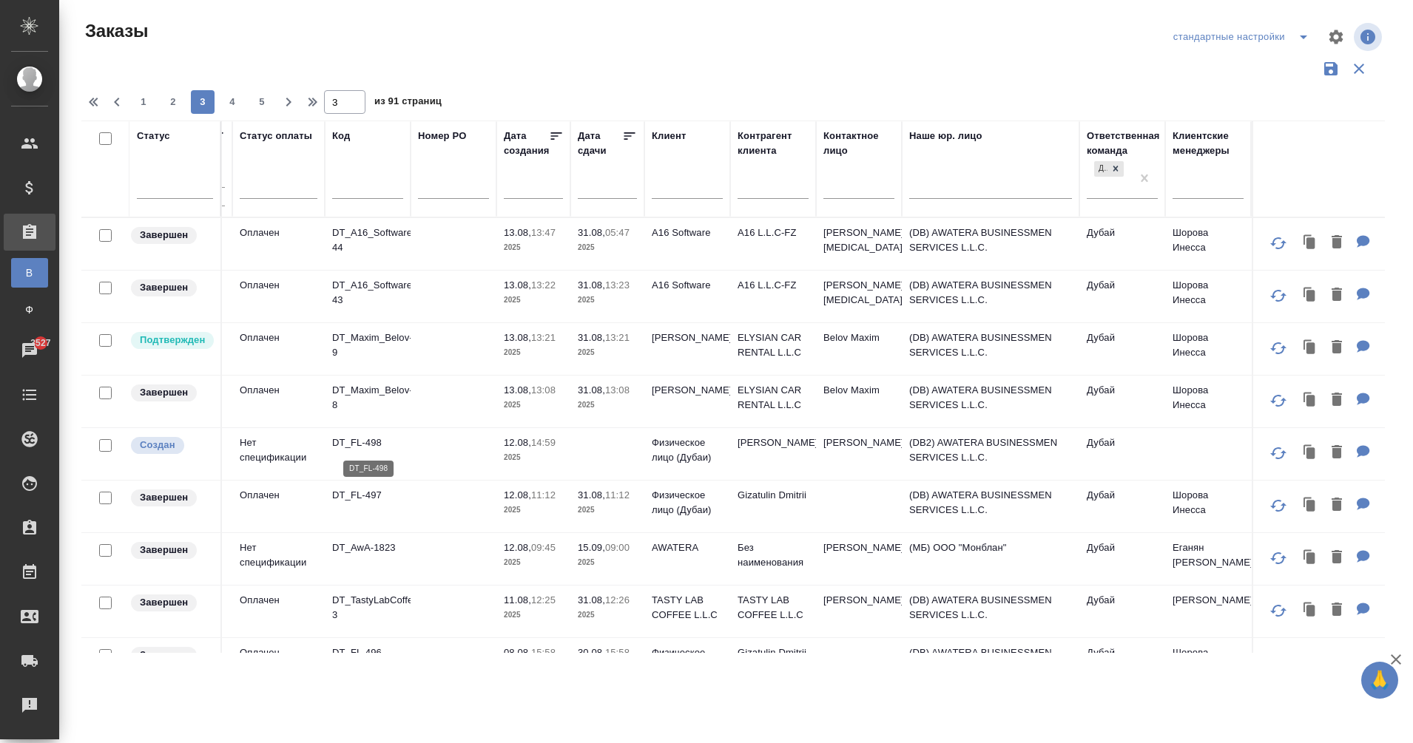
click at [340, 436] on p "DT_FL-498" at bounding box center [367, 443] width 71 height 15
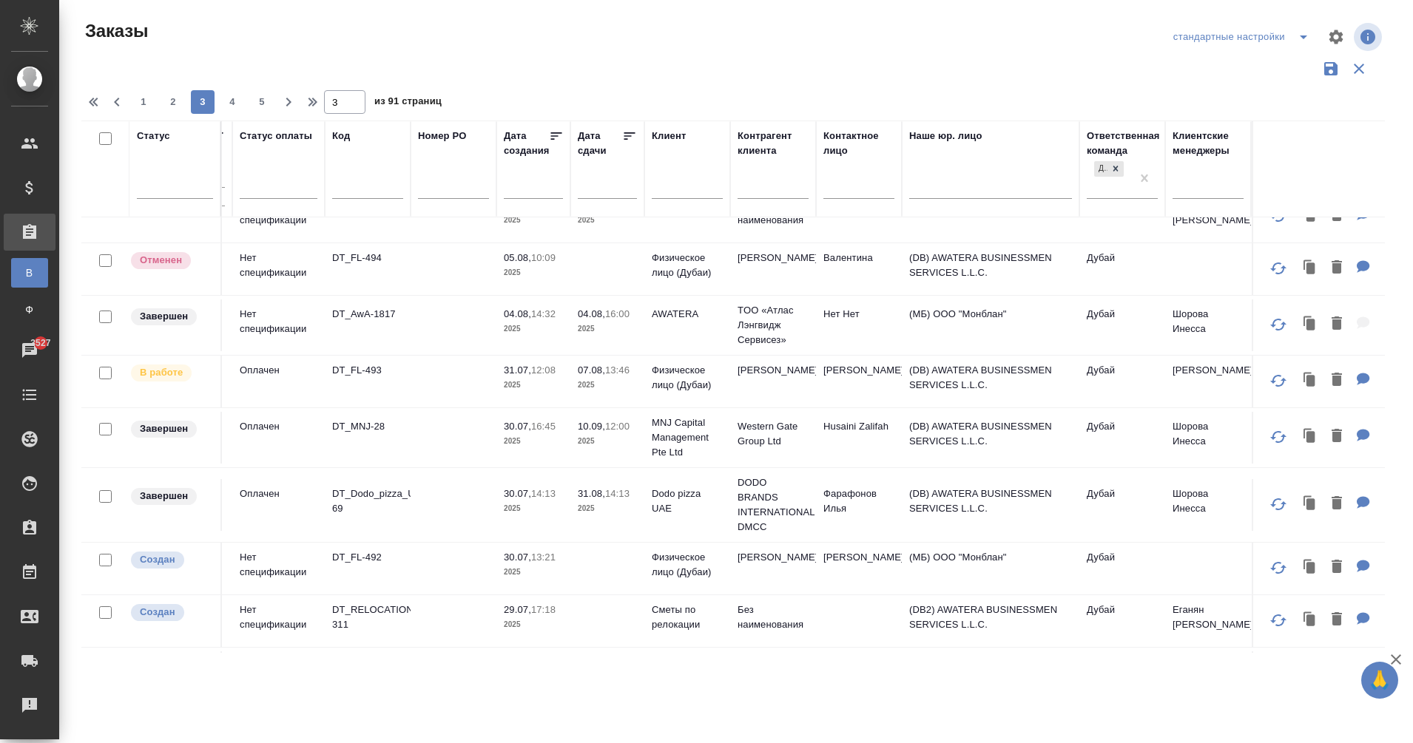
scroll to position [674, 108]
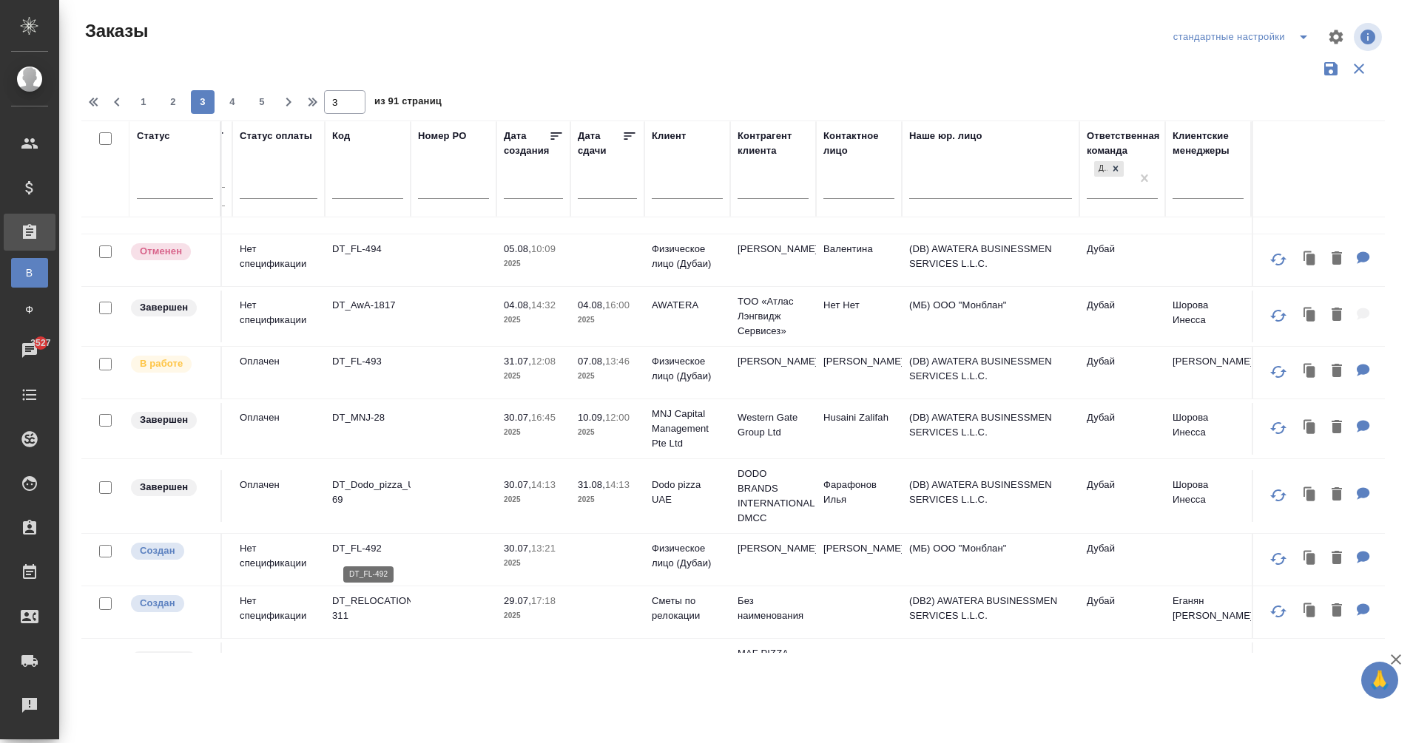
click at [335, 543] on p "DT_FL-492" at bounding box center [367, 548] width 71 height 15
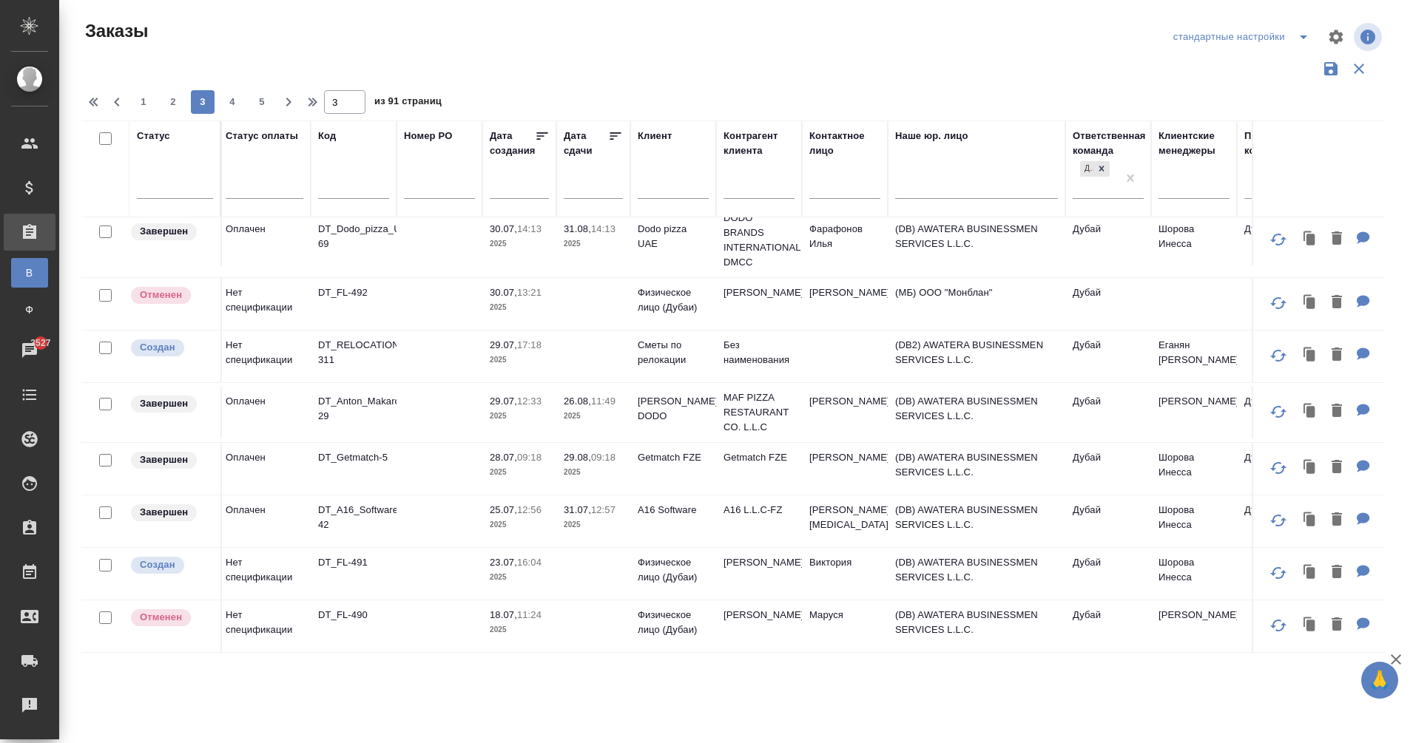
scroll to position [944, 123]
click at [227, 98] on span "4" at bounding box center [232, 102] width 24 height 15
type input "4"
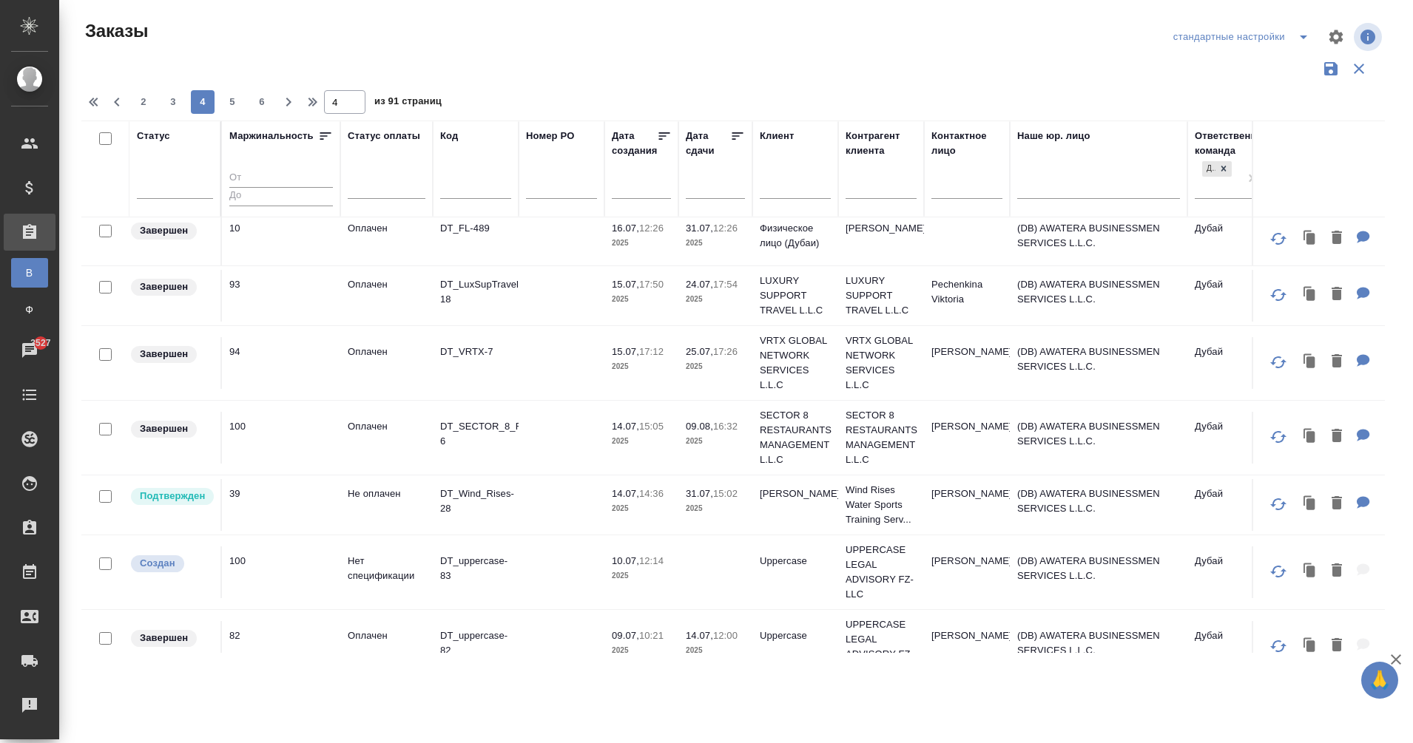
scroll to position [0, 0]
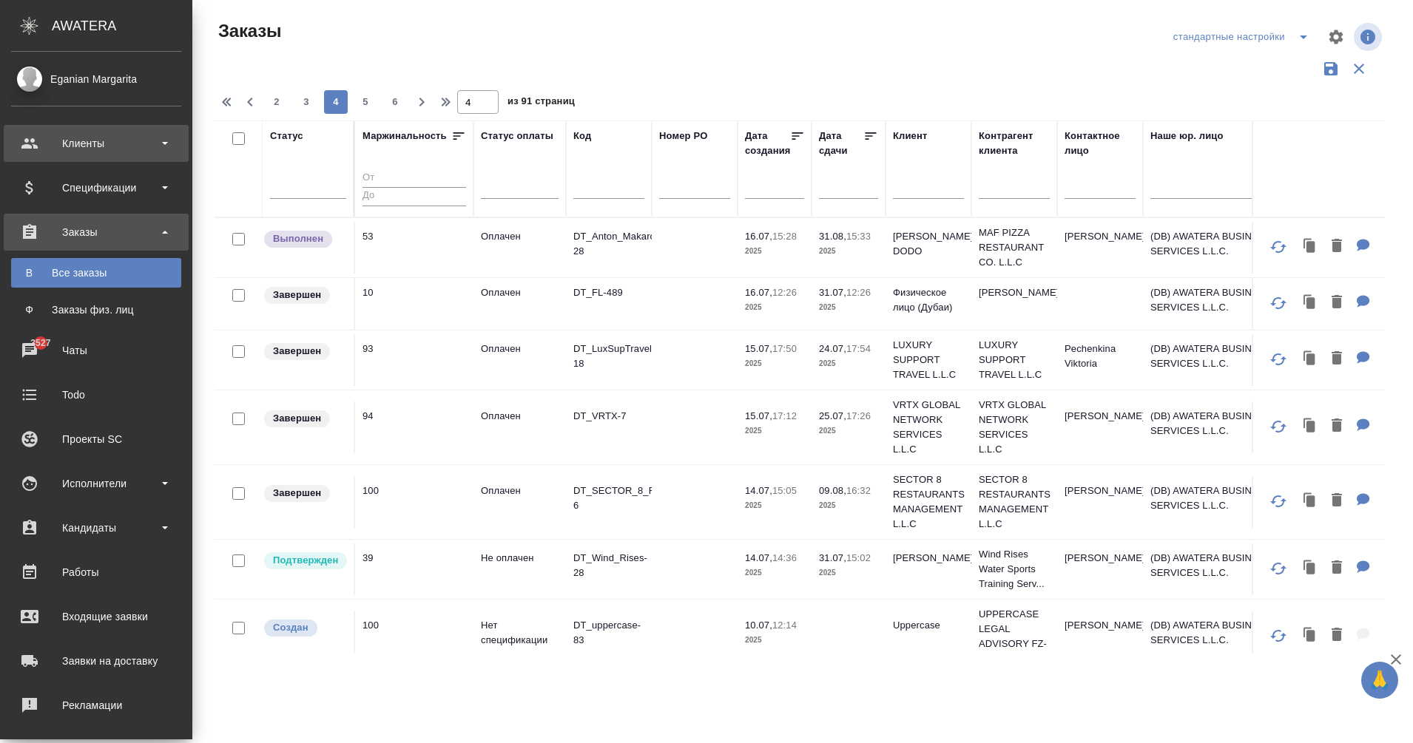
click at [102, 136] on div "Клиенты" at bounding box center [96, 143] width 170 height 22
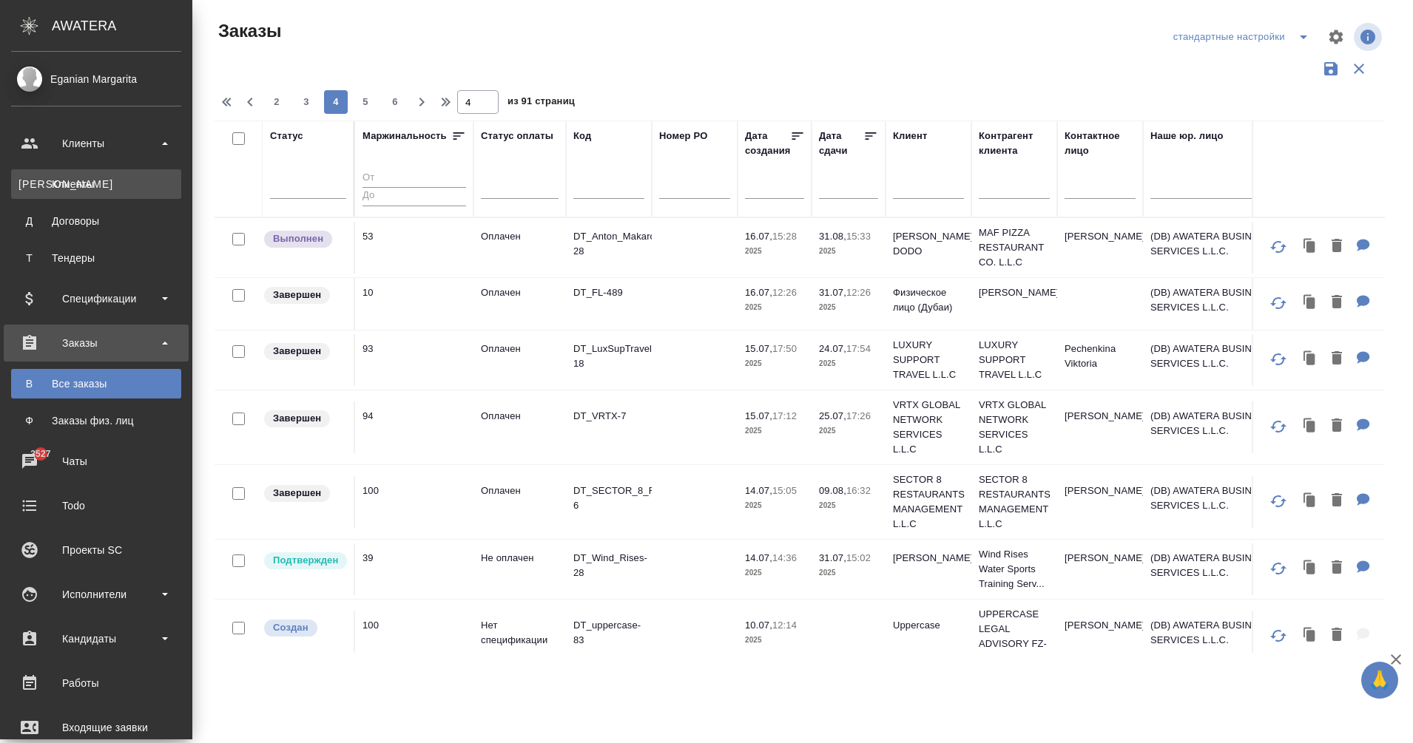
click at [89, 184] on div "Клиенты" at bounding box center [95, 184] width 155 height 15
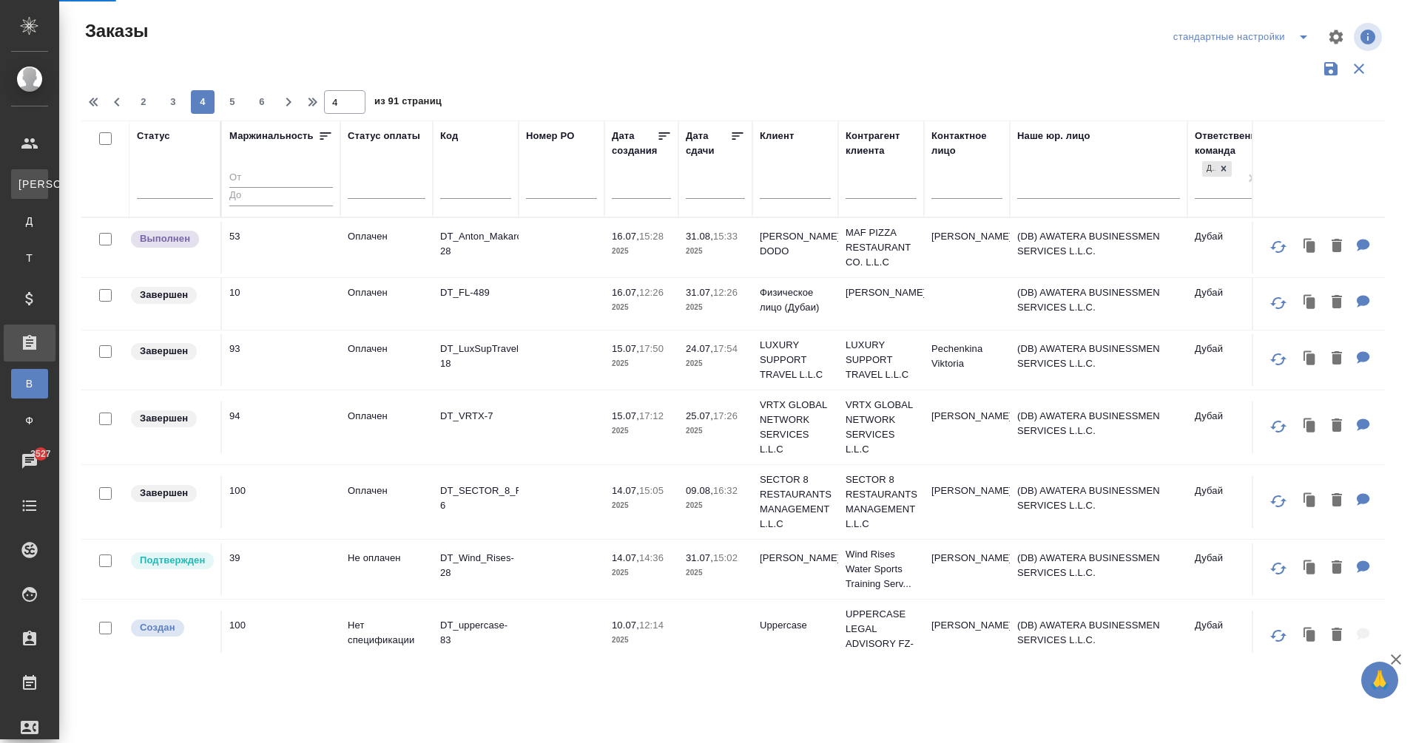
select select "RU"
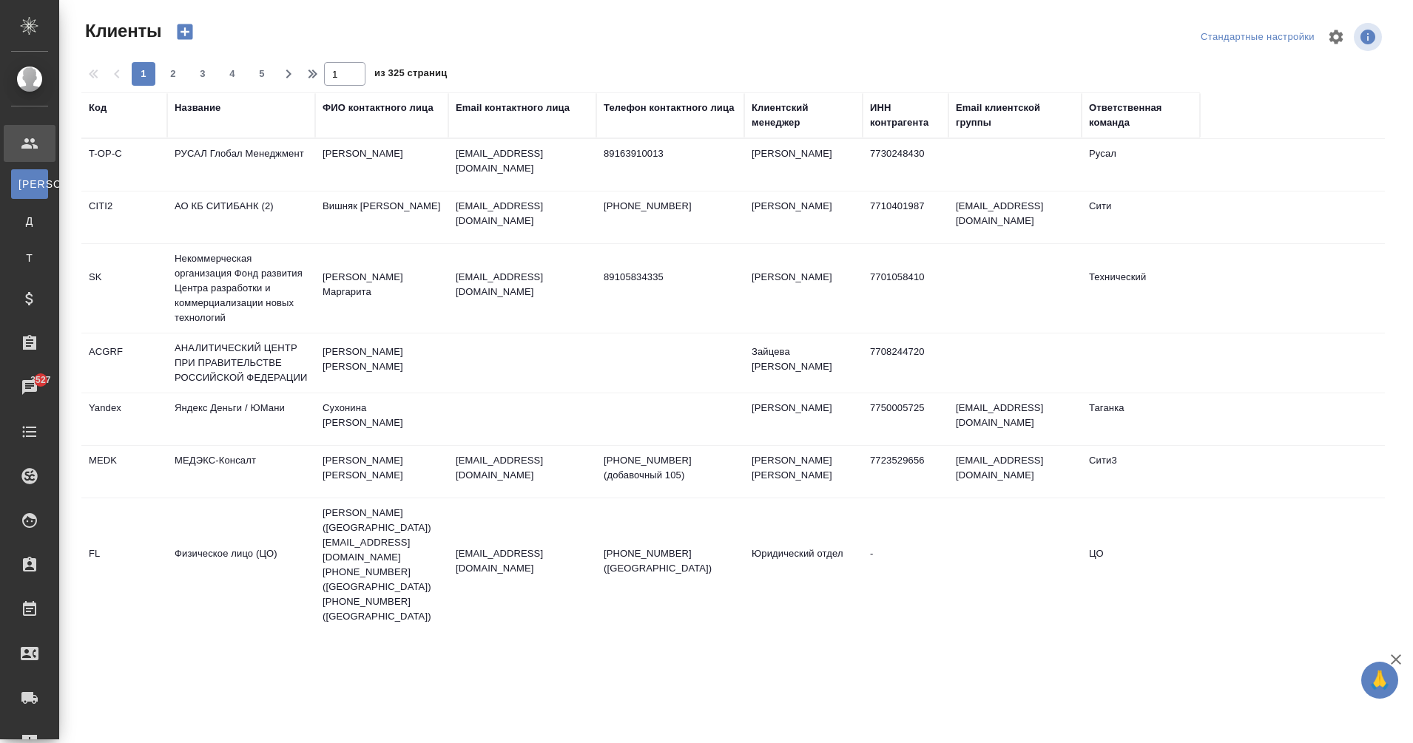
click at [1135, 130] on th "Ответственная команда" at bounding box center [1140, 115] width 118 height 46
click at [1118, 123] on div "Ответственная команда" at bounding box center [1141, 116] width 104 height 30
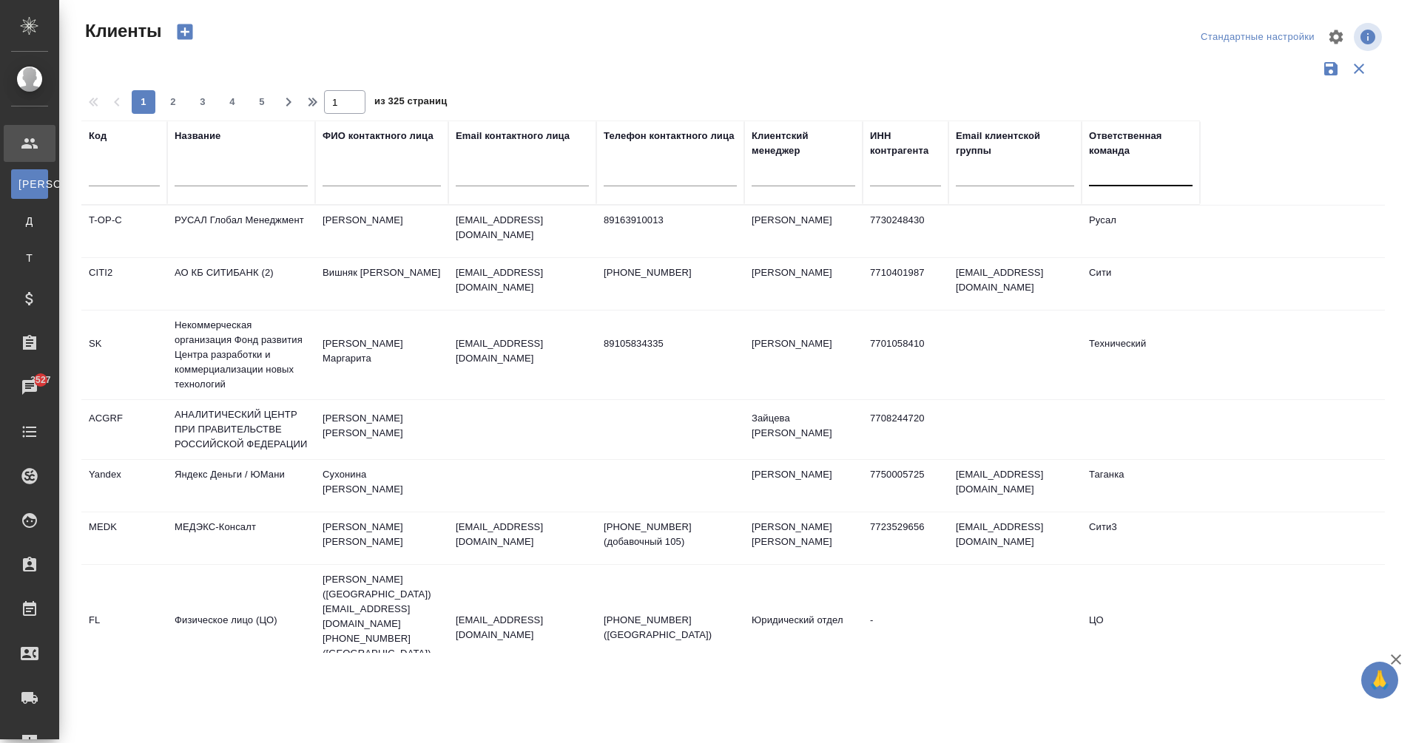
click at [1124, 176] on div at bounding box center [1141, 170] width 104 height 21
type input "дубай"
click at [1155, 220] on div "Дубай" at bounding box center [1200, 219] width 222 height 27
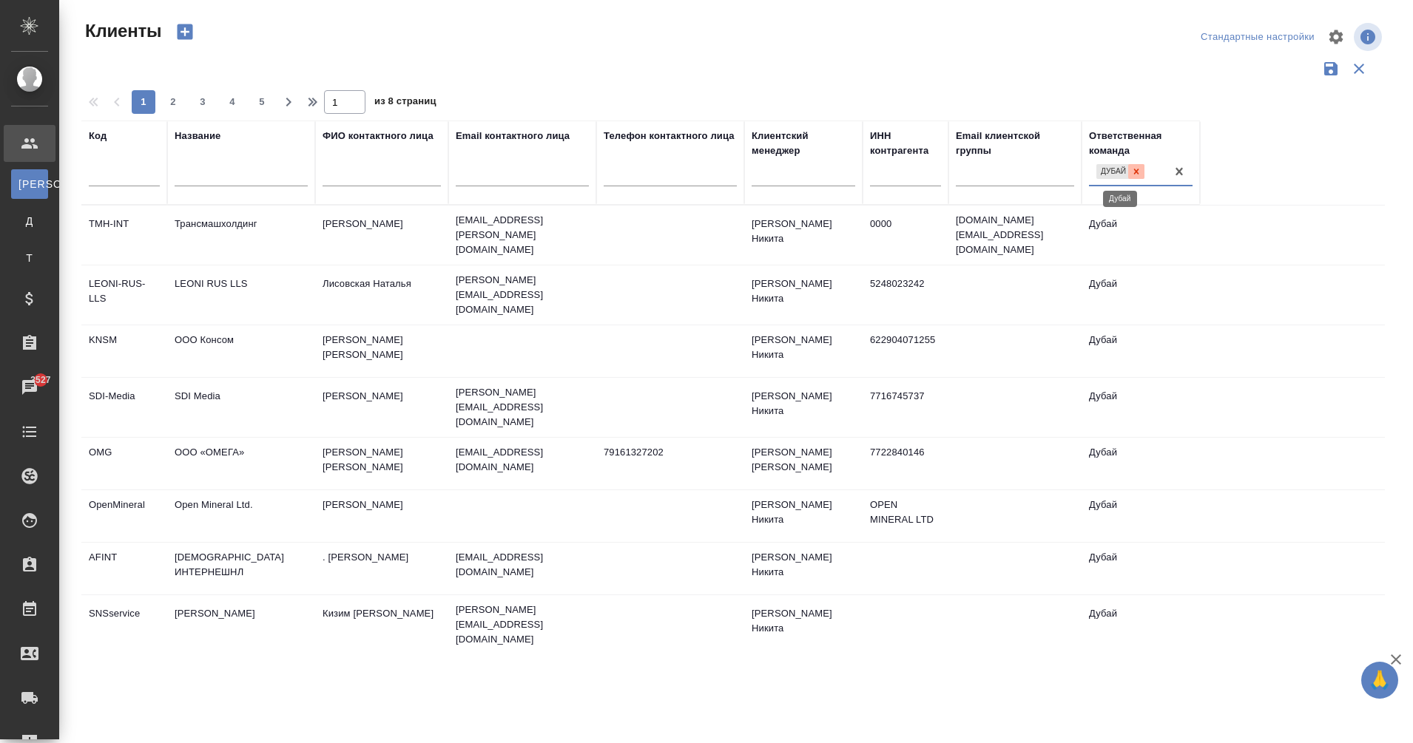
click at [1138, 169] on icon at bounding box center [1136, 171] width 5 height 5
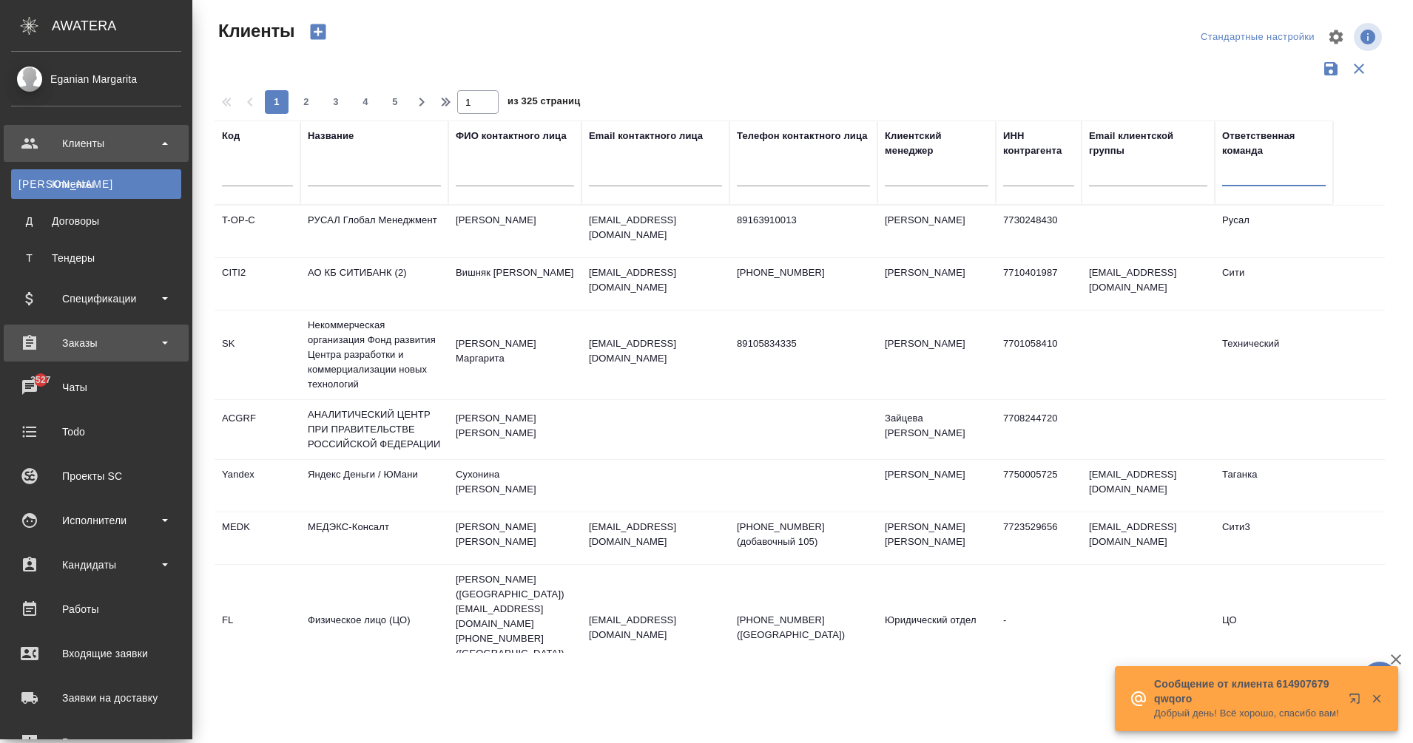
click at [88, 353] on div "Заказы" at bounding box center [96, 343] width 170 height 22
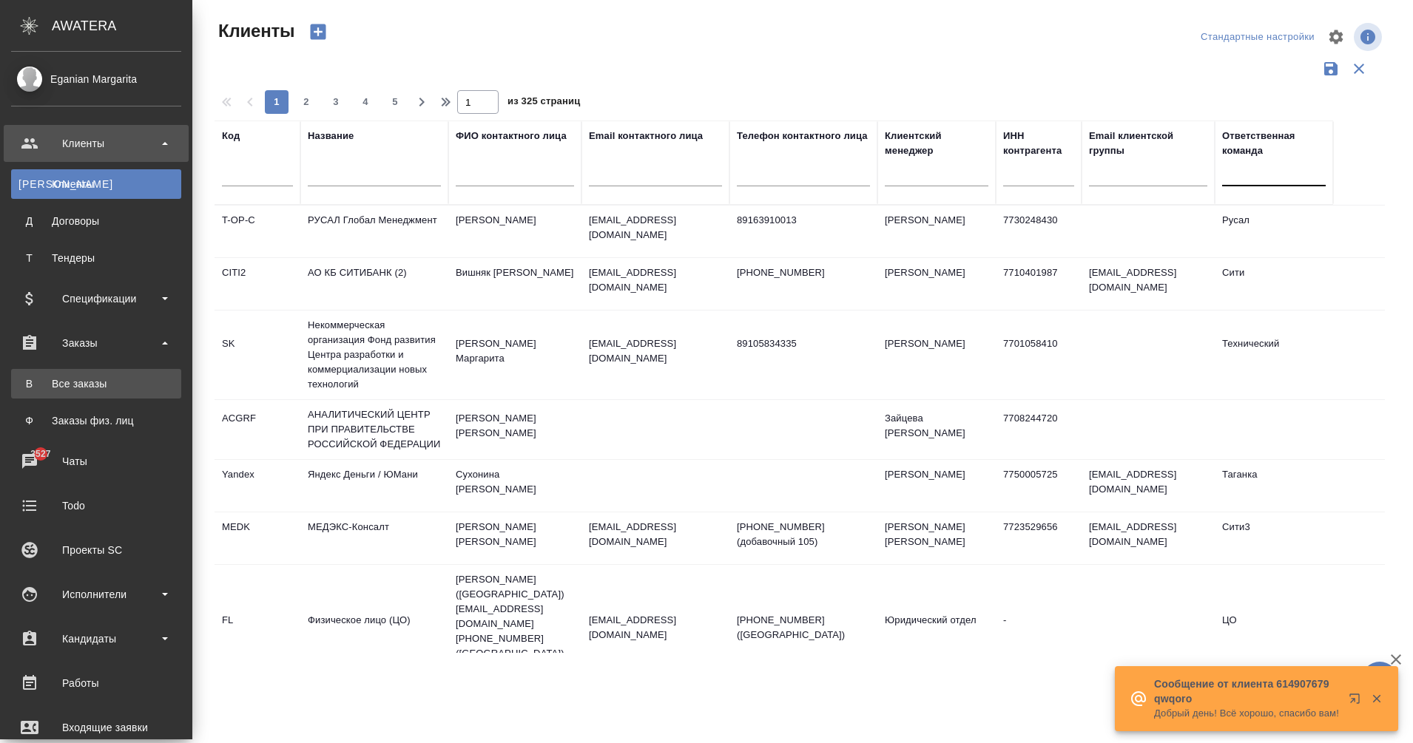
click at [96, 391] on link "В Все заказы" at bounding box center [96, 384] width 170 height 30
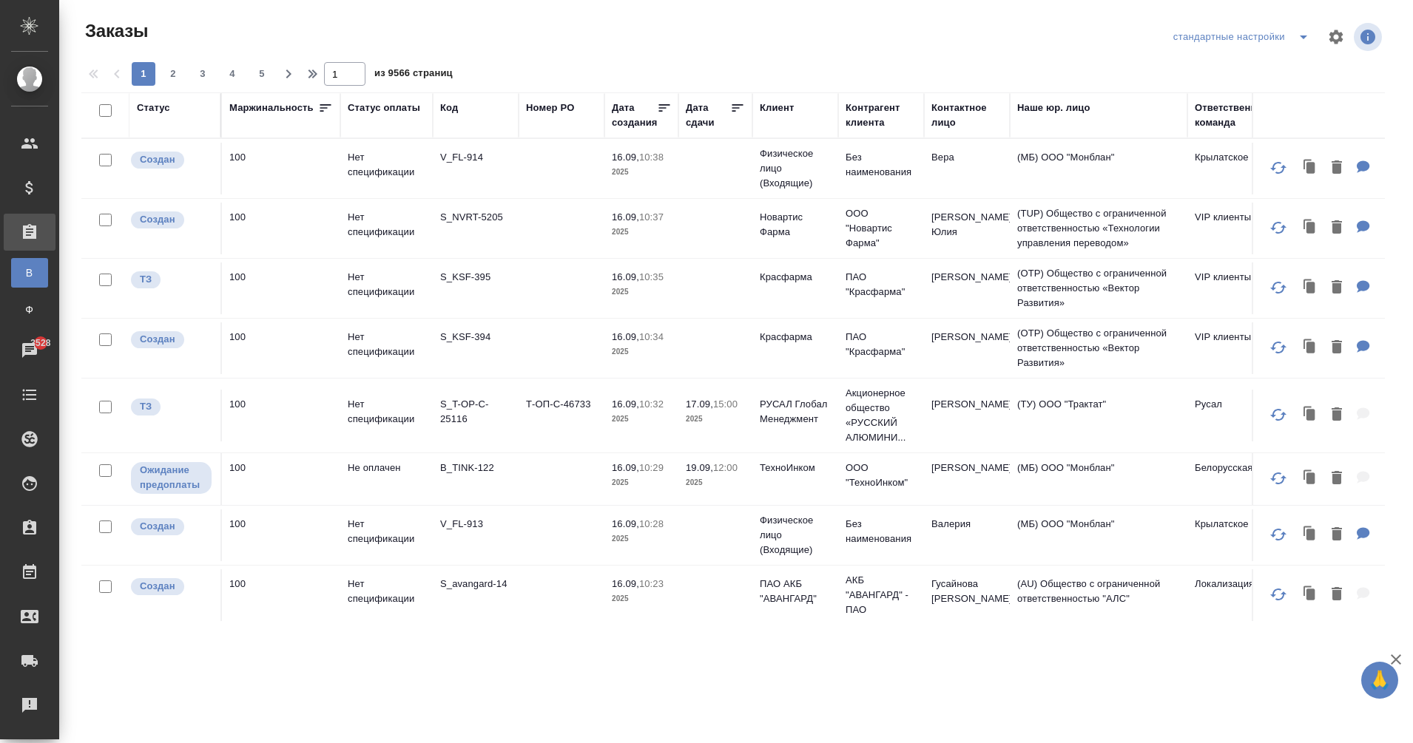
click at [1214, 116] on div "Ответственная команда" at bounding box center [1230, 116] width 73 height 30
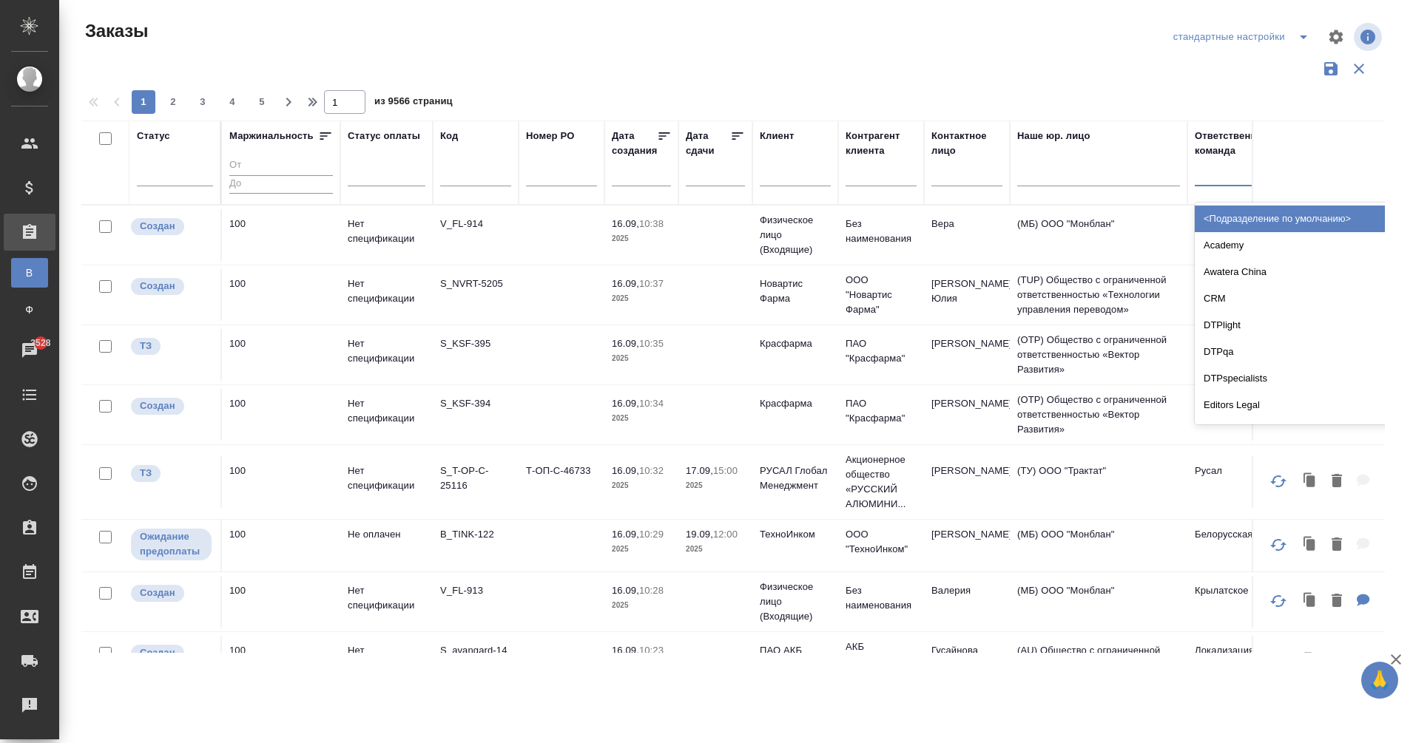
click at [1206, 167] on div at bounding box center [1229, 170] width 71 height 21
type input "l"
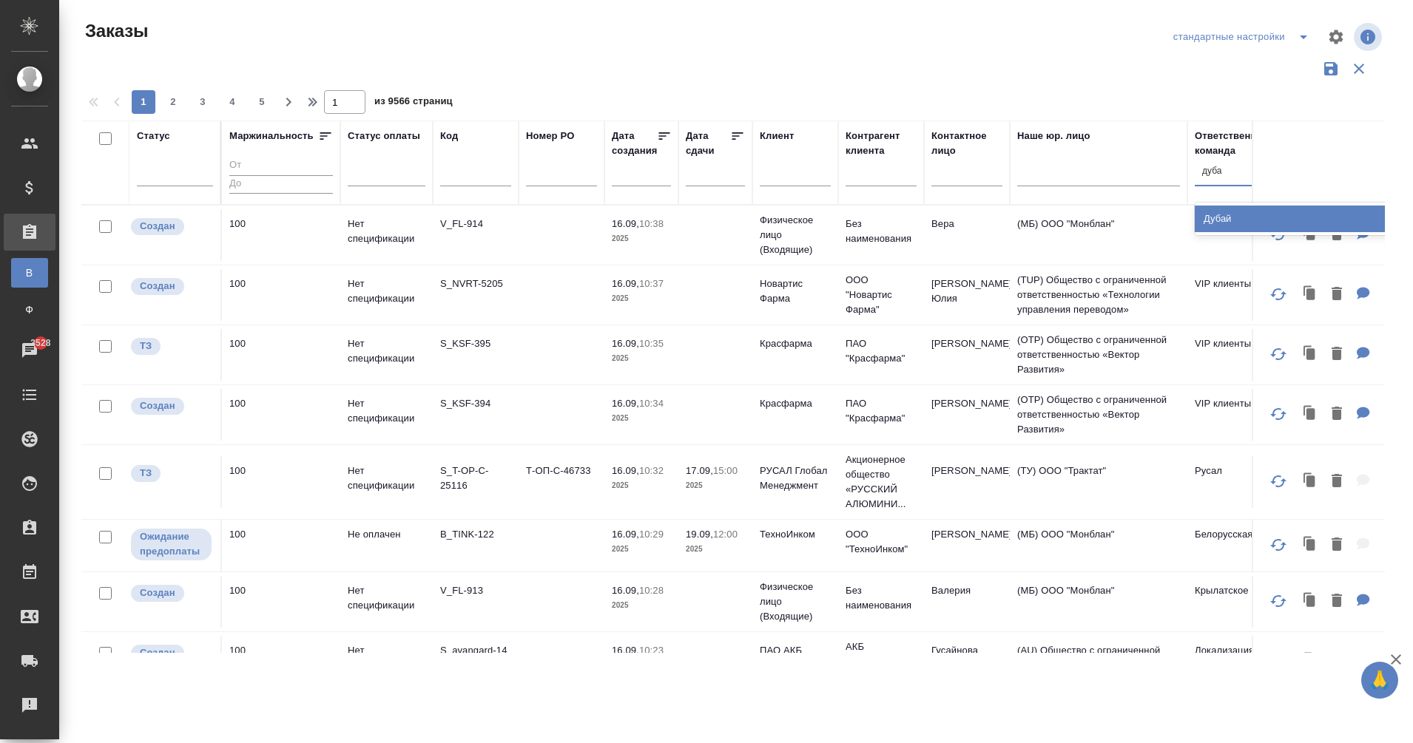
type input "дубай"
click at [1222, 217] on div "Дубай" at bounding box center [1305, 219] width 222 height 27
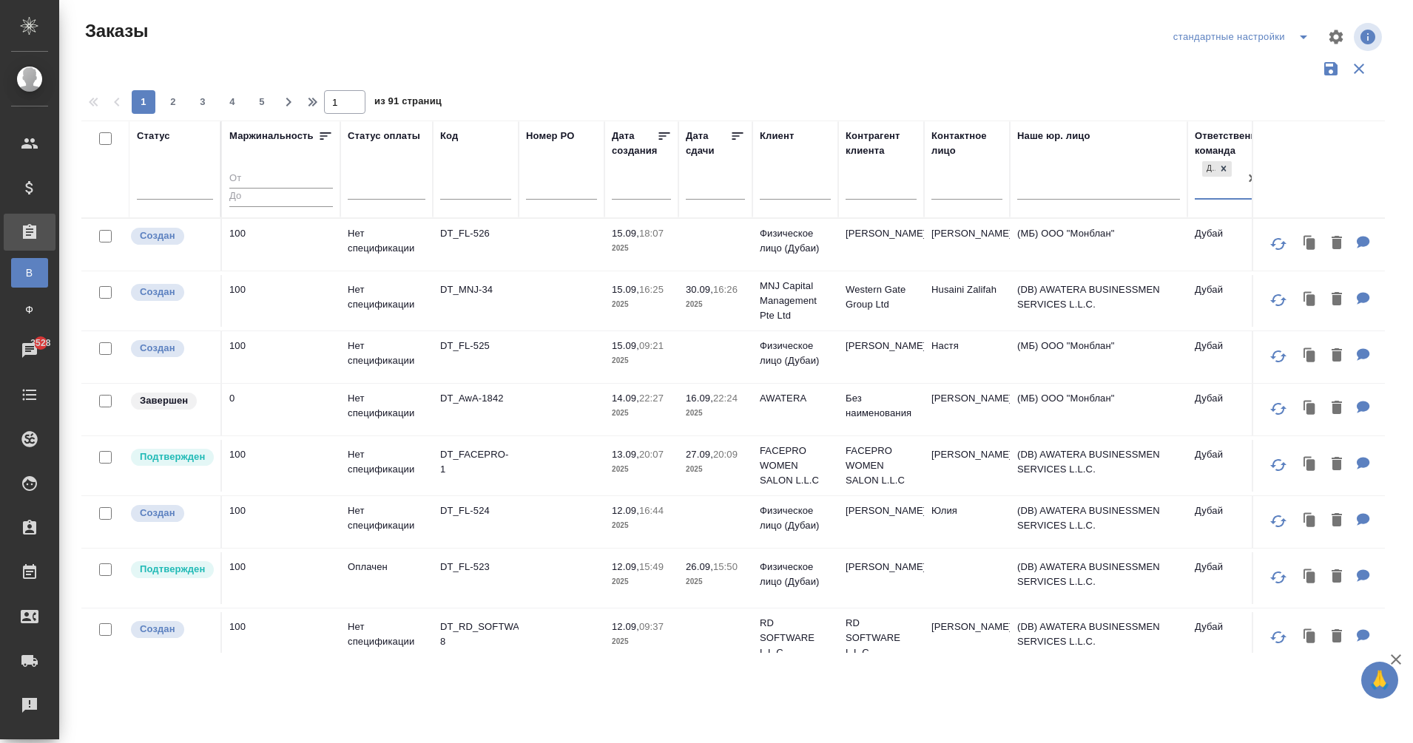
click at [444, 243] on td "DT_FL-526" at bounding box center [476, 245] width 86 height 52
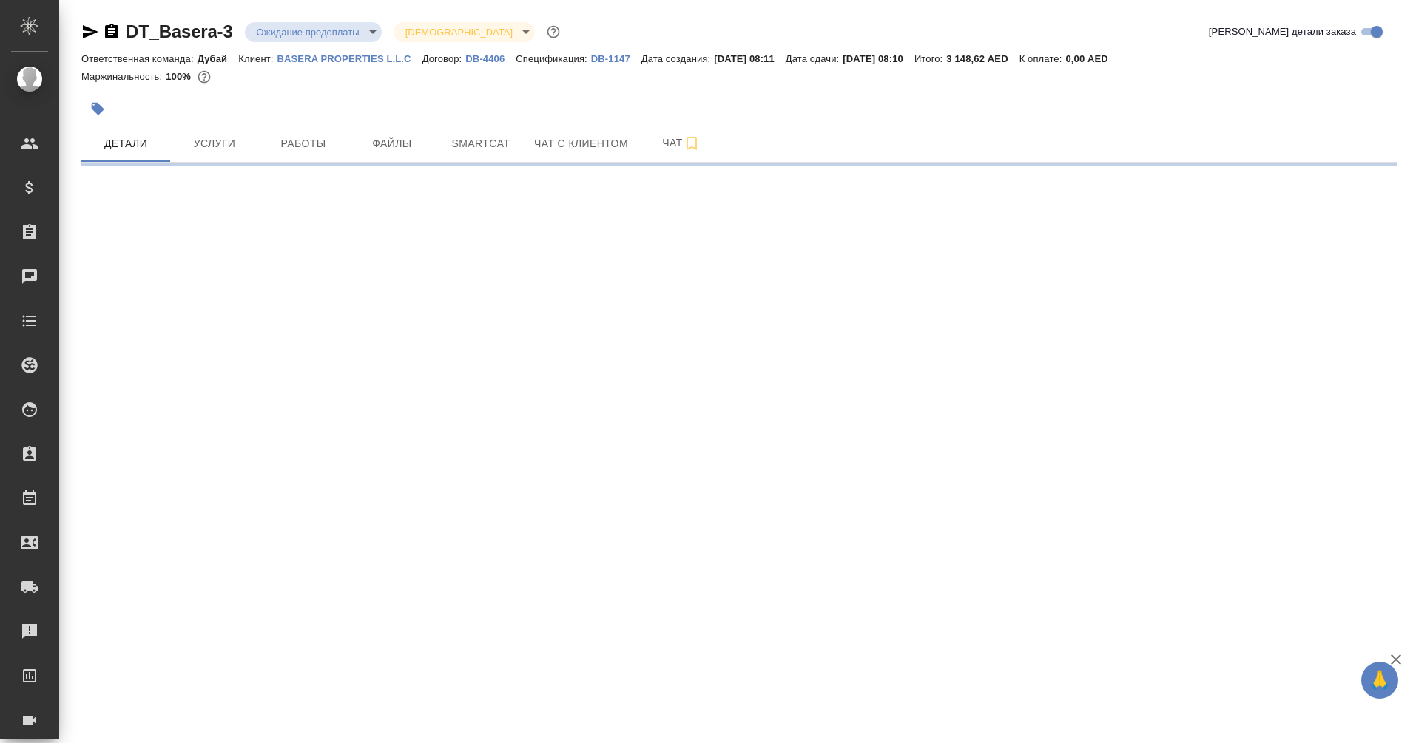
select select "RU"
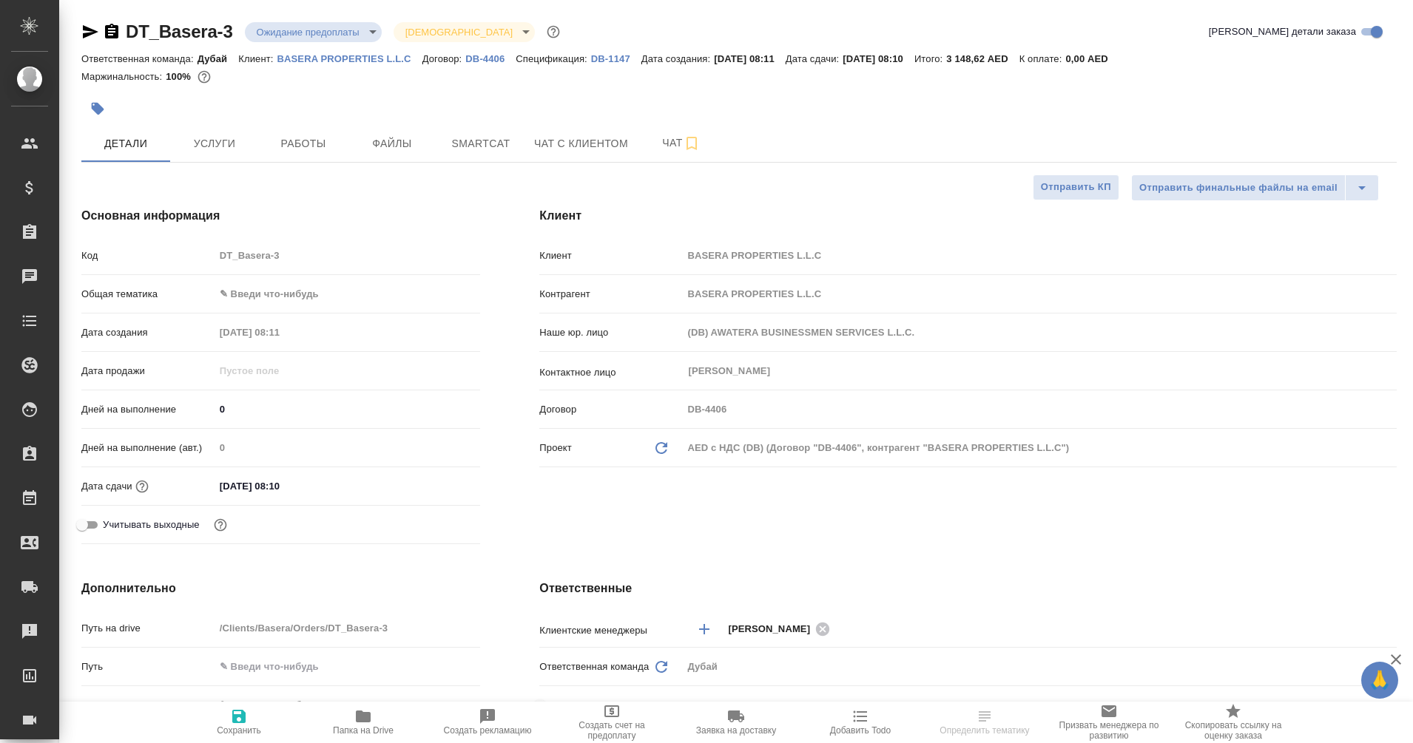
type textarea "x"
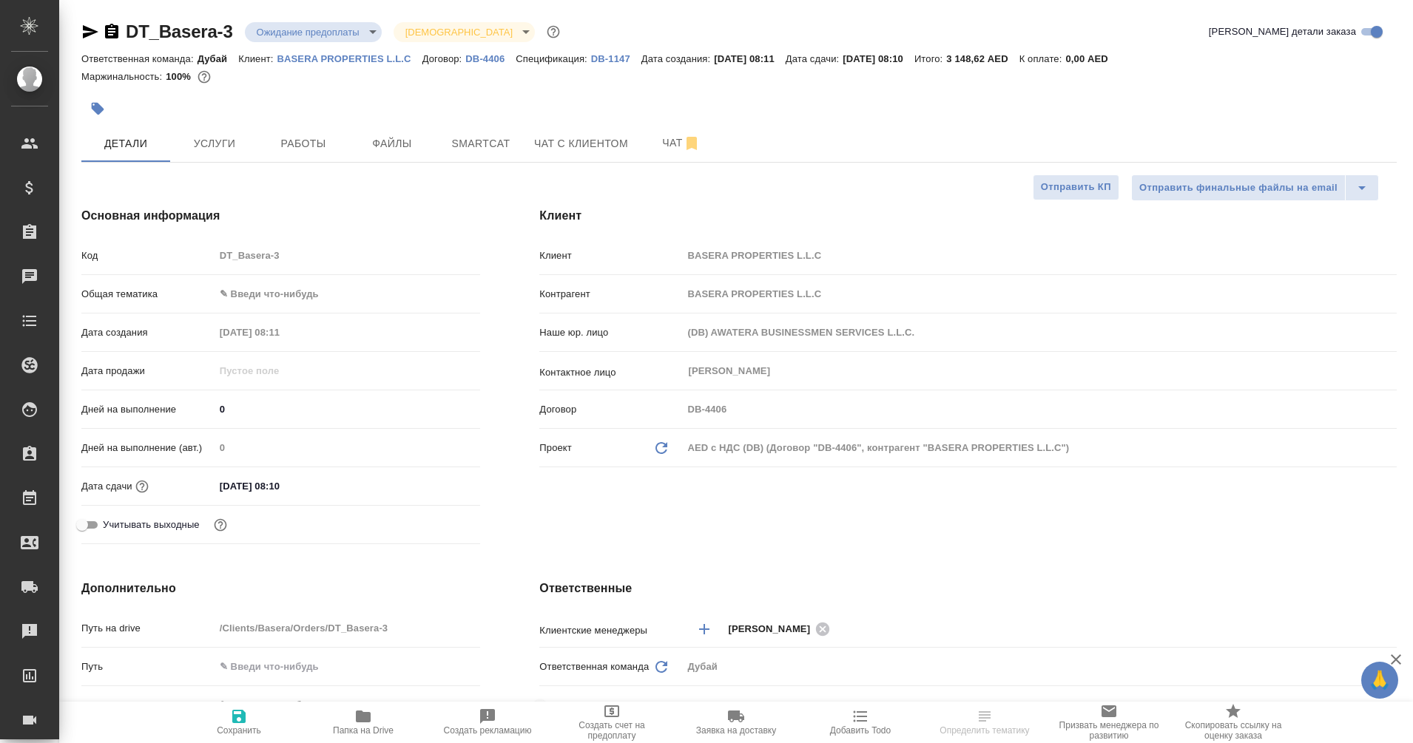
type textarea "x"
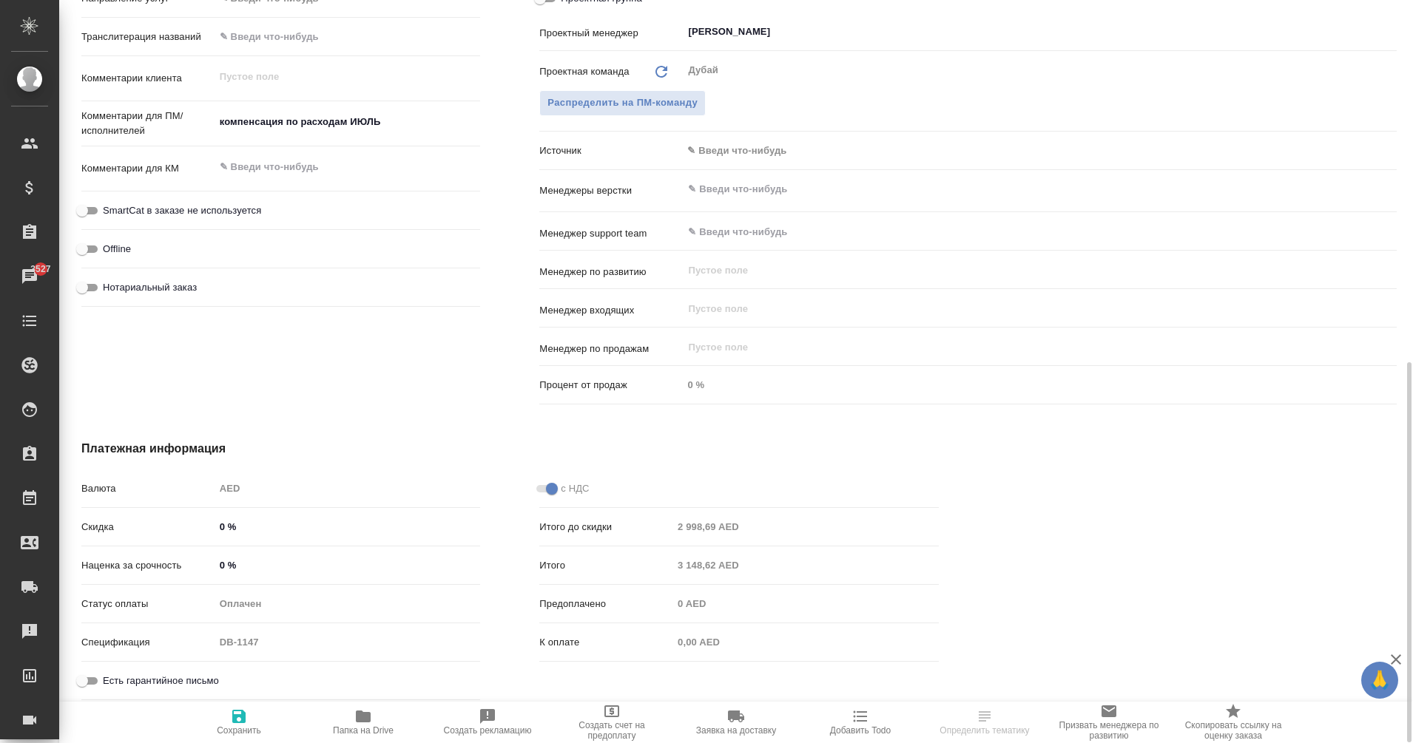
scroll to position [706, 0]
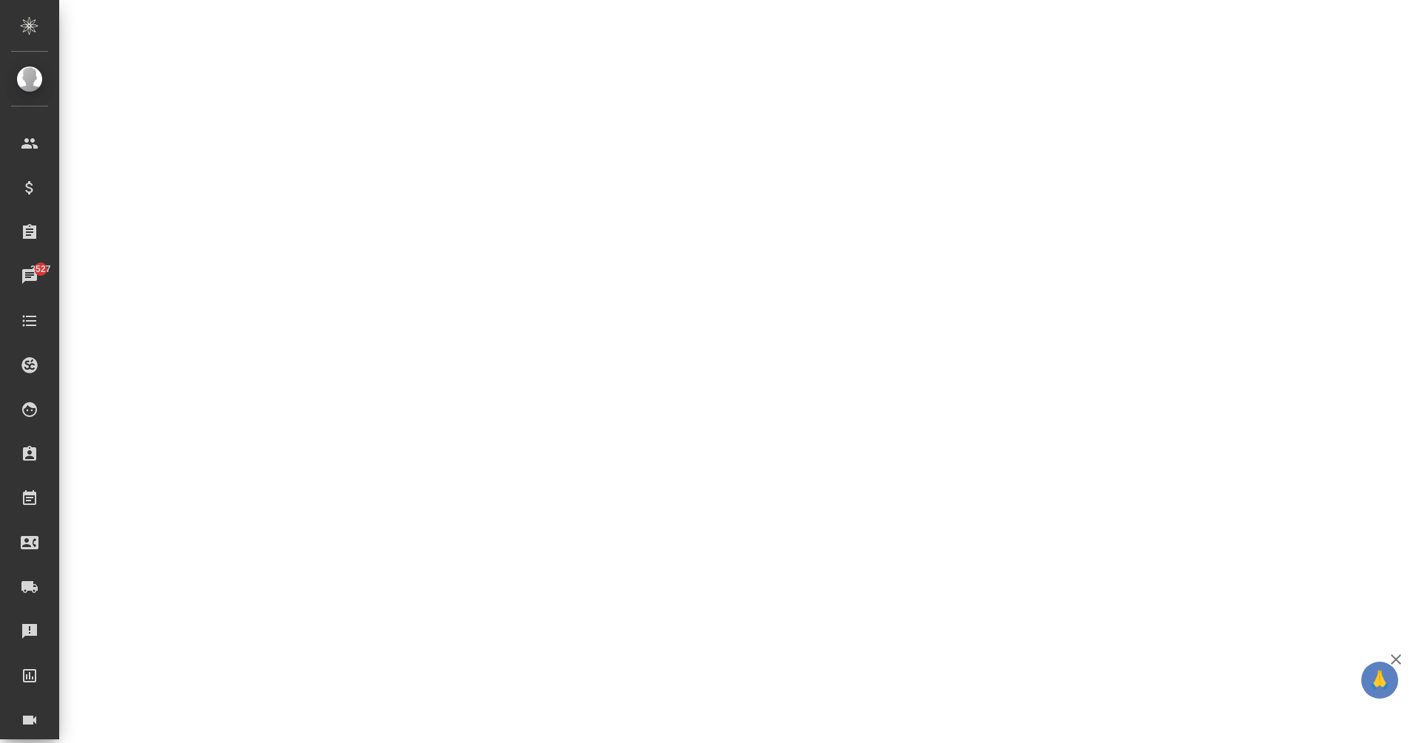
select select "RU"
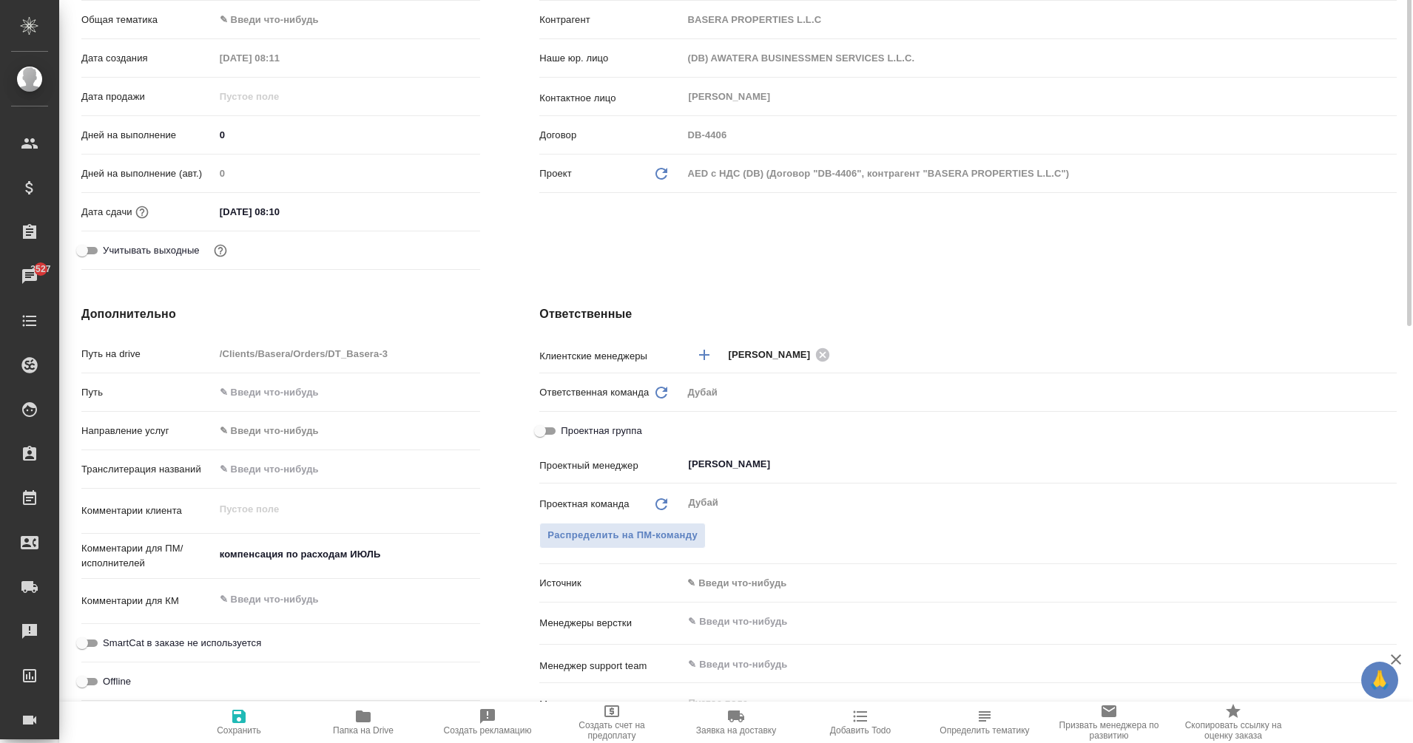
scroll to position [0, 0]
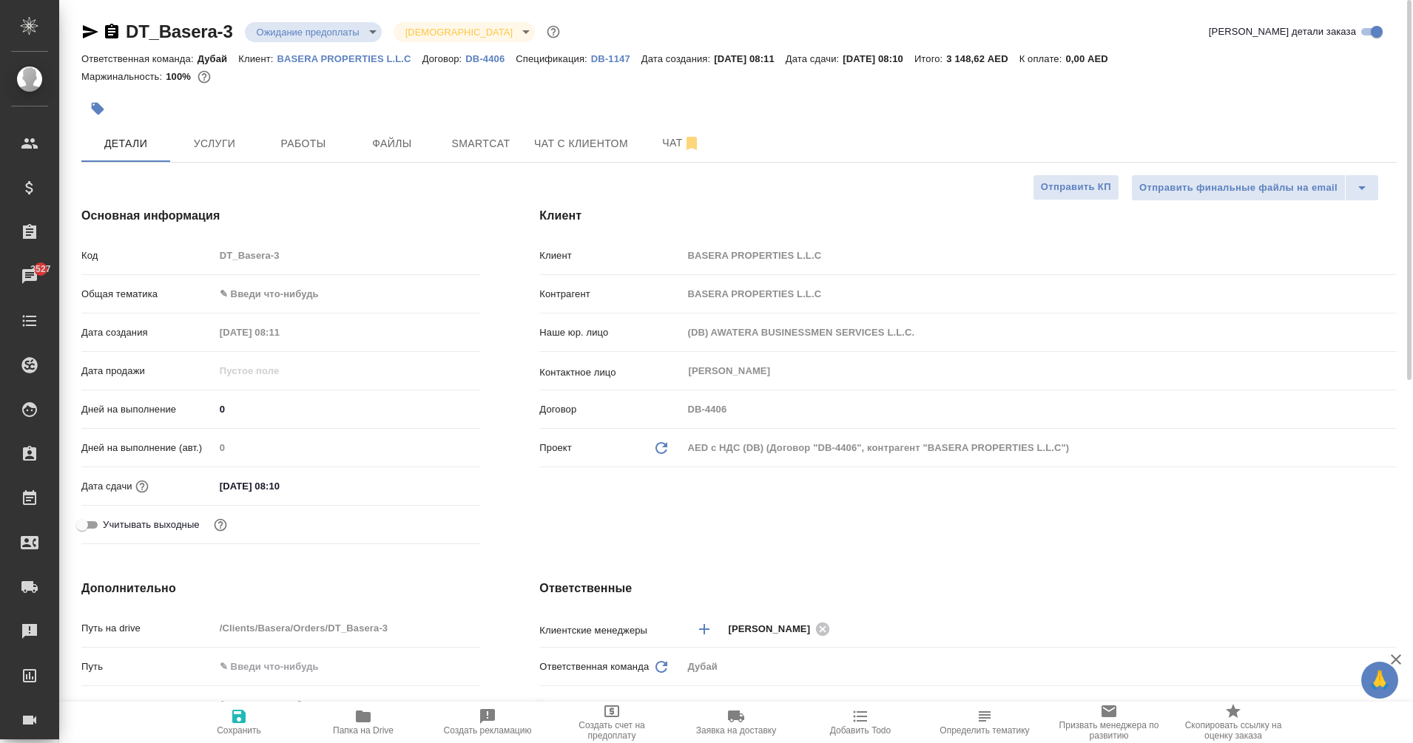
type textarea "x"
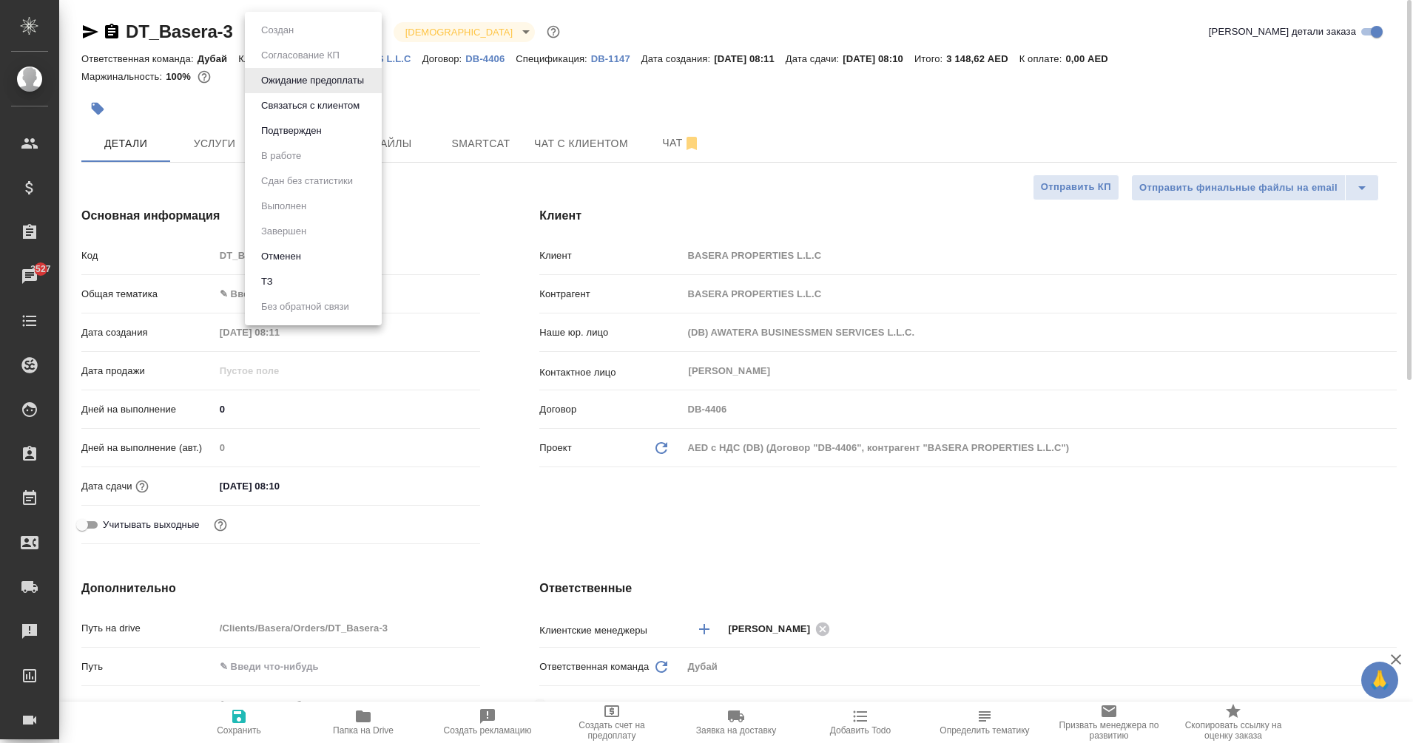
click at [348, 36] on body "🙏 .cls-1 fill:#fff; AWATERA Eganian Margarita Клиенты Спецификации Заказы 3527 …" at bounding box center [706, 371] width 1413 height 743
click at [479, 92] on div at bounding box center [706, 371] width 1413 height 743
click at [348, 36] on body "🙏 .cls-1 fill:#fff; AWATERA Eganian Margarita Клиенты Спецификации Заказы 3527 …" at bounding box center [706, 371] width 1413 height 743
click at [453, 92] on div at bounding box center [706, 371] width 1413 height 743
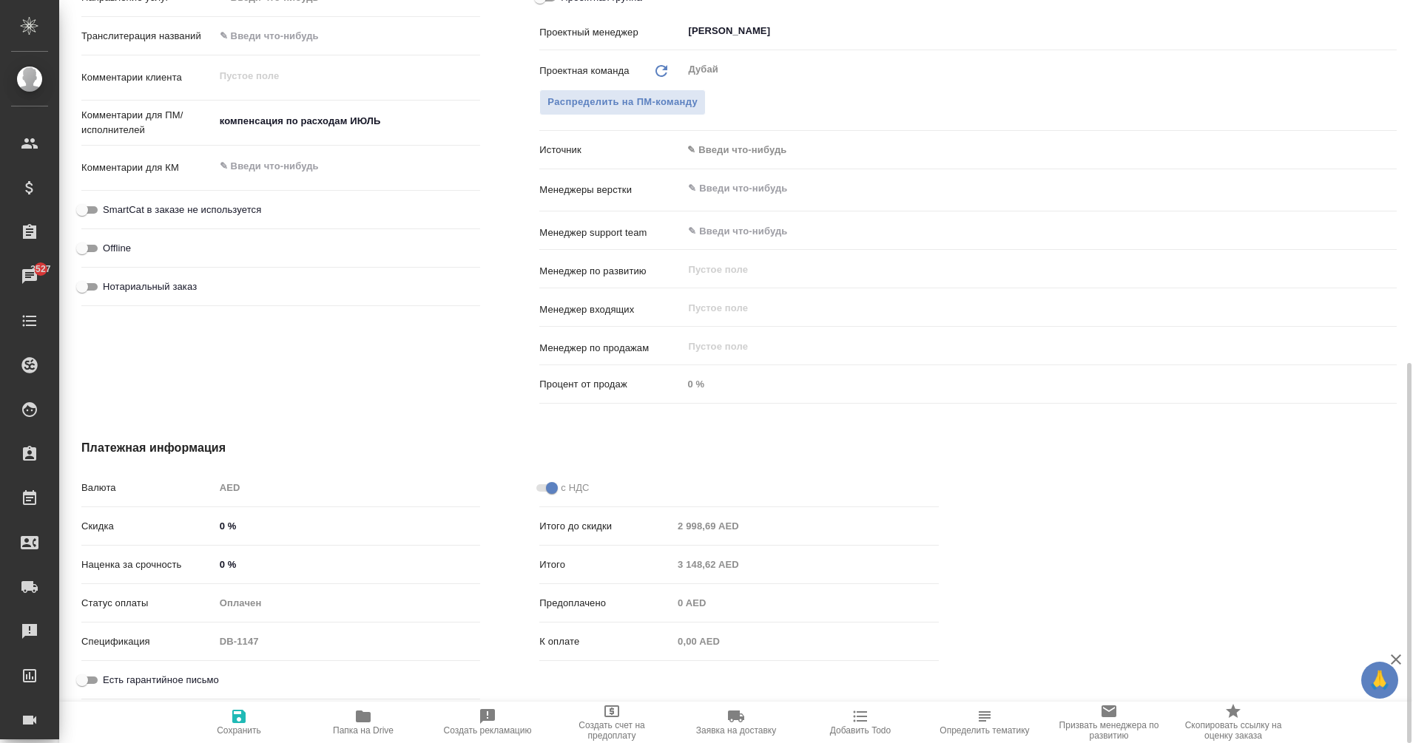
scroll to position [708, 0]
type textarea "x"
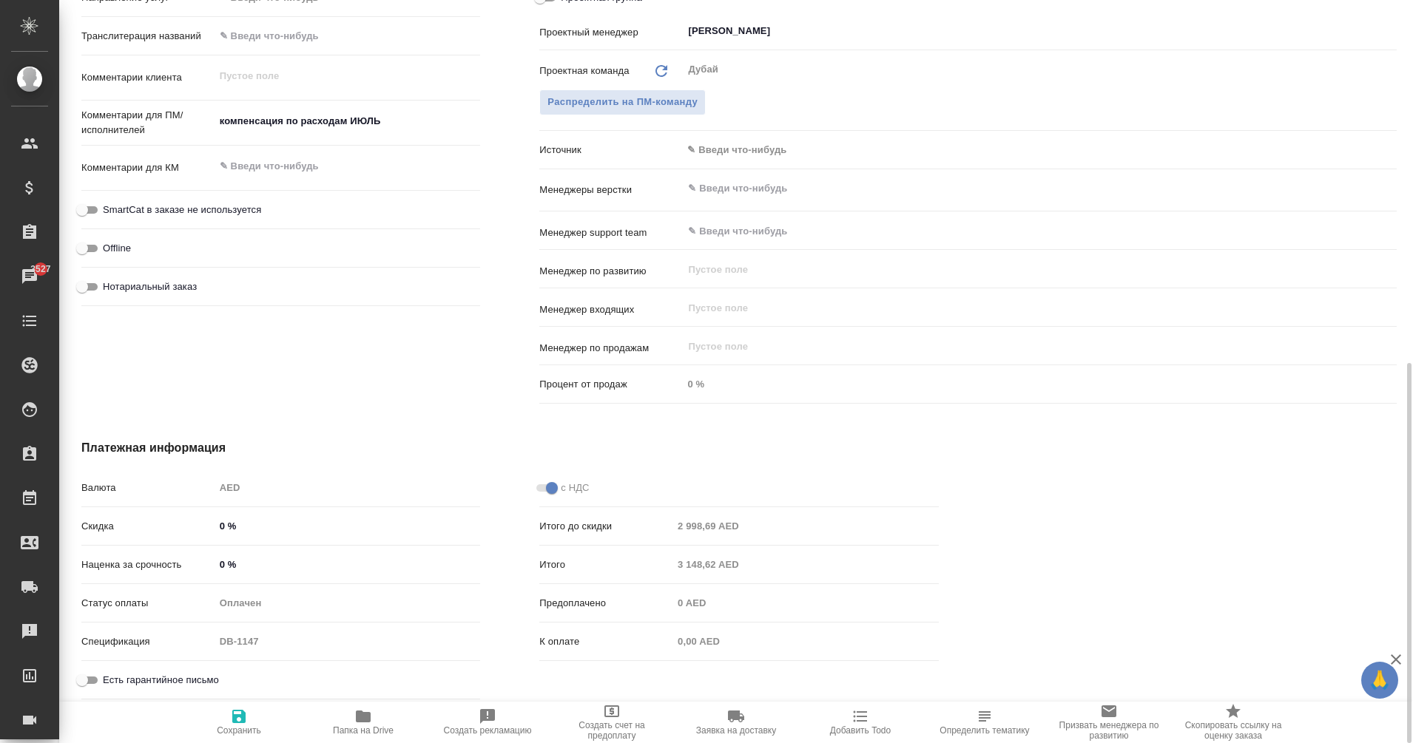
type textarea "x"
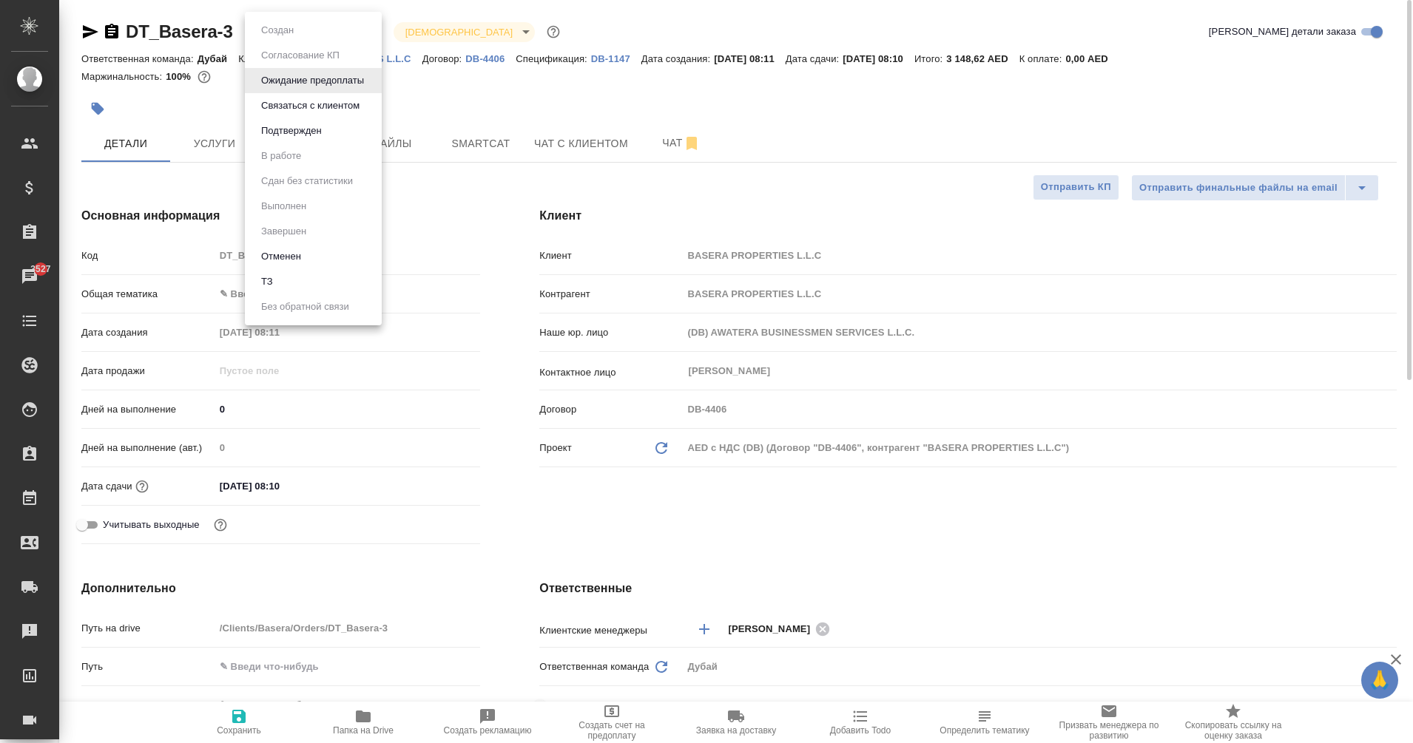
click at [286, 30] on body "🙏 .cls-1 fill:#fff; AWATERA Eganian Margarita Клиенты Спецификации Заказы 3527 …" at bounding box center [706, 371] width 1413 height 743
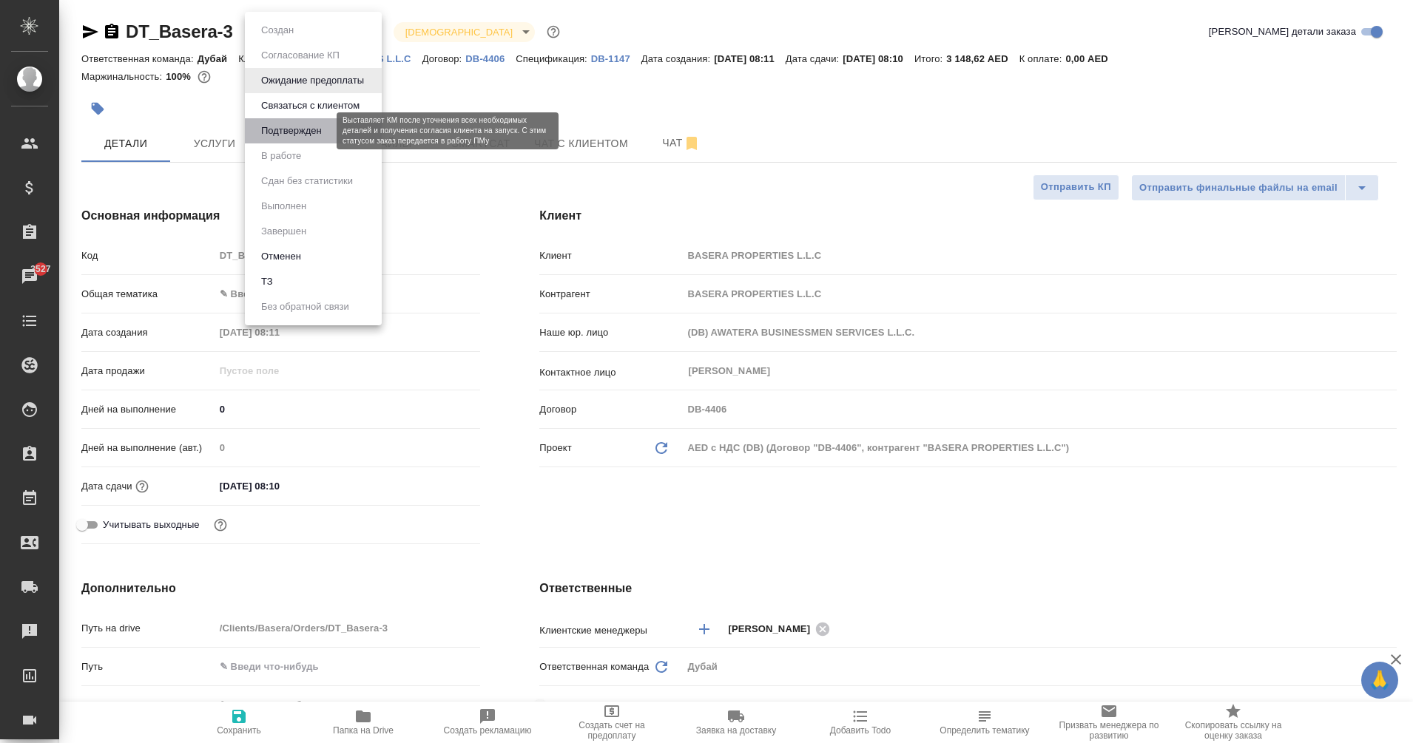
click at [311, 128] on button "Подтвержден" at bounding box center [292, 131] width 70 height 16
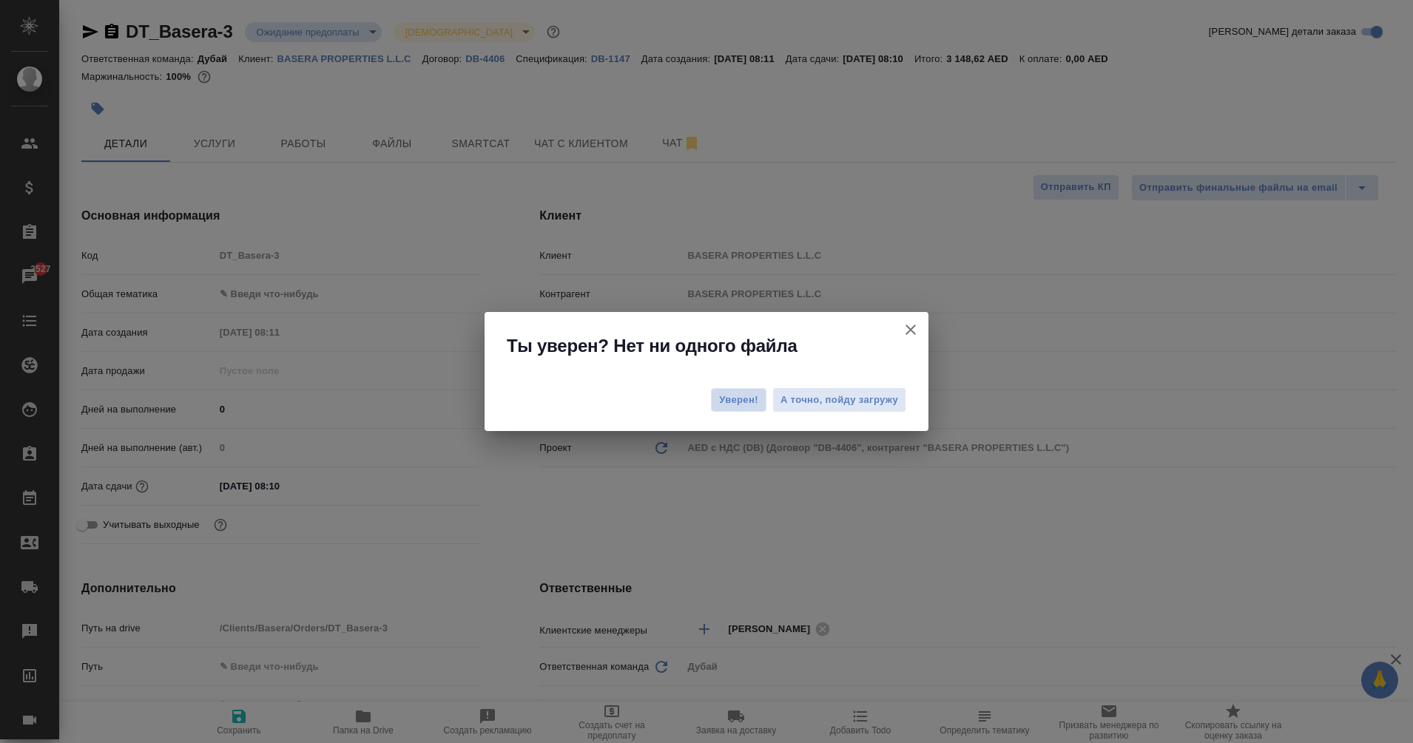
click at [745, 408] on button "Уверен!" at bounding box center [738, 400] width 55 height 24
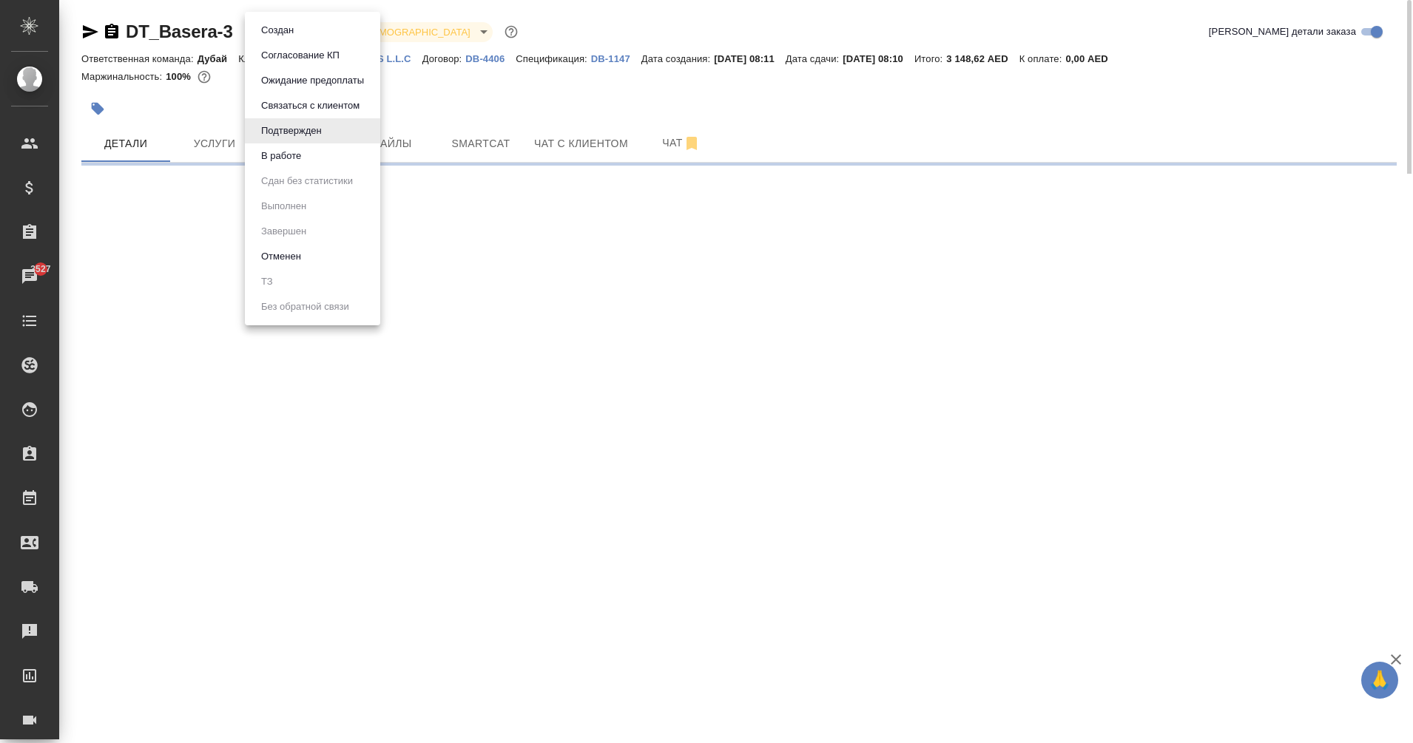
click at [319, 38] on body "🙏 .cls-1 fill:#fff; AWATERA Eganian Margarita Клиенты Спецификации Заказы 3527 …" at bounding box center [706, 371] width 1413 height 743
select select "RU"
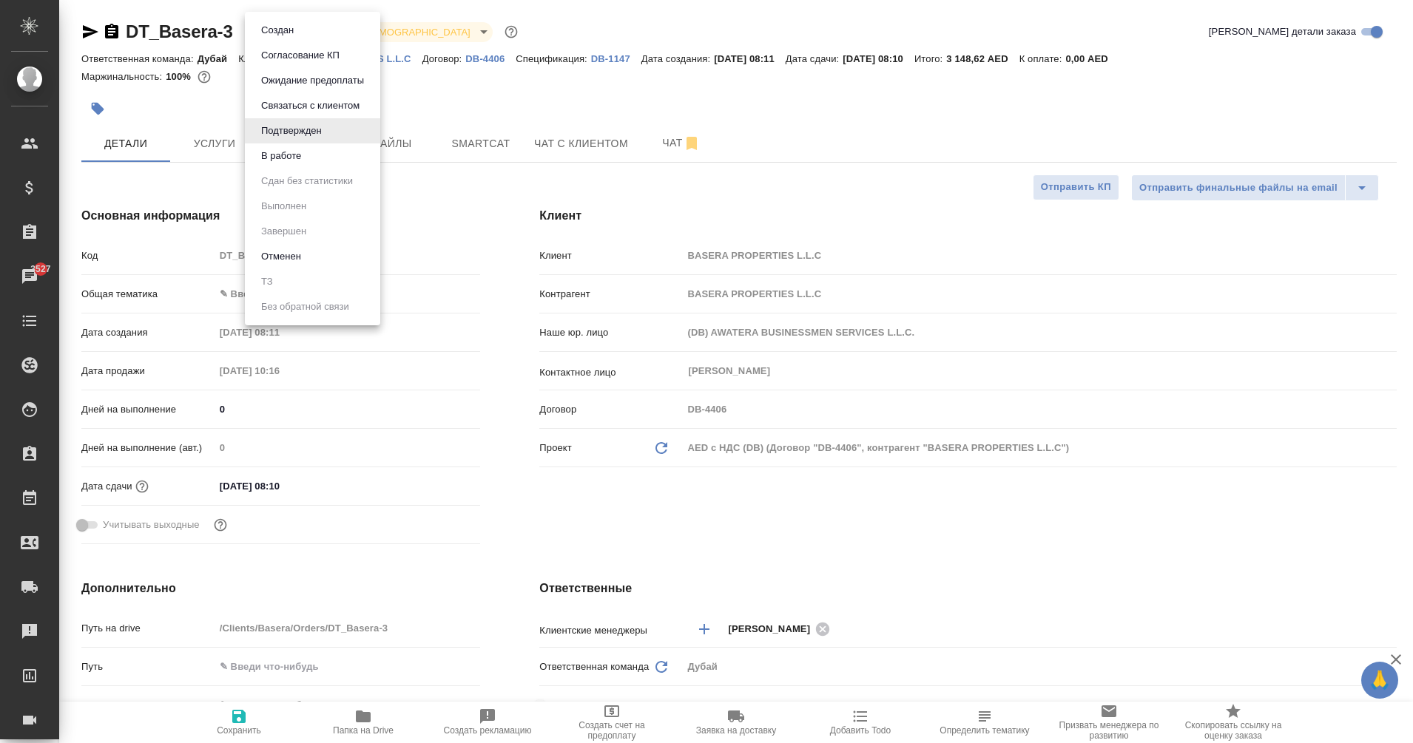
type textarea "x"
click at [328, 158] on li "В работе" at bounding box center [312, 155] width 135 height 25
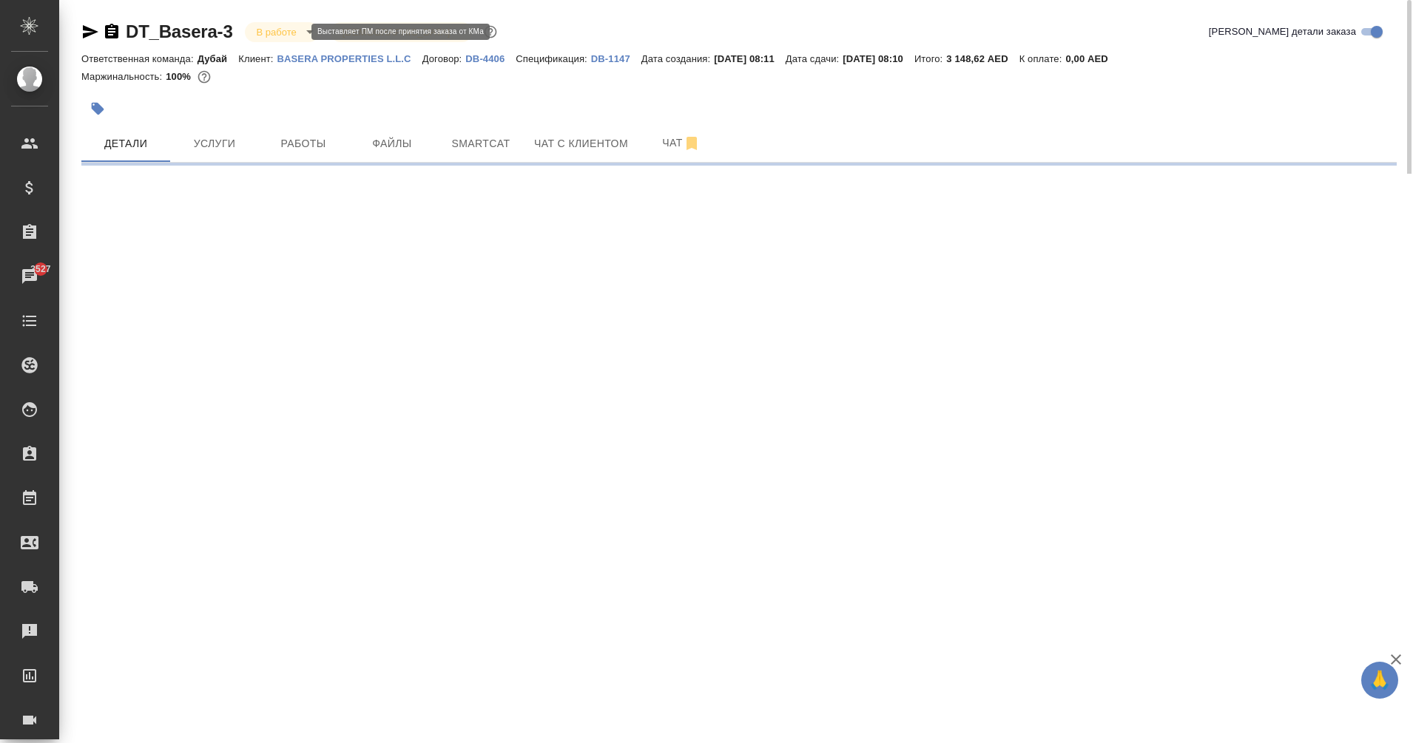
select select "RU"
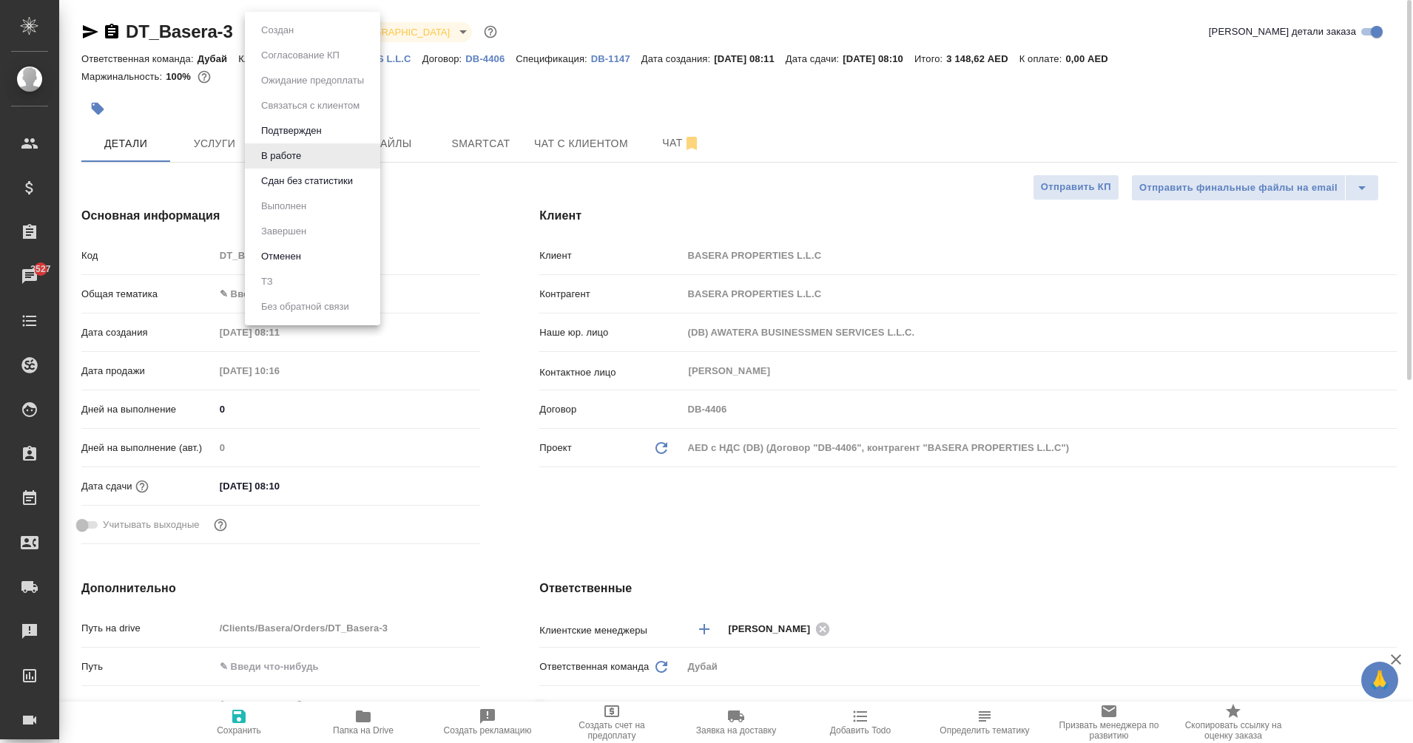
click at [288, 31] on body "🙏 .cls-1 fill:#fff; AWATERA Eganian Margarita Клиенты Спецификации Заказы 3527 …" at bounding box center [706, 371] width 1413 height 743
type textarea "x"
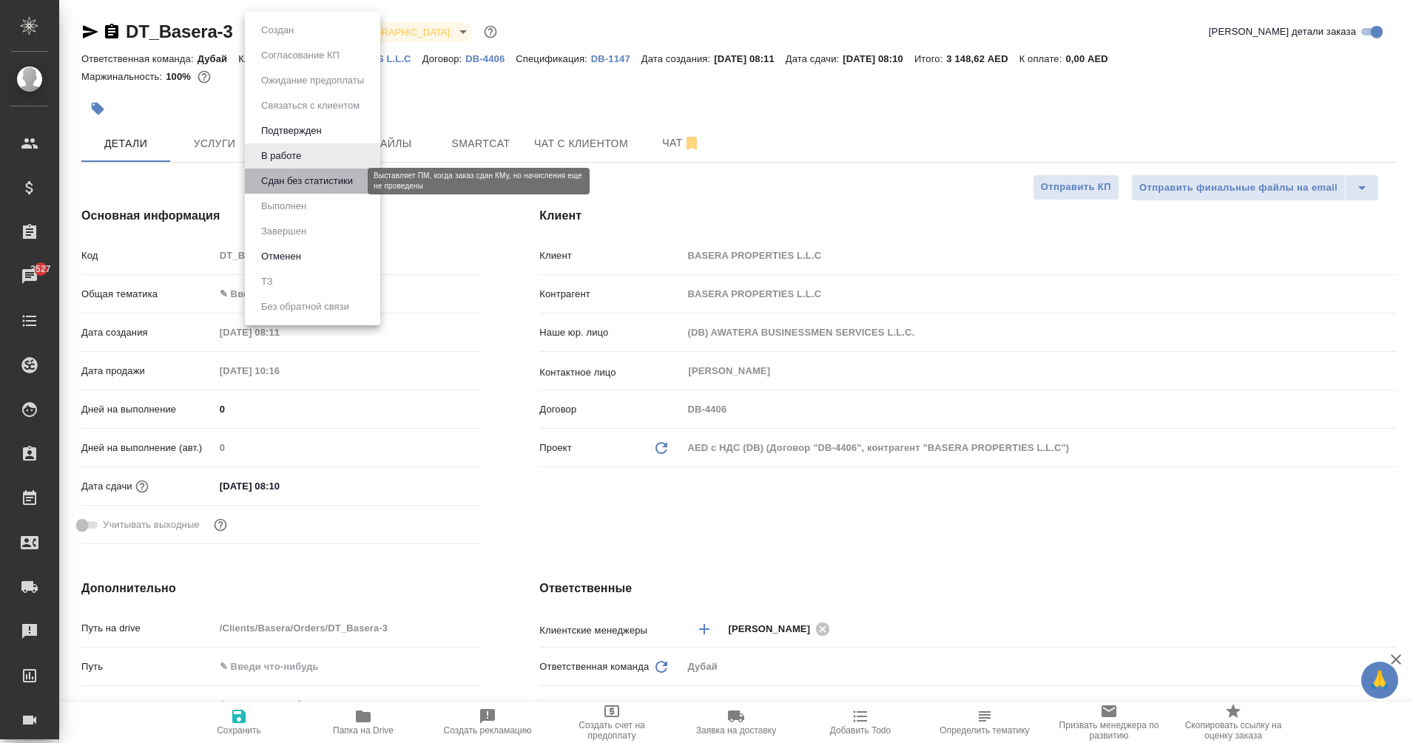
click at [327, 178] on button "Сдан без статистики" at bounding box center [307, 181] width 101 height 16
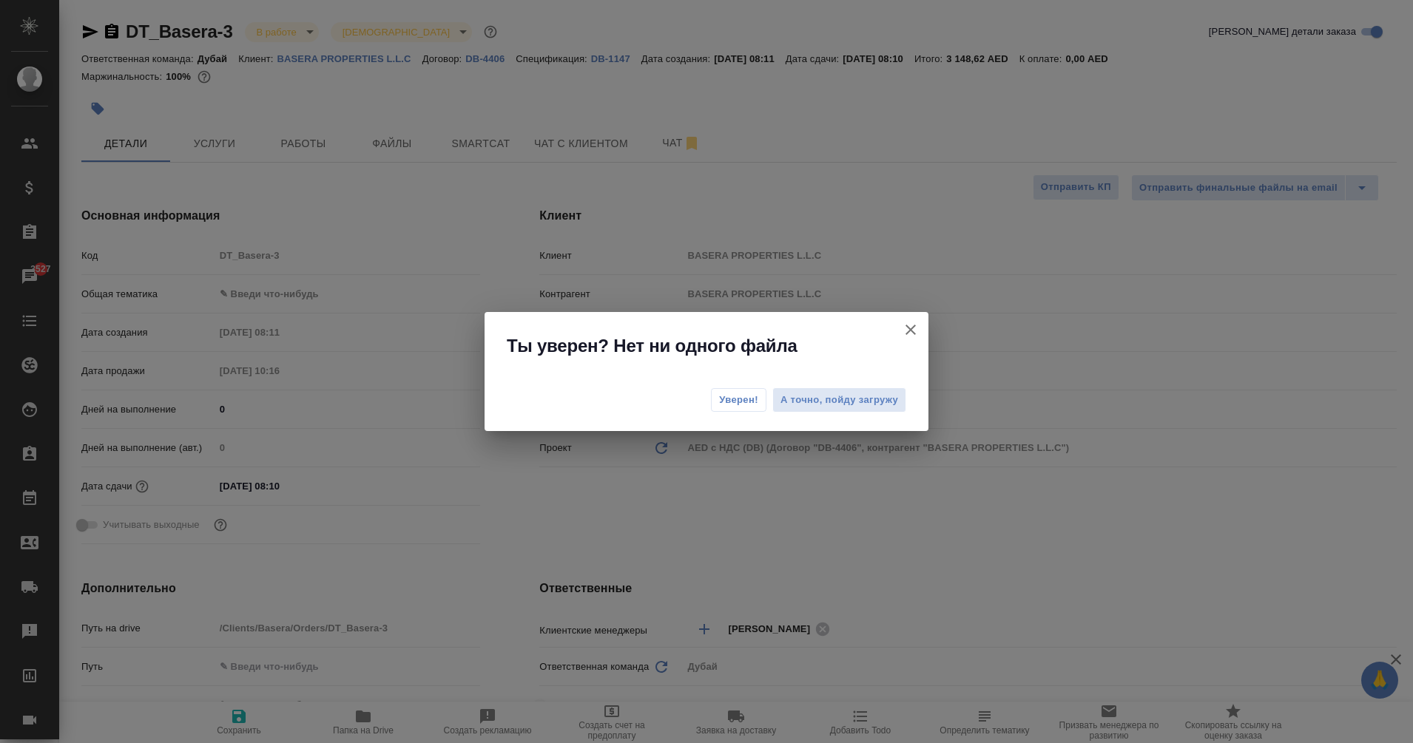
click at [744, 402] on span "Уверен!" at bounding box center [738, 400] width 39 height 15
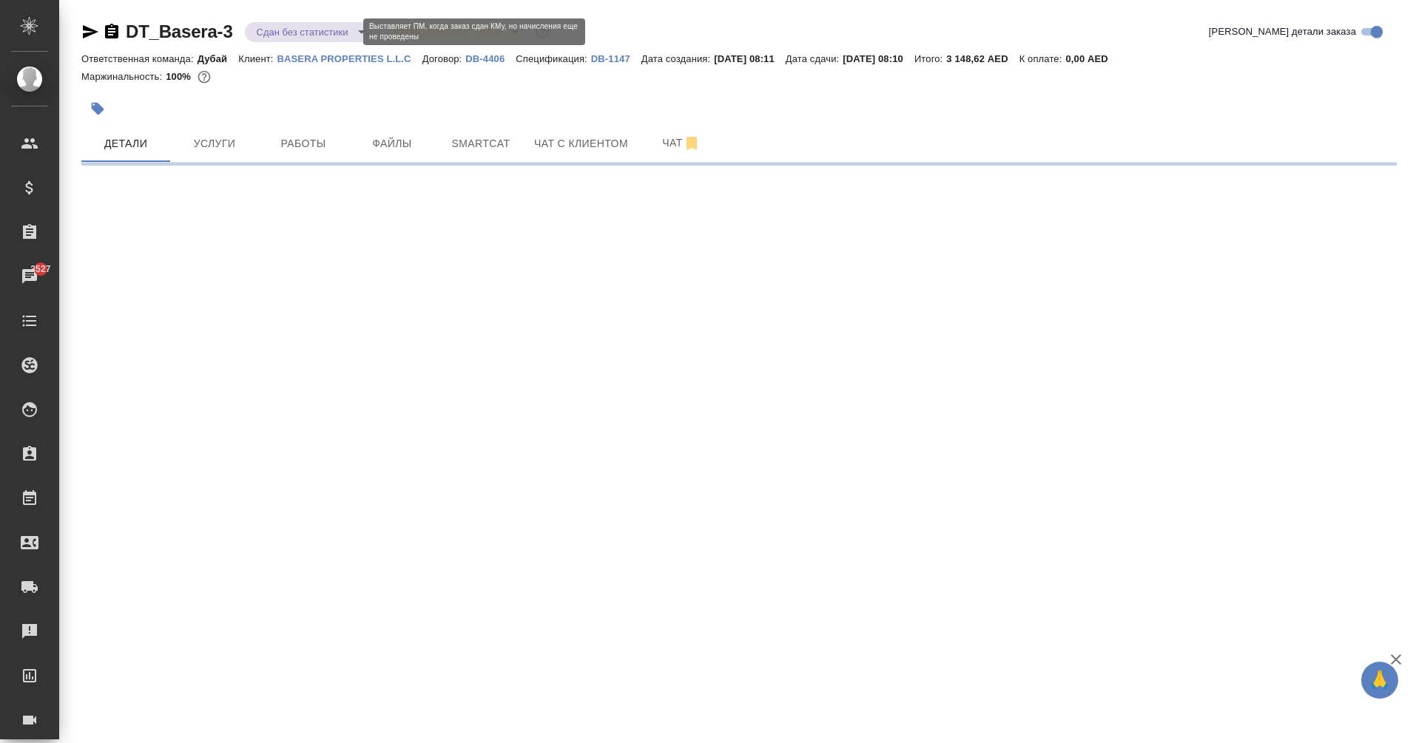
click at [299, 35] on body "🙏 .cls-1 fill:#fff; AWATERA Eganian Margarita Клиенты Спецификации Заказы 3527 …" at bounding box center [706, 371] width 1413 height 743
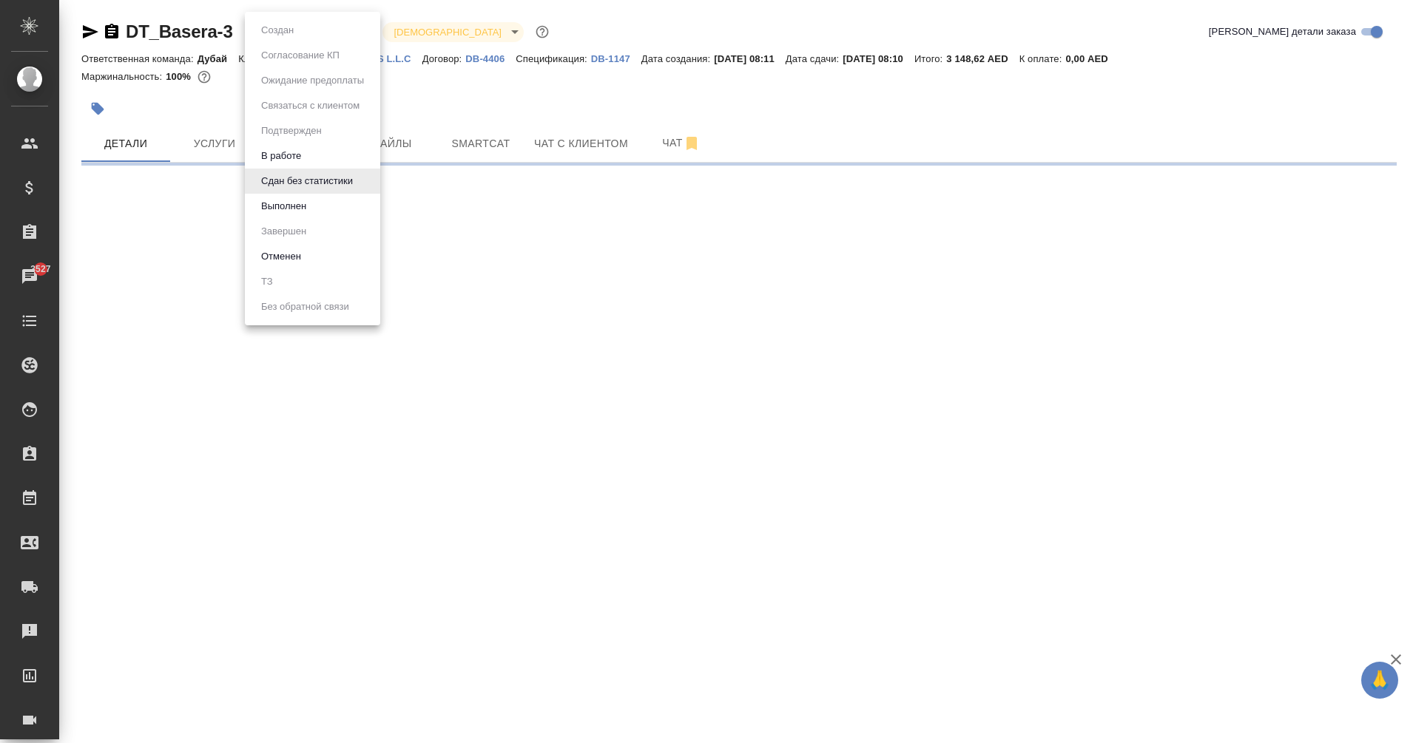
select select "RU"
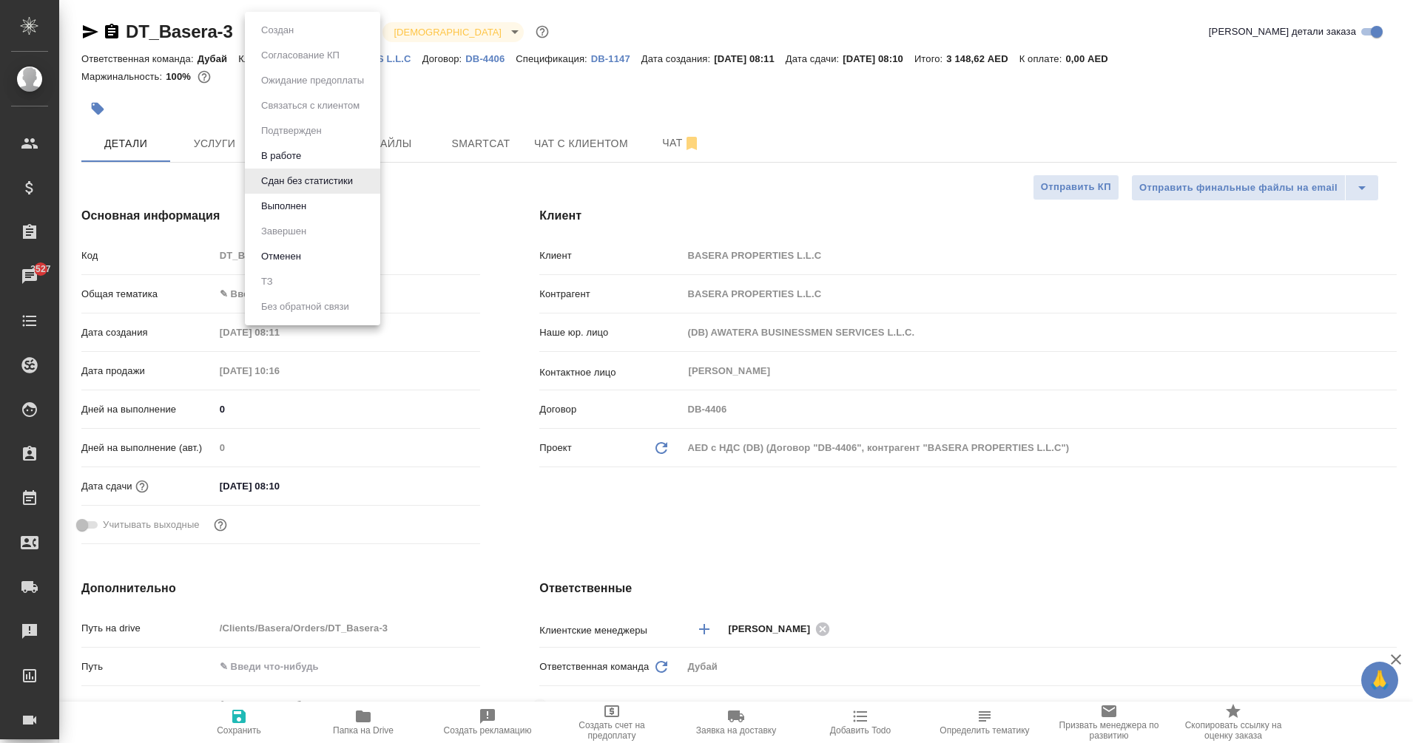
type textarea "x"
click at [322, 209] on li "Выполнен" at bounding box center [312, 206] width 135 height 25
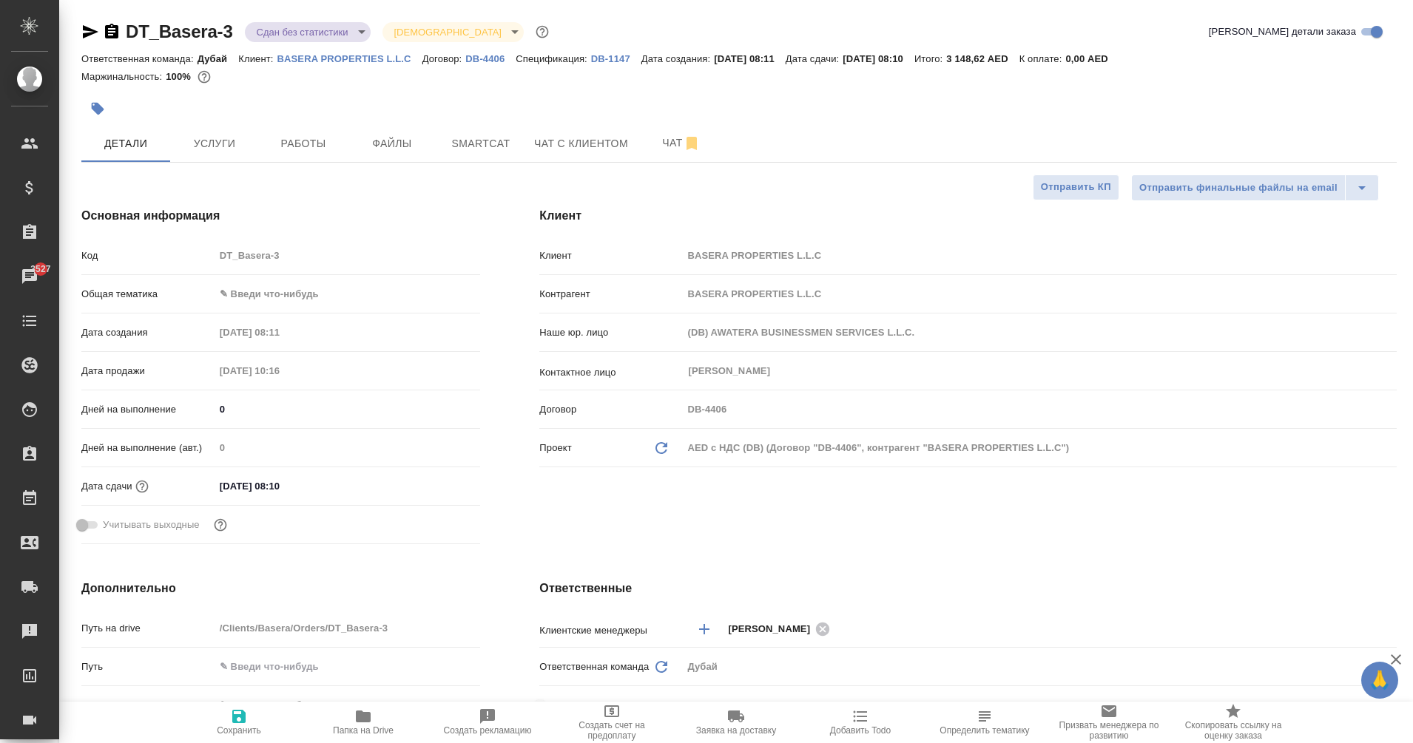
type textarea "x"
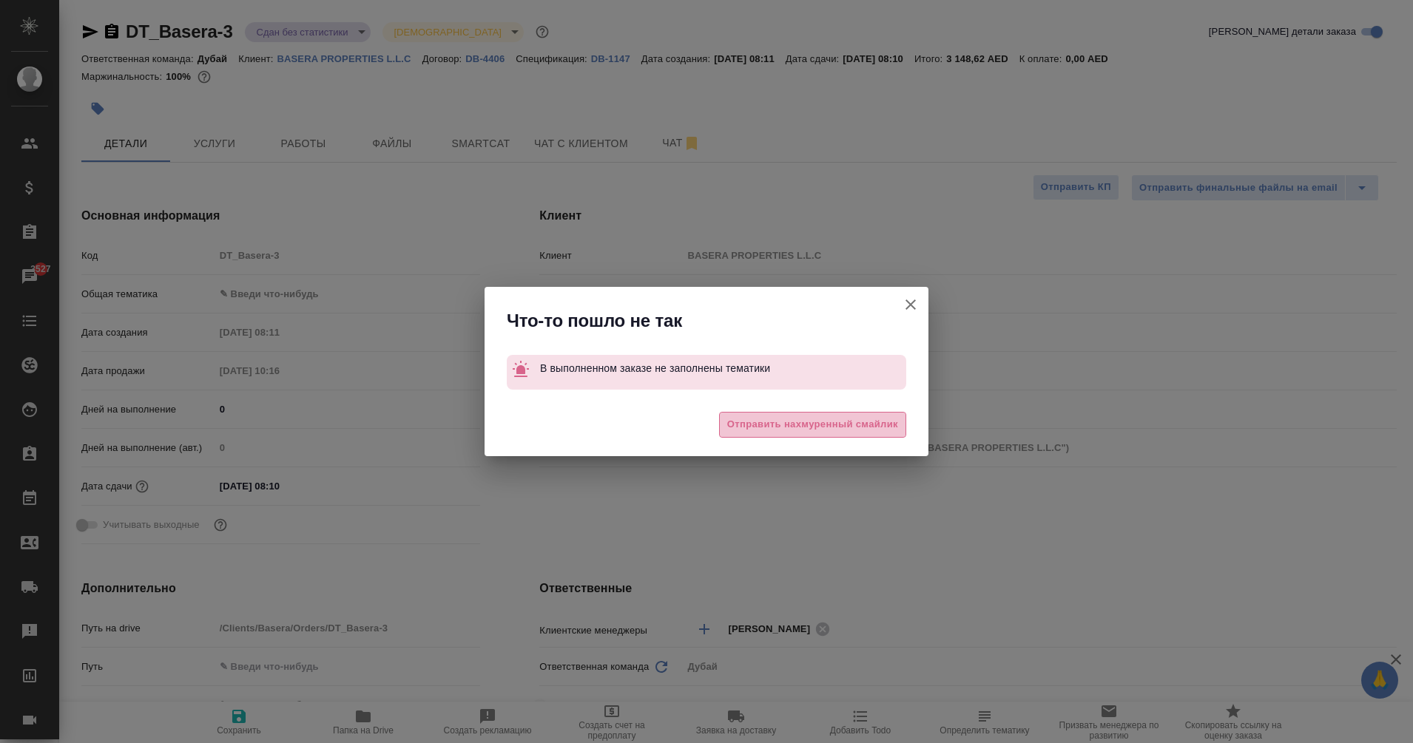
click at [842, 422] on span "Отправить нахмуренный смайлик" at bounding box center [812, 424] width 171 height 17
type textarea "x"
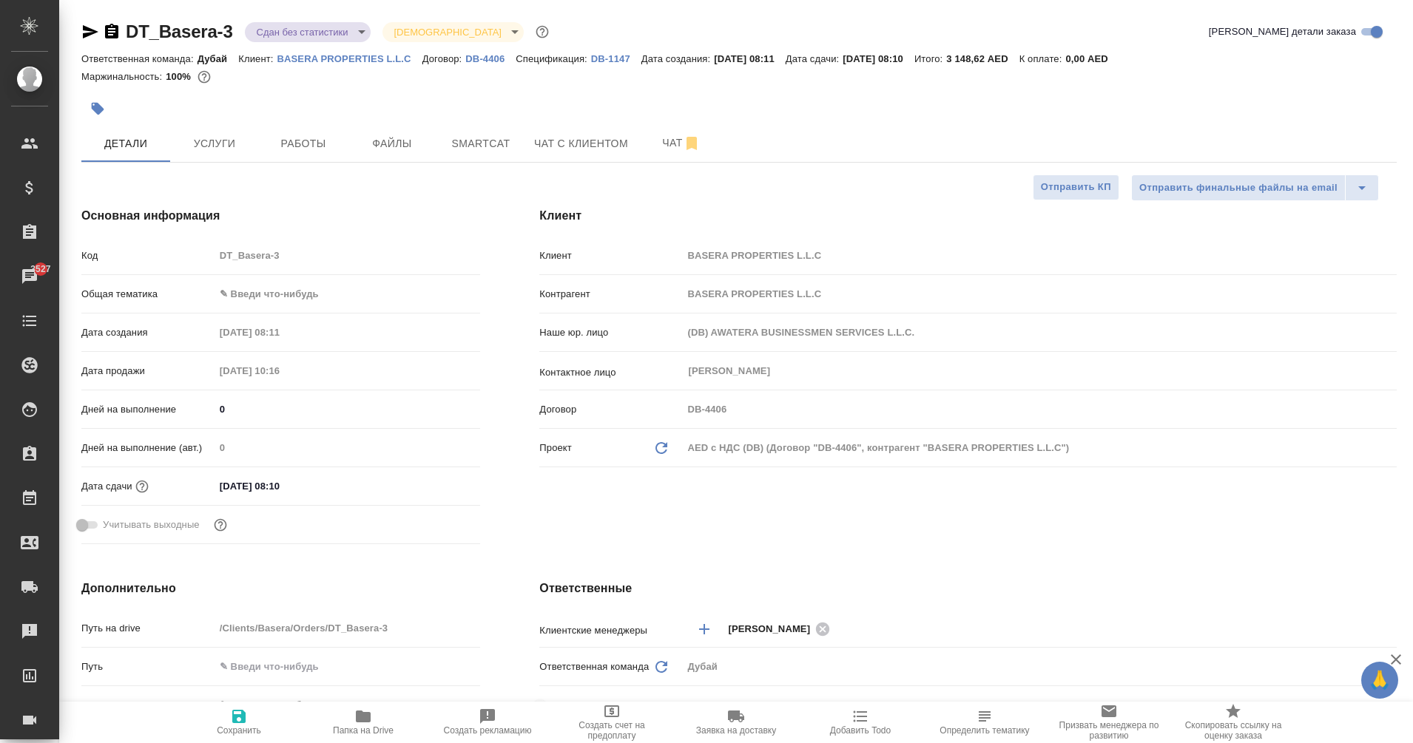
click at [263, 295] on body "🙏 .cls-1 fill:#fff; AWATERA Eganian Margarita Клиенты Спецификации Заказы 3527 …" at bounding box center [706, 371] width 1413 height 743
click at [240, 285] on body "🙏 .cls-1 fill:#fff; AWATERA Eganian Margarita Клиенты Спецификации Заказы 3527 …" at bounding box center [706, 371] width 1413 height 743
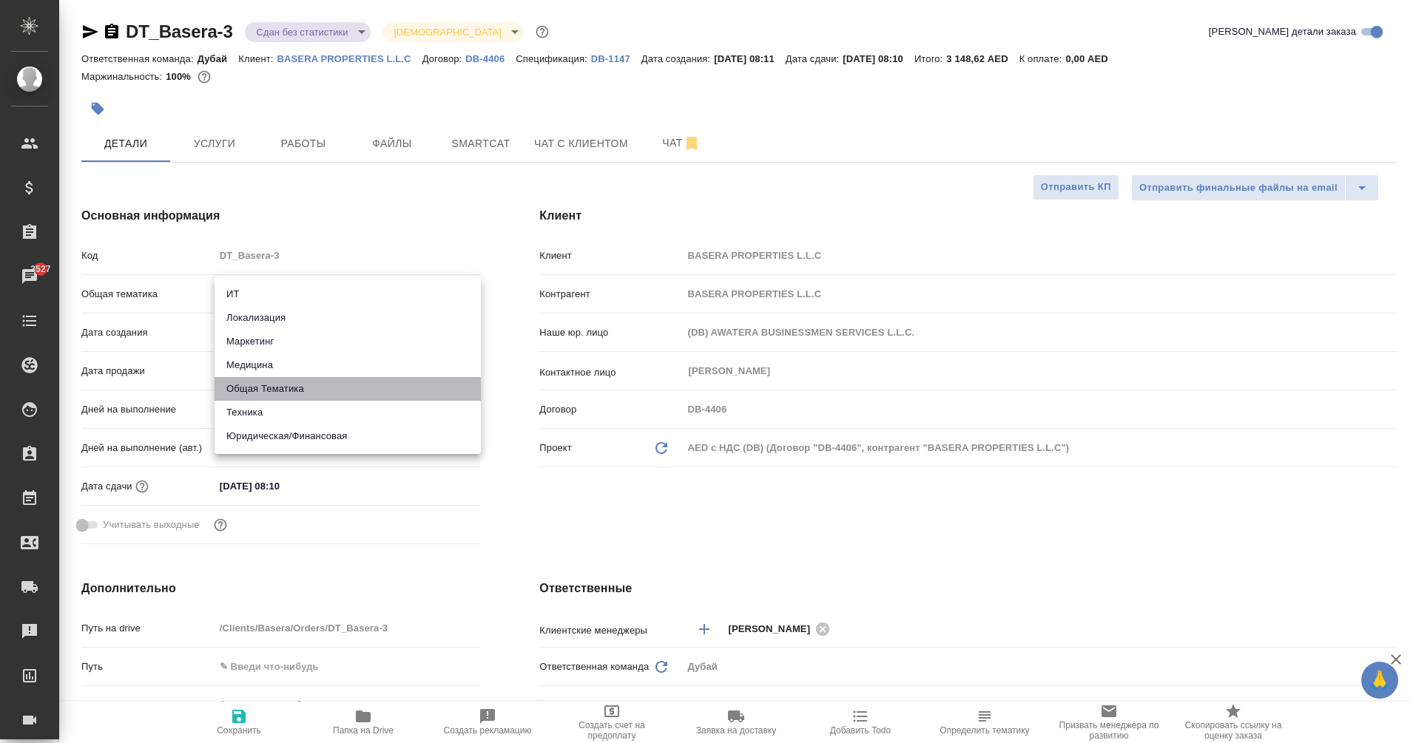
click at [309, 388] on li "Общая Тематика" at bounding box center [347, 389] width 266 height 24
type input "obtem"
type textarea "x"
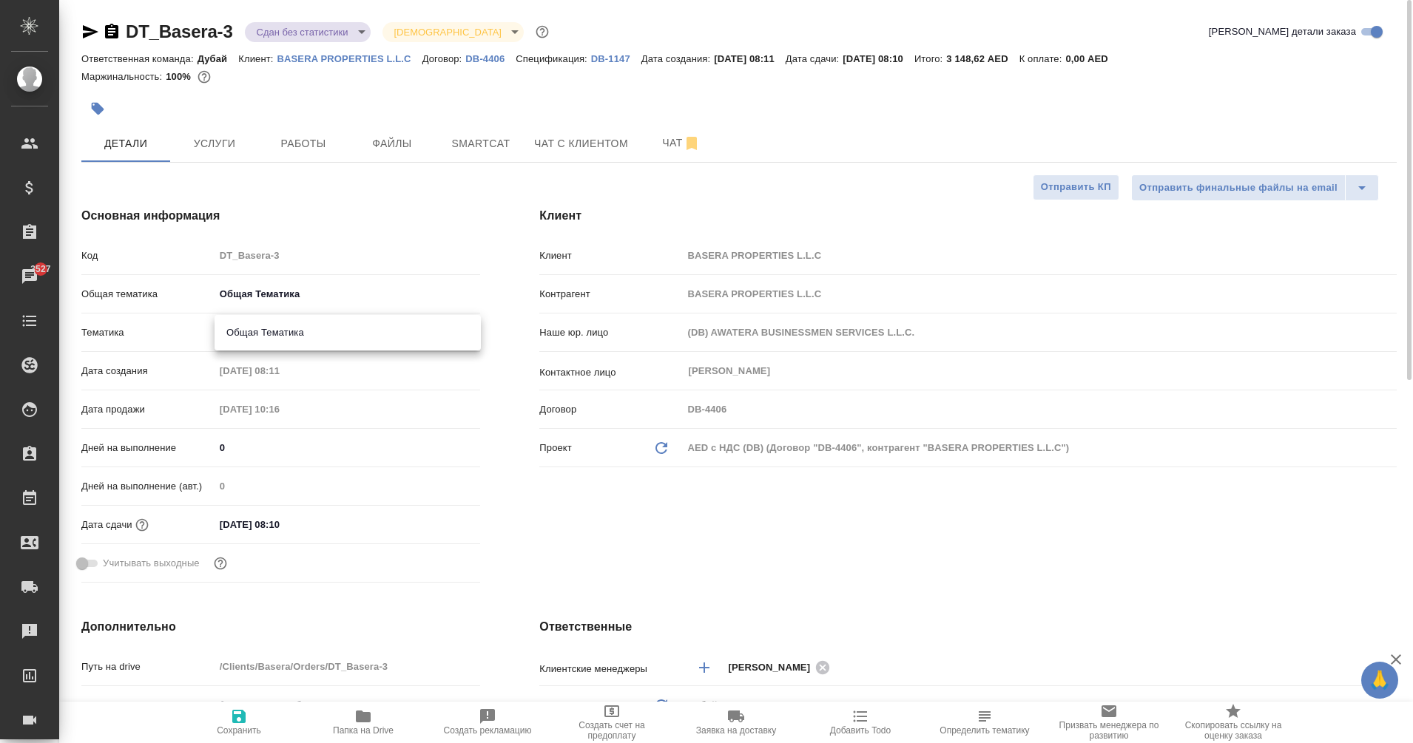
click at [255, 334] on body "🙏 .cls-1 fill:#fff; AWATERA Eganian Margarita Клиенты Спецификации Заказы 3527 …" at bounding box center [706, 371] width 1413 height 743
click at [290, 317] on ul "Общая Тематика" at bounding box center [347, 333] width 266 height 36
click at [302, 329] on li "Общая Тематика" at bounding box center [347, 333] width 266 height 24
type textarea "x"
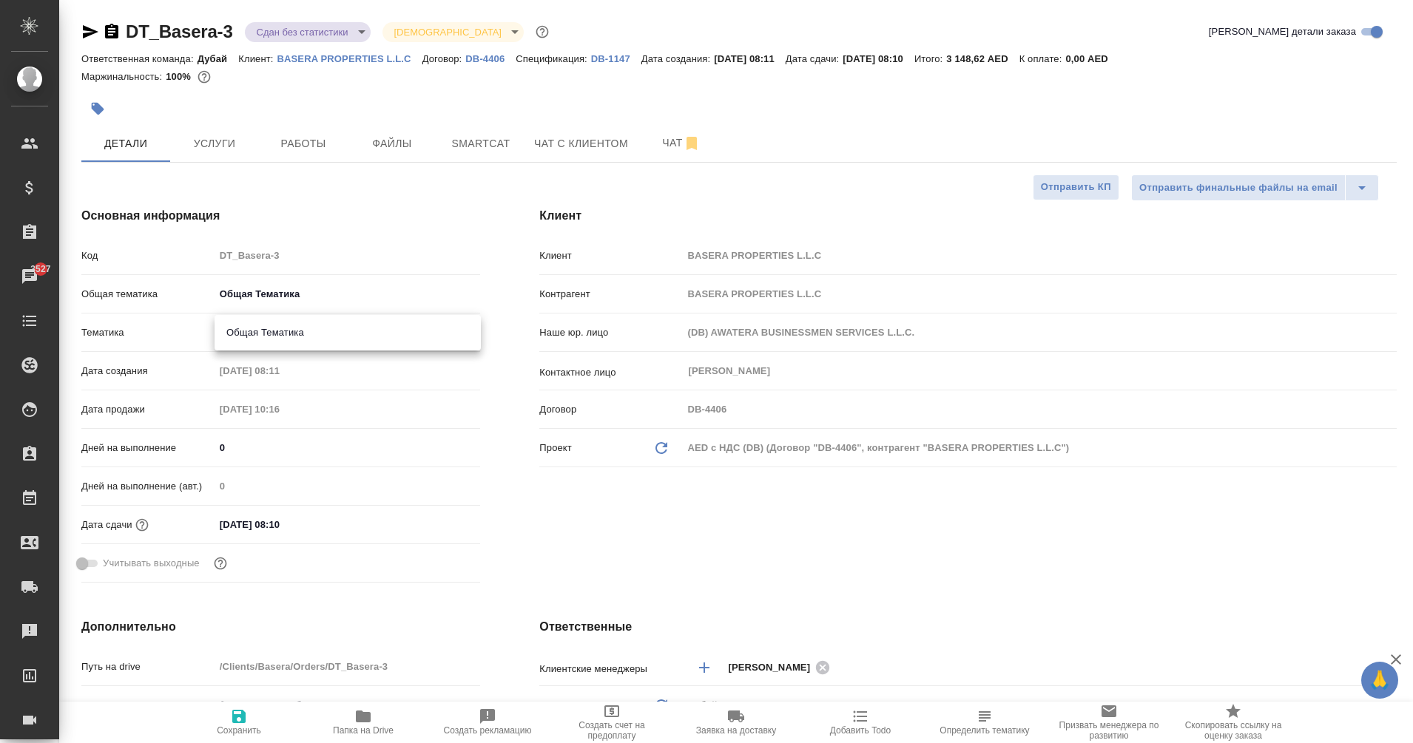
type textarea "x"
type input "6012b1ca196b0e5c9229a120"
click at [226, 711] on span "Сохранить" at bounding box center [239, 722] width 107 height 28
type textarea "x"
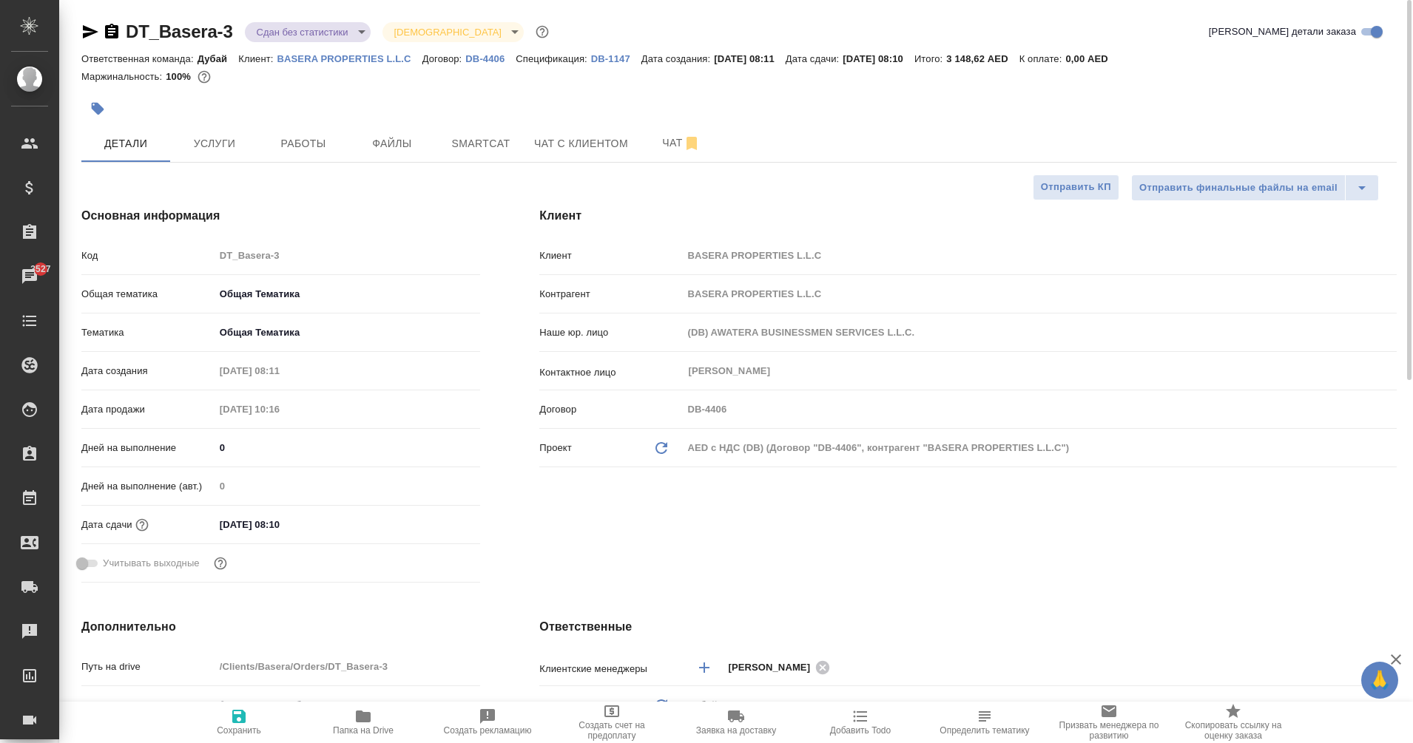
type textarea "x"
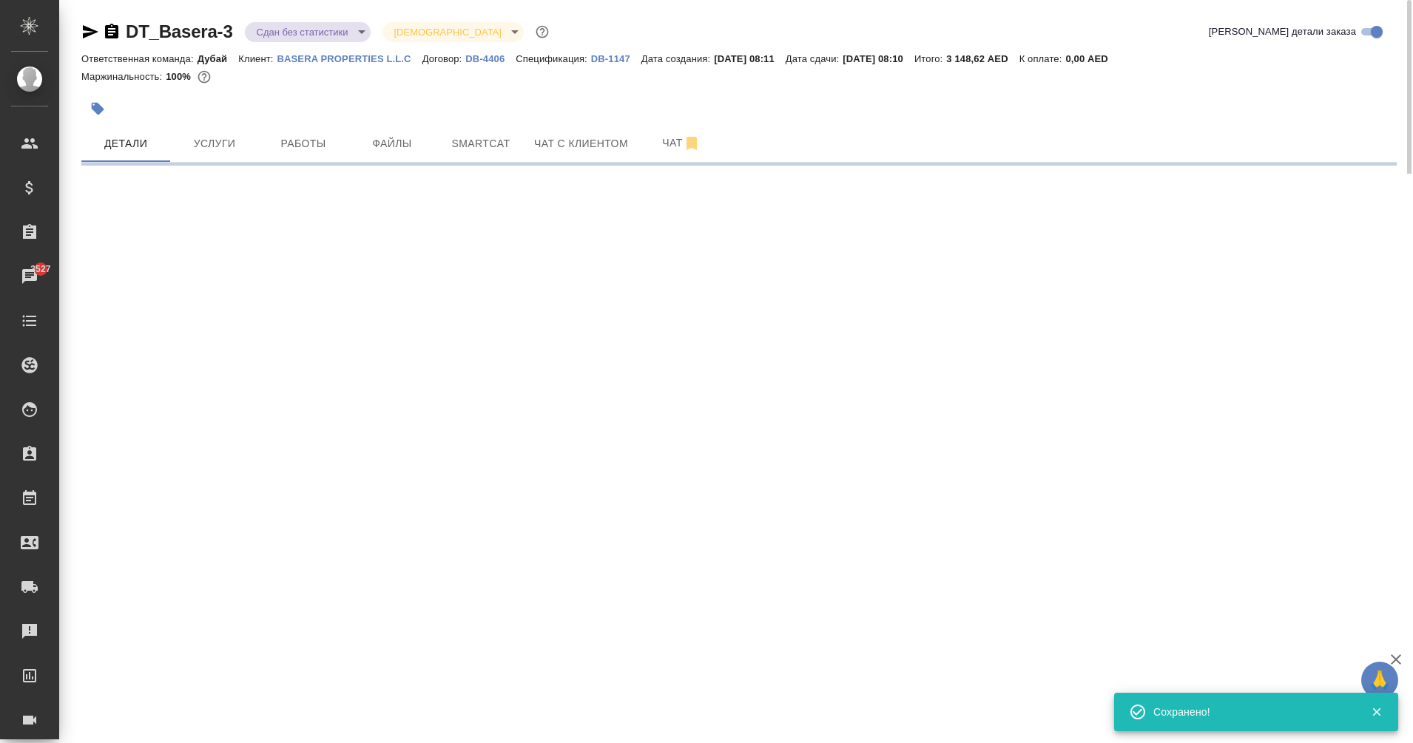
select select "RU"
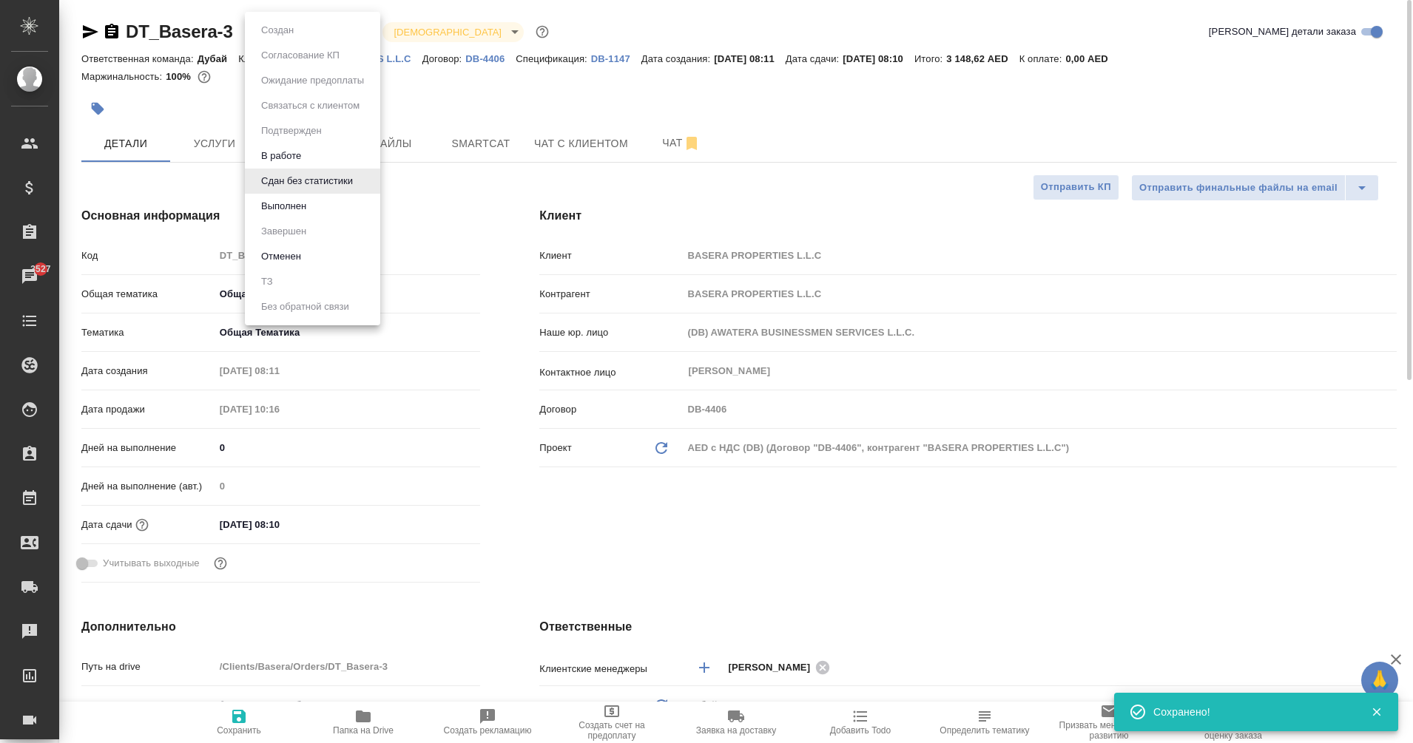
click at [331, 28] on body "🙏 .cls-1 fill:#fff; AWATERA Eganian Margarita Клиенты Спецификации Заказы 3527 …" at bounding box center [706, 371] width 1413 height 743
type textarea "x"
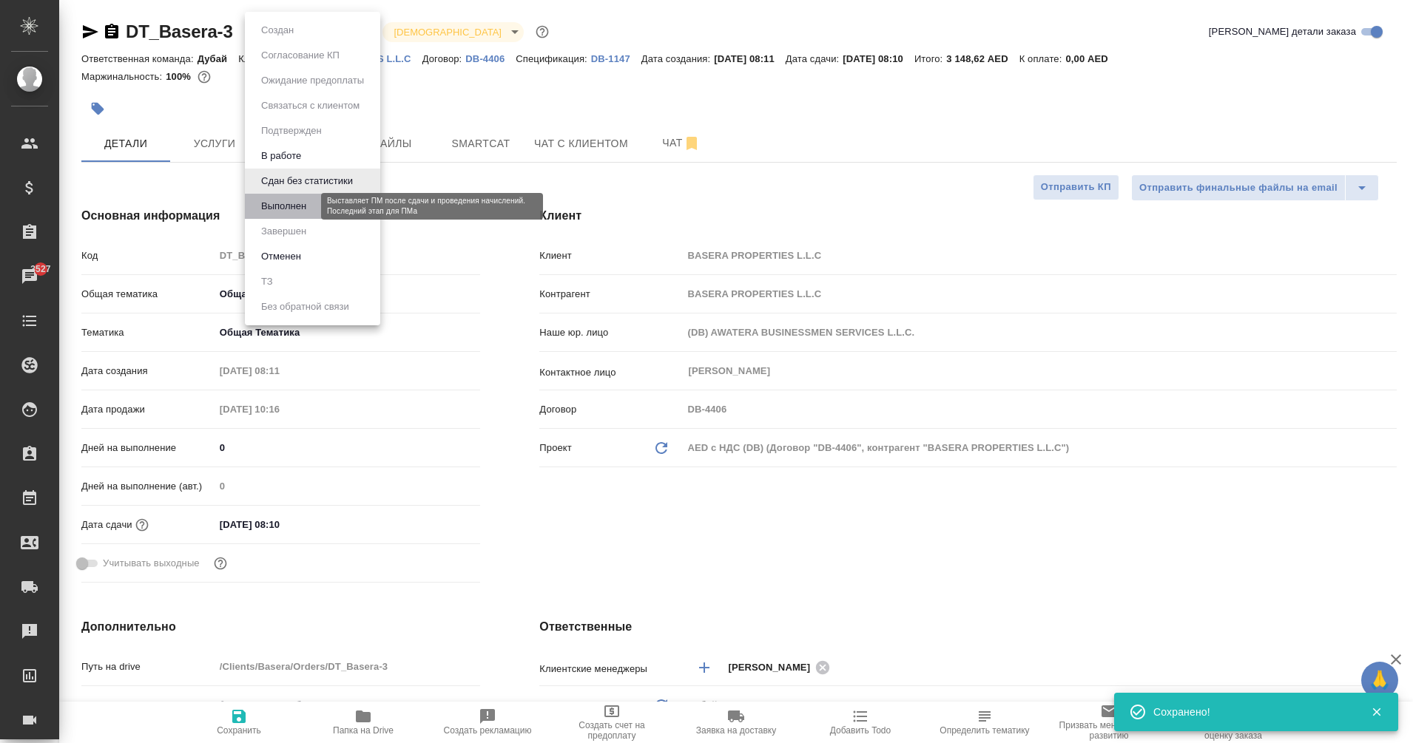
click at [305, 203] on button "Выполнен" at bounding box center [284, 206] width 54 height 16
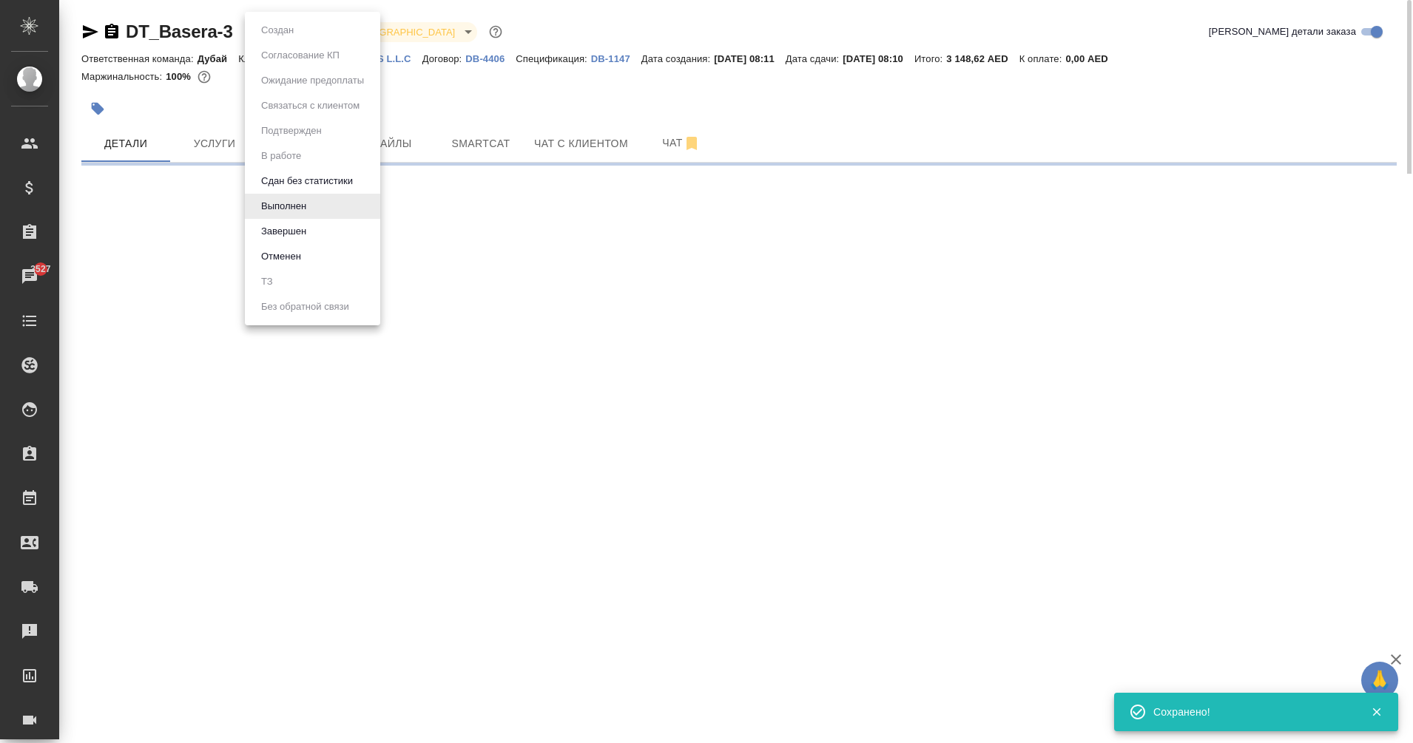
click at [270, 28] on body "🙏 .cls-1 fill:#fff; AWATERA Eganian Margarita Клиенты Спецификации Заказы 3527 …" at bounding box center [706, 371] width 1413 height 743
select select "RU"
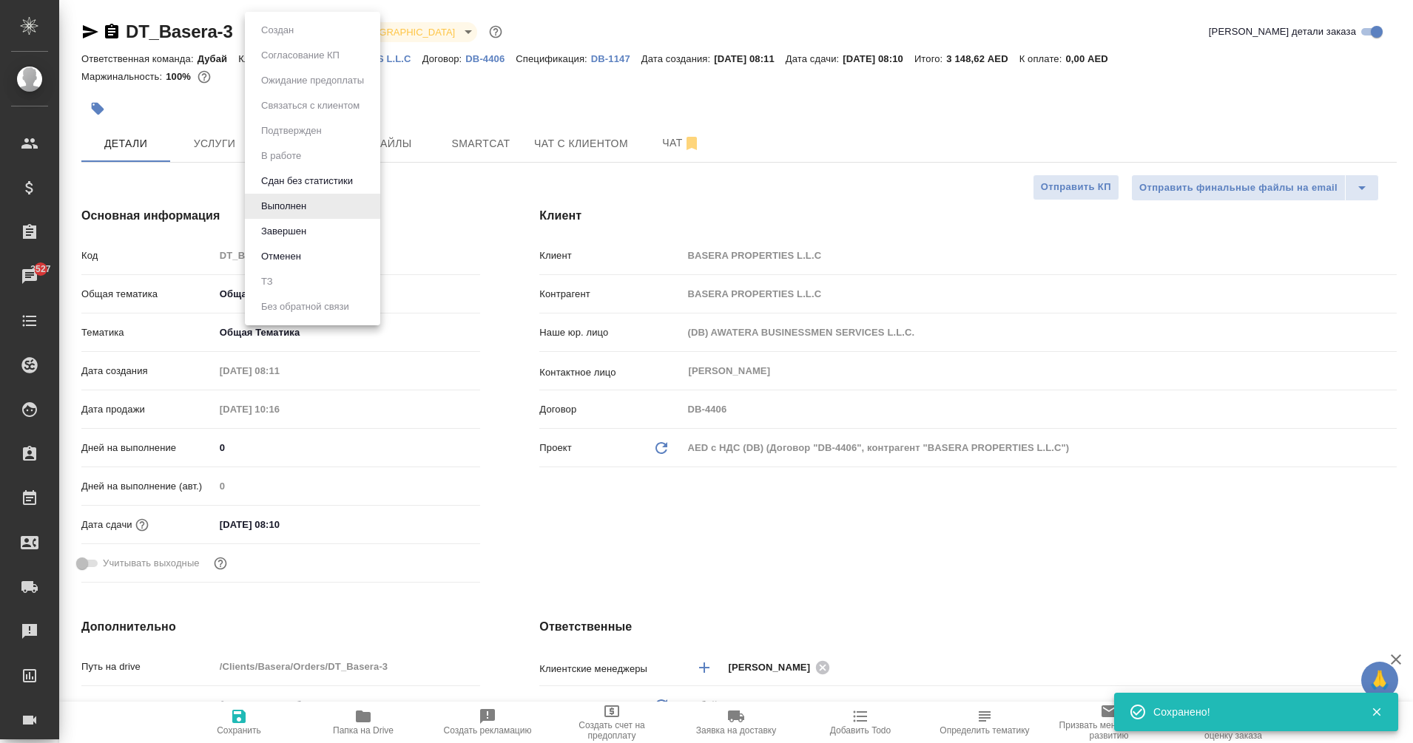
type textarea "x"
click at [301, 228] on button "Завершен" at bounding box center [284, 231] width 54 height 16
type textarea "x"
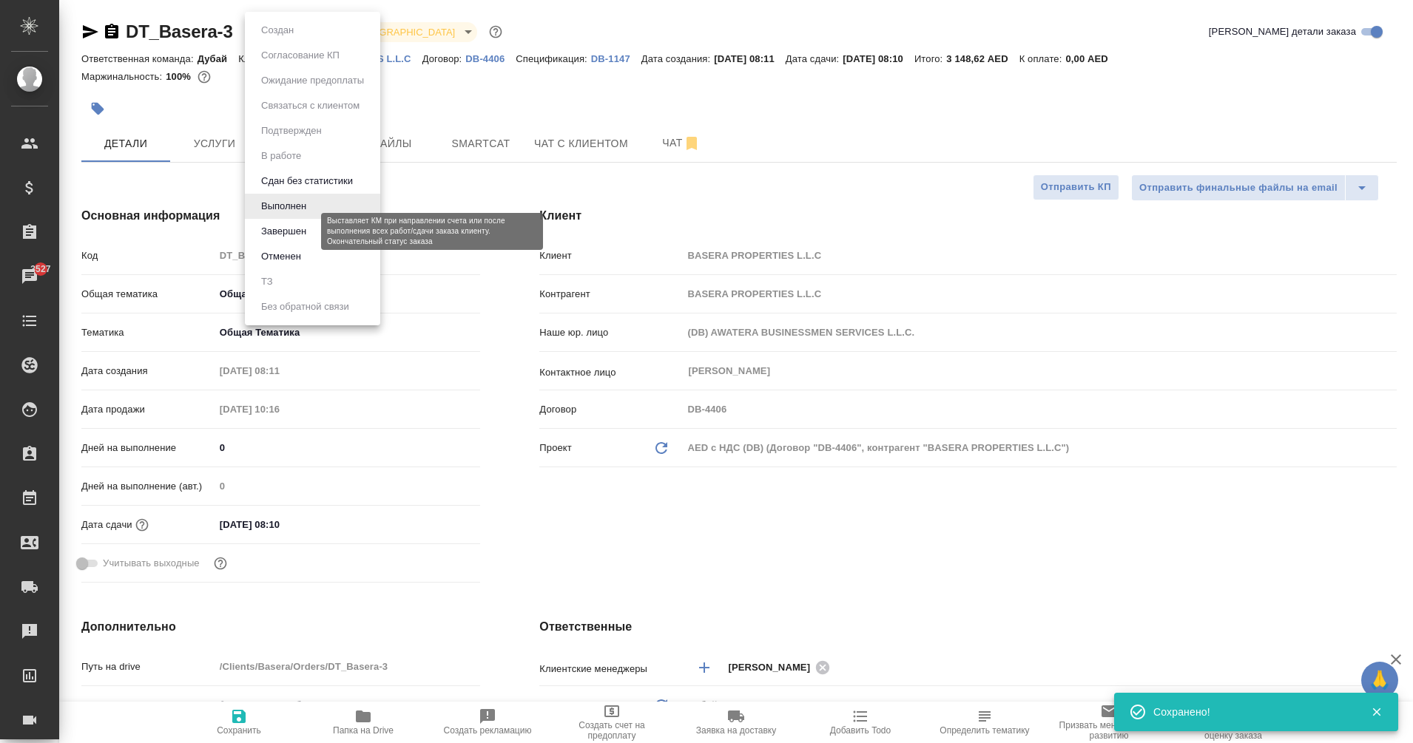
type textarea "x"
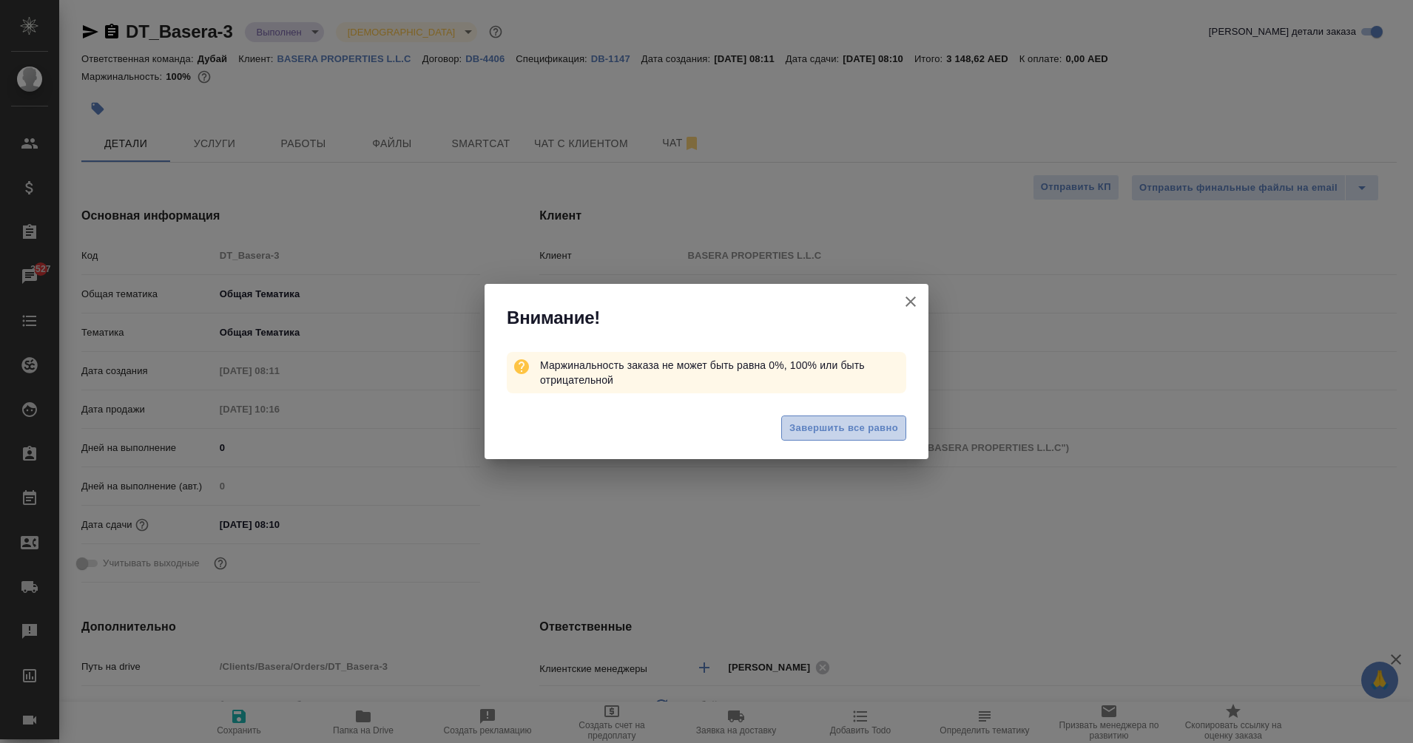
click at [818, 425] on span "Завершить все равно" at bounding box center [843, 428] width 109 height 17
type textarea "x"
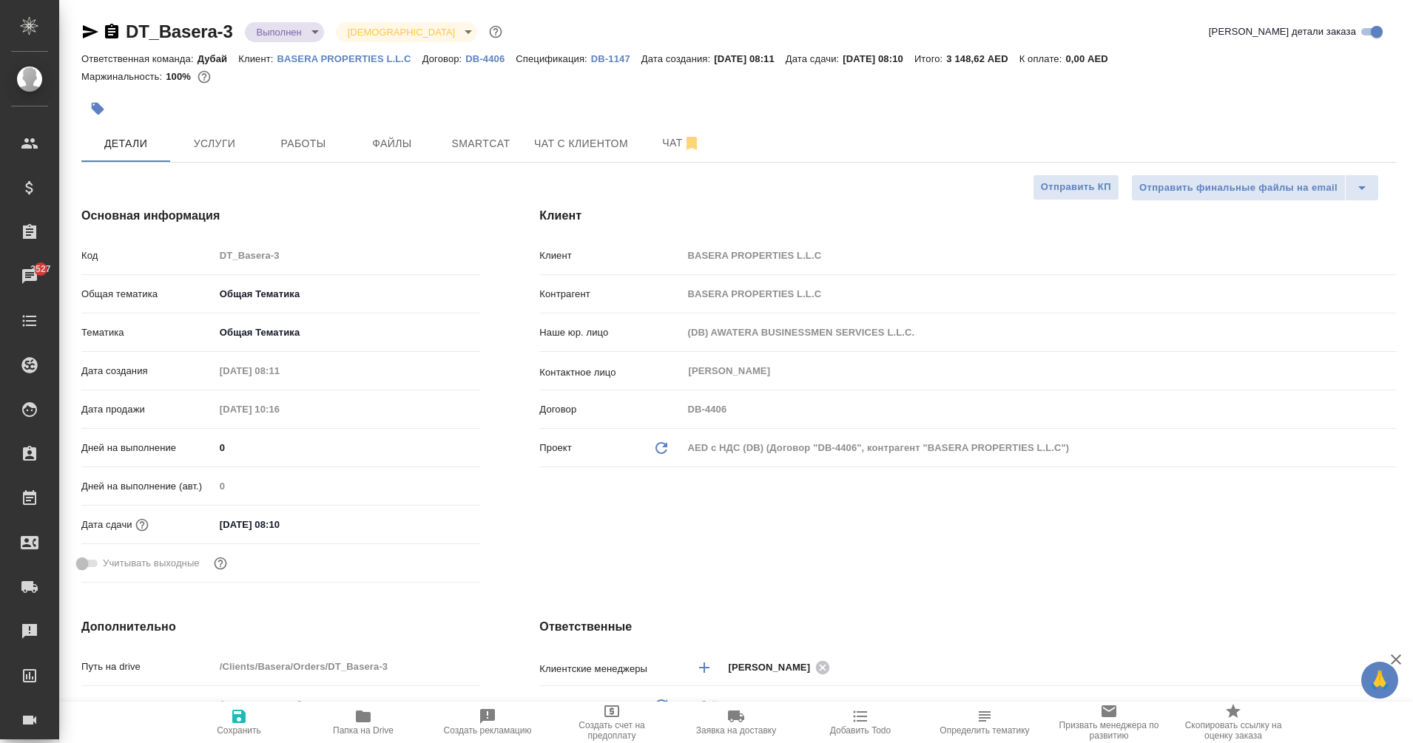
type textarea "x"
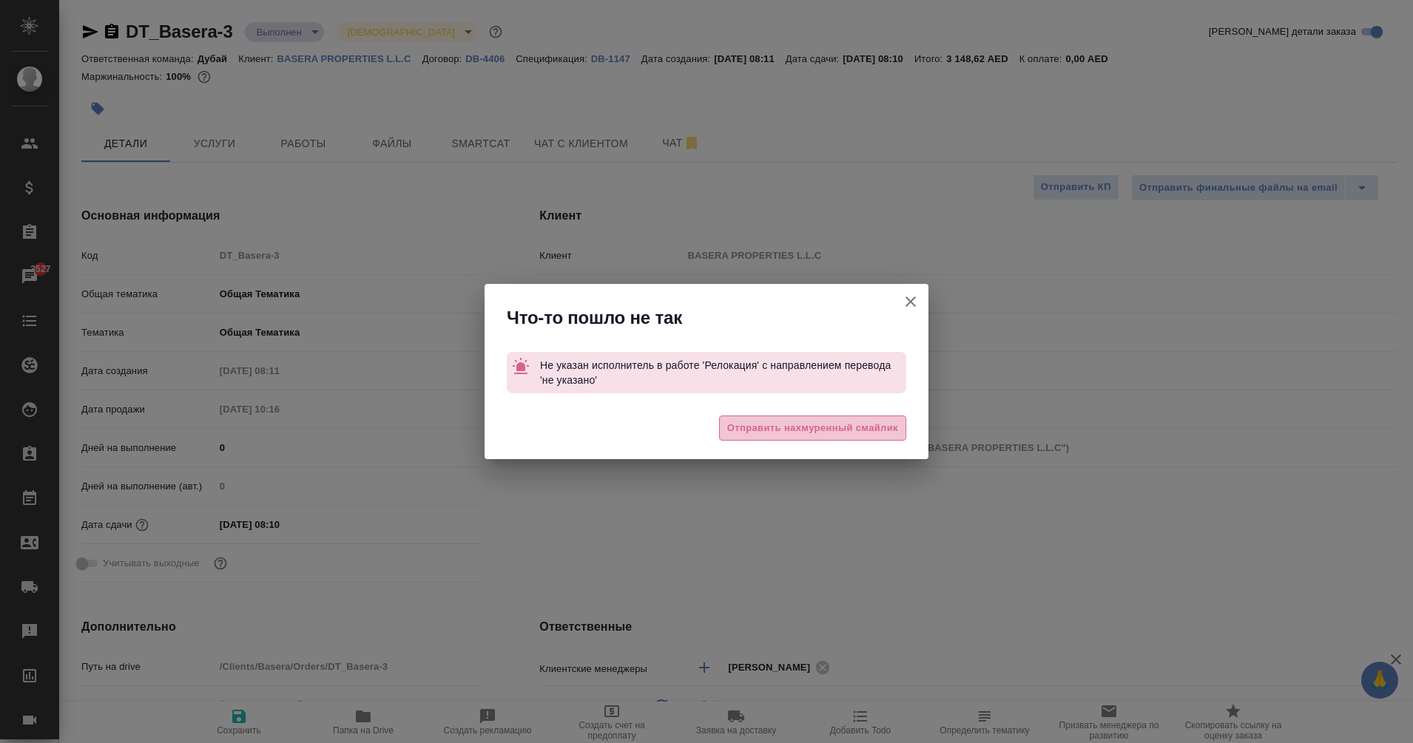
click at [790, 428] on span "Отправить нахмуренный смайлик" at bounding box center [812, 428] width 171 height 17
type textarea "x"
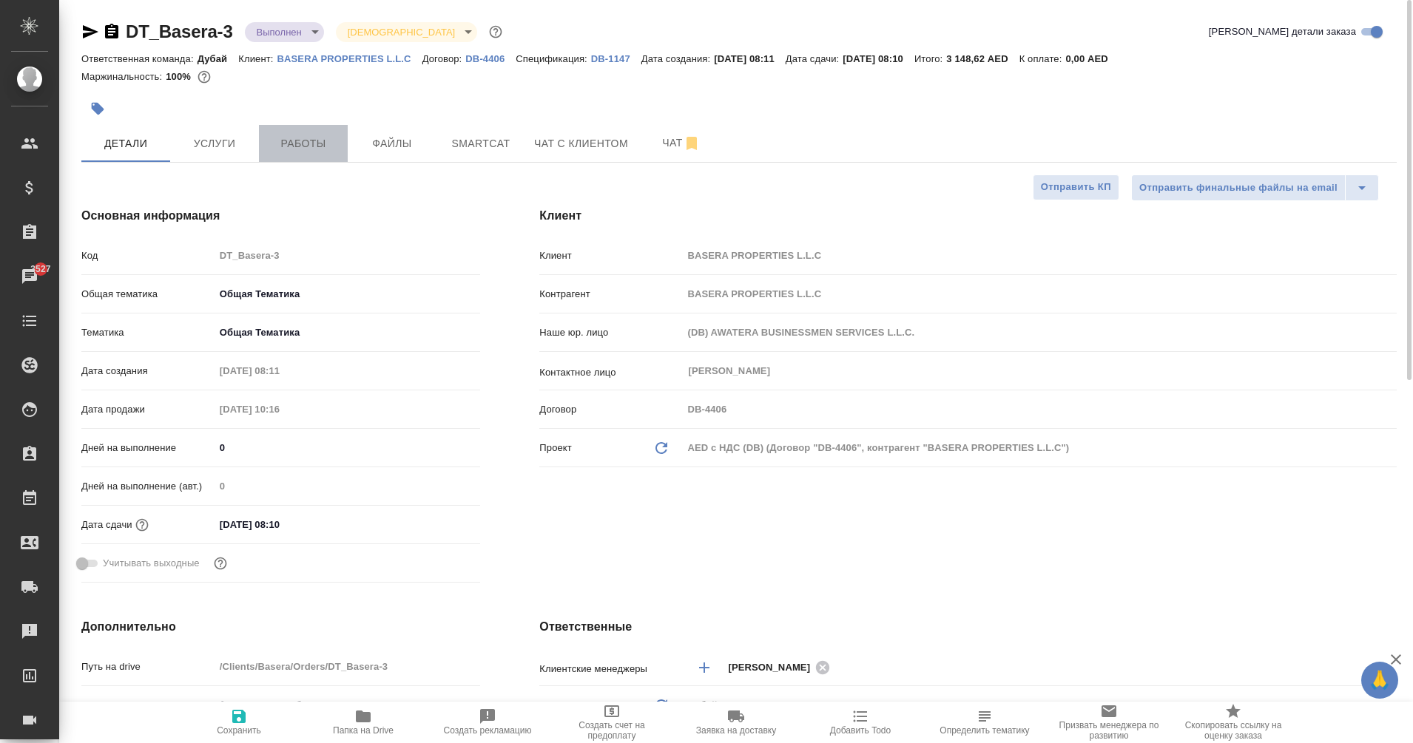
click at [306, 158] on button "Работы" at bounding box center [303, 143] width 89 height 37
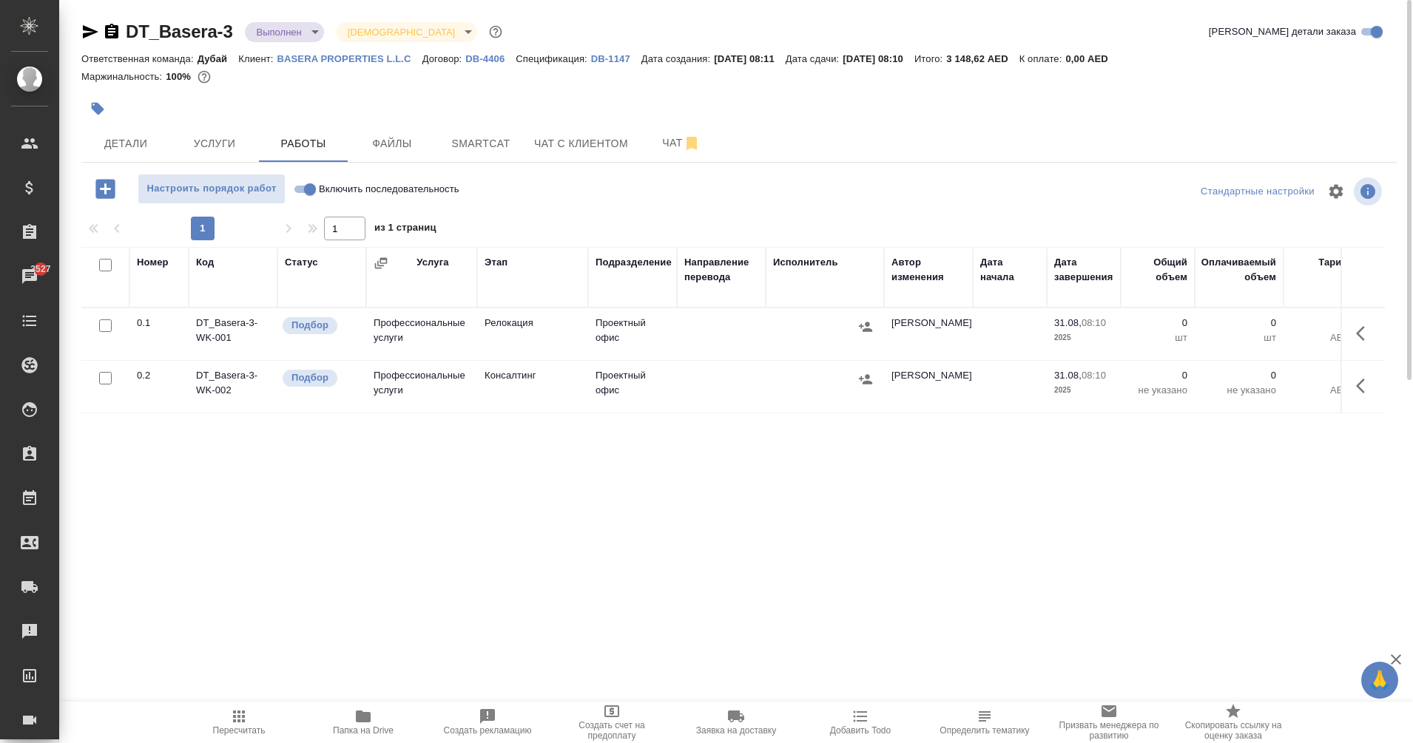
click at [103, 266] on input "checkbox" at bounding box center [105, 265] width 13 height 13
checkbox input "true"
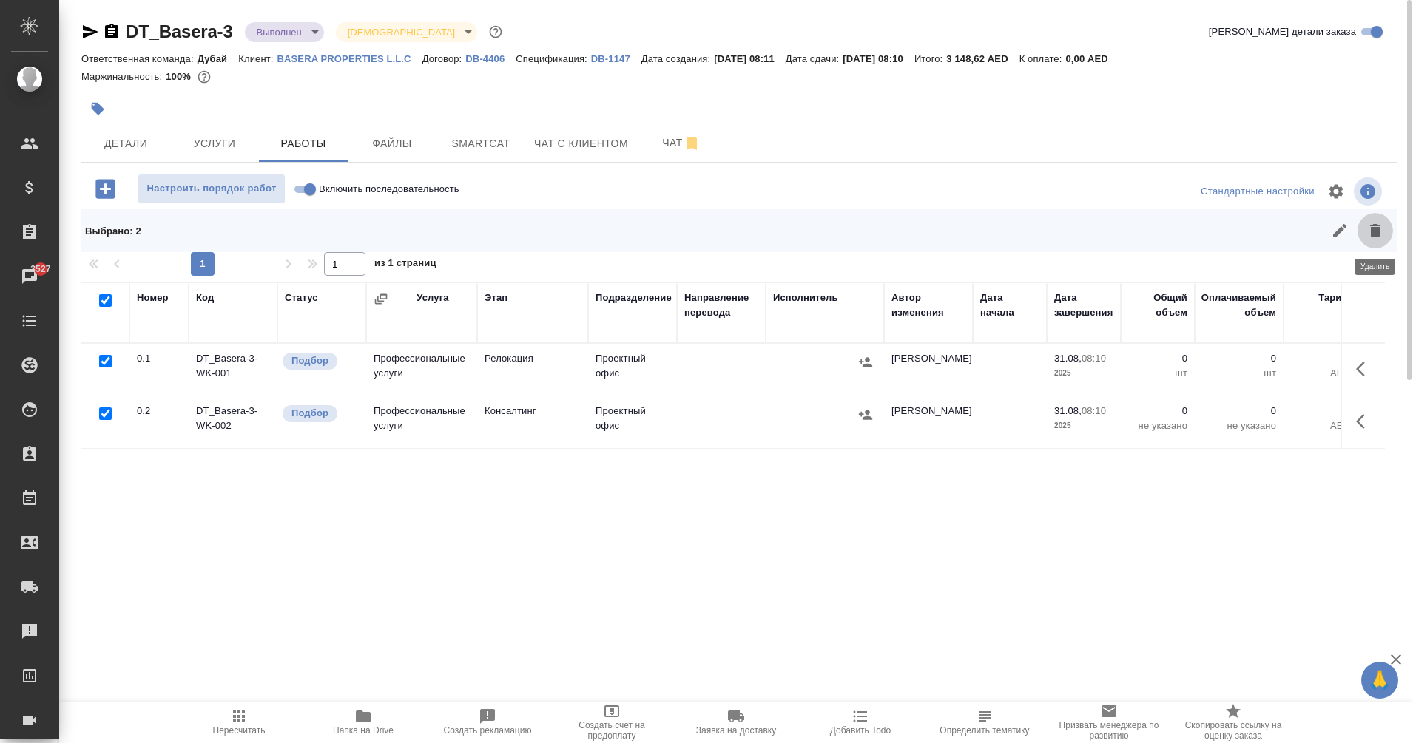
click at [1382, 238] on icon "button" at bounding box center [1375, 231] width 18 height 18
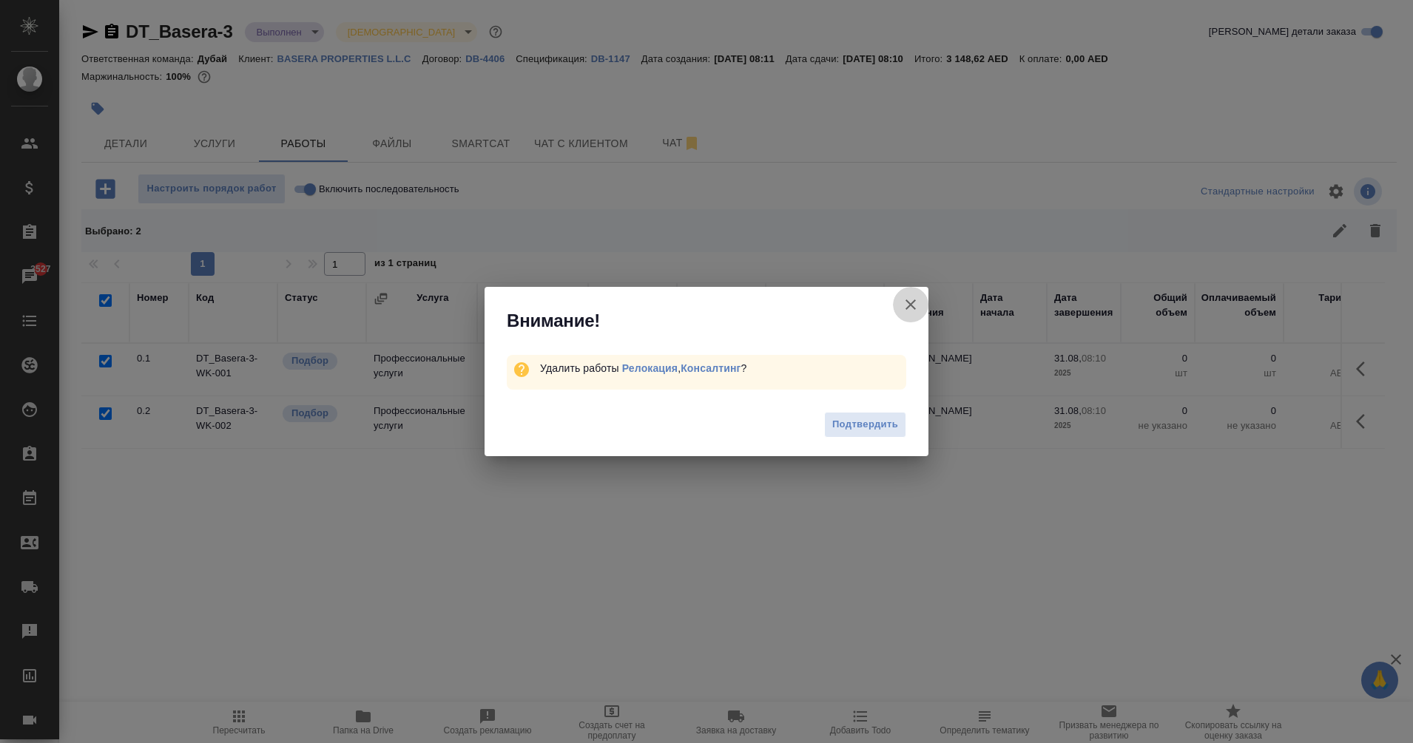
click at [913, 305] on icon "button" at bounding box center [911, 305] width 18 height 18
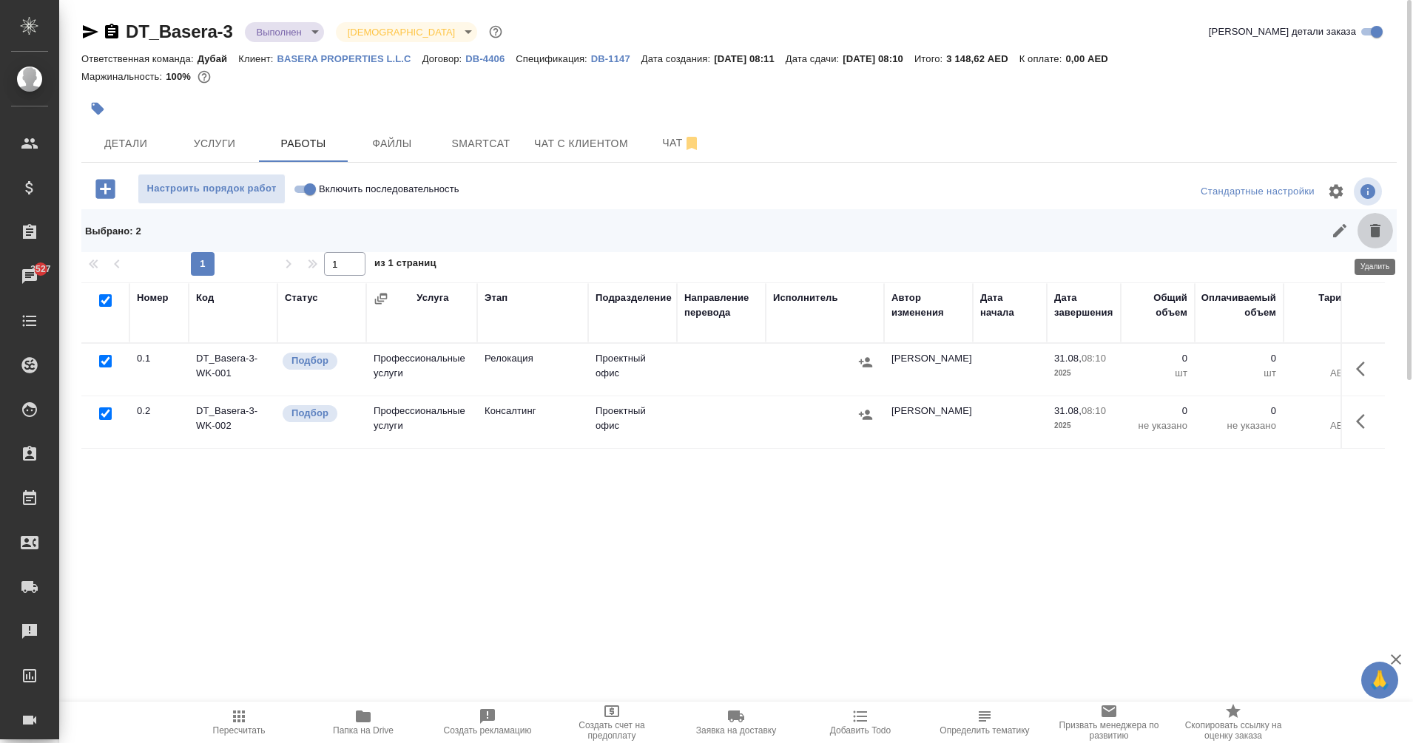
click at [1373, 237] on icon "button" at bounding box center [1375, 230] width 10 height 13
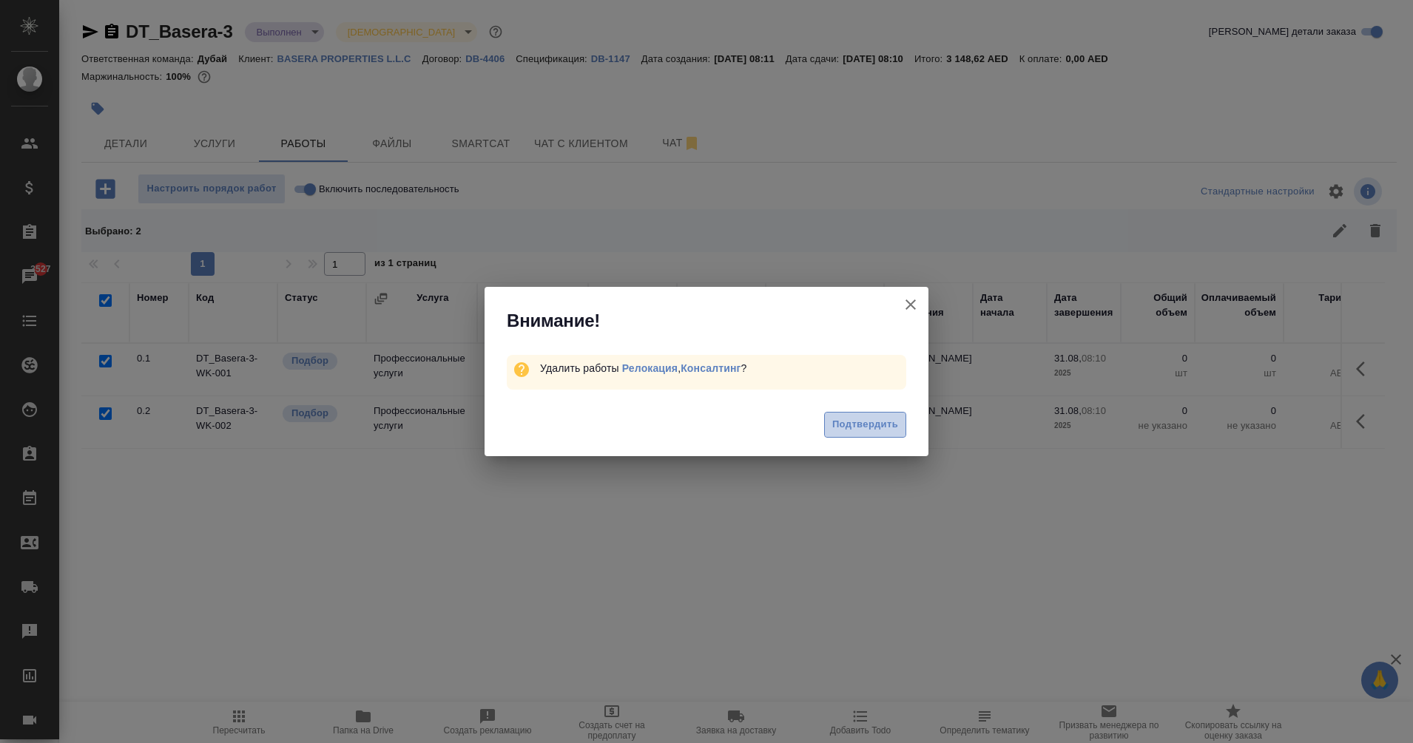
click at [864, 415] on button "Подтвердить" at bounding box center [865, 425] width 82 height 26
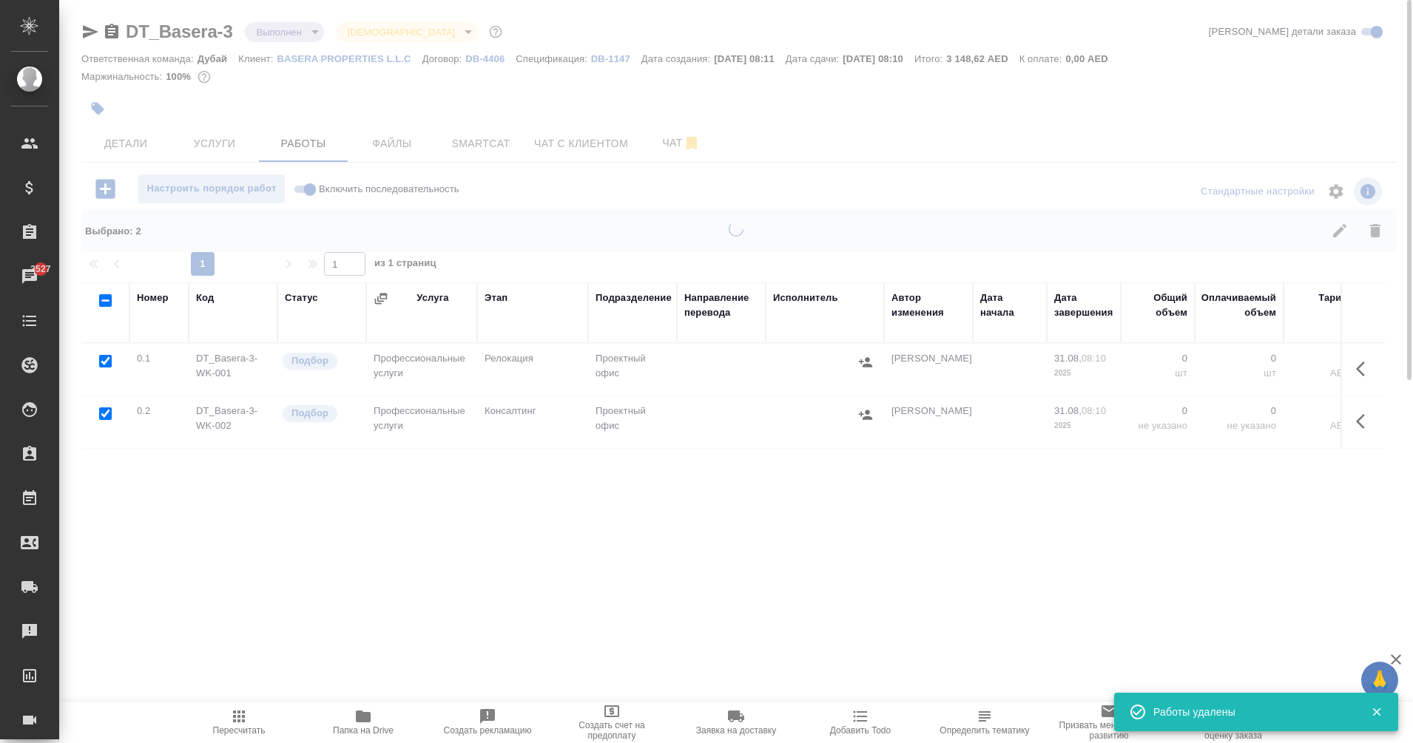
checkbox input "false"
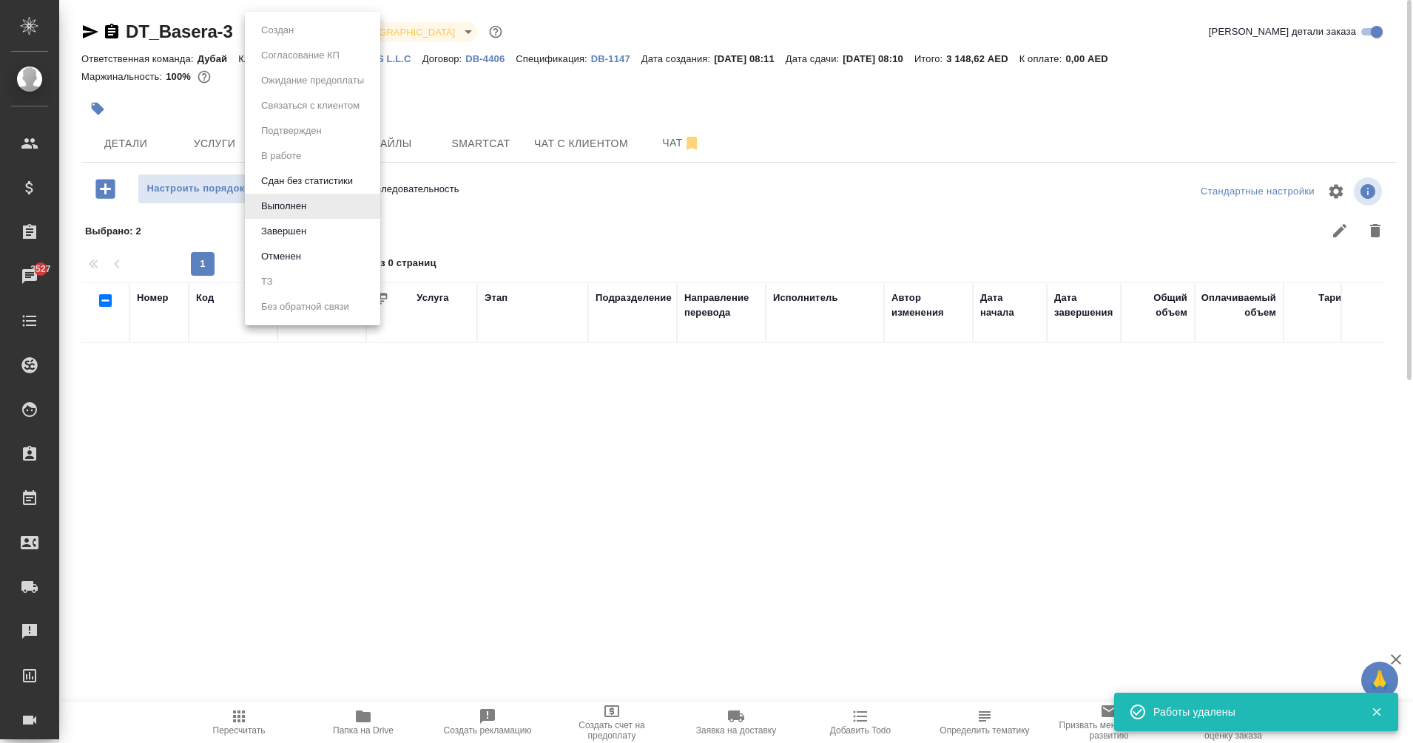
click at [287, 27] on body "🙏 .cls-1 fill:#fff; AWATERA Eganian Margarita Клиенты Спецификации Заказы 3527 …" at bounding box center [706, 371] width 1413 height 743
click at [315, 233] on li "Завершен" at bounding box center [312, 231] width 135 height 25
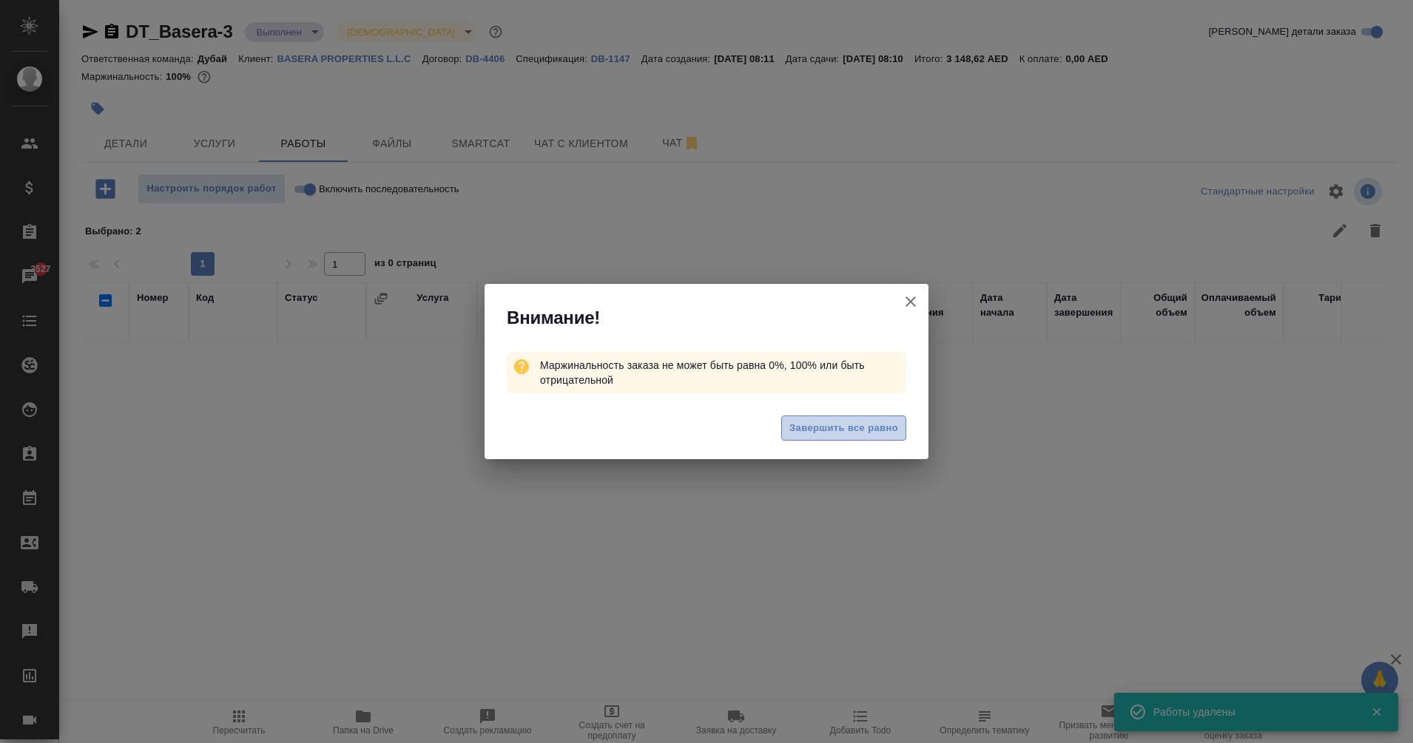
click at [842, 425] on span "Завершить все равно" at bounding box center [843, 428] width 109 height 17
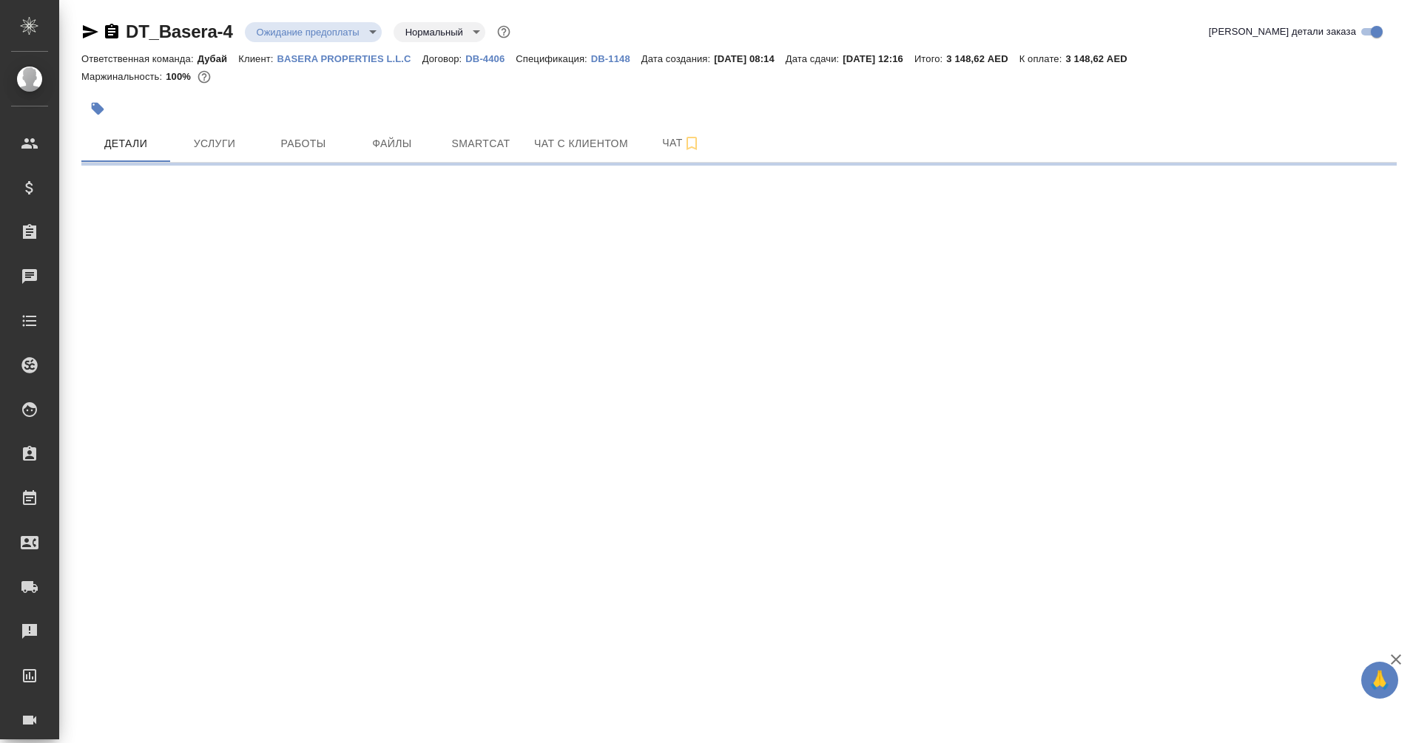
select select "RU"
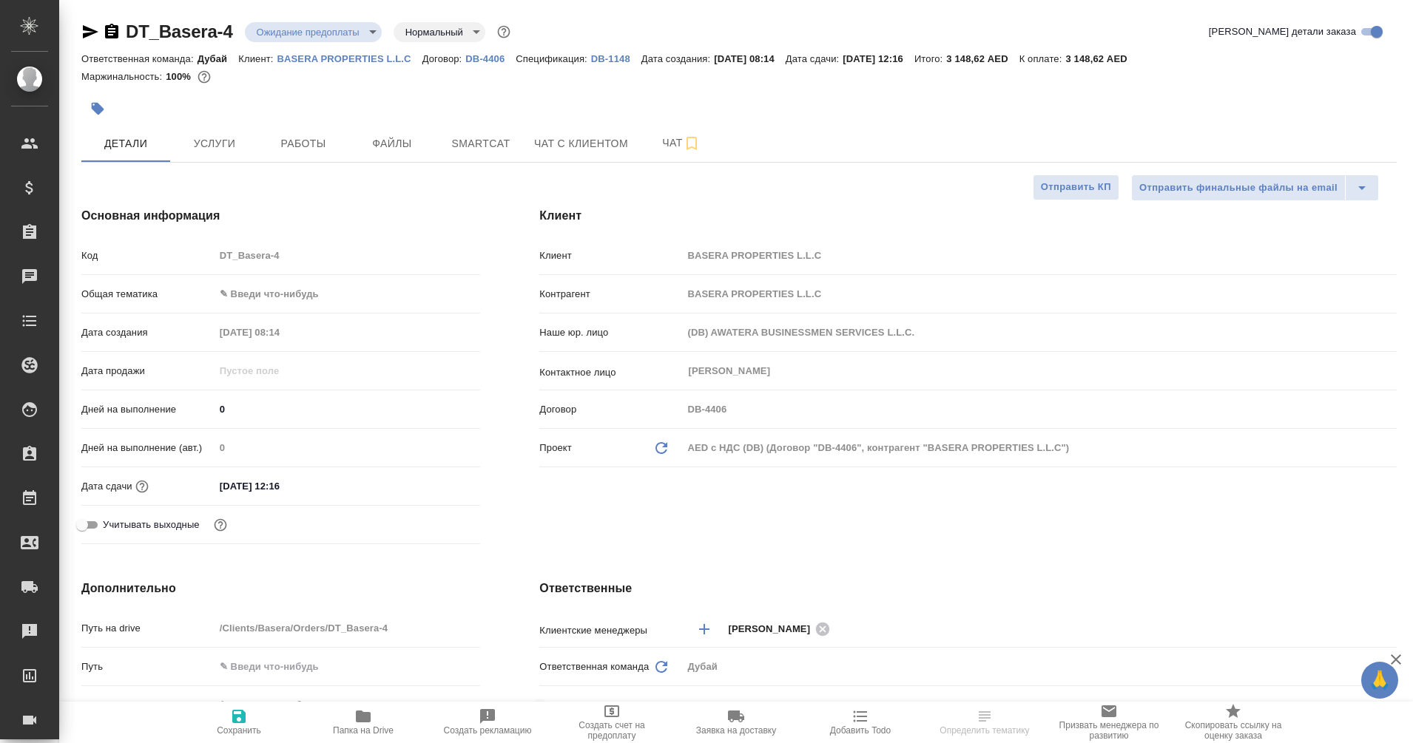
type textarea "x"
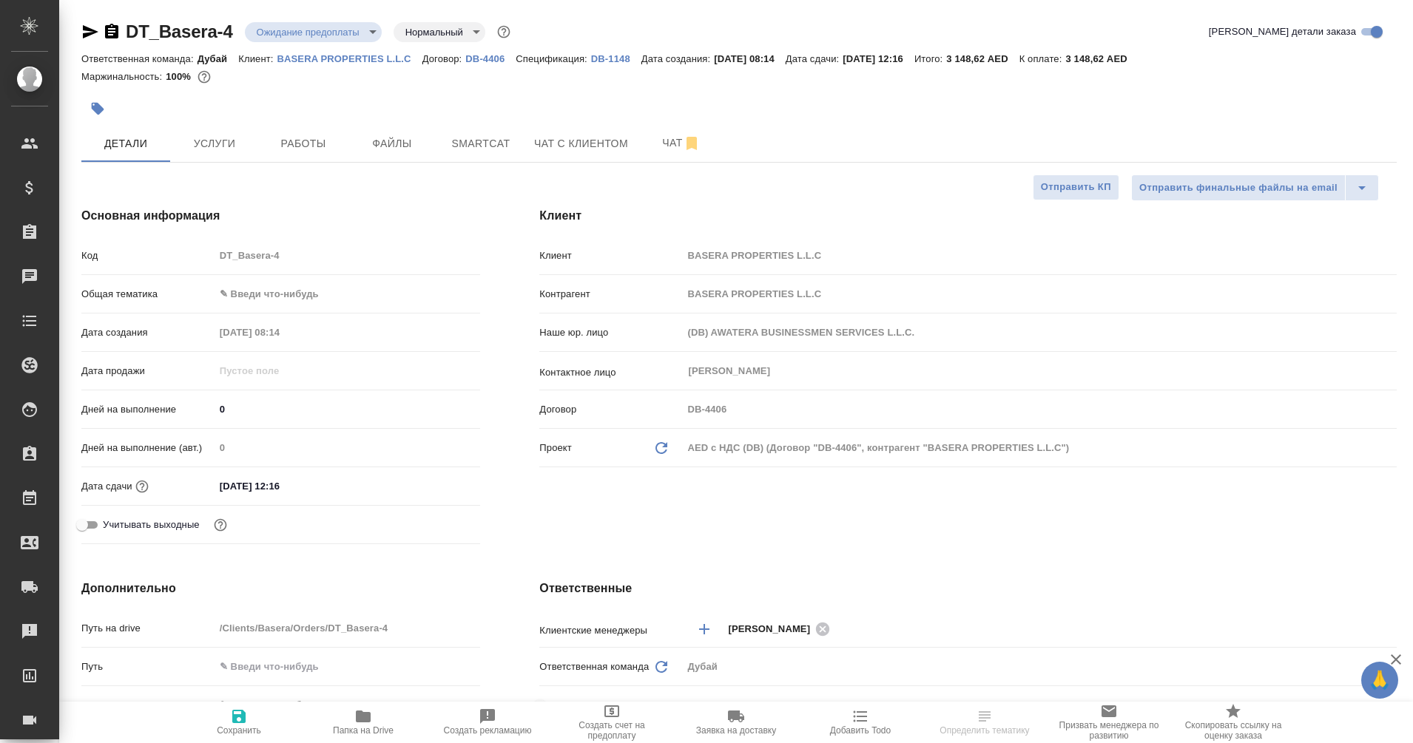
type textarea "x"
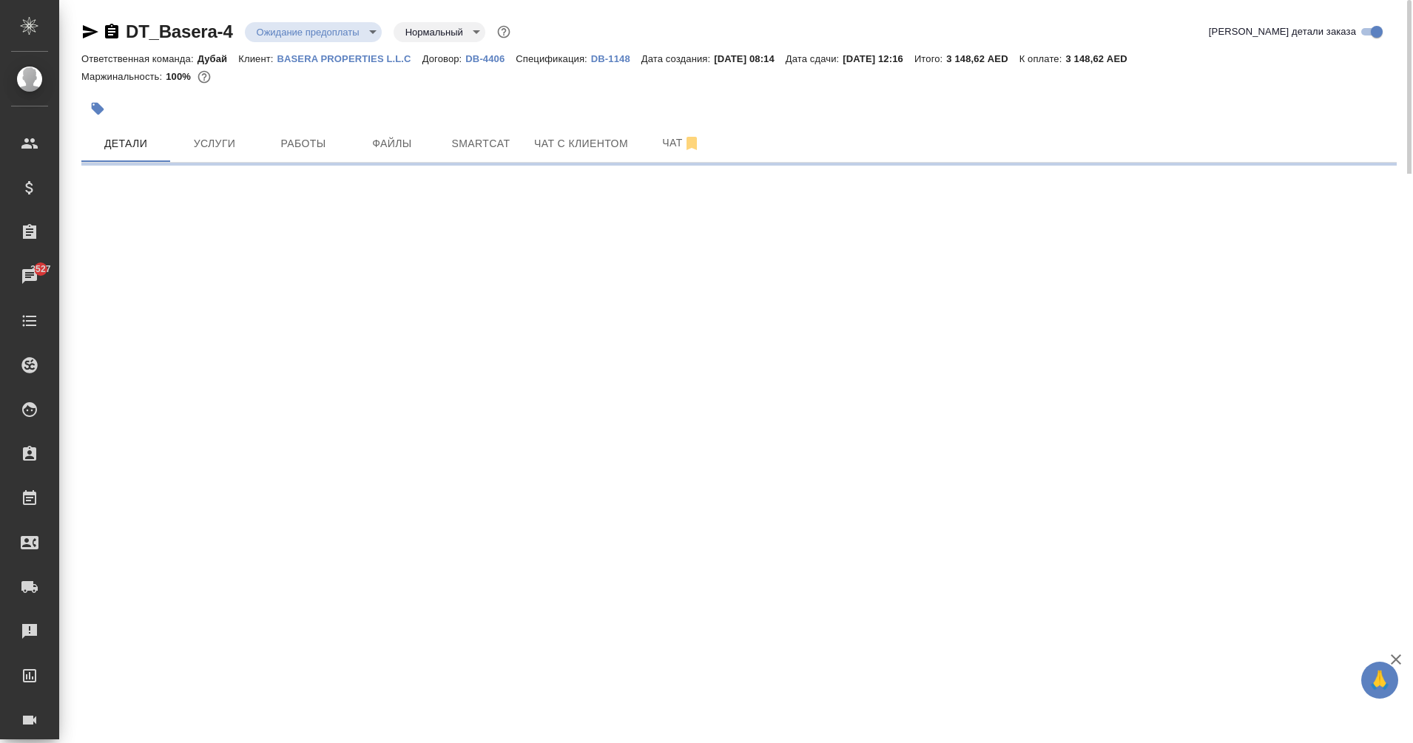
select select "RU"
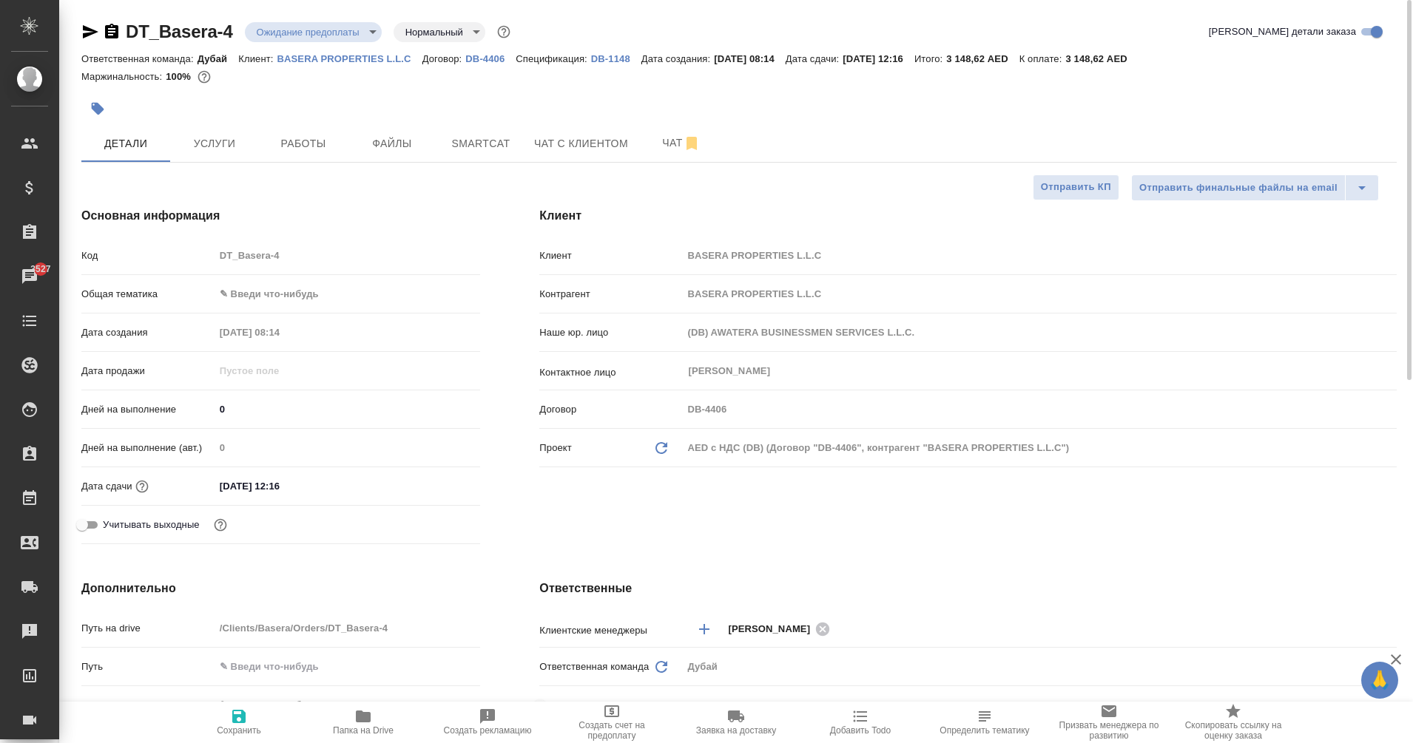
type textarea "x"
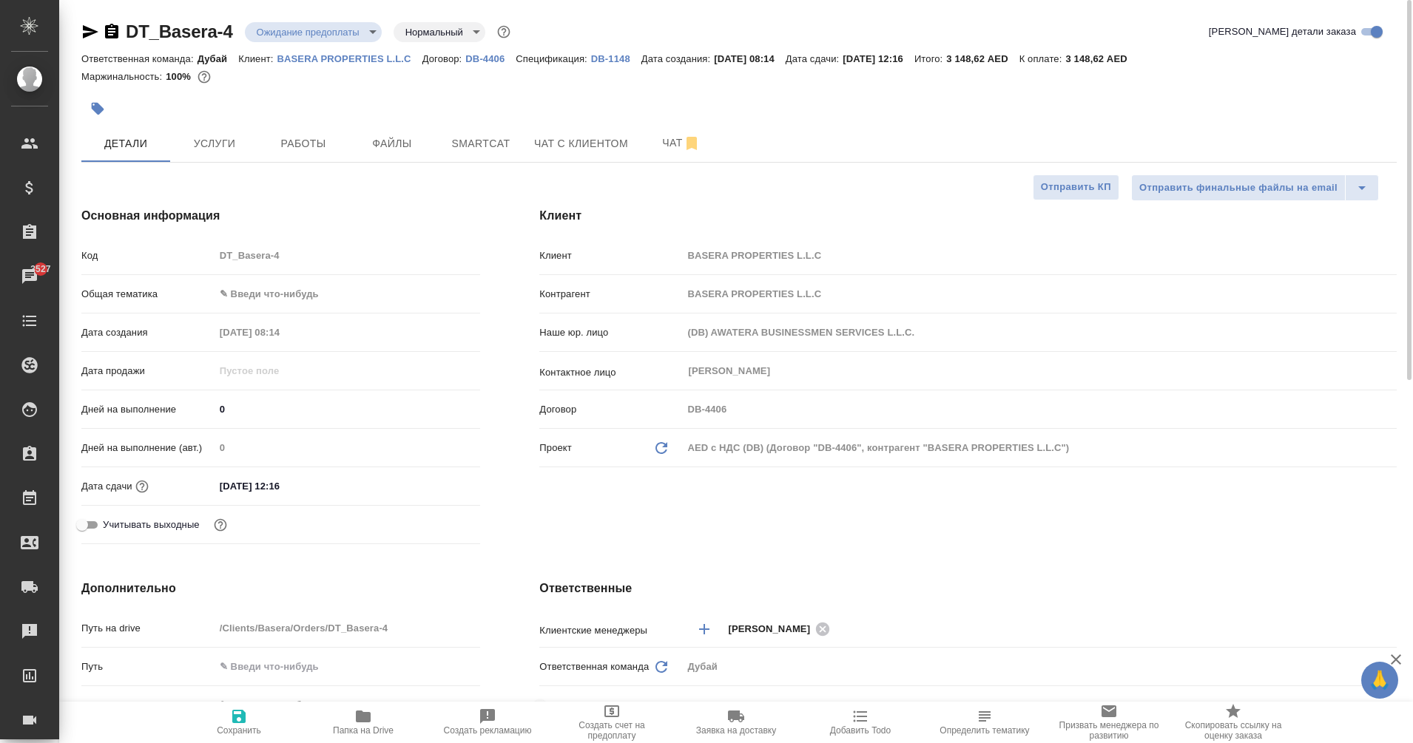
type textarea "x"
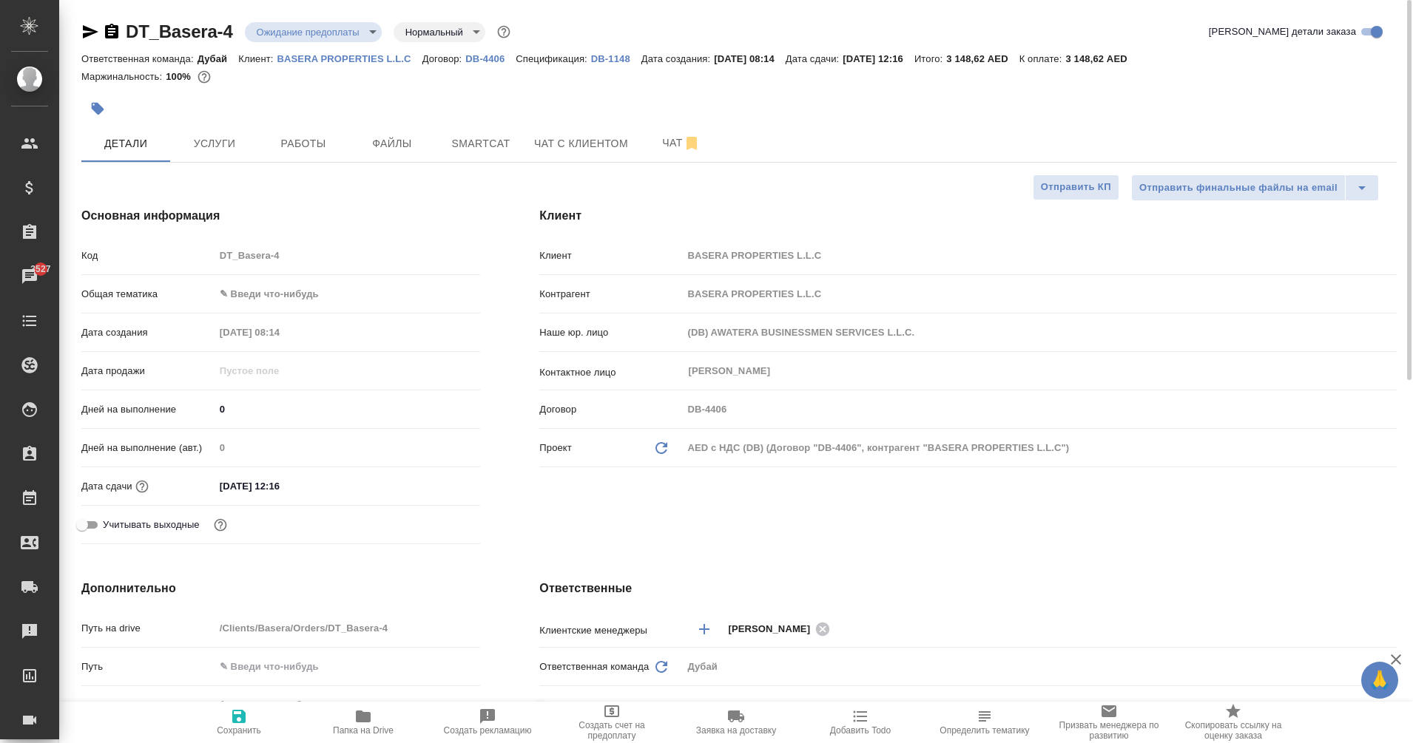
type textarea "x"
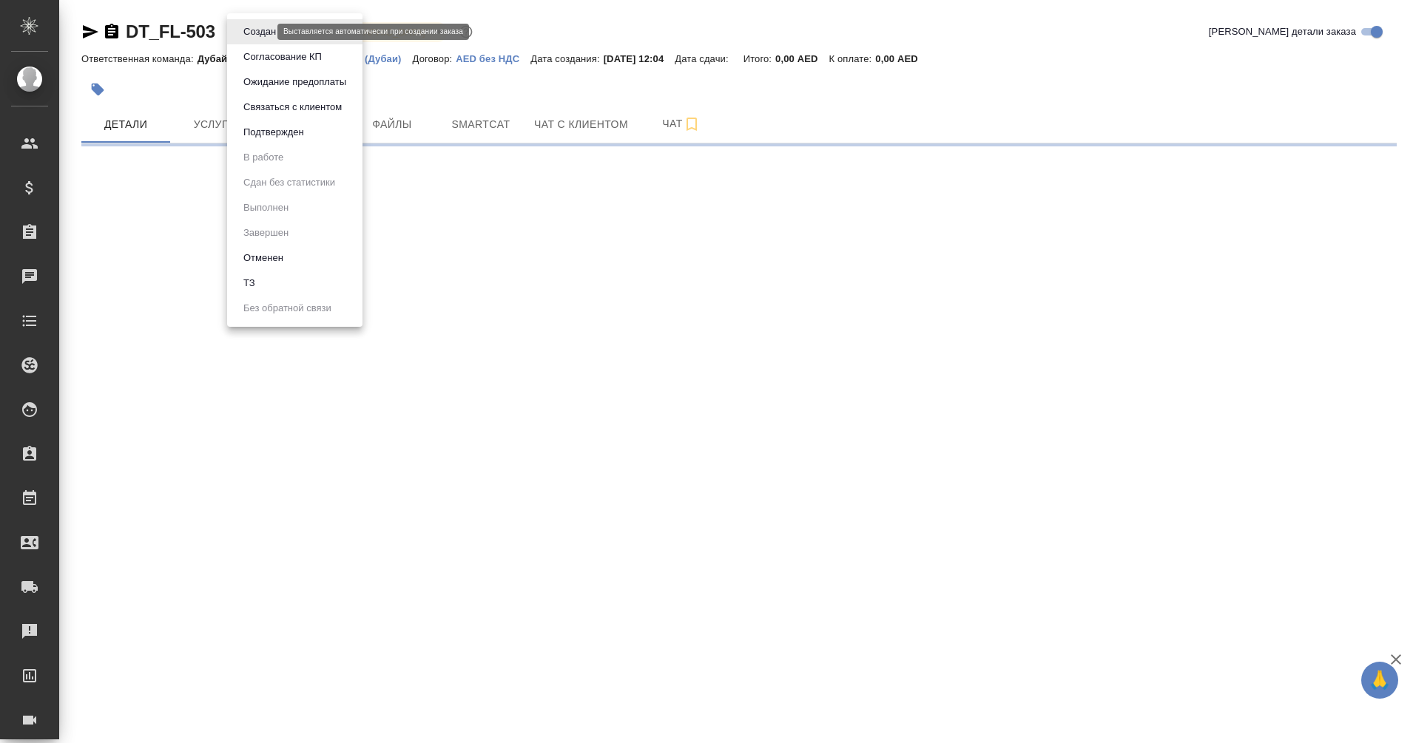
click at [251, 31] on body "🙏 .cls-1 fill:#fff; AWATERA Eganian [PERSON_NAME] Спецификации Заказы Чаты Todo…" at bounding box center [706, 371] width 1413 height 743
select select "RU"
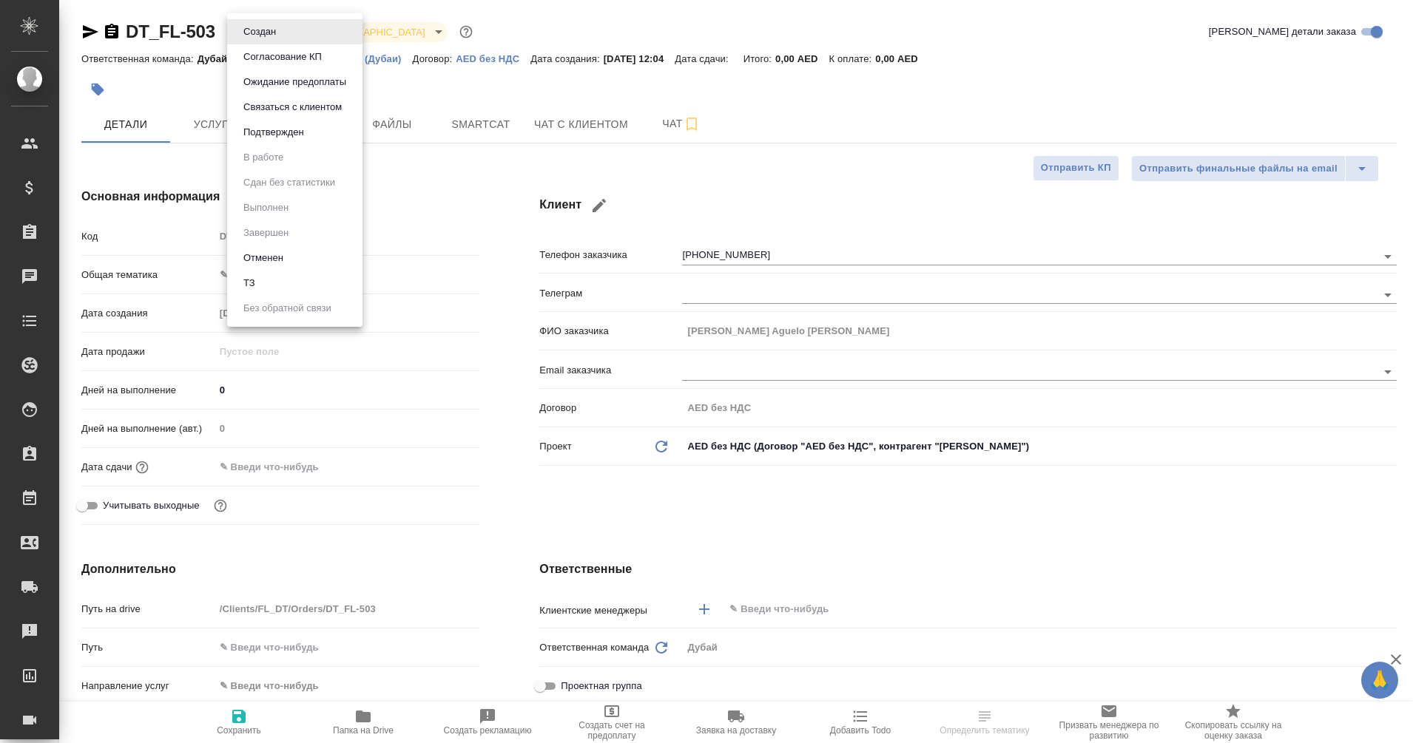
type textarea "x"
click at [290, 256] on li "Отменен" at bounding box center [294, 258] width 135 height 25
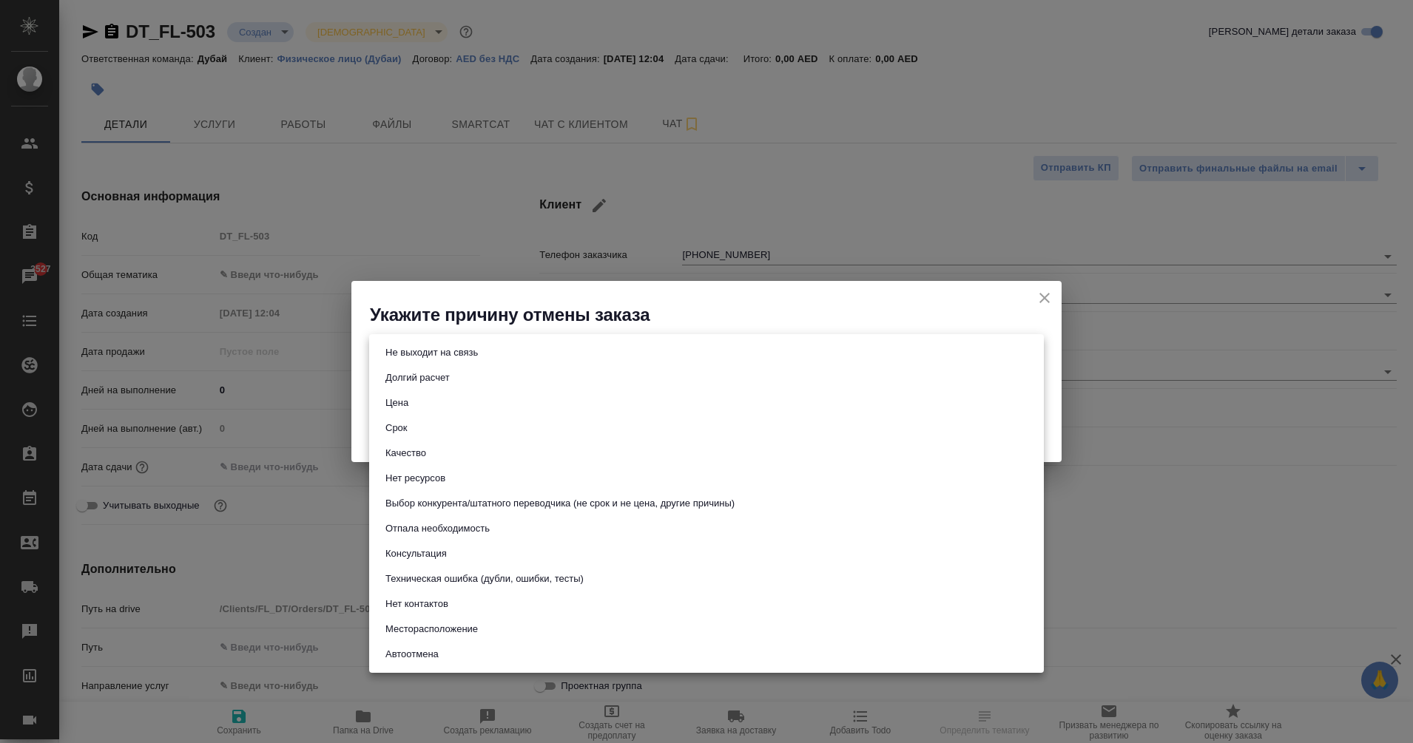
click at [666, 365] on body "🙏 .cls-1 fill:#fff; AWATERA Eganian [PERSON_NAME] Спецификации Заказы 3527 Чаты…" at bounding box center [706, 371] width 1413 height 743
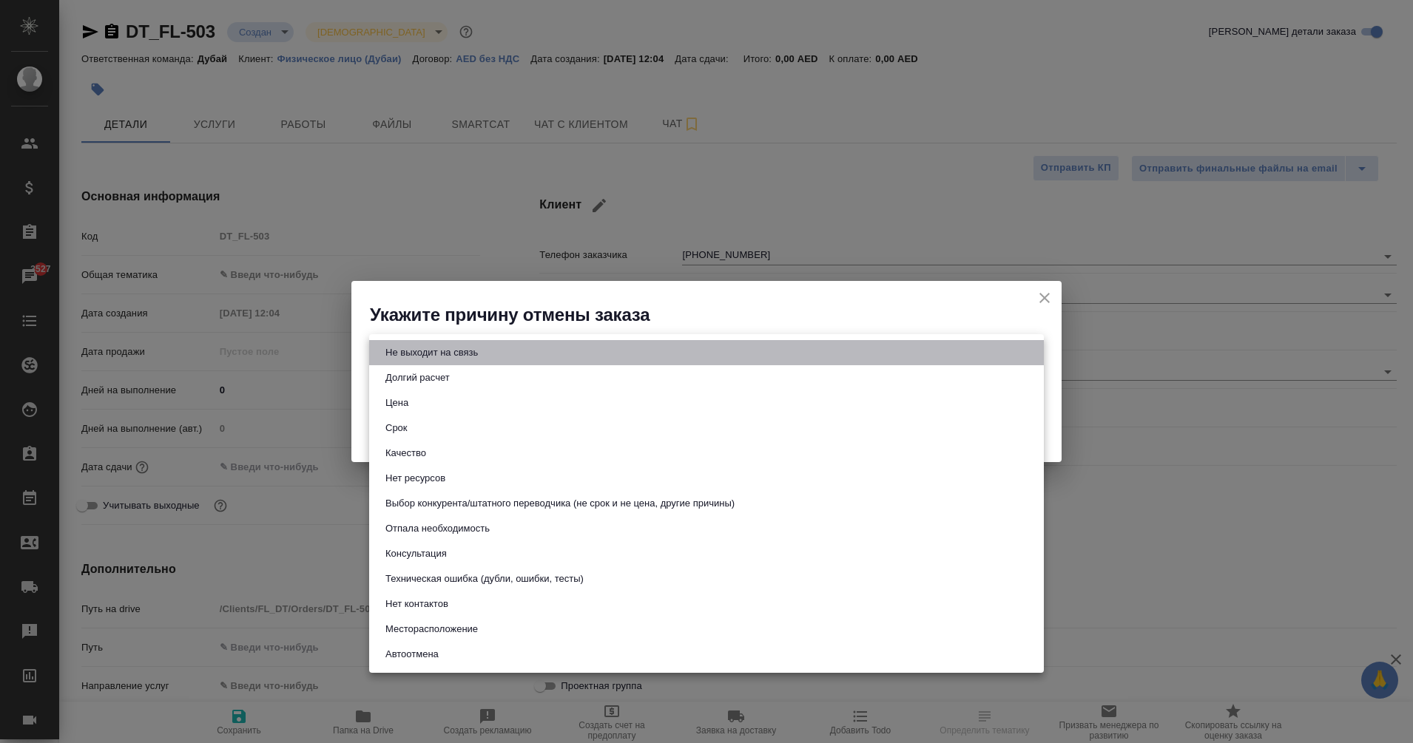
click at [532, 357] on li "Не выходит на связь" at bounding box center [706, 352] width 675 height 25
type input "stopContacting"
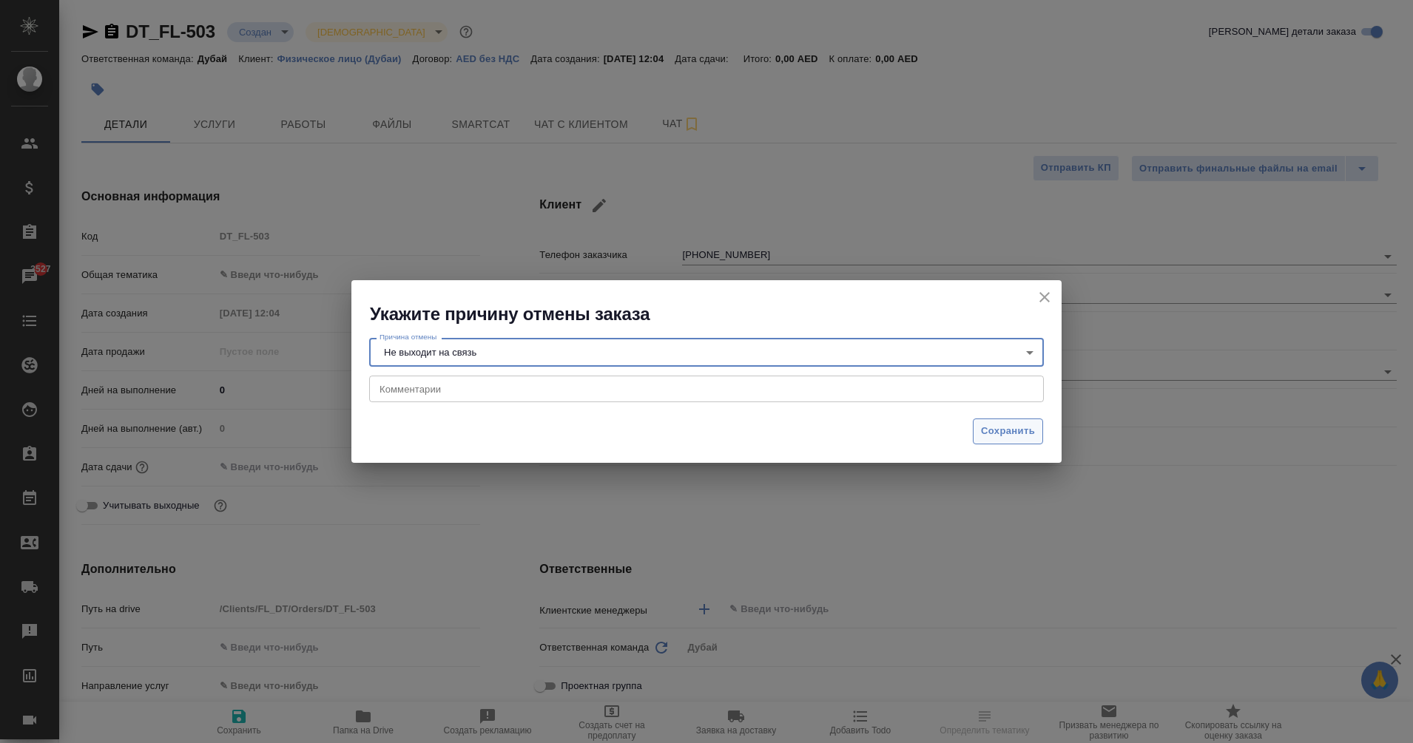
click at [1006, 441] on button "Сохранить" at bounding box center [1008, 432] width 70 height 26
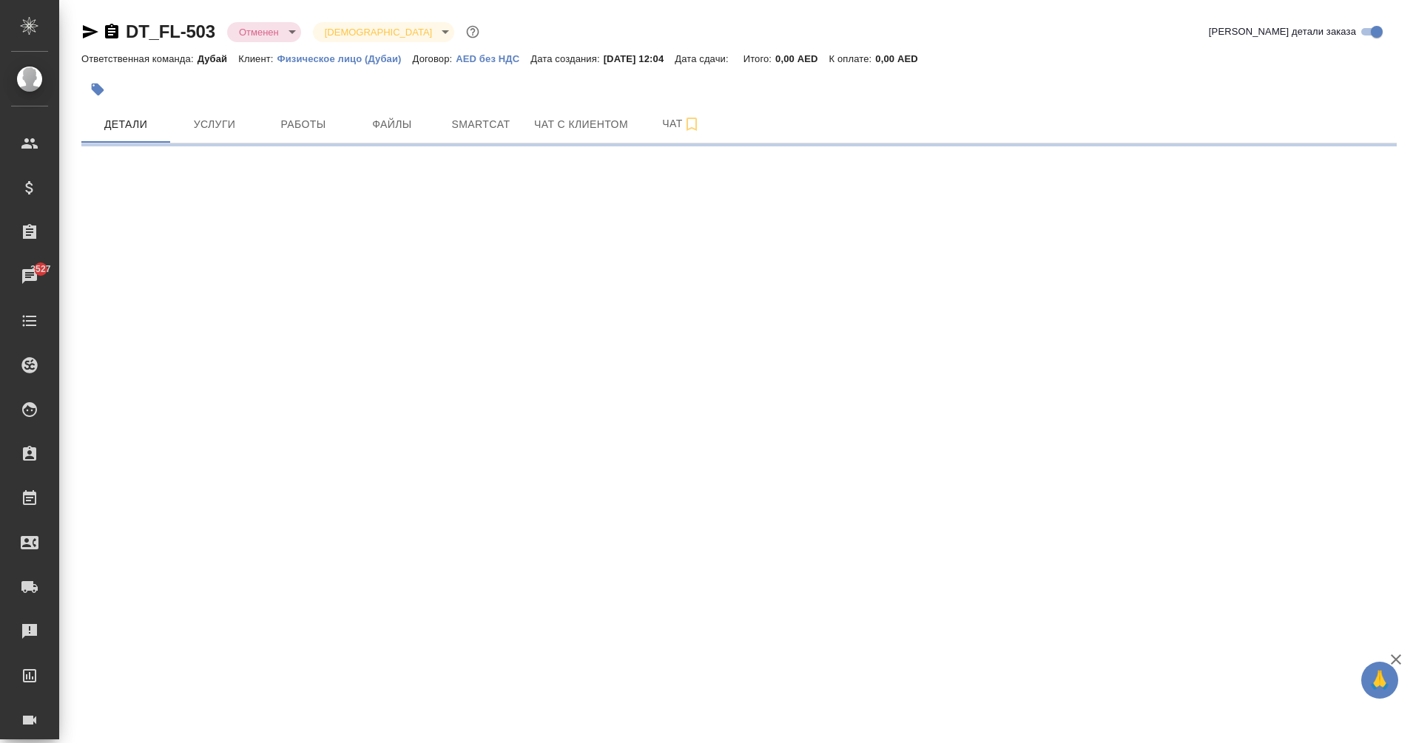
select select "RU"
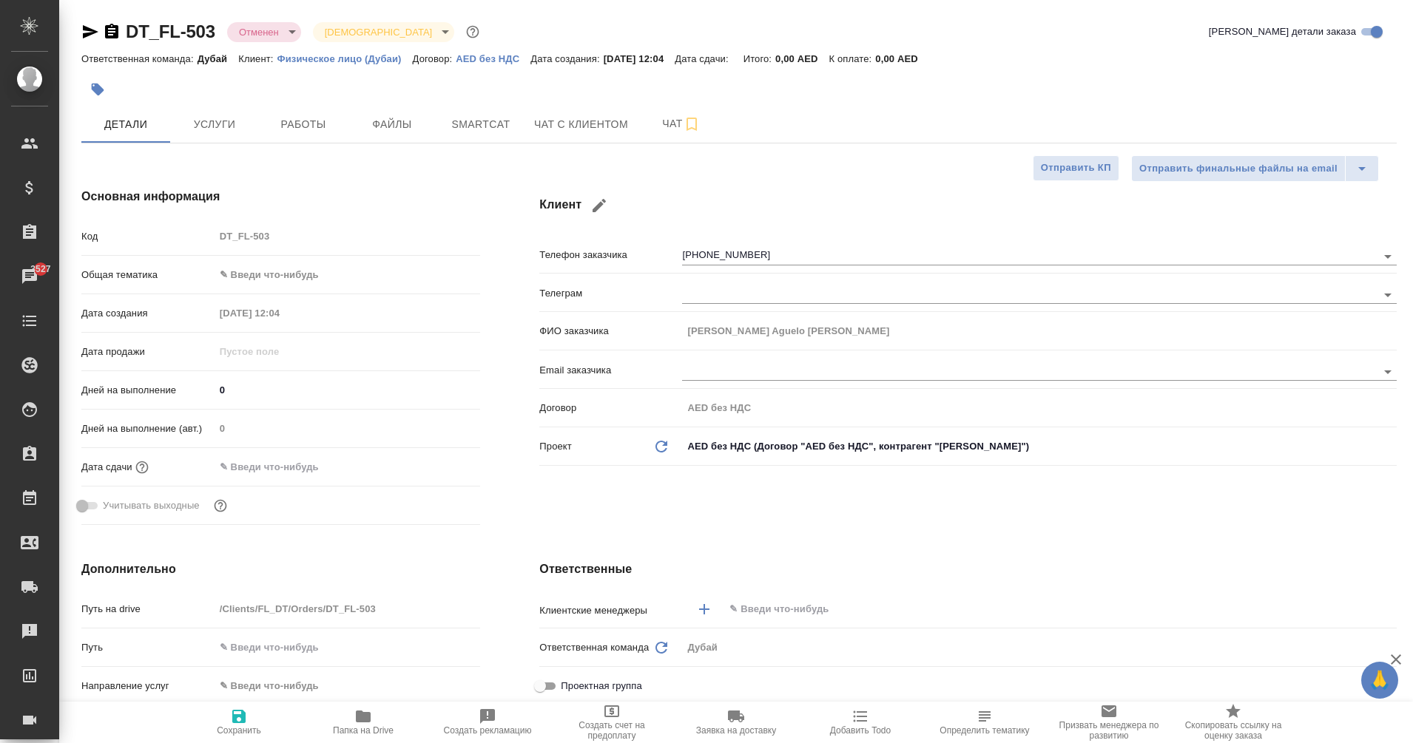
type textarea "x"
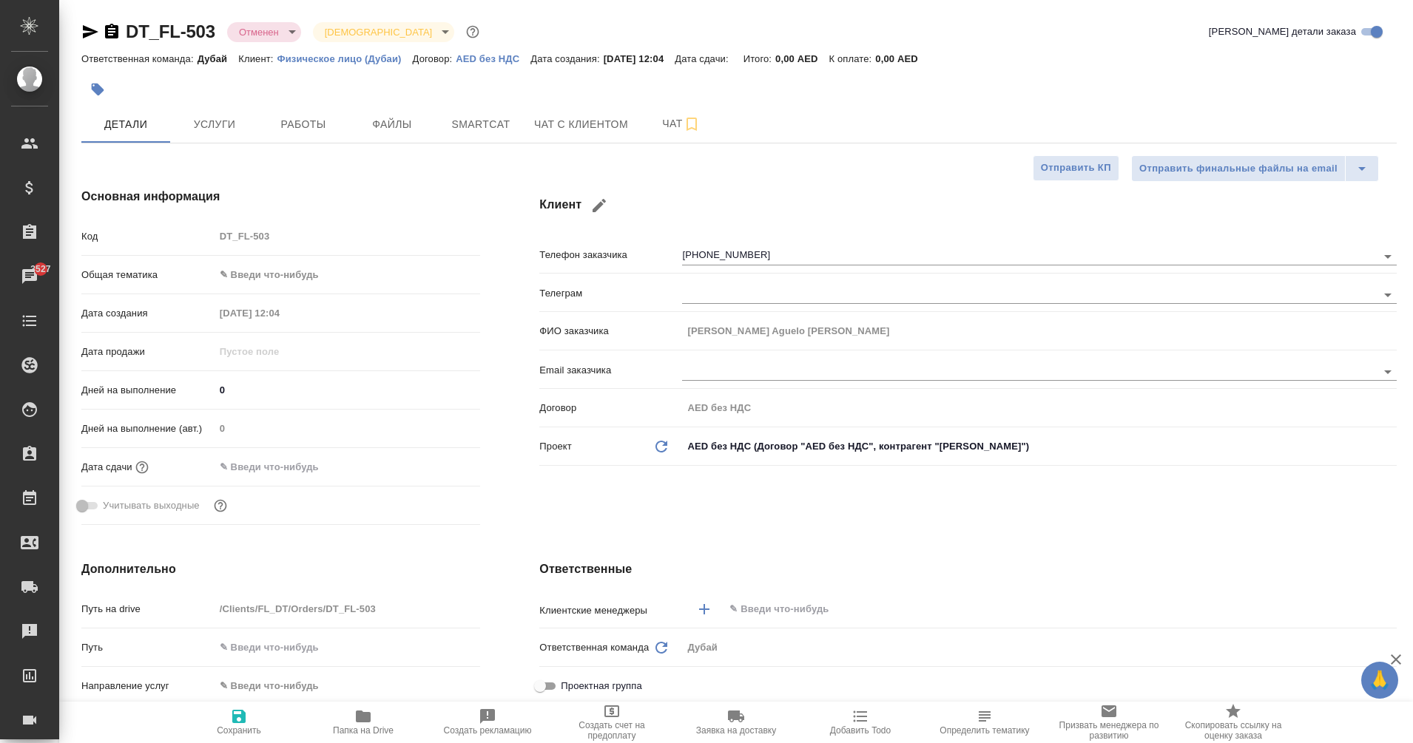
type textarea "x"
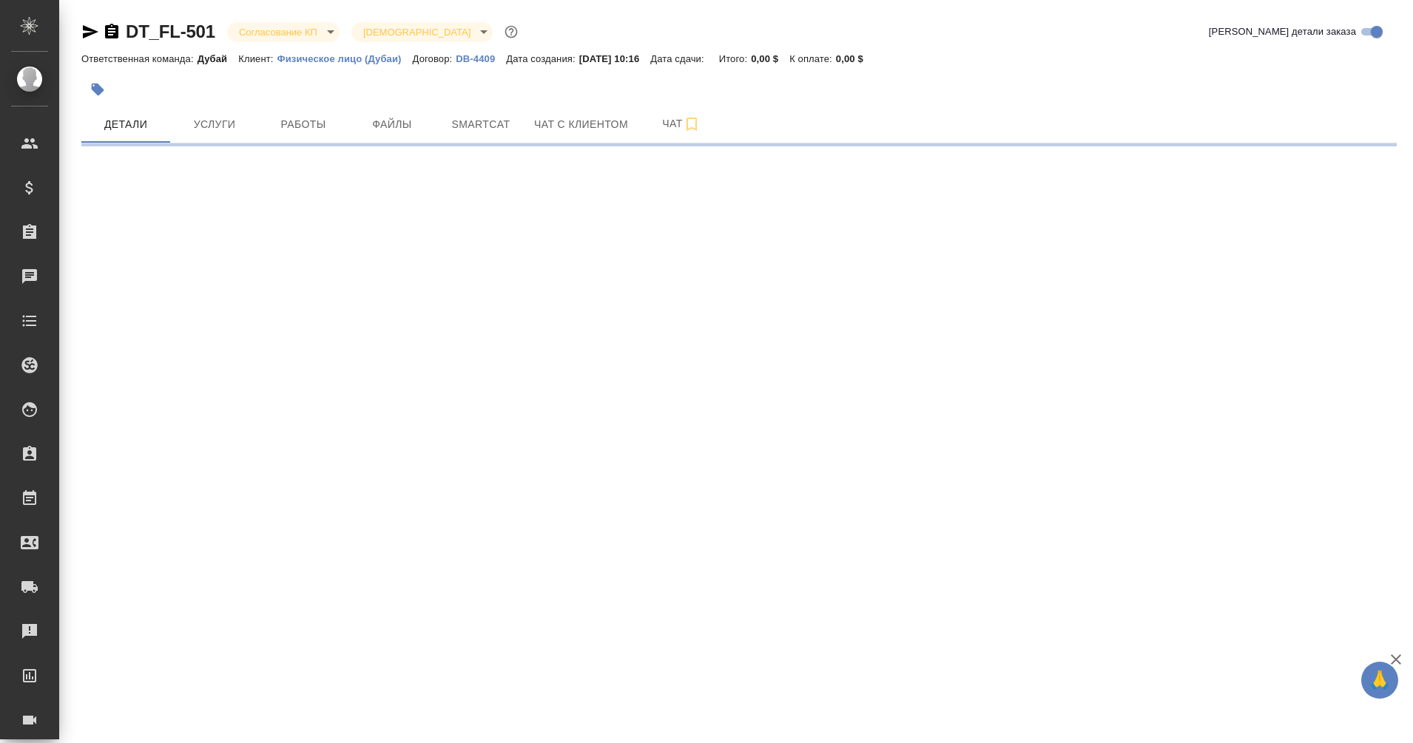
select select "RU"
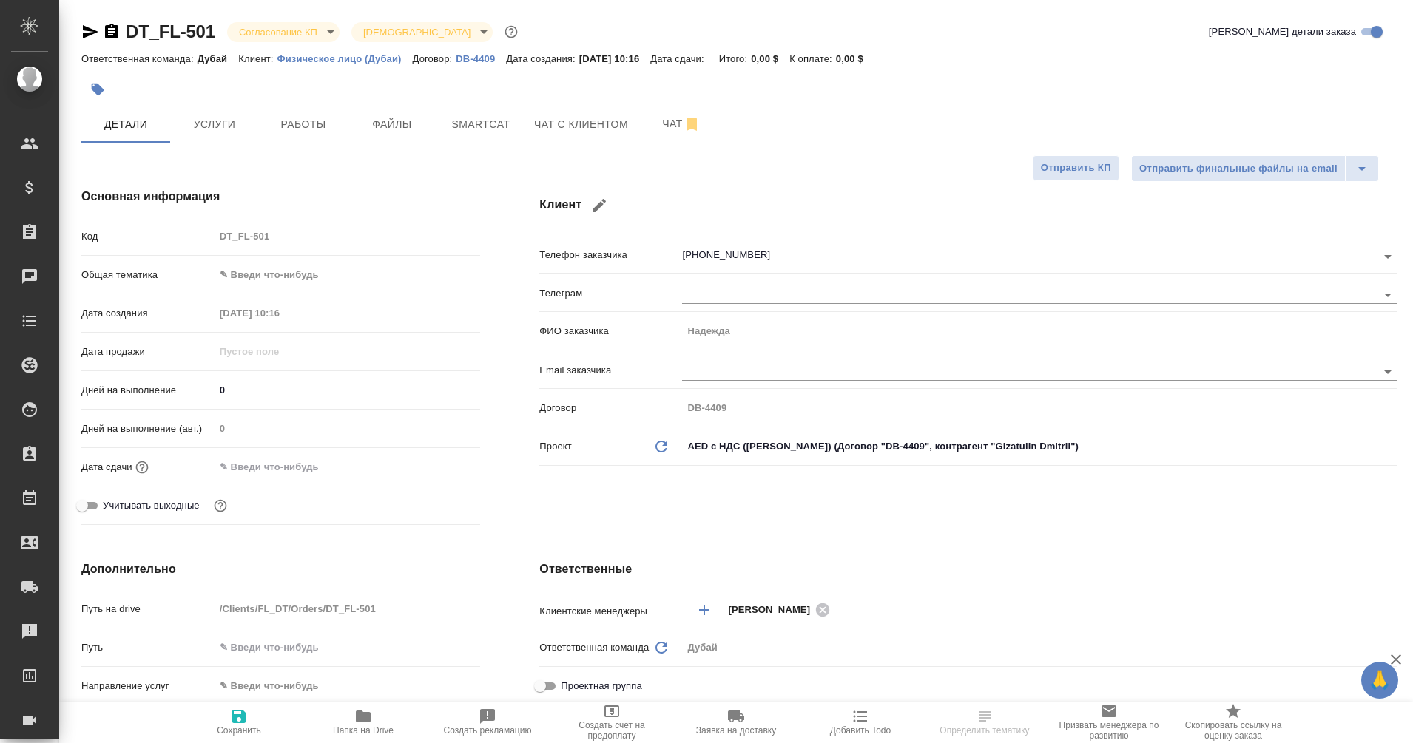
type textarea "x"
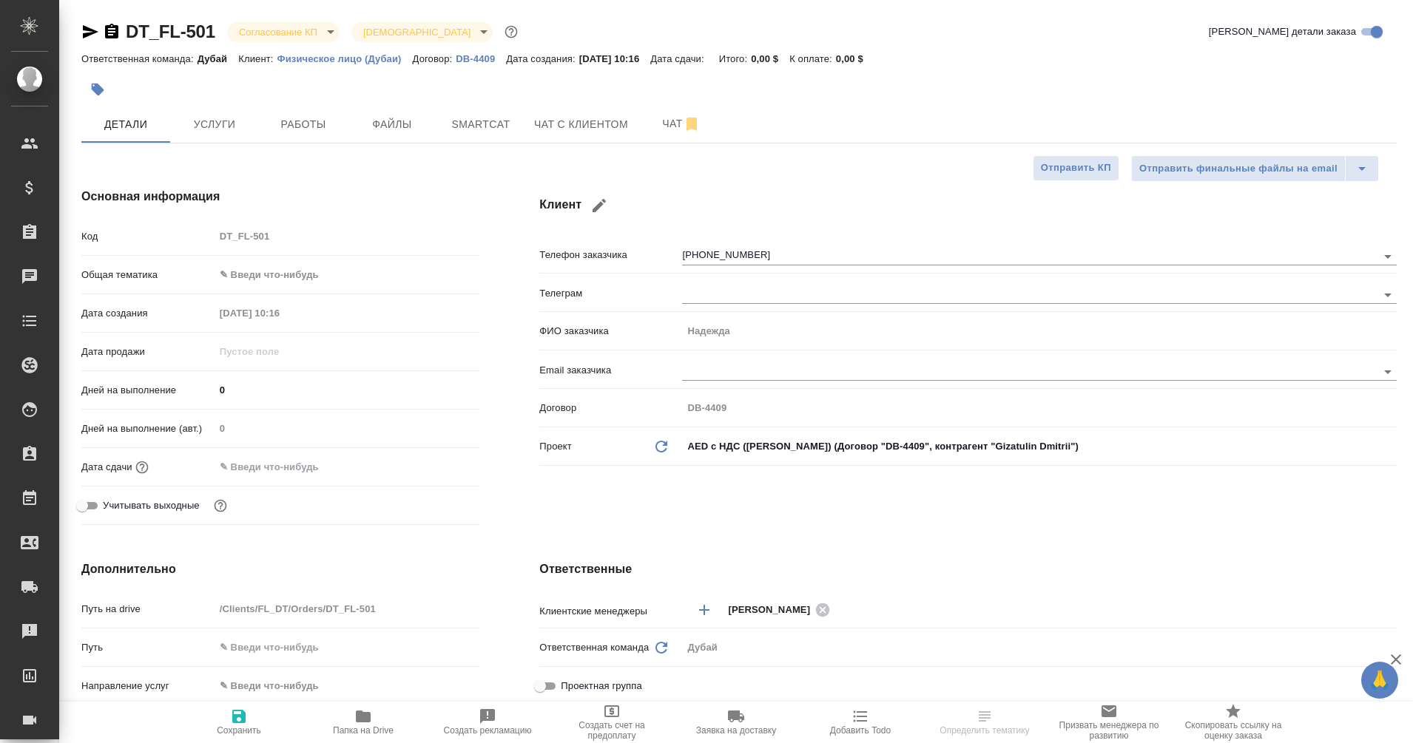
type textarea "x"
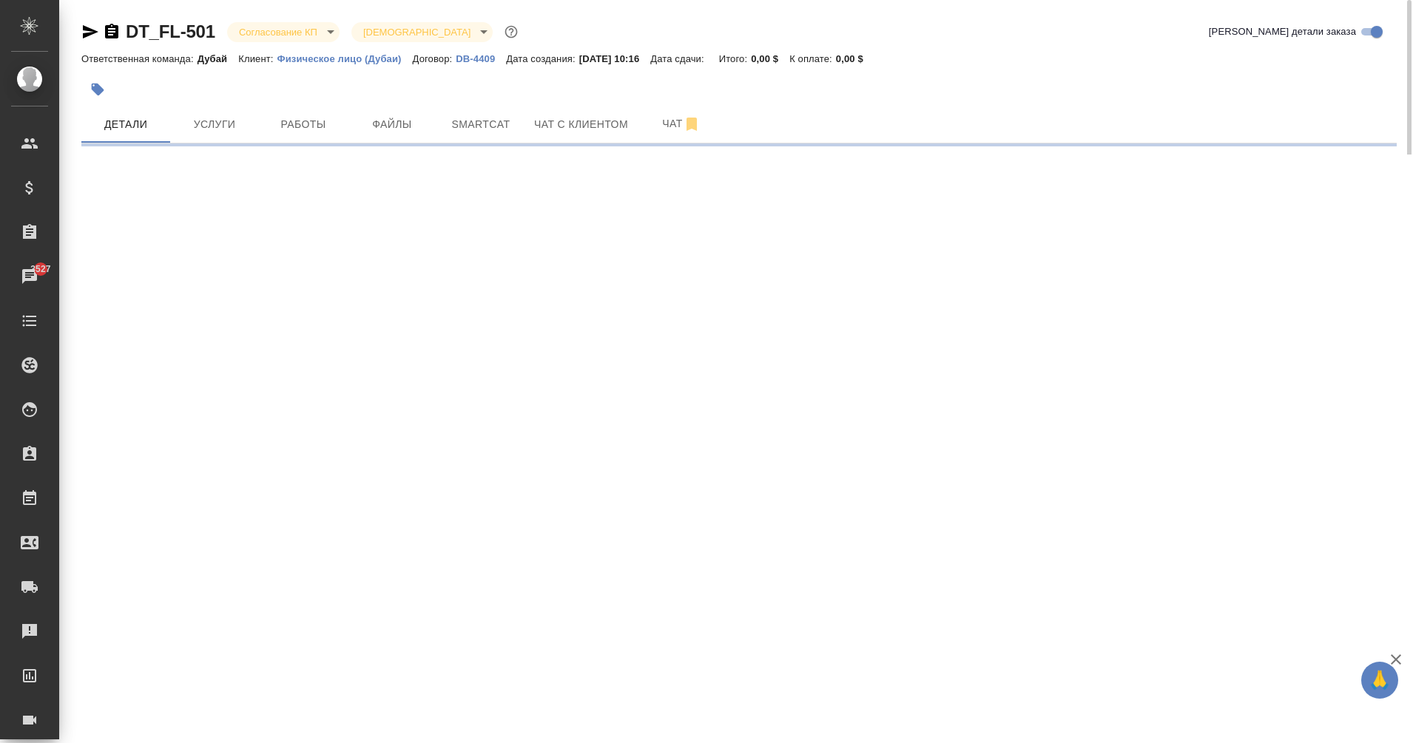
select select "RU"
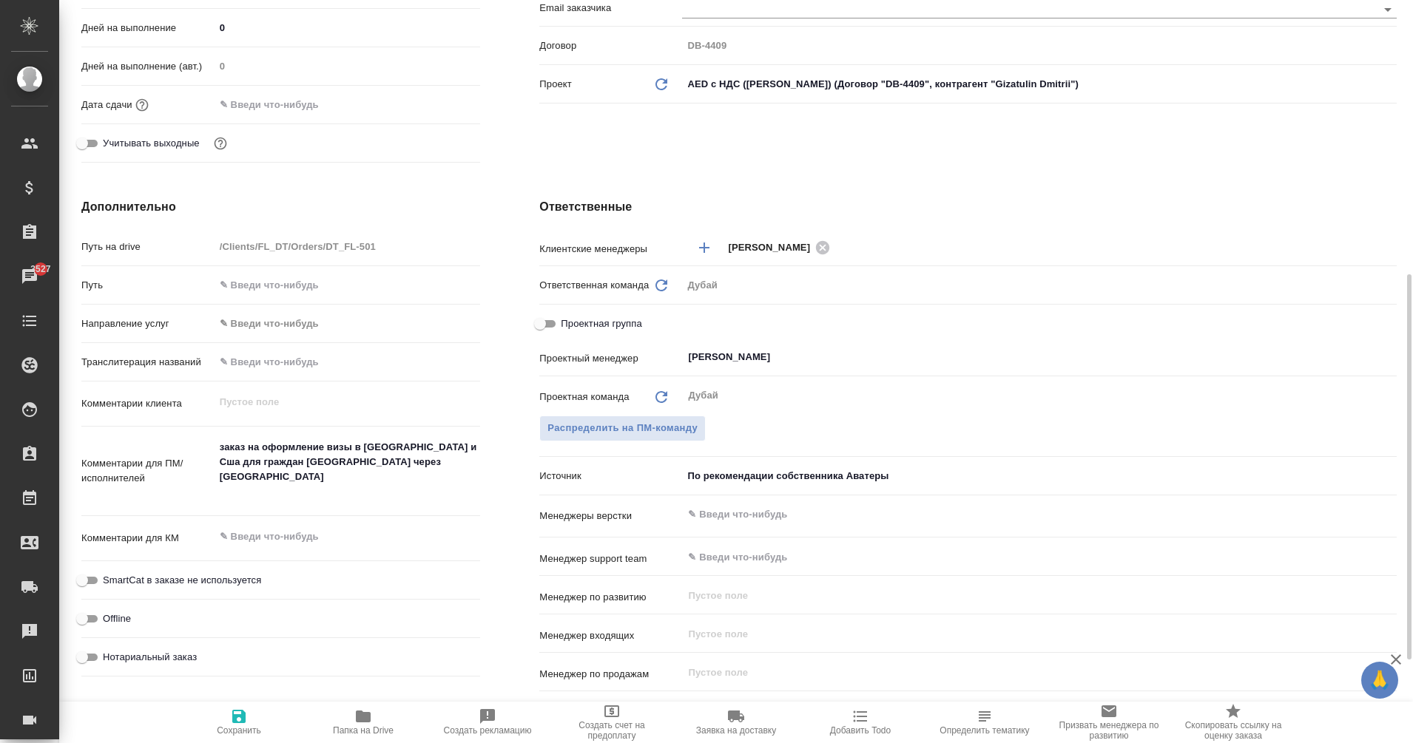
type textarea "x"
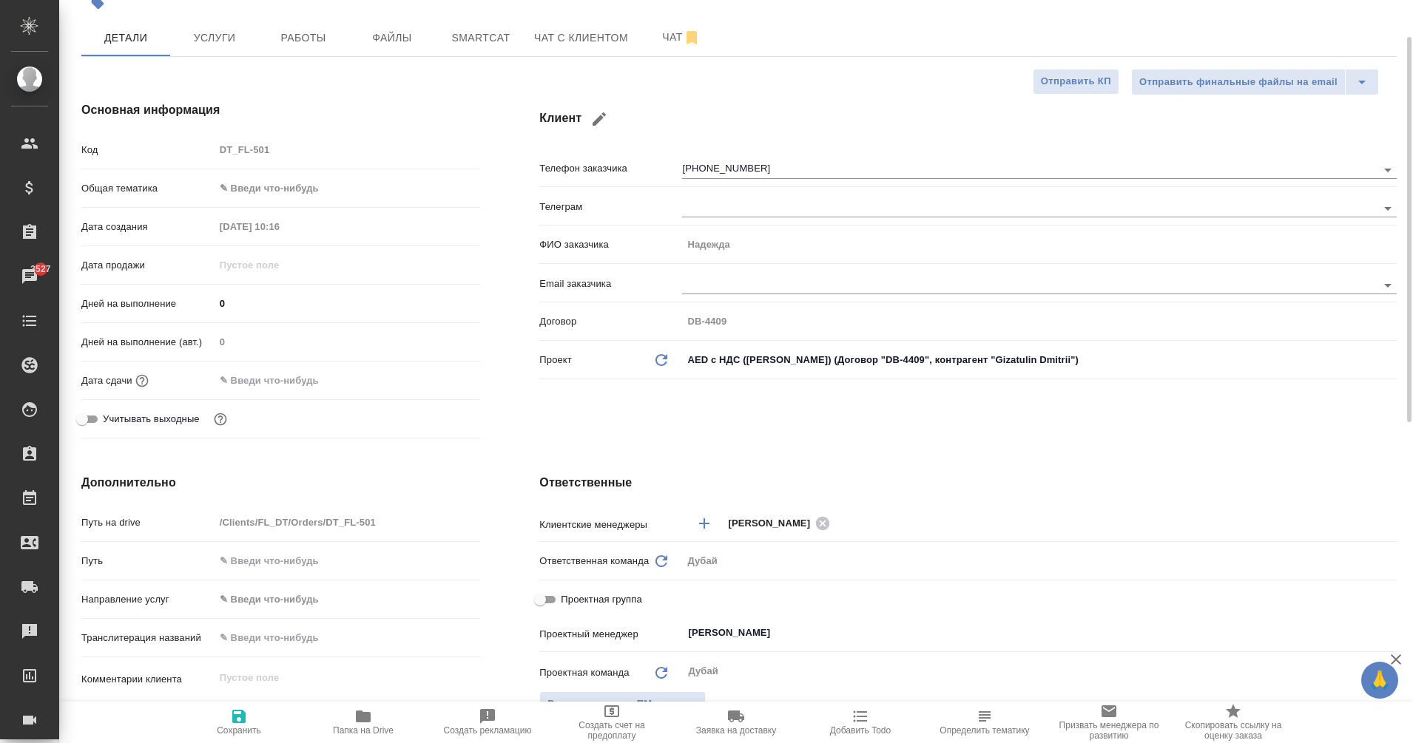
scroll to position [81, 0]
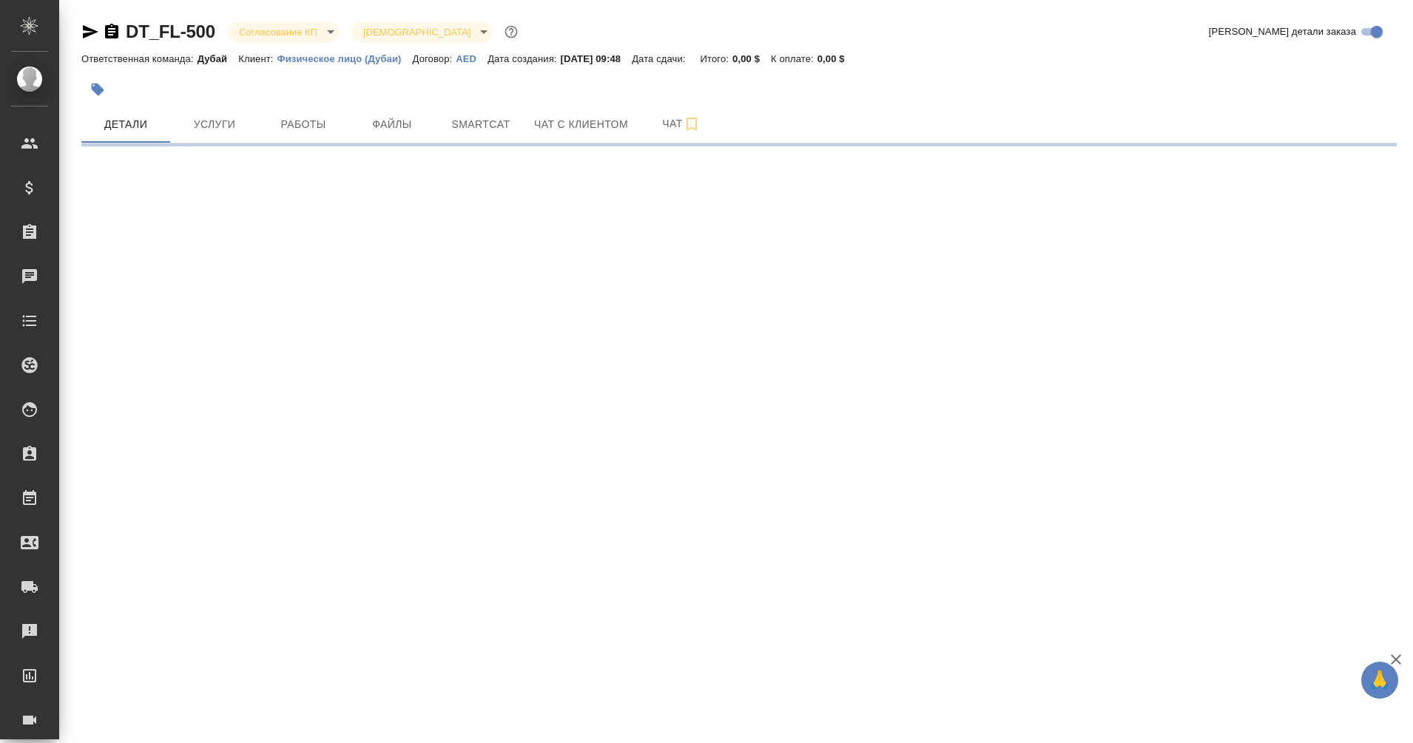
select select "RU"
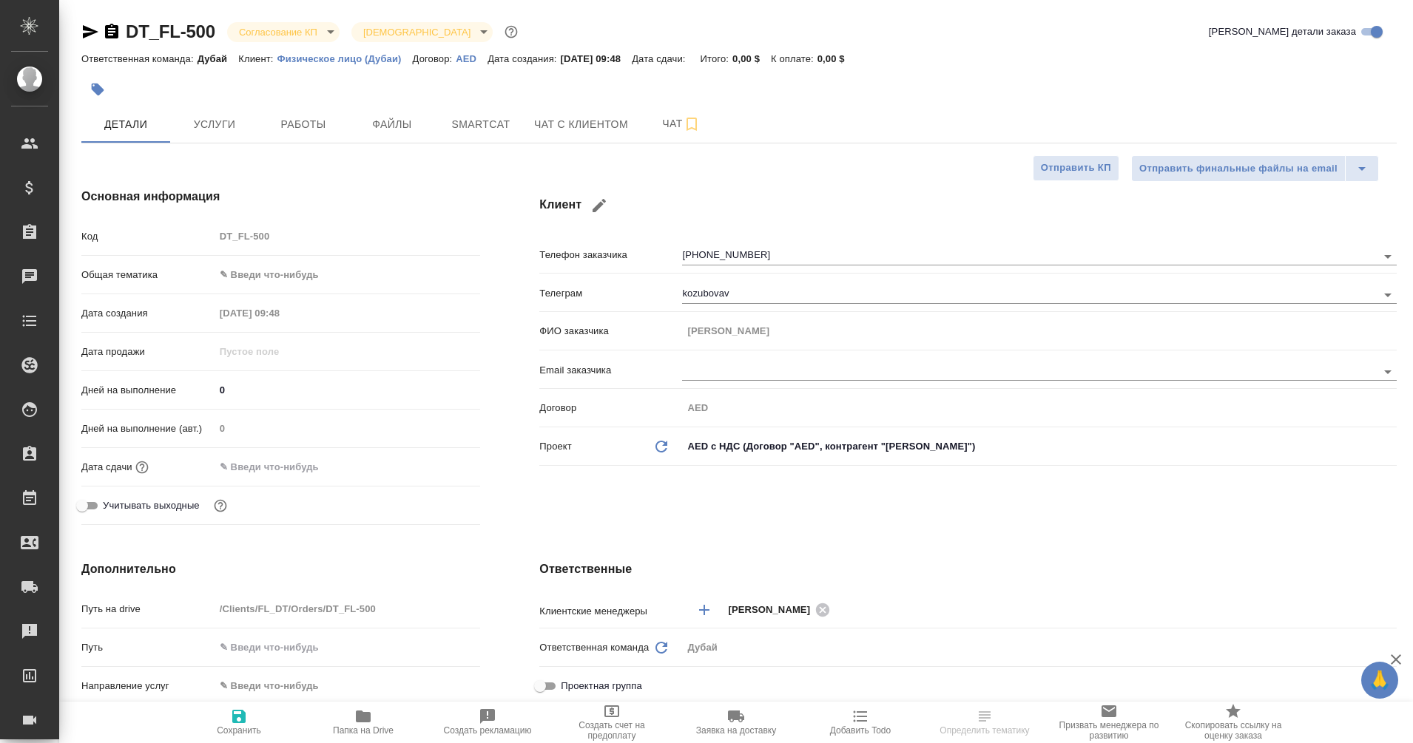
type textarea "x"
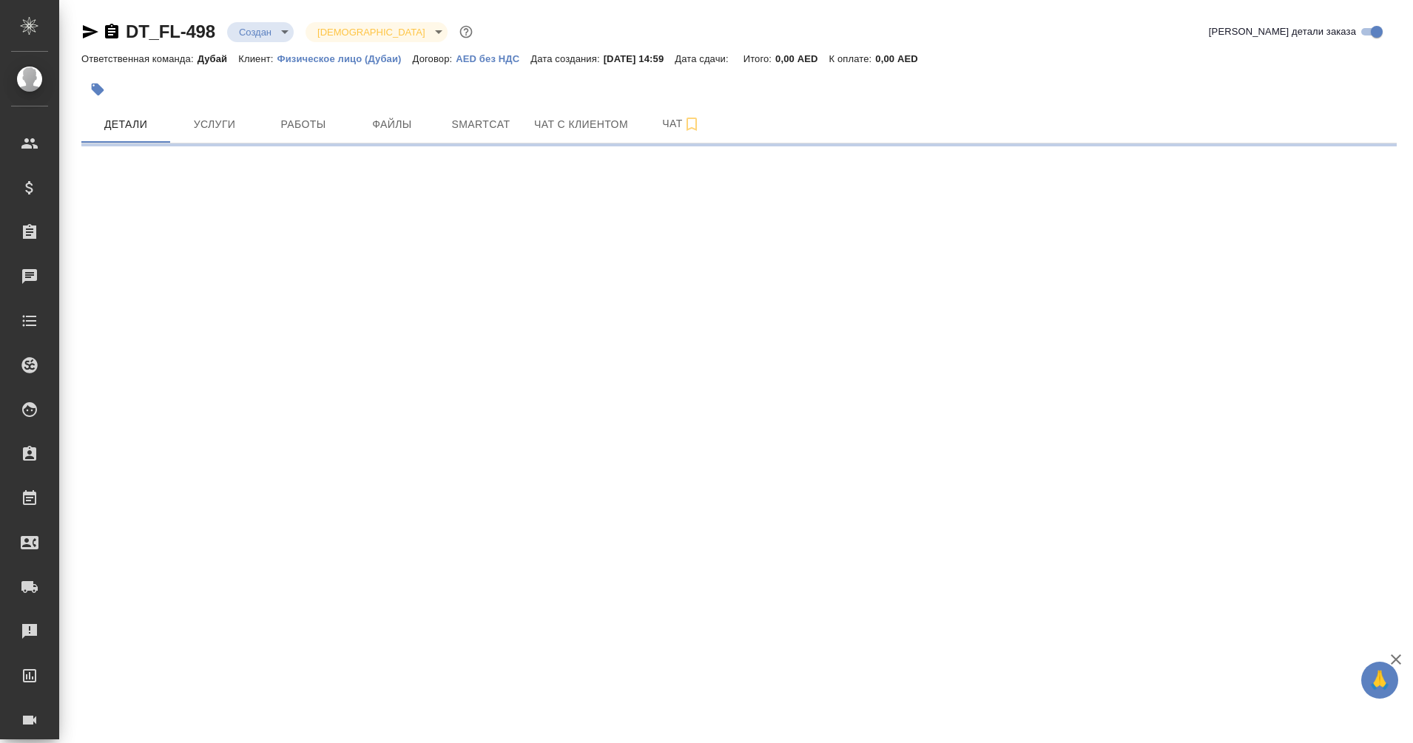
select select "RU"
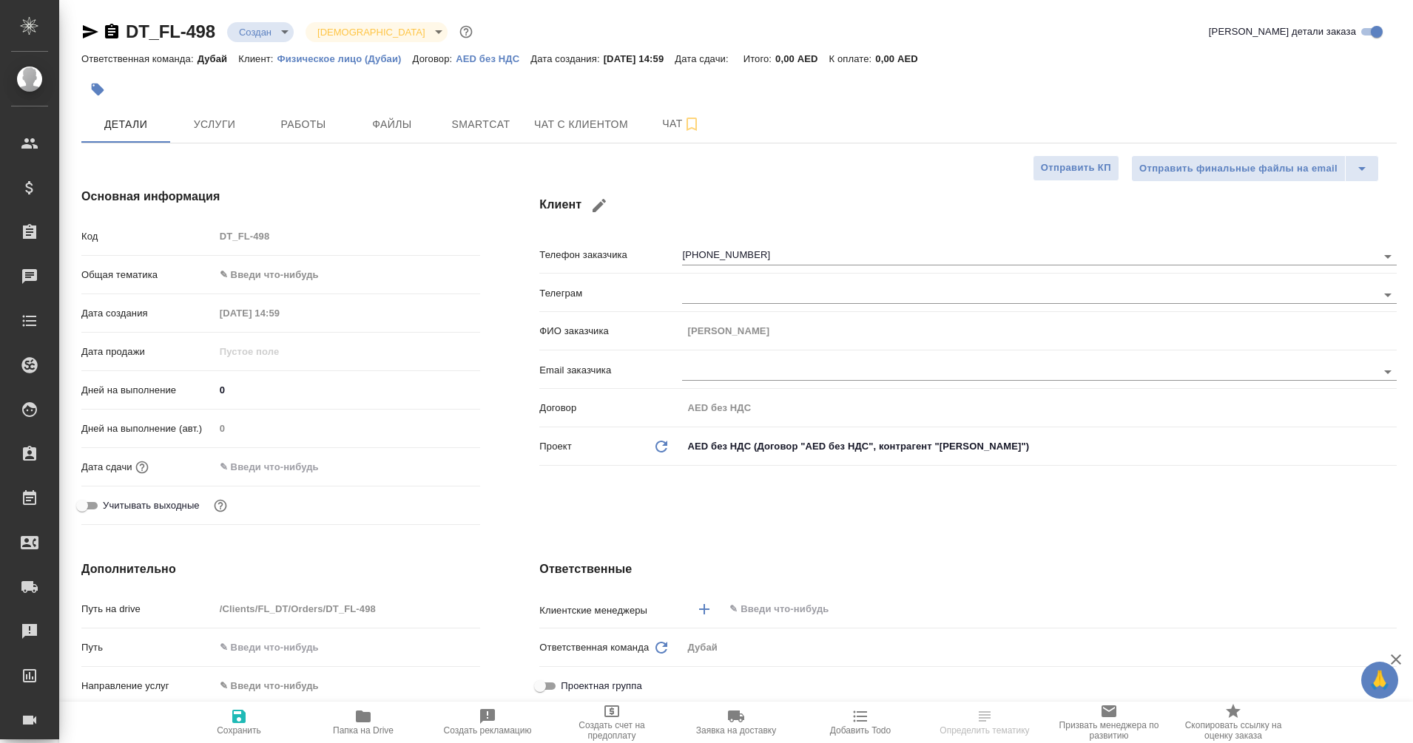
type textarea "x"
click at [581, 124] on span "Чат с клиентом" at bounding box center [581, 124] width 94 height 18
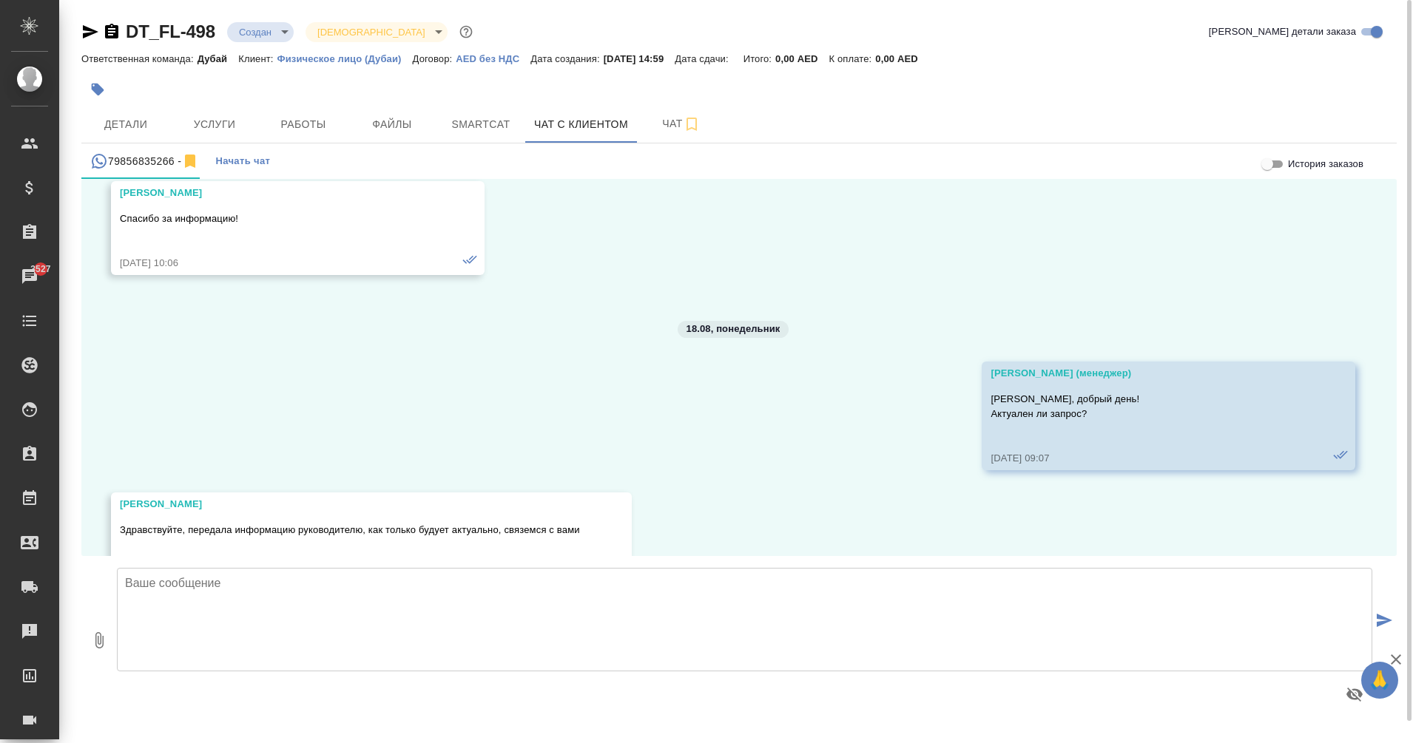
scroll to position [1694, 0]
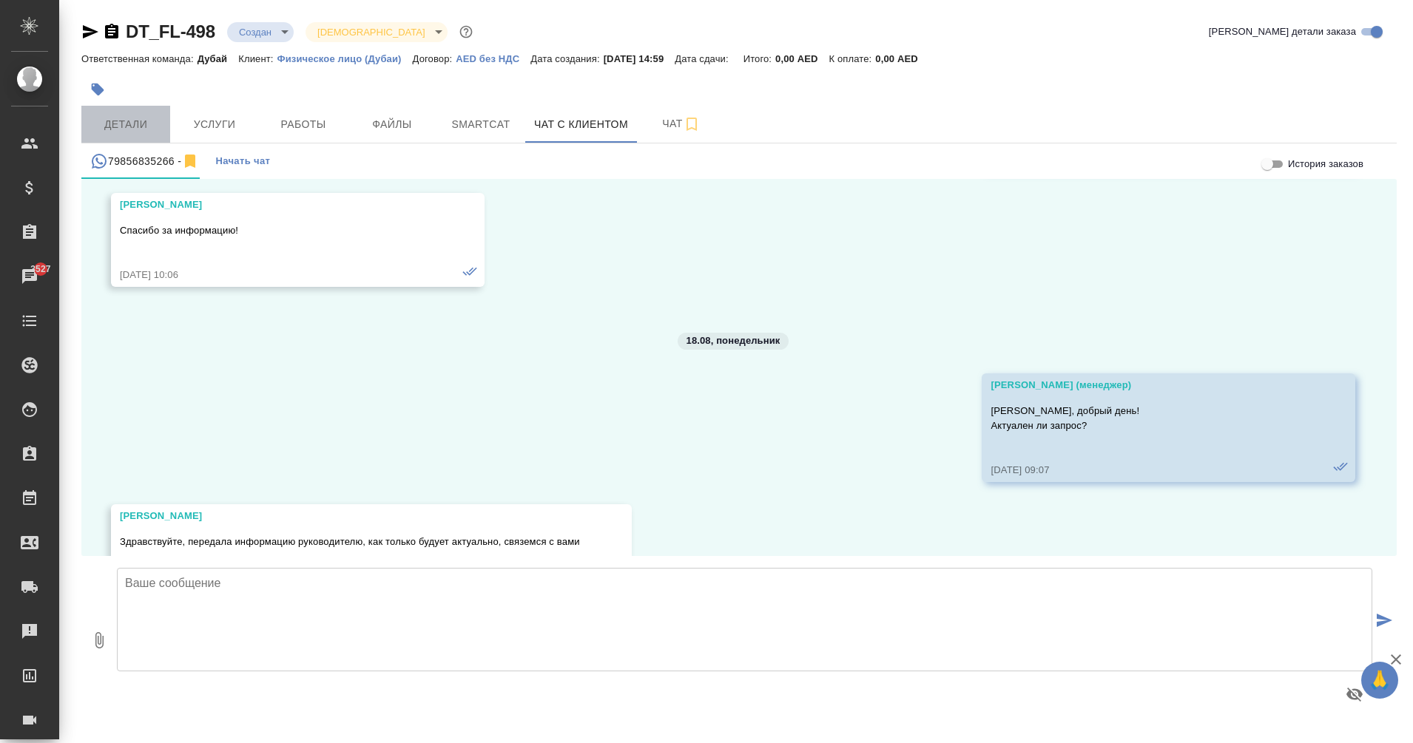
click at [146, 132] on span "Детали" at bounding box center [125, 124] width 71 height 18
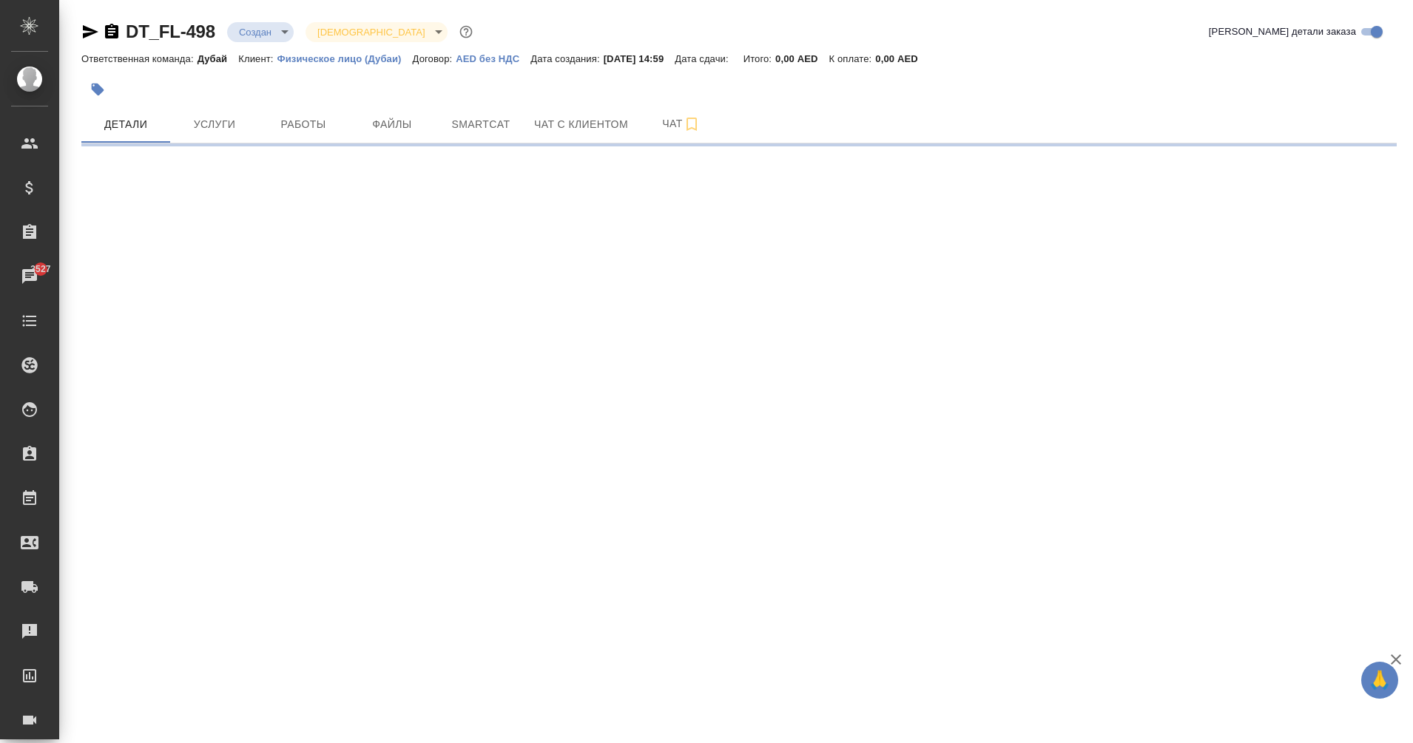
select select "RU"
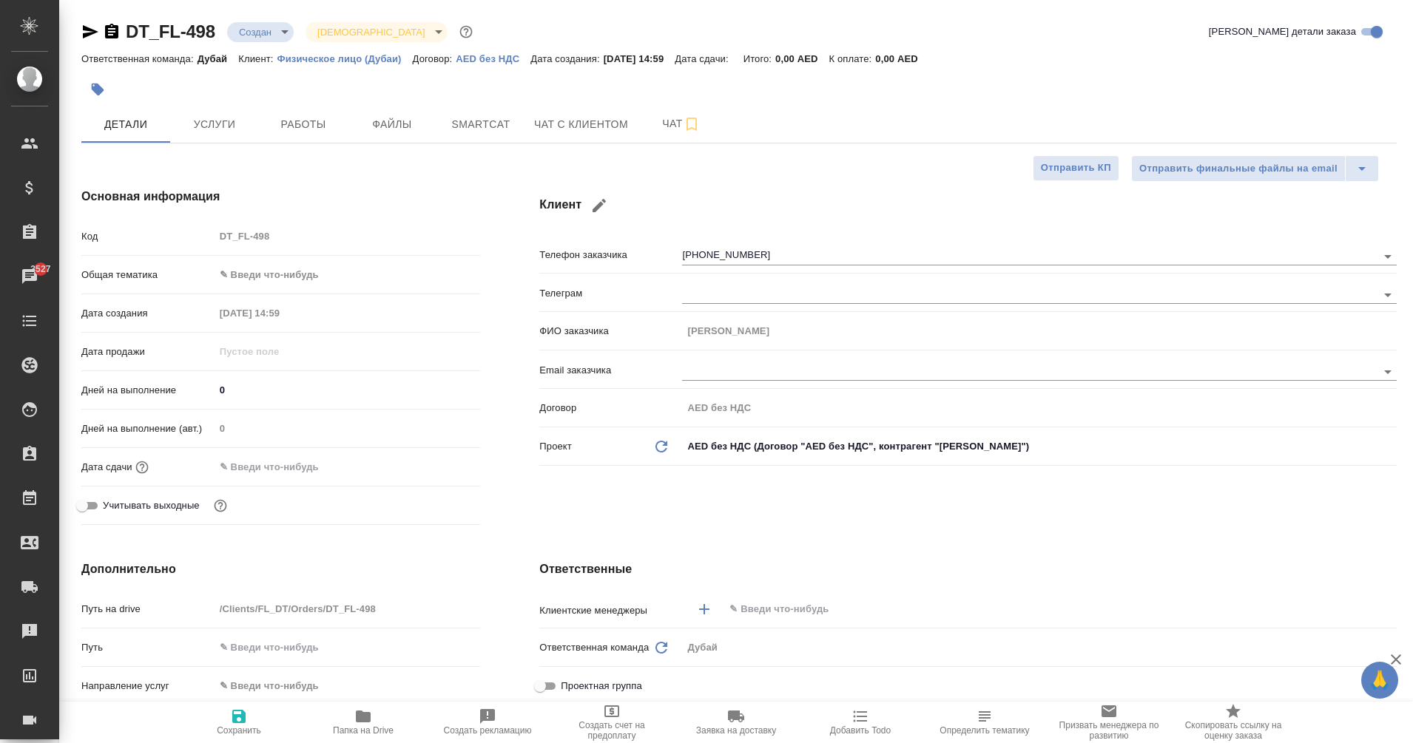
type textarea "x"
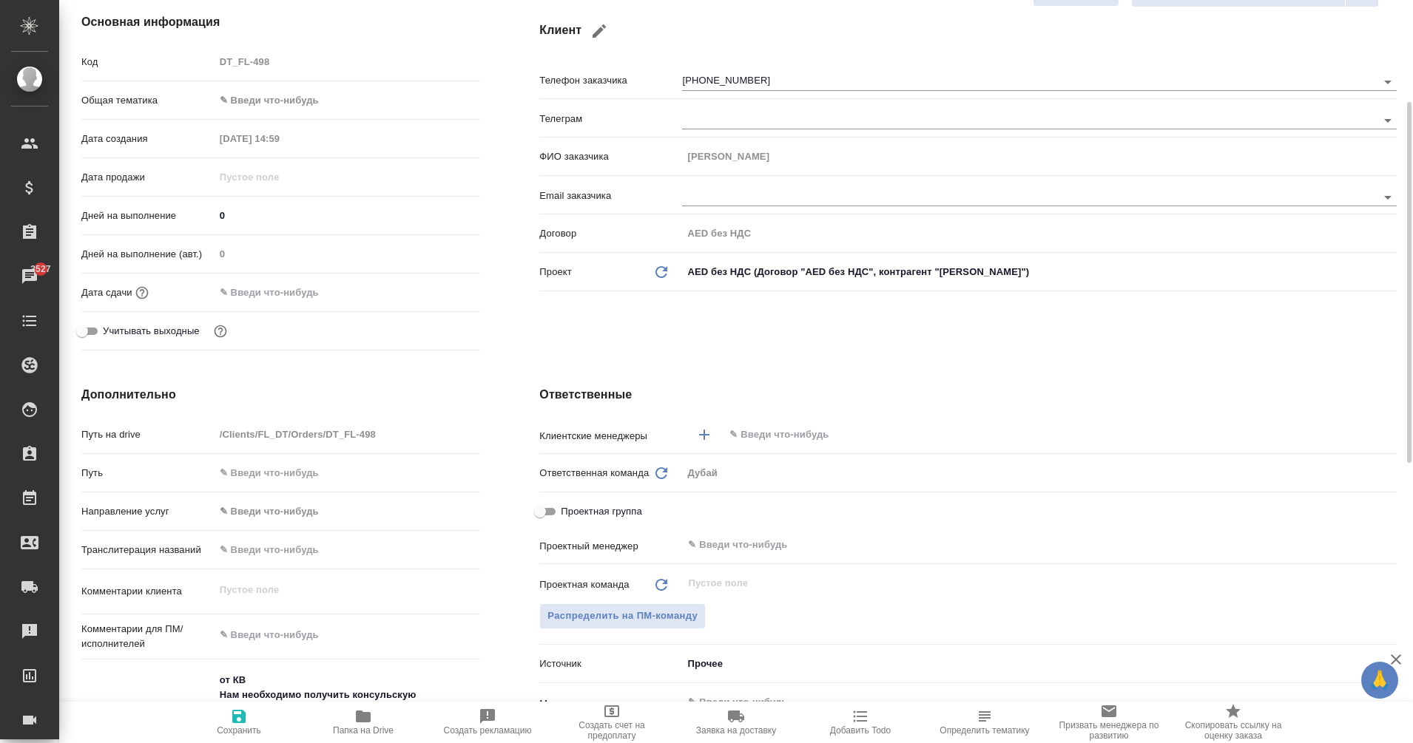
scroll to position [299, 0]
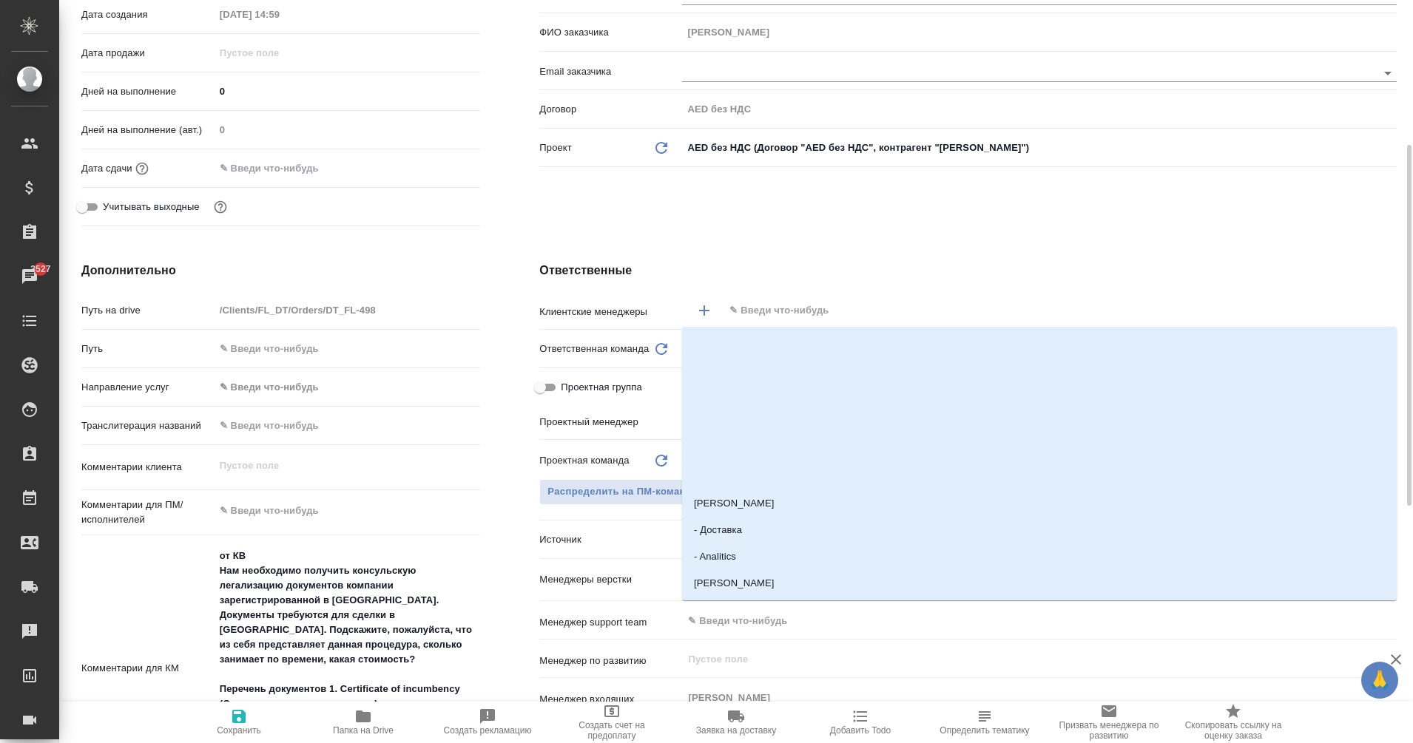
click at [765, 311] on input "text" at bounding box center [1035, 311] width 615 height 18
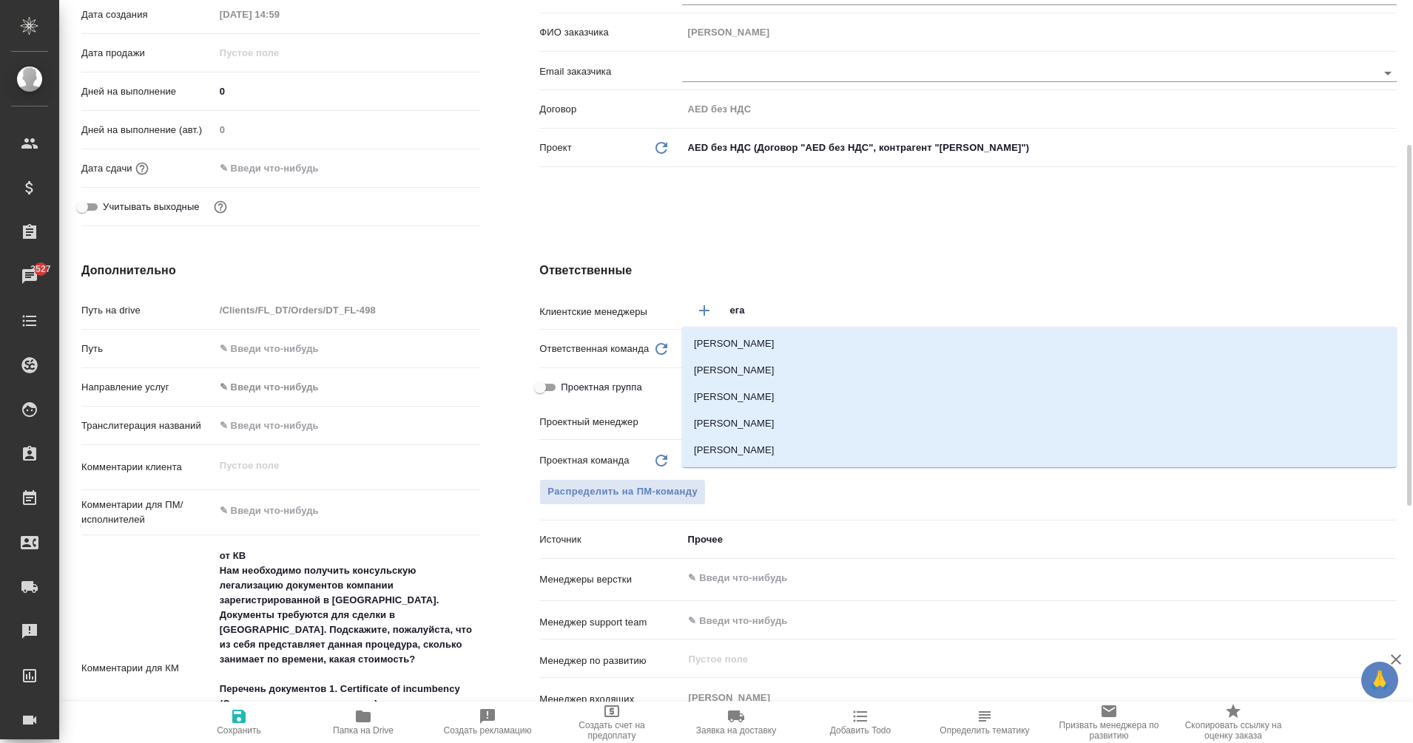
type input "еган"
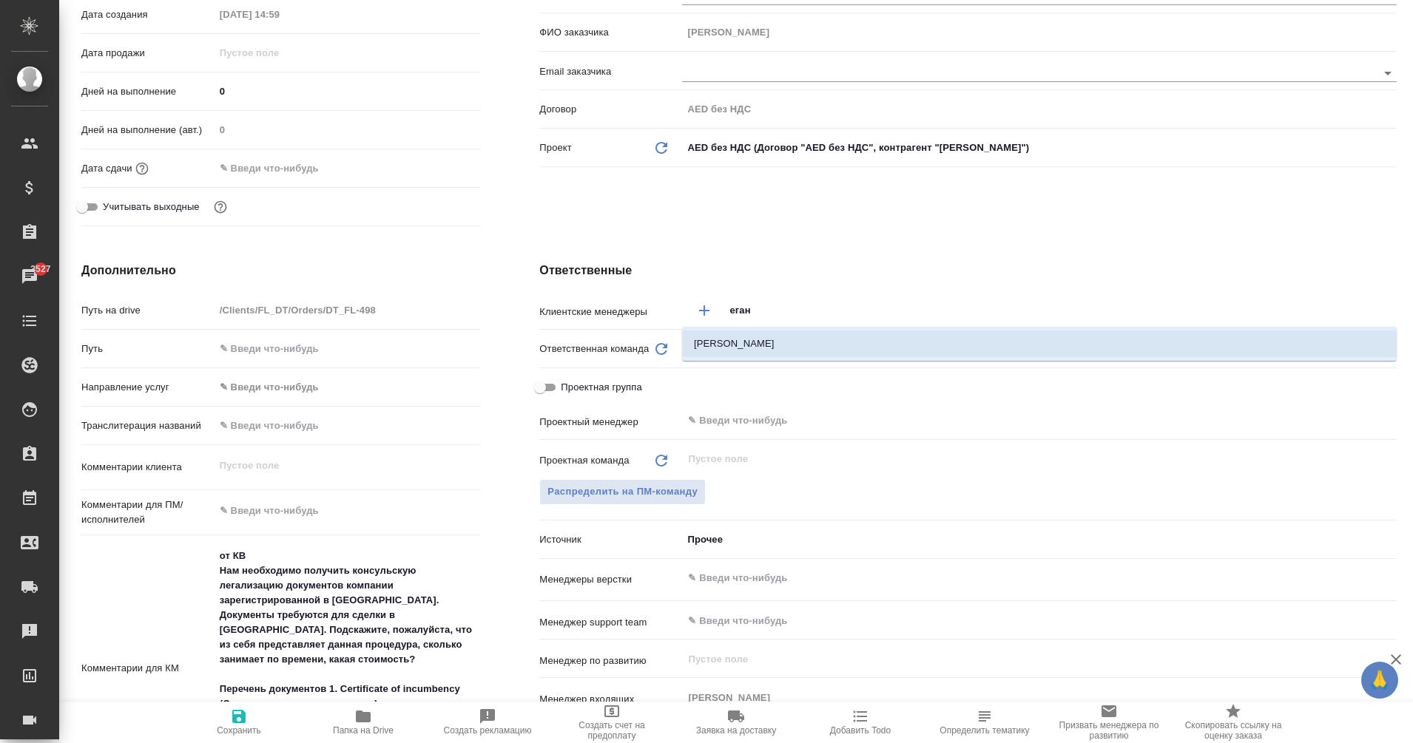
click at [792, 342] on li "[PERSON_NAME]" at bounding box center [1039, 344] width 714 height 27
type textarea "x"
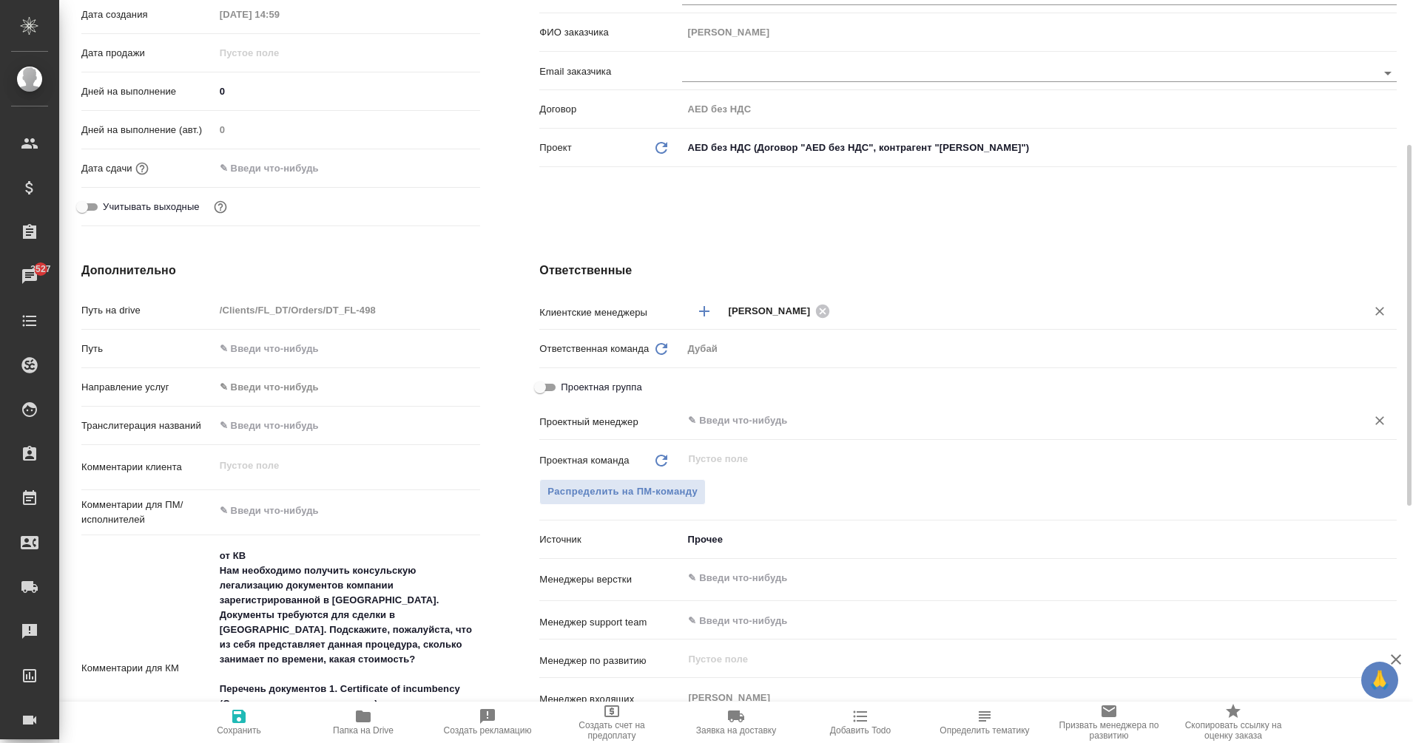
click at [744, 419] on input "text" at bounding box center [1014, 421] width 656 height 18
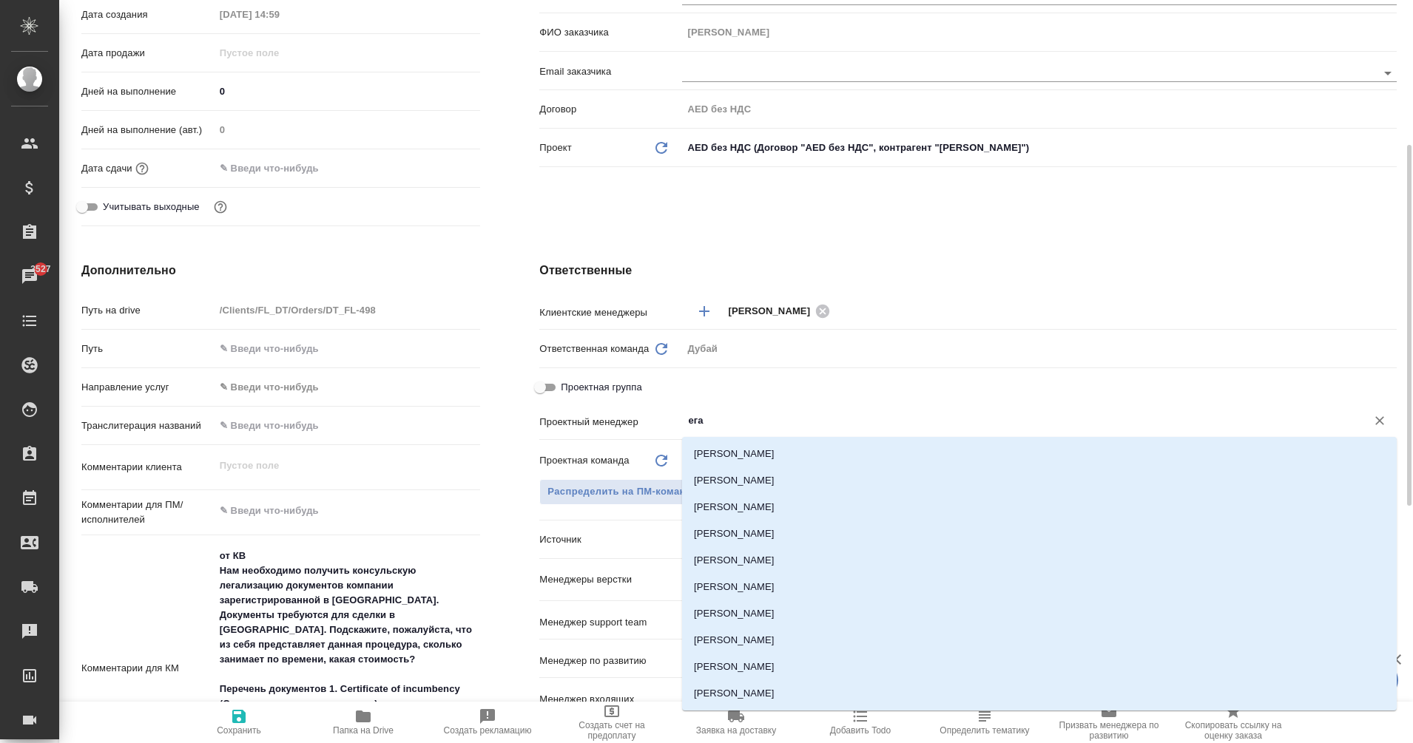
type input "еган"
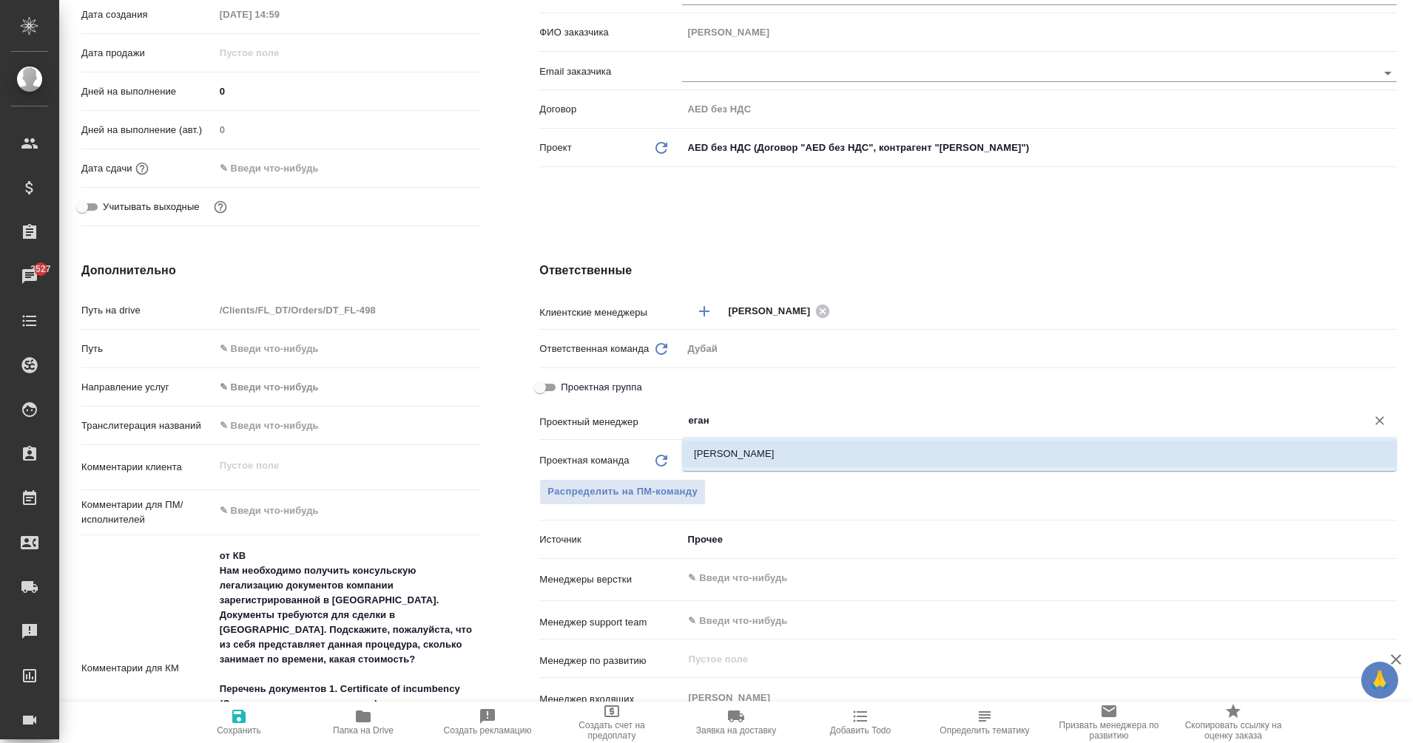
click at [782, 456] on li "[PERSON_NAME]" at bounding box center [1039, 454] width 714 height 27
type textarea "x"
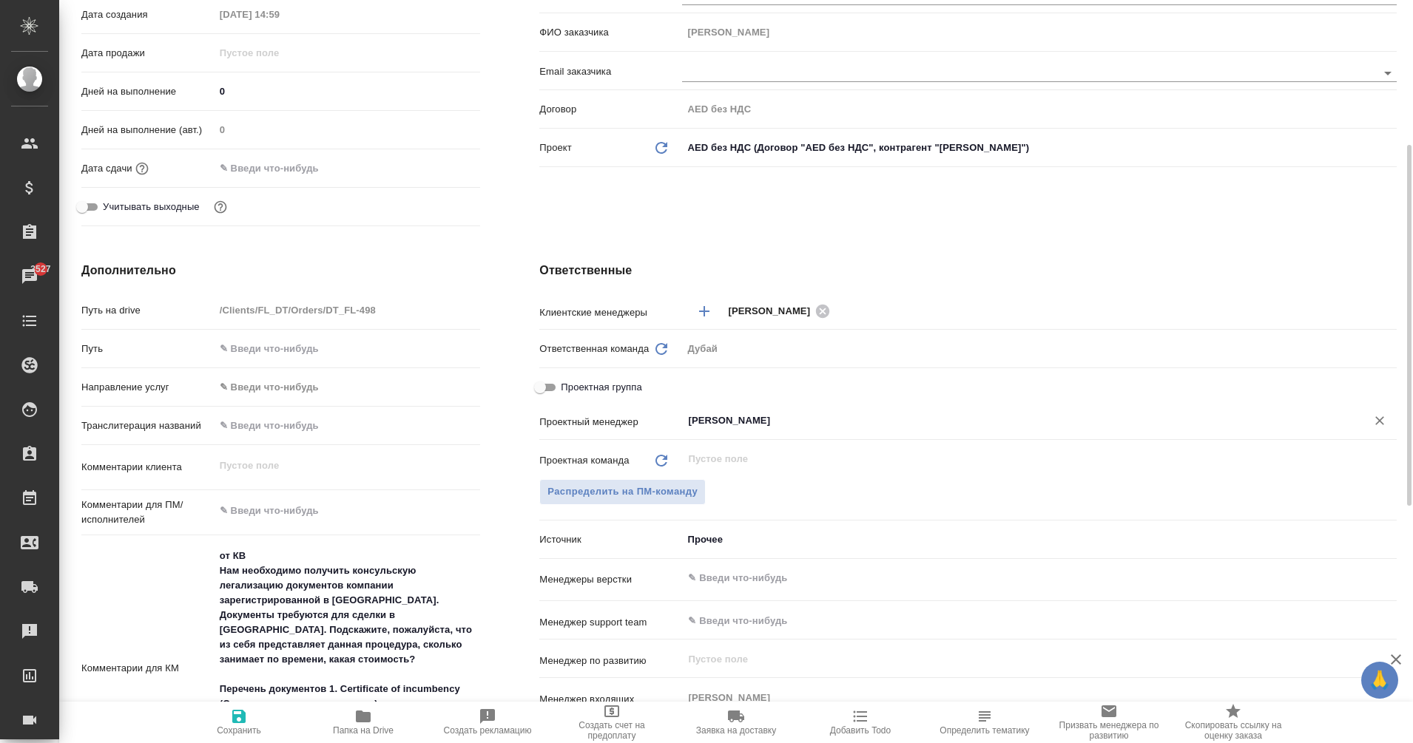
type input "[PERSON_NAME]"
click at [243, 726] on span "Сохранить" at bounding box center [239, 731] width 44 height 10
type textarea "x"
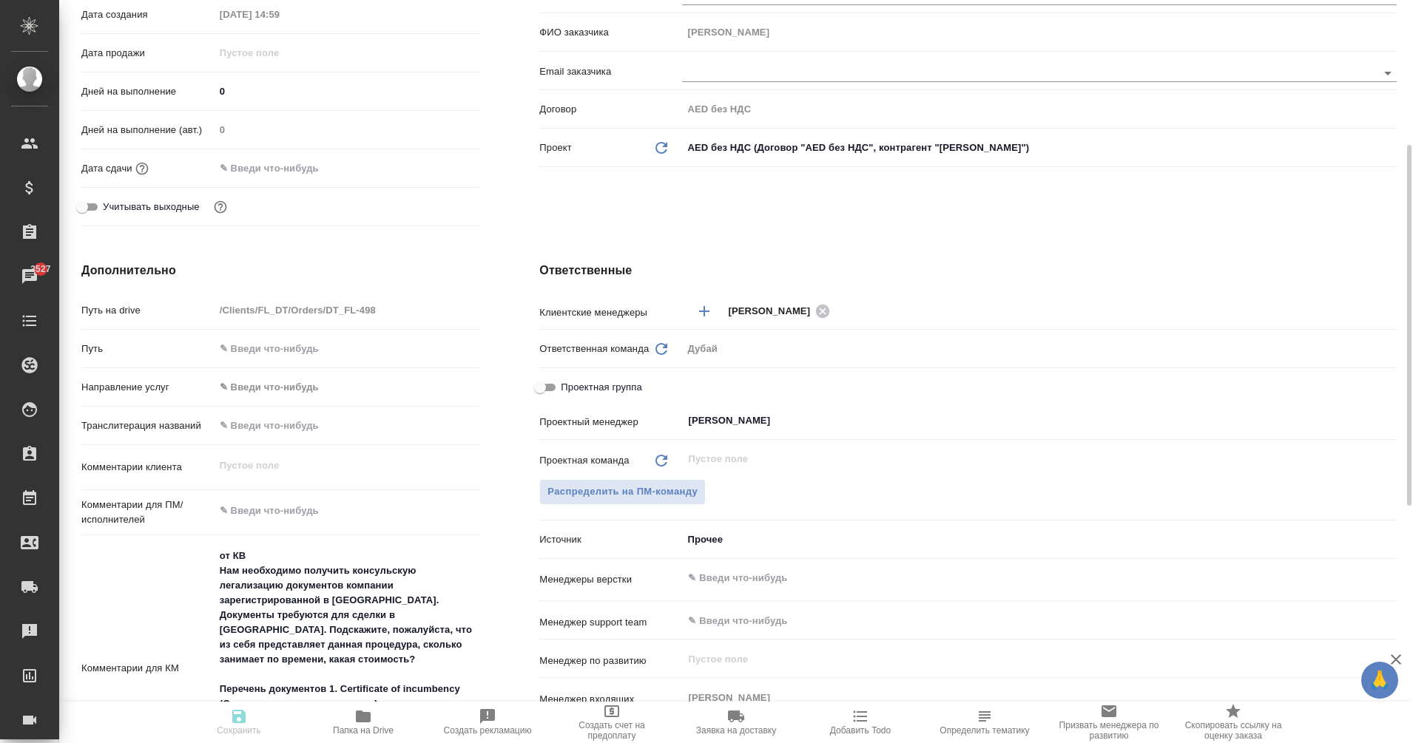
type textarea "x"
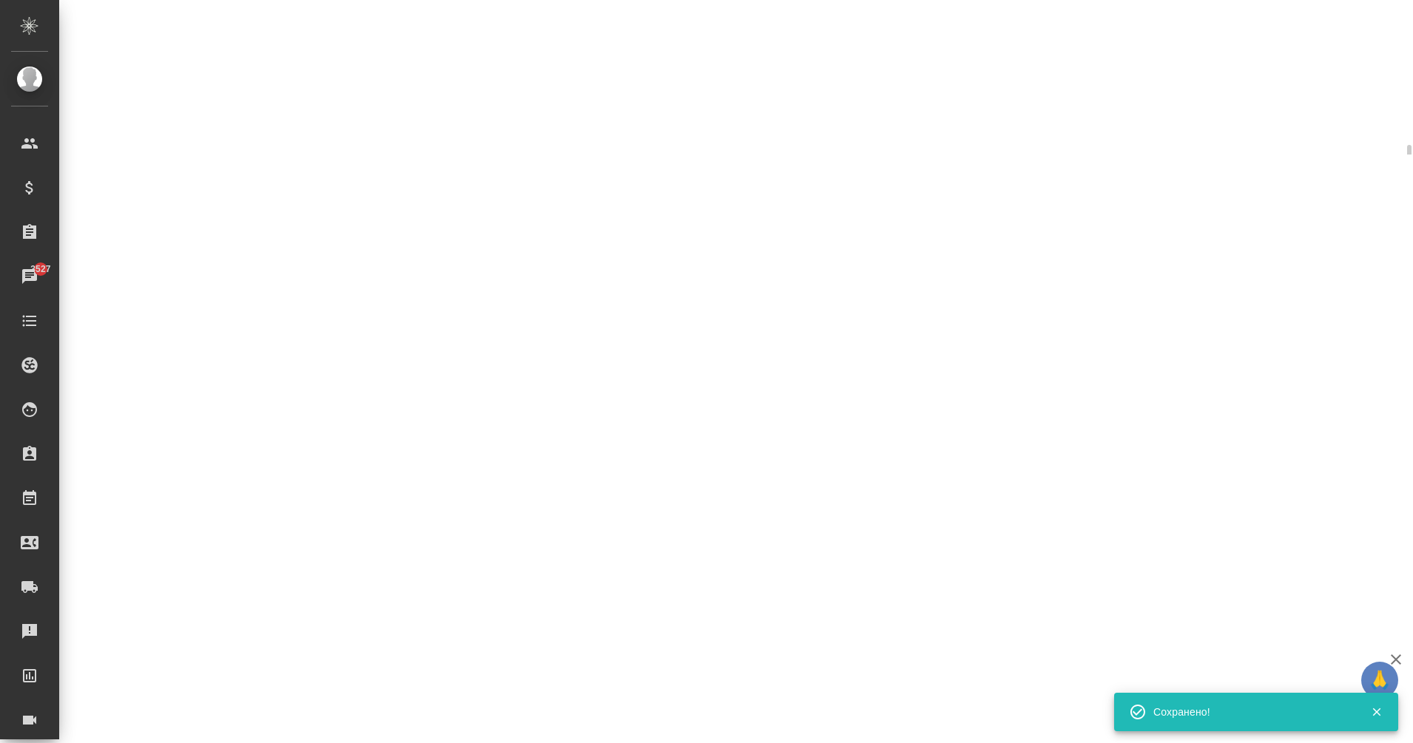
select select "RU"
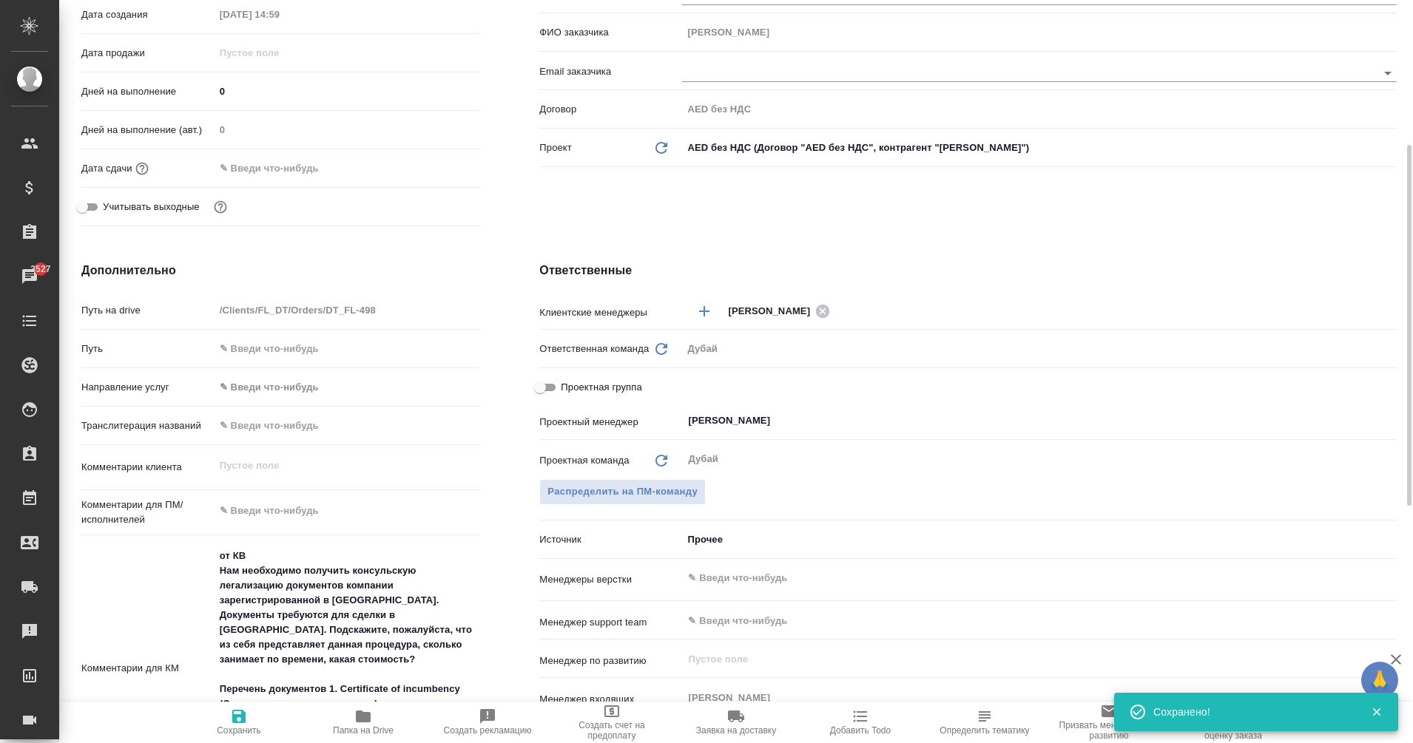
type textarea "x"
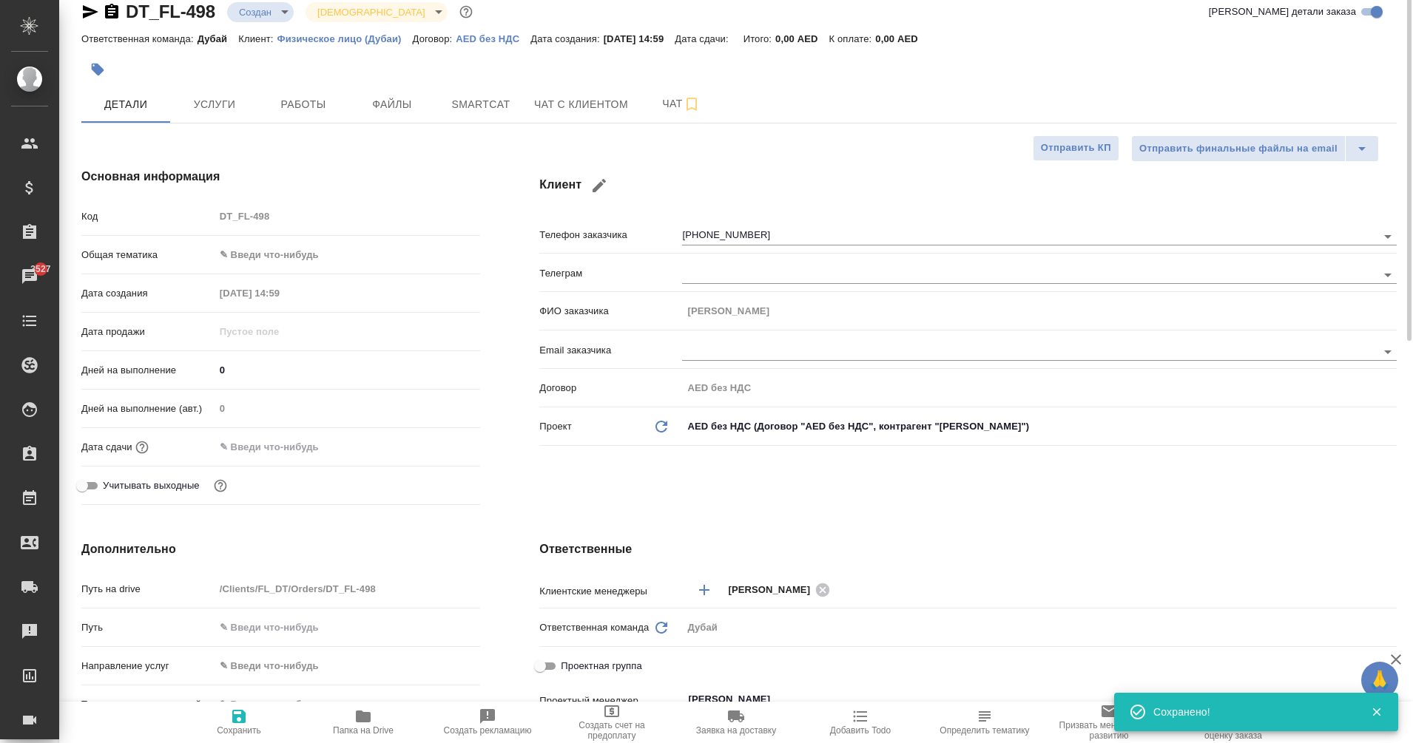
scroll to position [0, 0]
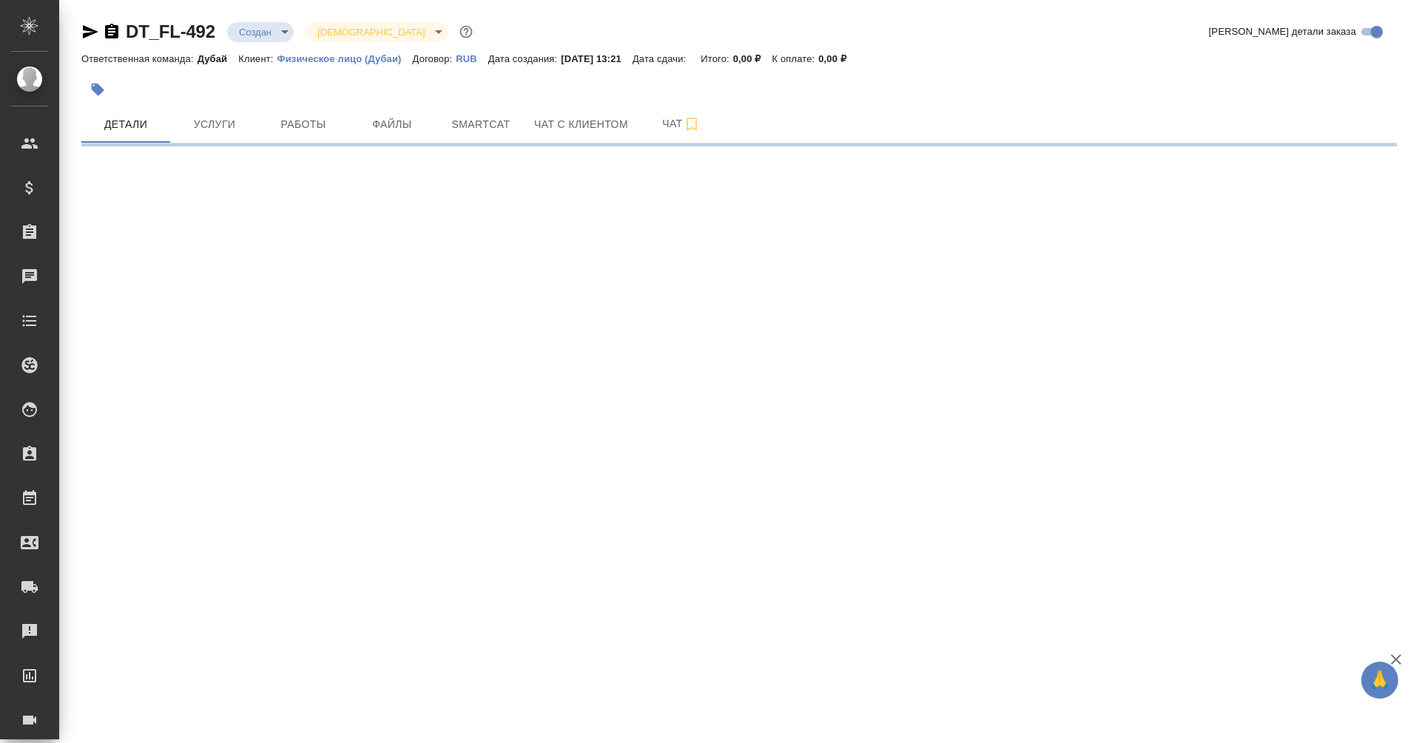
select select "RU"
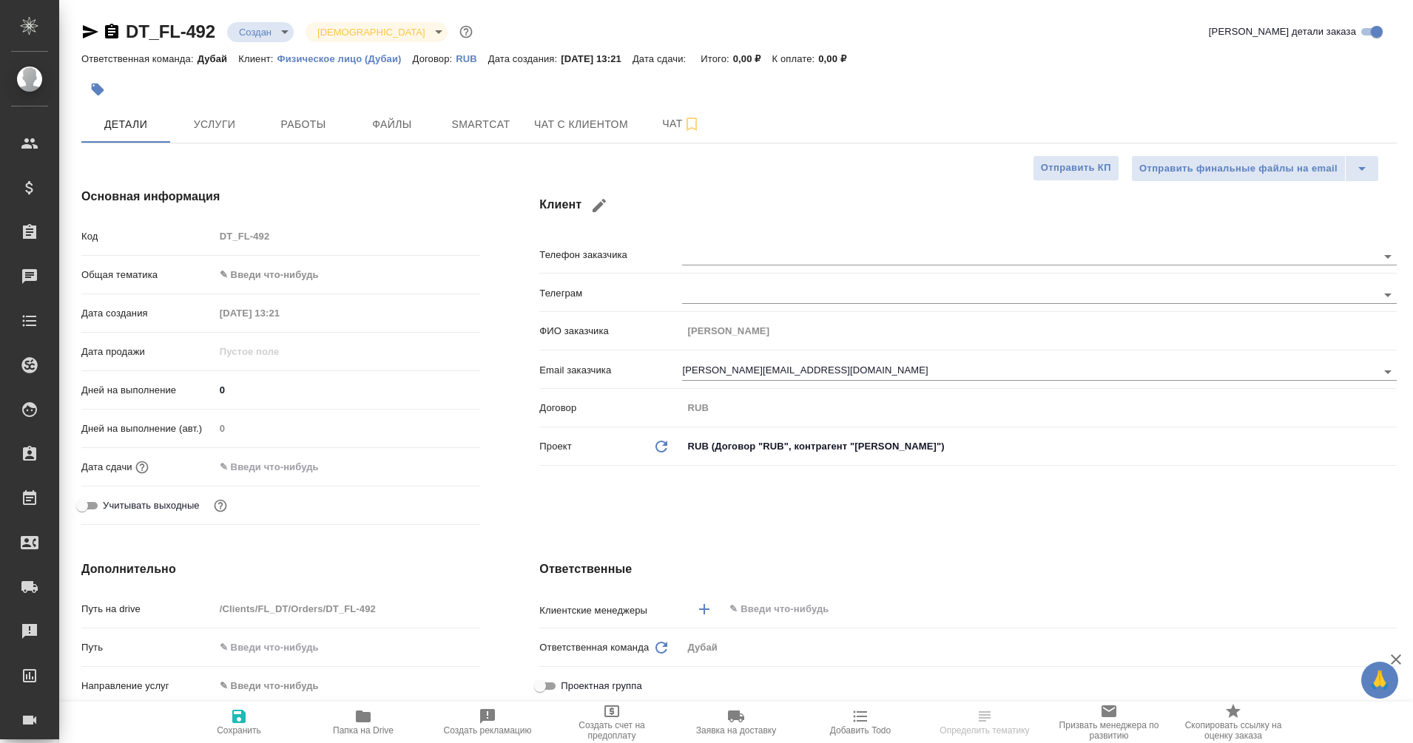
type textarea "x"
click at [585, 114] on button "Чат с клиентом" at bounding box center [581, 124] width 112 height 37
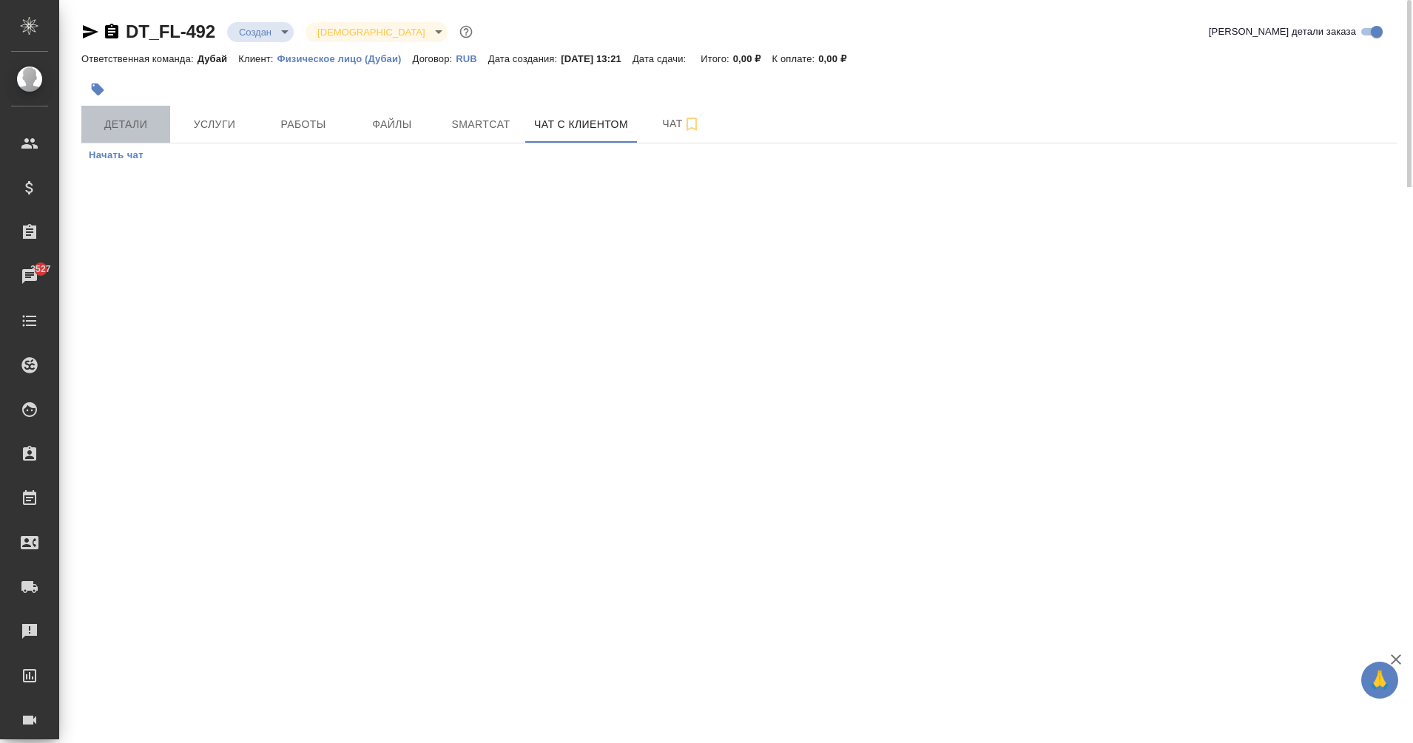
click at [108, 141] on button "Детали" at bounding box center [125, 124] width 89 height 37
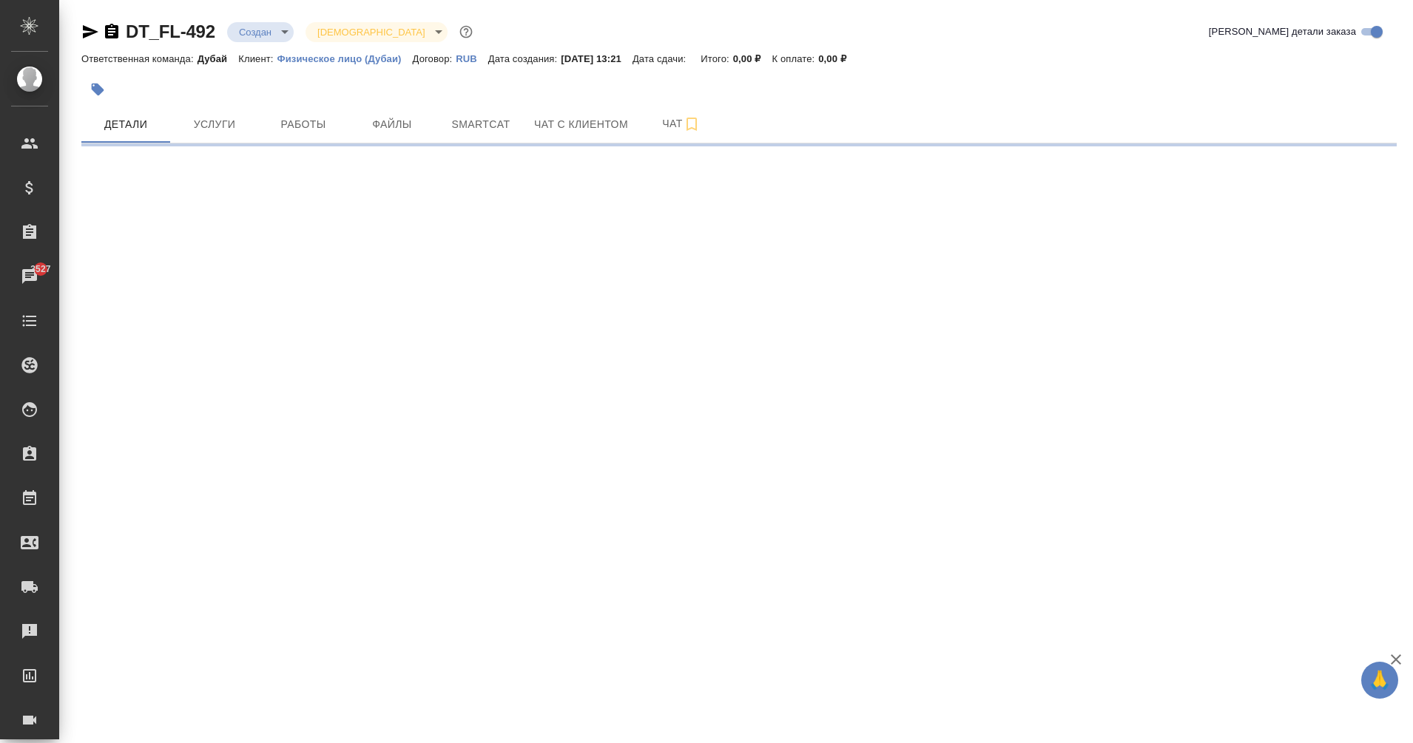
select select "RU"
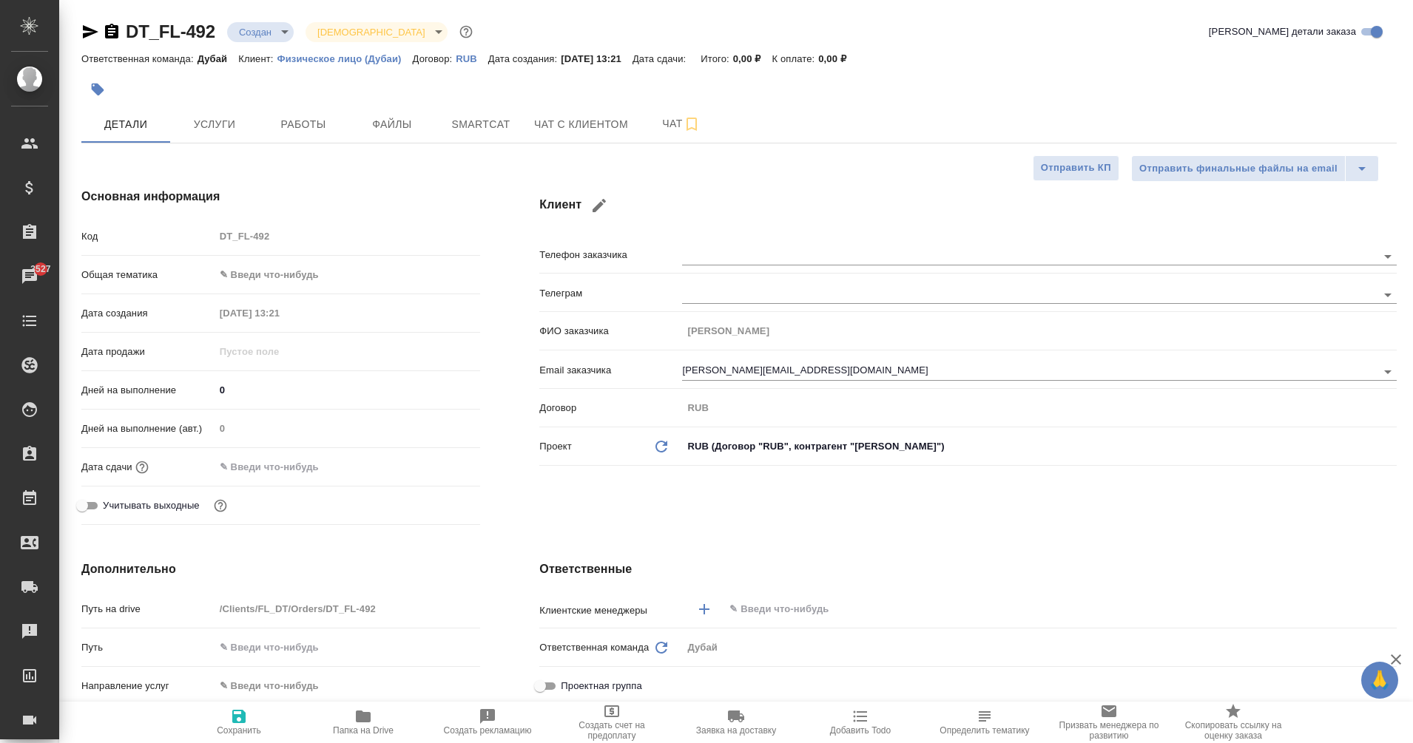
type textarea "x"
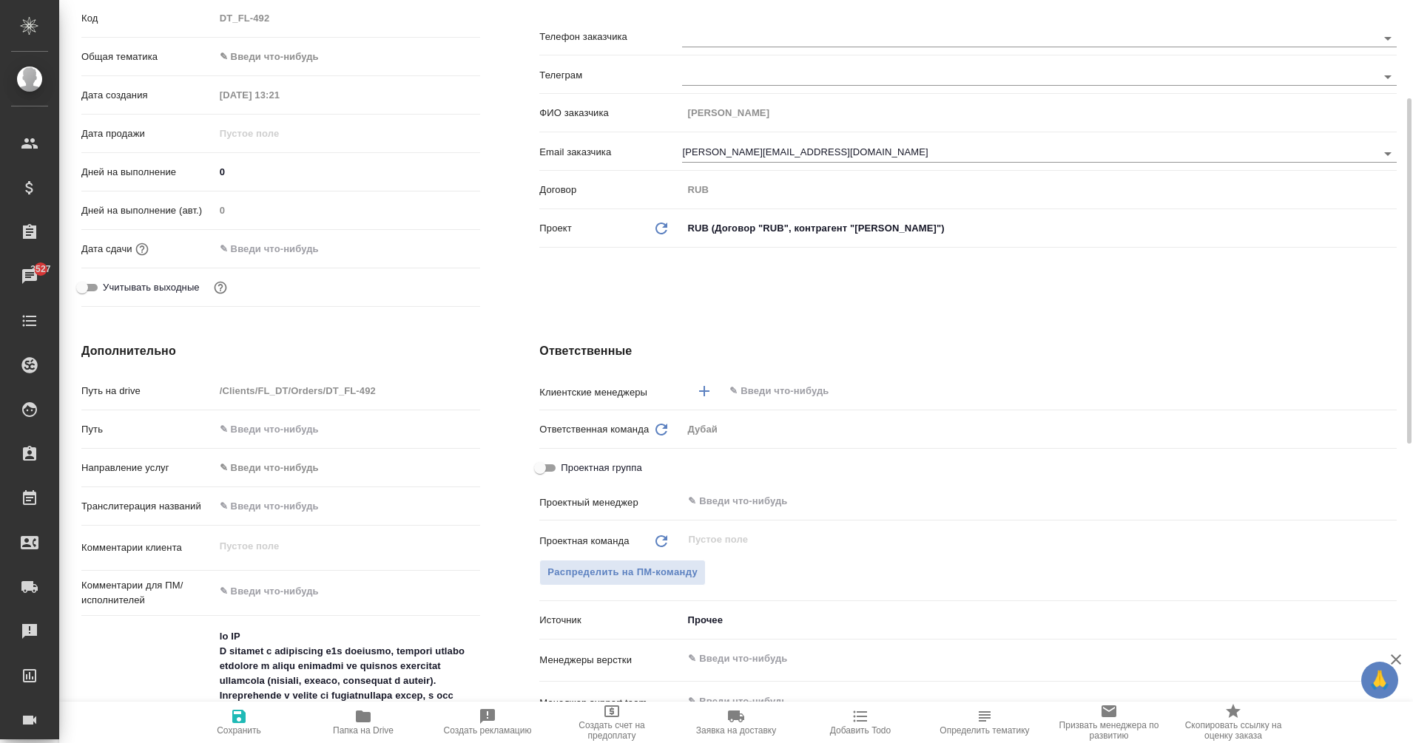
scroll to position [219, 0]
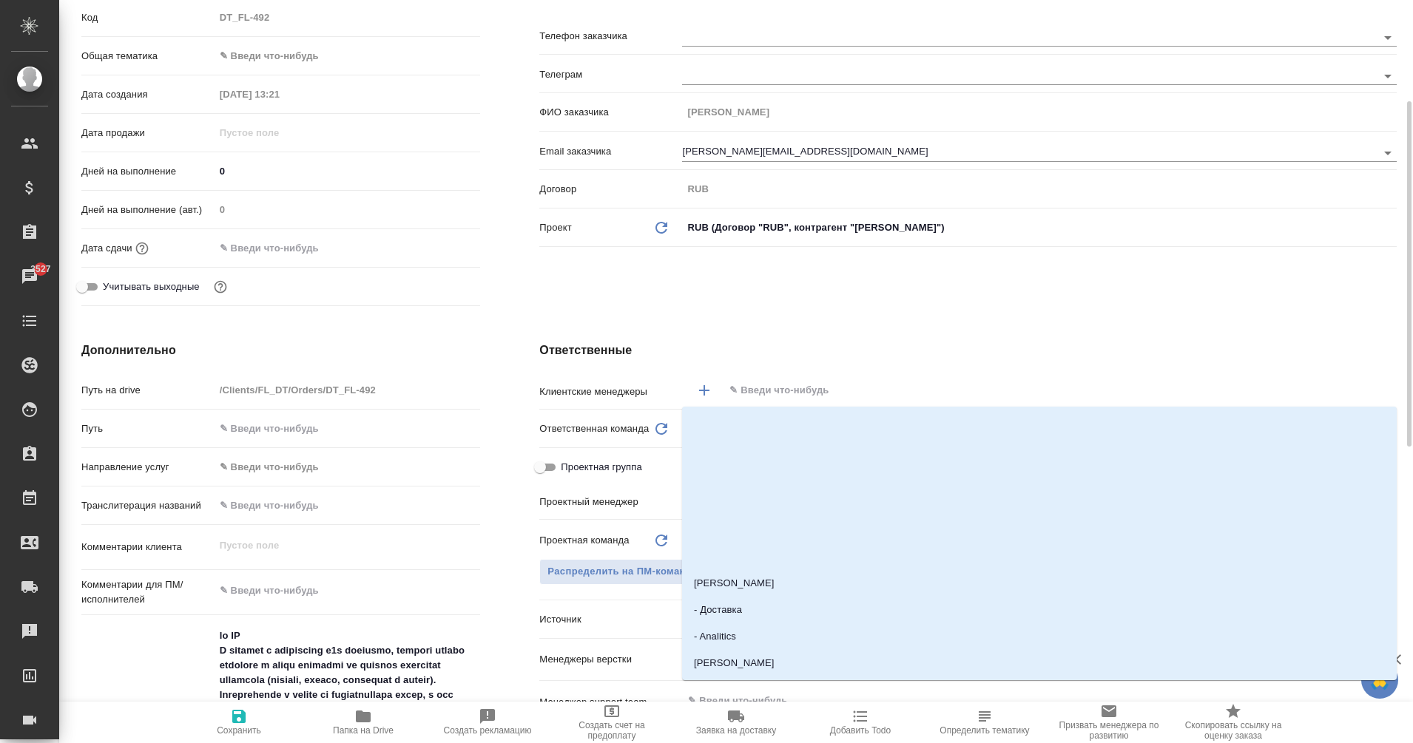
click at [753, 396] on input "text" at bounding box center [1035, 391] width 615 height 18
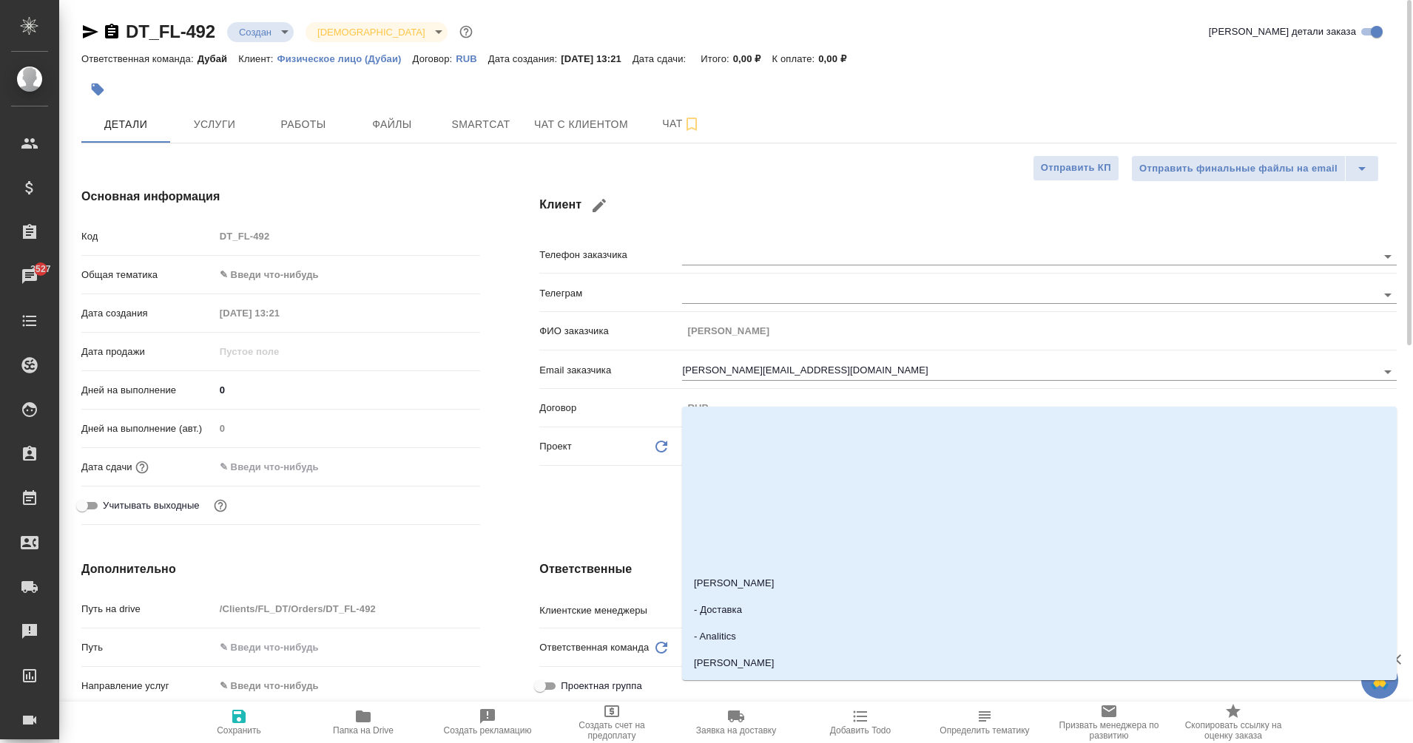
scroll to position [1, 0]
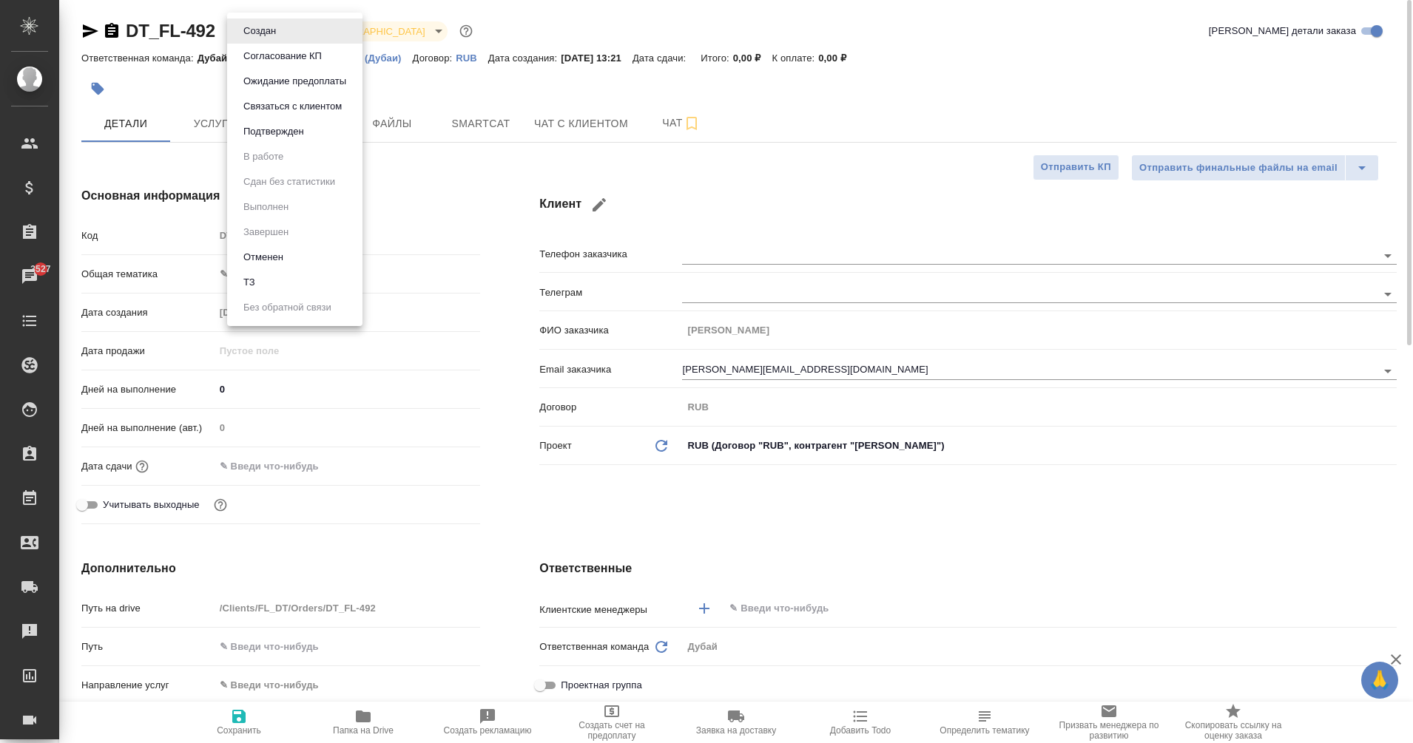
click at [254, 41] on body "🙏 .cls-1 fill:#fff; AWATERA Eganian Margarita Клиенты Спецификации Заказы 3527 …" at bounding box center [706, 371] width 1413 height 743
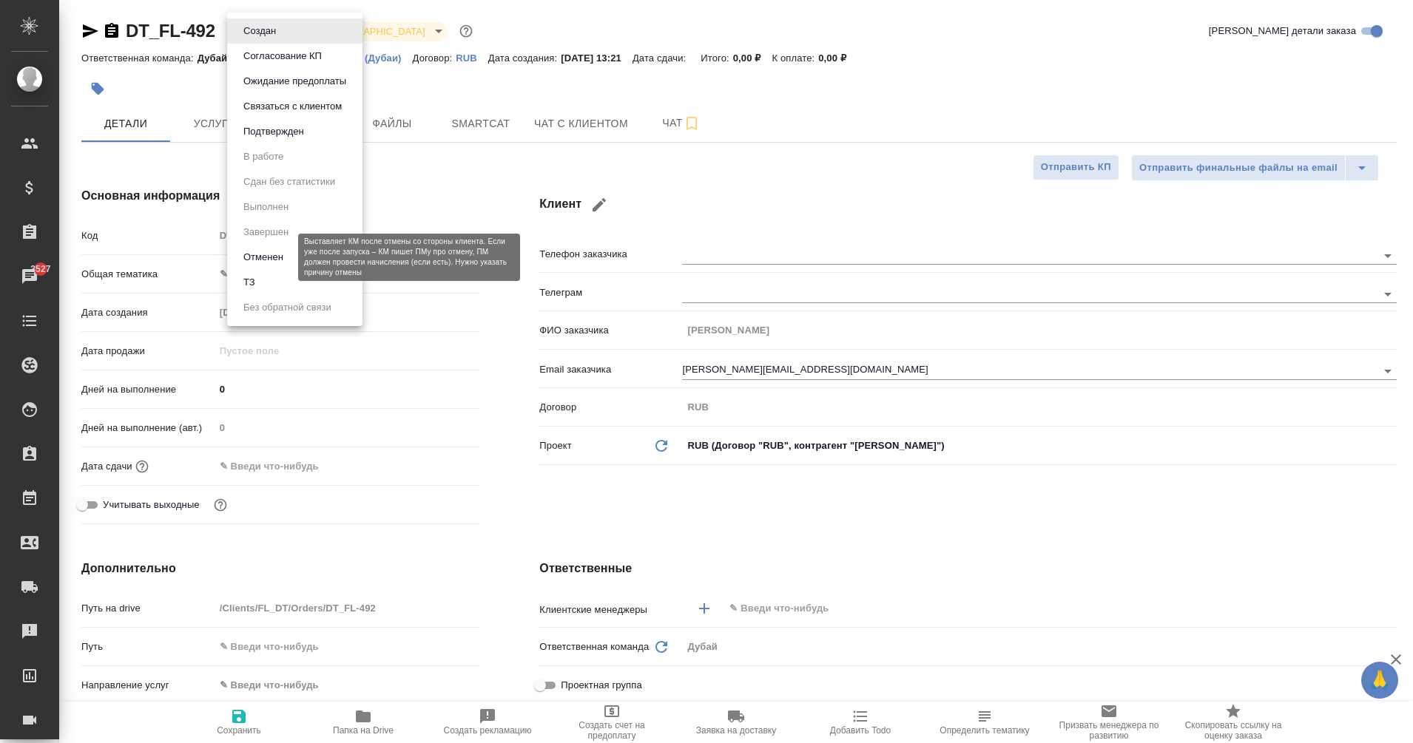
click at [287, 263] on button "Отменен" at bounding box center [263, 257] width 49 height 16
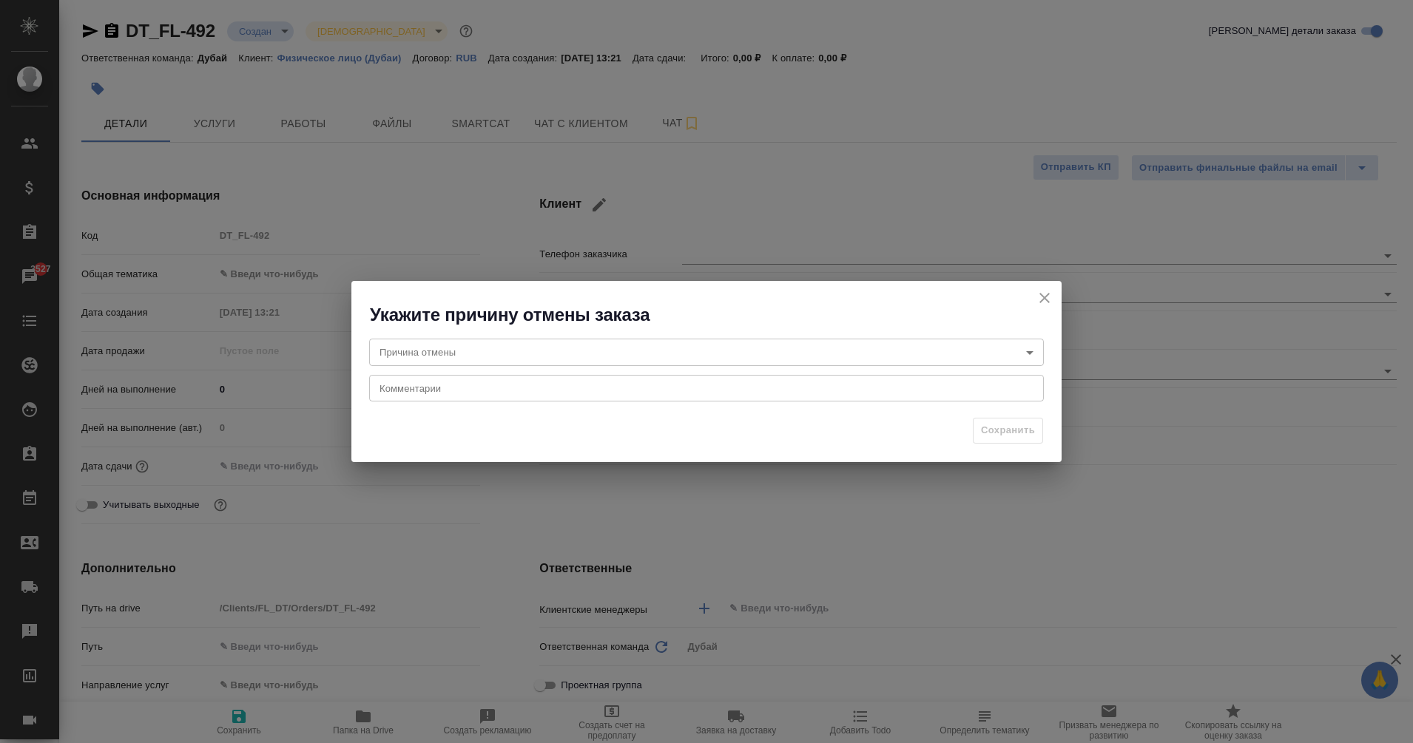
click at [860, 349] on body "🙏 .cls-1 fill:#fff; AWATERA Eganian Margarita Клиенты Спецификации Заказы 3527 …" at bounding box center [706, 371] width 1413 height 743
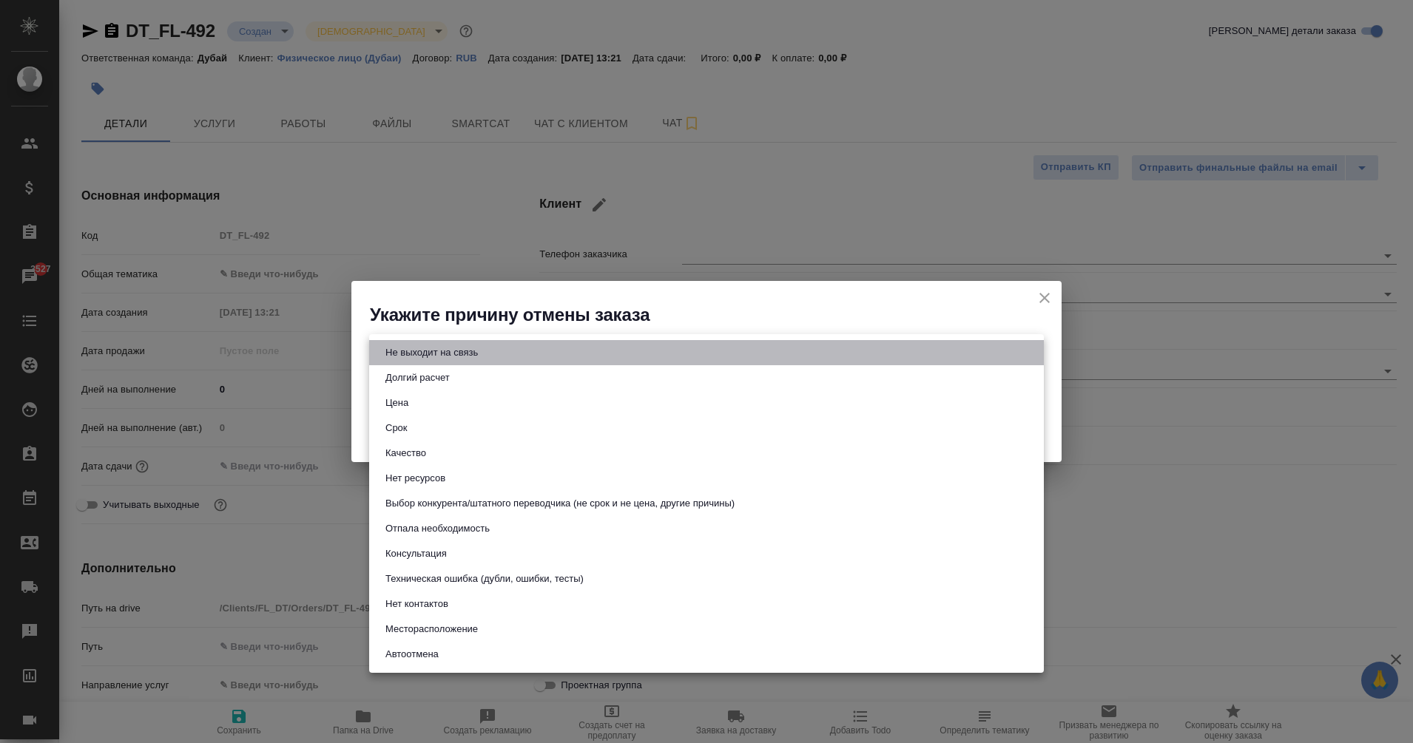
click at [831, 349] on li "Не выходит на связь" at bounding box center [706, 352] width 675 height 25
type input "stopContacting"
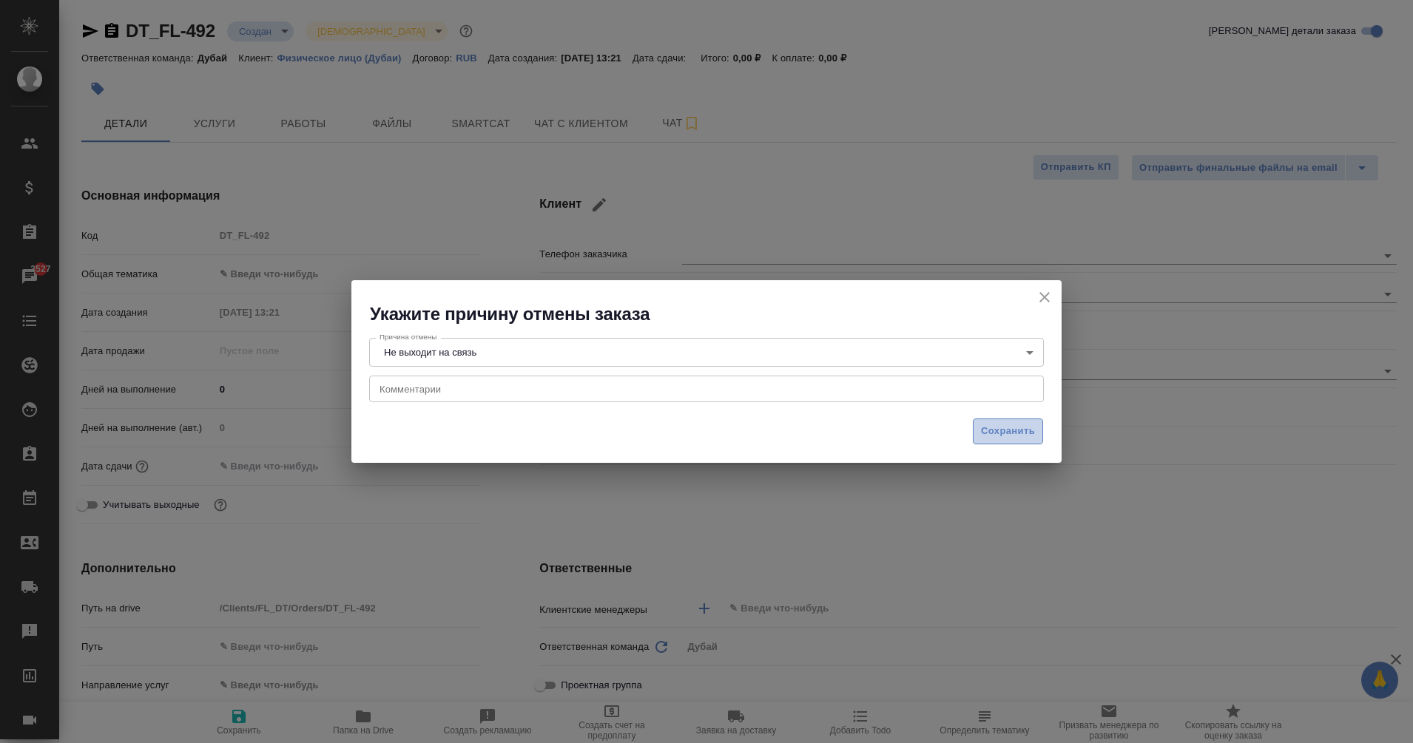
click at [1010, 430] on span "Сохранить" at bounding box center [1008, 431] width 54 height 17
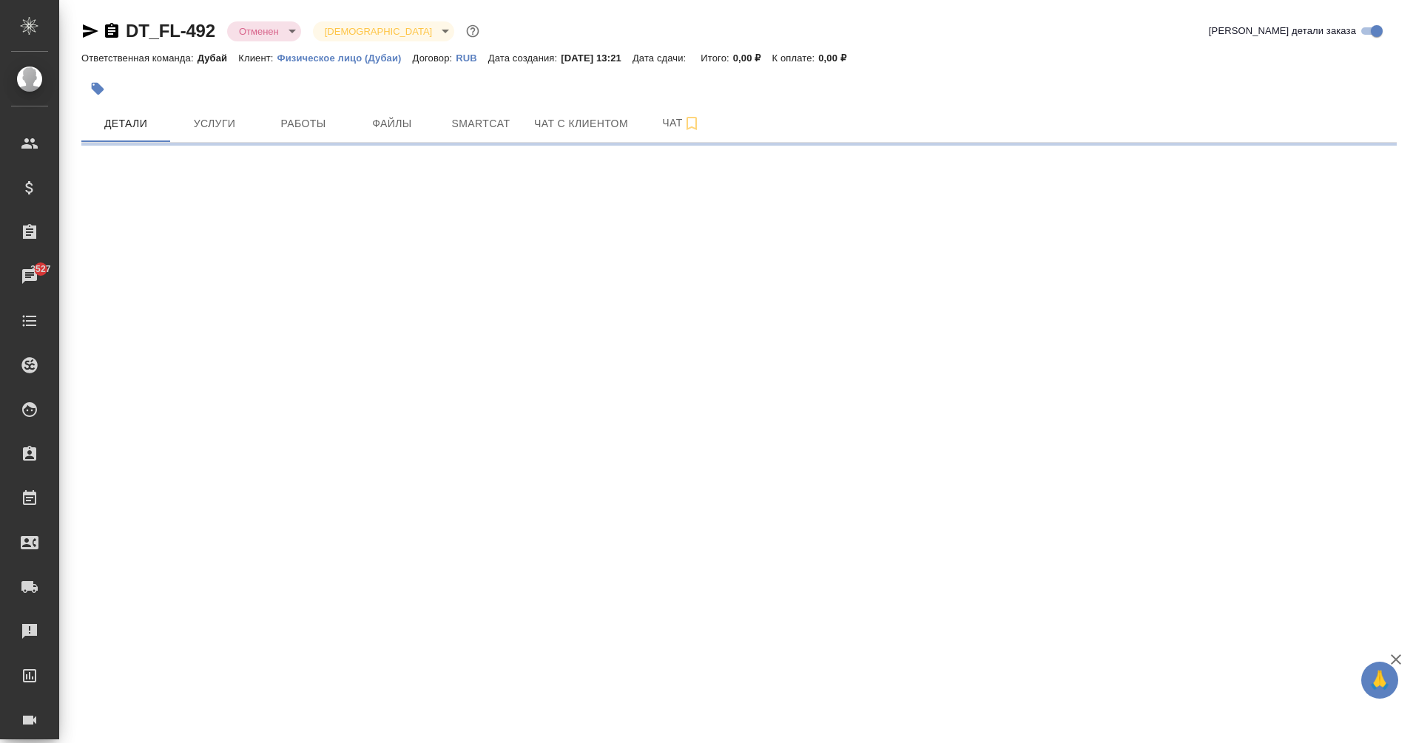
select select "RU"
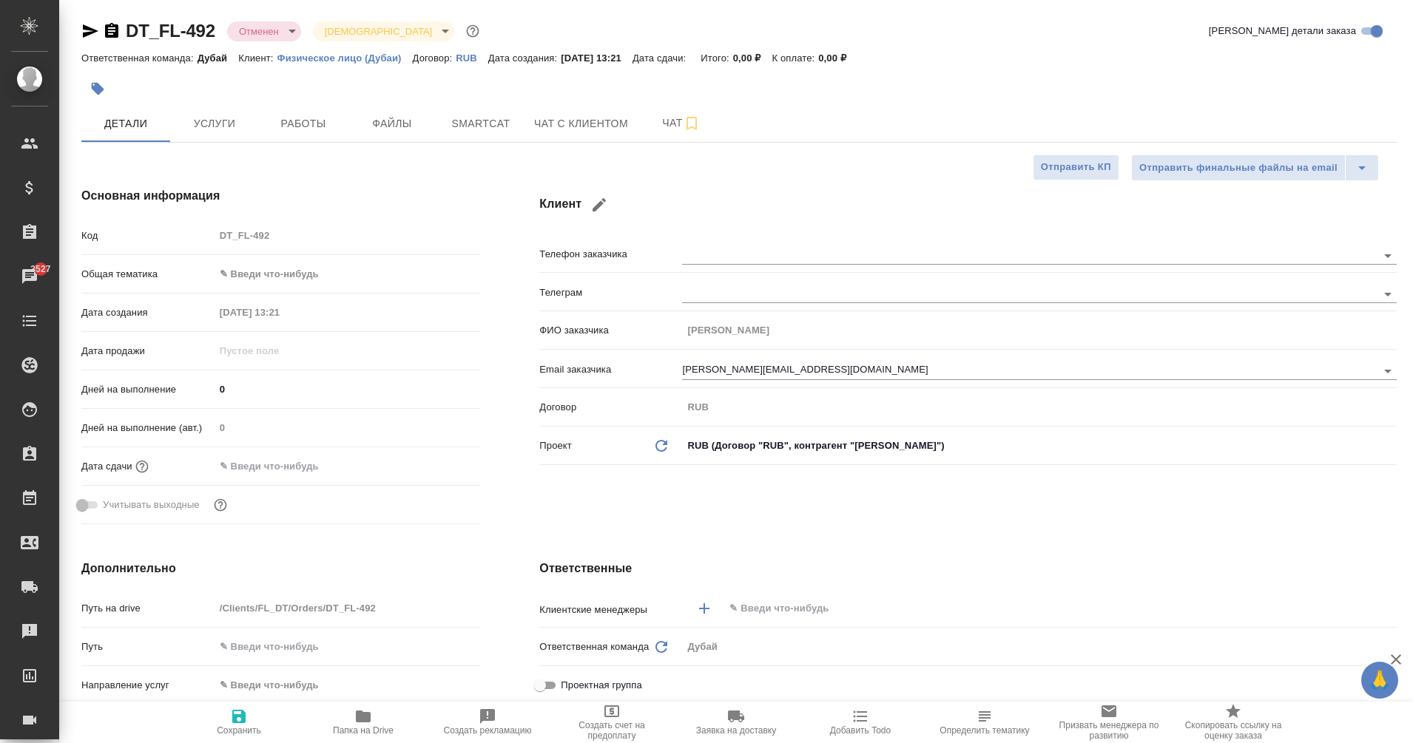
type textarea "x"
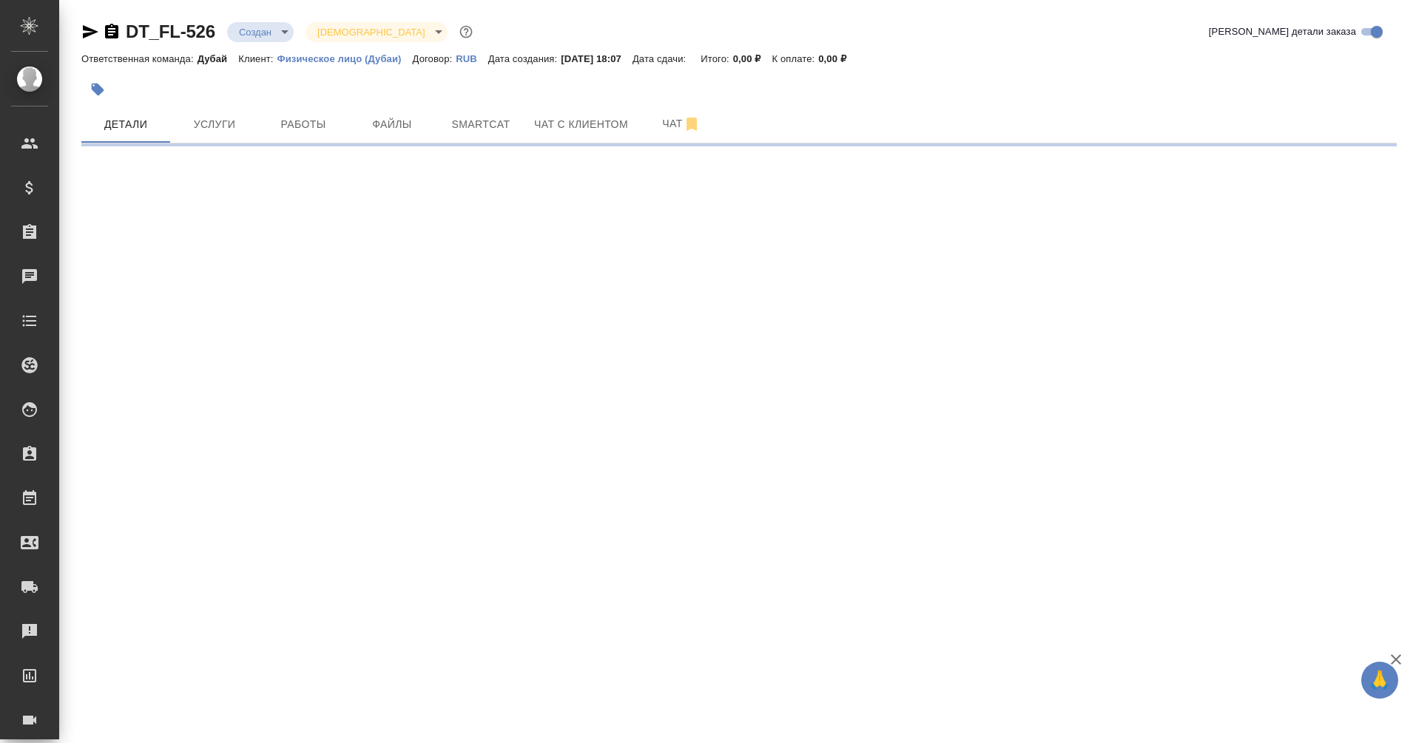
select select "RU"
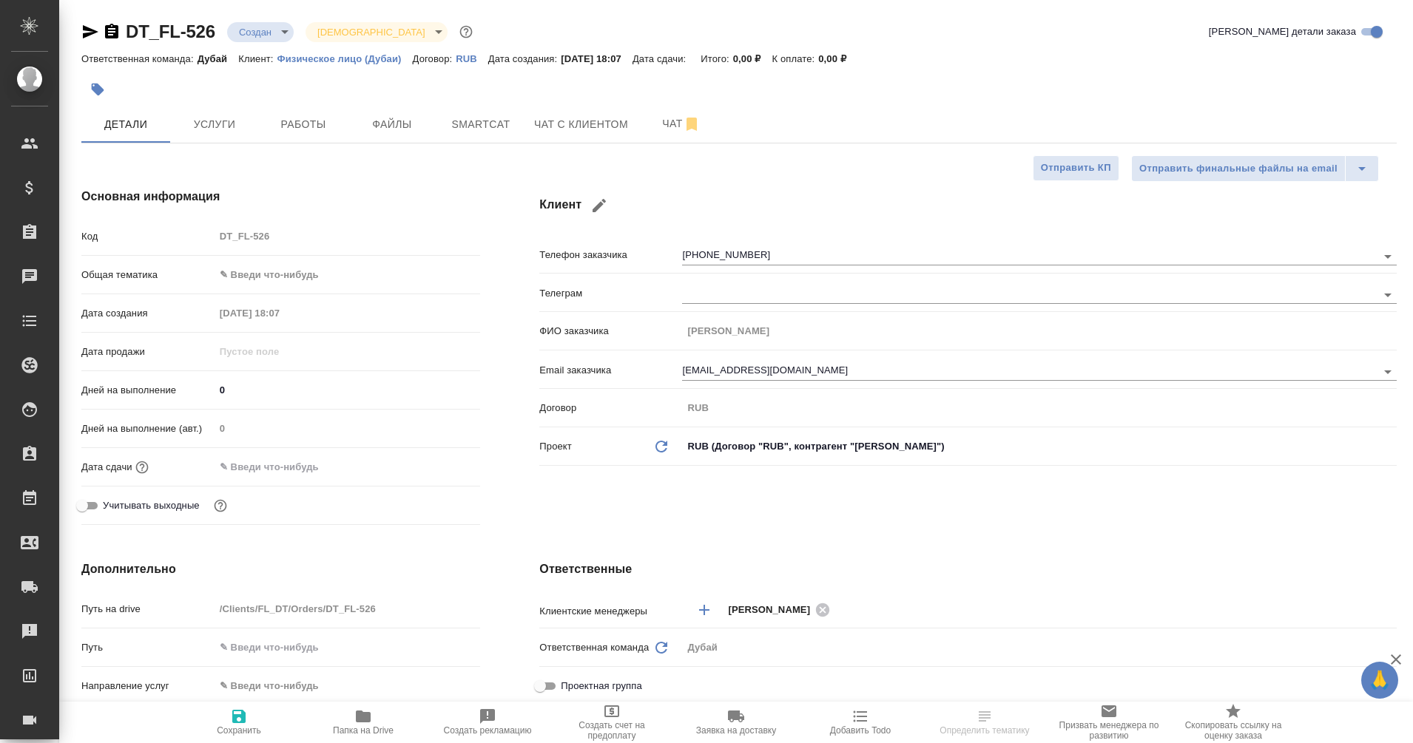
type textarea "x"
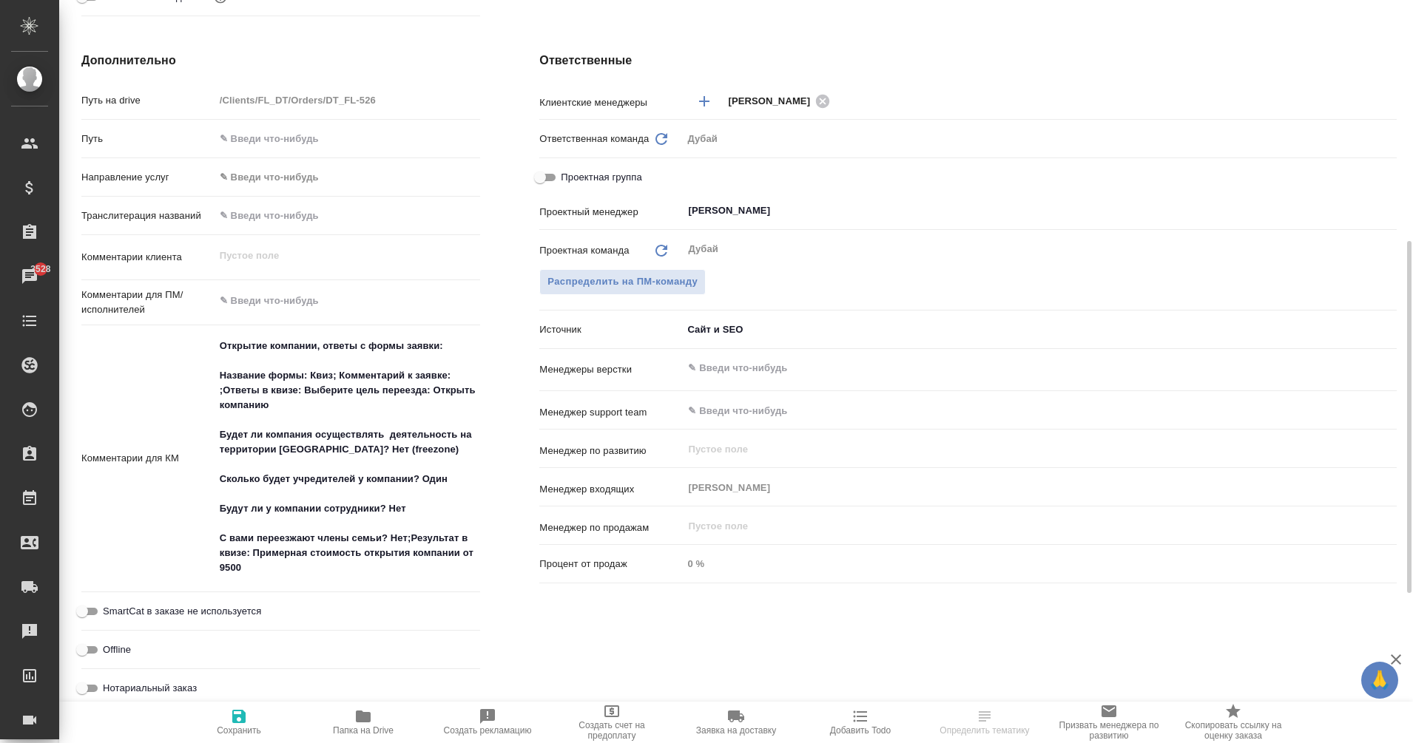
scroll to position [508, 0]
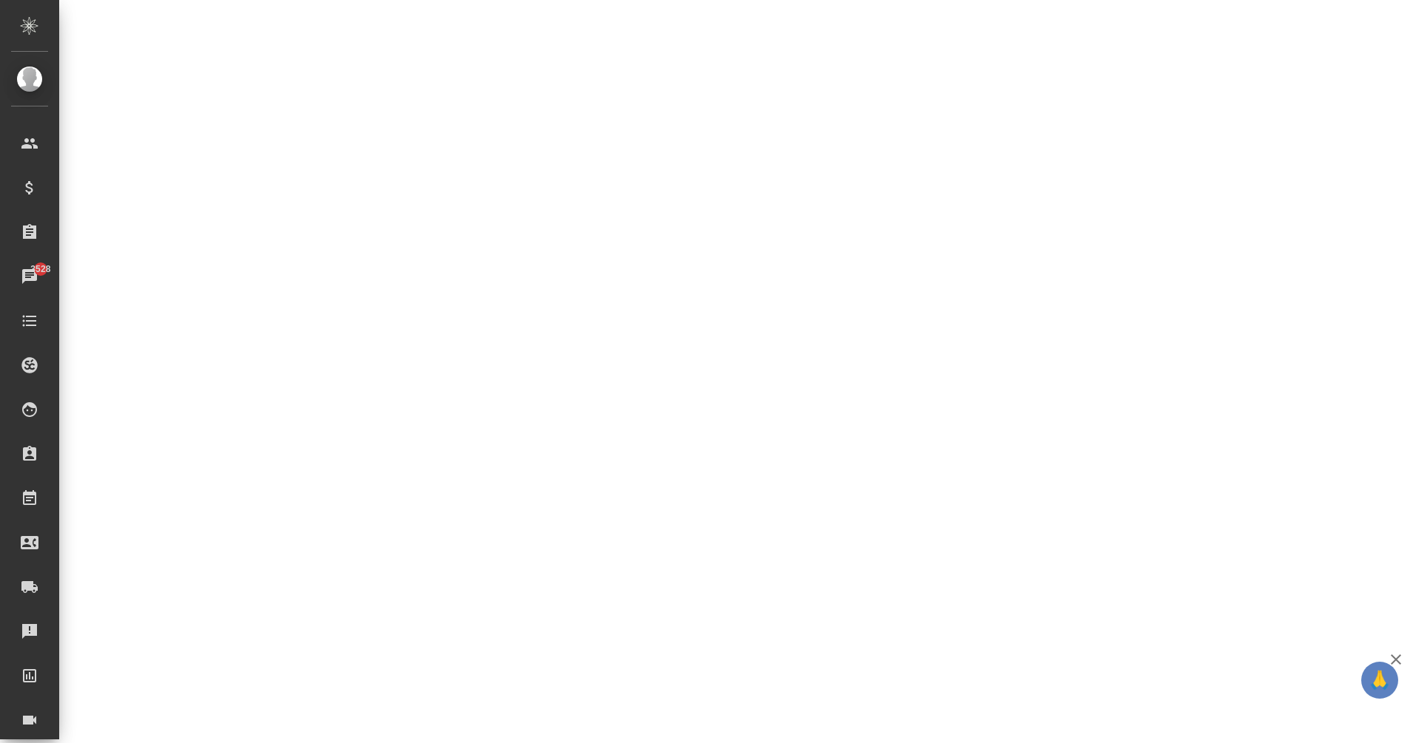
select select "RU"
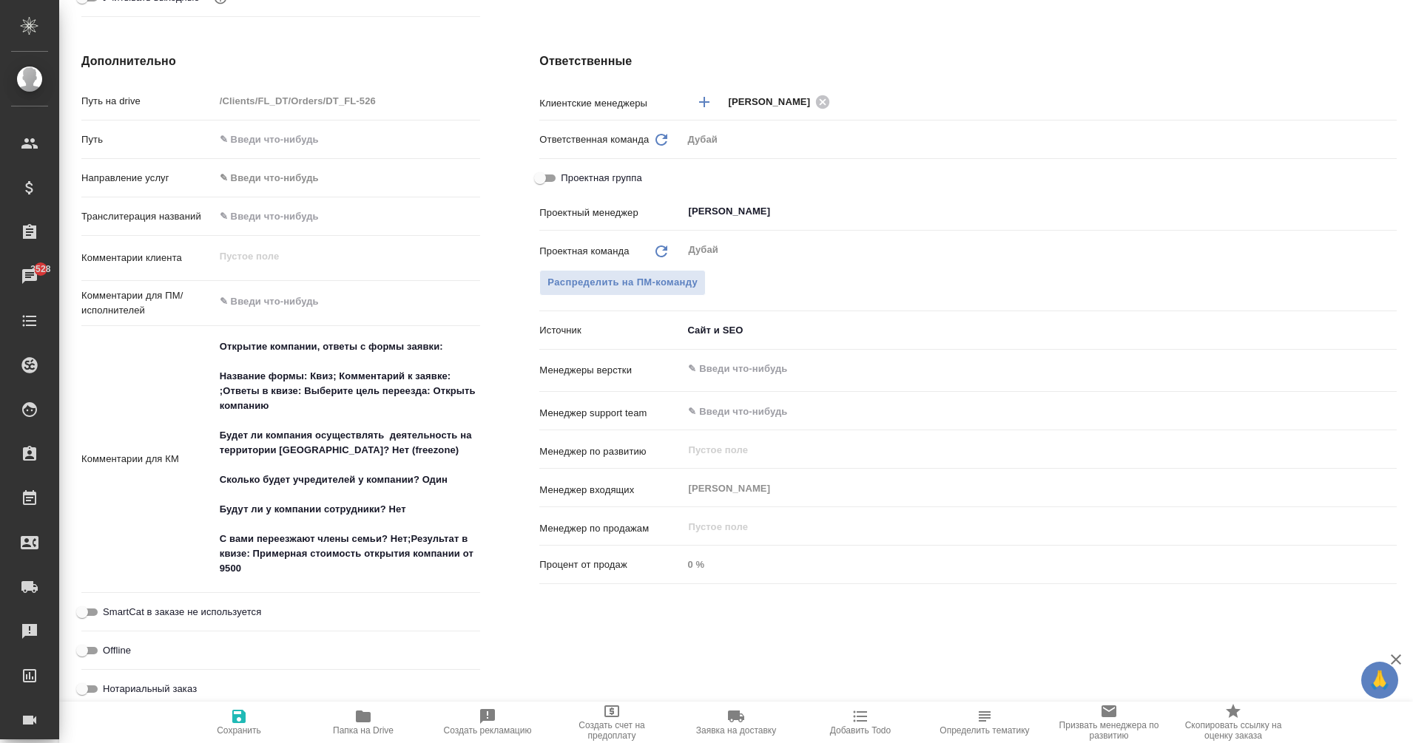
type textarea "x"
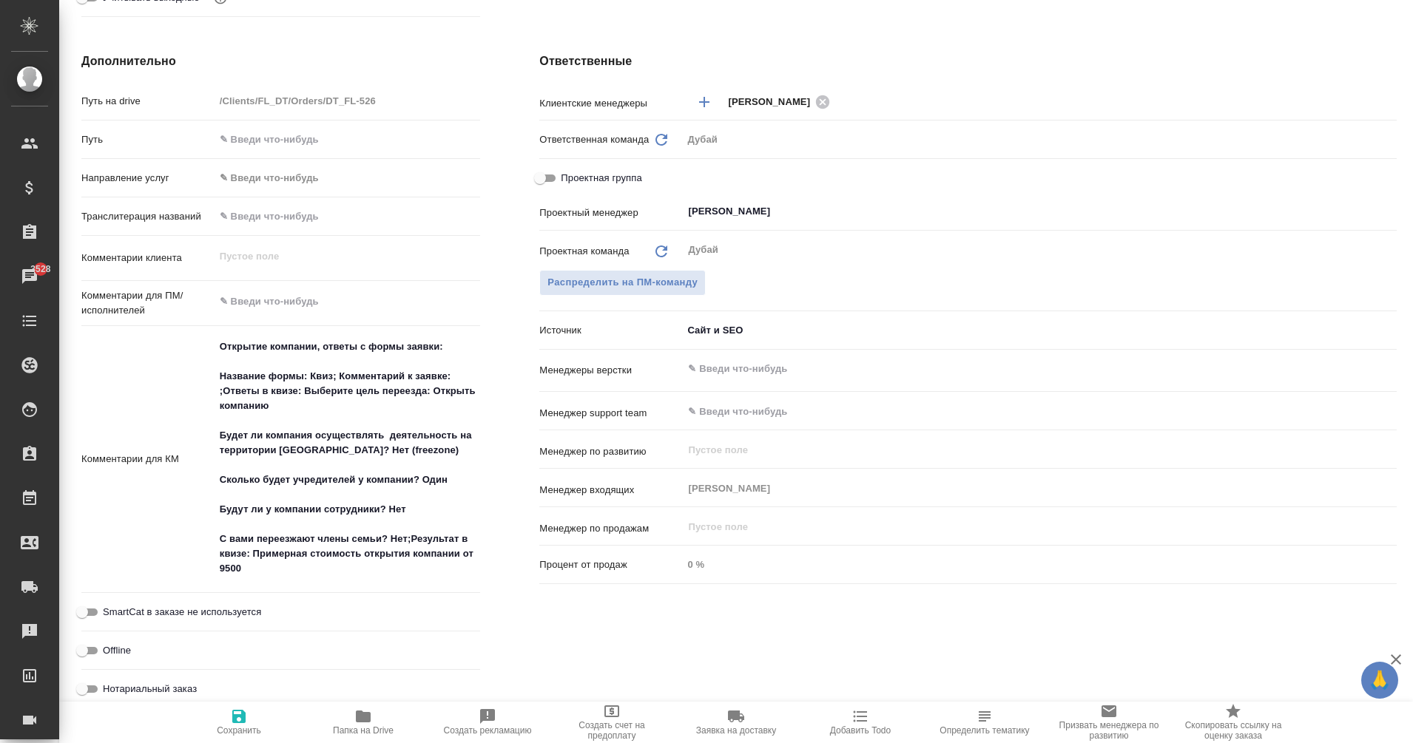
type textarea "x"
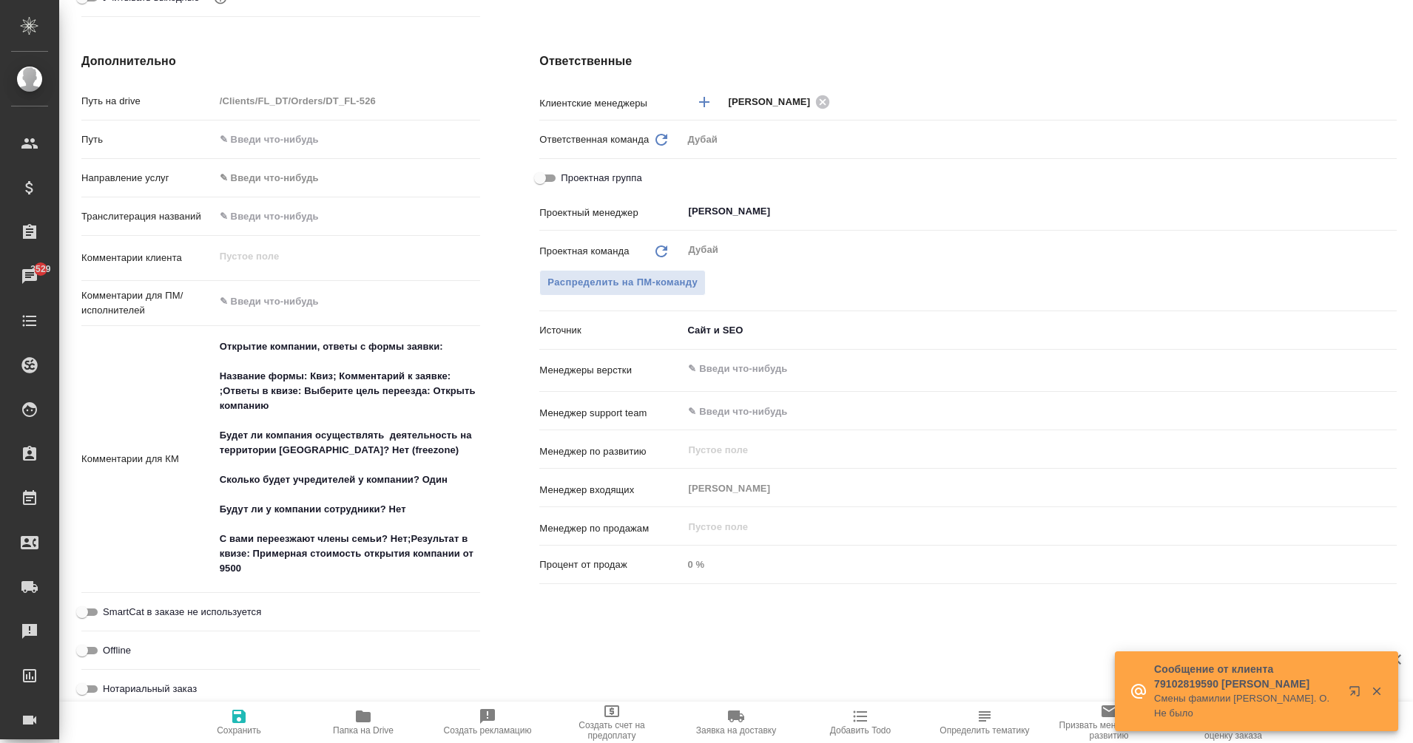
scroll to position [0, 0]
